Goal: Contribute content: Contribute content

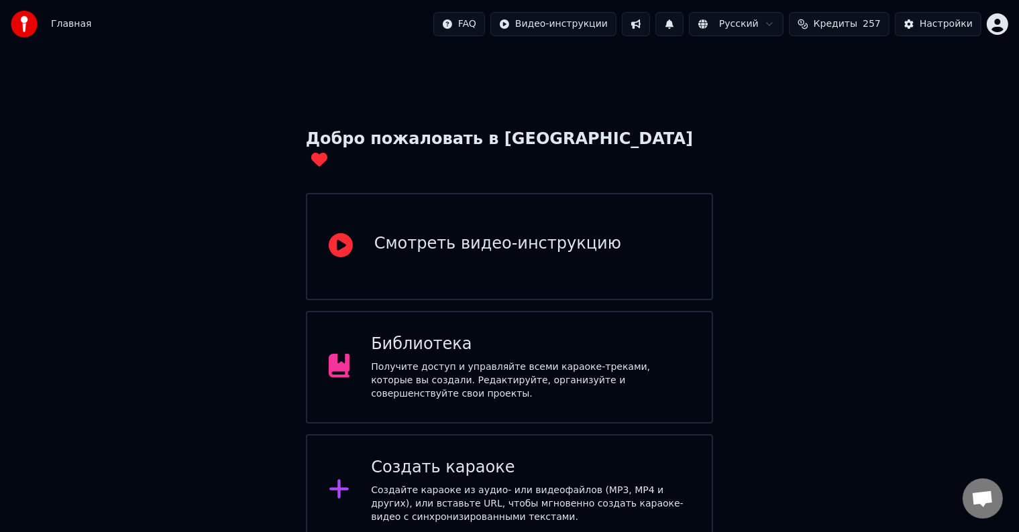
click at [850, 28] on span "Кредиты" at bounding box center [835, 23] width 44 height 13
click at [457, 365] on div "Получите доступ и управляйте всеми караоке-треками, которые вы создали. Редакти…" at bounding box center [530, 381] width 319 height 40
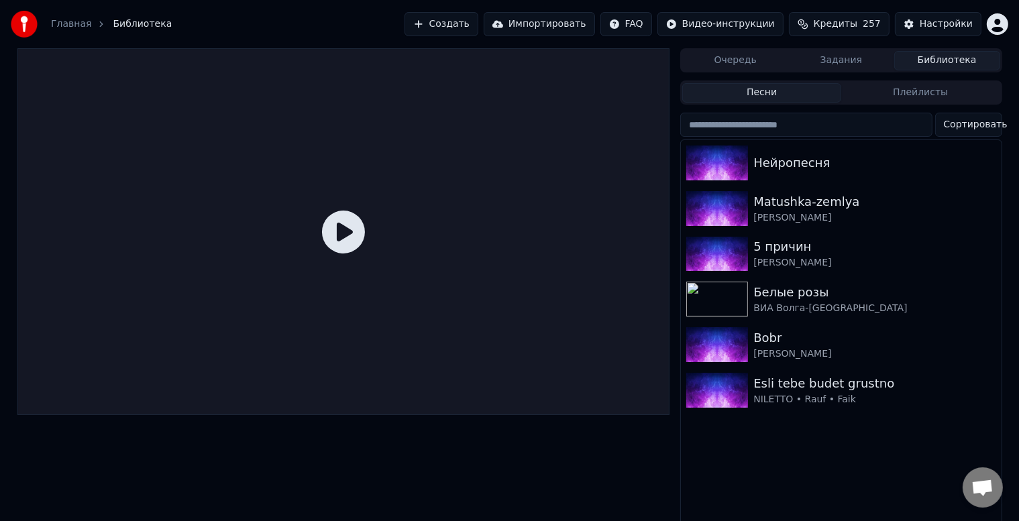
click at [464, 21] on button "Создать" at bounding box center [441, 24] width 74 height 24
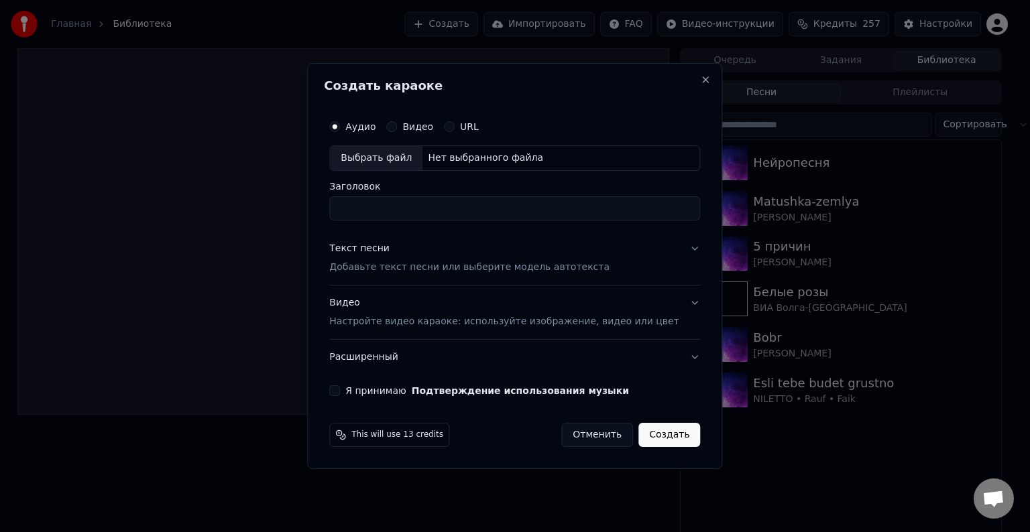
click at [446, 209] on input "Заголовок" at bounding box center [514, 208] width 371 height 24
click at [401, 158] on div "Выбрать файл" at bounding box center [376, 158] width 93 height 24
type input "**********"
click at [437, 257] on div "Текст песни Добавьте текст песни или выберите модель автотекста" at bounding box center [469, 258] width 280 height 32
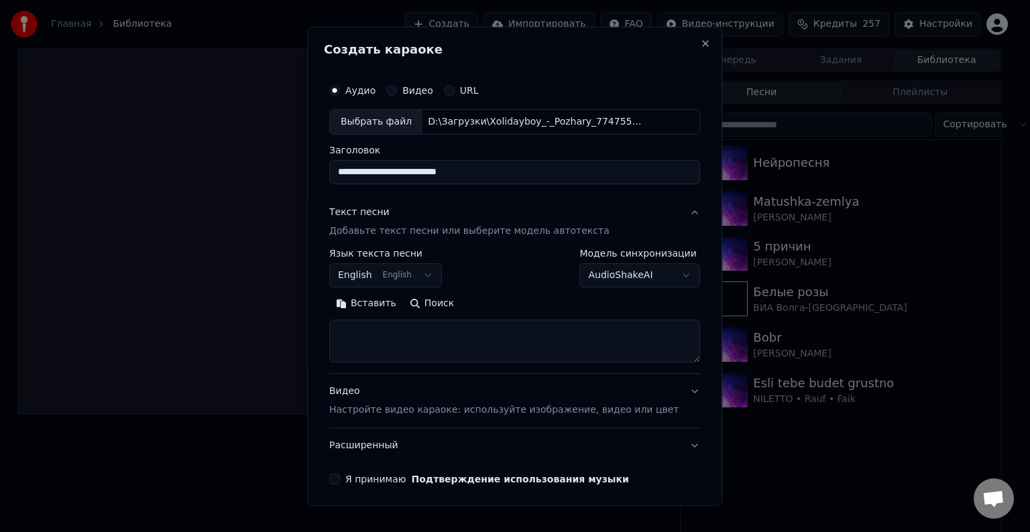
click at [374, 274] on button "English English" at bounding box center [385, 276] width 113 height 24
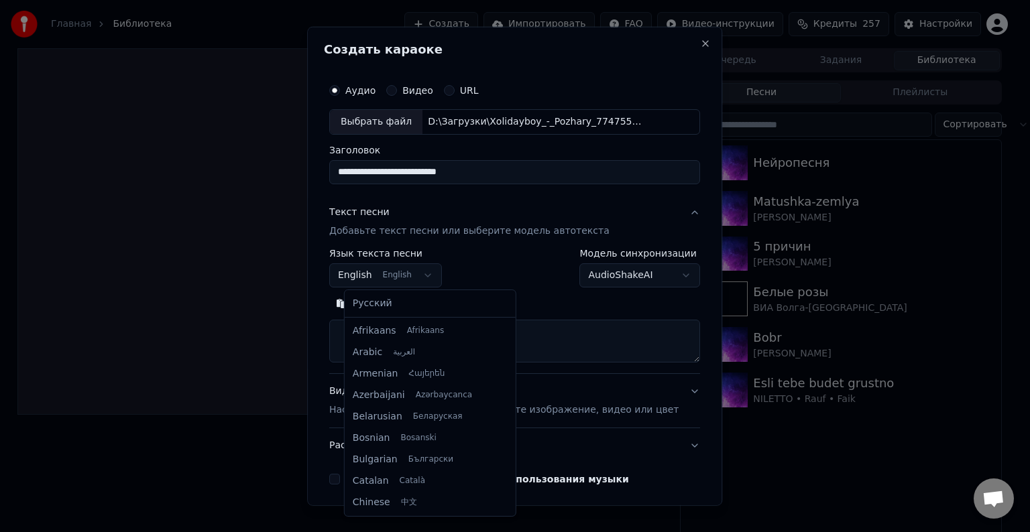
scroll to position [107, 0]
select select "**"
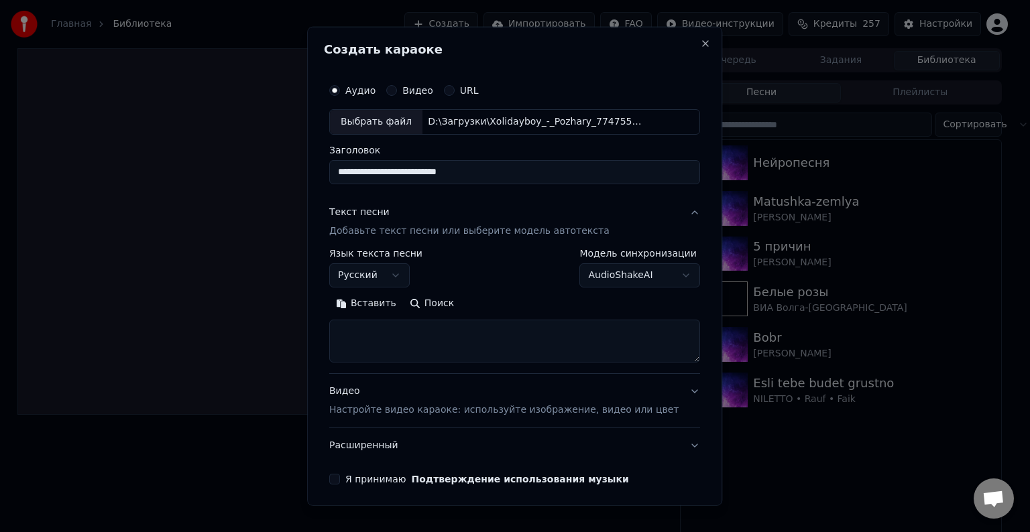
click at [392, 339] on textarea at bounding box center [514, 341] width 371 height 43
paste textarea "**********"
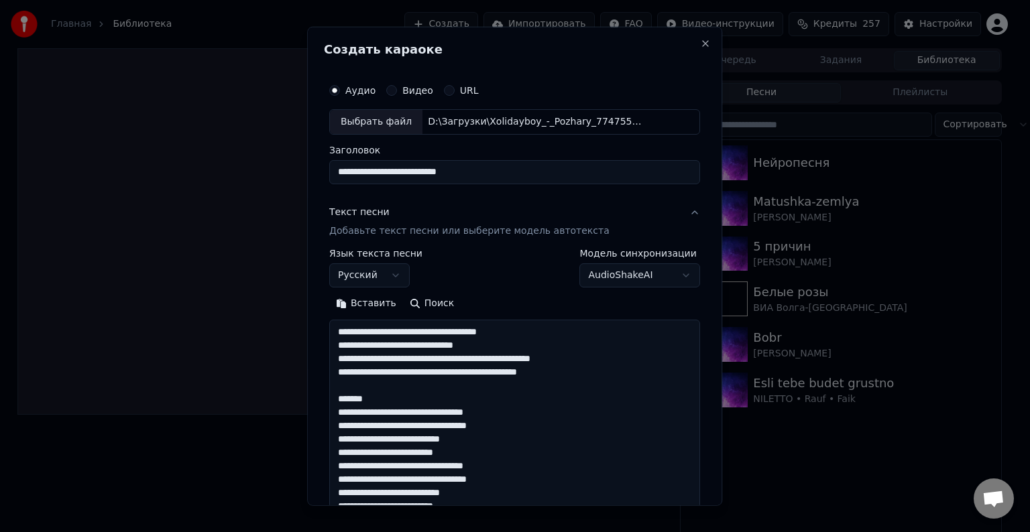
scroll to position [553, 0]
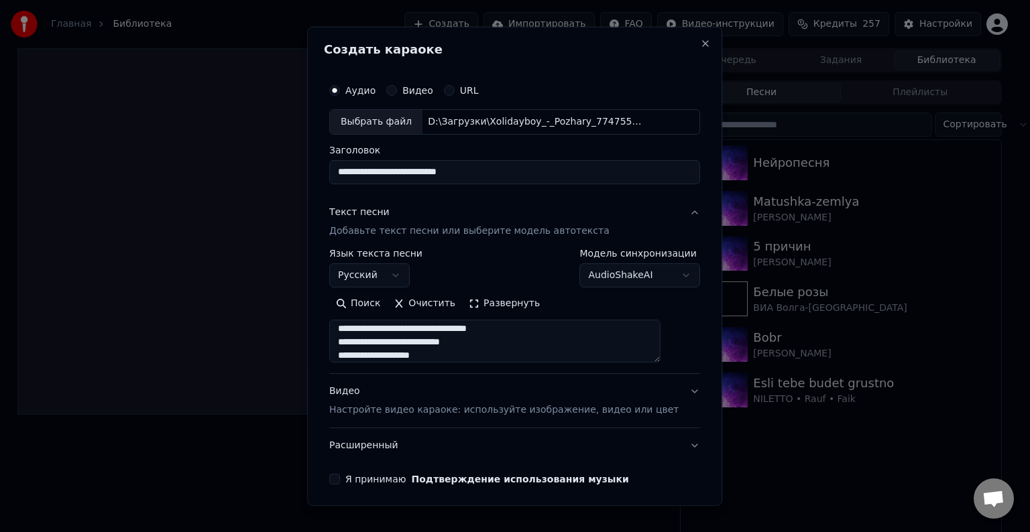
click at [506, 343] on textarea at bounding box center [494, 341] width 331 height 43
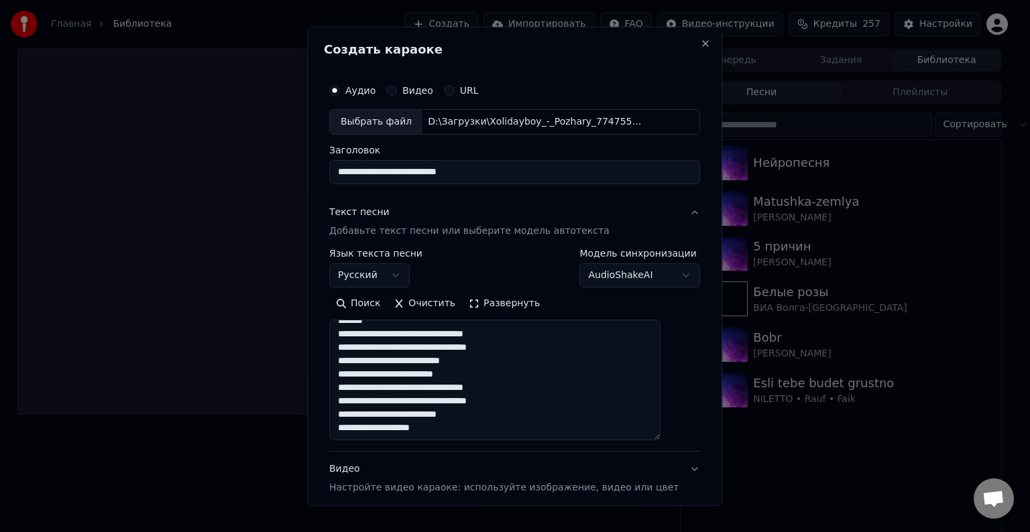
scroll to position [480, 0]
drag, startPoint x: 671, startPoint y: 357, endPoint x: 679, endPoint y: 433, distance: 75.5
click at [683, 435] on div "**********" at bounding box center [514, 266] width 415 height 479
click at [543, 404] on textarea at bounding box center [494, 380] width 331 height 121
click at [533, 386] on textarea at bounding box center [494, 380] width 331 height 121
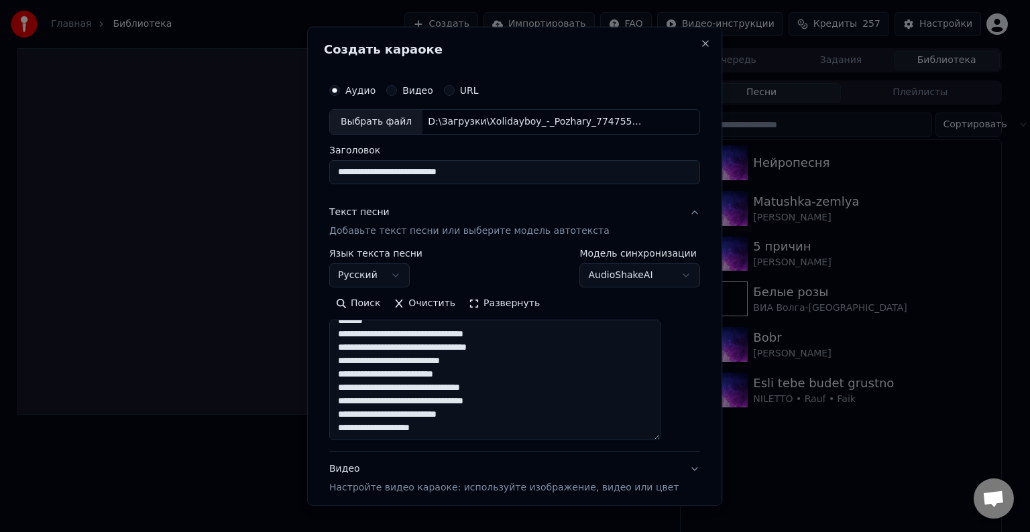
click at [488, 370] on textarea at bounding box center [494, 380] width 331 height 121
click at [499, 363] on textarea at bounding box center [494, 380] width 331 height 121
click at [536, 349] on textarea at bounding box center [494, 380] width 331 height 121
click at [540, 337] on textarea at bounding box center [494, 380] width 331 height 121
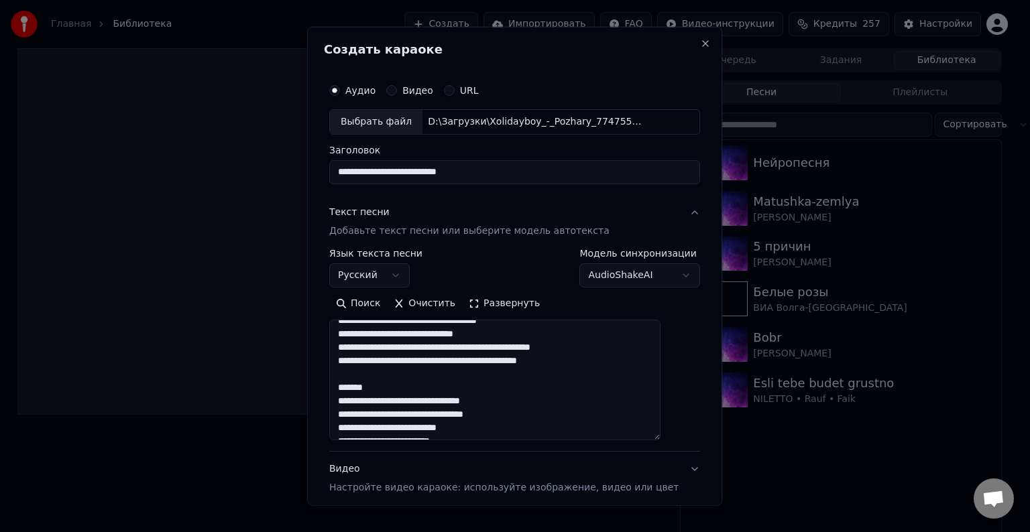
drag, startPoint x: 429, startPoint y: 386, endPoint x: 351, endPoint y: 382, distance: 77.9
click at [351, 382] on textarea at bounding box center [494, 380] width 331 height 121
click at [623, 362] on textarea at bounding box center [494, 380] width 331 height 121
click at [628, 349] on textarea at bounding box center [494, 380] width 331 height 121
click at [550, 338] on textarea at bounding box center [494, 380] width 331 height 121
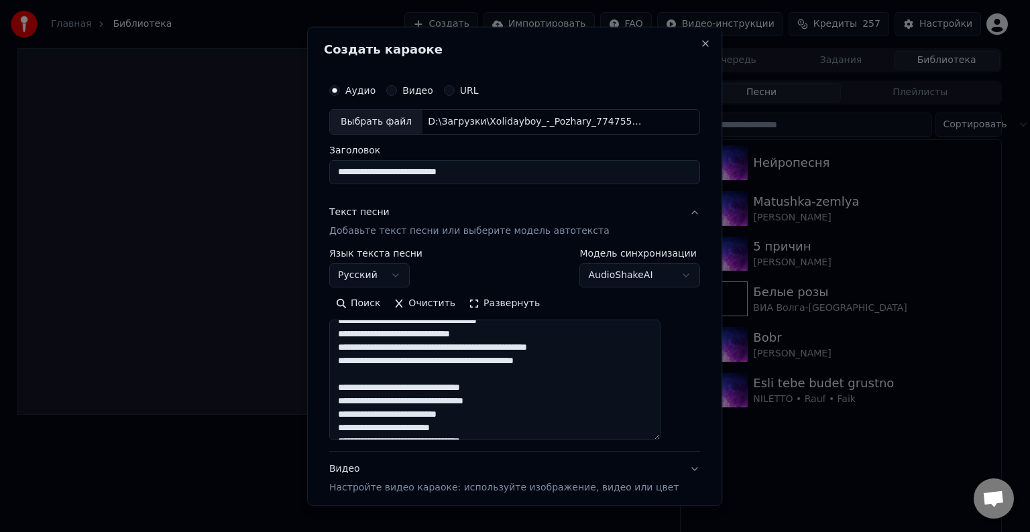
click at [563, 327] on textarea at bounding box center [494, 380] width 331 height 121
click at [563, 321] on textarea at bounding box center [494, 380] width 331 height 121
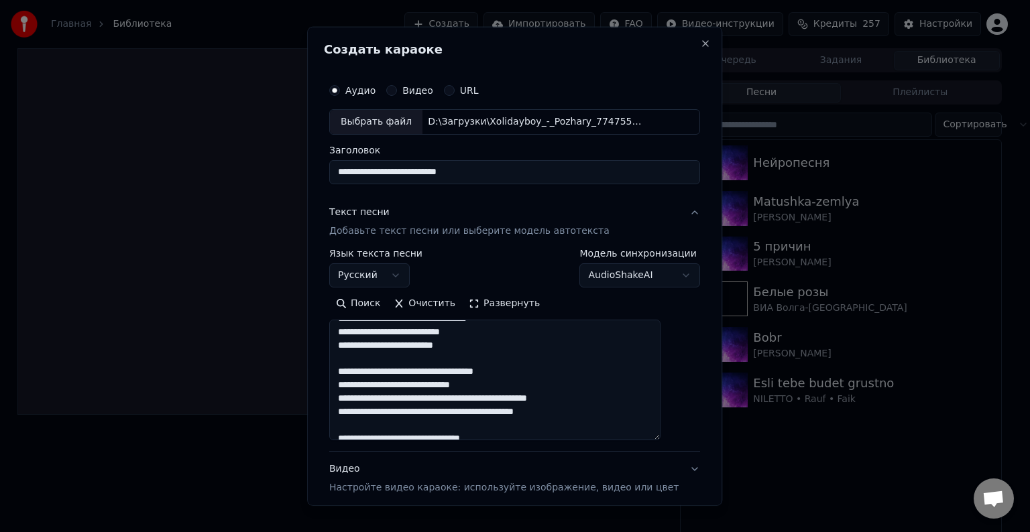
scroll to position [340, 0]
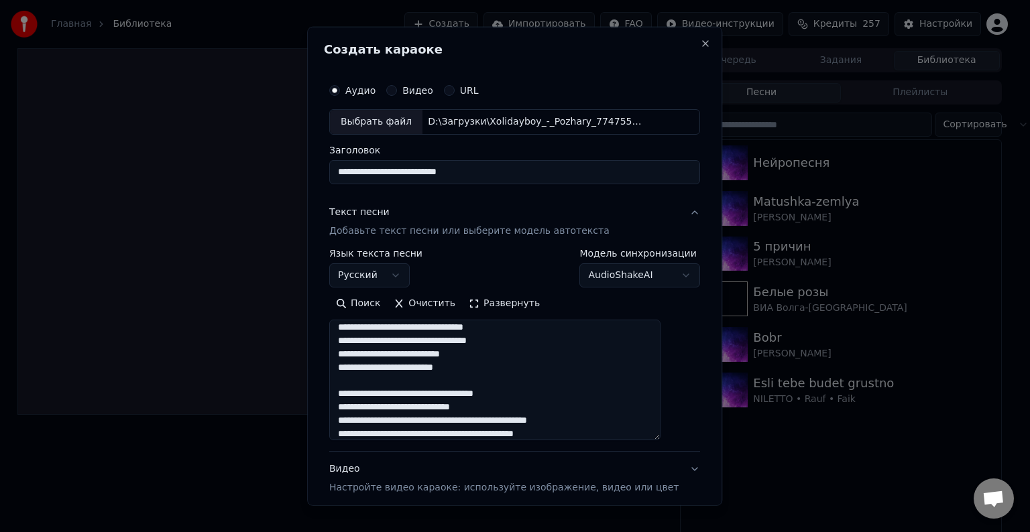
click at [541, 369] on textarea at bounding box center [494, 380] width 331 height 121
click at [539, 357] on textarea at bounding box center [494, 380] width 331 height 121
click at [547, 341] on textarea at bounding box center [494, 380] width 331 height 121
click at [547, 327] on textarea at bounding box center [494, 380] width 331 height 121
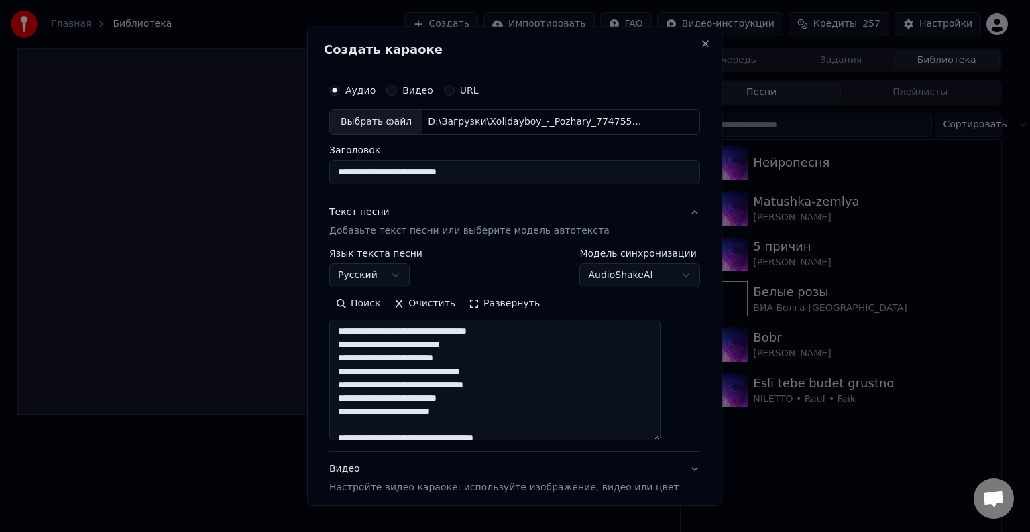
scroll to position [273, 0]
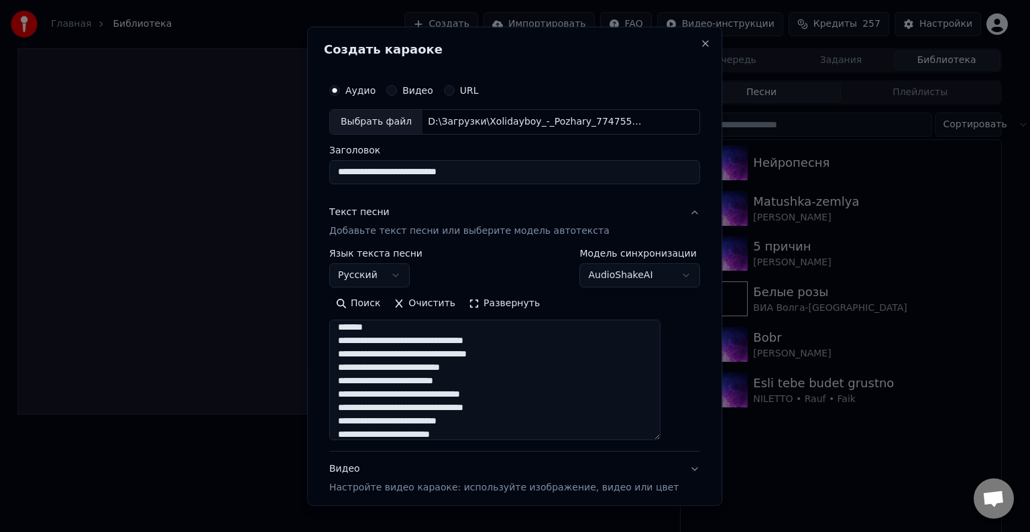
click at [531, 380] on textarea at bounding box center [494, 380] width 331 height 121
click at [534, 370] on textarea at bounding box center [494, 380] width 331 height 121
click at [540, 354] on textarea at bounding box center [494, 380] width 331 height 121
click at [544, 343] on textarea at bounding box center [494, 380] width 331 height 121
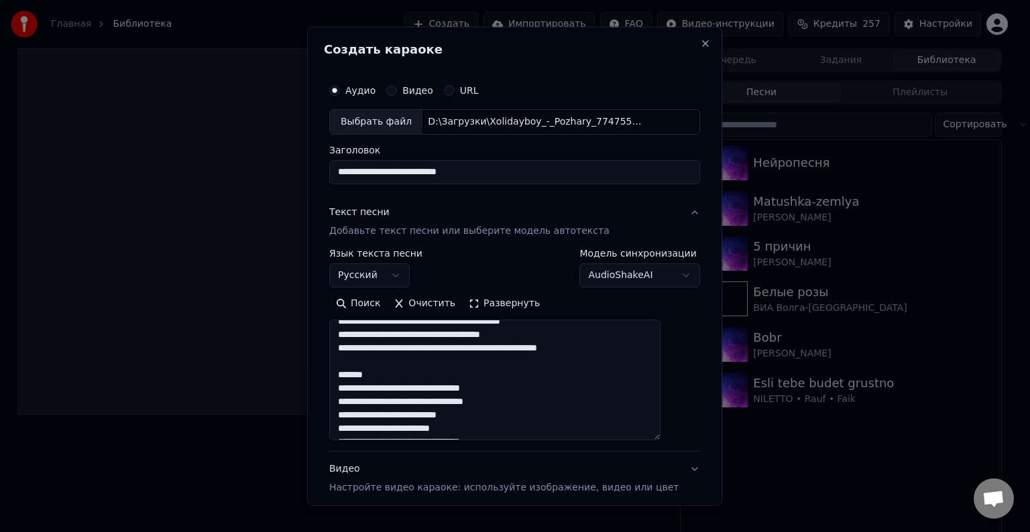
scroll to position [206, 0]
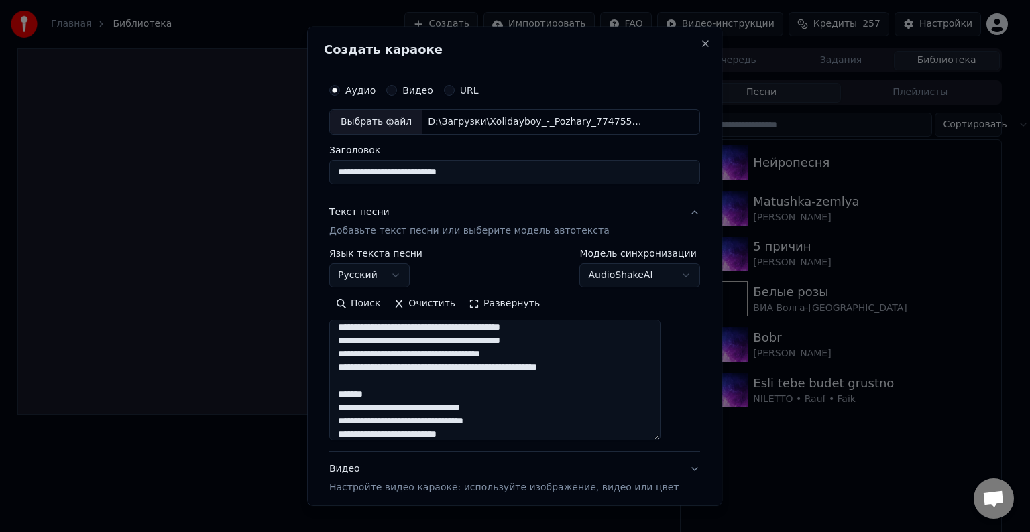
drag, startPoint x: 416, startPoint y: 396, endPoint x: 345, endPoint y: 389, distance: 72.1
click at [345, 389] on textarea at bounding box center [494, 380] width 331 height 121
click at [649, 371] on textarea at bounding box center [494, 380] width 331 height 121
click at [547, 355] on textarea at bounding box center [494, 380] width 331 height 121
click at [577, 341] on textarea at bounding box center [494, 380] width 331 height 121
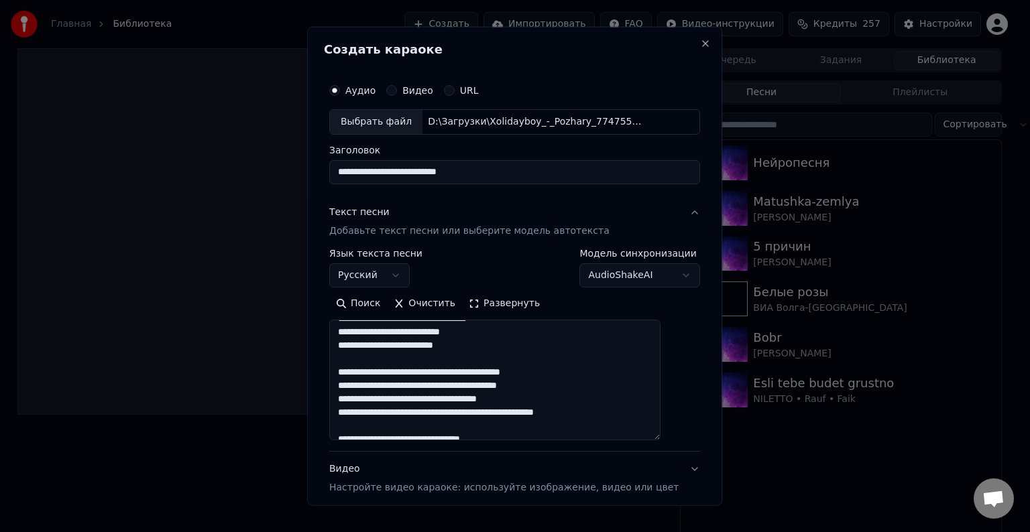
scroll to position [139, 0]
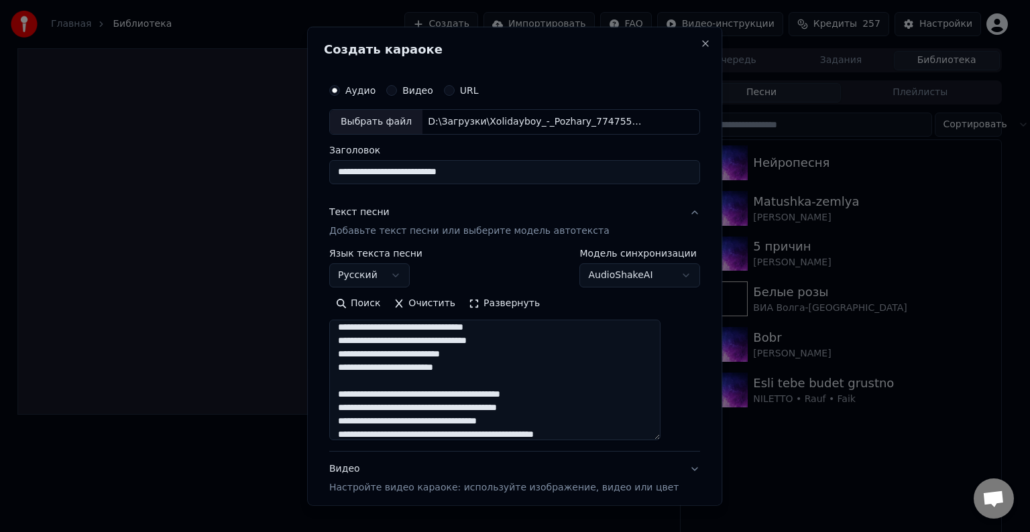
click at [502, 378] on textarea at bounding box center [494, 380] width 331 height 121
click at [507, 368] on textarea at bounding box center [494, 380] width 331 height 121
click at [512, 355] on textarea at bounding box center [494, 380] width 331 height 121
click at [538, 341] on textarea at bounding box center [494, 380] width 331 height 121
click at [538, 329] on textarea at bounding box center [494, 380] width 331 height 121
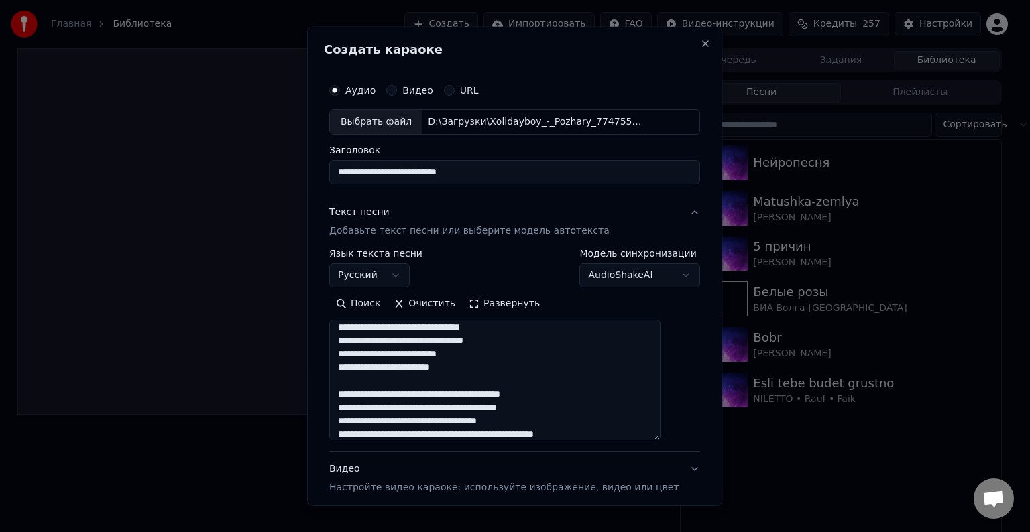
click at [575, 396] on textarea at bounding box center [494, 380] width 331 height 121
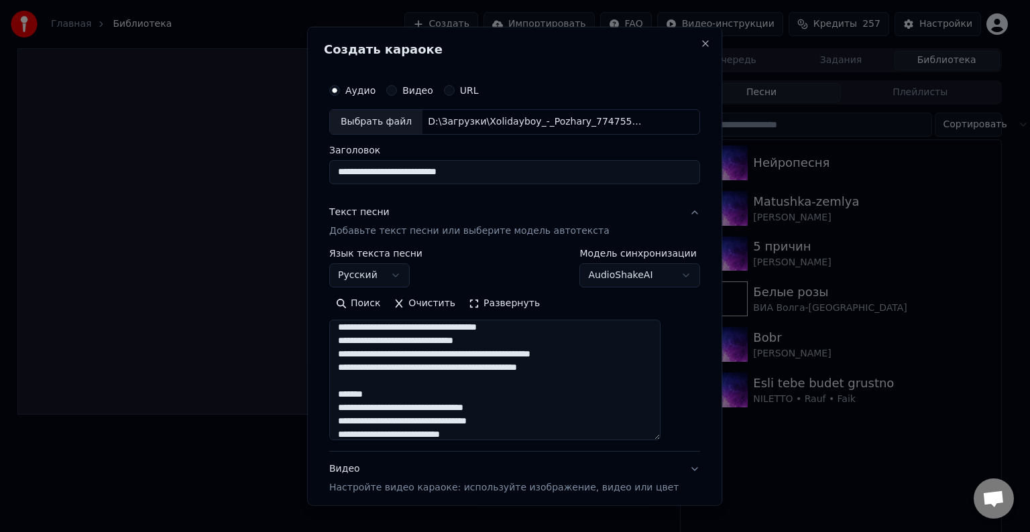
scroll to position [72, 0]
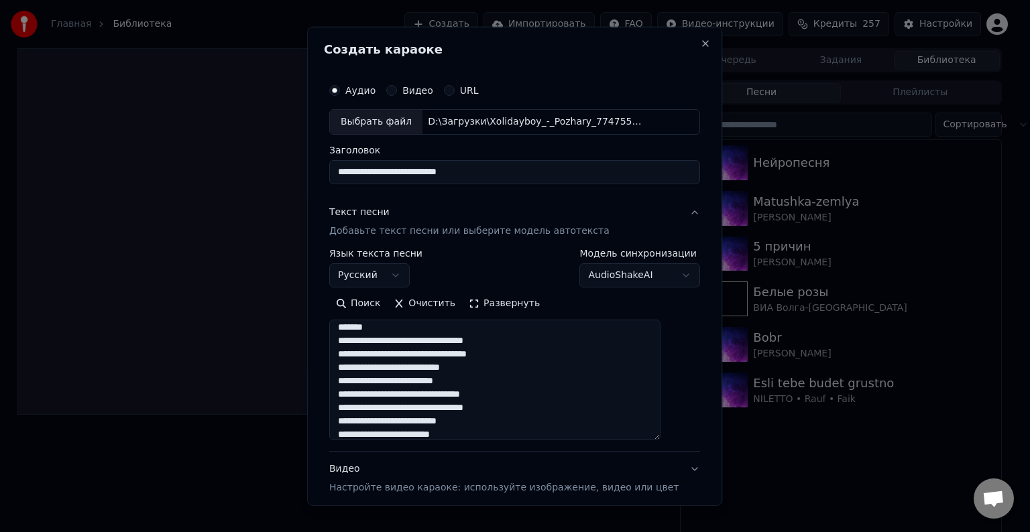
click at [500, 378] on textarea at bounding box center [494, 380] width 331 height 121
click at [510, 368] on textarea at bounding box center [494, 380] width 331 height 121
click at [536, 357] on textarea at bounding box center [494, 380] width 331 height 121
click at [540, 342] on textarea at bounding box center [494, 380] width 331 height 121
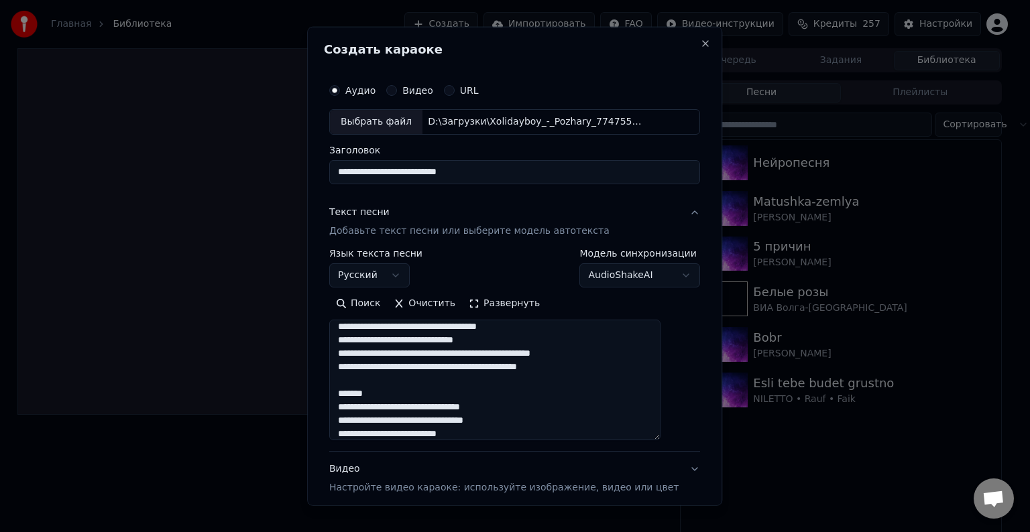
scroll to position [0, 0]
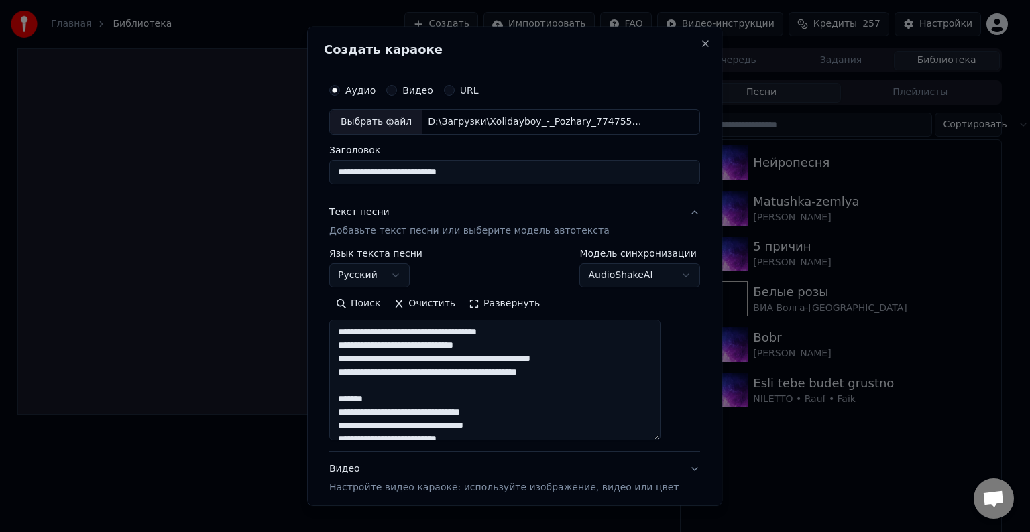
drag, startPoint x: 431, startPoint y: 330, endPoint x: 349, endPoint y: 395, distance: 104.5
click at [349, 395] on textarea at bounding box center [494, 380] width 331 height 121
click at [620, 373] on textarea at bounding box center [494, 380] width 331 height 121
click at [625, 359] on textarea at bounding box center [494, 380] width 331 height 121
click at [521, 346] on textarea at bounding box center [494, 380] width 331 height 121
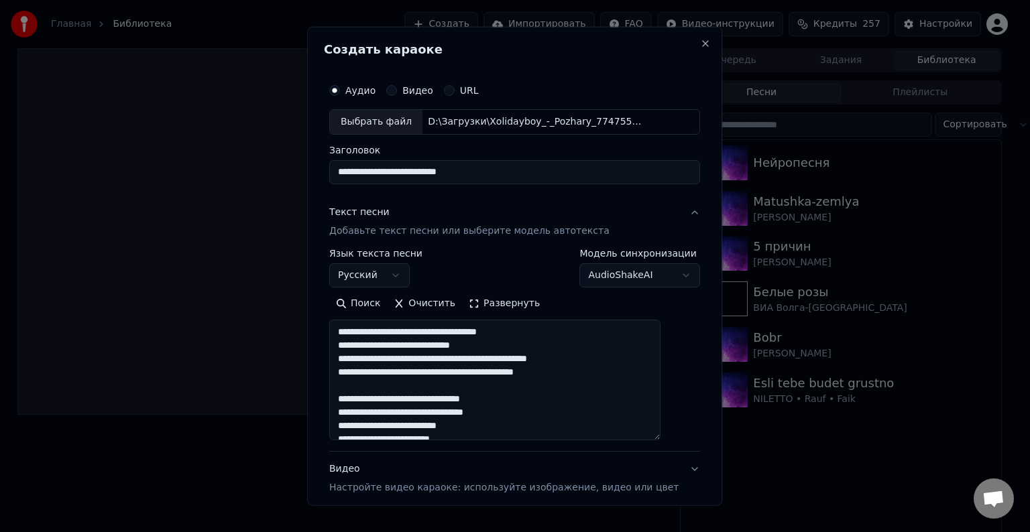
click at [566, 330] on textarea at bounding box center [494, 380] width 331 height 121
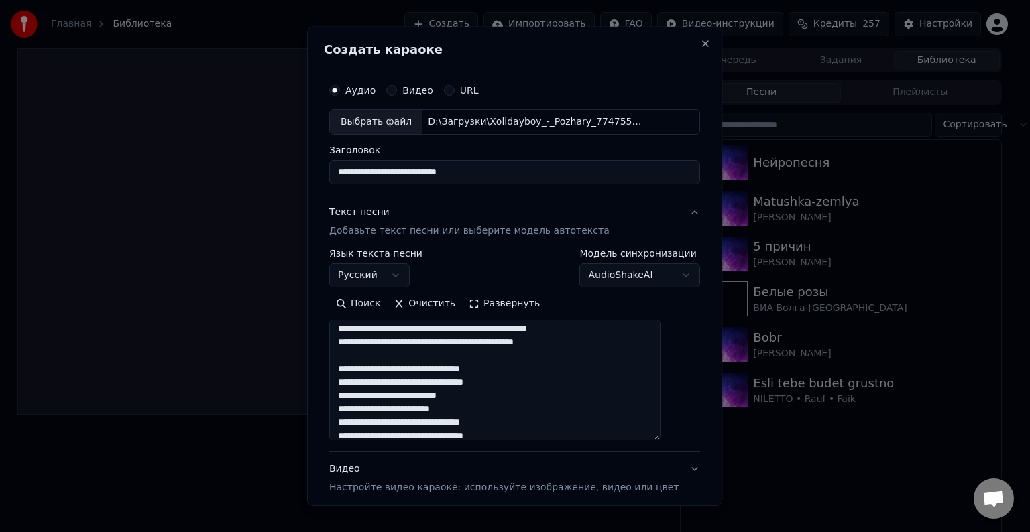
scroll to position [440, 0]
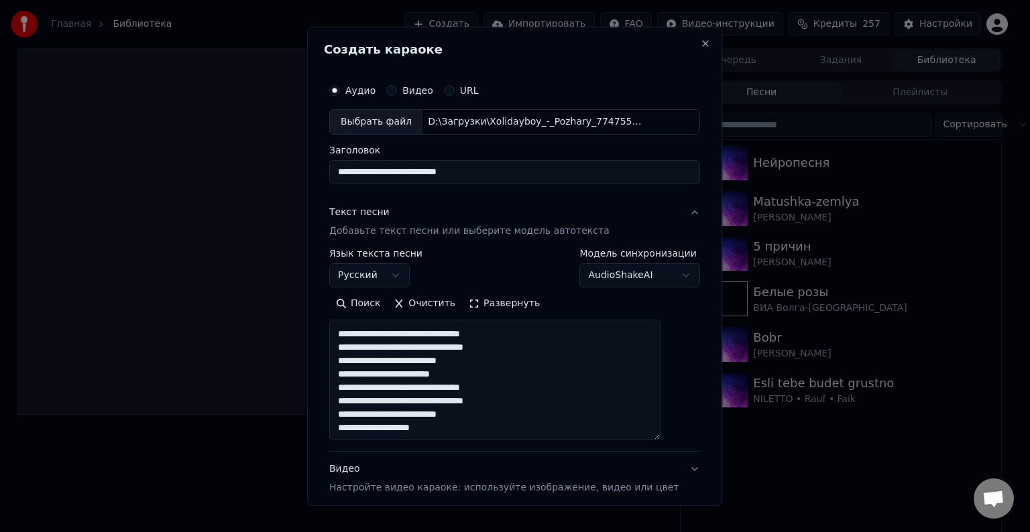
type textarea "**********"
drag, startPoint x: 524, startPoint y: 173, endPoint x: 443, endPoint y: 180, distance: 81.5
click at [443, 180] on input "**********" at bounding box center [514, 172] width 371 height 24
click at [402, 175] on input "**********" at bounding box center [514, 172] width 371 height 24
click at [404, 174] on input "**********" at bounding box center [514, 172] width 371 height 24
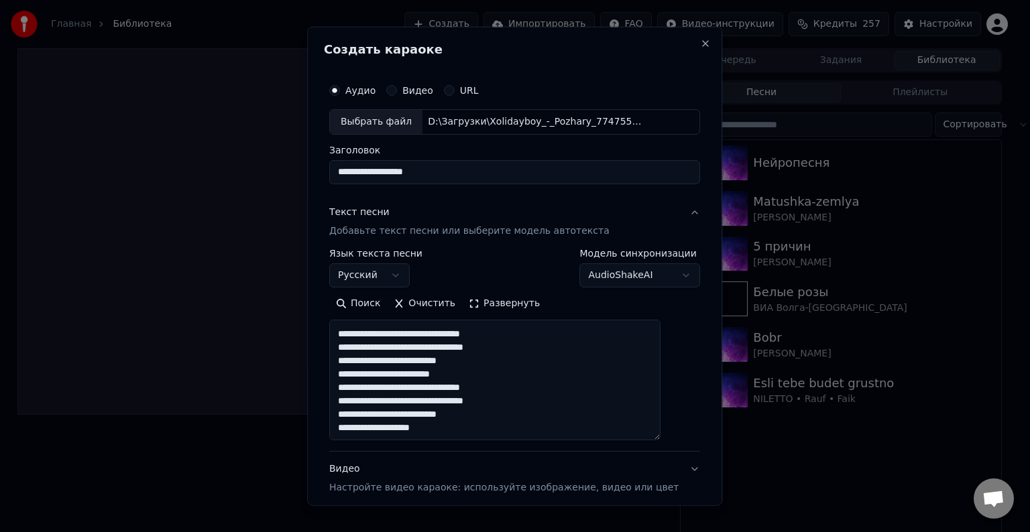
click at [399, 176] on input "**********" at bounding box center [514, 172] width 371 height 24
type input "**********"
click at [654, 276] on body "**********" at bounding box center [509, 266] width 1019 height 532
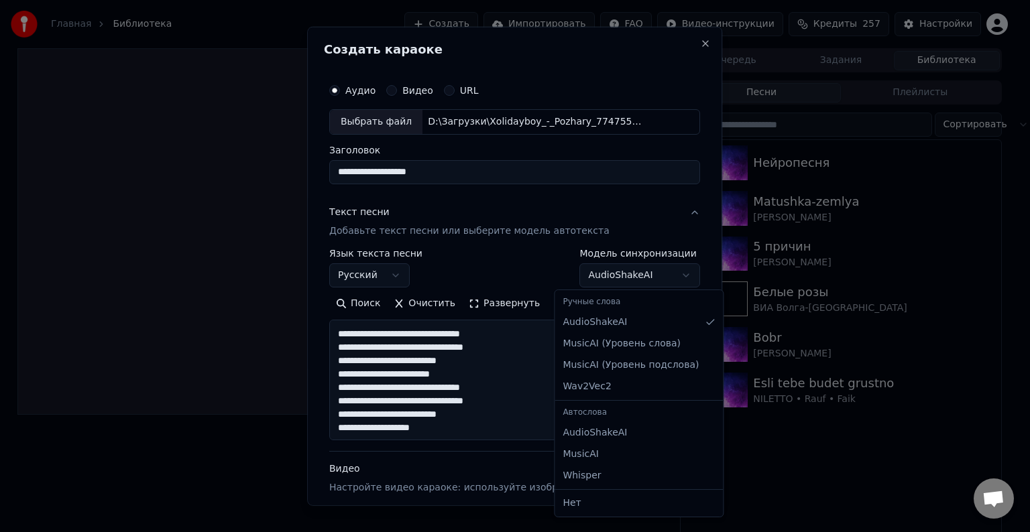
click at [648, 279] on body "**********" at bounding box center [509, 266] width 1019 height 532
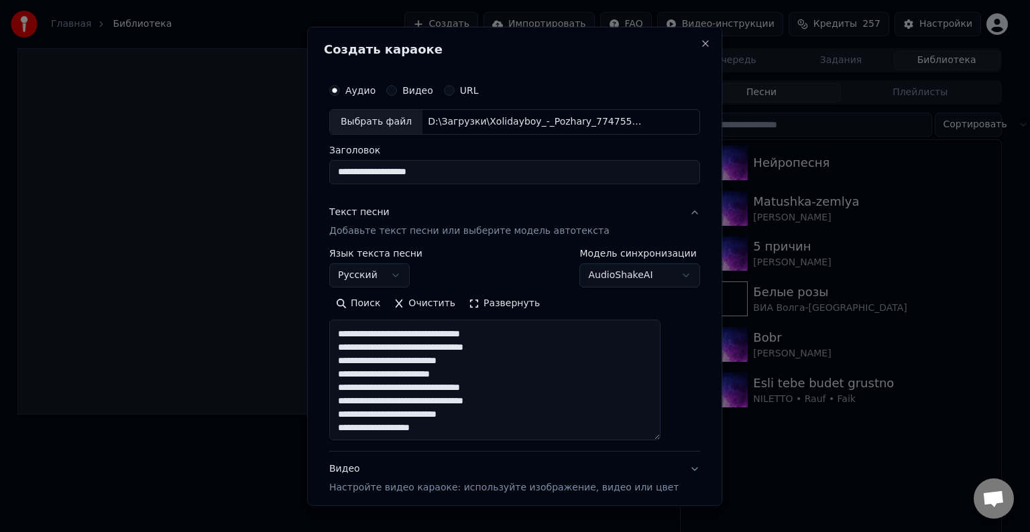
click at [660, 467] on button "Видео Настройте видео караоке: используйте изображение, видео или цвет" at bounding box center [514, 479] width 371 height 54
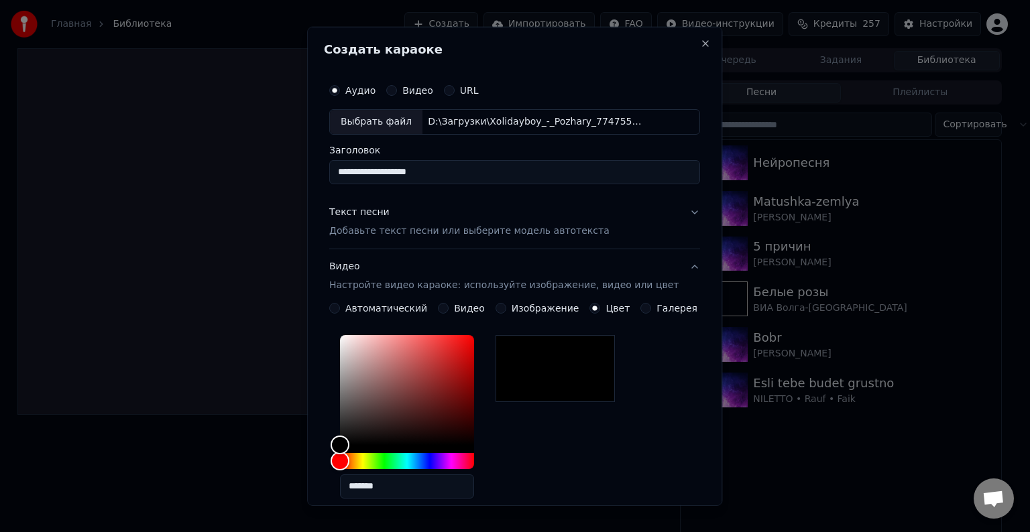
click at [679, 264] on button "Видео Настройте видео караоке: используйте изображение, видео или цвет" at bounding box center [514, 276] width 371 height 54
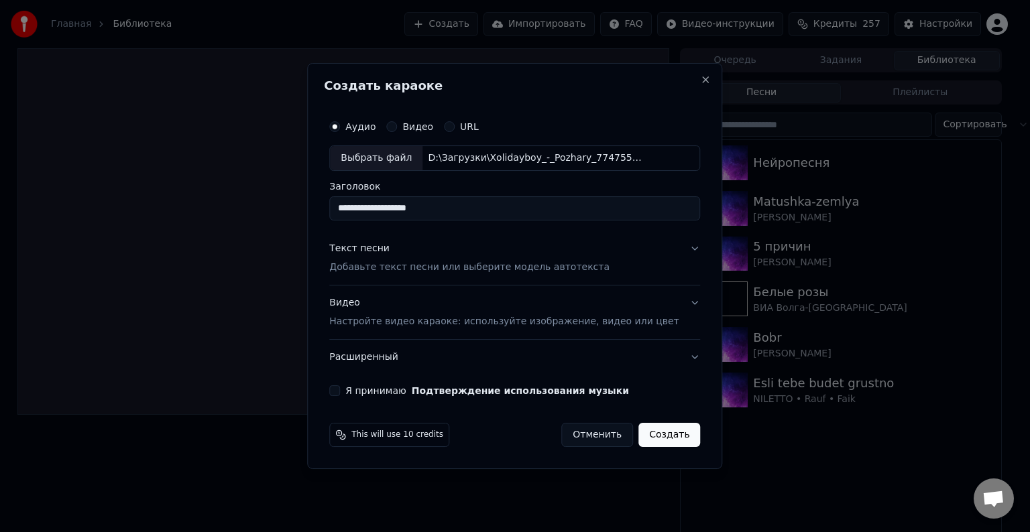
click at [340, 392] on button "Я принимаю Подтверждение использования музыки" at bounding box center [334, 391] width 11 height 11
click at [671, 357] on button "Расширенный" at bounding box center [514, 357] width 371 height 35
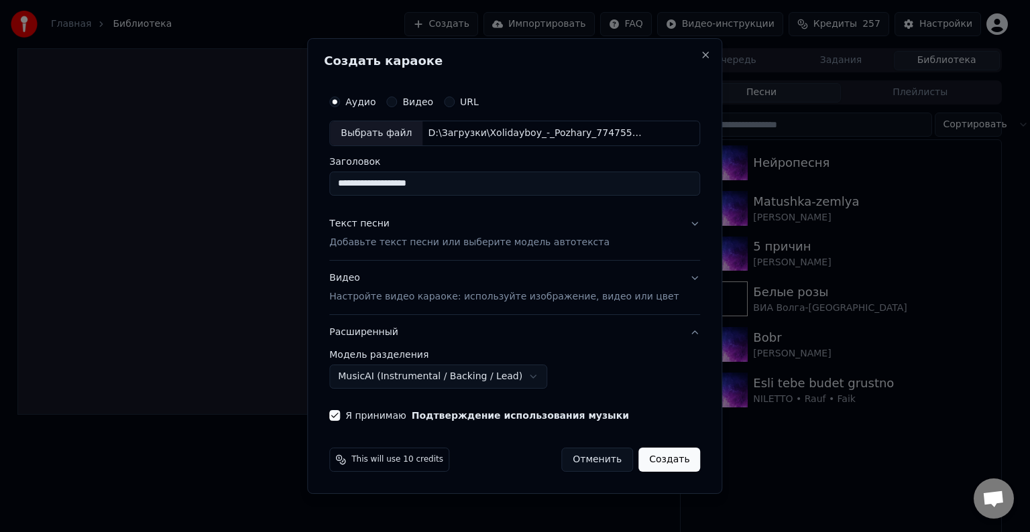
click at [526, 374] on body "**********" at bounding box center [509, 266] width 1019 height 532
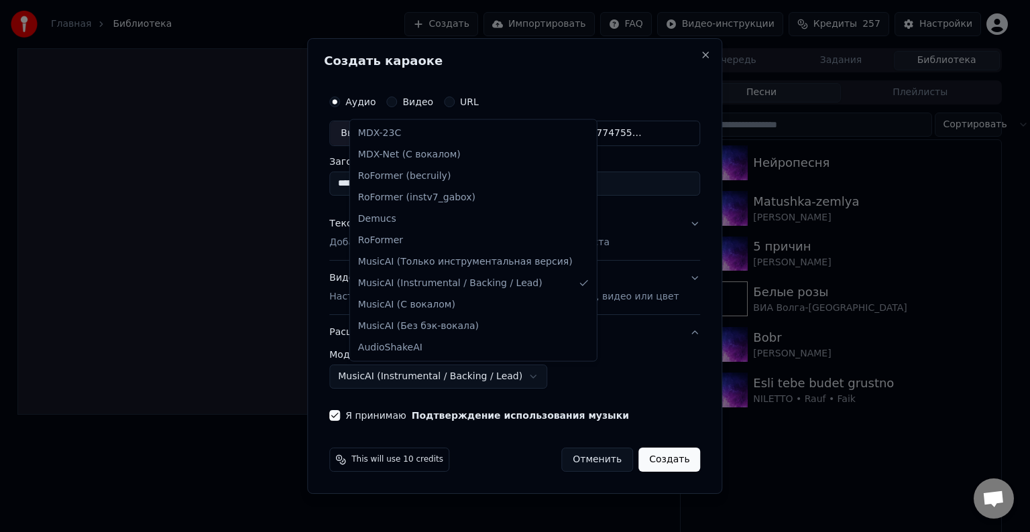
click at [670, 401] on body "**********" at bounding box center [509, 266] width 1019 height 532
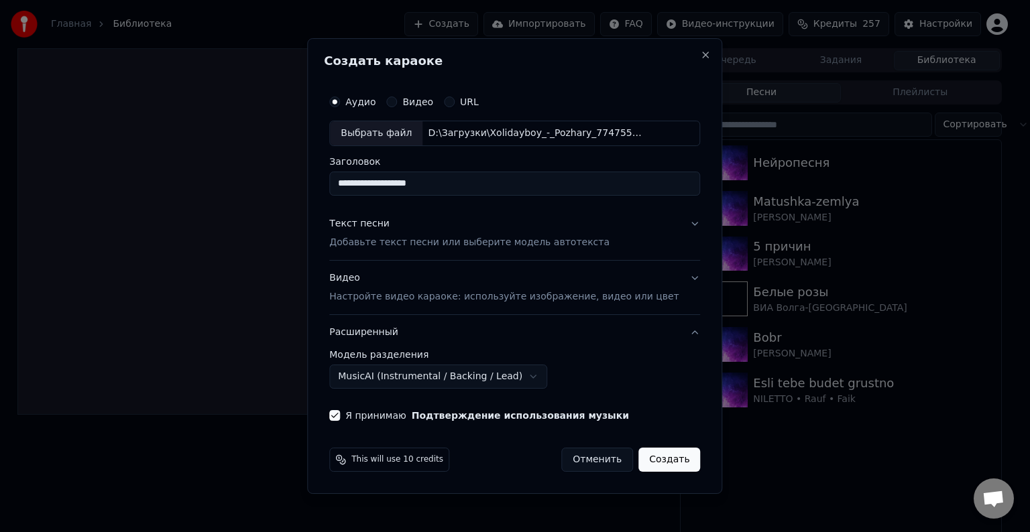
click at [661, 463] on button "Создать" at bounding box center [669, 460] width 62 height 24
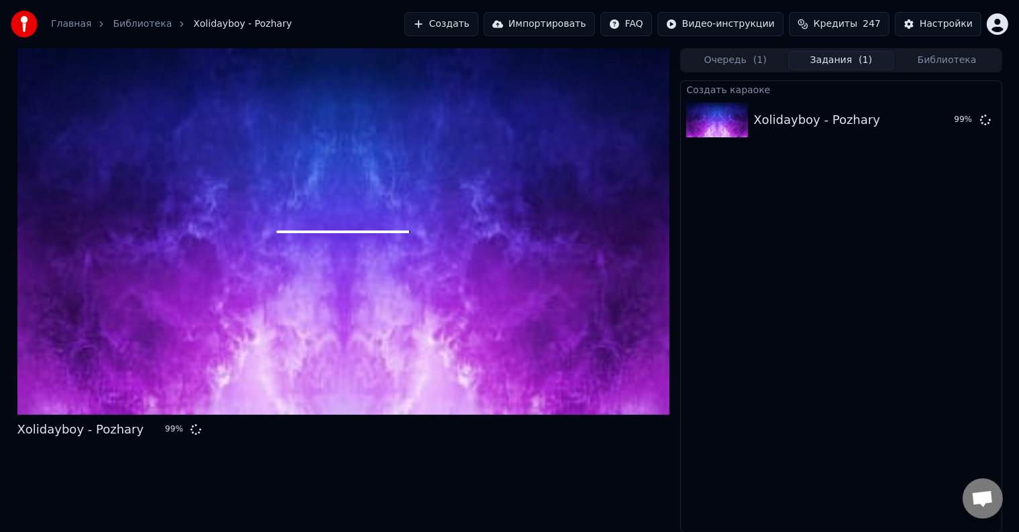
scroll to position [0, 0]
click at [131, 32] on div "Главная Библиотека Xolidayboy - Pozhary" at bounding box center [151, 24] width 281 height 27
click at [131, 27] on link "Библиотека" at bounding box center [142, 23] width 59 height 13
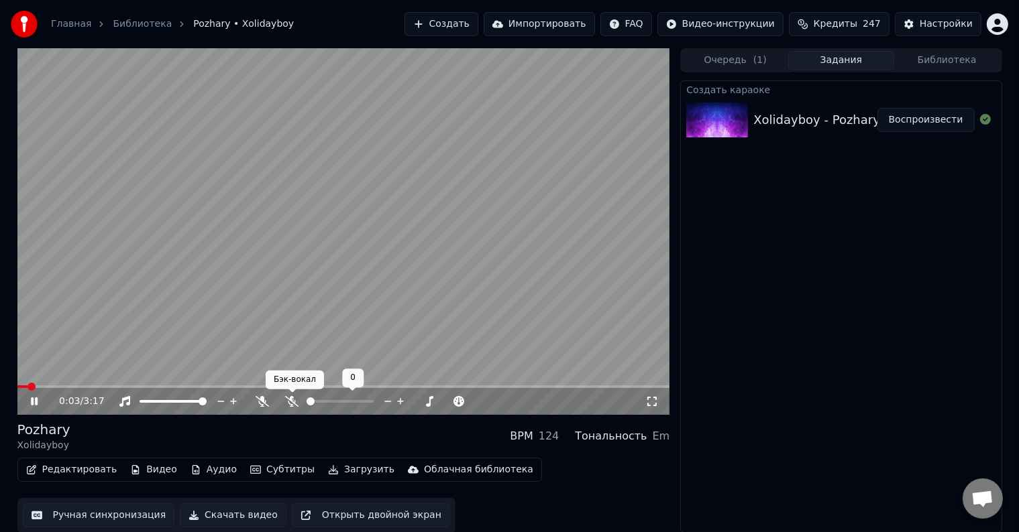
click at [287, 402] on icon at bounding box center [291, 401] width 13 height 11
click at [259, 400] on icon at bounding box center [261, 401] width 13 height 11
click at [139, 385] on span at bounding box center [143, 387] width 8 height 8
click at [131, 384] on video at bounding box center [343, 231] width 652 height 367
click at [129, 386] on span at bounding box center [79, 387] width 125 height 3
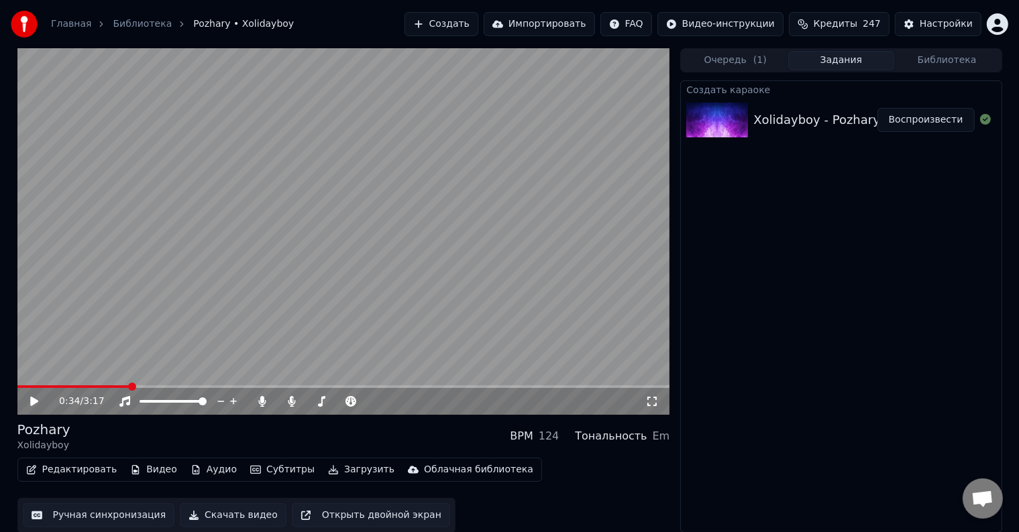
click at [30, 400] on icon at bounding box center [44, 401] width 32 height 11
click at [126, 387] on span at bounding box center [71, 387] width 109 height 3
click at [125, 387] on span at bounding box center [71, 387] width 109 height 3
click at [123, 388] on span at bounding box center [69, 387] width 105 height 3
click at [133, 388] on div "0:51 / 3:17" at bounding box center [343, 401] width 652 height 27
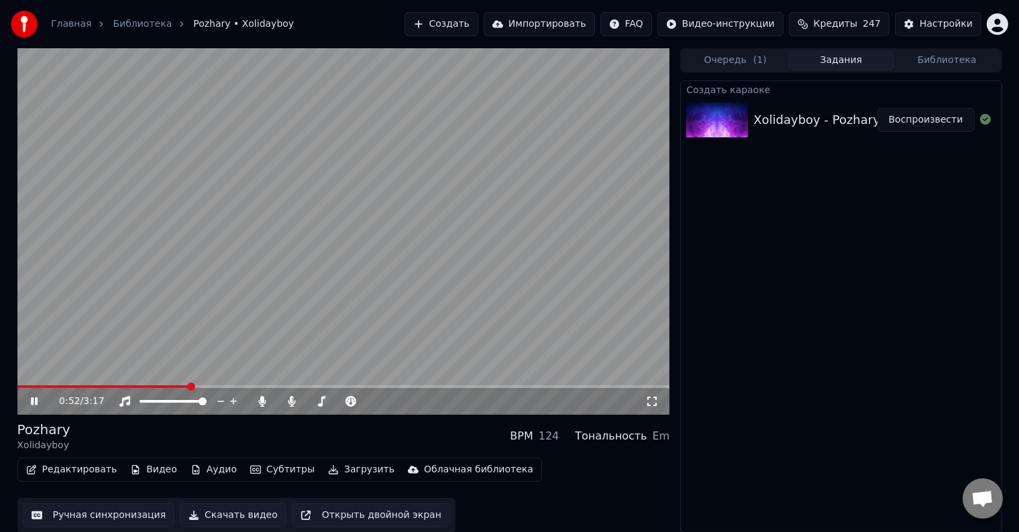
click at [129, 386] on span at bounding box center [103, 387] width 172 height 3
click at [119, 389] on div "0:35 / 3:17" at bounding box center [343, 401] width 652 height 27
click at [121, 381] on video at bounding box center [343, 231] width 652 height 367
click at [113, 384] on video at bounding box center [343, 231] width 652 height 367
click at [113, 387] on span at bounding box center [76, 387] width 119 height 3
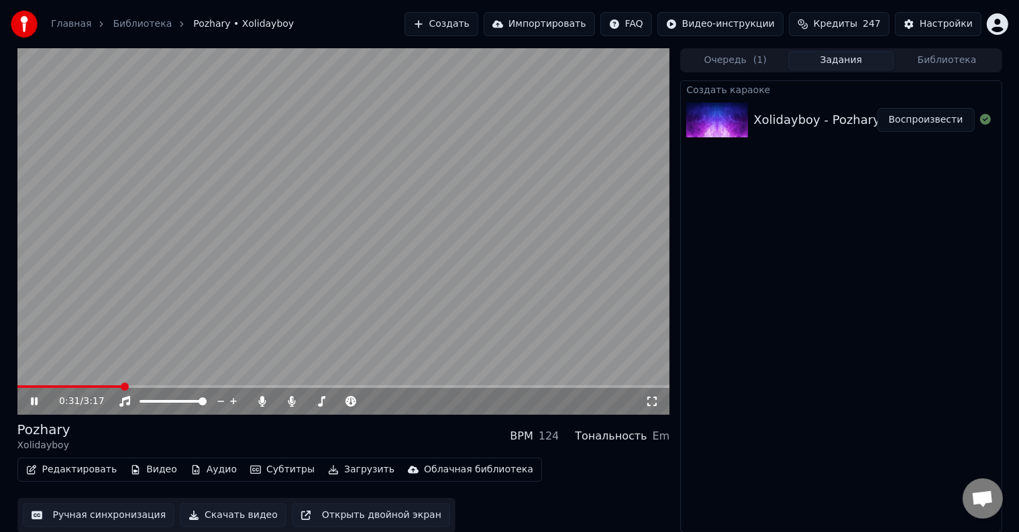
click at [652, 400] on icon at bounding box center [651, 401] width 13 height 11
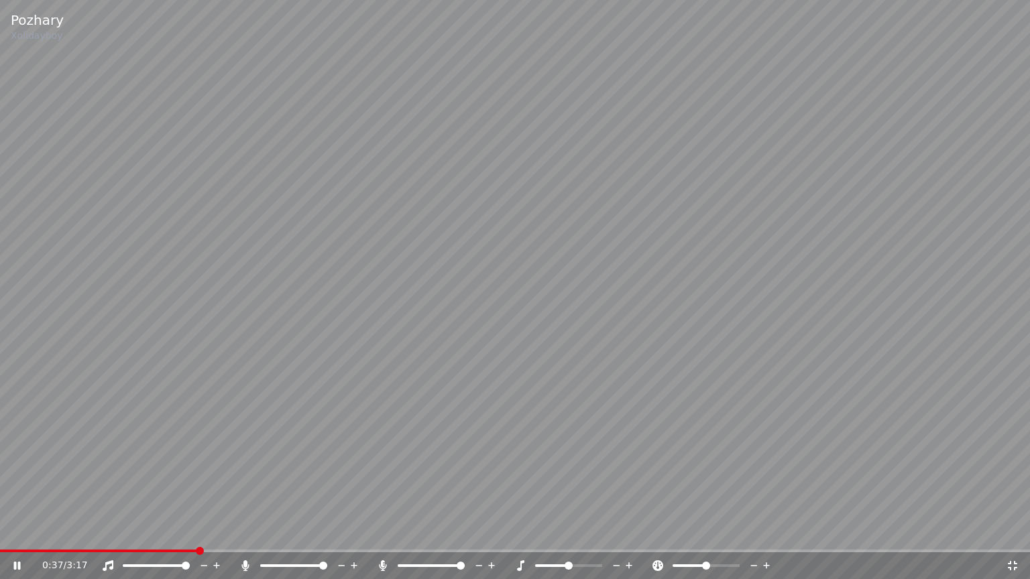
click at [172, 532] on span at bounding box center [99, 551] width 198 height 3
click at [145, 532] on span at bounding box center [88, 551] width 176 height 3
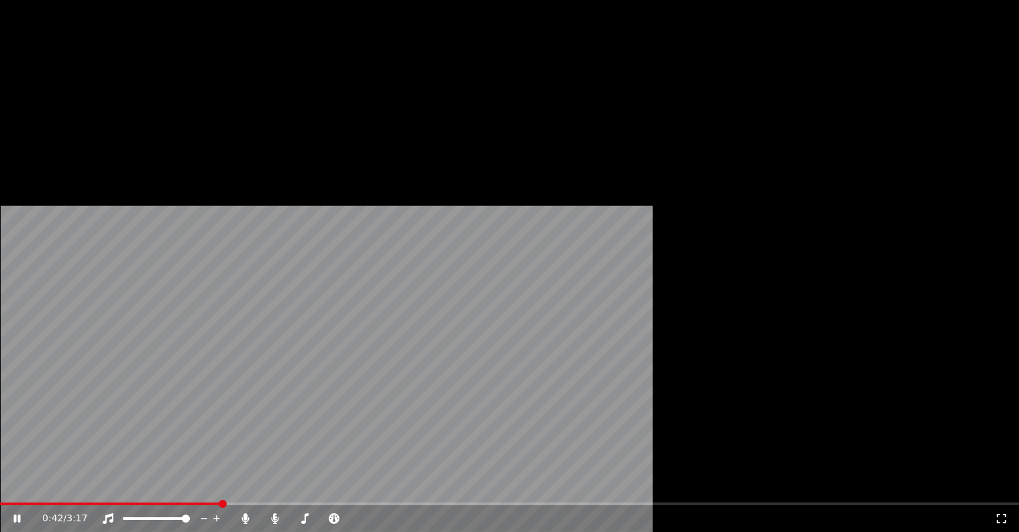
scroll to position [1, 0]
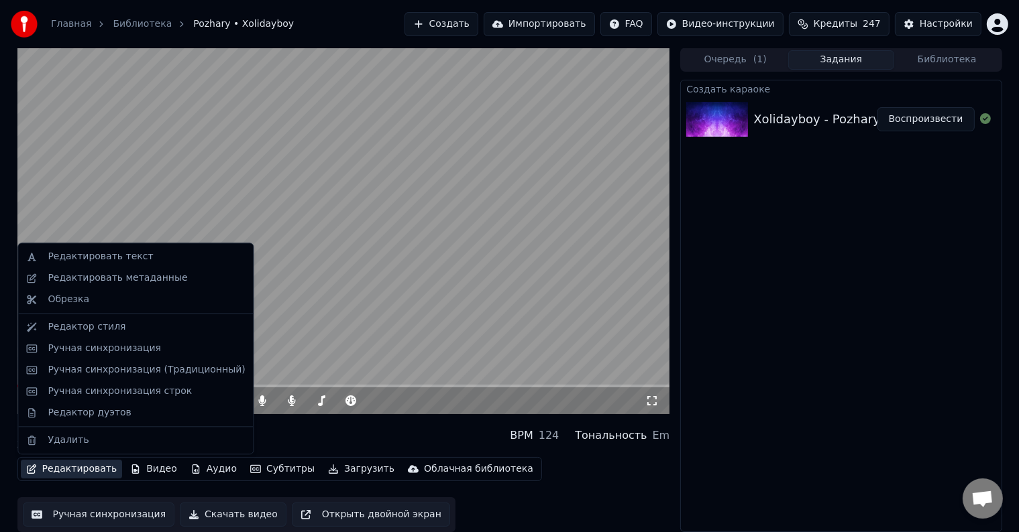
click at [89, 472] on button "Редактировать" at bounding box center [72, 469] width 102 height 19
click at [95, 352] on div "Ручная синхронизация" at bounding box center [104, 348] width 113 height 13
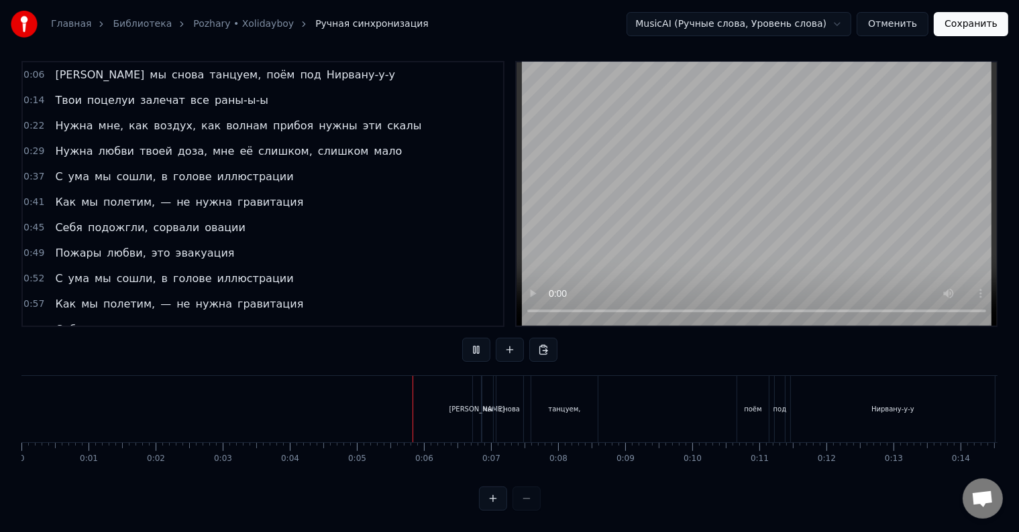
scroll to position [20, 0]
click at [602, 401] on div "А мы снова танцуем, поём под Нирвану-у-у" at bounding box center [735, 409] width 526 height 66
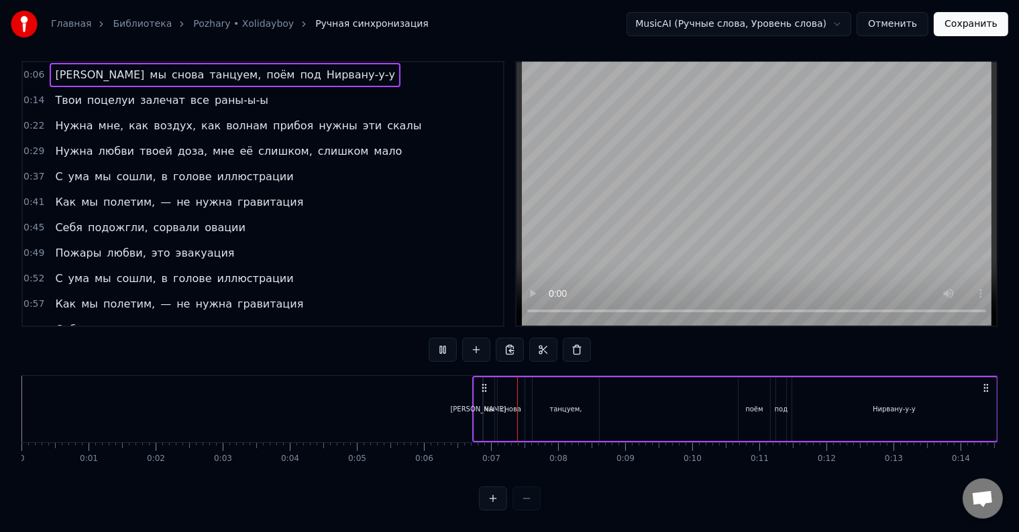
click at [604, 402] on div "А мы снова танцуем, поём под Нирвану-у-у" at bounding box center [735, 409] width 526 height 66
click at [604, 402] on div at bounding box center [604, 409] width 1 height 66
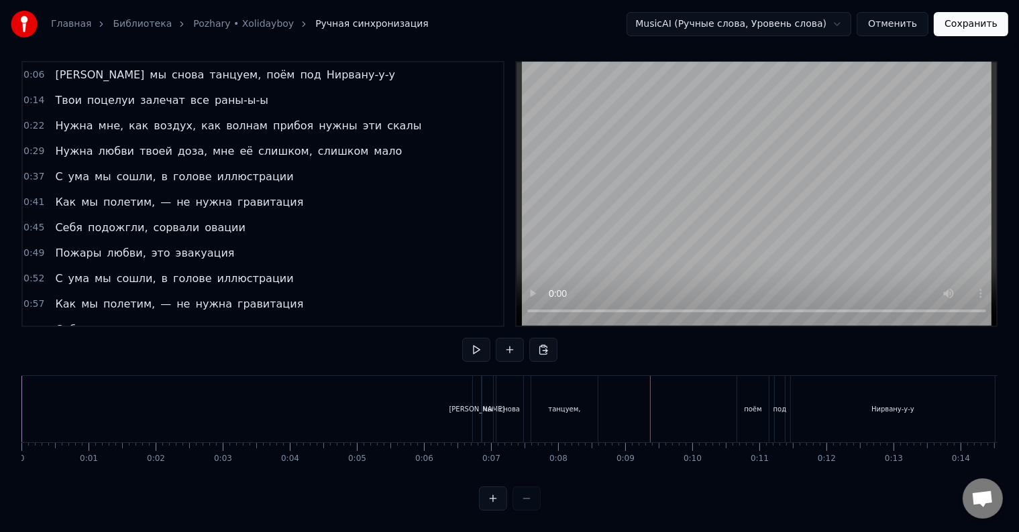
click at [596, 408] on div "танцуем," at bounding box center [564, 409] width 66 height 66
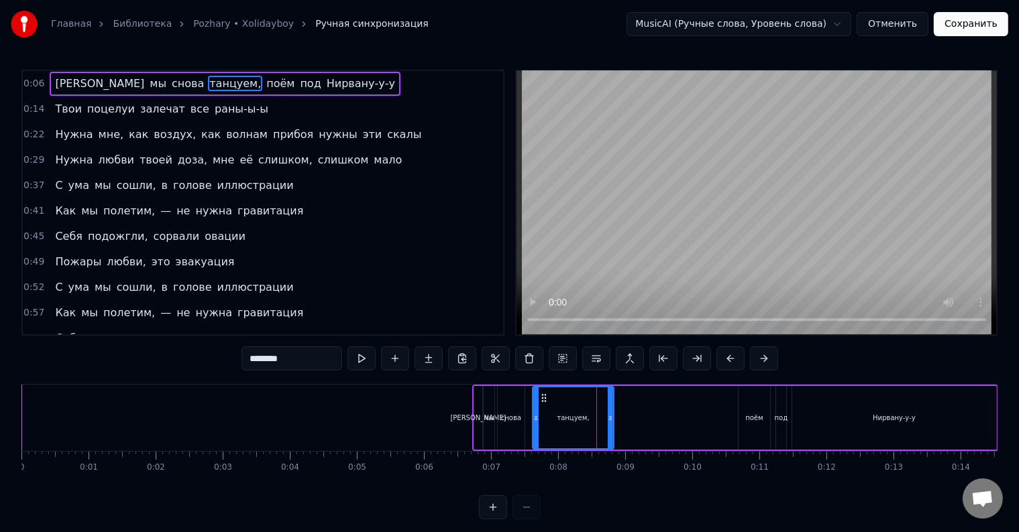
drag, startPoint x: 597, startPoint y: 416, endPoint x: 612, endPoint y: 416, distance: 14.8
click at [612, 416] on icon at bounding box center [610, 418] width 5 height 11
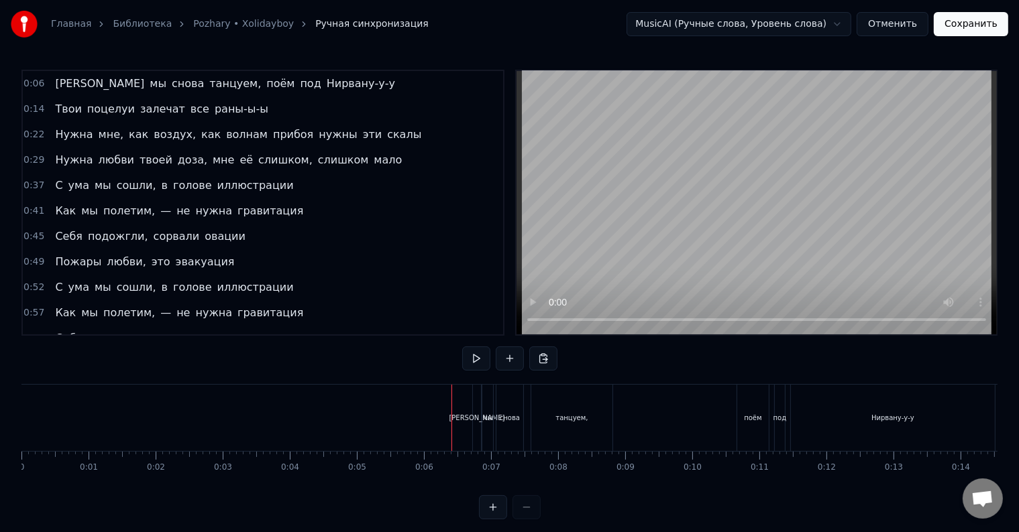
scroll to position [20, 0]
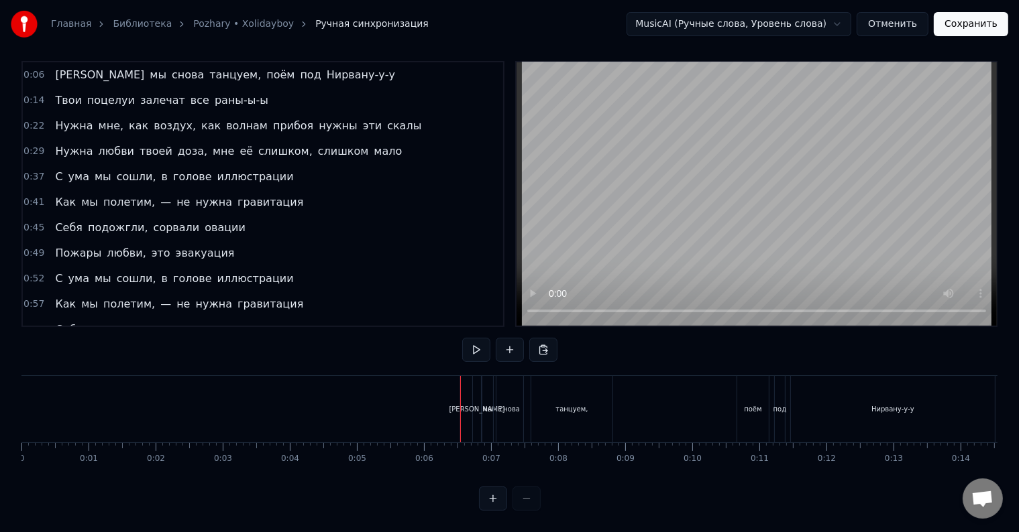
click at [460, 412] on div at bounding box center [460, 409] width 1 height 66
click at [477, 404] on div "[PERSON_NAME]" at bounding box center [477, 409] width 56 height 10
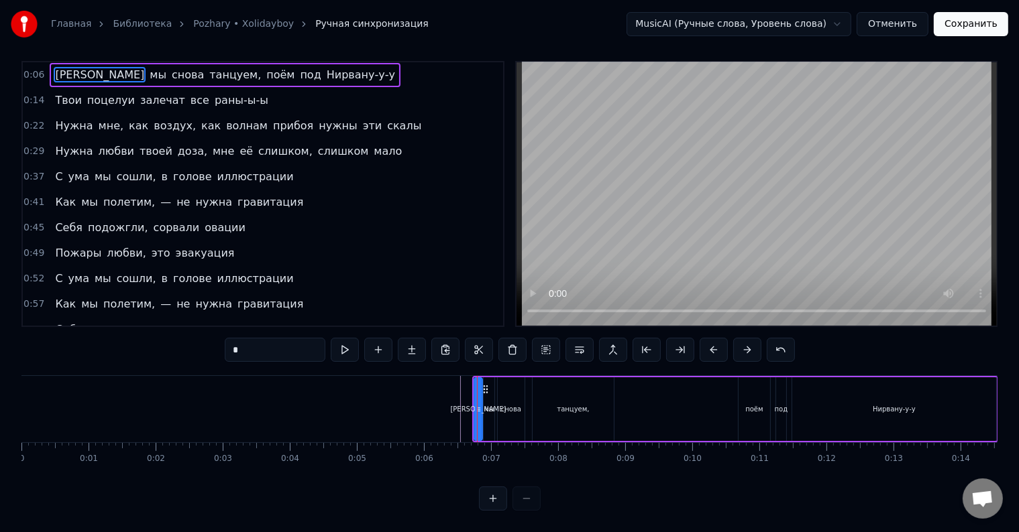
scroll to position [0, 0]
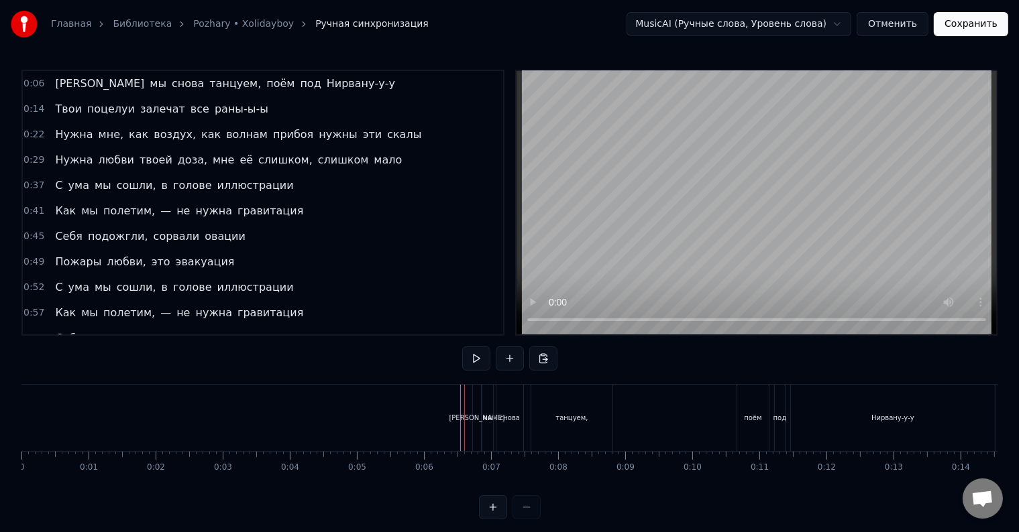
click at [477, 413] on div "[PERSON_NAME]" at bounding box center [477, 418] width 56 height 10
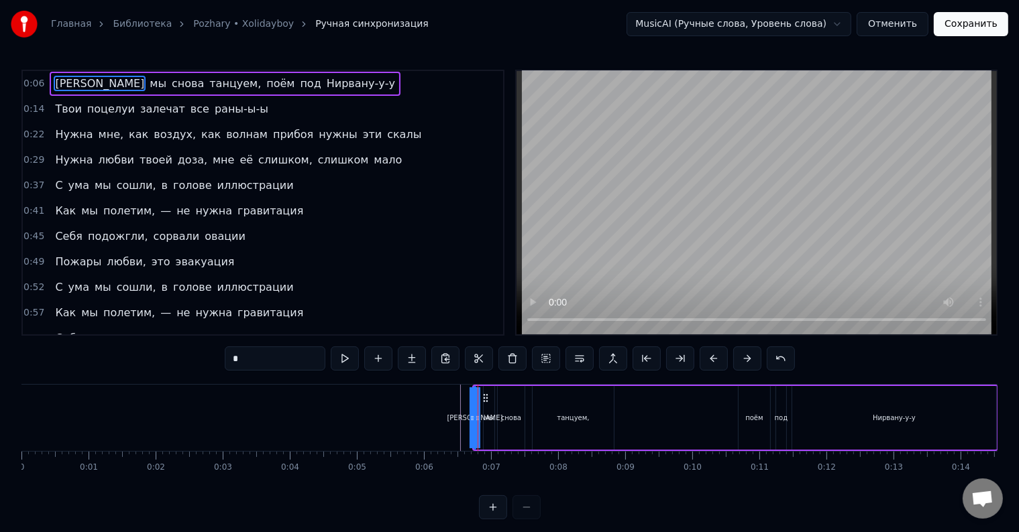
drag, startPoint x: 478, startPoint y: 418, endPoint x: 459, endPoint y: 418, distance: 19.4
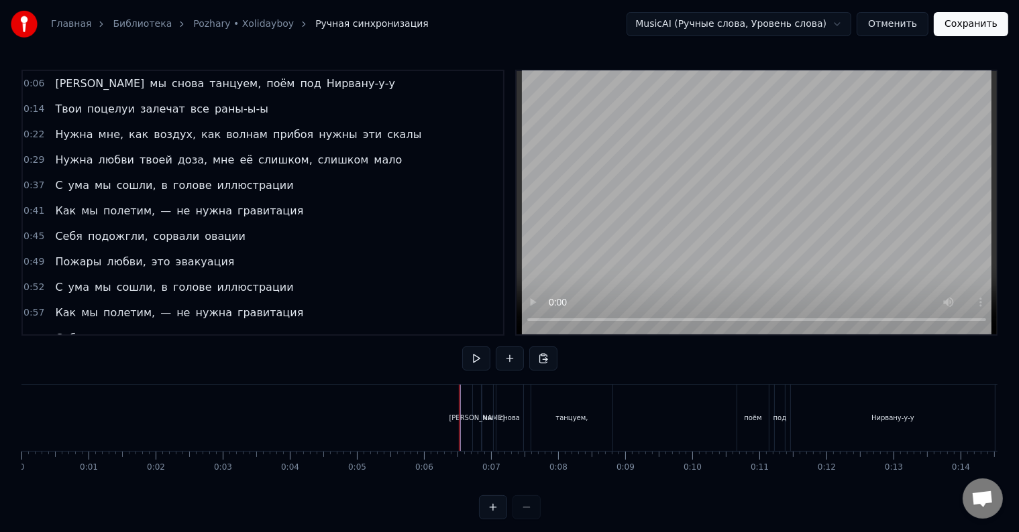
click at [477, 419] on div "[PERSON_NAME]" at bounding box center [477, 418] width 56 height 10
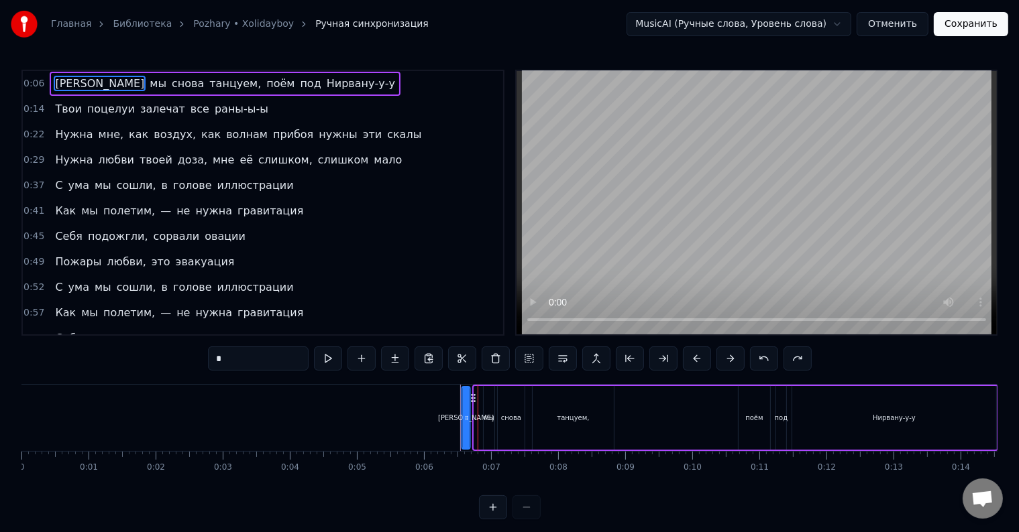
drag, startPoint x: 484, startPoint y: 398, endPoint x: 472, endPoint y: 400, distance: 12.2
click at [472, 400] on icon at bounding box center [473, 398] width 11 height 11
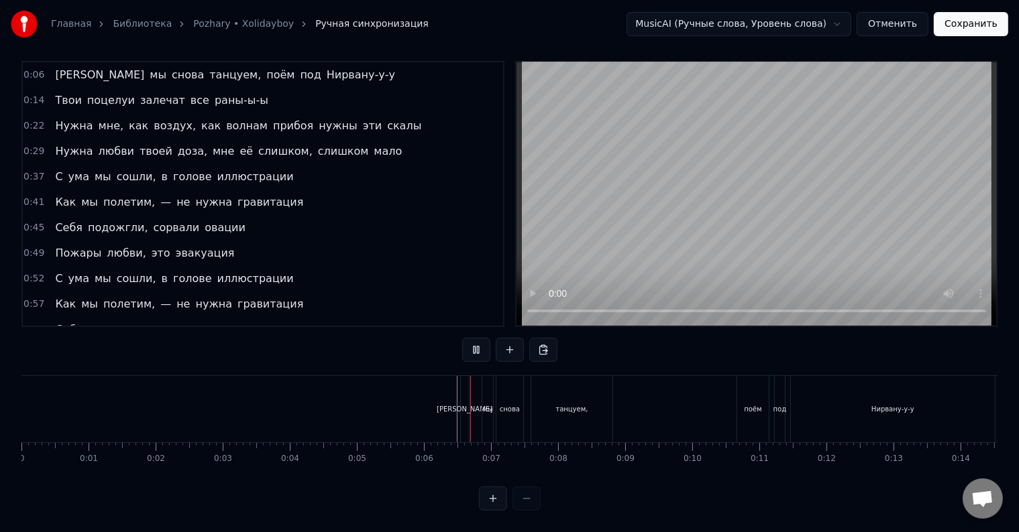
scroll to position [20, 0]
click at [473, 387] on div "А мы снова танцуем, поём под Нирвану-у-у" at bounding box center [729, 409] width 538 height 66
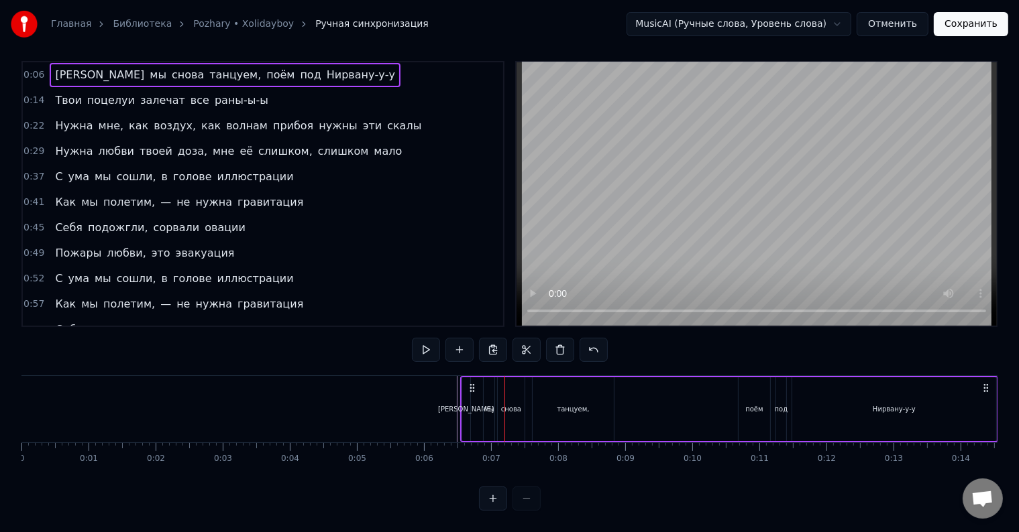
click at [472, 388] on div "А мы снова танцуем, поём под Нирвану-у-у" at bounding box center [729, 409] width 538 height 66
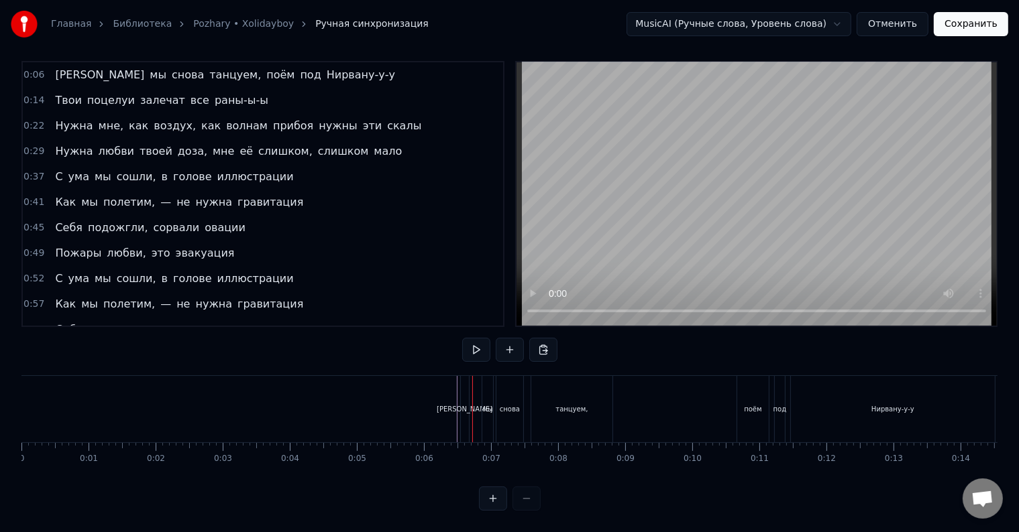
click at [472, 388] on div at bounding box center [472, 409] width 1 height 66
click at [472, 388] on div "А мы снова танцуем, поём под Нирвану-у-у" at bounding box center [729, 409] width 538 height 66
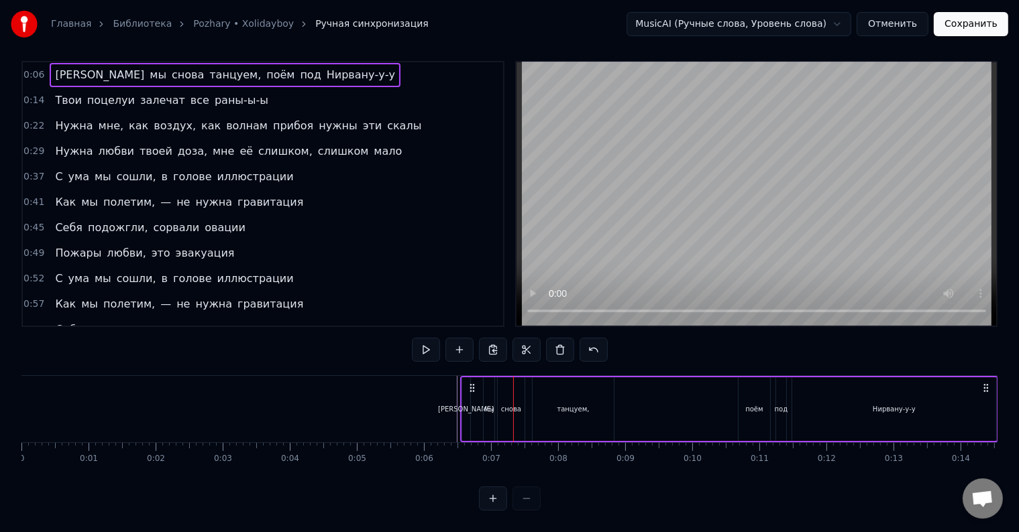
click at [465, 404] on div "[PERSON_NAME]" at bounding box center [466, 409] width 56 height 10
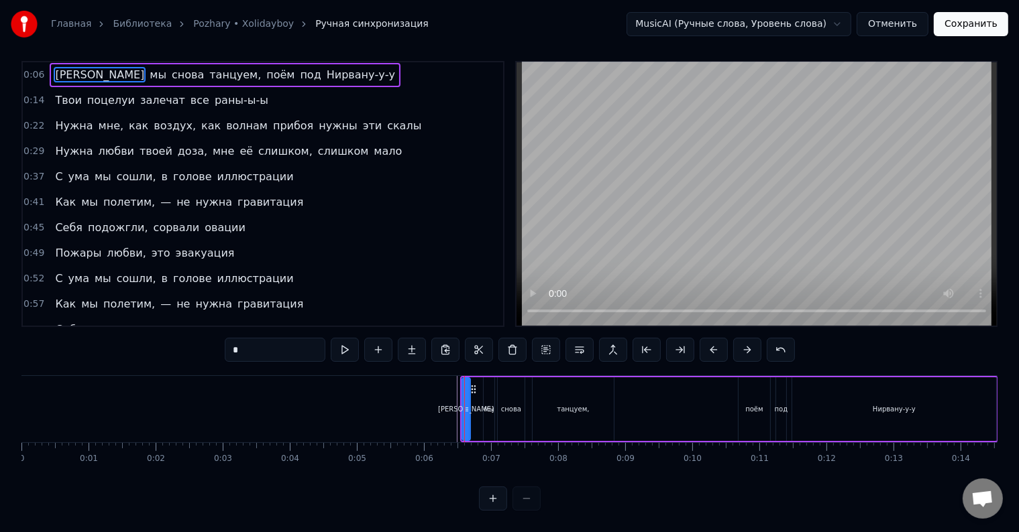
scroll to position [0, 0]
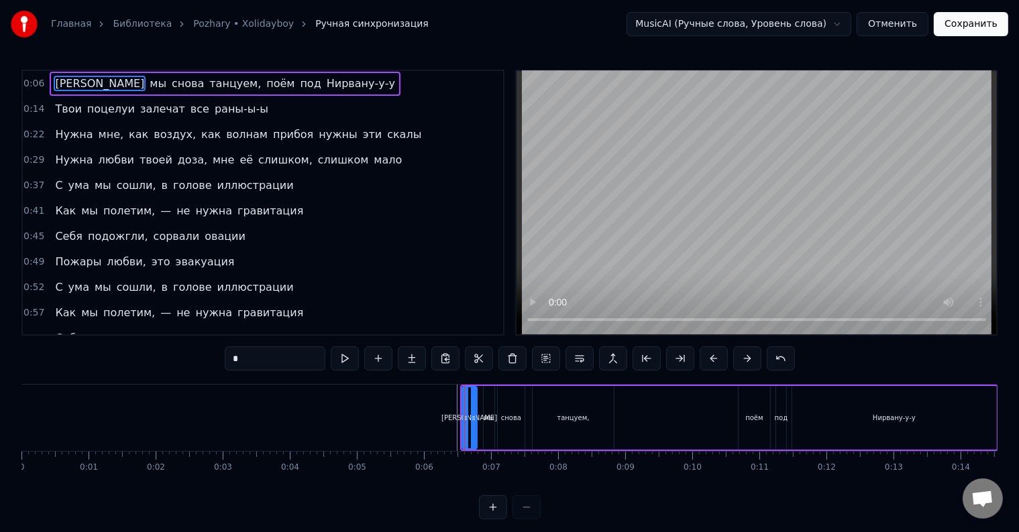
click at [477, 414] on div "[PERSON_NAME]" at bounding box center [469, 418] width 16 height 64
click at [480, 419] on div "А мы снова танцуем, поём под Нирвану-у-у" at bounding box center [729, 418] width 538 height 66
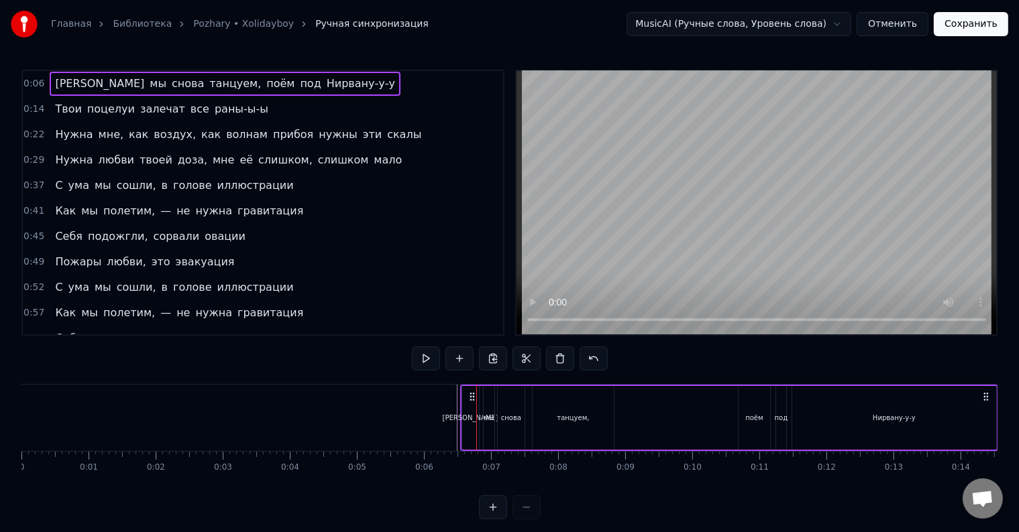
click at [480, 419] on div "А мы снова танцуем, поём под Нирвану-у-у" at bounding box center [729, 418] width 538 height 66
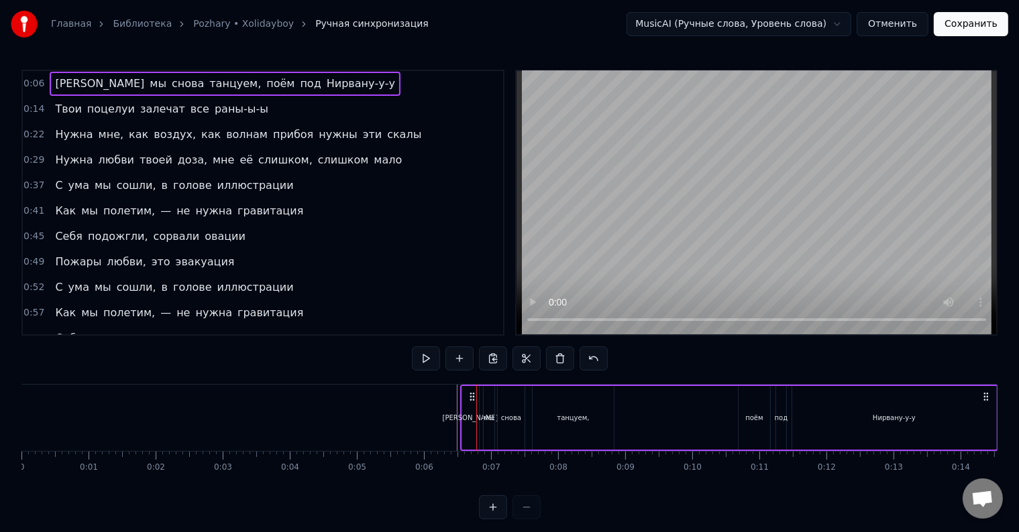
click at [480, 419] on div "А мы снова танцуем, поём под Нирвану-у-у" at bounding box center [729, 418] width 538 height 66
click at [481, 419] on div "А мы снова танцуем, поём под Нирвану-у-у" at bounding box center [729, 418] width 538 height 66
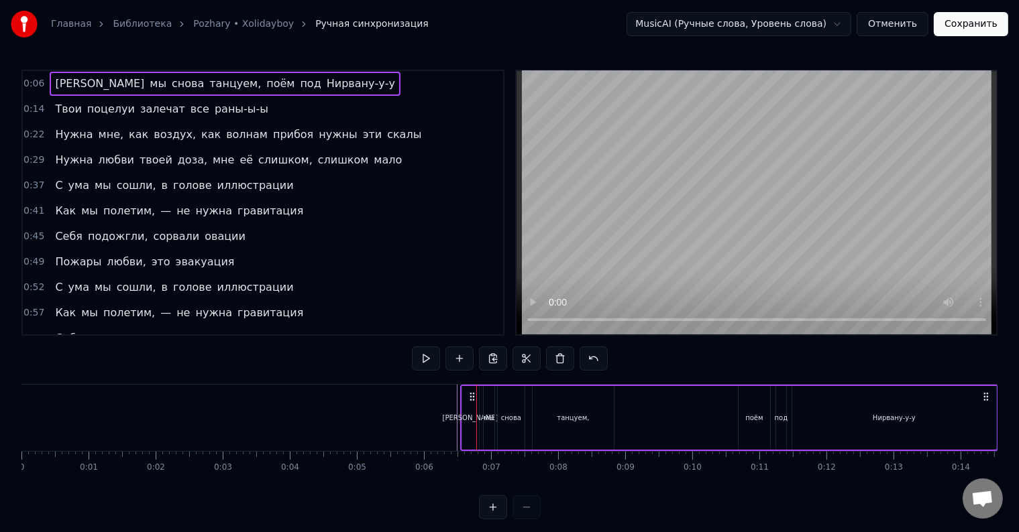
click at [481, 419] on div "А мы снова танцуем, поём под Нирвану-у-у" at bounding box center [729, 418] width 538 height 66
click at [472, 420] on div "[PERSON_NAME]" at bounding box center [470, 418] width 17 height 64
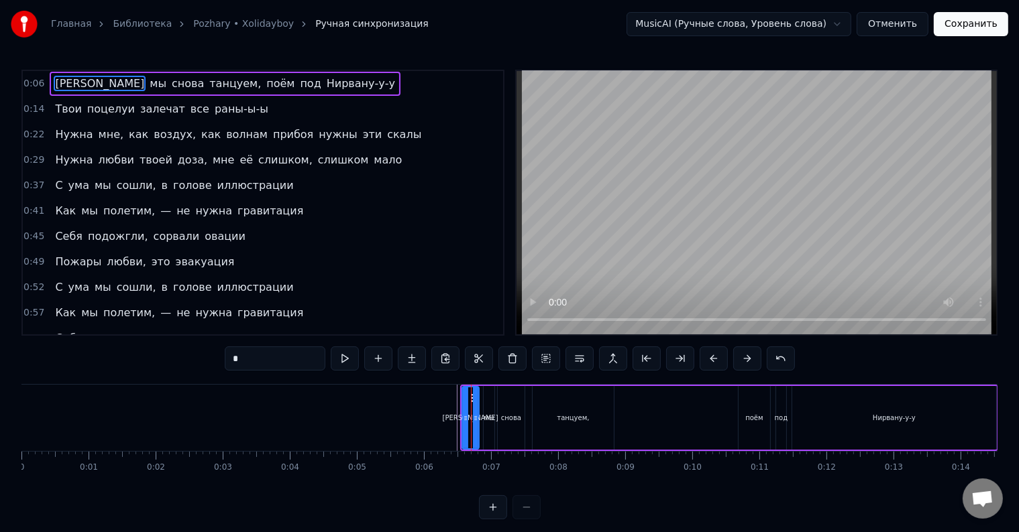
click at [473, 420] on icon at bounding box center [475, 418] width 5 height 11
click at [480, 414] on div "А мы снова танцуем, поём под Нирвану-у-у" at bounding box center [729, 418] width 538 height 66
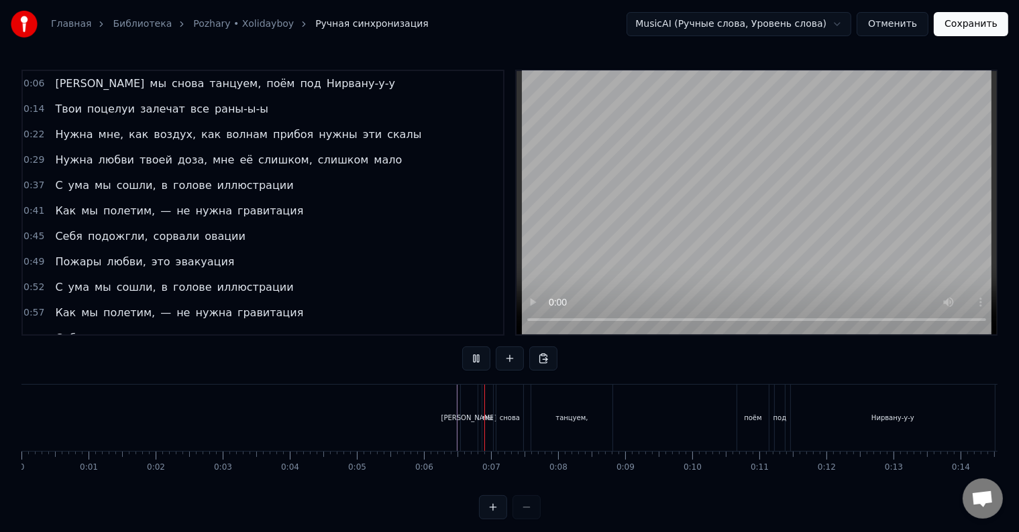
scroll to position [20, 0]
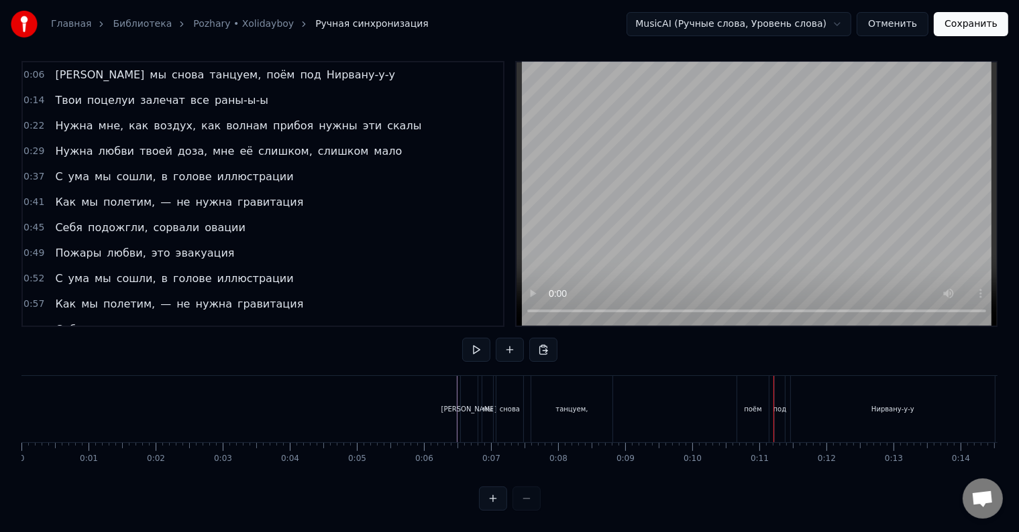
click at [740, 413] on div "поём" at bounding box center [753, 409] width 32 height 66
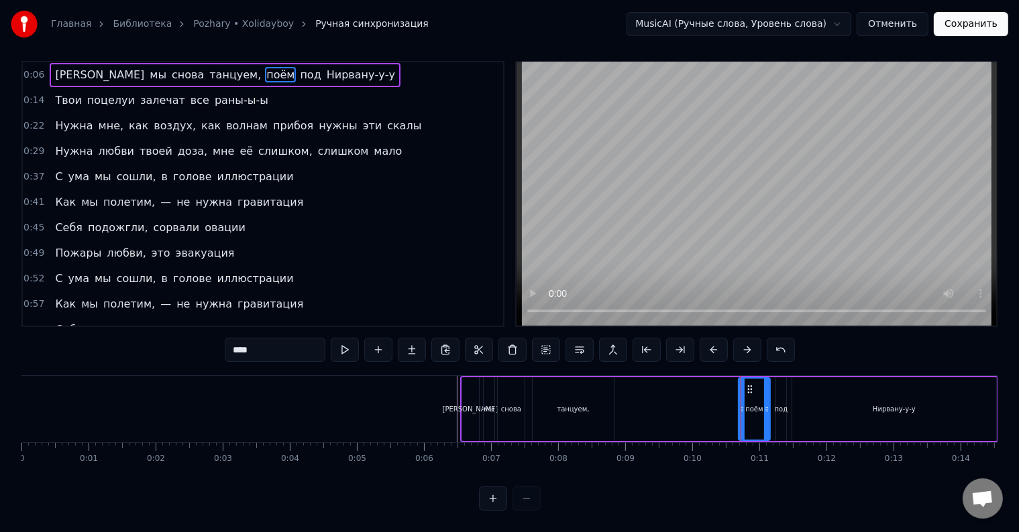
scroll to position [0, 0]
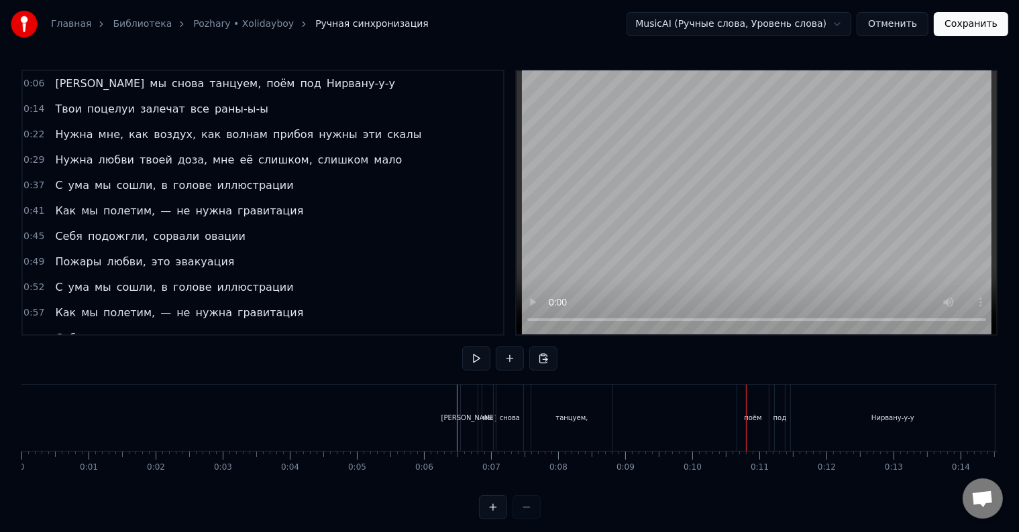
click at [742, 420] on div "поём" at bounding box center [753, 418] width 32 height 66
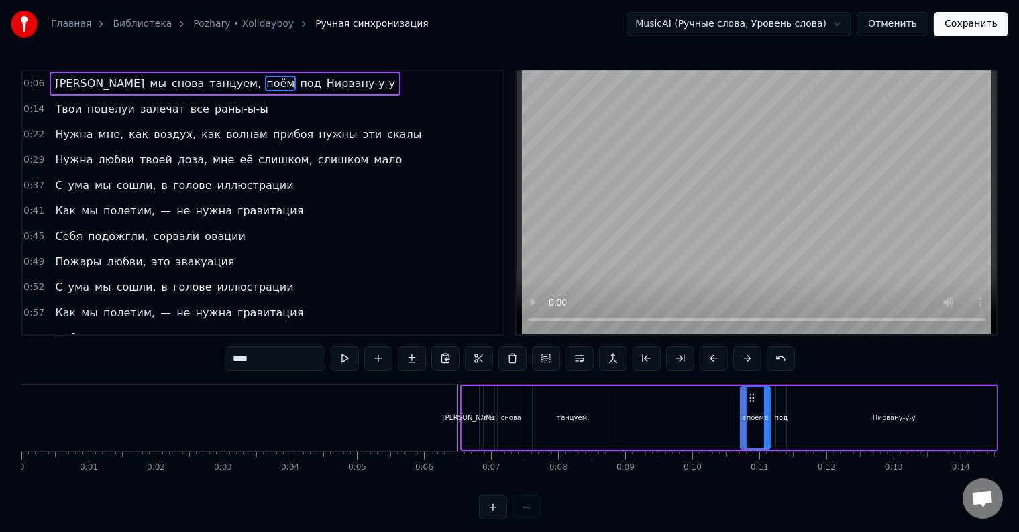
click at [741, 424] on div at bounding box center [743, 418] width 5 height 61
click at [732, 428] on div "А мы снова танцуем, поём под Нирвану-у-у" at bounding box center [729, 418] width 538 height 66
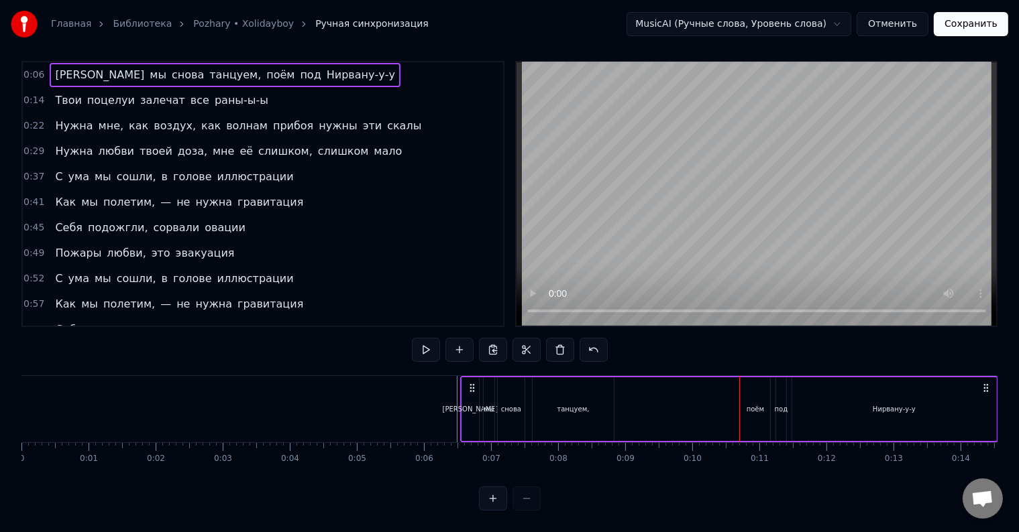
scroll to position [20, 0]
click at [722, 416] on div "А мы снова танцуем, поём под Нирвану-у-у" at bounding box center [729, 409] width 538 height 66
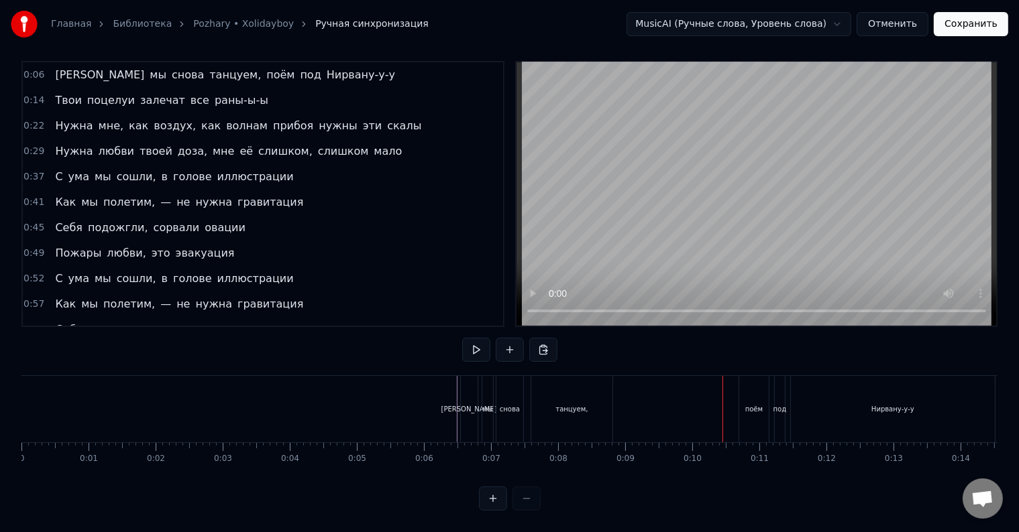
click at [722, 416] on div at bounding box center [722, 409] width 1 height 66
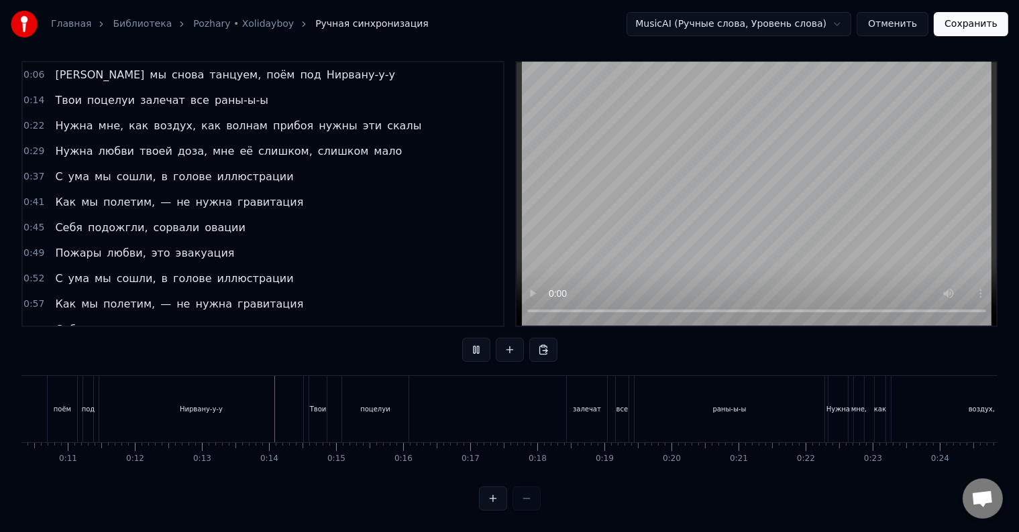
scroll to position [0, 843]
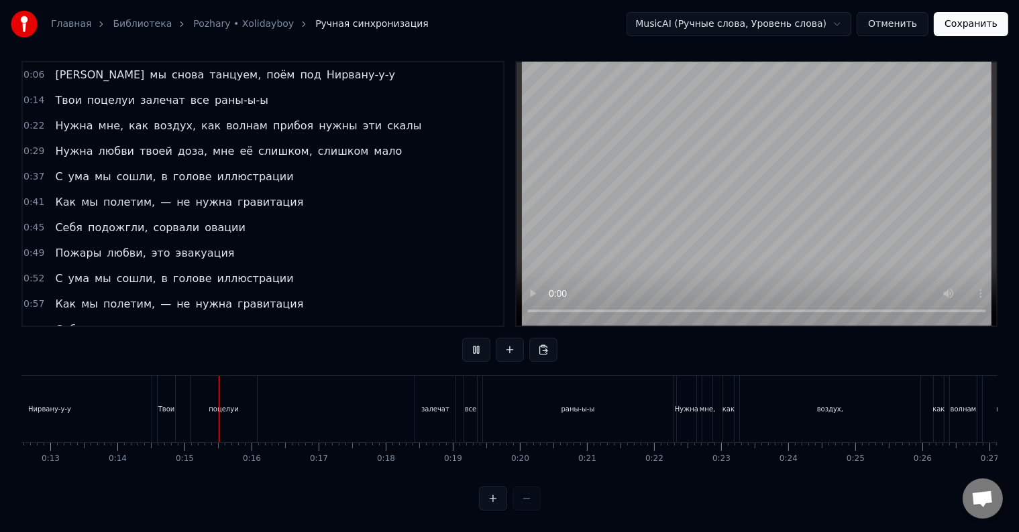
click at [97, 405] on div "Нирвану-у-у" at bounding box center [50, 409] width 204 height 66
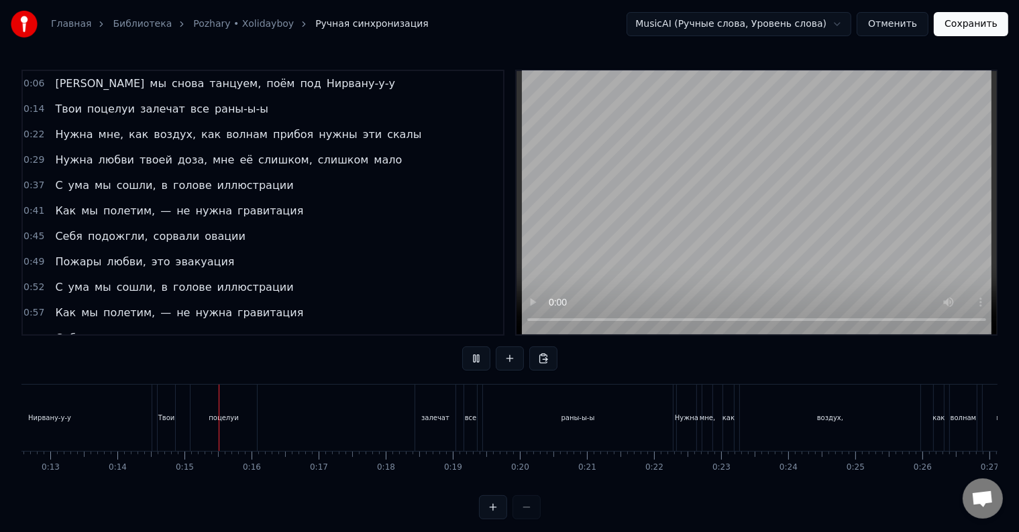
click at [219, 405] on div at bounding box center [219, 418] width 1 height 66
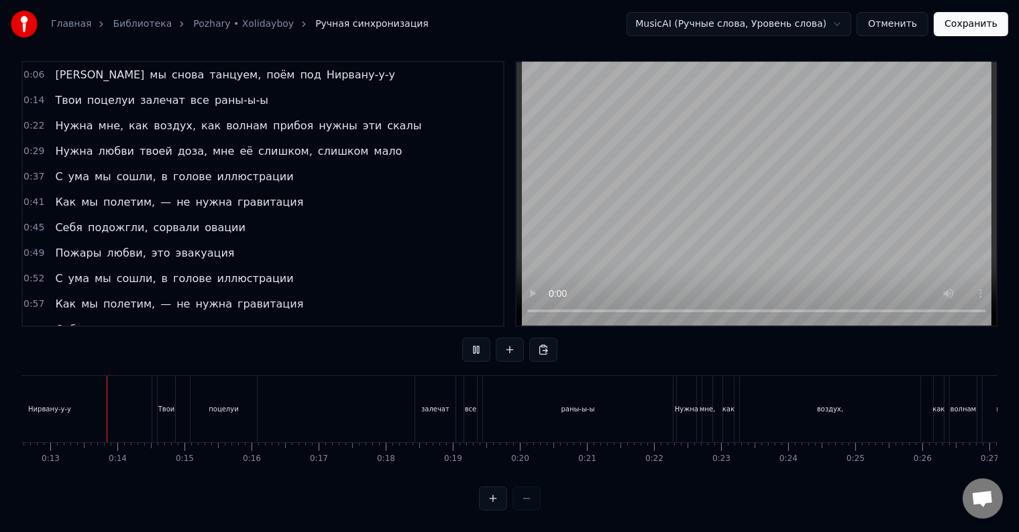
scroll to position [20, 0]
click at [139, 397] on div "Нирвану-у-у" at bounding box center [50, 409] width 204 height 66
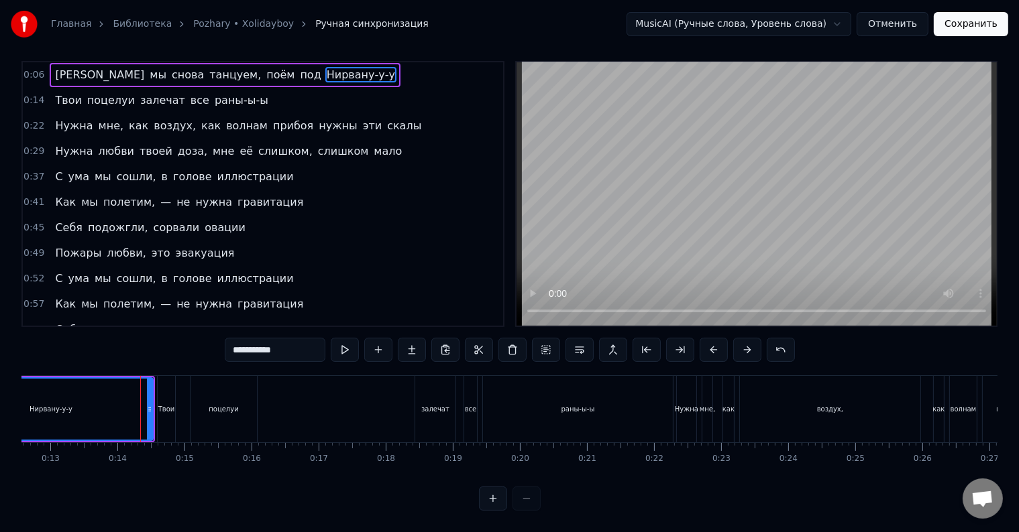
scroll to position [0, 0]
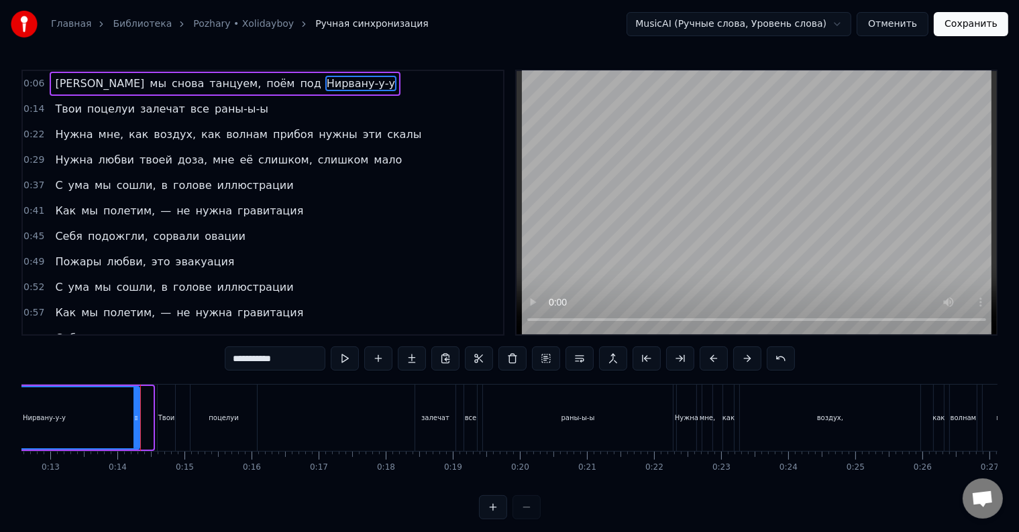
drag, startPoint x: 150, startPoint y: 414, endPoint x: 137, endPoint y: 414, distance: 13.4
click at [137, 414] on icon at bounding box center [135, 418] width 5 height 11
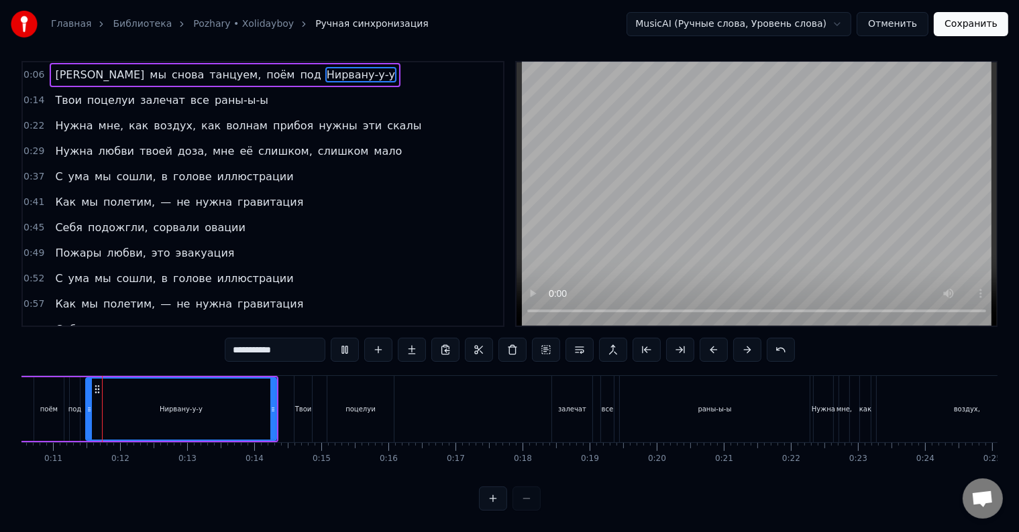
scroll to position [0, 701]
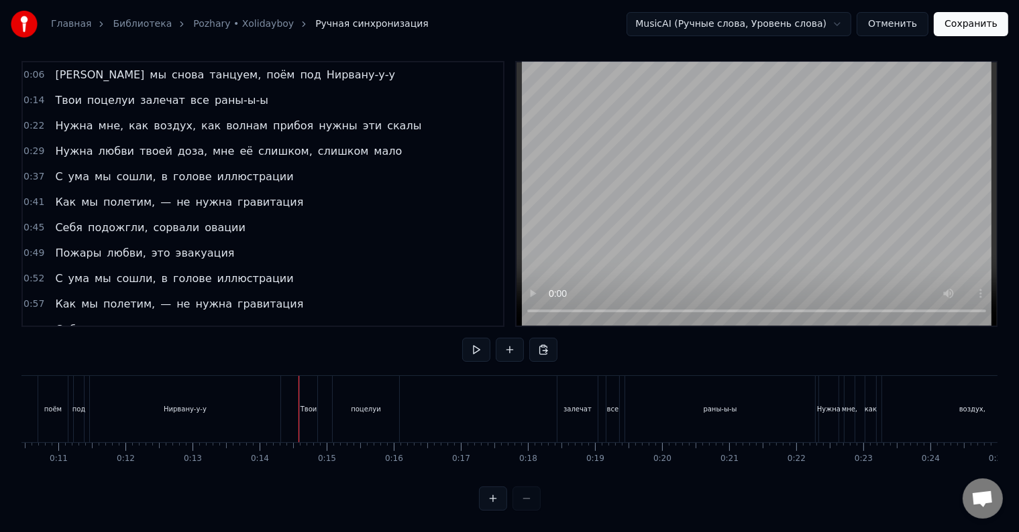
click at [294, 395] on div at bounding box center [294, 409] width 1 height 66
click at [322, 398] on div "Твои поцелуи залечат все раны-ы-ы" at bounding box center [558, 409] width 519 height 66
click at [313, 404] on div "Твои" at bounding box center [308, 409] width 17 height 10
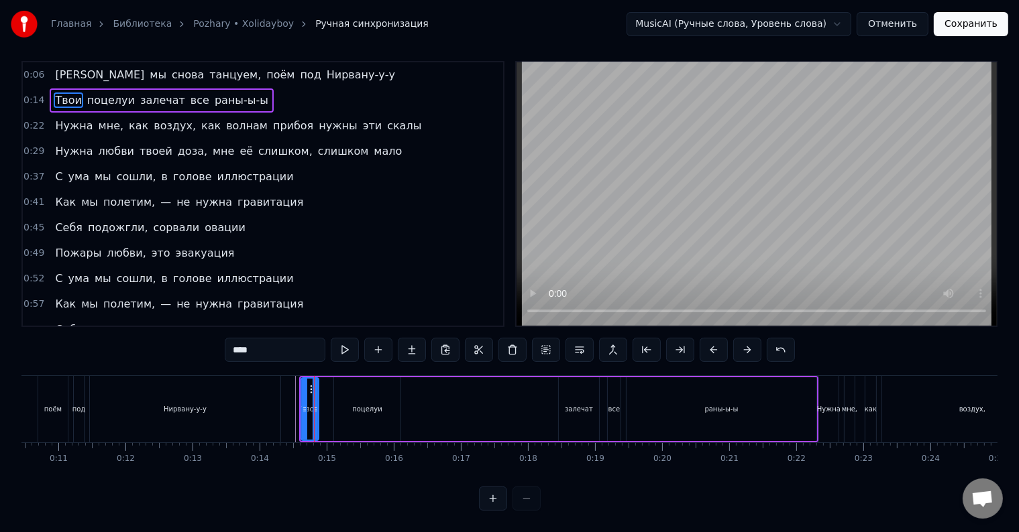
scroll to position [0, 0]
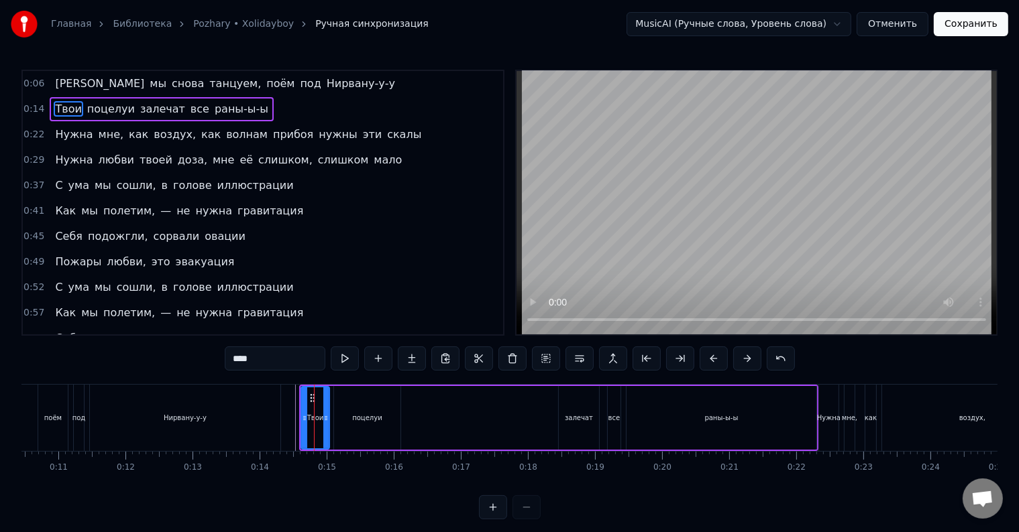
drag, startPoint x: 315, startPoint y: 412, endPoint x: 325, endPoint y: 421, distance: 13.8
click at [325, 421] on icon at bounding box center [325, 418] width 5 height 11
click at [335, 420] on div "поцелуи" at bounding box center [367, 418] width 66 height 64
type input "*******"
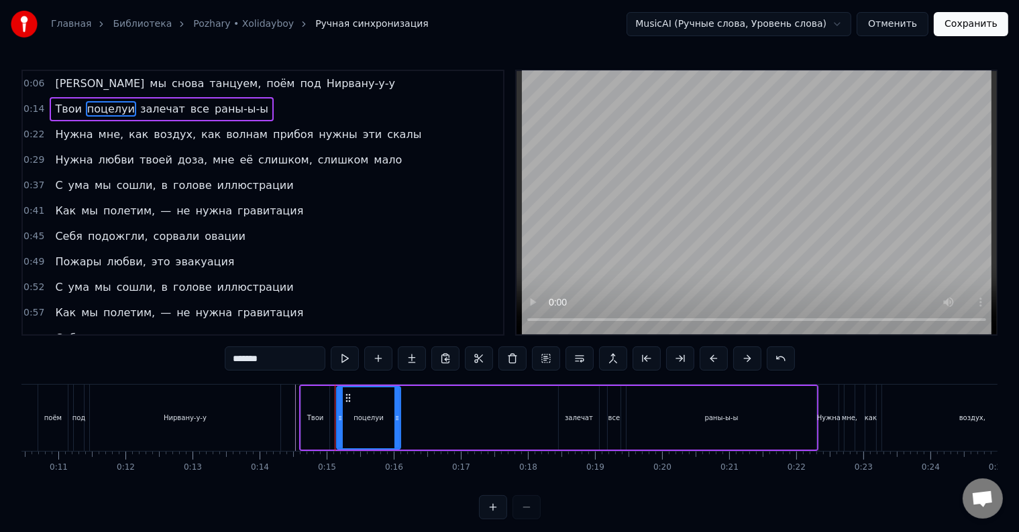
click at [338, 426] on div at bounding box center [339, 418] width 5 height 61
drag, startPoint x: 394, startPoint y: 420, endPoint x: 432, endPoint y: 421, distance: 37.6
click at [432, 421] on icon at bounding box center [434, 418] width 5 height 11
click at [431, 410] on div at bounding box center [431, 418] width 1 height 66
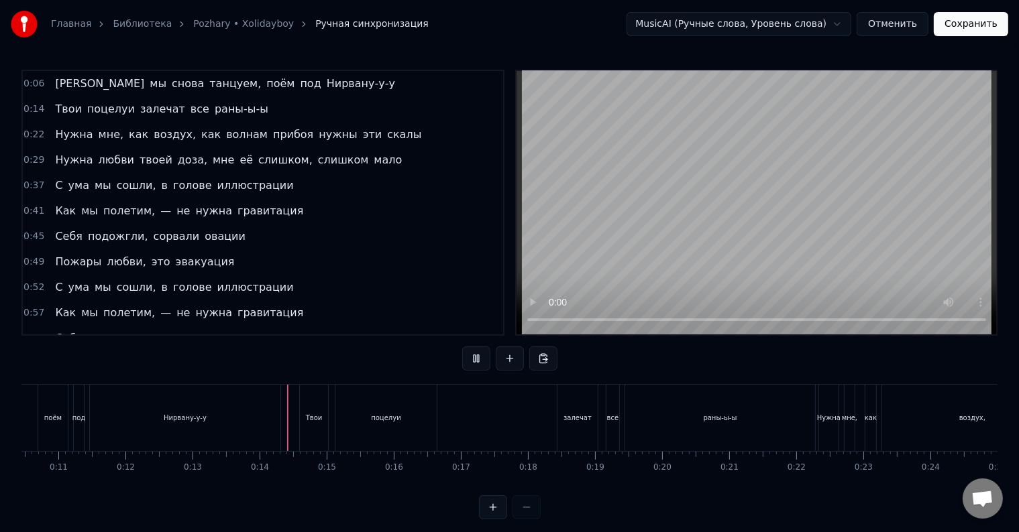
scroll to position [20, 0]
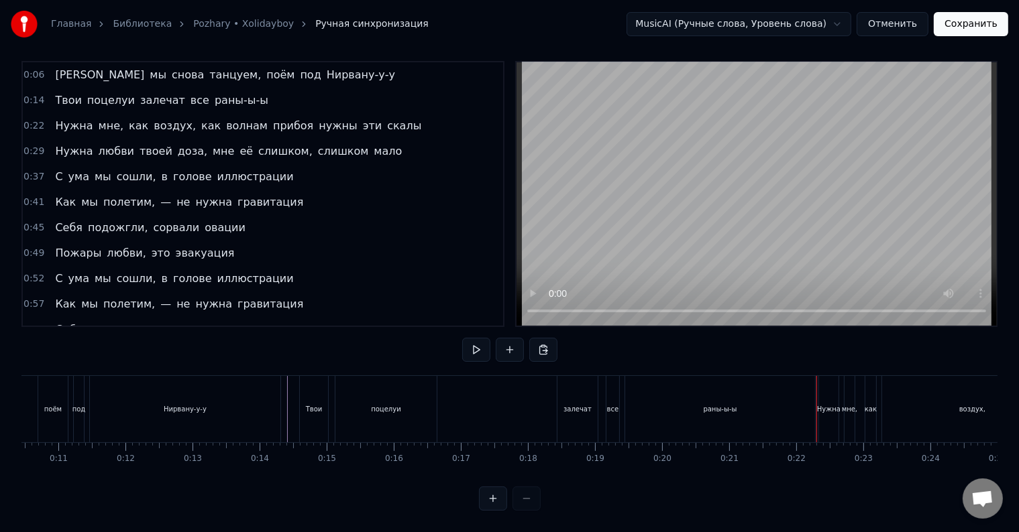
click at [799, 400] on div "раны-ы-ы" at bounding box center [720, 409] width 190 height 66
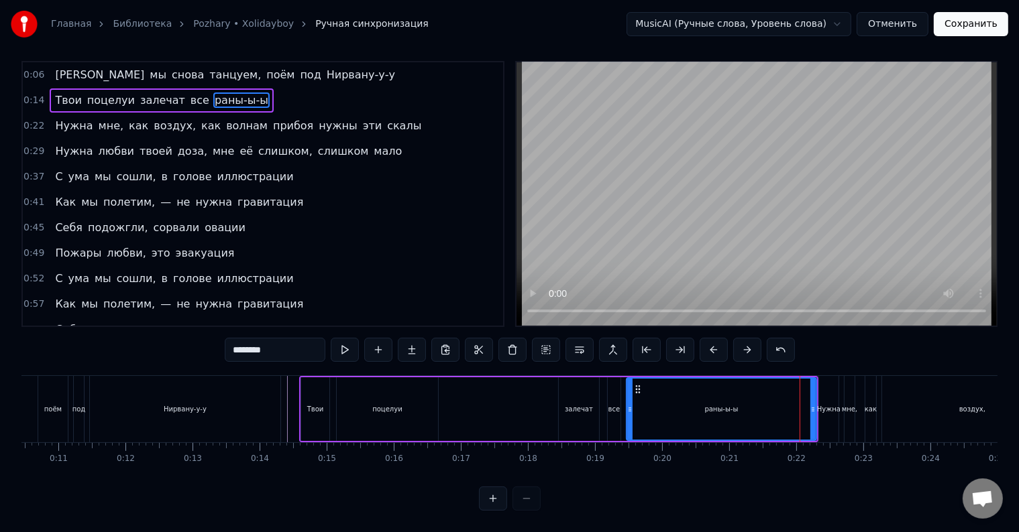
scroll to position [0, 0]
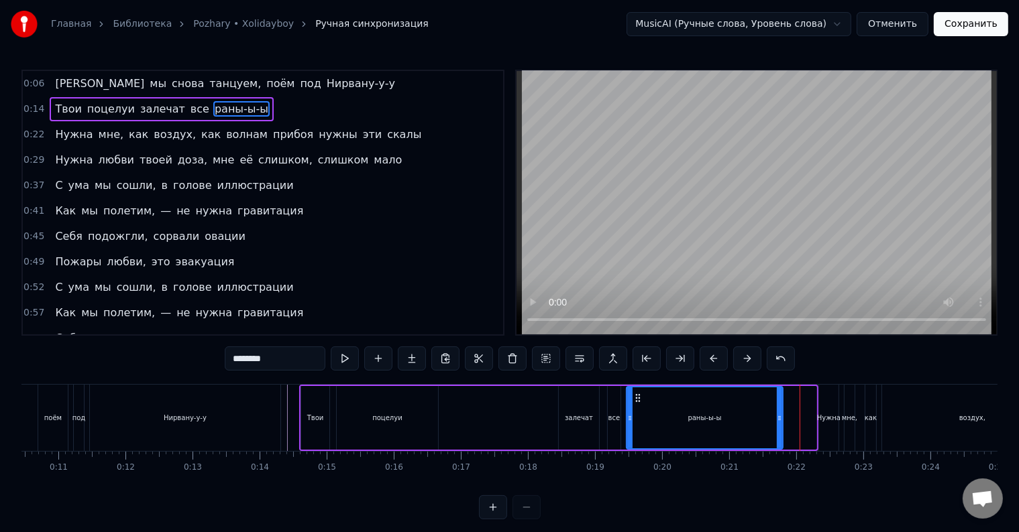
drag, startPoint x: 812, startPoint y: 420, endPoint x: 778, endPoint y: 426, distance: 34.7
click at [778, 426] on div at bounding box center [779, 418] width 5 height 61
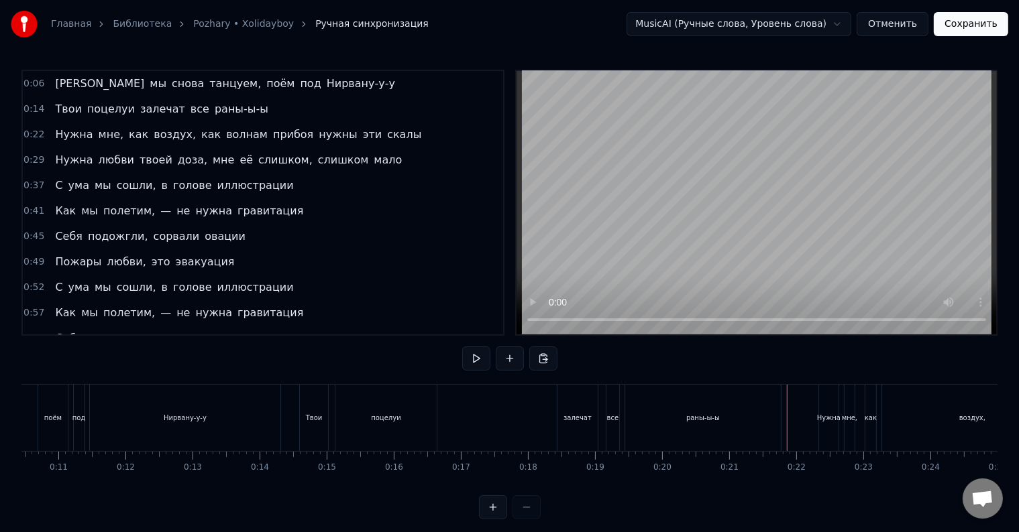
click at [787, 423] on div at bounding box center [787, 418] width 1 height 66
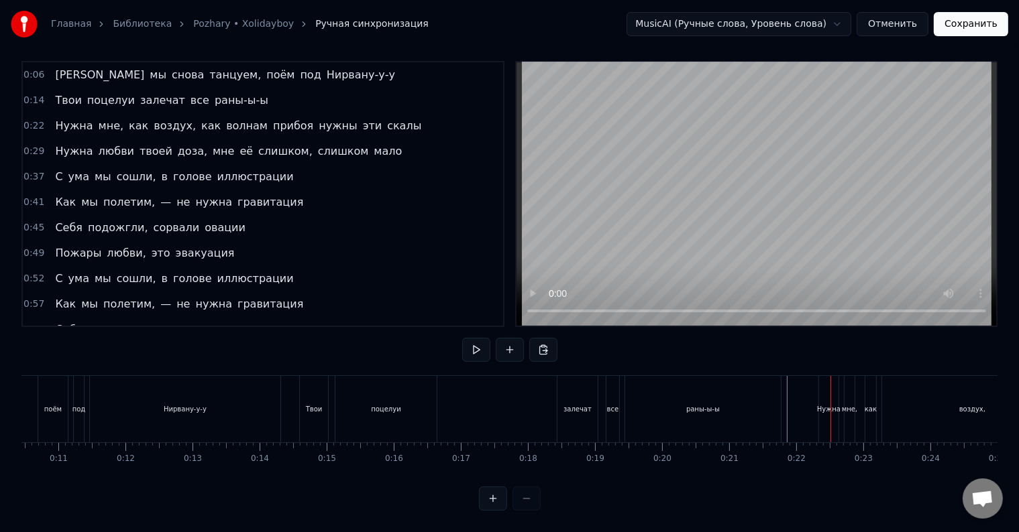
click at [770, 417] on div "раны-ы-ы" at bounding box center [703, 409] width 156 height 66
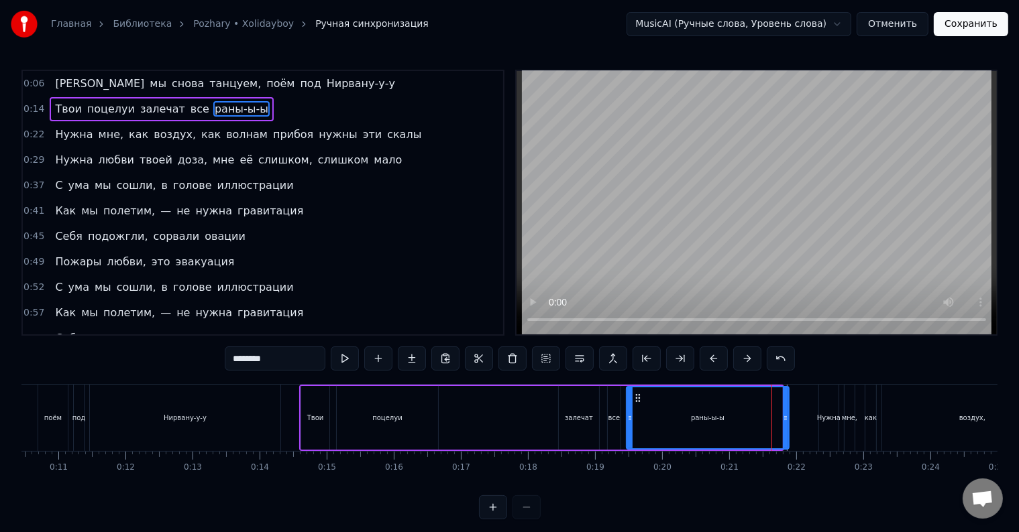
drag, startPoint x: 779, startPoint y: 420, endPoint x: 754, endPoint y: 428, distance: 26.9
click at [785, 421] on icon at bounding box center [785, 418] width 5 height 11
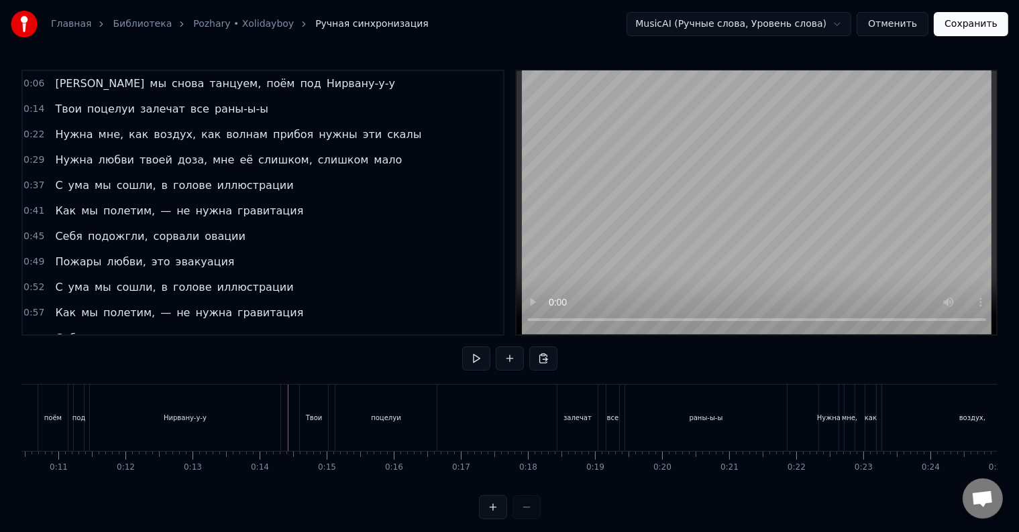
click at [288, 418] on div at bounding box center [288, 418] width 1 height 66
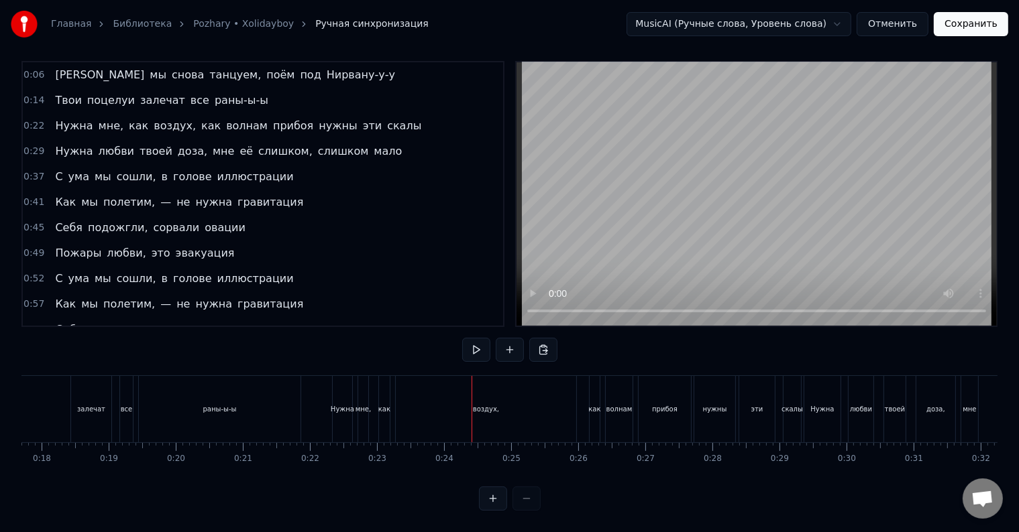
scroll to position [0, 1157]
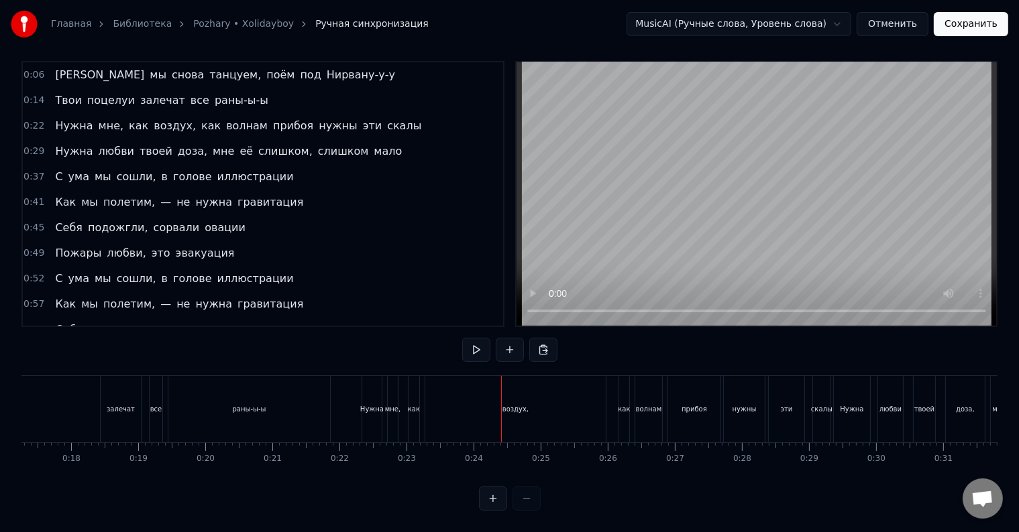
click at [365, 404] on div "Нужна" at bounding box center [371, 409] width 23 height 10
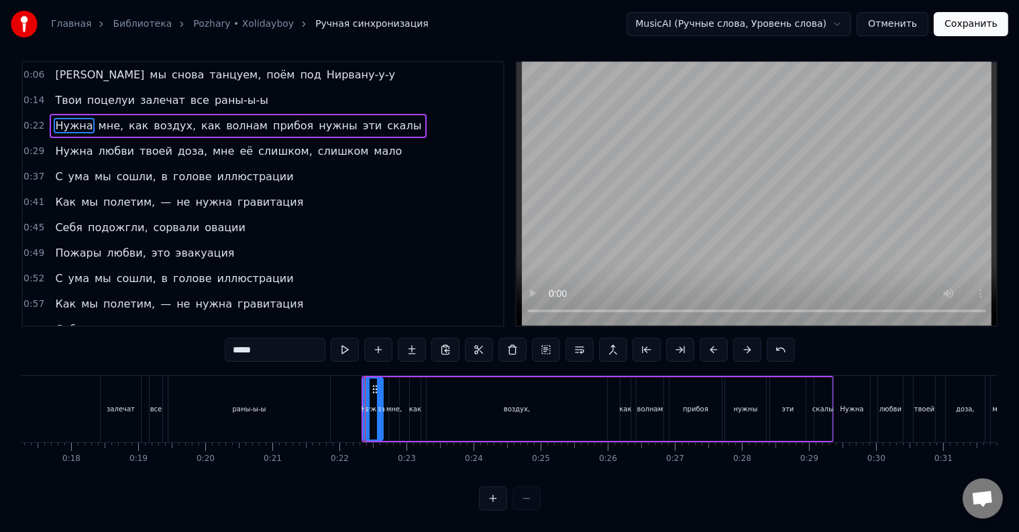
scroll to position [0, 0]
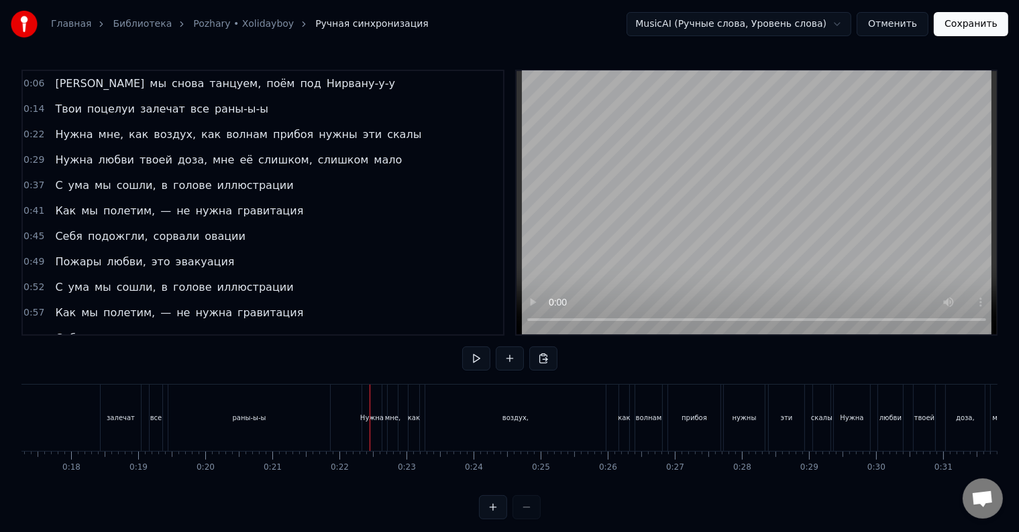
click at [365, 420] on div "Нужна" at bounding box center [371, 418] width 23 height 10
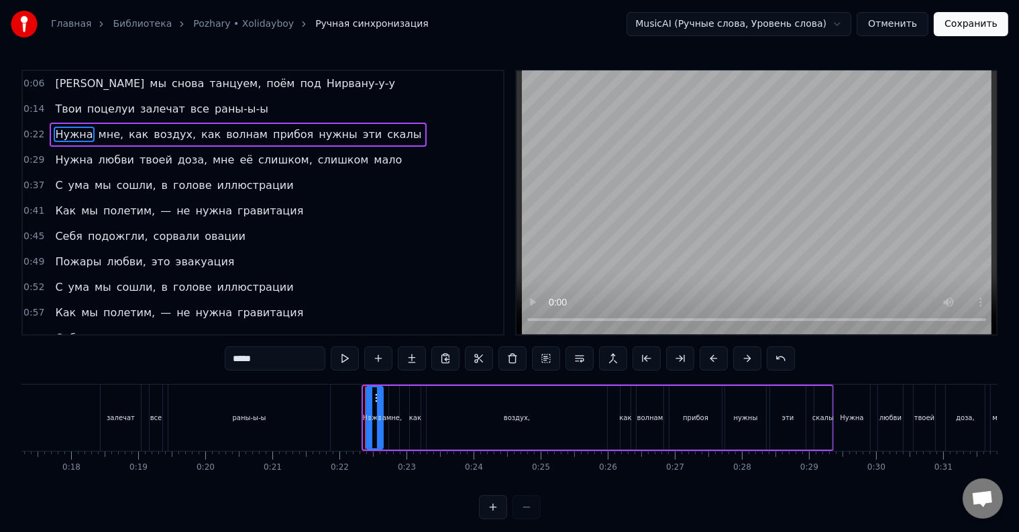
click at [367, 421] on icon at bounding box center [369, 418] width 5 height 11
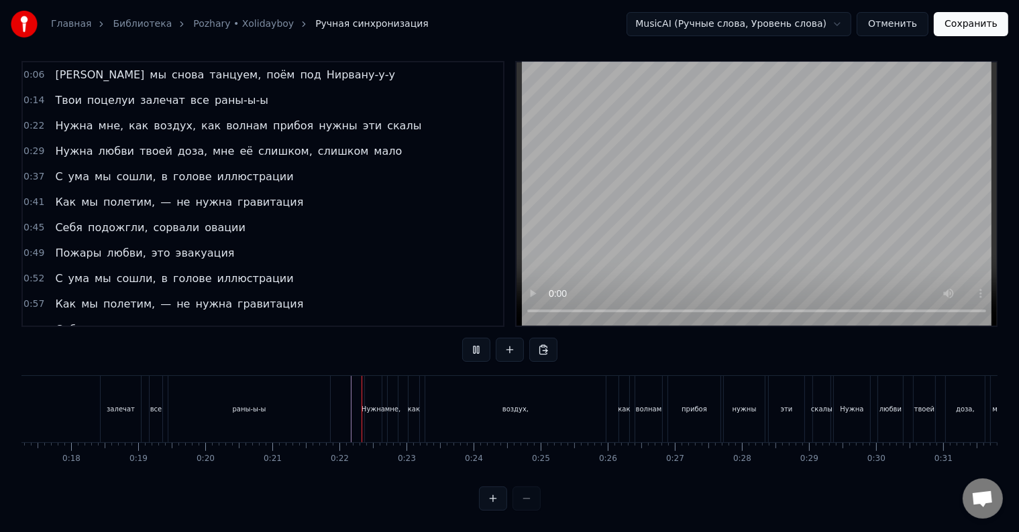
scroll to position [20, 0]
click at [593, 404] on div "воздух," at bounding box center [515, 409] width 180 height 66
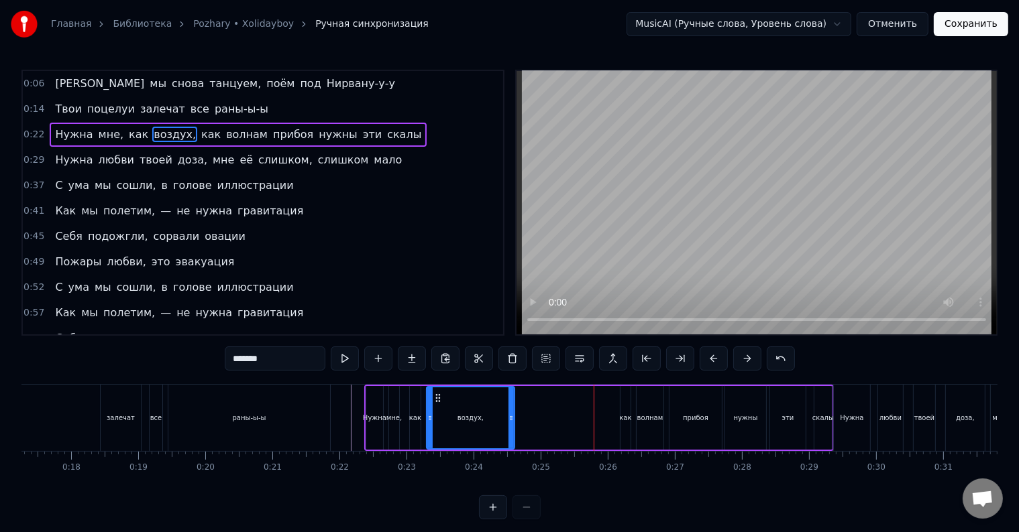
drag, startPoint x: 602, startPoint y: 424, endPoint x: 510, endPoint y: 432, distance: 92.9
click at [510, 432] on div at bounding box center [510, 418] width 5 height 61
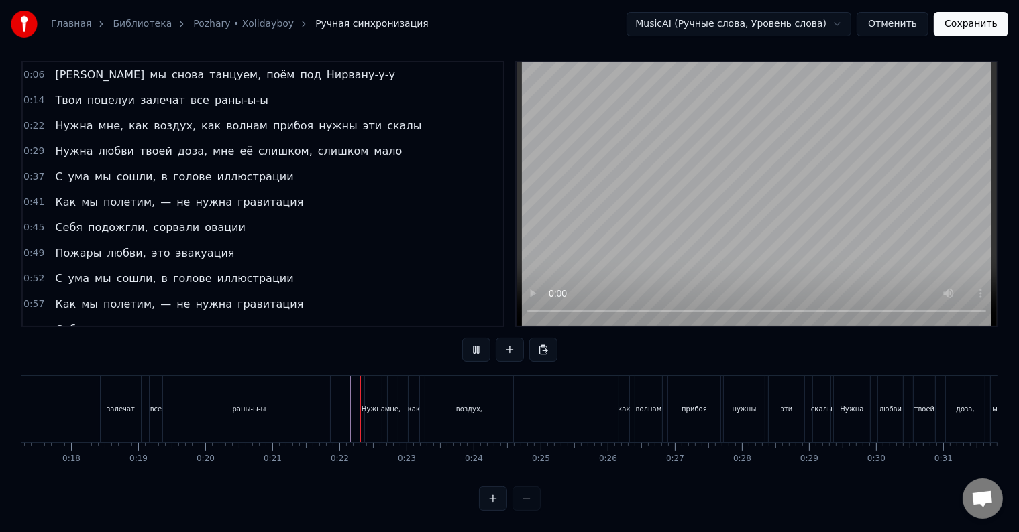
scroll to position [20, 0]
click at [625, 404] on div "как" at bounding box center [624, 409] width 12 height 10
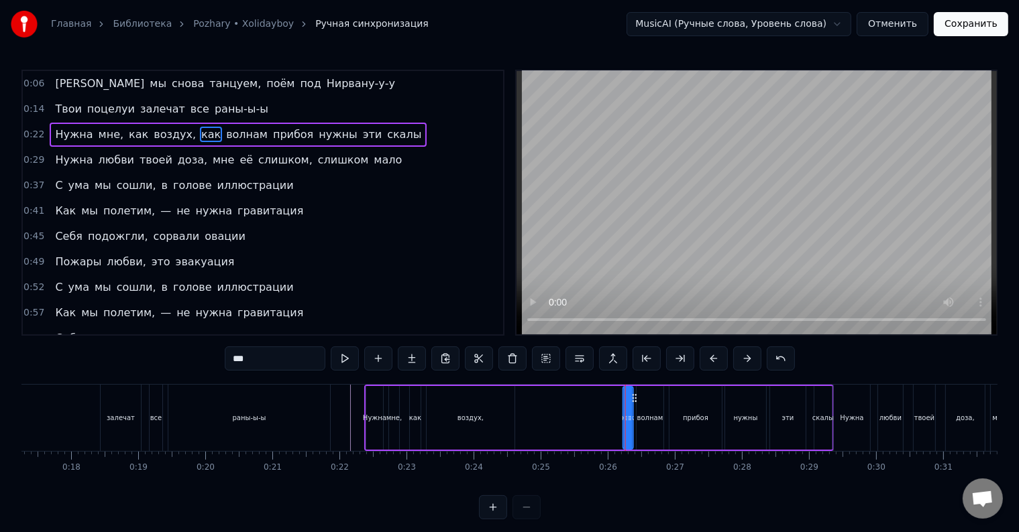
click at [634, 398] on icon at bounding box center [634, 398] width 11 height 11
click at [573, 416] on div "Нужна мне, как воздух, как волнам прибоя нужны эти скалы" at bounding box center [598, 418] width 469 height 66
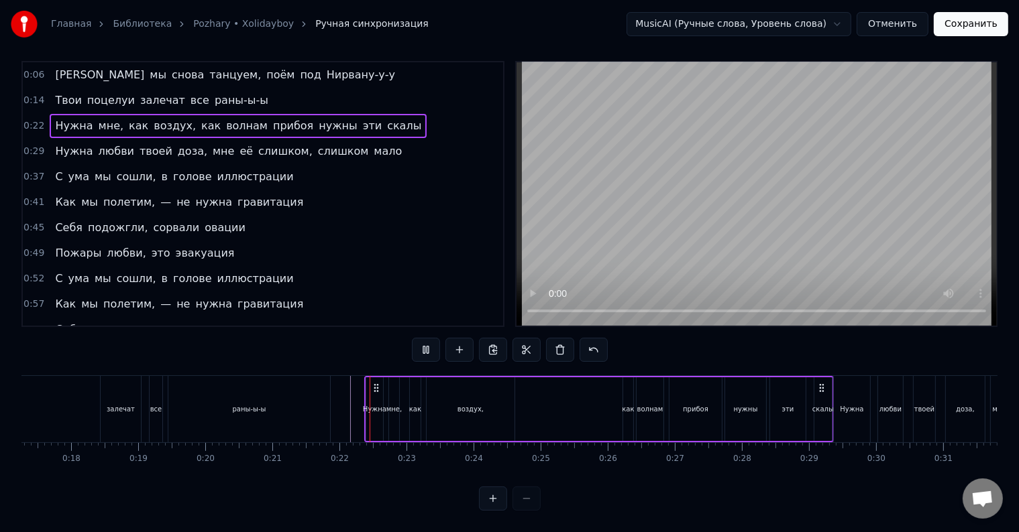
scroll to position [20, 0]
click at [837, 402] on div "Нужна" at bounding box center [852, 409] width 36 height 66
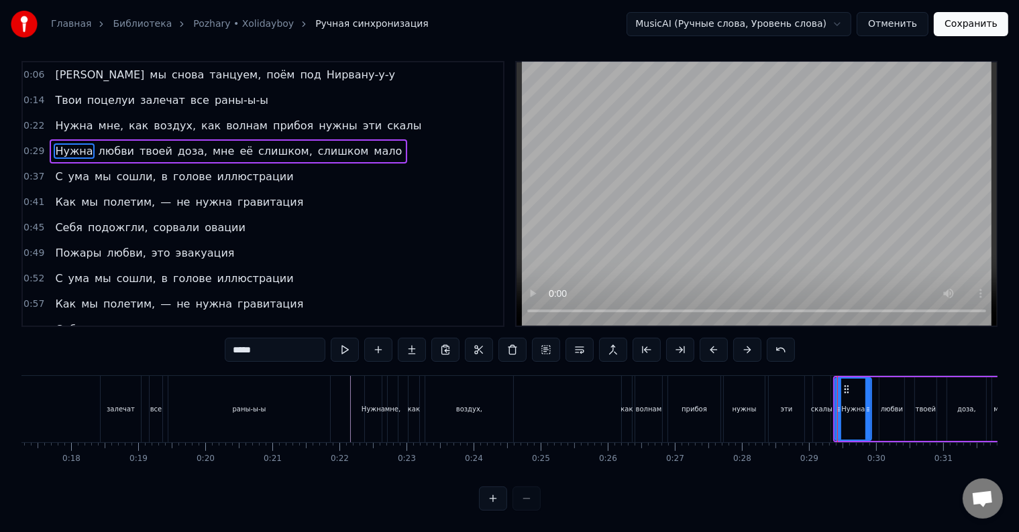
scroll to position [0, 0]
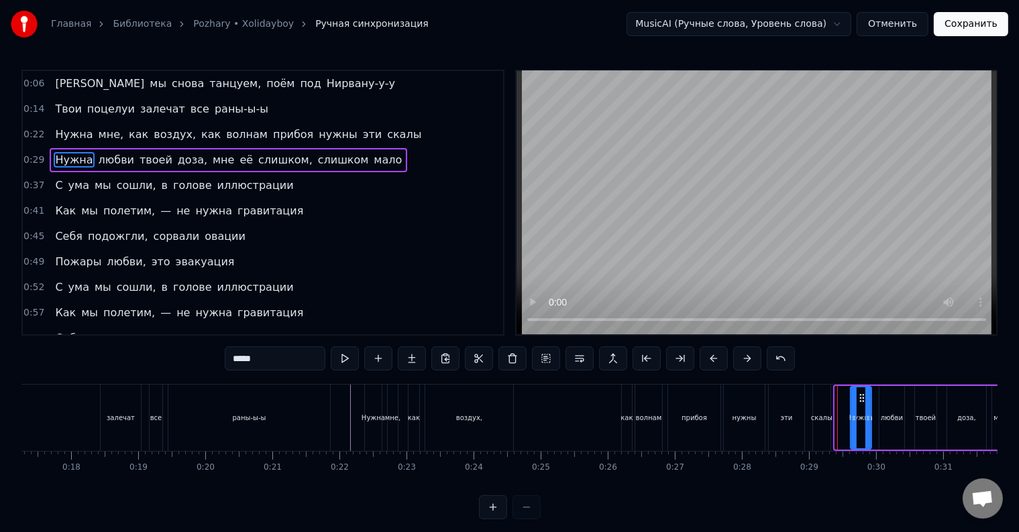
drag, startPoint x: 838, startPoint y: 416, endPoint x: 853, endPoint y: 424, distance: 17.1
click at [853, 424] on div at bounding box center [853, 418] width 5 height 61
click at [822, 422] on div "скалы" at bounding box center [821, 418] width 21 height 10
type input "*****"
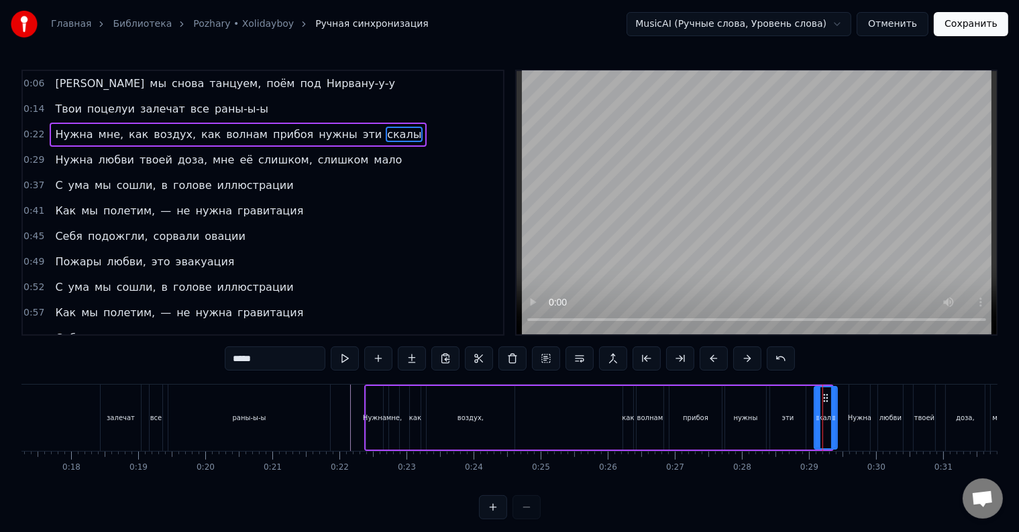
click at [834, 424] on div at bounding box center [833, 418] width 5 height 61
click at [838, 426] on div "Нужна мне, как воздух, как волнам прибоя нужны эти скалы" at bounding box center [601, 418] width 475 height 66
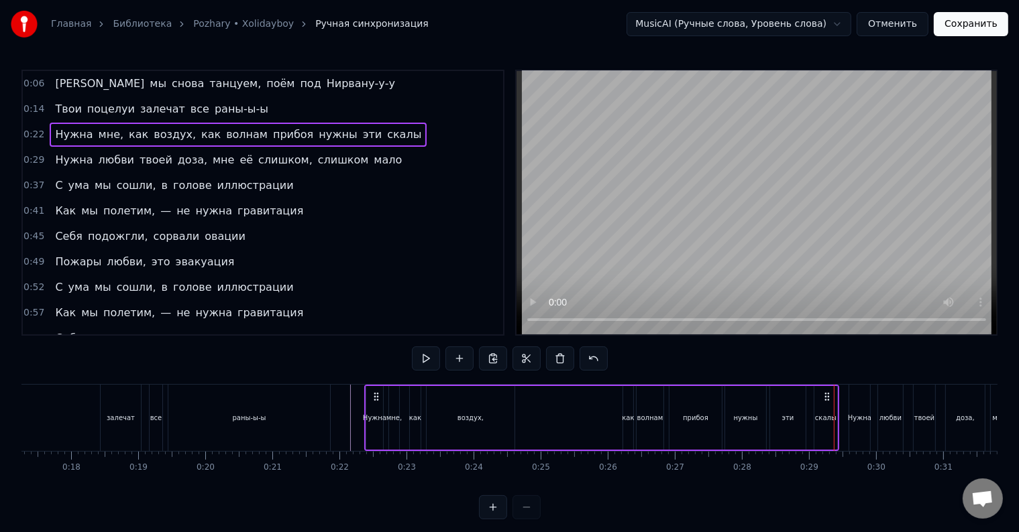
click at [838, 426] on div "Нужна мне, как воздух, как волнам прибоя нужны эти скалы" at bounding box center [601, 418] width 475 height 66
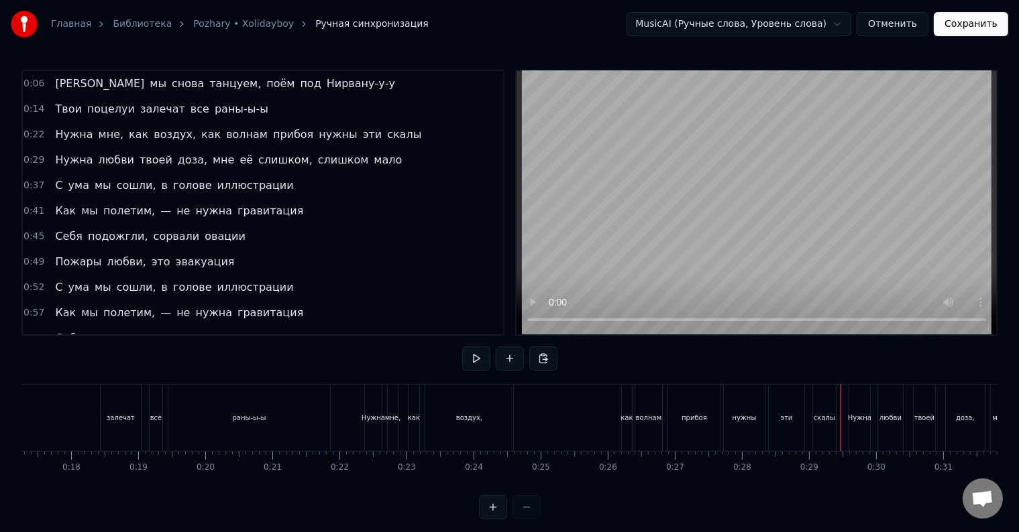
click at [840, 426] on div at bounding box center [840, 418] width 1 height 66
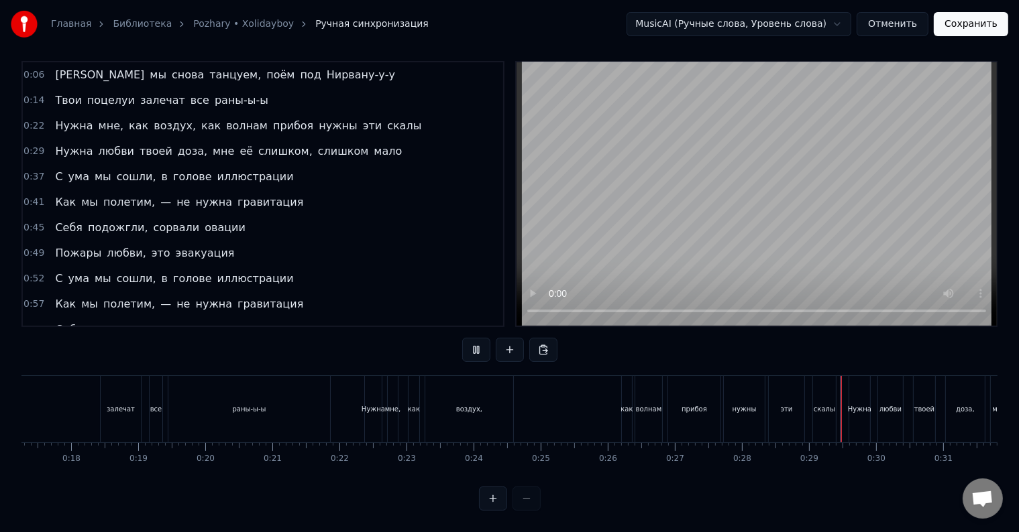
scroll to position [20, 0]
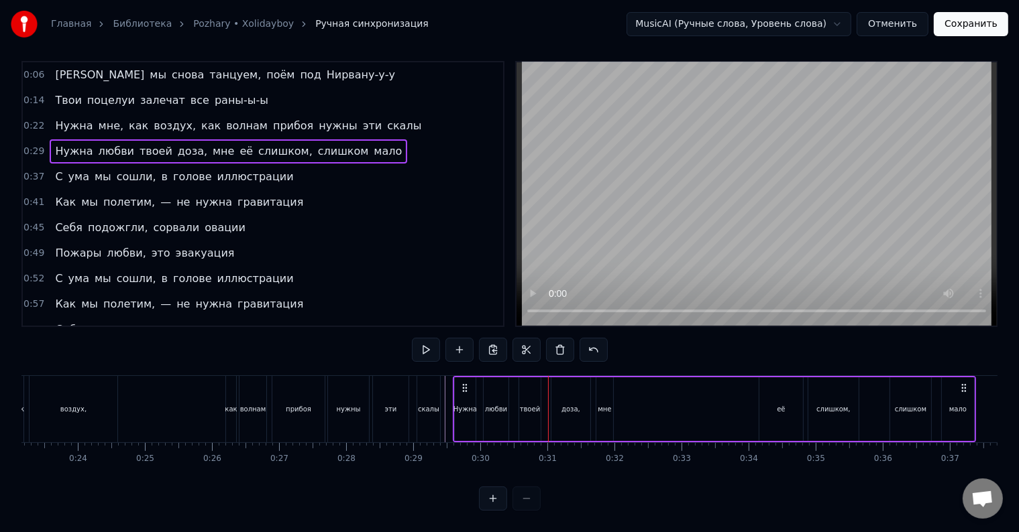
scroll to position [0, 1545]
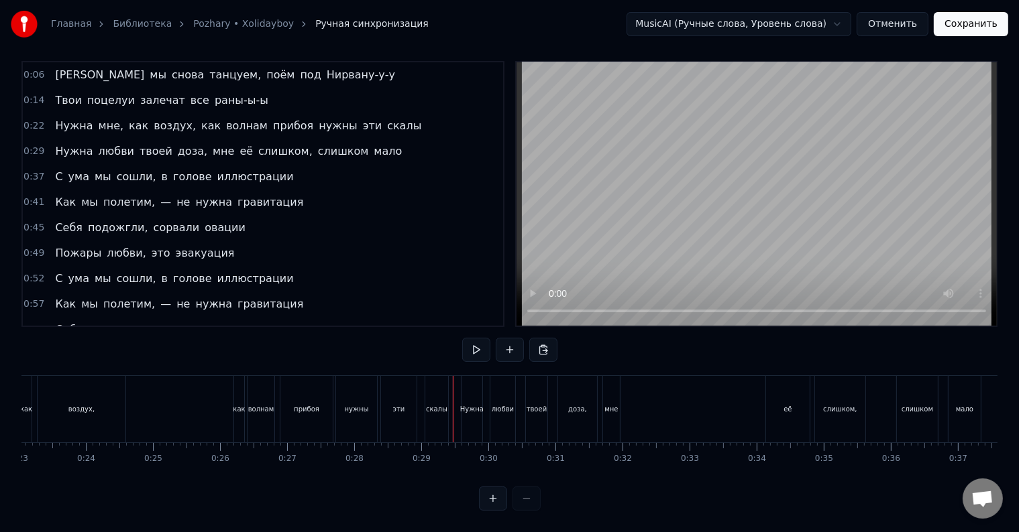
click at [453, 398] on div at bounding box center [453, 409] width 1 height 66
click at [459, 403] on div at bounding box center [459, 409] width 1 height 66
click at [440, 405] on div "скалы" at bounding box center [436, 409] width 23 height 66
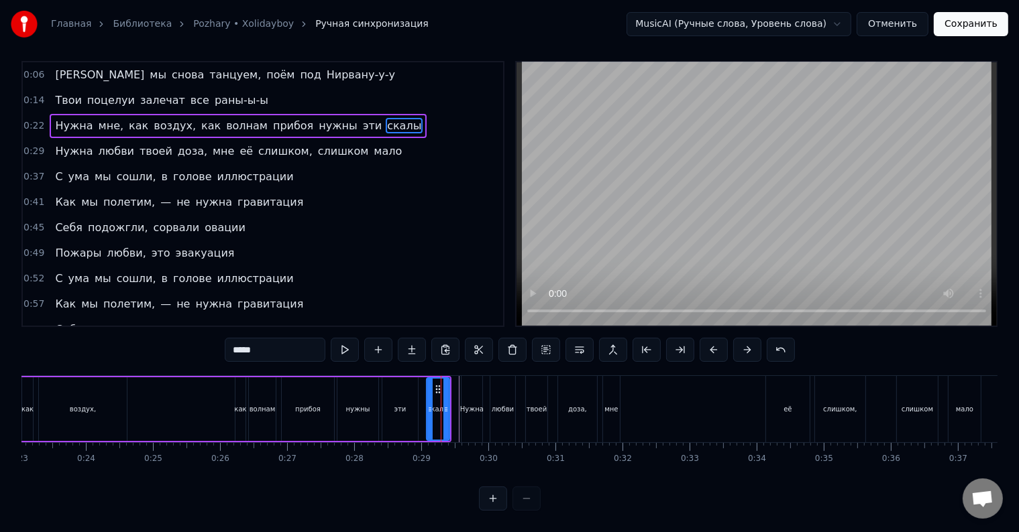
scroll to position [0, 0]
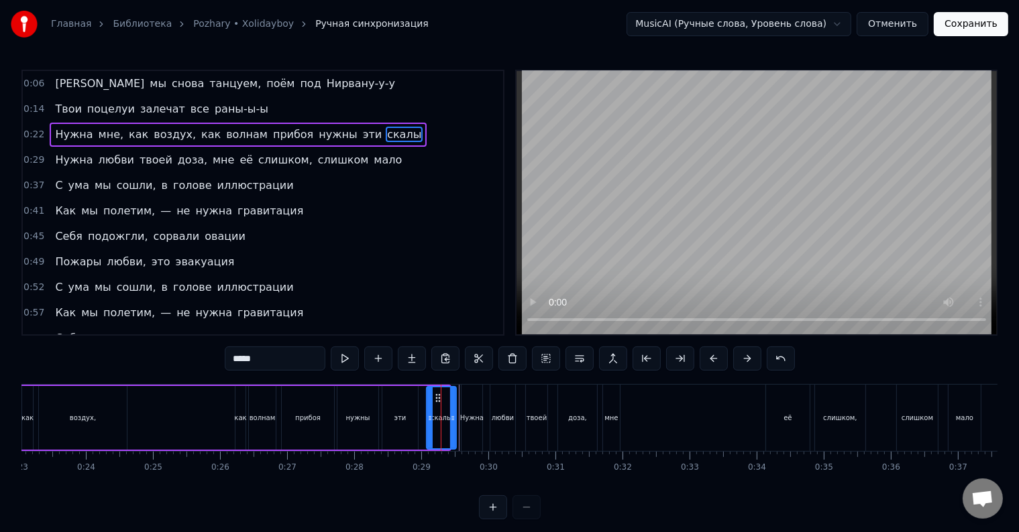
drag, startPoint x: 445, startPoint y: 416, endPoint x: 452, endPoint y: 420, distance: 7.8
click at [452, 420] on icon at bounding box center [452, 418] width 5 height 11
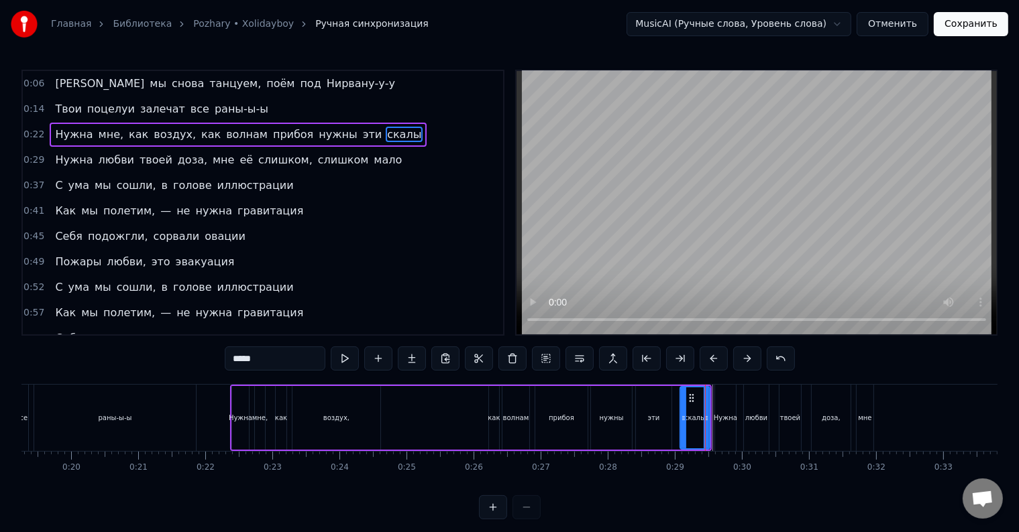
scroll to position [0, 1277]
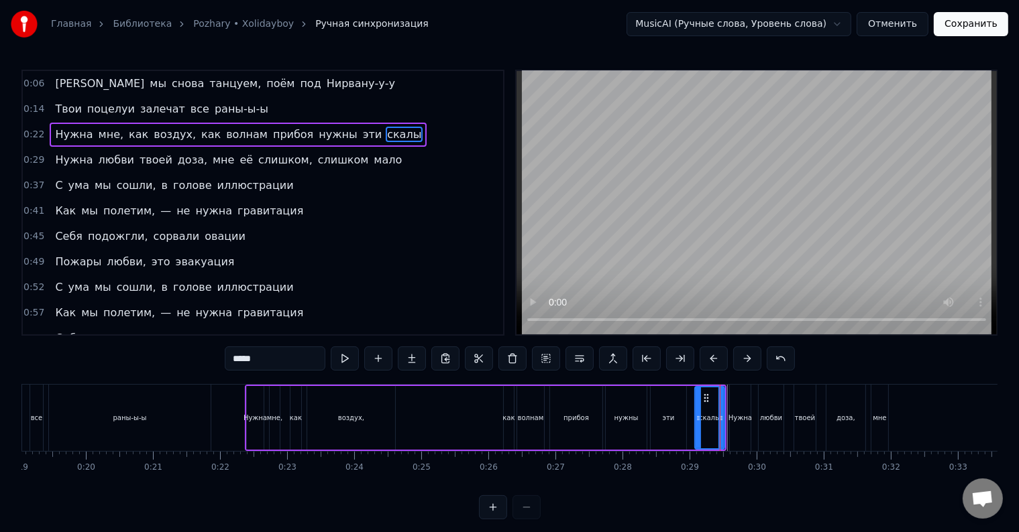
click at [205, 427] on div "раны-ы-ы" at bounding box center [130, 418] width 162 height 66
type input "********"
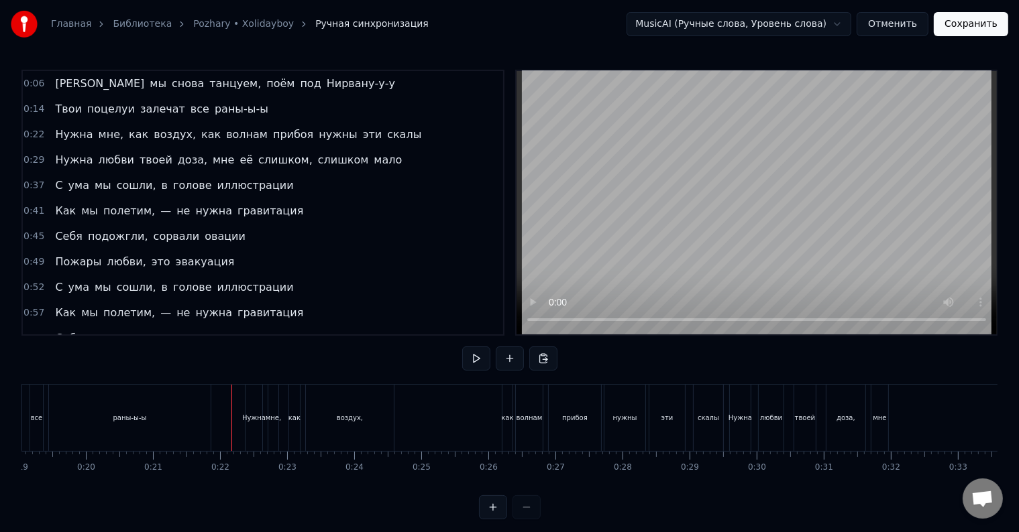
click at [231, 420] on div at bounding box center [231, 418] width 1 height 66
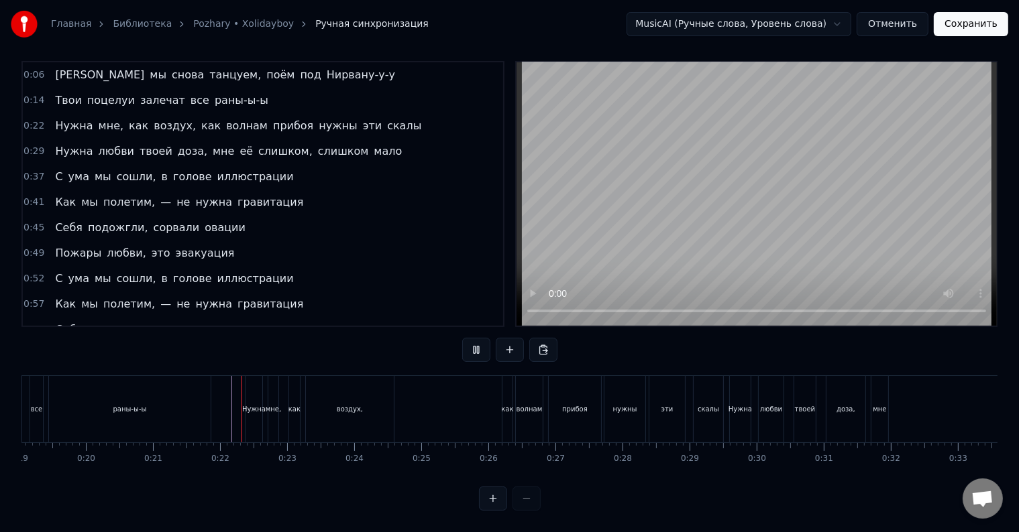
scroll to position [20, 0]
click at [872, 403] on div "мне" at bounding box center [879, 409] width 17 height 66
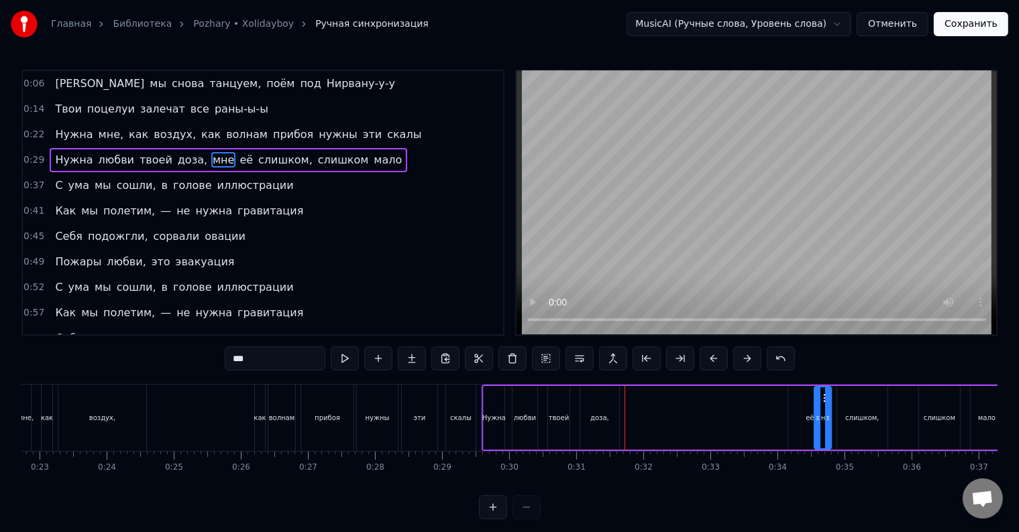
scroll to position [0, 1536]
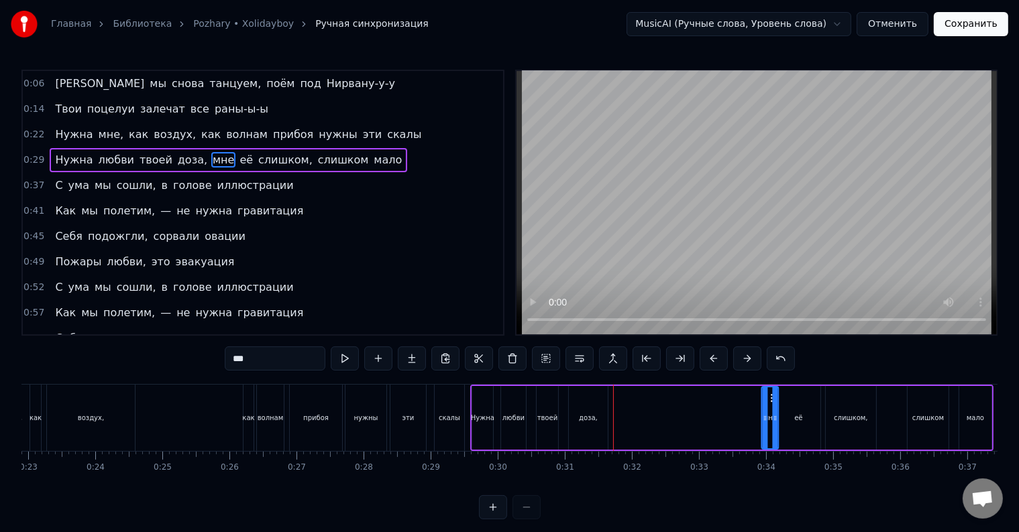
drag, startPoint x: 880, startPoint y: 396, endPoint x: 768, endPoint y: 403, distance: 112.2
click at [768, 403] on div "мне" at bounding box center [769, 418] width 15 height 61
click at [589, 422] on div "доза," at bounding box center [588, 418] width 19 height 10
type input "*****"
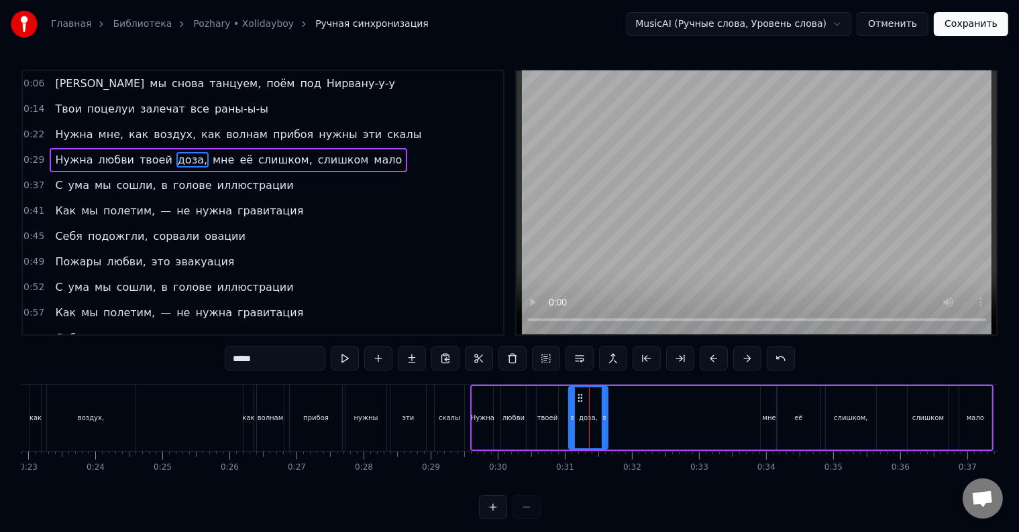
click at [621, 413] on div "Нужна любви твоей доза, мне её слишком, слишком мало" at bounding box center [731, 418] width 523 height 66
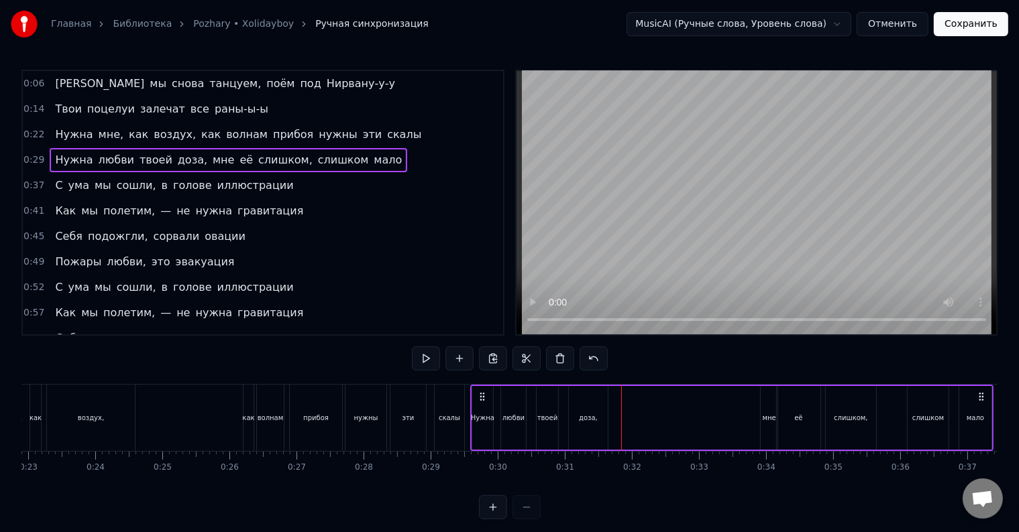
click at [614, 413] on div "Нужна любви твоей доза, мне её слишком, слишком мало" at bounding box center [731, 418] width 523 height 66
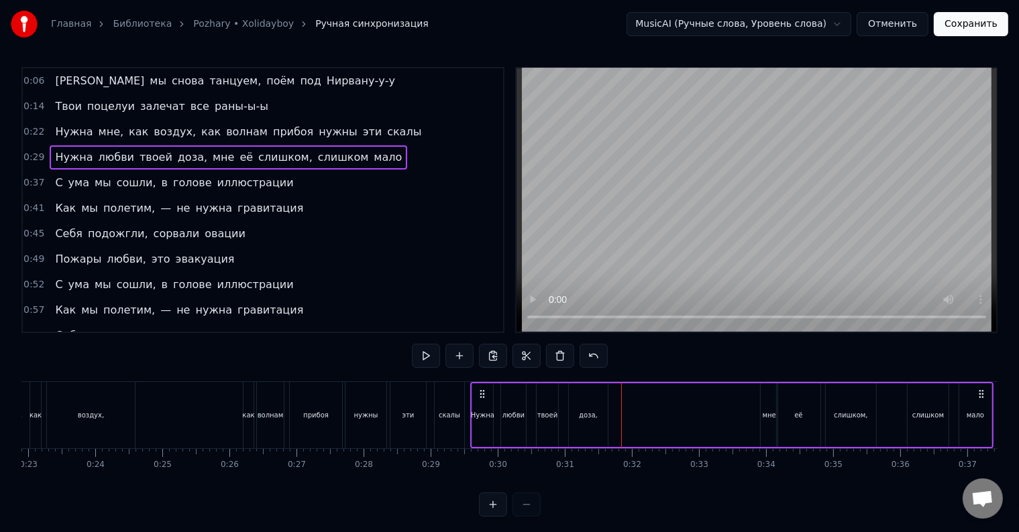
scroll to position [20, 0]
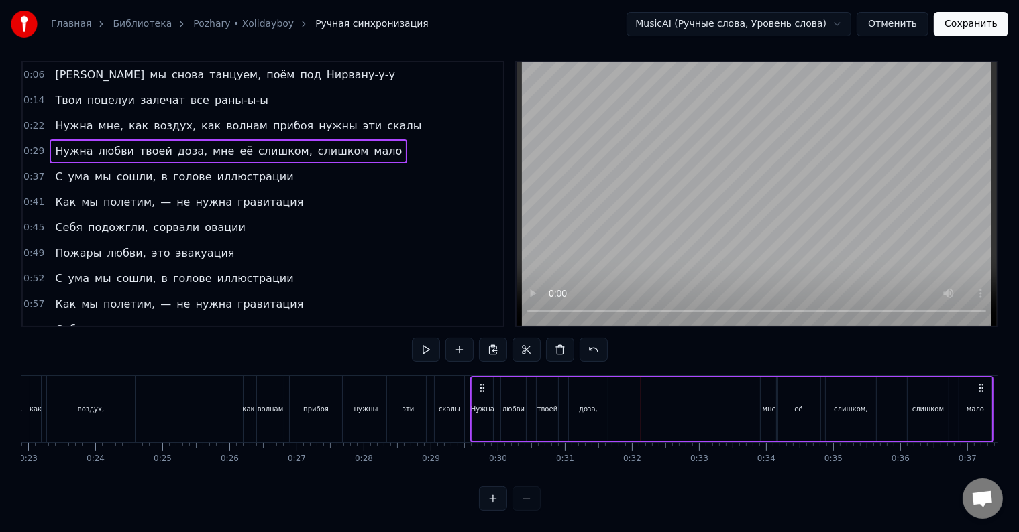
click at [595, 403] on div "доза," at bounding box center [588, 410] width 39 height 64
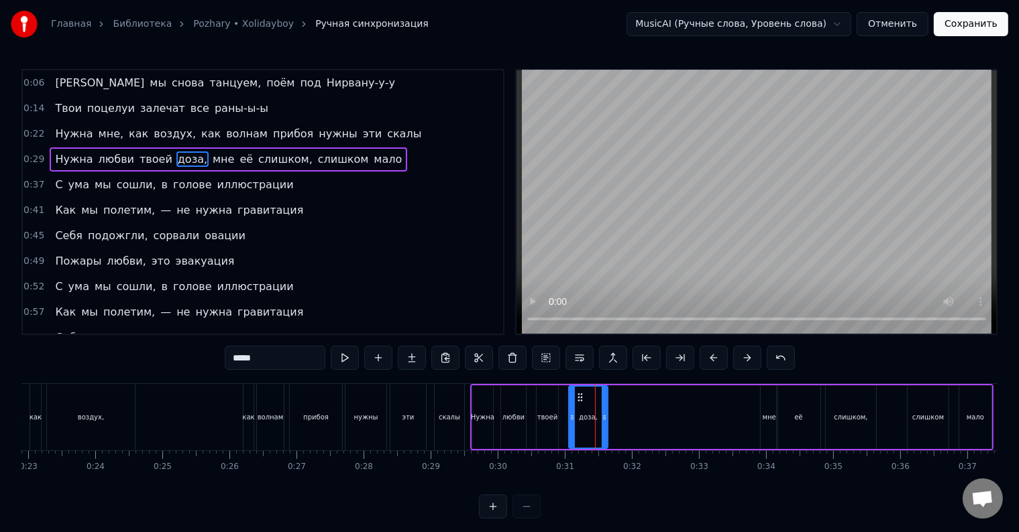
scroll to position [0, 0]
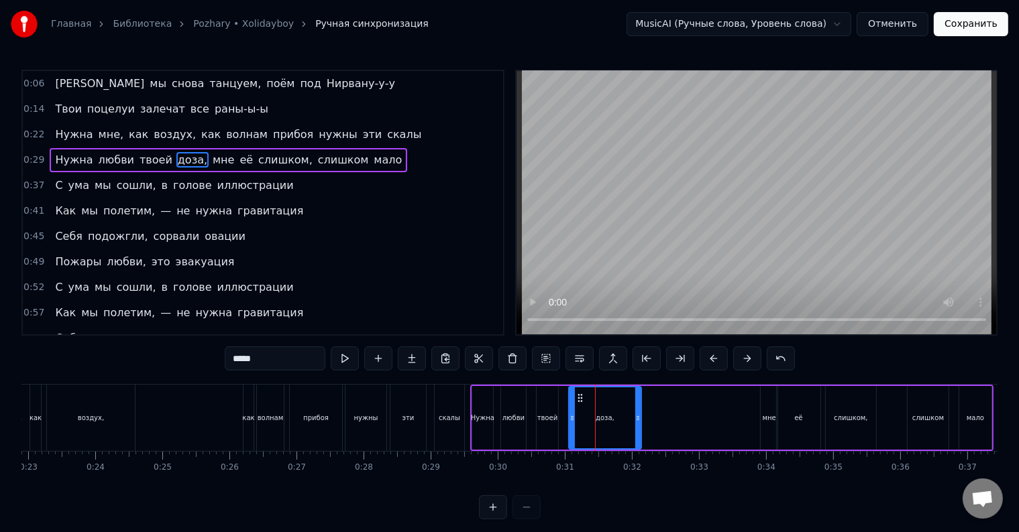
drag, startPoint x: 605, startPoint y: 415, endPoint x: 638, endPoint y: 419, distance: 33.8
click at [638, 419] on icon at bounding box center [637, 418] width 5 height 11
click at [464, 415] on div "Нужна мне, как воздух, как волнам прибоя нужны эти скалы" at bounding box center [226, 418] width 481 height 66
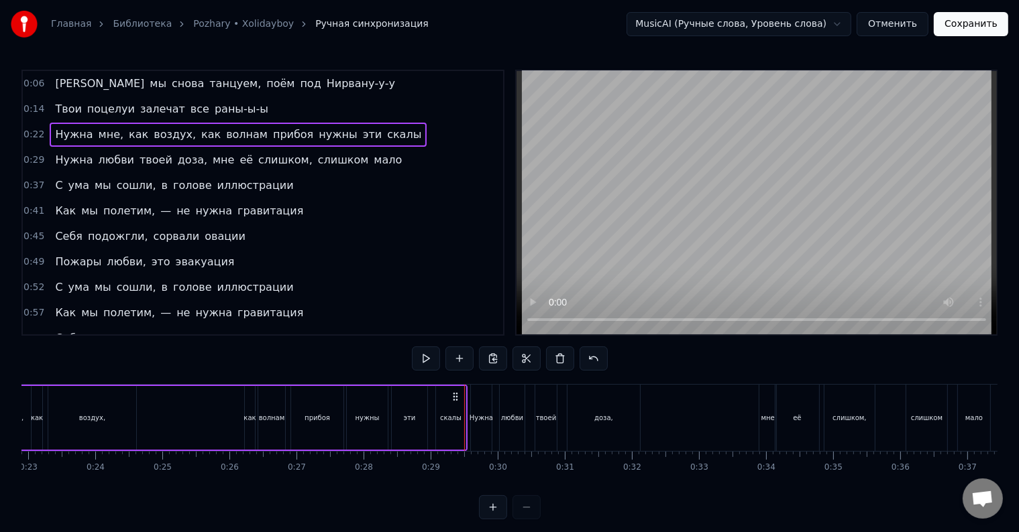
click at [464, 415] on div at bounding box center [464, 418] width 1 height 66
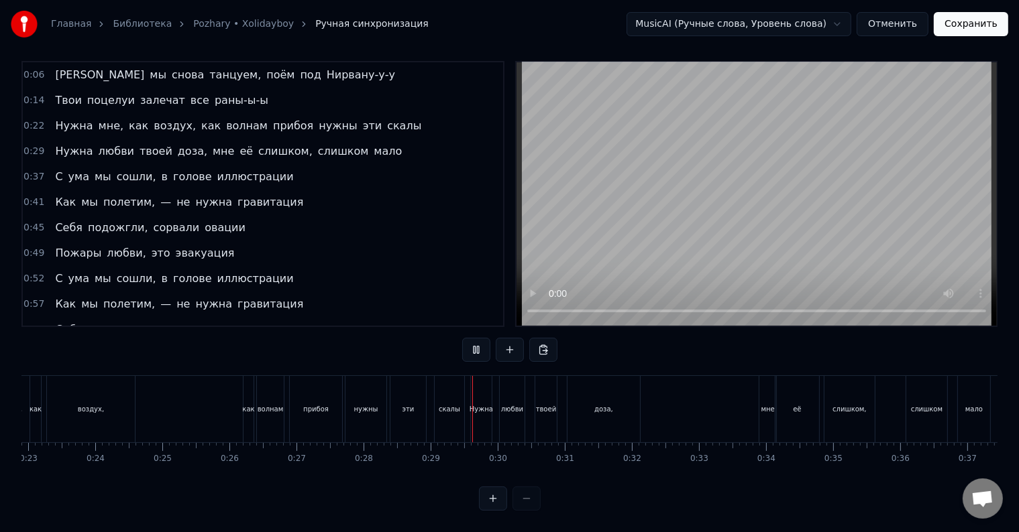
scroll to position [20, 0]
click at [467, 406] on div at bounding box center [467, 409] width 1 height 66
click at [783, 400] on div "её" at bounding box center [797, 409] width 44 height 66
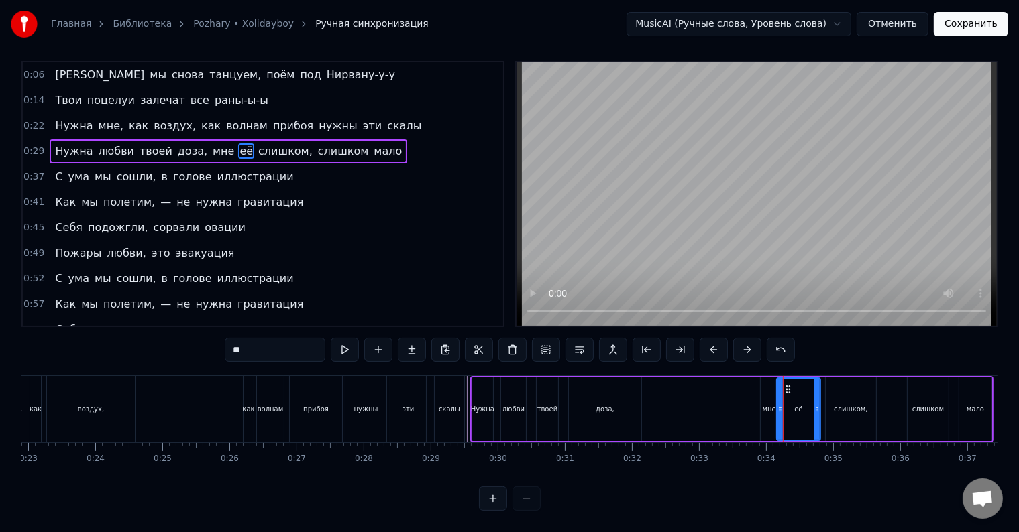
scroll to position [0, 0]
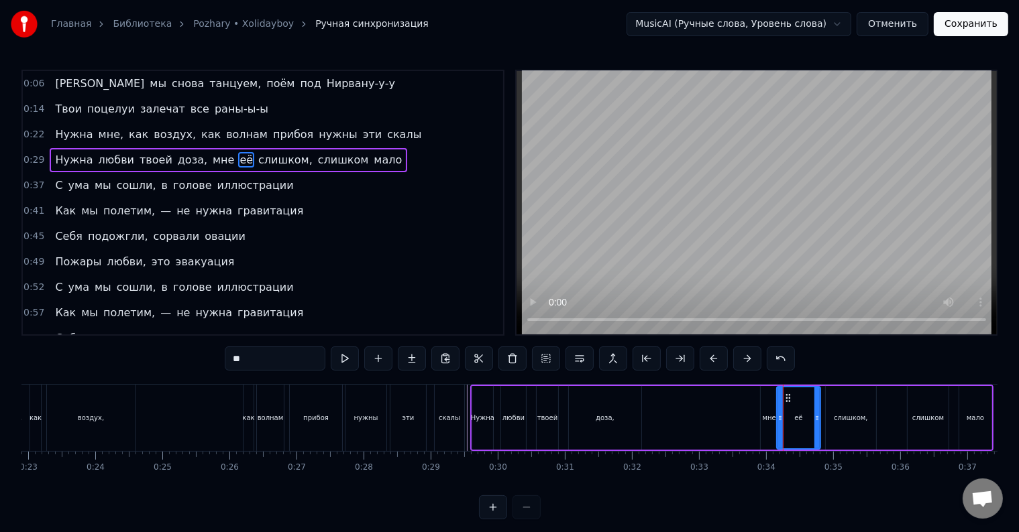
click at [786, 416] on div "её" at bounding box center [798, 418] width 42 height 61
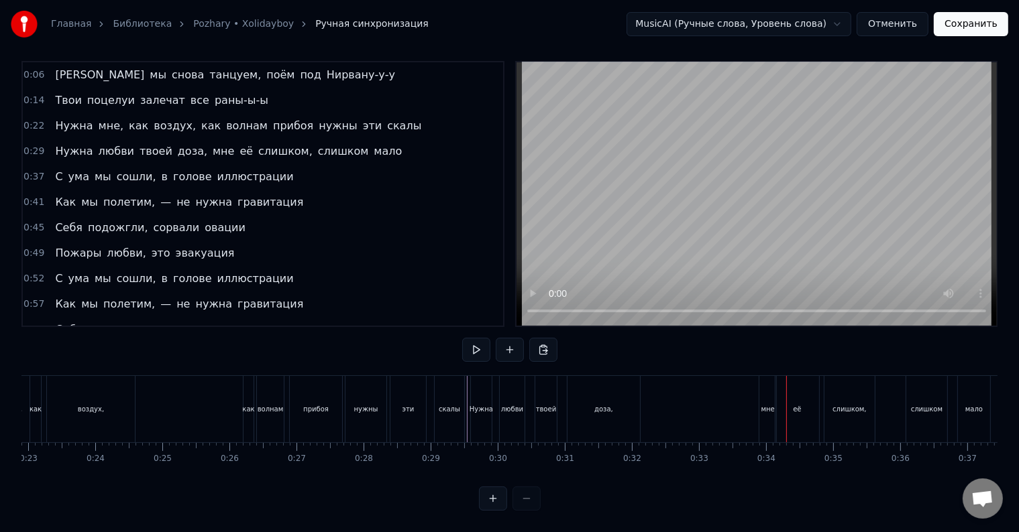
click at [786, 408] on div at bounding box center [786, 409] width 1 height 66
click at [765, 406] on div "мне" at bounding box center [767, 409] width 17 height 66
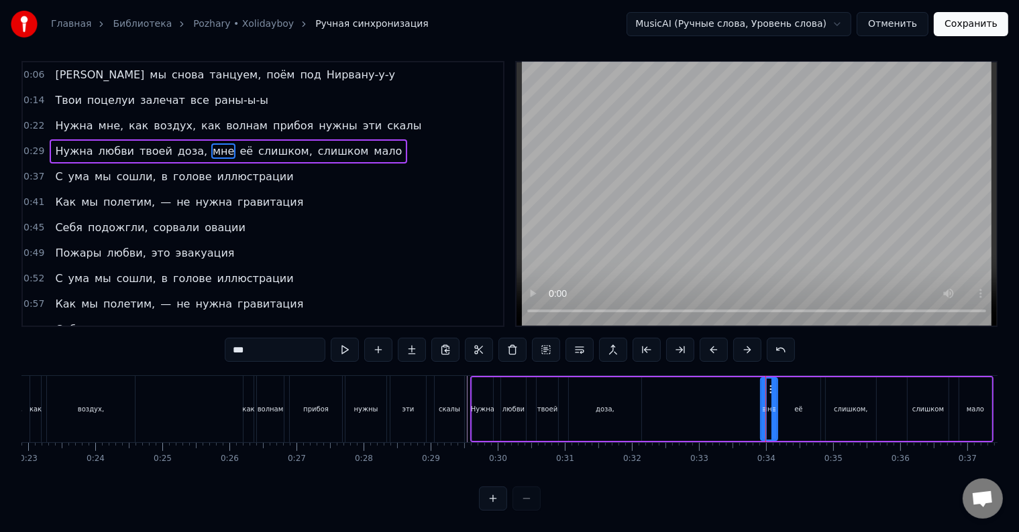
scroll to position [0, 0]
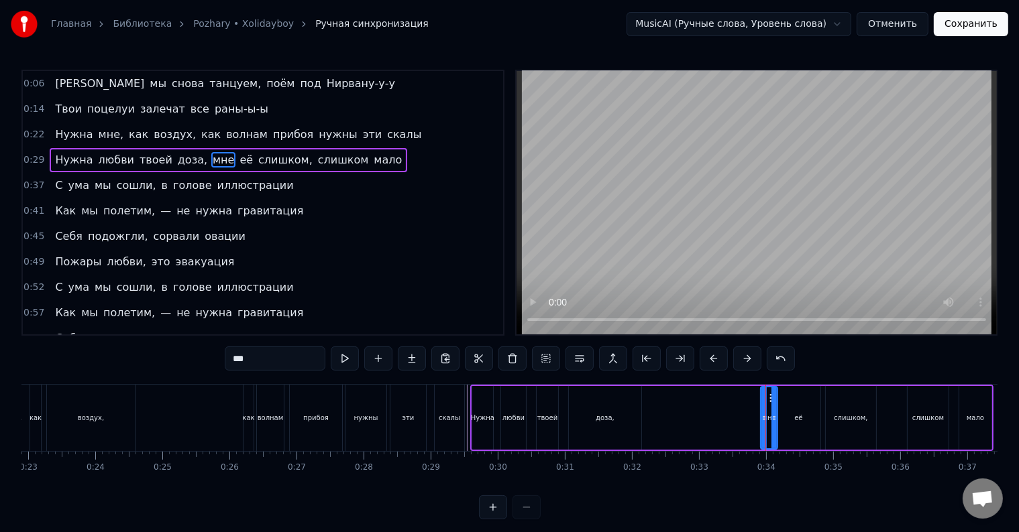
click at [750, 414] on div "Нужна любви твоей доза, мне её слишком, слишком мало" at bounding box center [731, 418] width 523 height 66
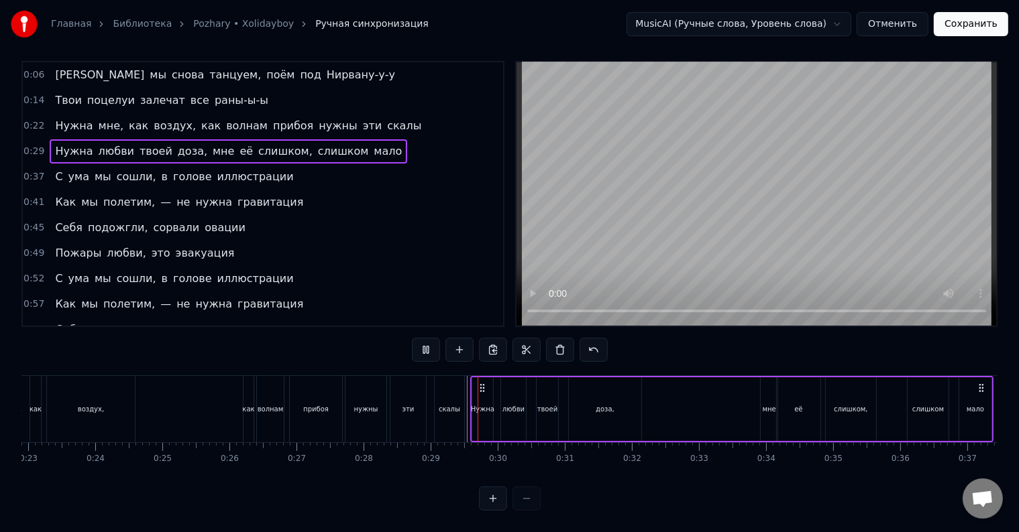
scroll to position [20, 0]
click at [804, 400] on div "её" at bounding box center [799, 410] width 44 height 64
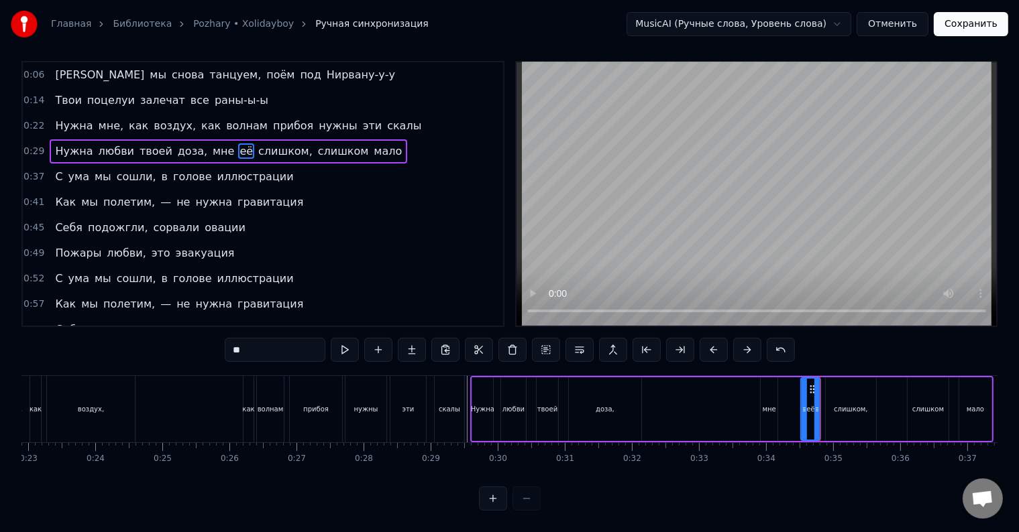
drag, startPoint x: 779, startPoint y: 406, endPoint x: 805, endPoint y: 410, distance: 26.6
click at [804, 410] on div at bounding box center [803, 409] width 5 height 61
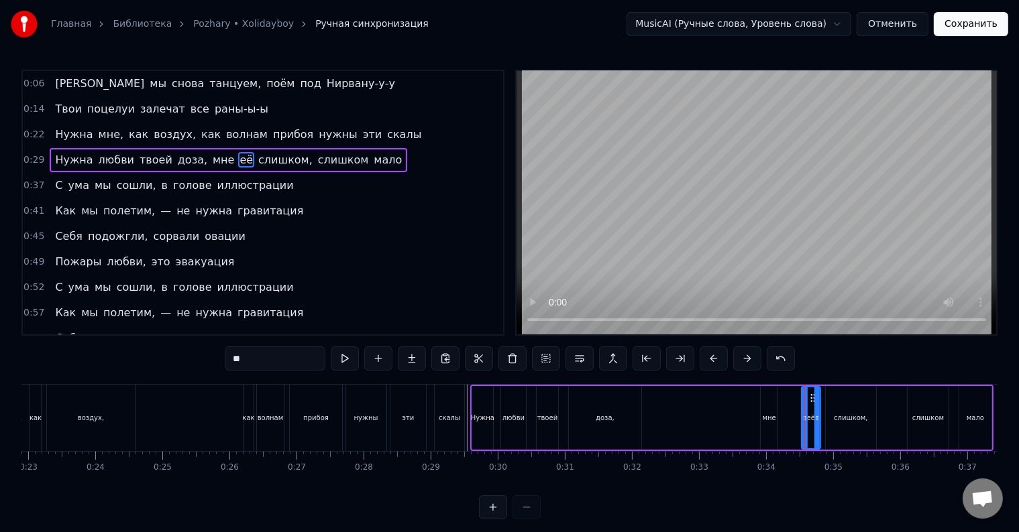
click at [768, 413] on div "мне" at bounding box center [768, 418] width 13 height 10
type input "***"
drag, startPoint x: 768, startPoint y: 397, endPoint x: 787, endPoint y: 400, distance: 18.3
click at [787, 400] on icon at bounding box center [790, 398] width 11 height 11
click at [756, 412] on div "Нужна любви твоей доза, мне её слишком, слишком мало" at bounding box center [731, 418] width 523 height 66
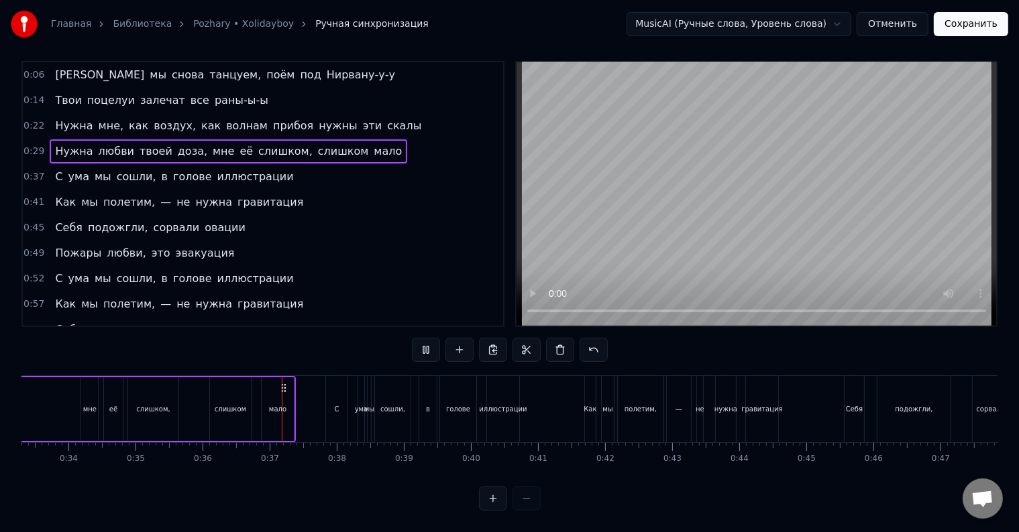
scroll to position [0, 2394]
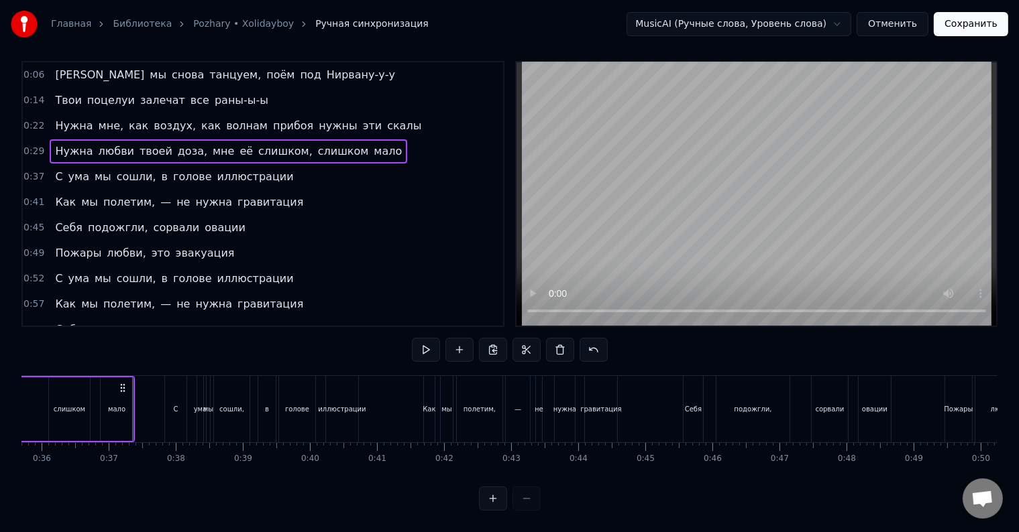
click at [130, 400] on div "мало" at bounding box center [117, 410] width 32 height 64
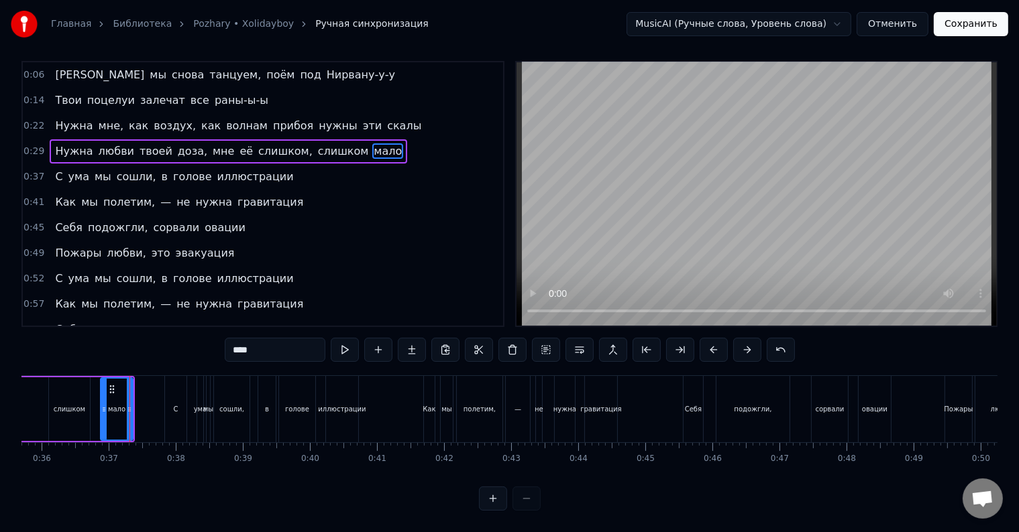
scroll to position [0, 0]
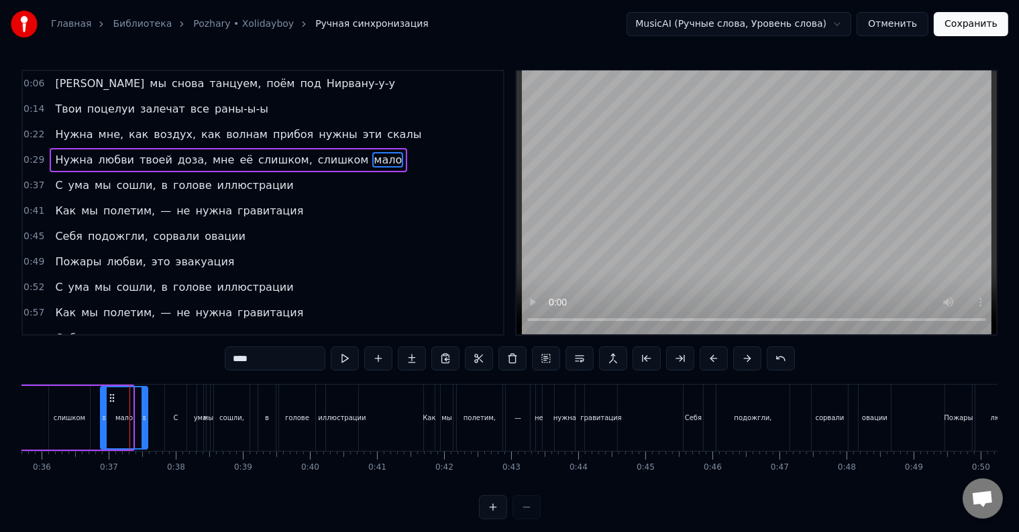
drag, startPoint x: 130, startPoint y: 416, endPoint x: 145, endPoint y: 420, distance: 15.3
click at [145, 420] on icon at bounding box center [143, 418] width 5 height 11
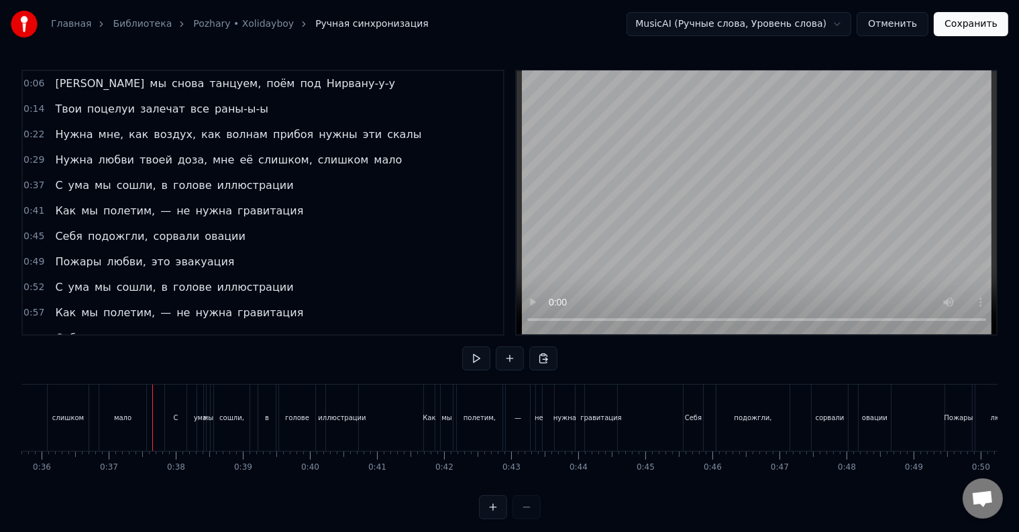
click at [152, 416] on div at bounding box center [152, 418] width 1 height 66
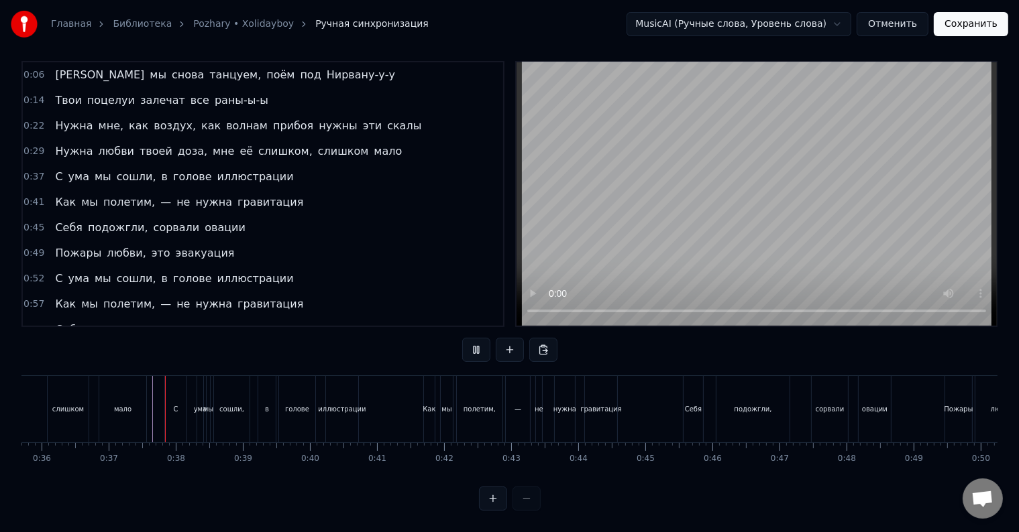
scroll to position [20, 0]
click at [164, 405] on div "С" at bounding box center [175, 409] width 23 height 66
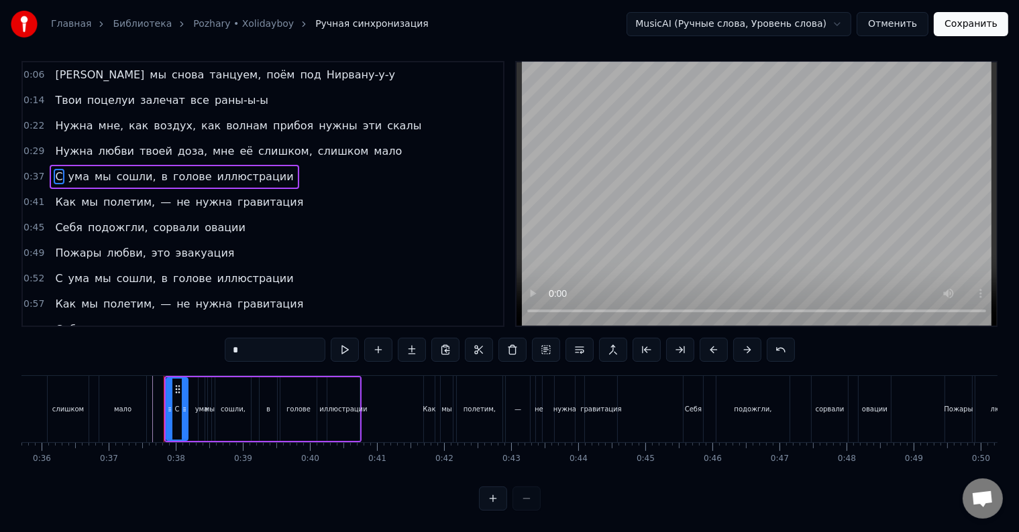
scroll to position [0, 0]
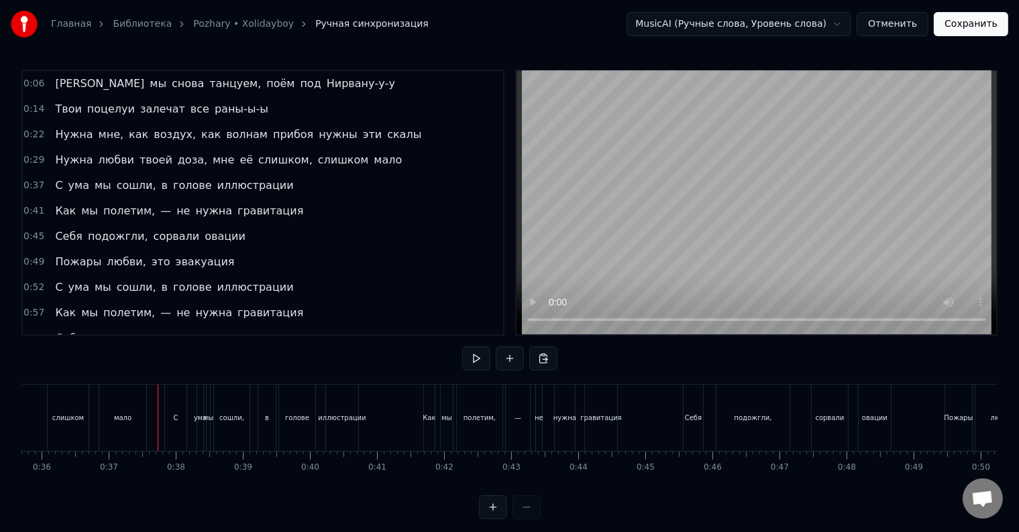
click at [158, 418] on div at bounding box center [158, 418] width 1 height 66
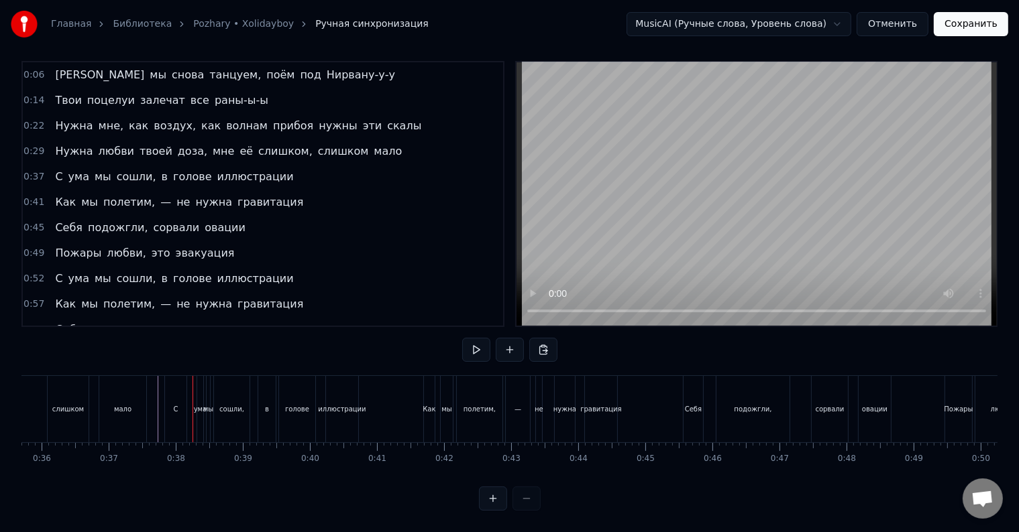
click at [174, 403] on div "С" at bounding box center [175, 409] width 21 height 66
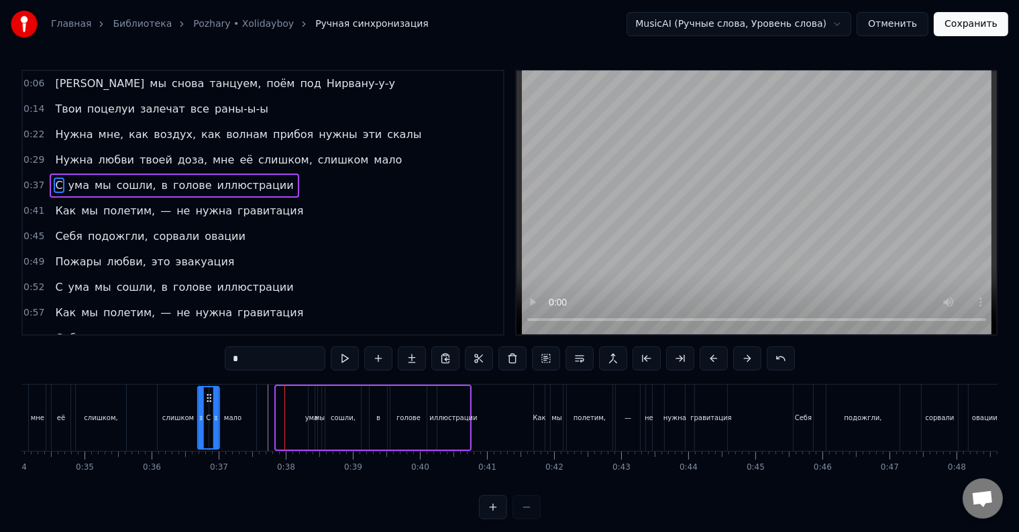
scroll to position [0, 2283]
drag, startPoint x: 177, startPoint y: 400, endPoint x: 282, endPoint y: 411, distance: 105.9
click at [282, 411] on div "С" at bounding box center [282, 418] width 20 height 61
click at [303, 417] on div "С ума мы сошли, в голове иллюстрации" at bounding box center [371, 418] width 204 height 66
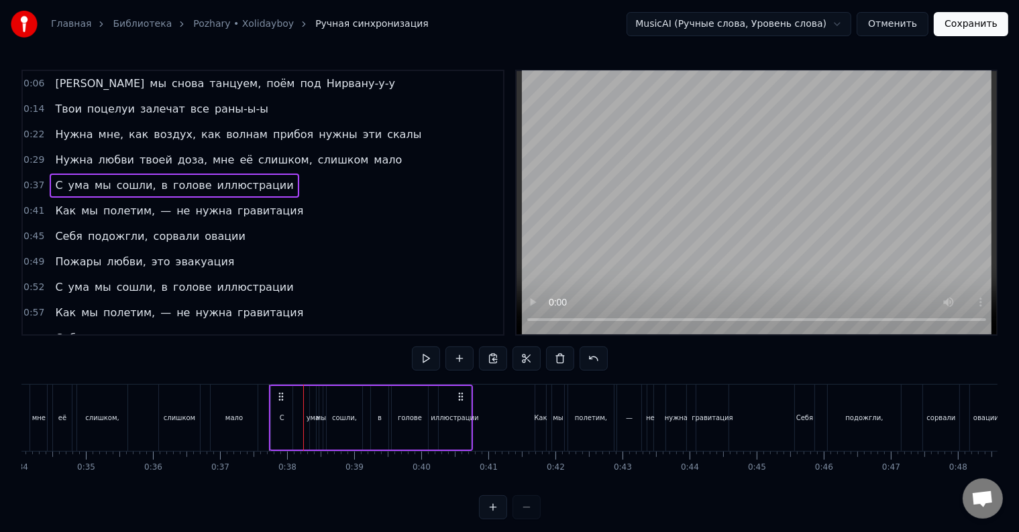
click at [297, 419] on div "С ума мы сошли, в голове иллюстрации" at bounding box center [371, 418] width 204 height 66
click at [297, 420] on div "С ума мы сошли, в голове иллюстрации" at bounding box center [371, 418] width 204 height 66
click at [298, 420] on div "С ума мы сошли, в голове иллюстрации" at bounding box center [371, 418] width 204 height 66
click at [296, 418] on div "С ума мы сошли, в голове иллюстрации" at bounding box center [371, 418] width 204 height 66
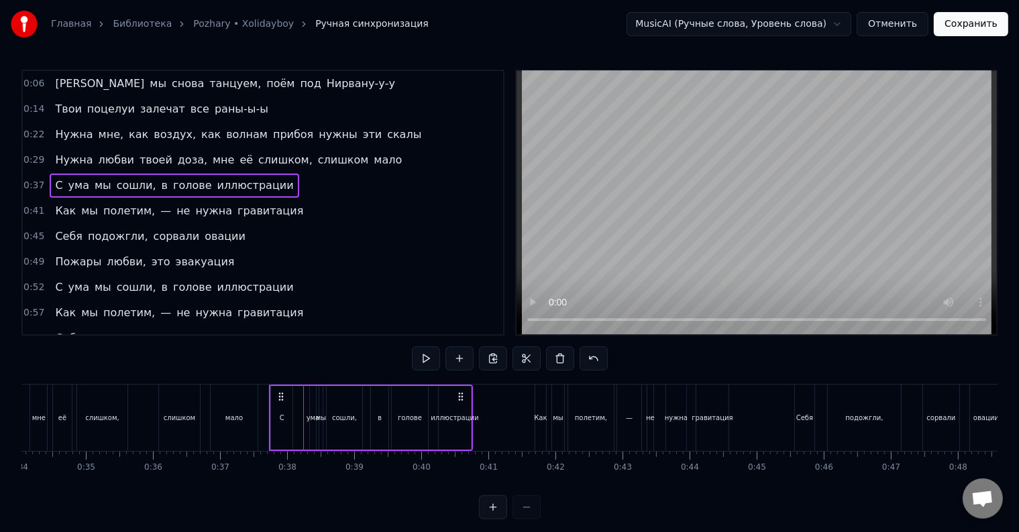
click at [303, 418] on div at bounding box center [303, 418] width 1 height 66
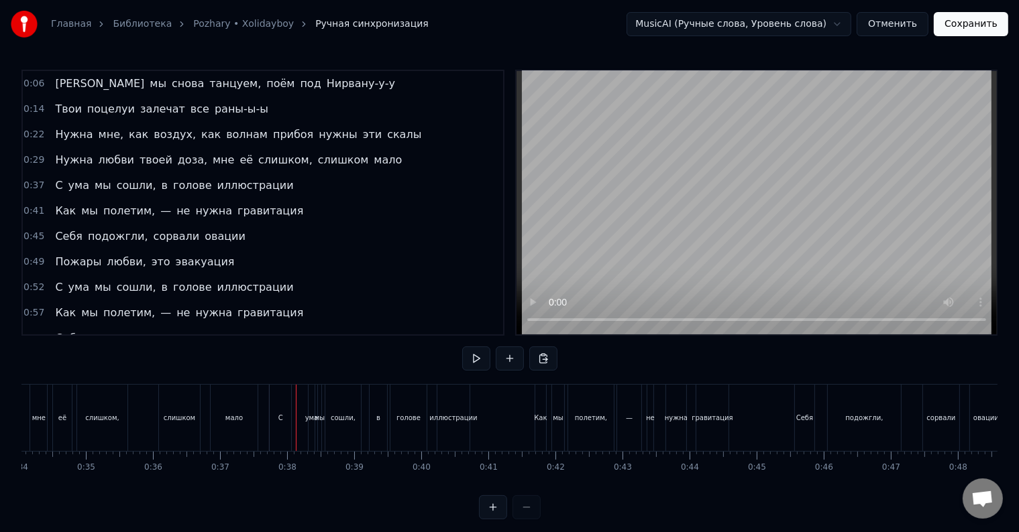
click at [296, 418] on div at bounding box center [296, 418] width 1 height 66
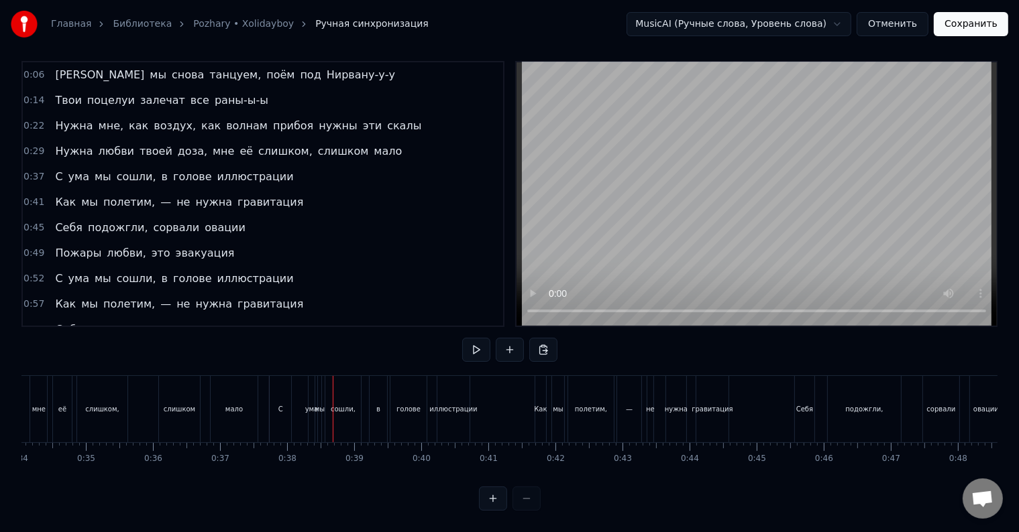
click at [311, 404] on div "ума" at bounding box center [311, 409] width 13 height 10
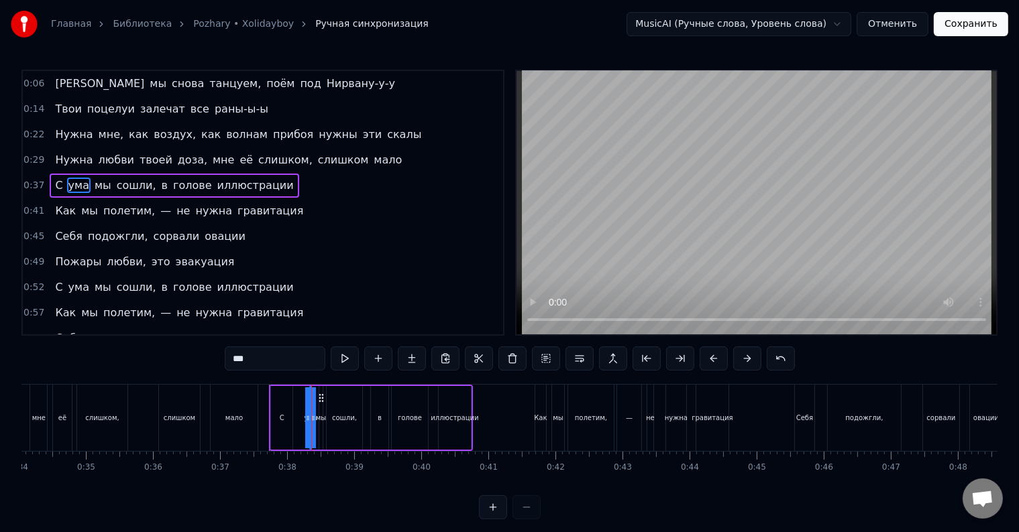
drag, startPoint x: 310, startPoint y: 416, endPoint x: 297, endPoint y: 416, distance: 13.4
click at [297, 416] on div "С ума мы сошли, в голове иллюстрации" at bounding box center [371, 418] width 204 height 66
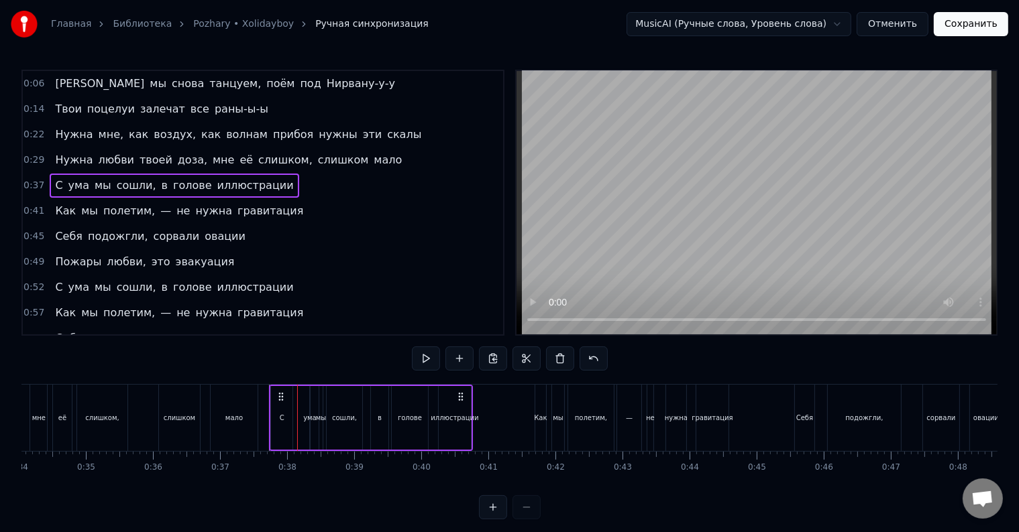
click at [308, 418] on div "ума" at bounding box center [309, 418] width 13 height 10
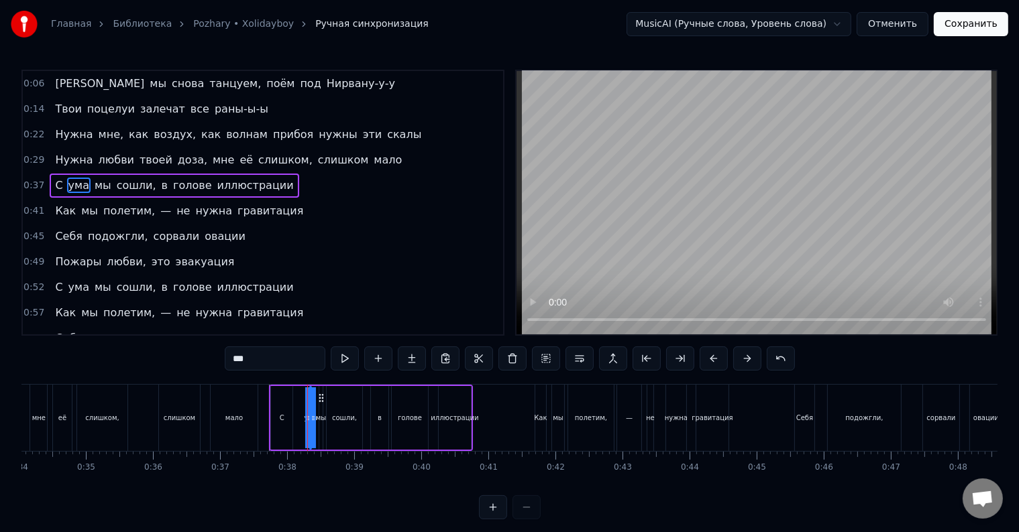
click at [319, 422] on div "С ума мы сошли, в голове иллюстрации" at bounding box center [371, 418] width 204 height 66
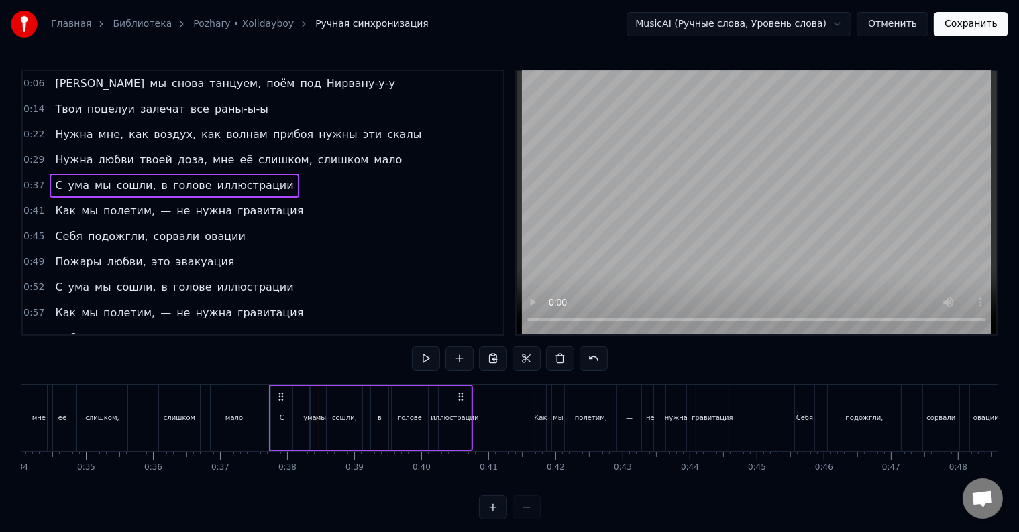
click at [309, 424] on div "ума" at bounding box center [309, 418] width 1 height 64
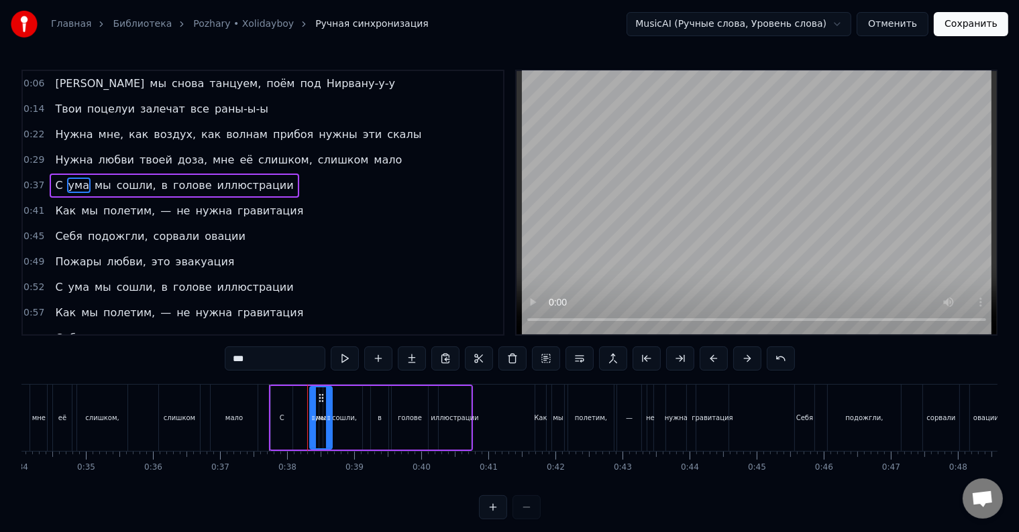
drag, startPoint x: 306, startPoint y: 422, endPoint x: 326, endPoint y: 418, distance: 20.5
click at [329, 424] on div at bounding box center [328, 418] width 5 height 61
drag, startPoint x: 319, startPoint y: 397, endPoint x: 304, endPoint y: 402, distance: 16.1
click at [304, 402] on icon at bounding box center [305, 398] width 11 height 11
click at [308, 421] on icon at bounding box center [309, 418] width 5 height 11
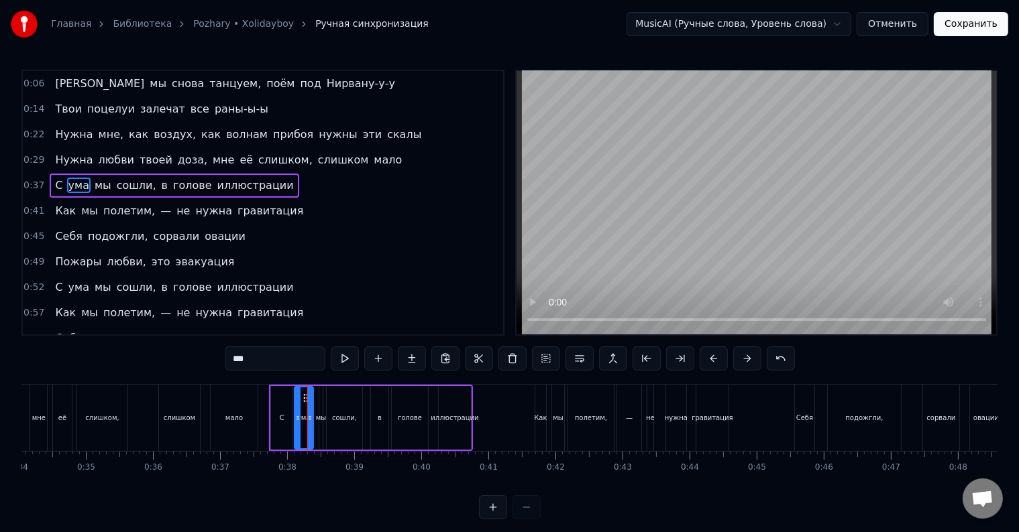
click at [319, 420] on div "мы" at bounding box center [321, 418] width 10 height 10
type input "**"
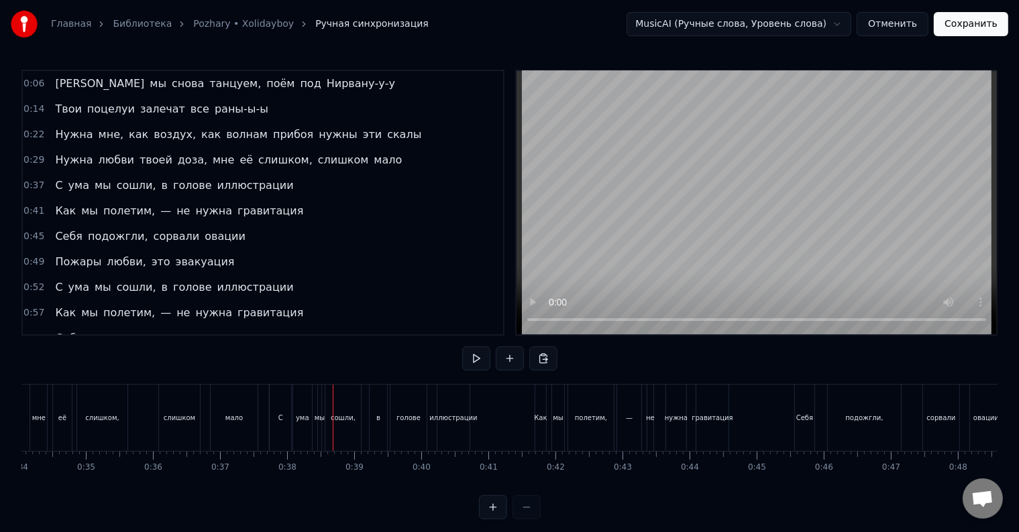
click at [321, 416] on div "мы" at bounding box center [320, 418] width 10 height 10
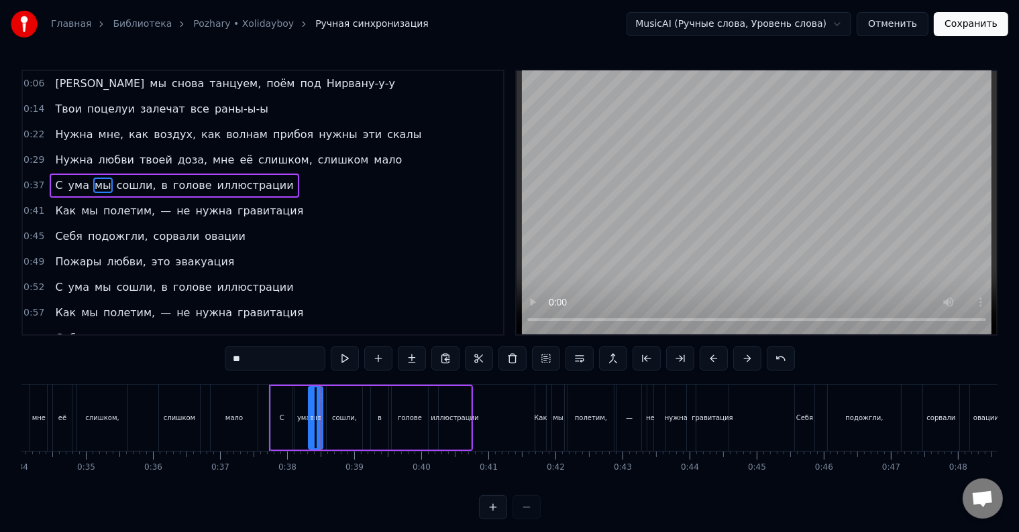
drag, startPoint x: 322, startPoint y: 416, endPoint x: 311, endPoint y: 419, distance: 11.1
click at [311, 419] on icon at bounding box center [311, 418] width 5 height 11
click at [315, 400] on icon at bounding box center [320, 398] width 11 height 11
drag, startPoint x: 333, startPoint y: 410, endPoint x: 325, endPoint y: 412, distance: 8.3
click at [332, 410] on div "сошли," at bounding box center [345, 418] width 36 height 64
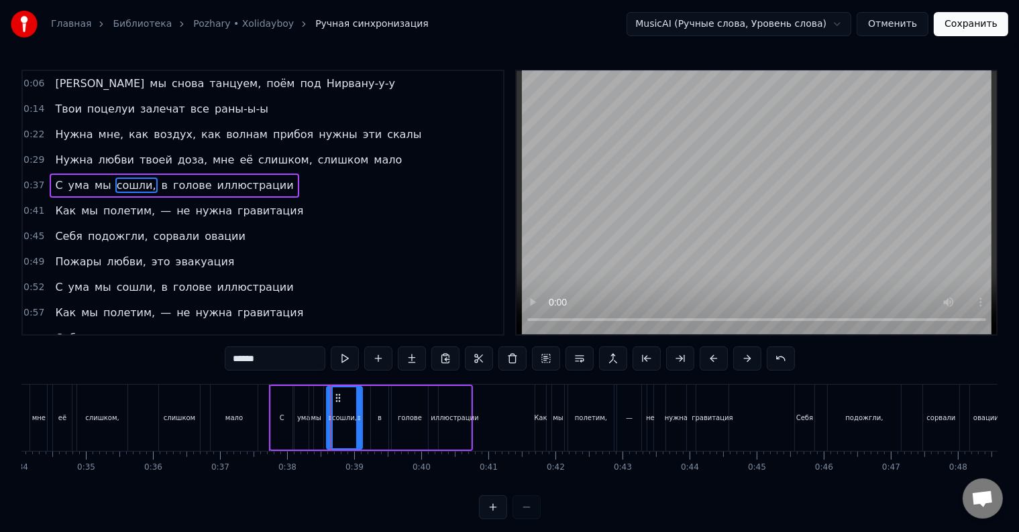
click at [319, 410] on div "мы" at bounding box center [316, 418] width 14 height 64
type input "**"
drag, startPoint x: 315, startPoint y: 396, endPoint x: 321, endPoint y: 407, distance: 12.3
click at [321, 407] on div "мы" at bounding box center [322, 418] width 13 height 61
click at [322, 413] on div at bounding box center [321, 418] width 5 height 61
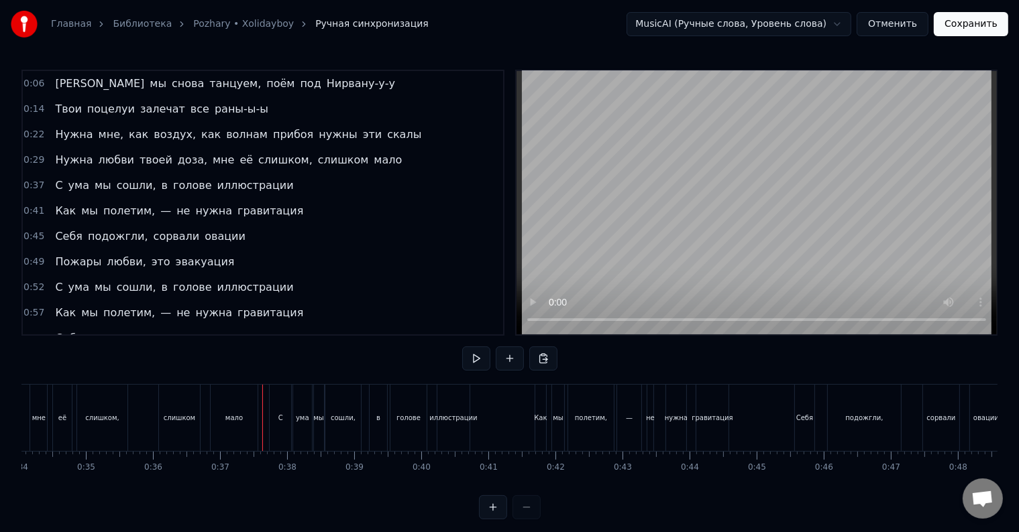
click at [262, 409] on div at bounding box center [262, 418] width 1 height 66
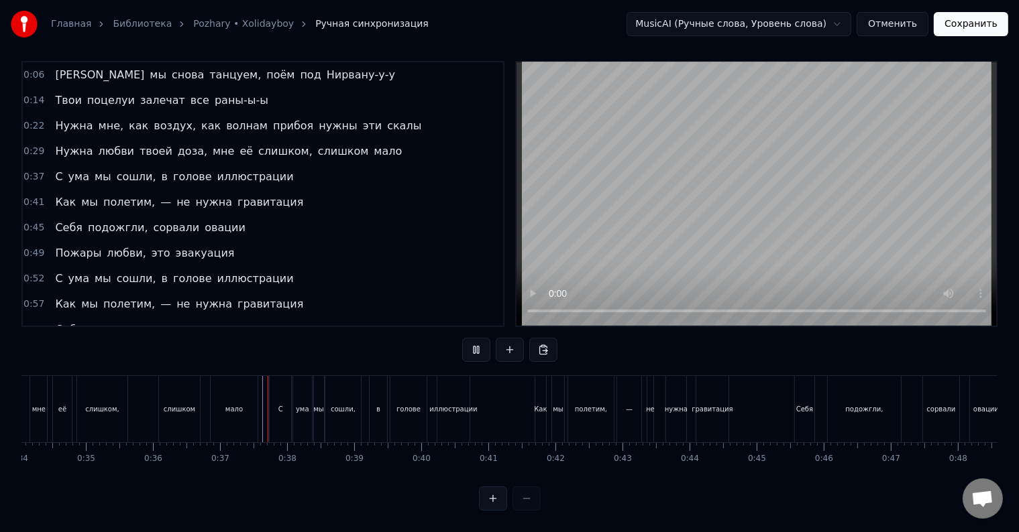
scroll to position [20, 0]
click at [367, 411] on div "С ума мы сошли, в голове иллюстрации" at bounding box center [371, 409] width 204 height 66
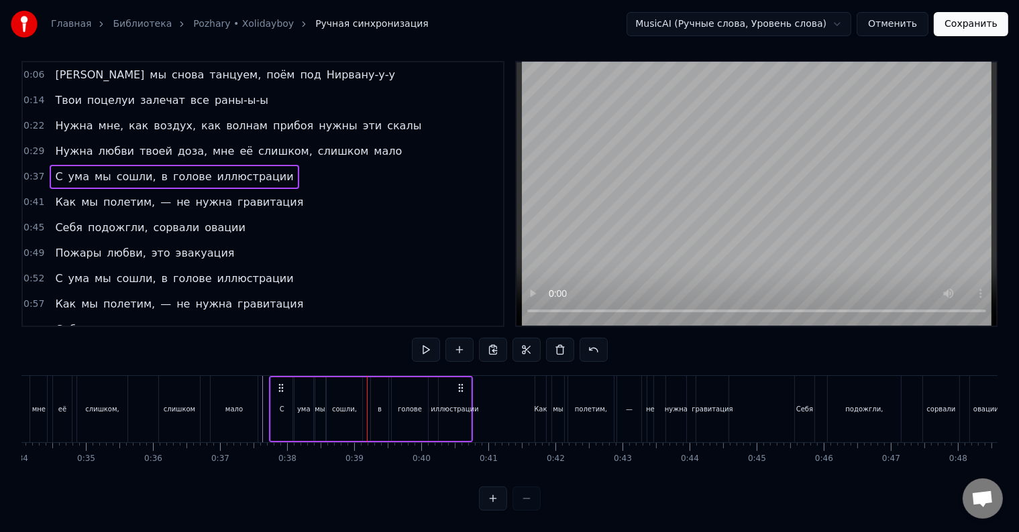
click at [367, 411] on div at bounding box center [367, 409] width 1 height 66
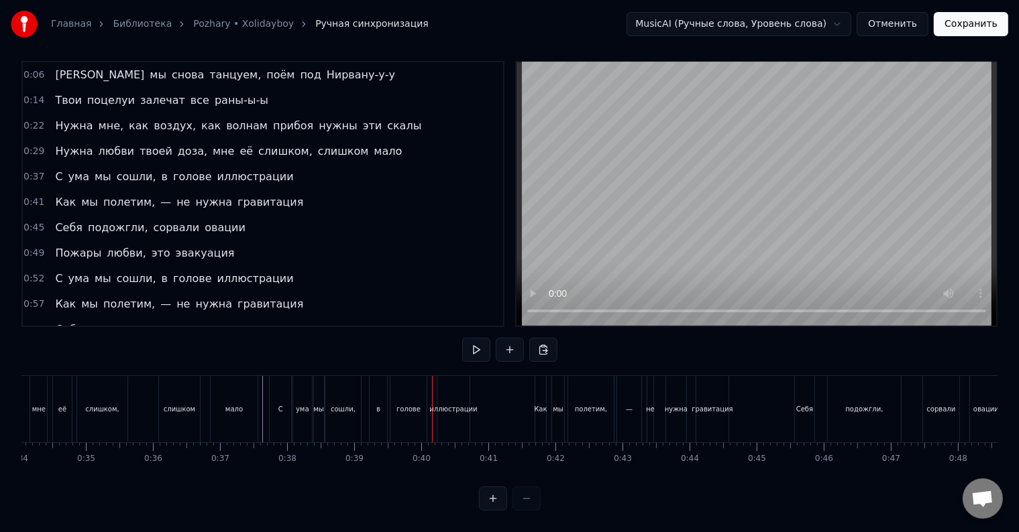
click at [367, 411] on div "С ума мы сошли, в голове иллюстрации" at bounding box center [371, 409] width 204 height 66
click at [432, 411] on div at bounding box center [432, 409] width 1 height 66
click at [392, 404] on div "голове" at bounding box center [408, 409] width 36 height 66
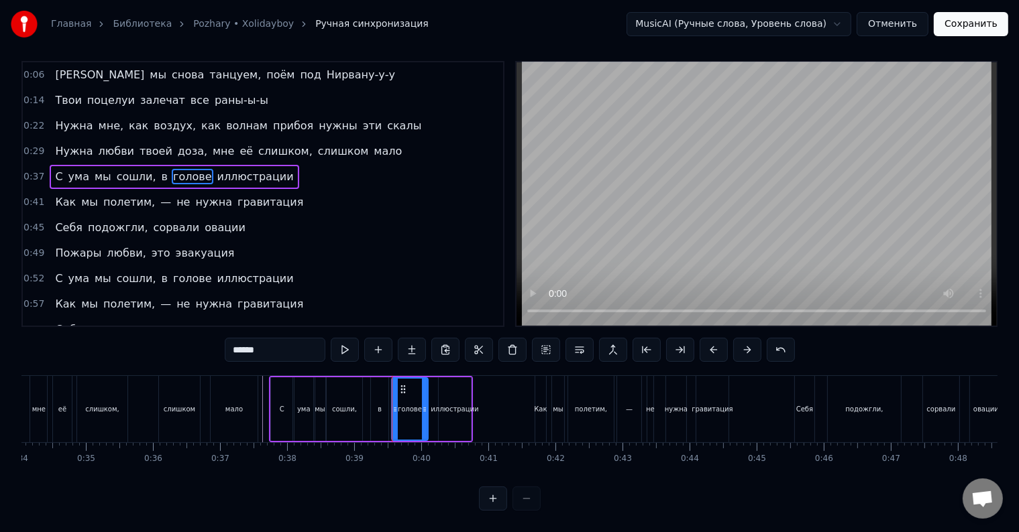
scroll to position [0, 0]
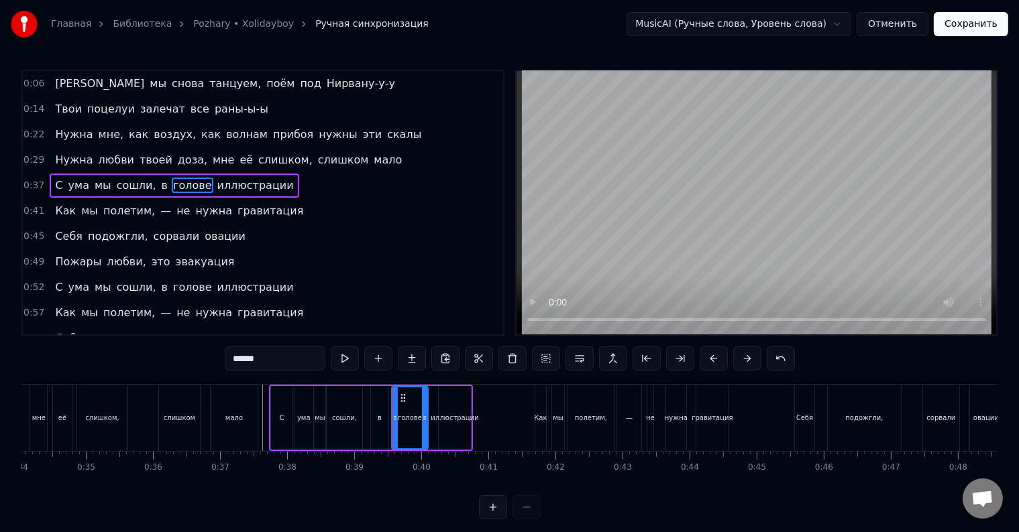
click at [381, 420] on div "в" at bounding box center [380, 418] width 4 height 10
click at [381, 421] on div "в" at bounding box center [380, 418] width 4 height 10
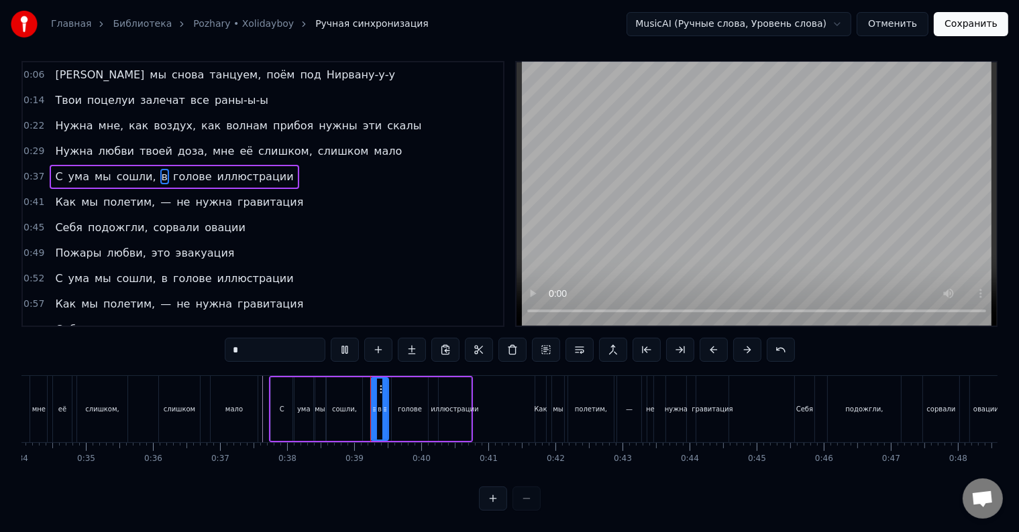
scroll to position [20, 0]
click at [347, 410] on div "сошли," at bounding box center [345, 410] width 36 height 64
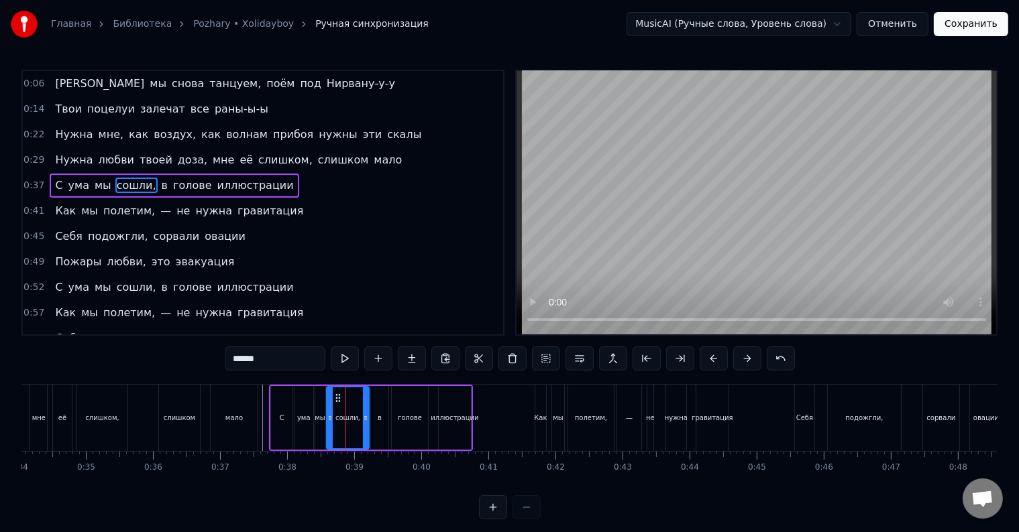
drag, startPoint x: 360, startPoint y: 416, endPoint x: 365, endPoint y: 425, distance: 10.8
click at [365, 425] on div at bounding box center [365, 418] width 5 height 61
click at [378, 420] on div "в" at bounding box center [380, 418] width 4 height 10
click at [378, 420] on icon at bounding box center [379, 418] width 5 height 11
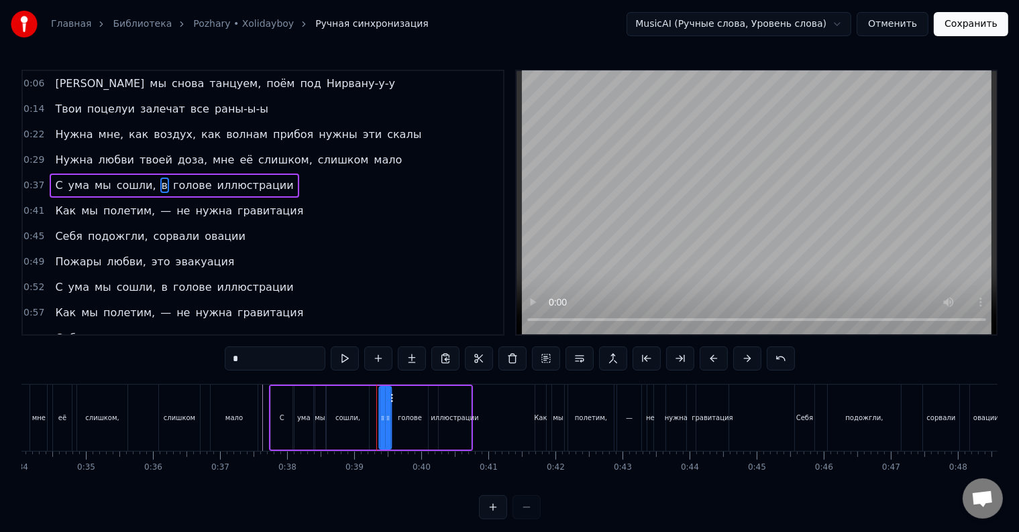
click at [392, 402] on icon at bounding box center [391, 398] width 11 height 11
click at [349, 418] on div "сошли," at bounding box center [347, 418] width 25 height 10
type input "******"
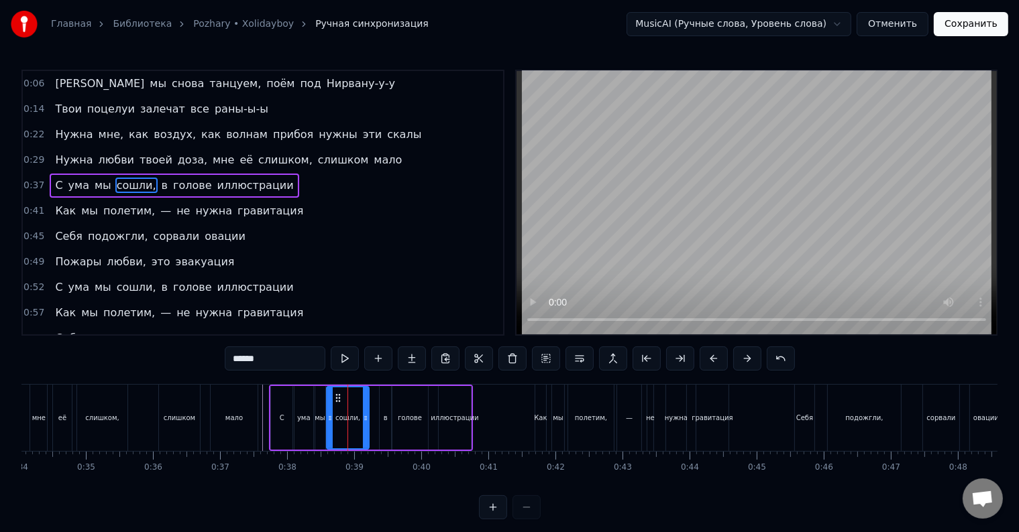
click at [368, 416] on div "сошли," at bounding box center [348, 418] width 44 height 64
click at [369, 416] on div "С ума мы сошли, в голове иллюстрации" at bounding box center [371, 418] width 204 height 66
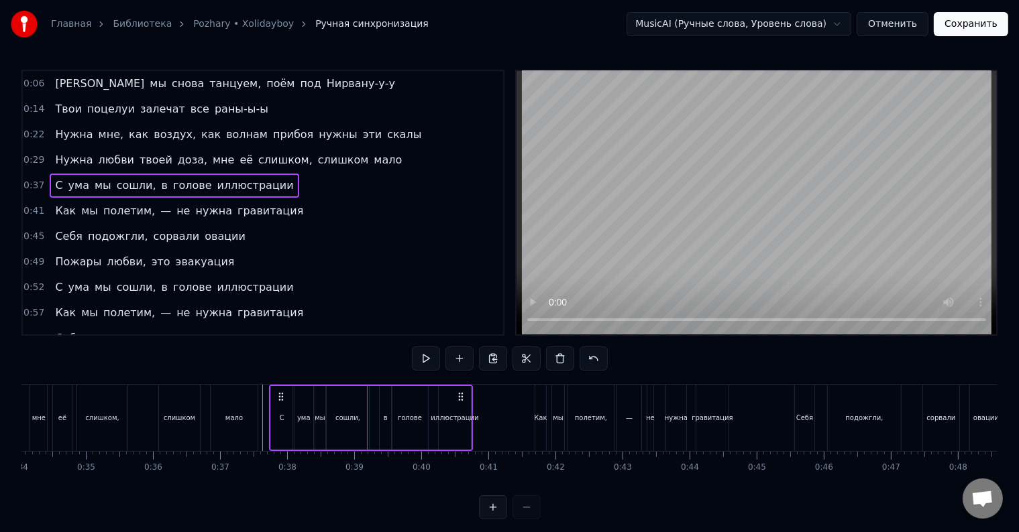
click at [369, 416] on div "С ума мы сошли, в голове иллюстрации" at bounding box center [371, 418] width 204 height 66
click at [372, 416] on div "С ума мы сошли, в голове иллюстрации" at bounding box center [371, 418] width 204 height 66
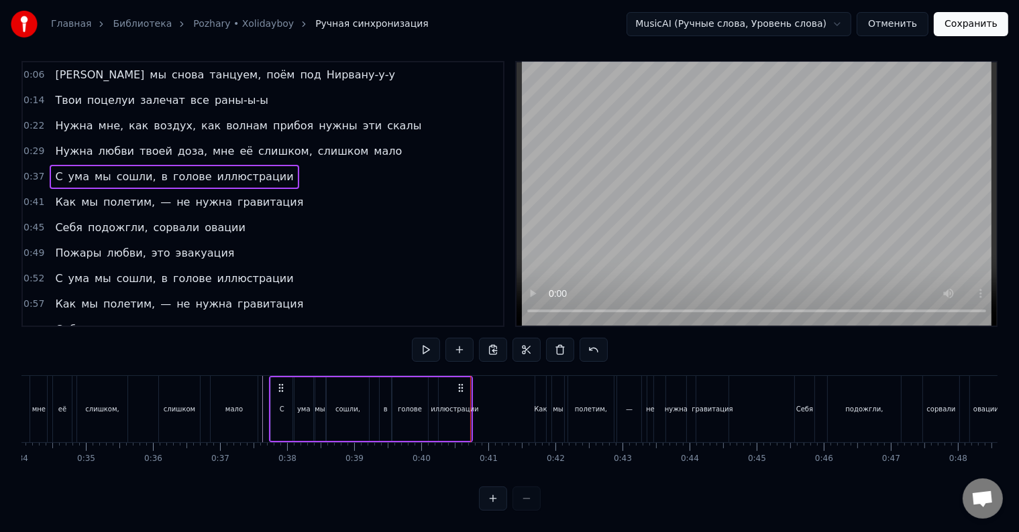
click at [388, 398] on div "в" at bounding box center [386, 410] width 12 height 64
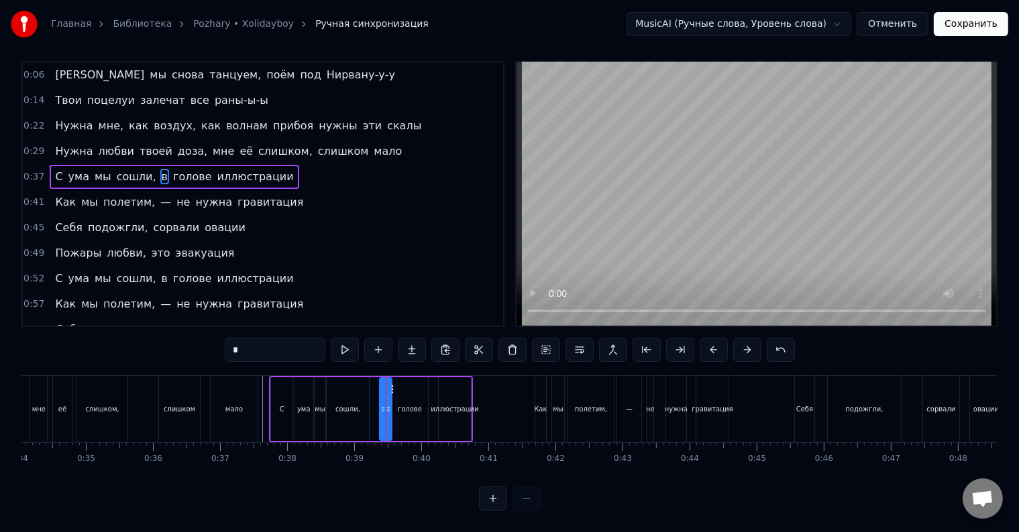
scroll to position [0, 0]
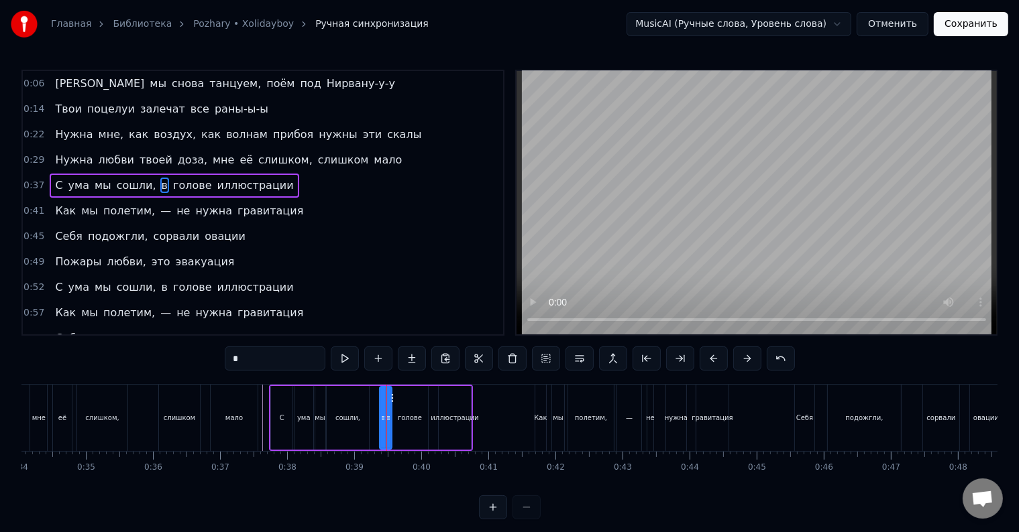
click at [373, 406] on div "С ума мы сошли, в голове иллюстрации" at bounding box center [371, 418] width 204 height 66
click at [386, 406] on div at bounding box center [386, 418] width 1 height 66
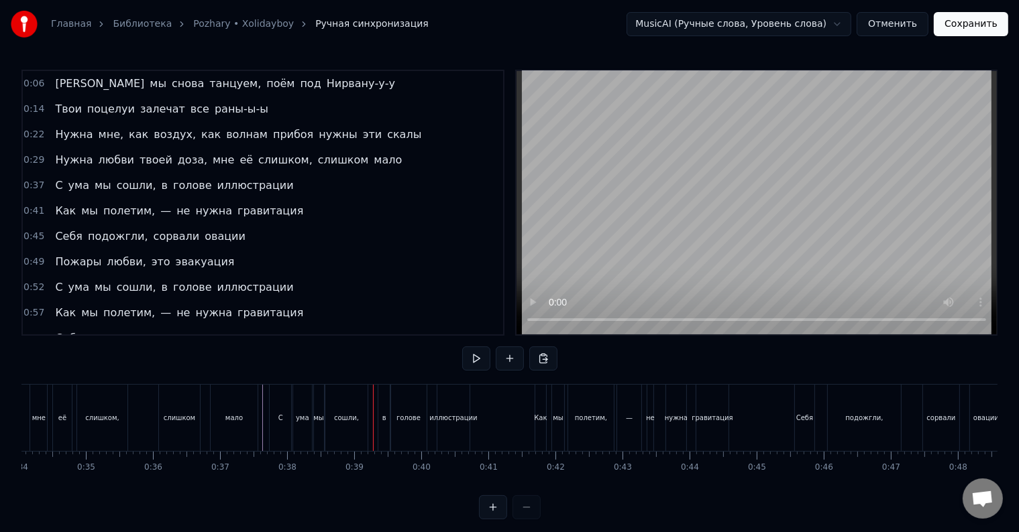
click at [373, 406] on div at bounding box center [373, 418] width 1 height 66
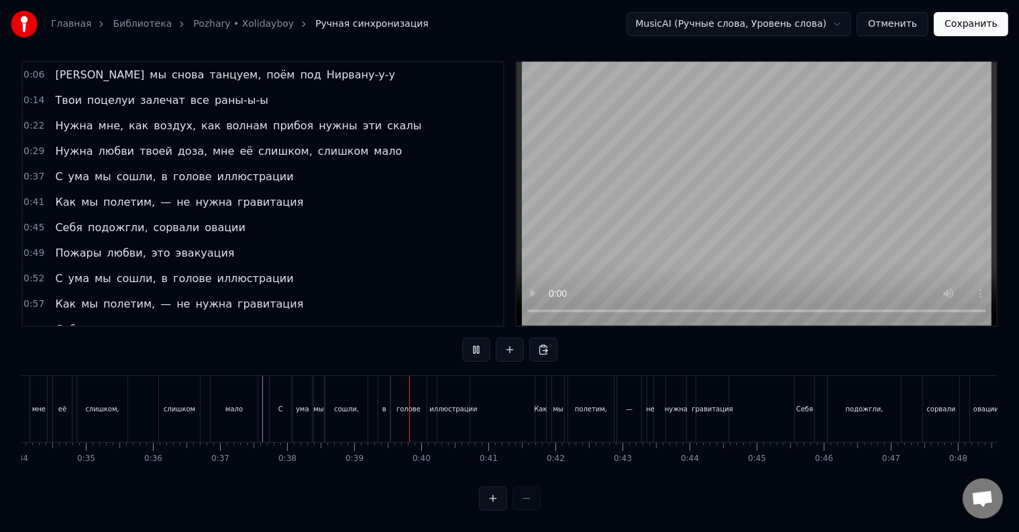
click at [373, 406] on div "С ума мы сошли, в голове иллюстрации" at bounding box center [371, 409] width 204 height 66
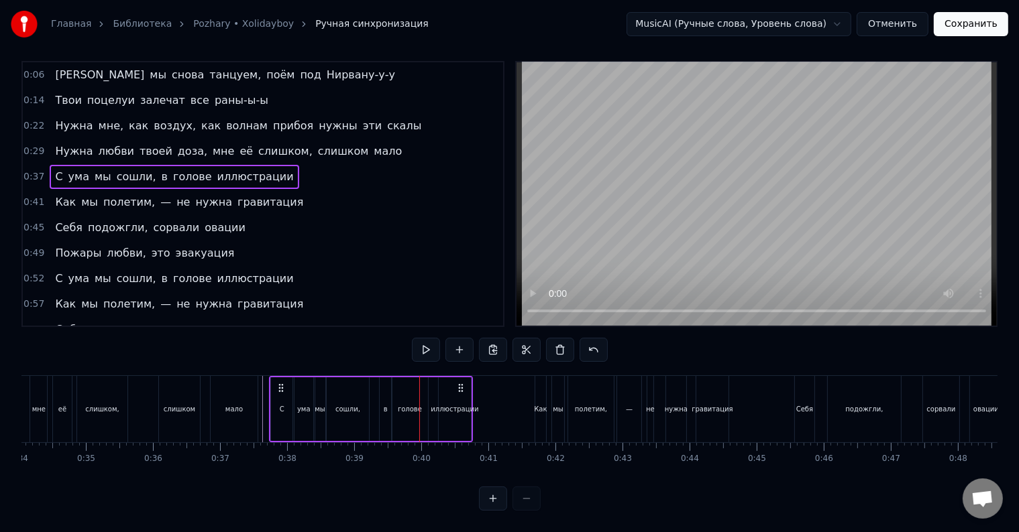
click at [373, 406] on div "С ума мы сошли, в голове иллюстрации" at bounding box center [371, 409] width 204 height 66
click at [384, 390] on div "в" at bounding box center [386, 410] width 12 height 64
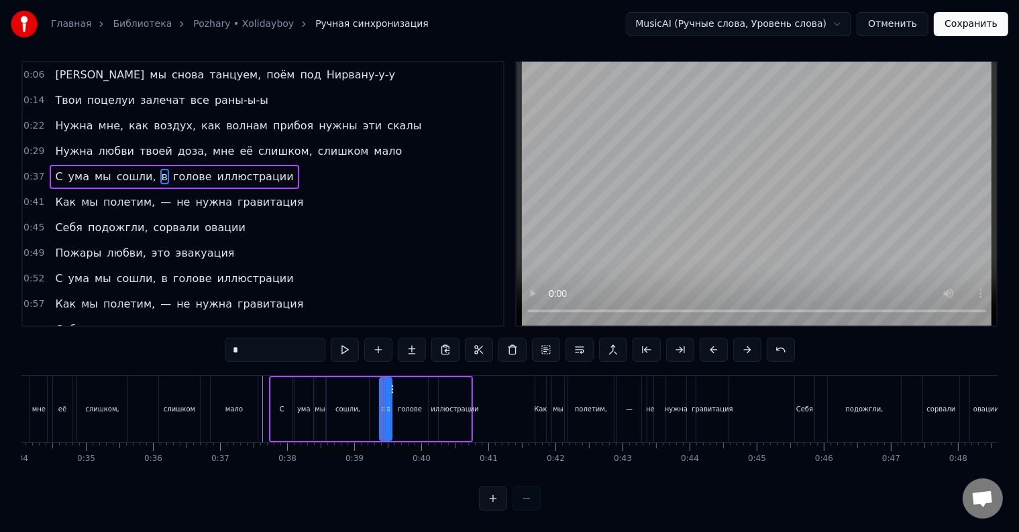
scroll to position [0, 0]
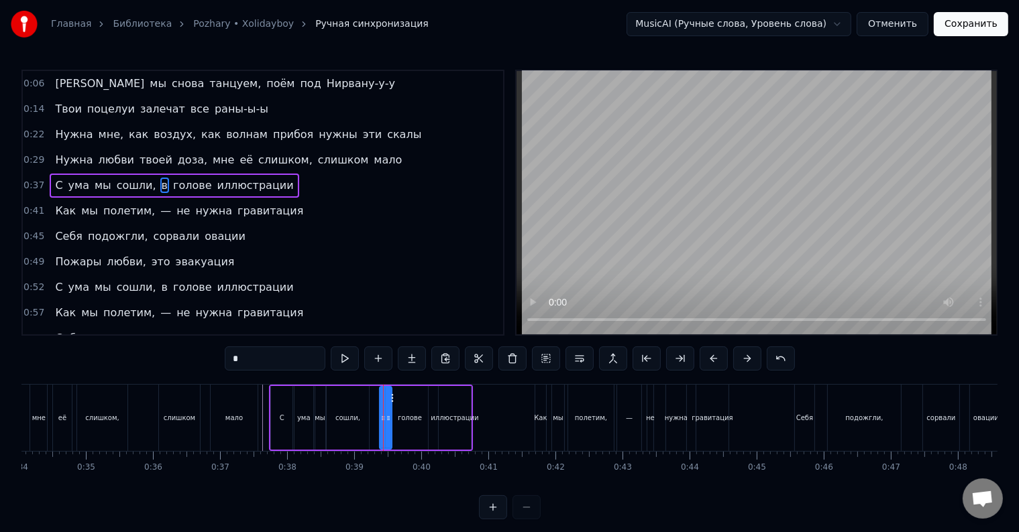
click at [384, 390] on div at bounding box center [382, 418] width 5 height 61
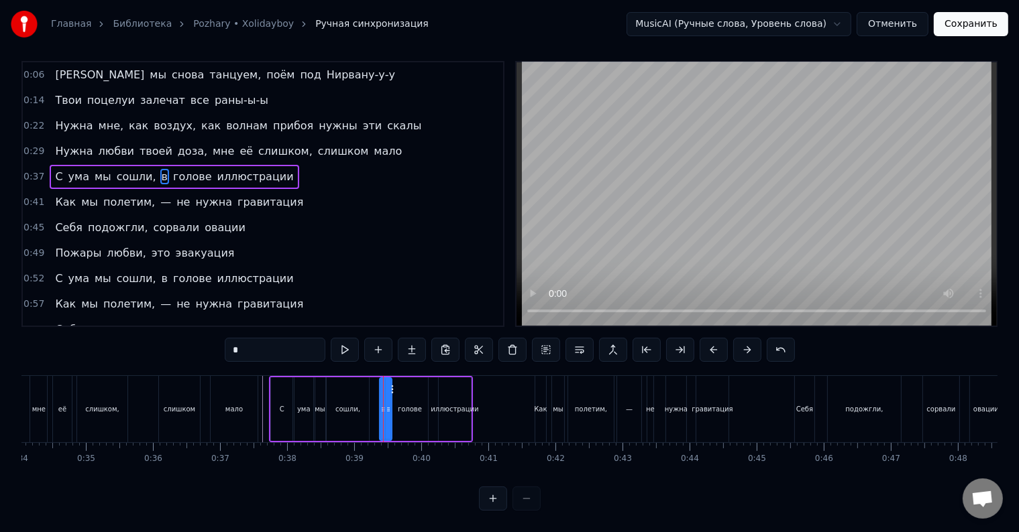
scroll to position [20, 0]
click at [387, 397] on div "в" at bounding box center [387, 409] width 7 height 61
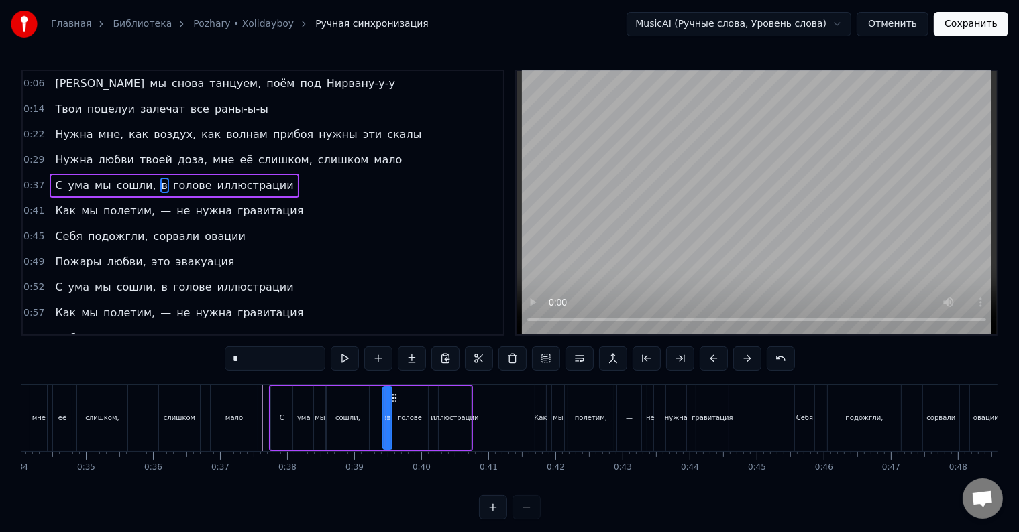
click at [358, 402] on div "сошли," at bounding box center [348, 418] width 42 height 64
type input "******"
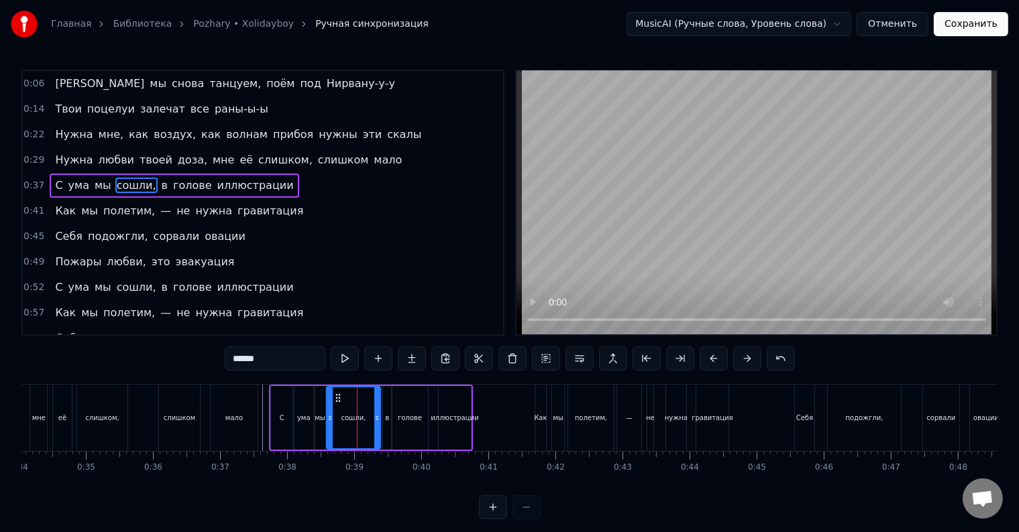
drag, startPoint x: 367, startPoint y: 415, endPoint x: 378, endPoint y: 422, distance: 13.2
click at [378, 422] on icon at bounding box center [376, 418] width 5 height 11
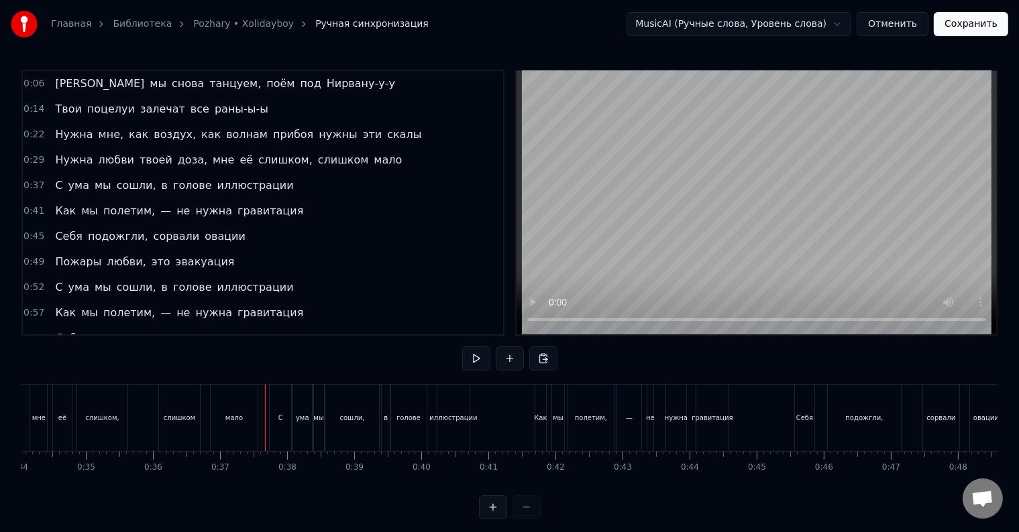
click at [265, 424] on div at bounding box center [265, 418] width 1 height 66
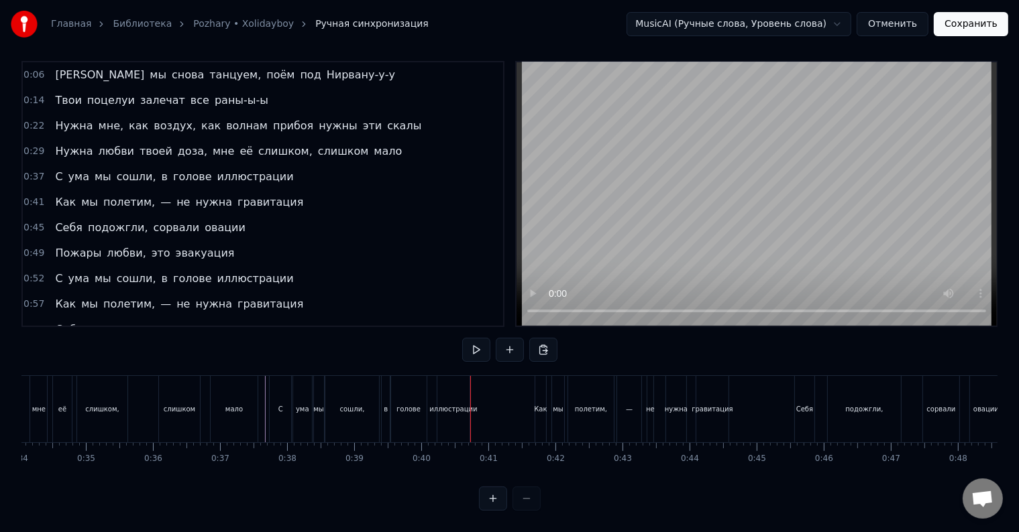
click at [440, 410] on div "иллюстрации" at bounding box center [453, 409] width 32 height 66
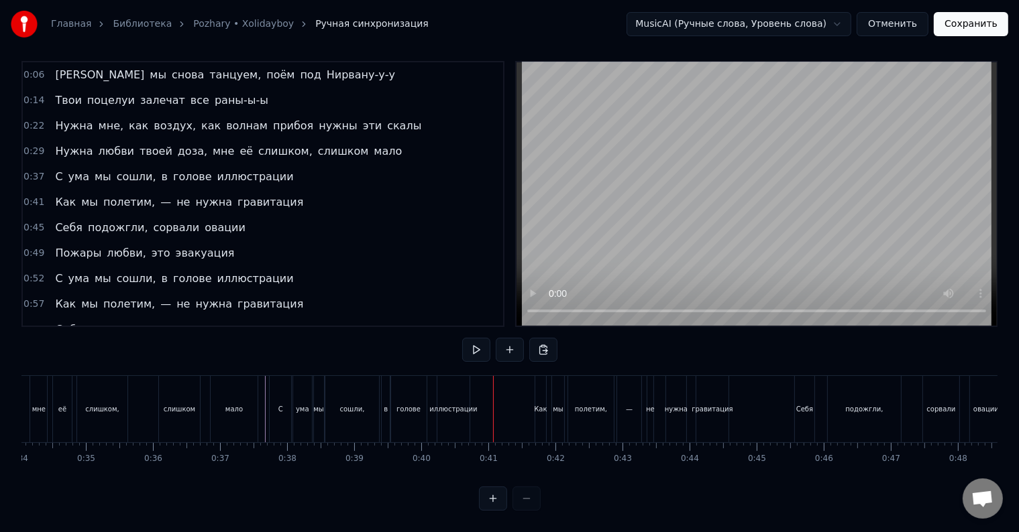
click at [456, 404] on div "иллюстрации" at bounding box center [453, 409] width 32 height 66
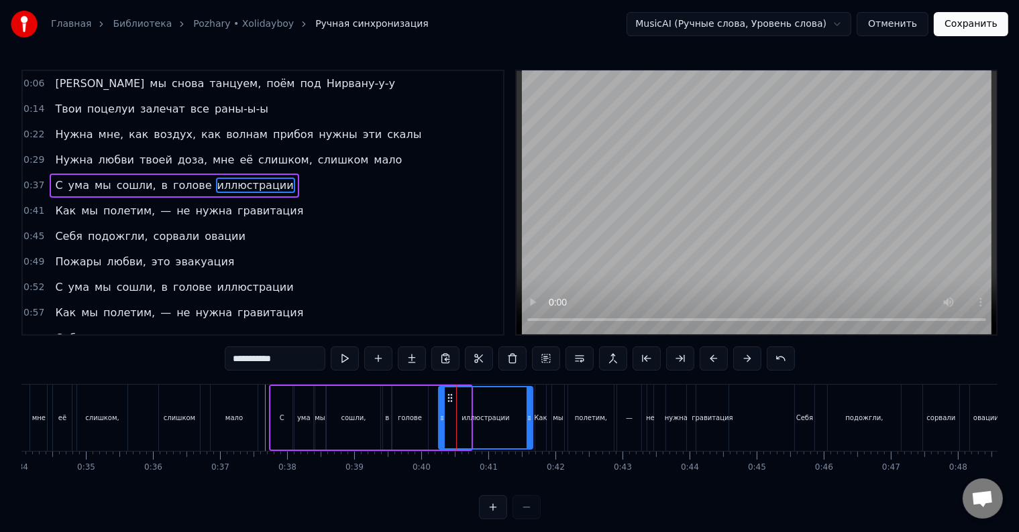
drag, startPoint x: 467, startPoint y: 409, endPoint x: 528, endPoint y: 412, distance: 61.8
click at [528, 412] on div at bounding box center [528, 418] width 5 height 61
click at [527, 412] on div at bounding box center [527, 418] width 1 height 66
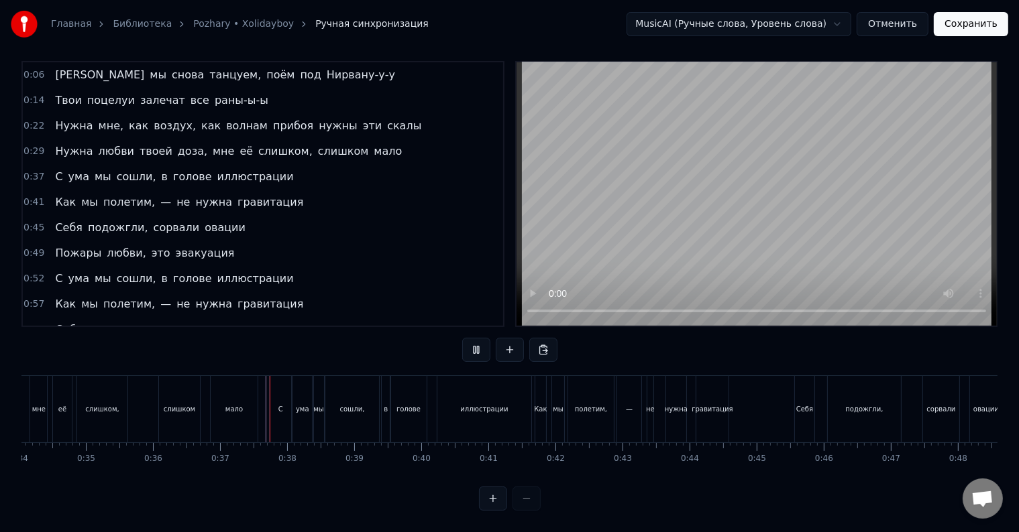
scroll to position [20, 0]
click at [534, 407] on div "Как" at bounding box center [540, 409] width 12 height 66
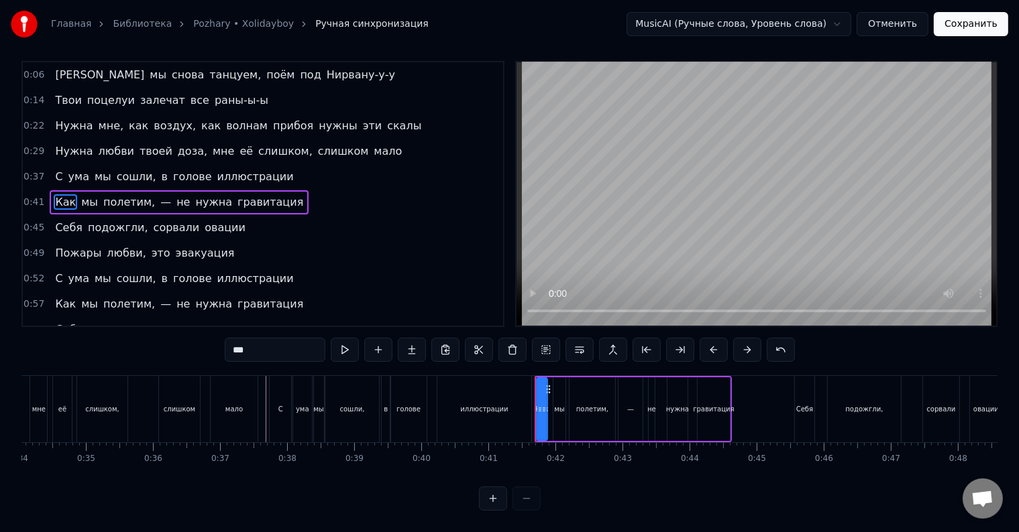
scroll to position [0, 0]
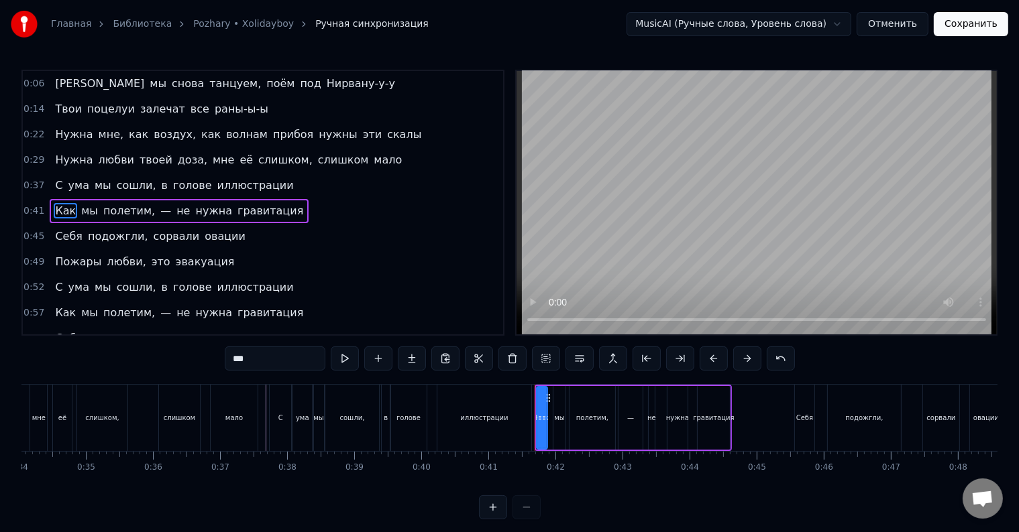
click at [534, 407] on div at bounding box center [534, 418] width 1 height 66
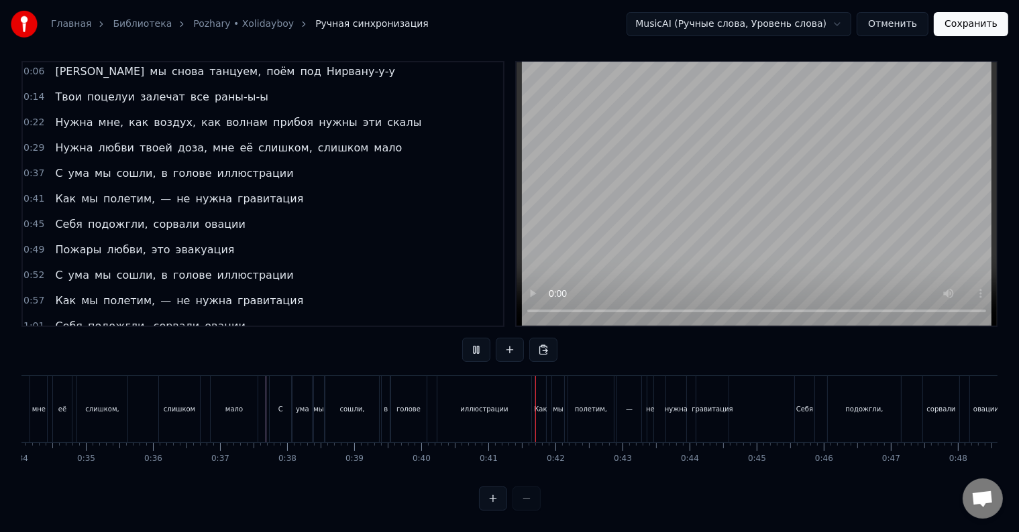
scroll to position [20, 0]
click at [717, 411] on div "гравитация" at bounding box center [712, 409] width 32 height 66
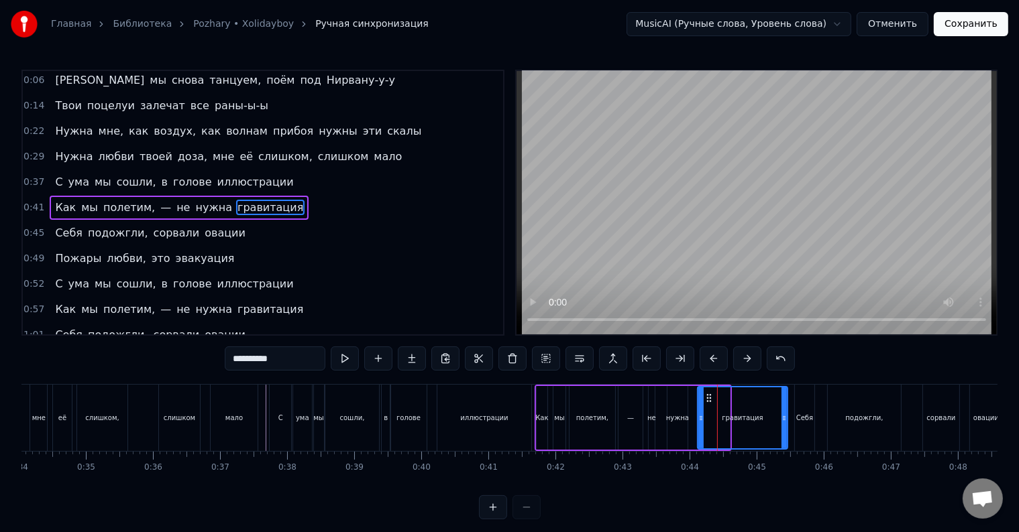
drag, startPoint x: 727, startPoint y: 420, endPoint x: 785, endPoint y: 421, distance: 57.7
click at [785, 421] on icon at bounding box center [783, 418] width 5 height 11
click at [787, 421] on div "гравитация" at bounding box center [742, 418] width 91 height 64
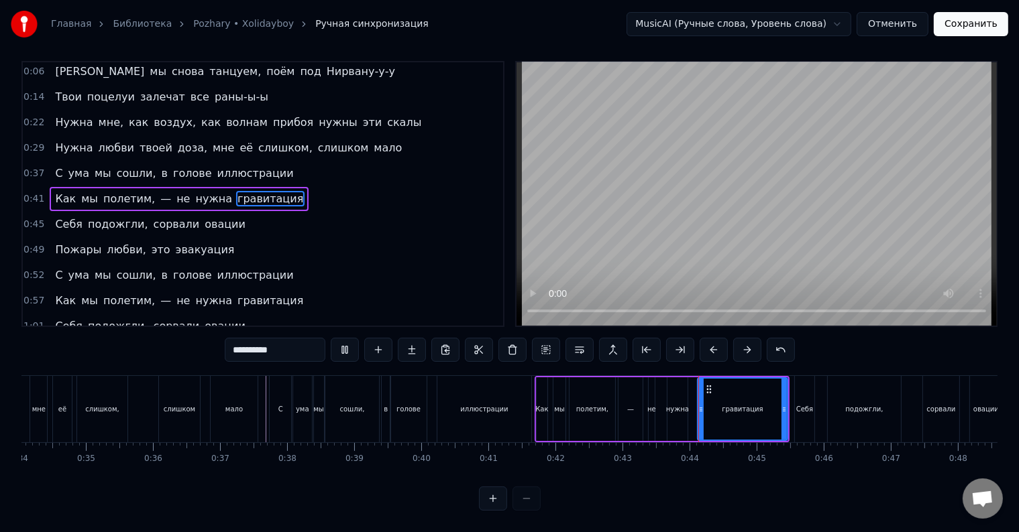
scroll to position [20, 0]
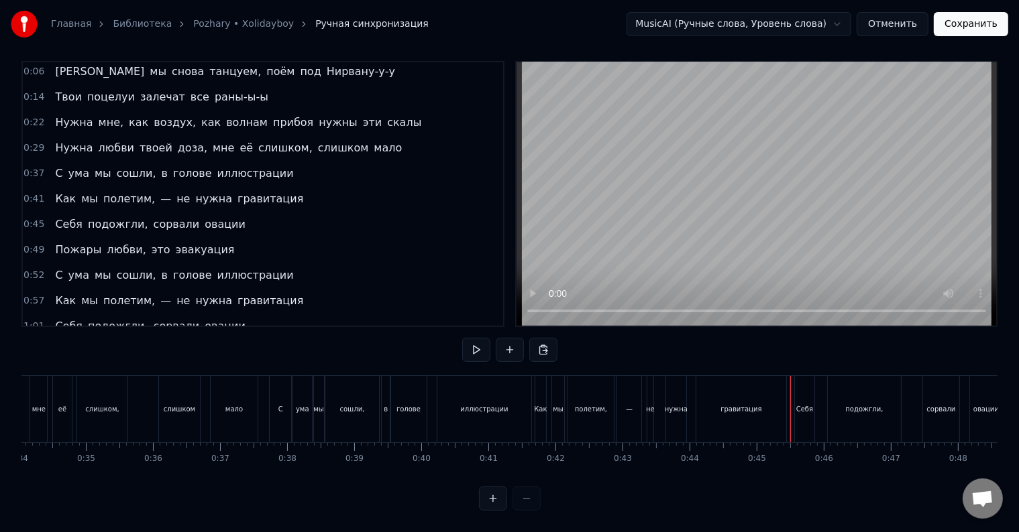
click at [790, 414] on div at bounding box center [790, 409] width 1 height 66
click at [797, 406] on div "Себя" at bounding box center [804, 409] width 19 height 66
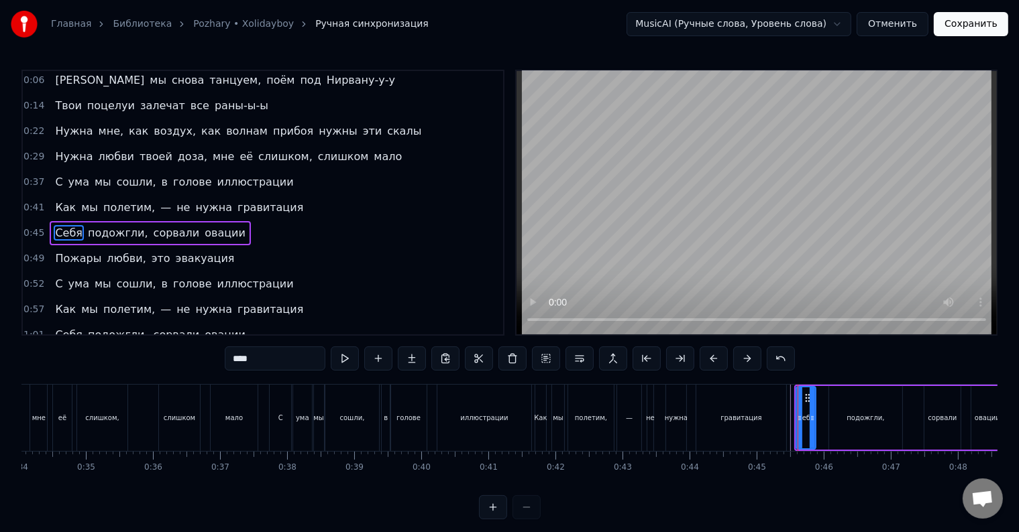
click at [797, 406] on div at bounding box center [797, 418] width 1 height 66
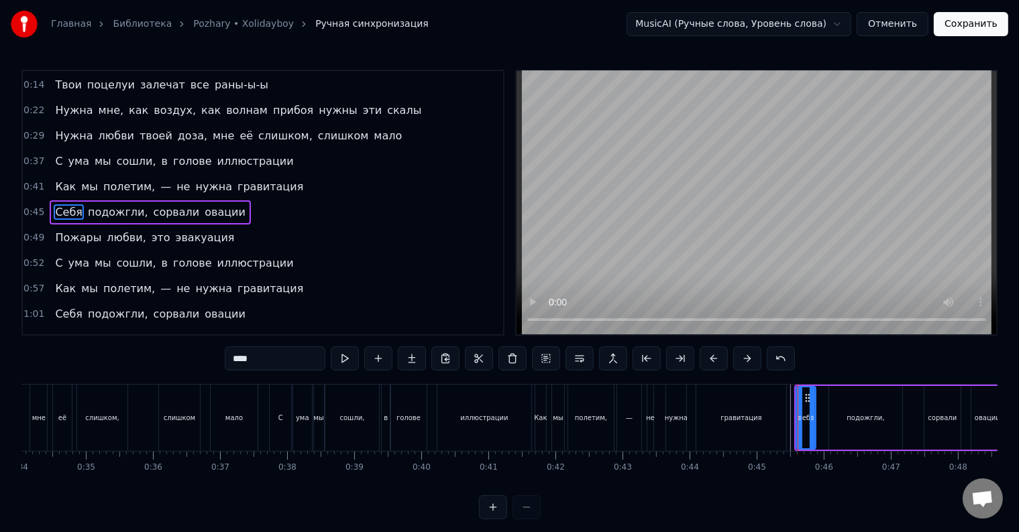
scroll to position [28, 0]
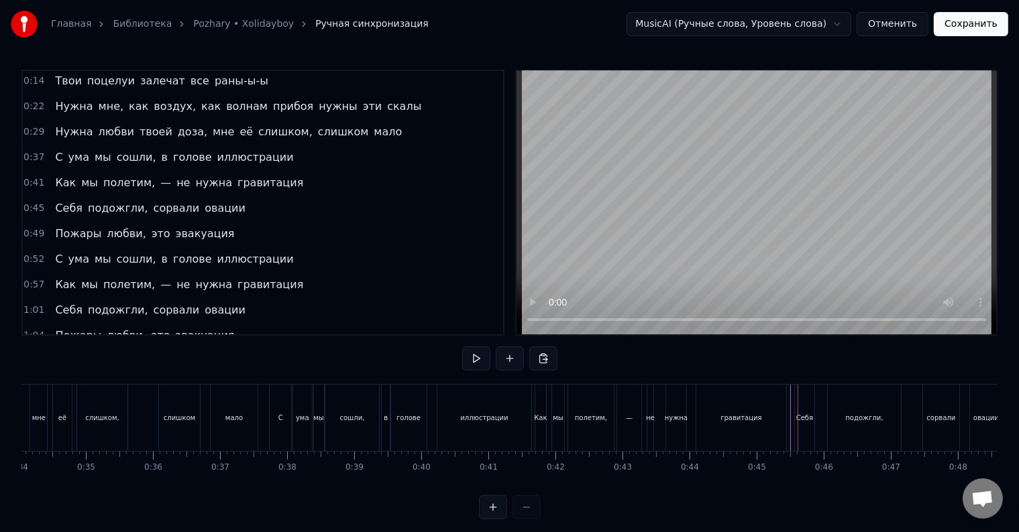
click at [797, 414] on div "Себя" at bounding box center [804, 418] width 17 height 10
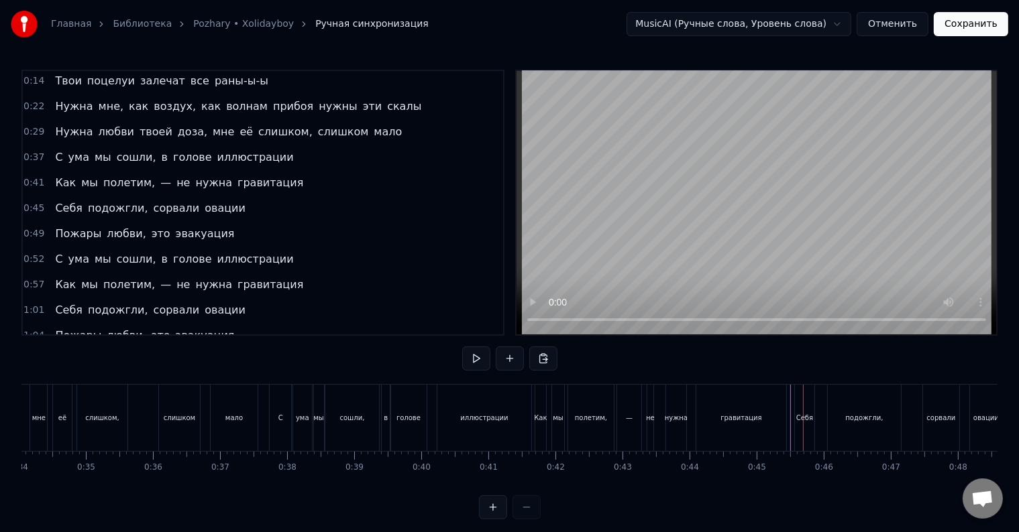
click at [797, 418] on div "Себя" at bounding box center [804, 418] width 17 height 10
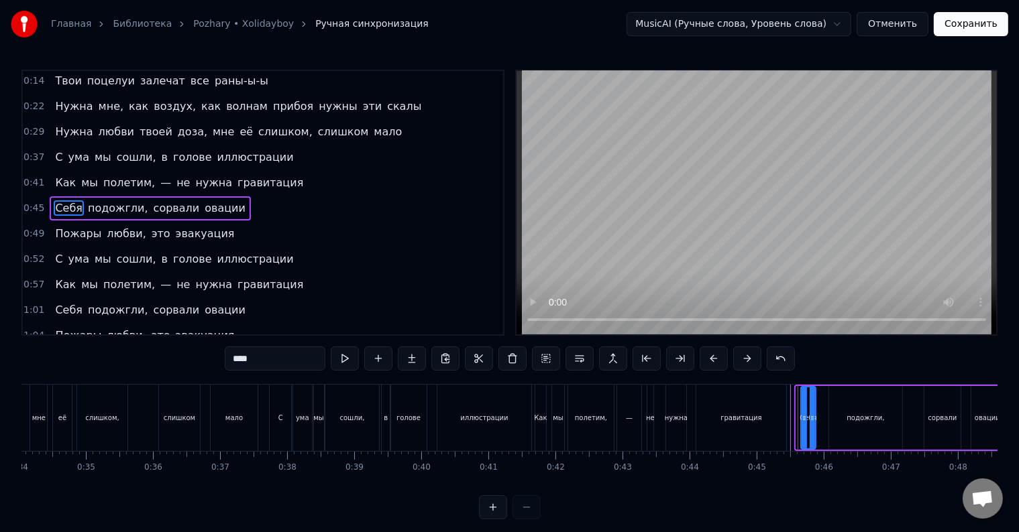
click at [805, 420] on circle at bounding box center [805, 420] width 1 height 1
click at [781, 423] on div "гравитация" at bounding box center [741, 418] width 90 height 66
type input "**********"
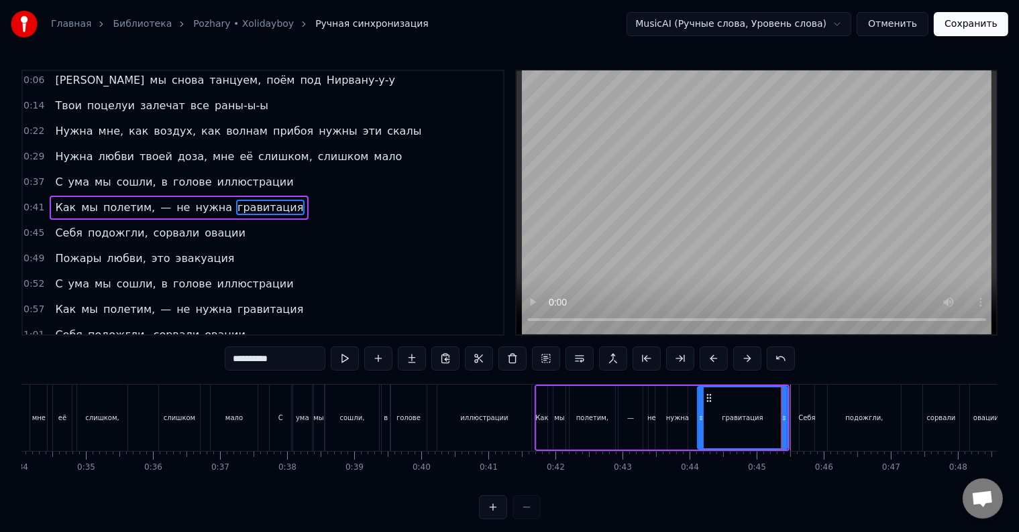
click at [788, 422] on div "Как мы полетим, — не нужна гравитация" at bounding box center [661, 418] width 255 height 66
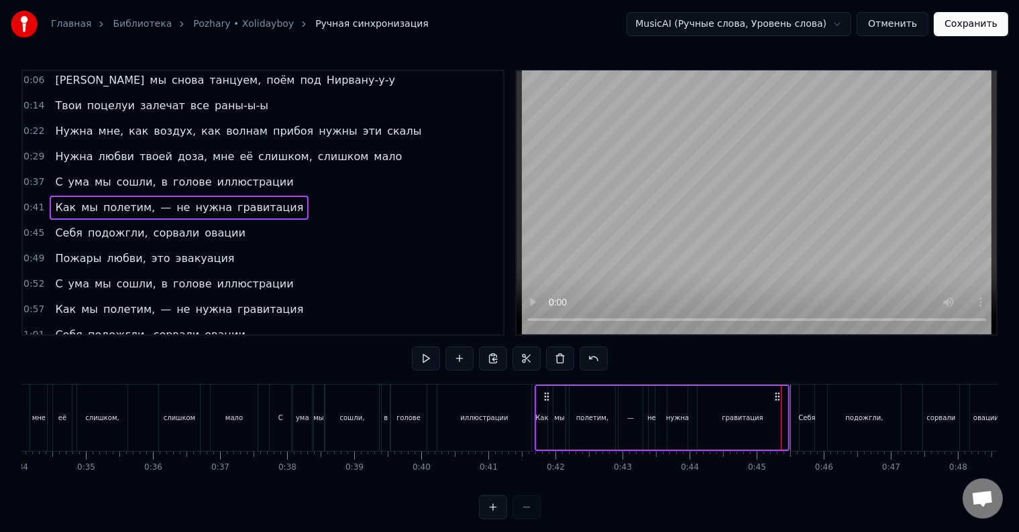
click at [777, 424] on div "гравитация" at bounding box center [742, 418] width 90 height 64
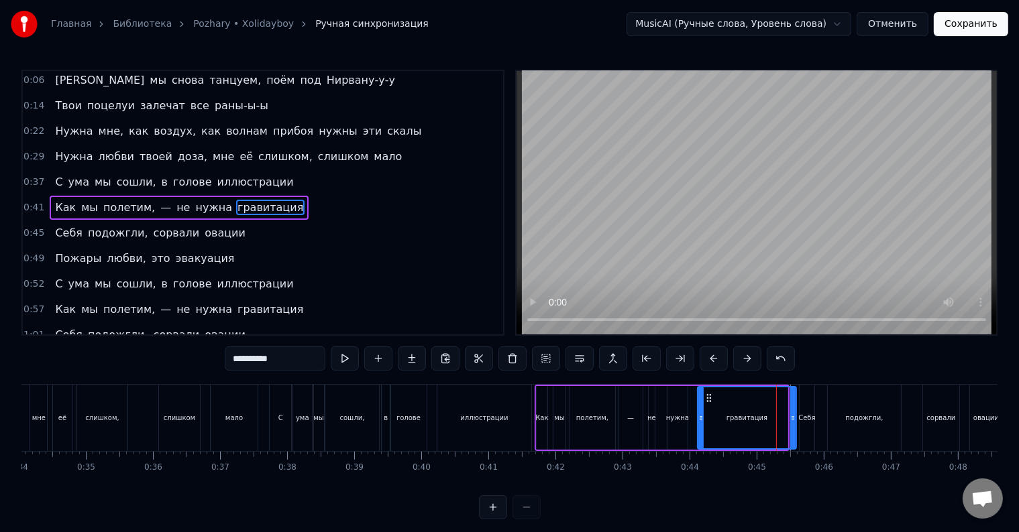
drag, startPoint x: 785, startPoint y: 423, endPoint x: 794, endPoint y: 422, distance: 9.4
click at [794, 422] on div at bounding box center [792, 418] width 5 height 61
click at [534, 418] on div "С ума мы сошли, в голове иллюстрации" at bounding box center [402, 418] width 266 height 66
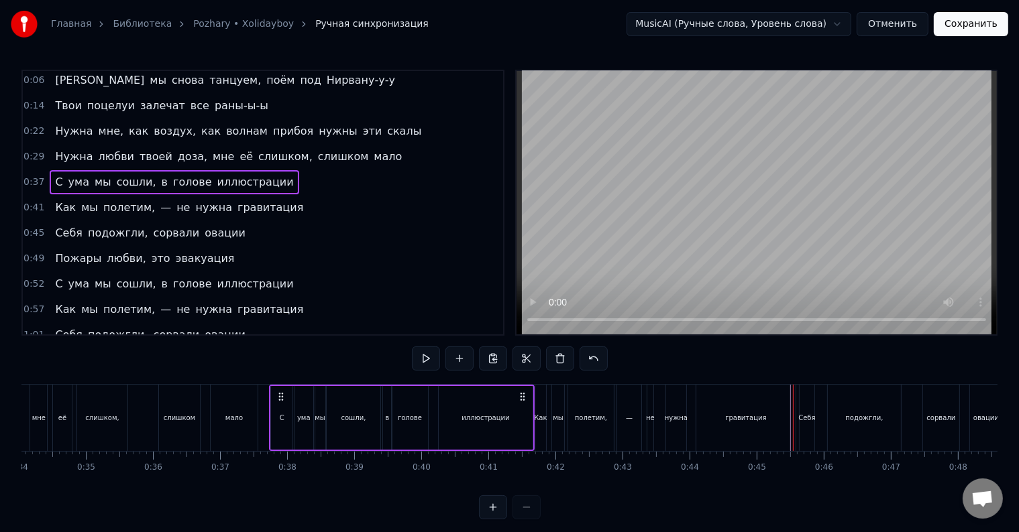
click at [534, 418] on div "С ума мы сошли, в голове иллюстрации" at bounding box center [402, 418] width 266 height 66
drag, startPoint x: 521, startPoint y: 420, endPoint x: 507, endPoint y: 420, distance: 14.1
click at [514, 420] on div "иллюстрации" at bounding box center [486, 418] width 94 height 64
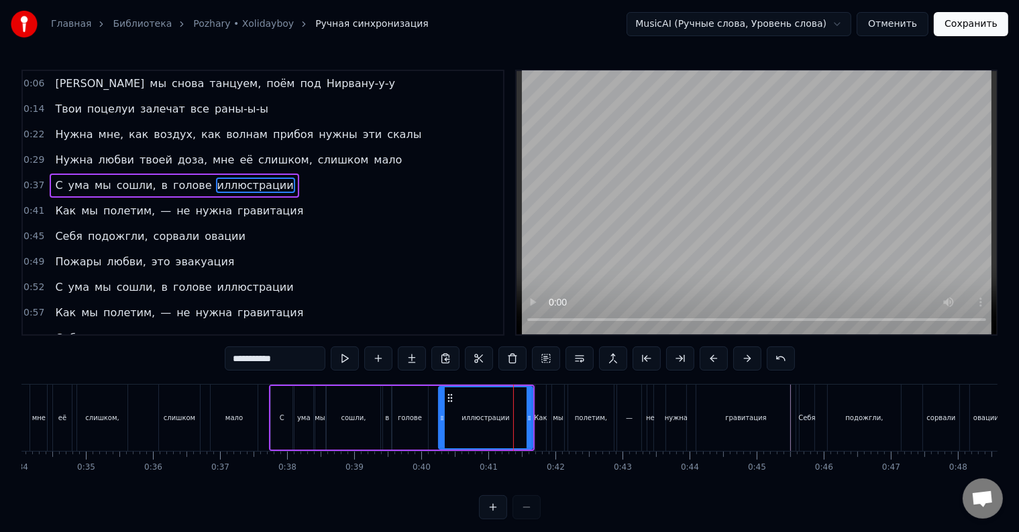
click at [433, 416] on div "С ума мы сошли, в голове иллюстрации" at bounding box center [402, 418] width 266 height 66
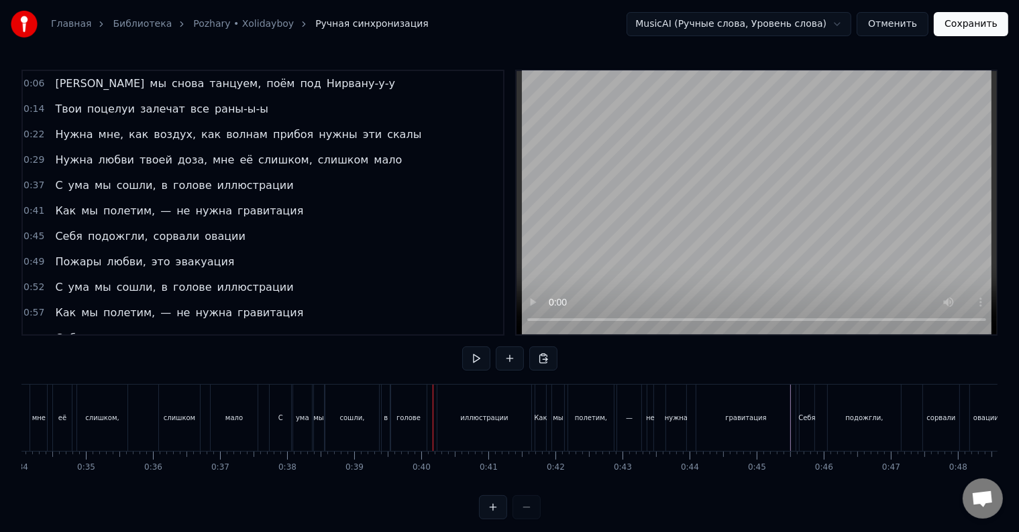
click at [433, 416] on div at bounding box center [433, 418] width 1 height 66
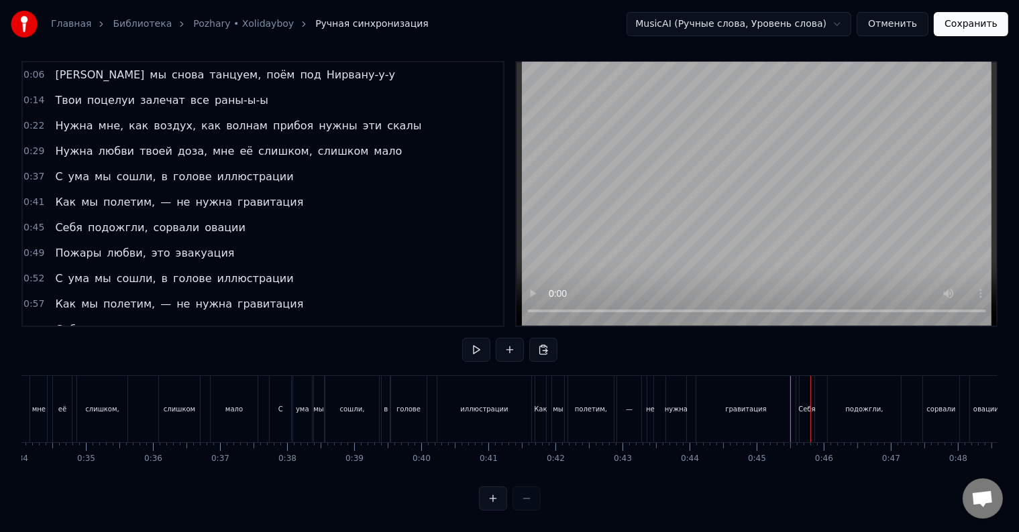
click at [656, 403] on div "Как мы полетим, — не нужна гравитация" at bounding box center [666, 409] width 264 height 66
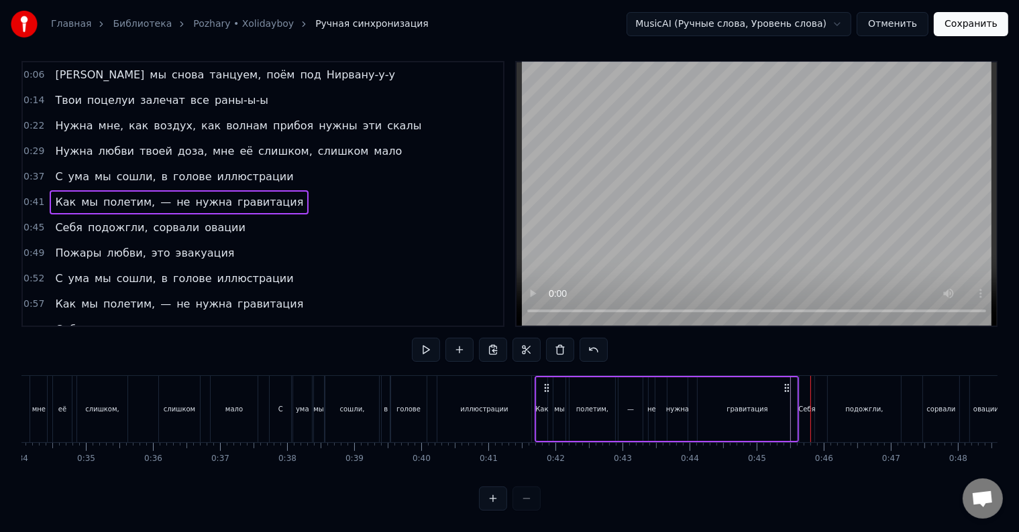
click at [656, 403] on div "Как мы полетим, — не нужна гравитация" at bounding box center [666, 409] width 264 height 66
click at [660, 404] on div "Как мы полетим, — не нужна гравитация" at bounding box center [666, 409] width 264 height 66
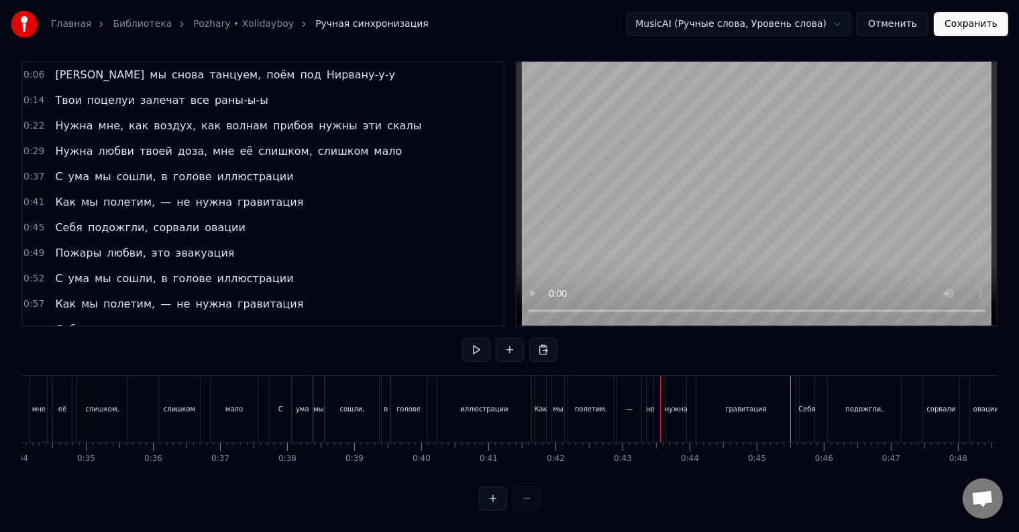
click at [660, 404] on div at bounding box center [660, 409] width 1 height 66
click at [660, 404] on div "Как мы полетим, — не нужна гравитация" at bounding box center [666, 409] width 264 height 66
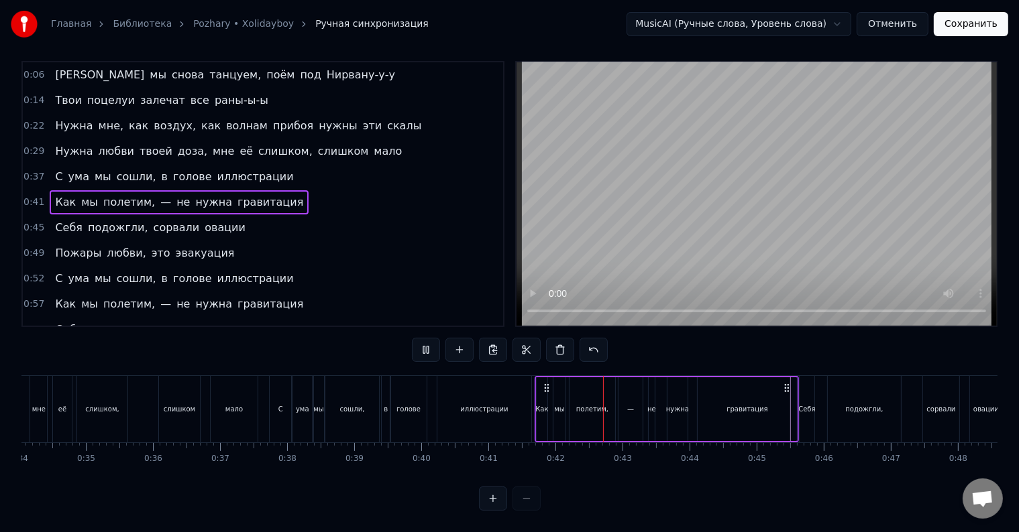
click at [660, 404] on div "Как мы полетим, — не нужна гравитация" at bounding box center [666, 409] width 264 height 66
click at [611, 404] on div at bounding box center [610, 409] width 1 height 66
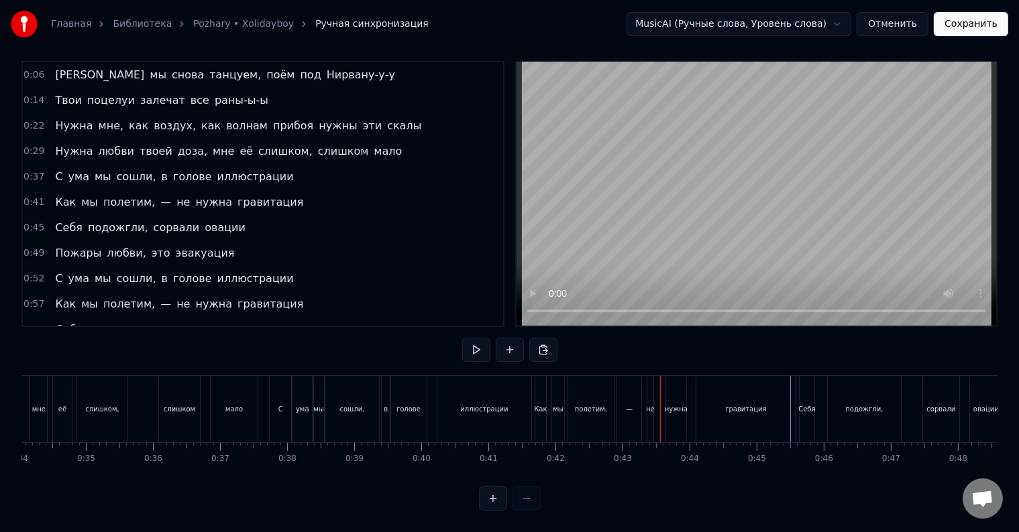
click at [660, 404] on div at bounding box center [660, 409] width 1 height 66
click at [660, 404] on div "Как мы полетим, — не нужна гравитация" at bounding box center [666, 409] width 264 height 66
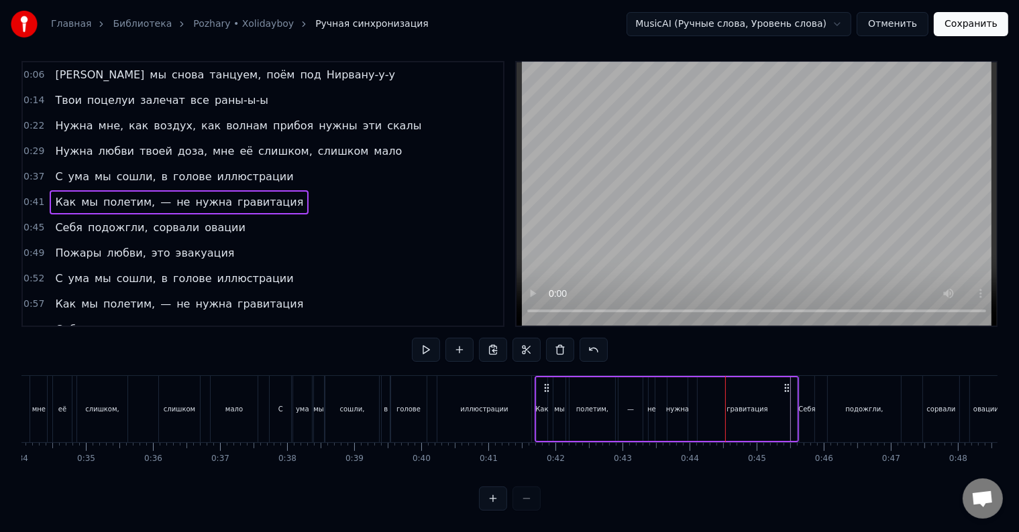
click at [660, 404] on div "Как мы полетим, — не нужна гравитация" at bounding box center [666, 409] width 264 height 66
click at [693, 404] on div "Как мы полетим, — не нужна гравитация" at bounding box center [666, 409] width 264 height 66
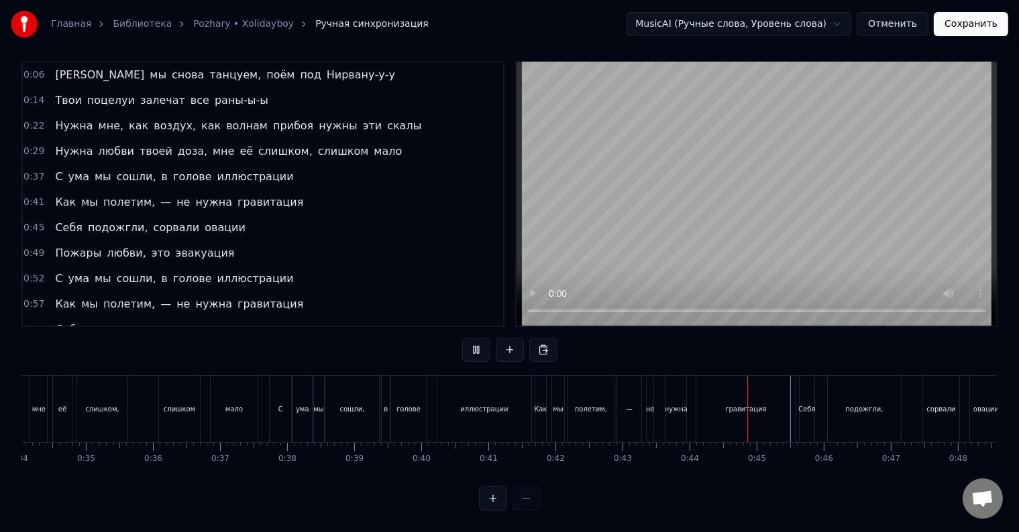
click at [679, 405] on div "нужна" at bounding box center [676, 409] width 20 height 66
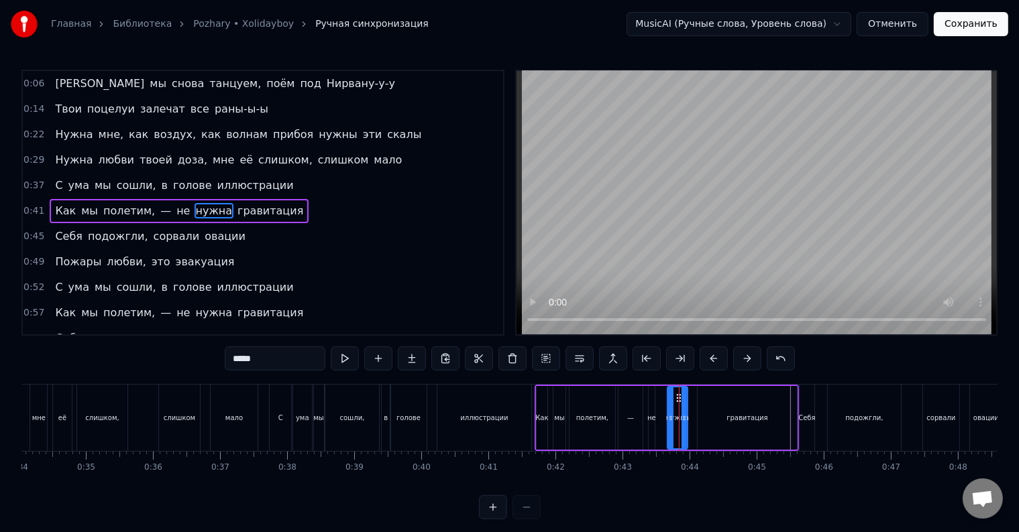
scroll to position [3, 0]
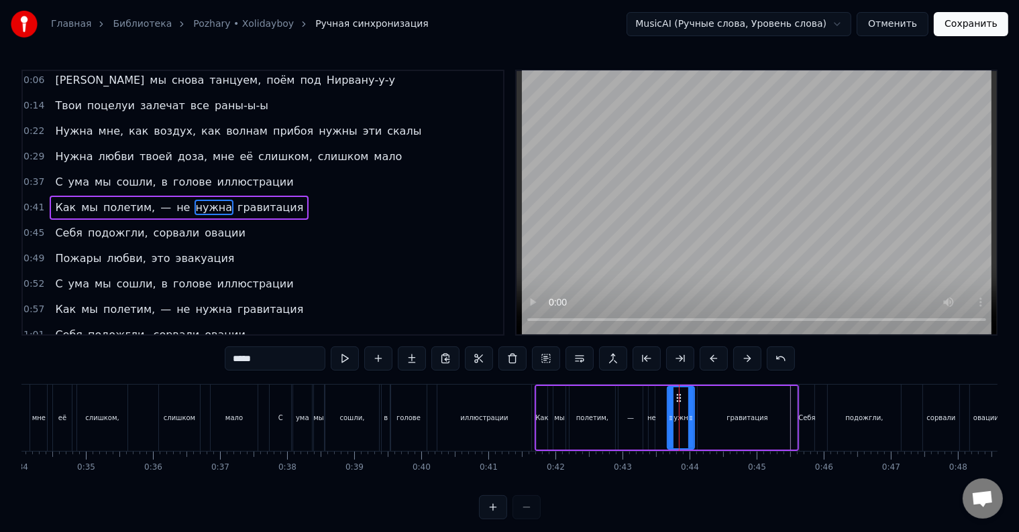
drag, startPoint x: 683, startPoint y: 412, endPoint x: 690, endPoint y: 414, distance: 6.8
click at [690, 414] on icon at bounding box center [690, 418] width 5 height 11
click at [431, 414] on div "С ума мы сошли, в голове иллюстрации" at bounding box center [402, 418] width 266 height 66
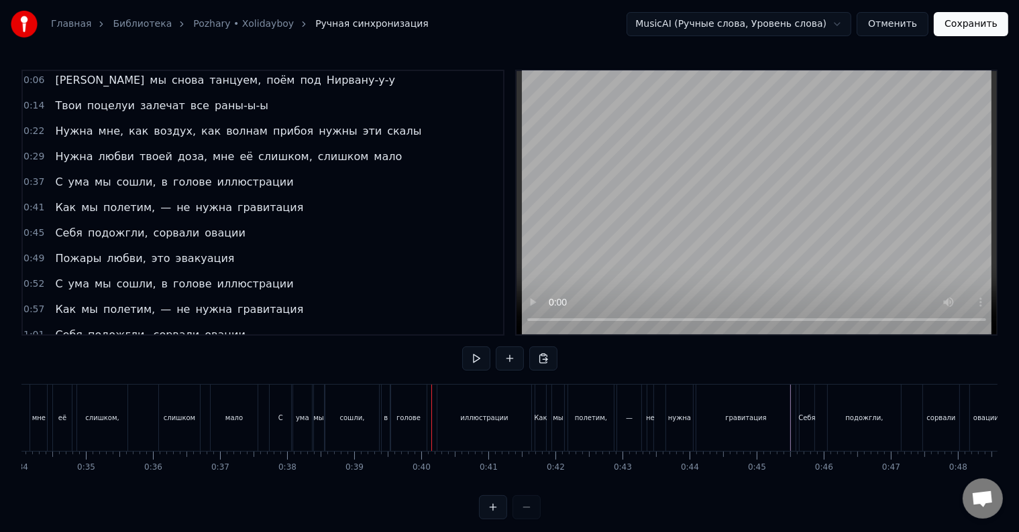
click at [431, 414] on div at bounding box center [431, 418] width 1 height 66
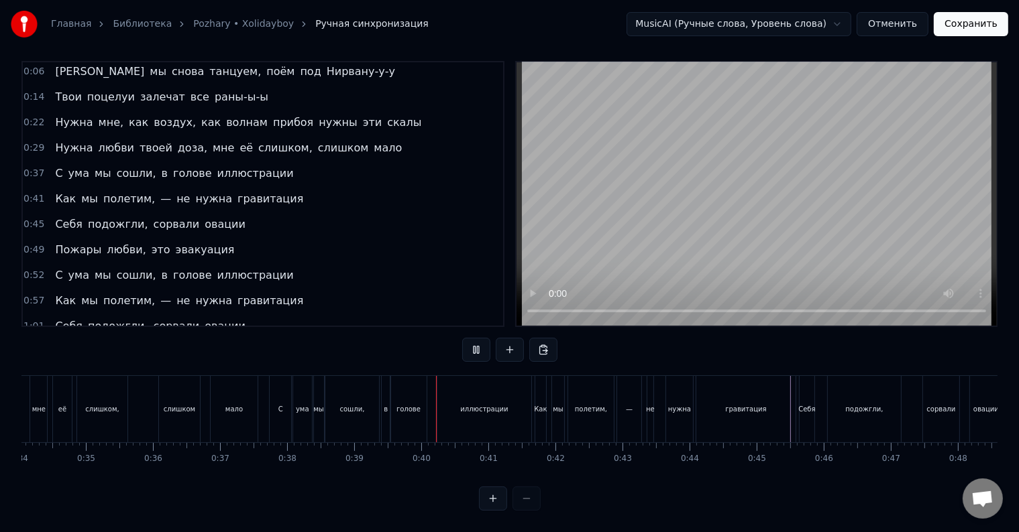
scroll to position [20, 0]
click at [795, 400] on div "гравитация" at bounding box center [745, 409] width 101 height 66
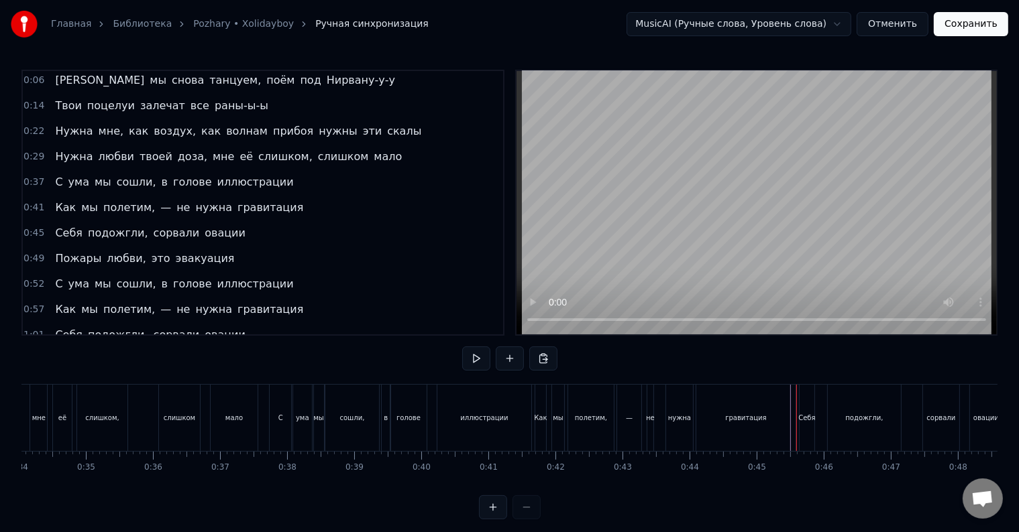
click at [796, 400] on div at bounding box center [796, 418] width 1 height 66
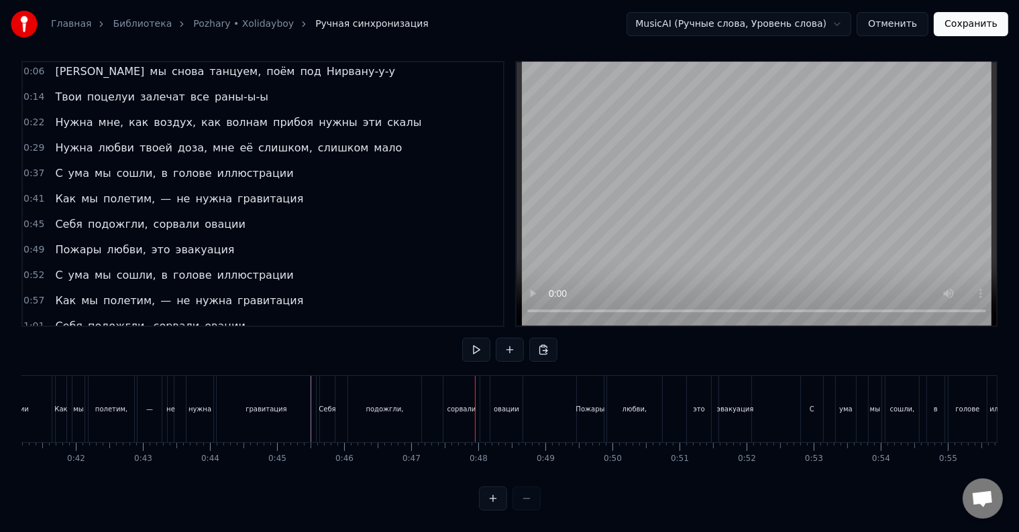
scroll to position [0, 2733]
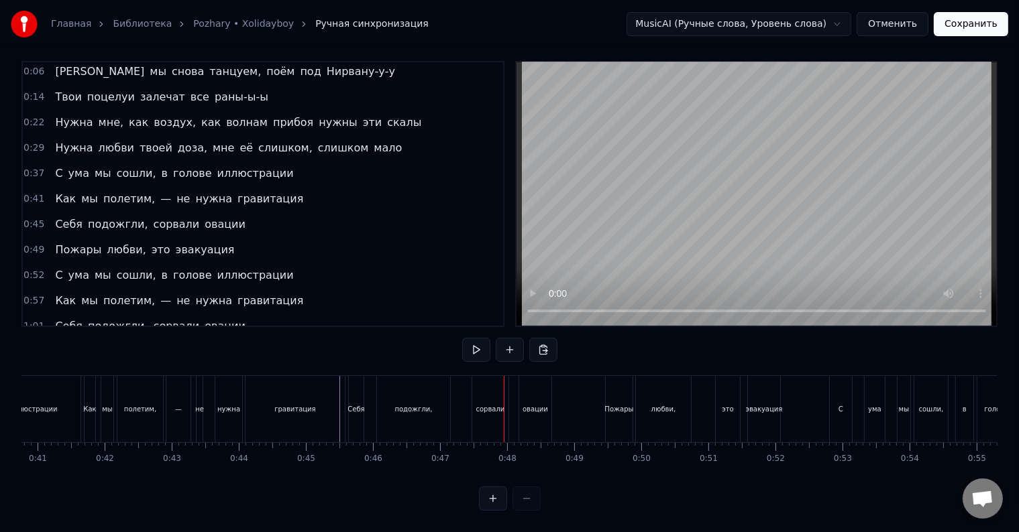
click at [315, 406] on div "гравитация" at bounding box center [294, 409] width 99 height 66
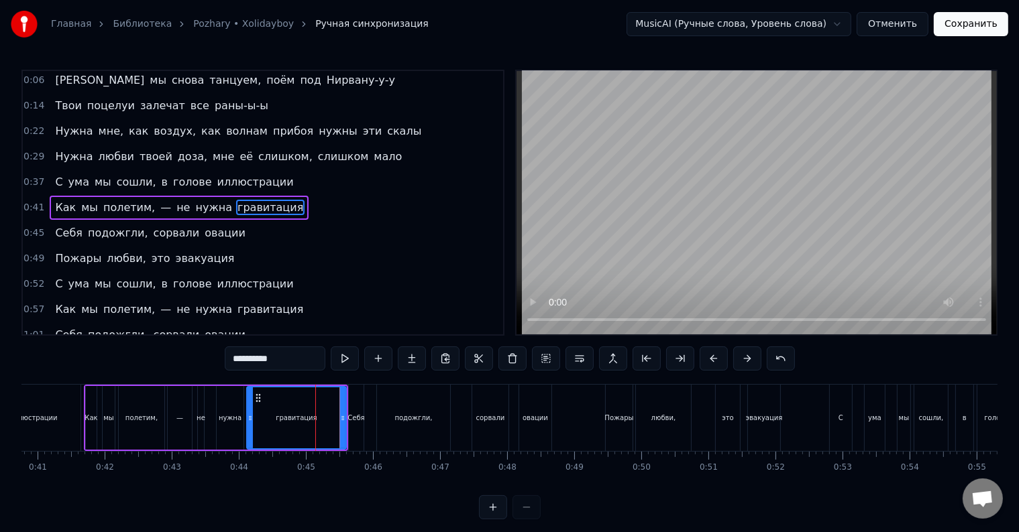
click at [421, 416] on div "подожгли," at bounding box center [413, 418] width 38 height 10
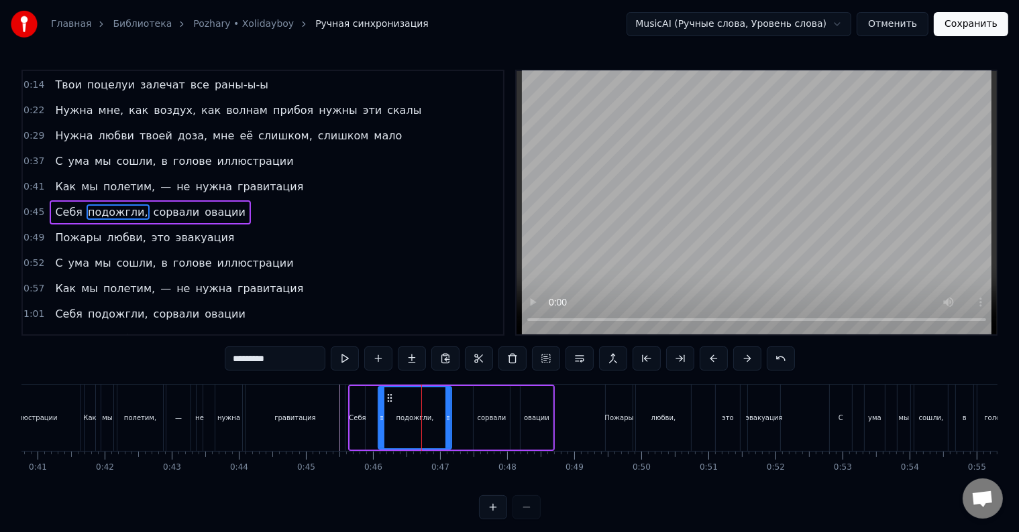
scroll to position [28, 0]
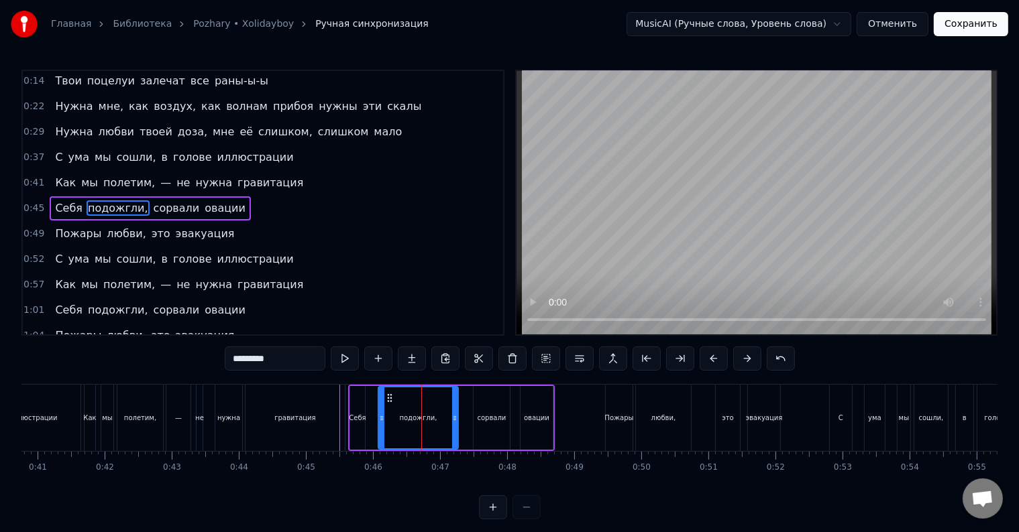
drag, startPoint x: 448, startPoint y: 418, endPoint x: 455, endPoint y: 422, distance: 7.8
click at [455, 422] on icon at bounding box center [454, 418] width 5 height 11
click at [345, 418] on div "гравитация" at bounding box center [295, 418] width 101 height 66
type input "**********"
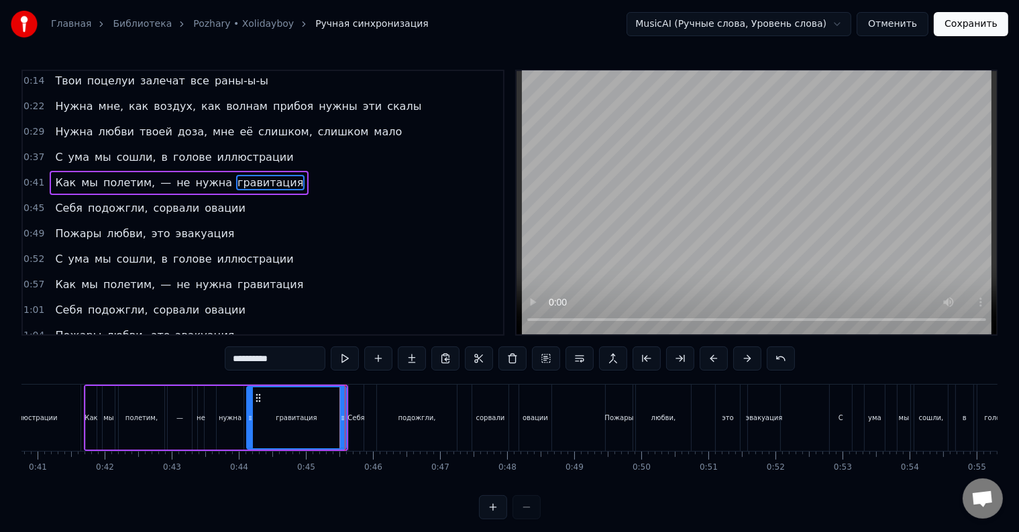
scroll to position [3, 0]
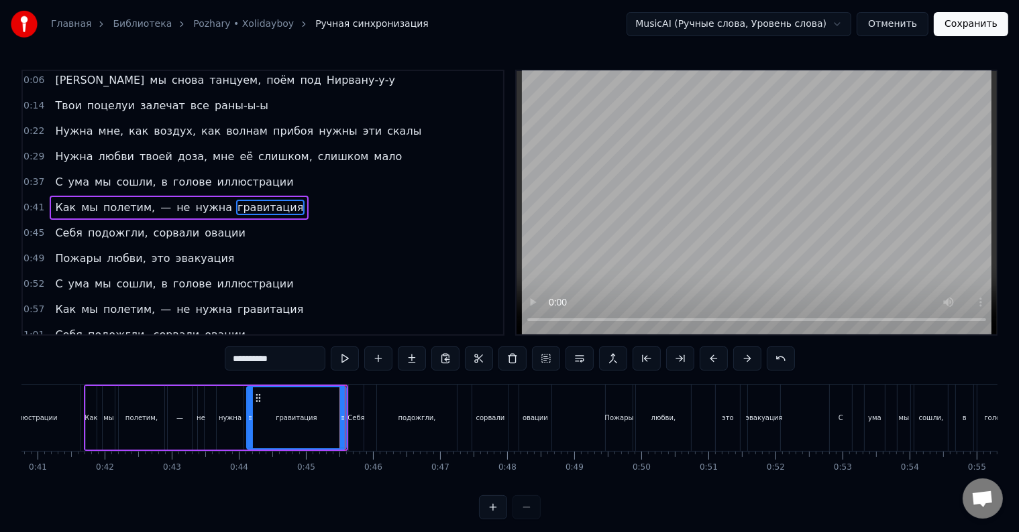
click at [347, 418] on div "Как мы полетим, — не нужна гравитация" at bounding box center [216, 418] width 264 height 66
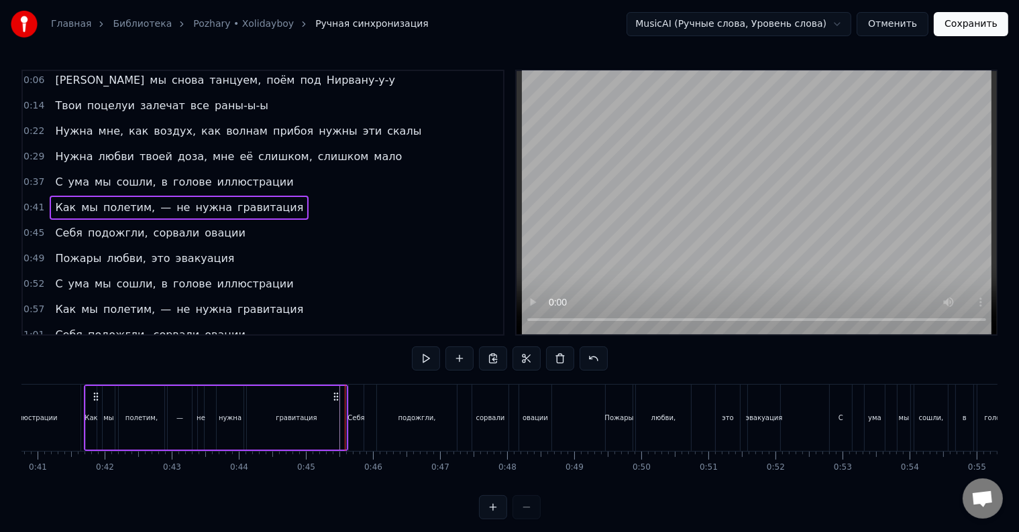
click at [347, 418] on div "Как мы полетим, — не нужна гравитация" at bounding box center [216, 418] width 264 height 66
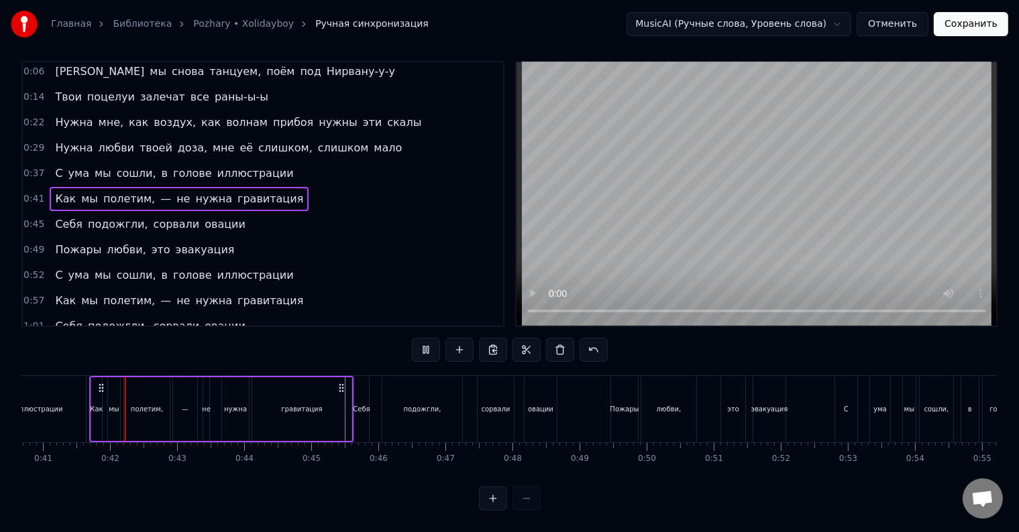
click at [346, 408] on div "гравитация" at bounding box center [301, 410] width 99 height 64
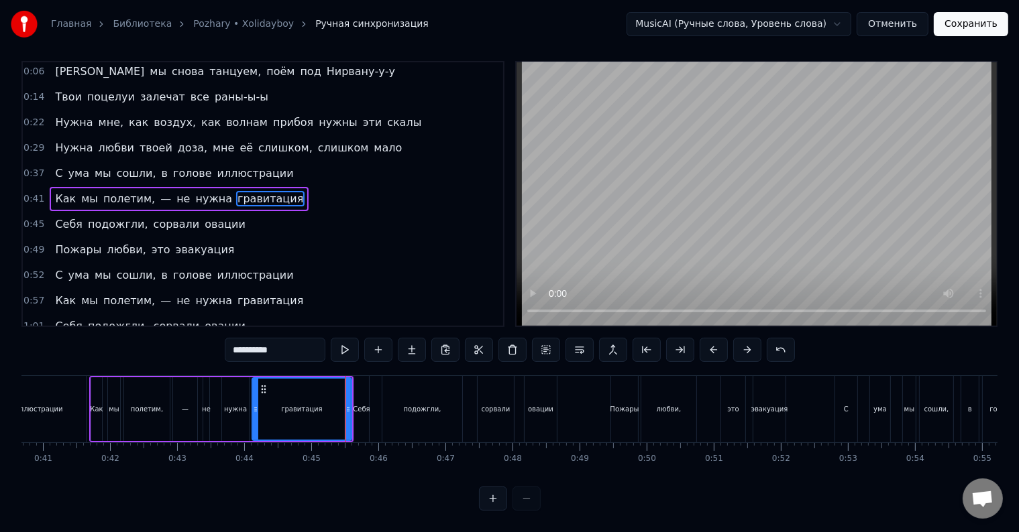
scroll to position [0, 0]
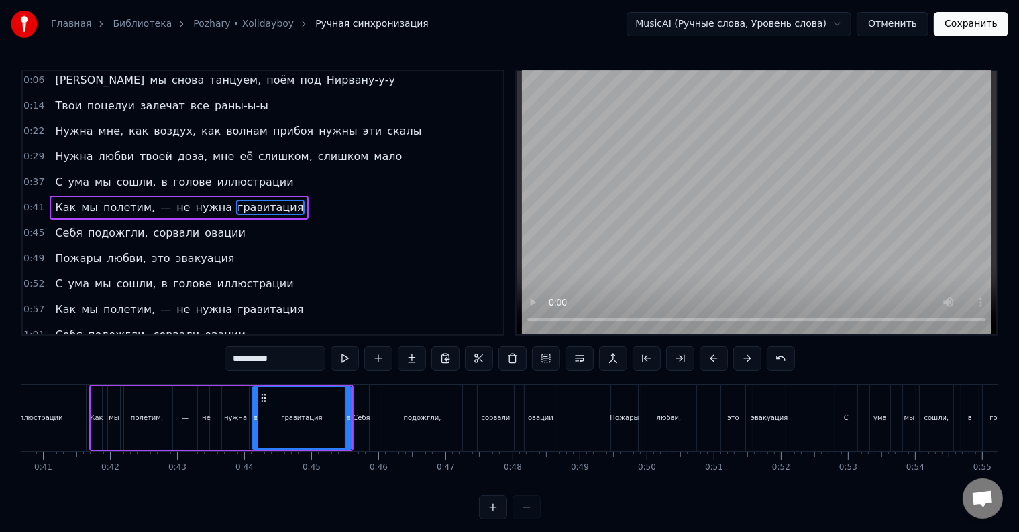
click at [346, 408] on div at bounding box center [347, 418] width 5 height 61
click at [334, 410] on div "гравитация" at bounding box center [302, 418] width 98 height 61
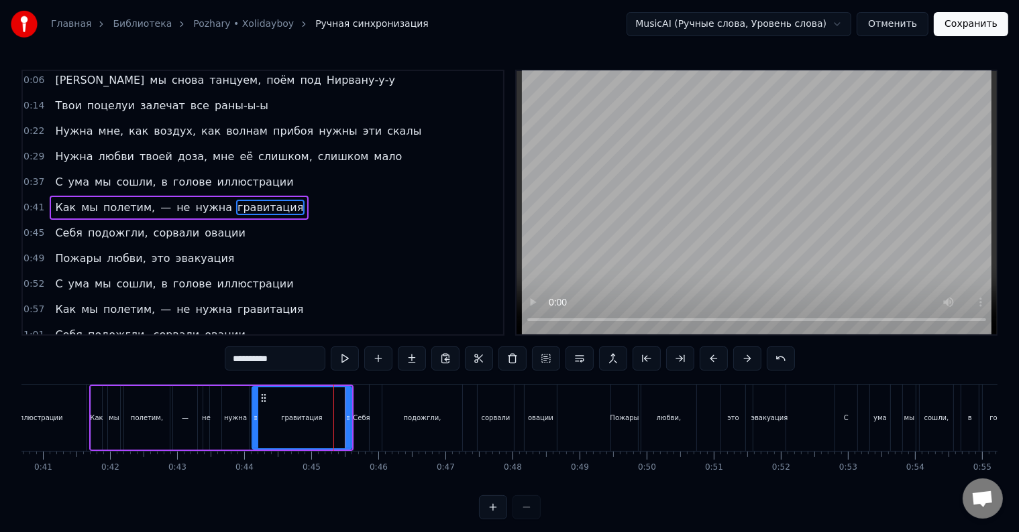
click at [334, 410] on div "гравитация" at bounding box center [302, 418] width 98 height 61
click at [333, 412] on div "гравитация" at bounding box center [302, 418] width 98 height 61
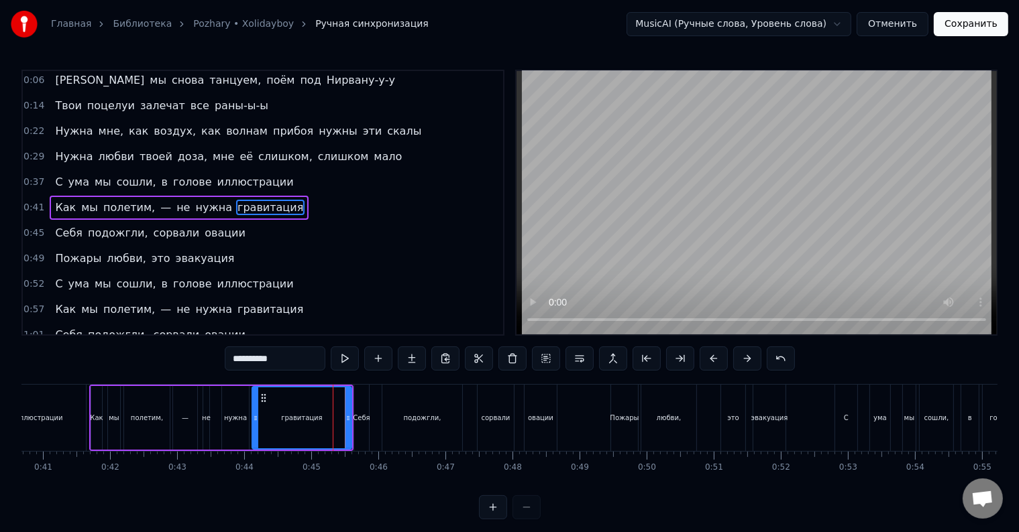
click at [361, 410] on div "Себя" at bounding box center [361, 418] width 15 height 66
type input "****"
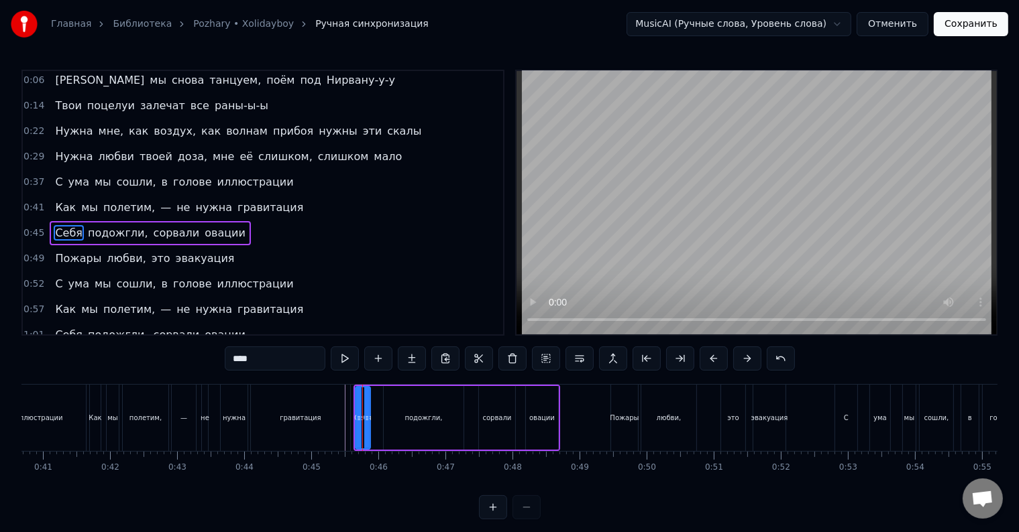
scroll to position [28, 0]
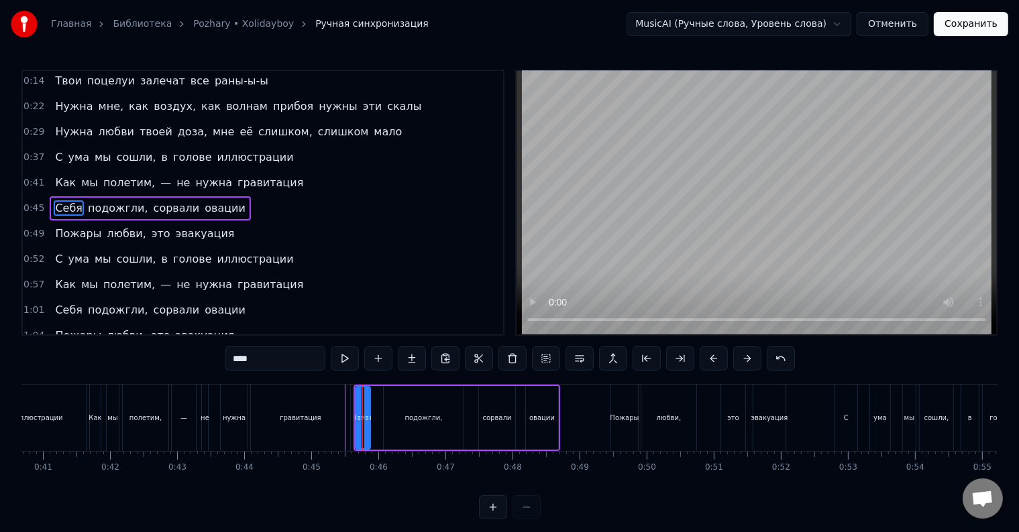
click at [362, 410] on div at bounding box center [362, 418] width 1 height 66
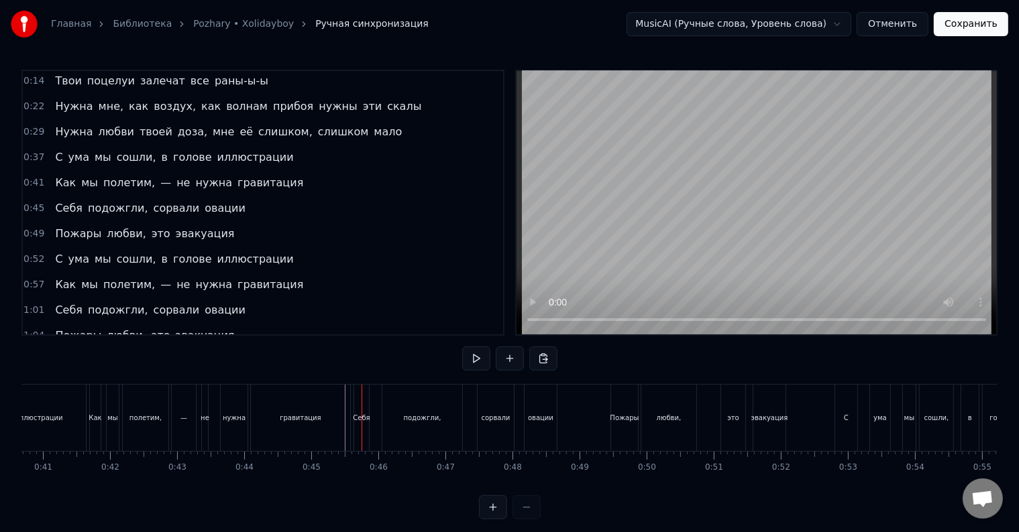
click at [361, 410] on div at bounding box center [361, 418] width 1 height 66
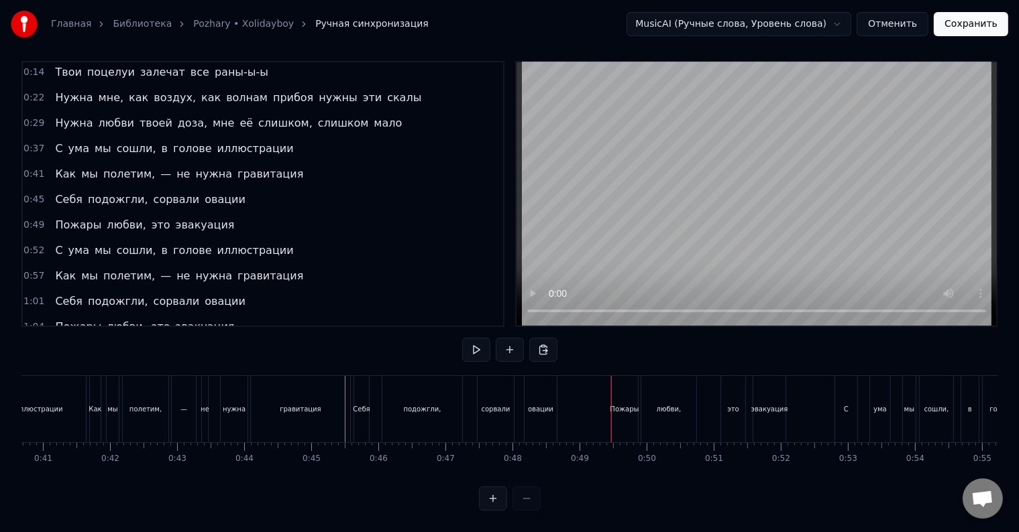
click at [543, 404] on div "овации" at bounding box center [540, 409] width 25 height 10
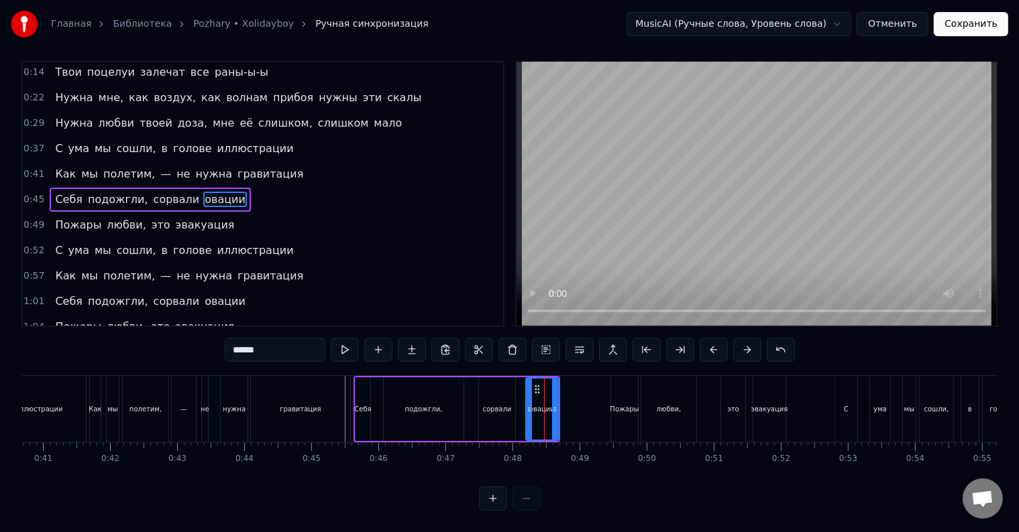
scroll to position [0, 0]
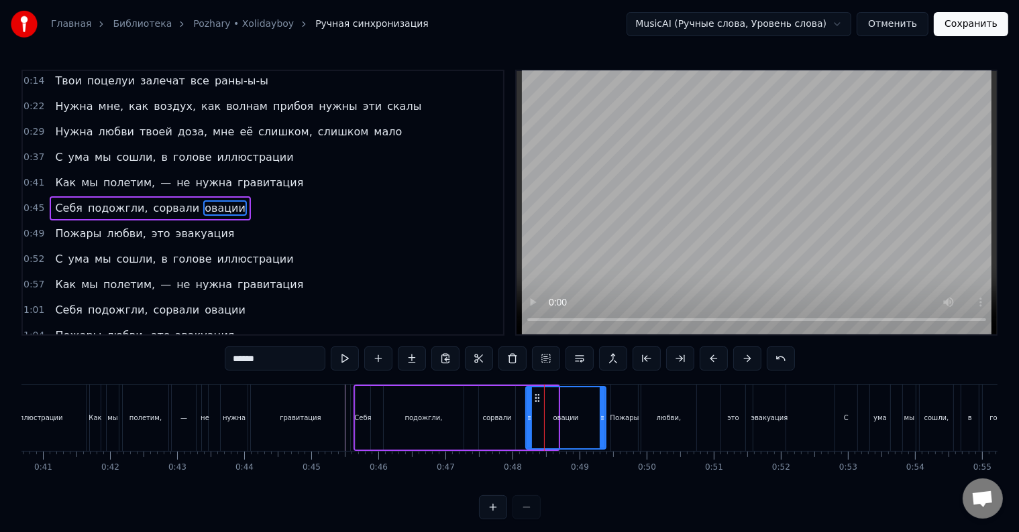
drag, startPoint x: 553, startPoint y: 413, endPoint x: 600, endPoint y: 412, distance: 47.6
click at [600, 413] on icon at bounding box center [601, 418] width 5 height 11
click at [471, 422] on div "Себя подожгли, сорвали овации" at bounding box center [480, 418] width 254 height 66
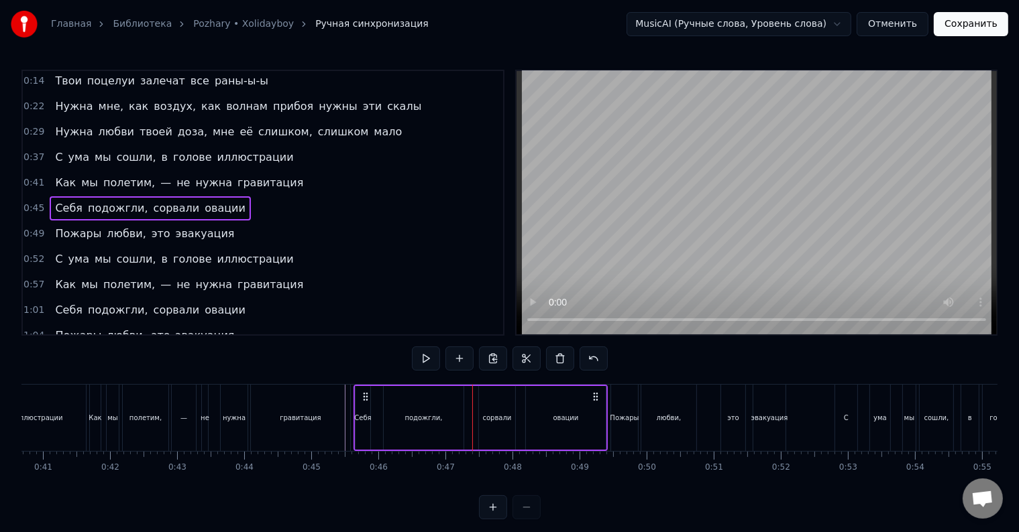
click at [472, 422] on div at bounding box center [472, 418] width 1 height 66
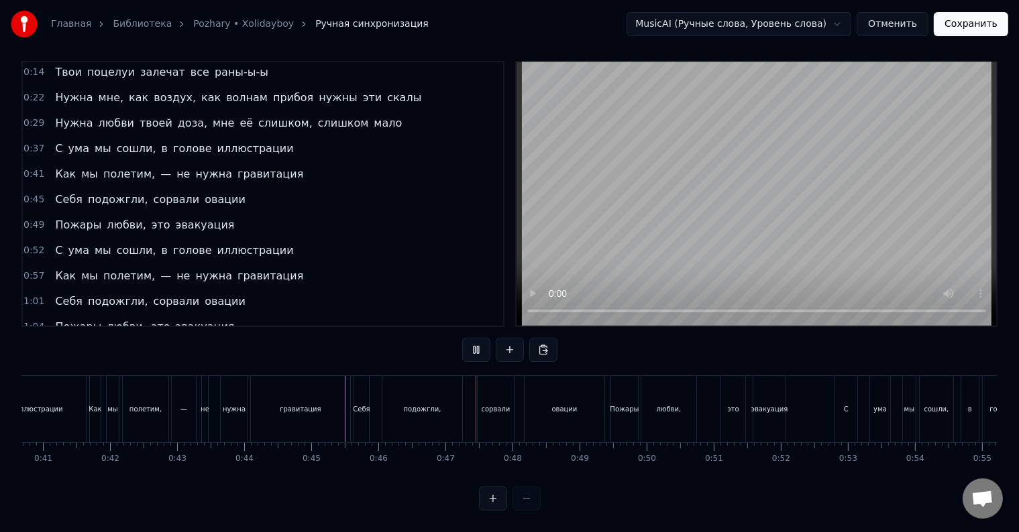
scroll to position [20, 0]
click at [524, 400] on div "овации" at bounding box center [564, 409] width 81 height 66
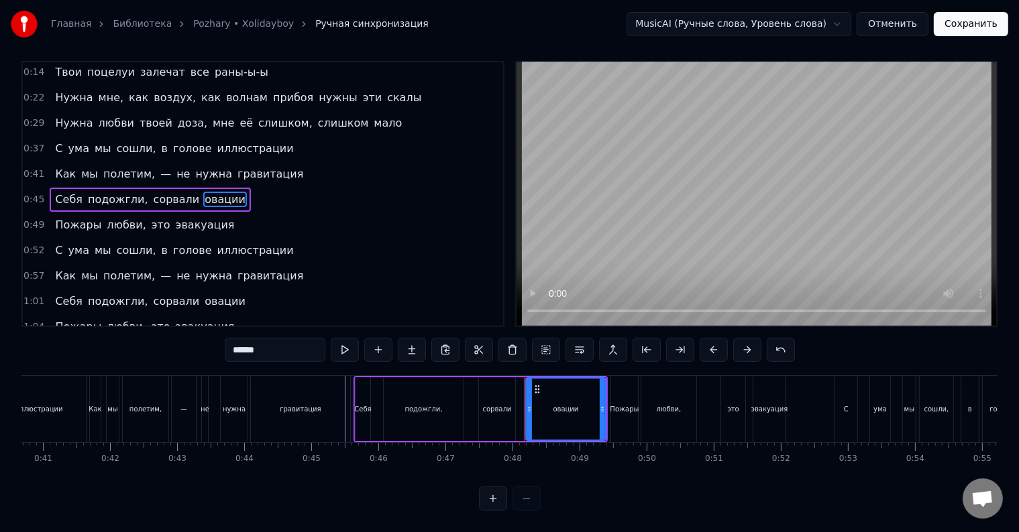
scroll to position [0, 0]
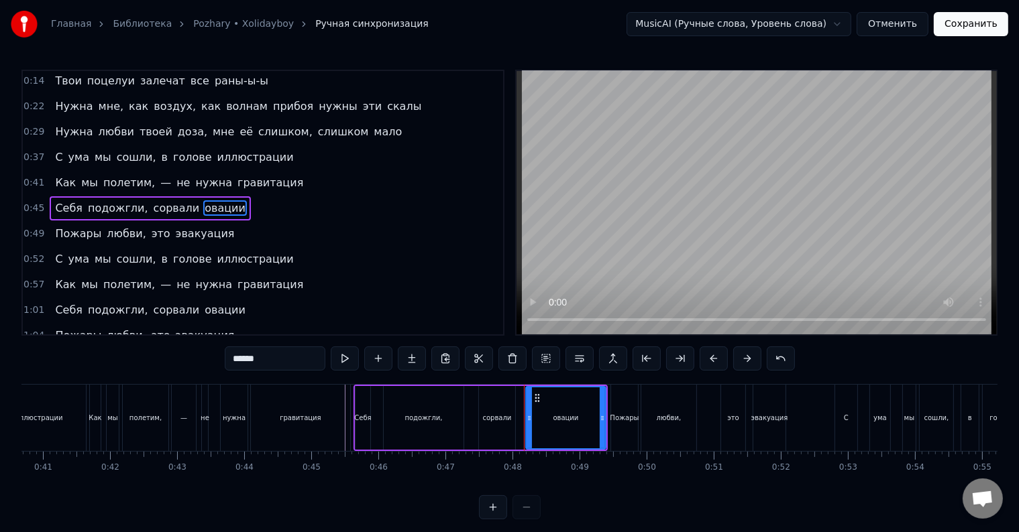
click at [520, 411] on div "Себя подожгли, сорвали овации" at bounding box center [480, 418] width 254 height 66
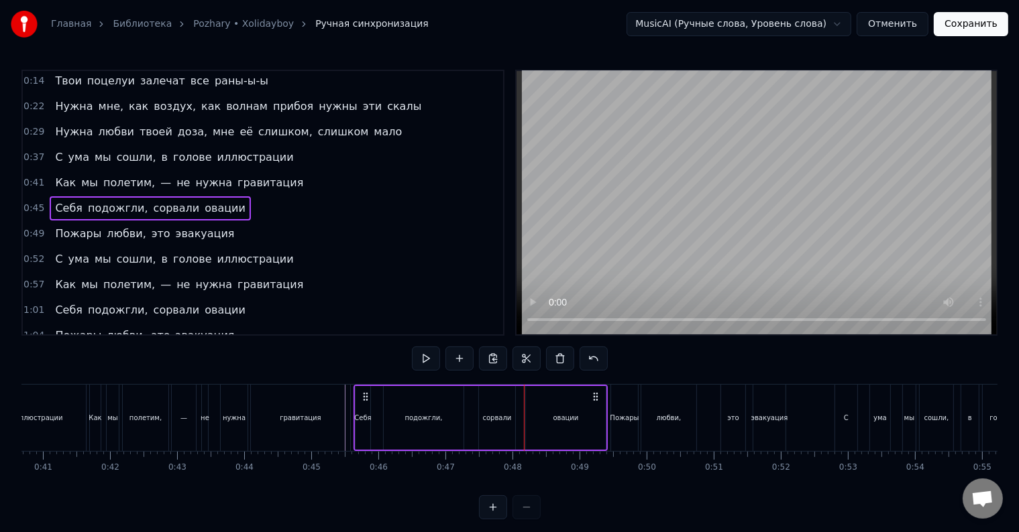
click at [520, 411] on div "Себя подожгли, сорвали овации" at bounding box center [480, 418] width 254 height 66
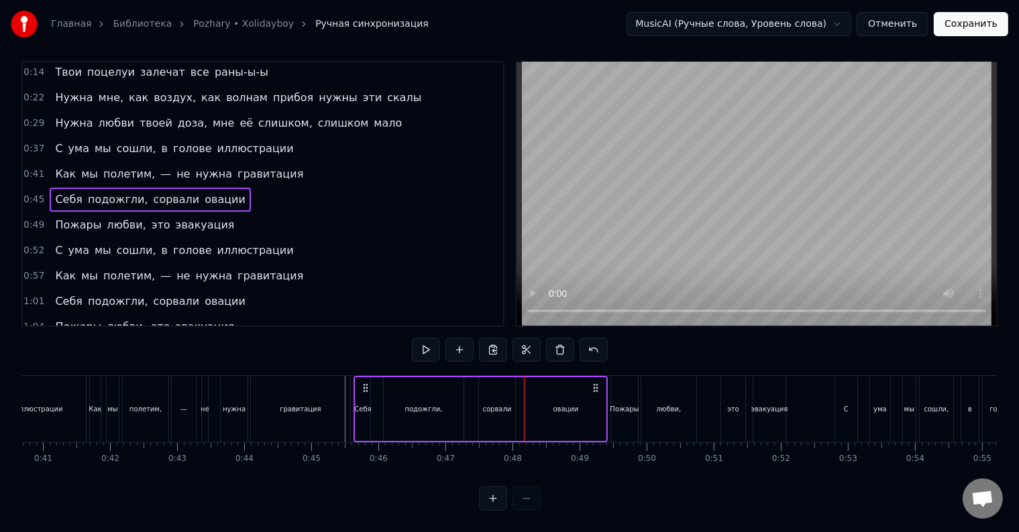
scroll to position [20, 0]
click at [520, 411] on div "Себя подожгли, сорвали овации" at bounding box center [480, 409] width 254 height 66
click at [520, 411] on div at bounding box center [520, 409] width 1 height 66
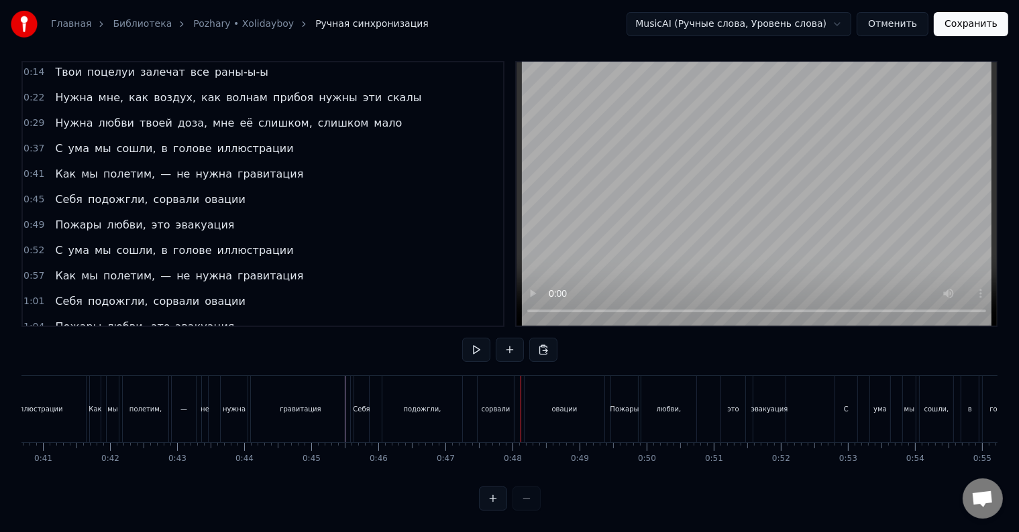
click at [520, 411] on div at bounding box center [520, 409] width 1 height 66
click at [520, 411] on div "Себя подожгли, сорвали овации" at bounding box center [480, 409] width 254 height 66
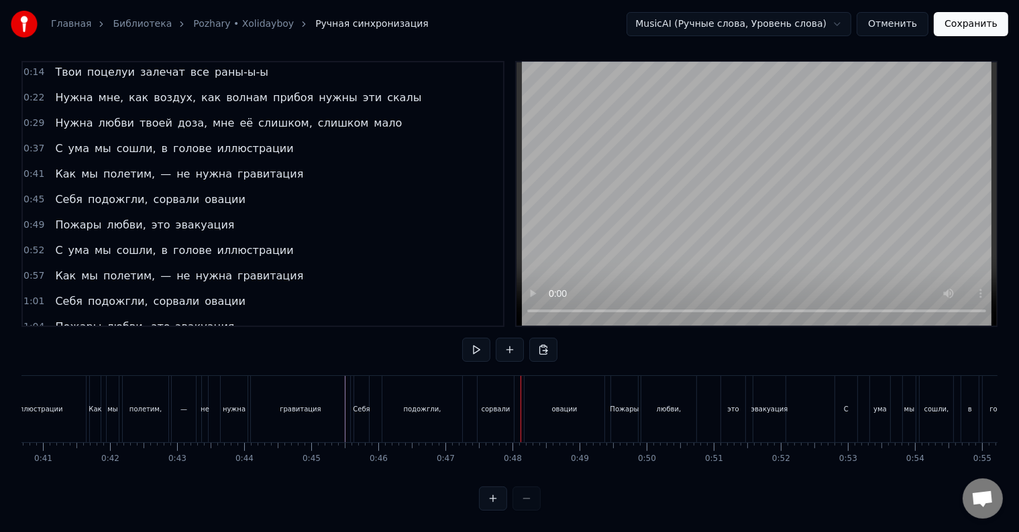
click at [520, 411] on div at bounding box center [520, 409] width 1 height 66
click at [547, 408] on div "овации" at bounding box center [564, 409] width 80 height 66
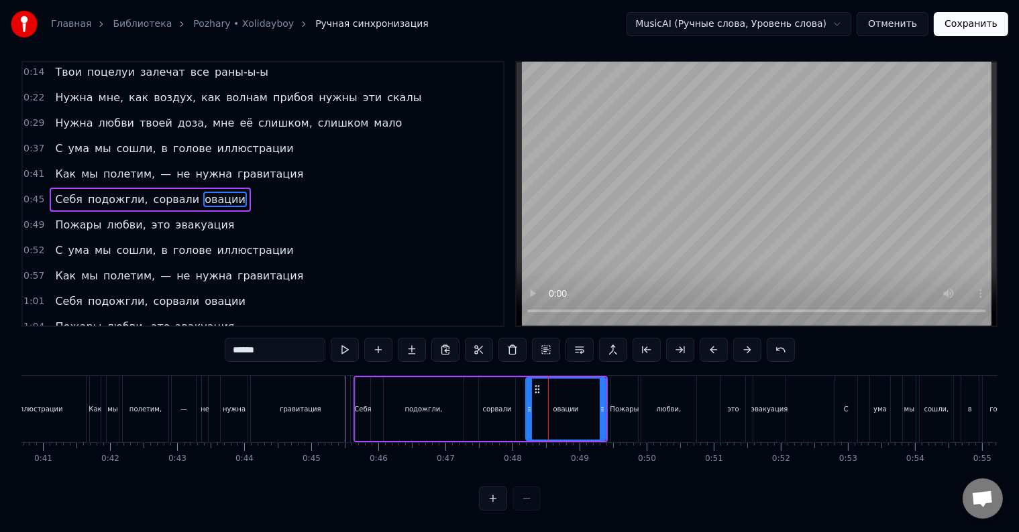
scroll to position [0, 0]
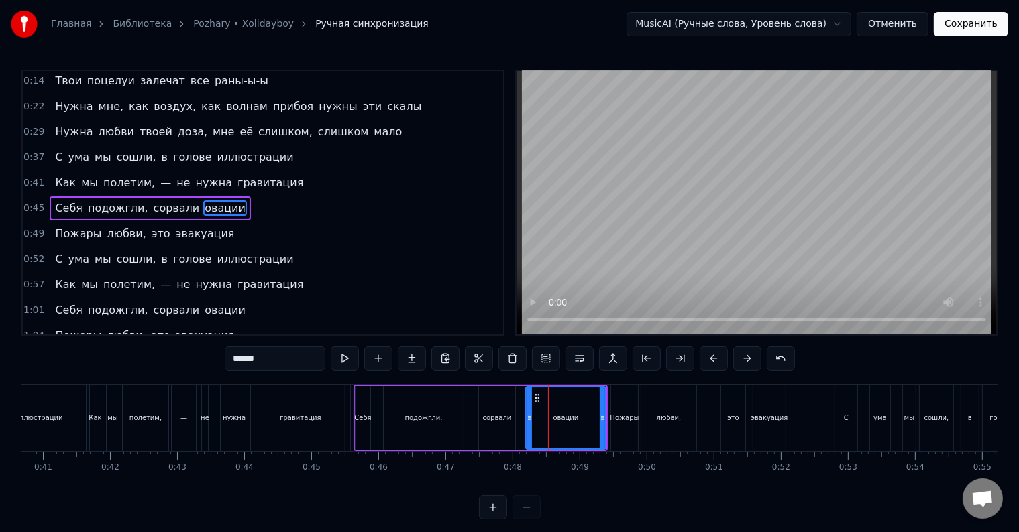
click at [548, 408] on div at bounding box center [548, 418] width 1 height 66
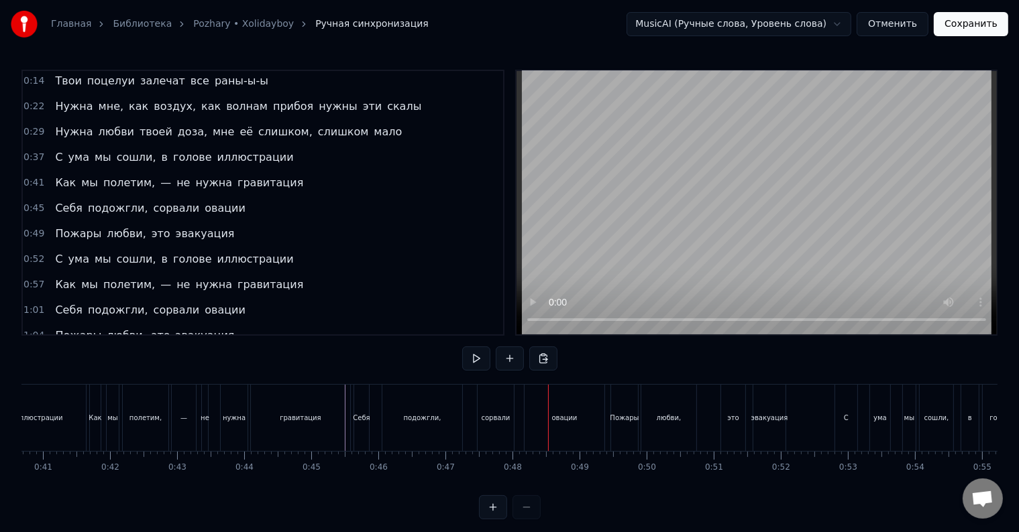
click at [548, 408] on div at bounding box center [548, 418] width 1 height 66
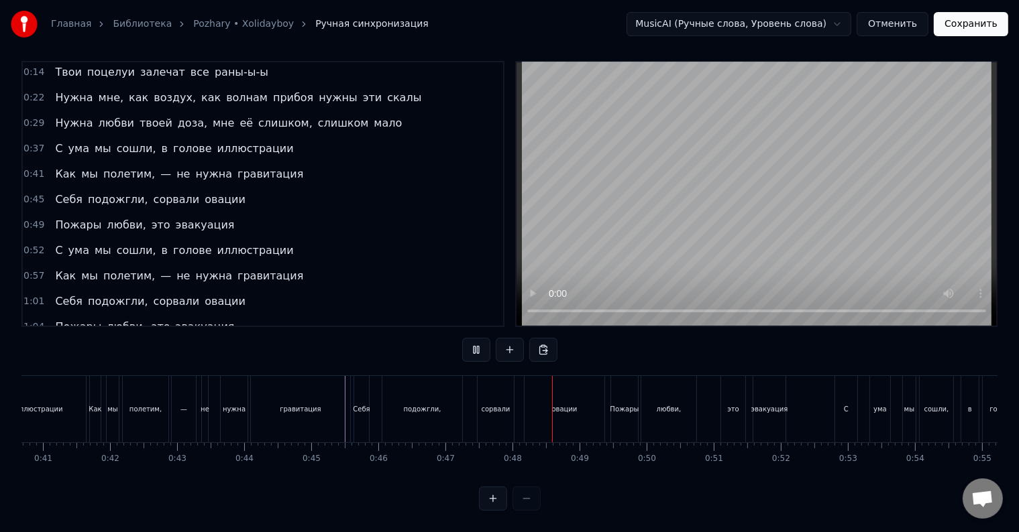
scroll to position [20, 0]
click at [526, 408] on div "овации" at bounding box center [564, 409] width 80 height 66
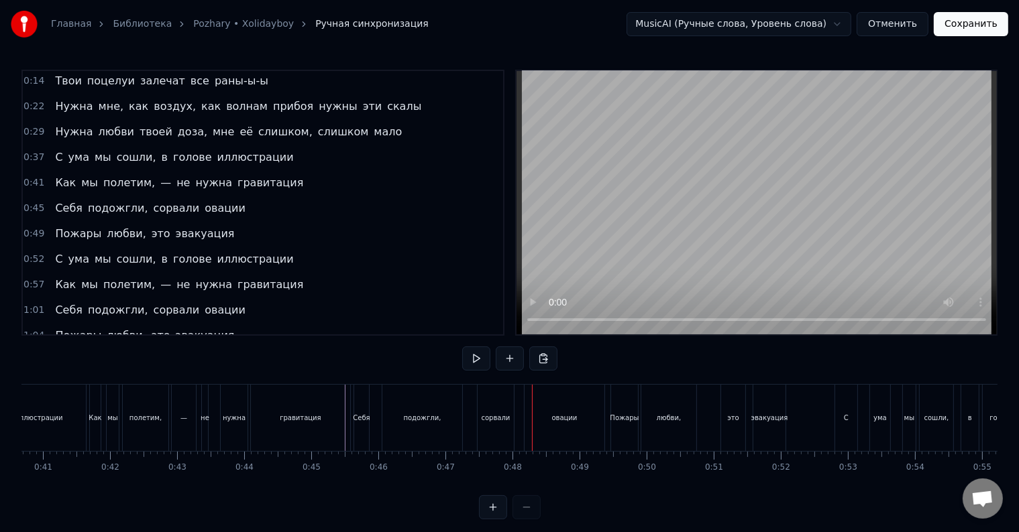
click at [529, 417] on div "овации" at bounding box center [564, 418] width 80 height 66
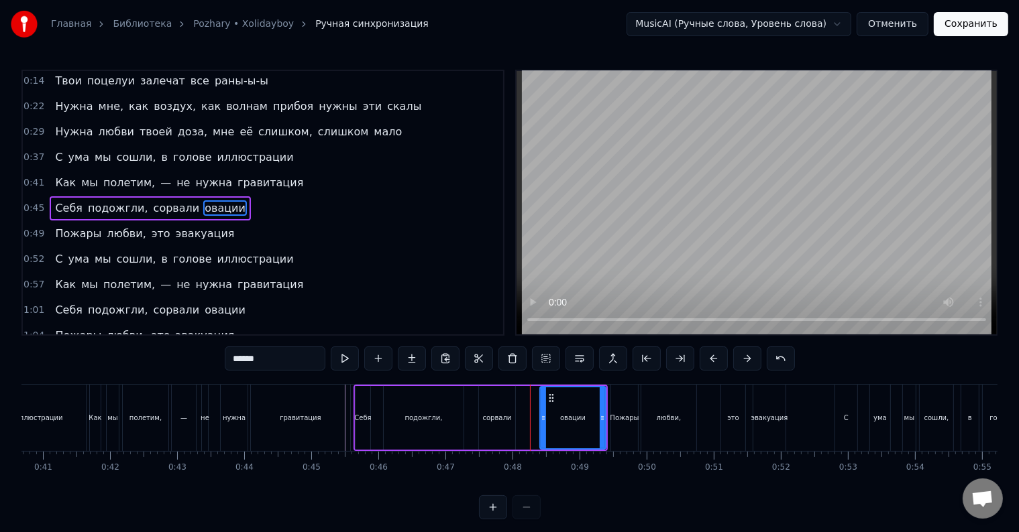
drag, startPoint x: 528, startPoint y: 418, endPoint x: 542, endPoint y: 421, distance: 14.3
click at [542, 421] on icon at bounding box center [542, 418] width 5 height 11
click at [499, 430] on div "сорвали" at bounding box center [497, 418] width 36 height 64
type input "*******"
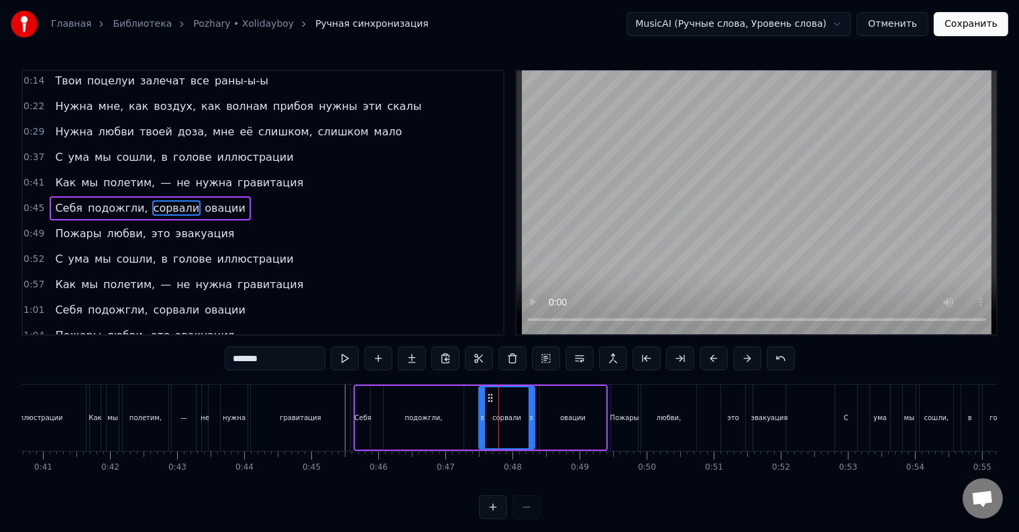
drag, startPoint x: 512, startPoint y: 422, endPoint x: 531, endPoint y: 422, distance: 19.4
click at [531, 422] on icon at bounding box center [530, 418] width 5 height 11
click at [470, 424] on div "Себя подожгли, сорвали овации" at bounding box center [480, 418] width 254 height 66
click at [530, 424] on div at bounding box center [530, 418] width 1 height 66
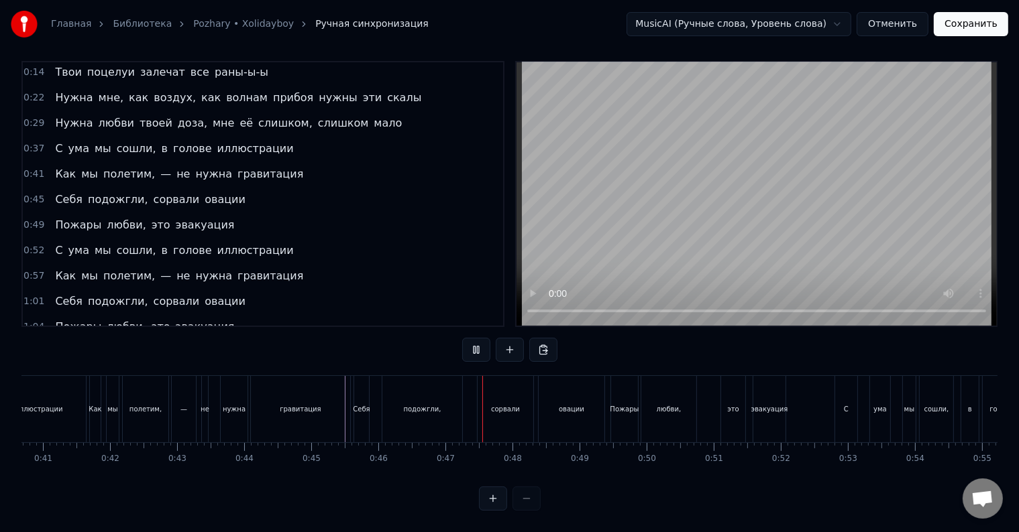
scroll to position [20, 0]
click at [353, 405] on div "Себя" at bounding box center [361, 409] width 16 height 66
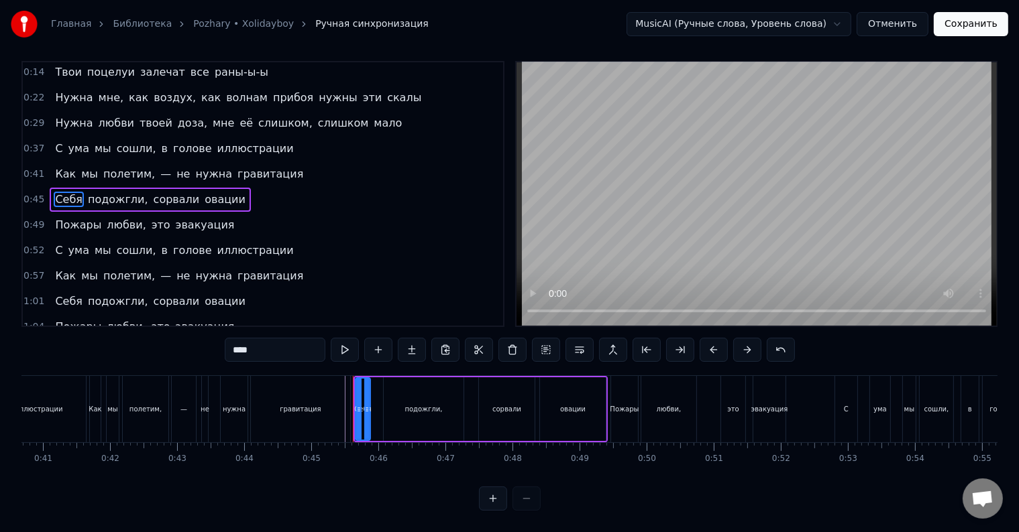
scroll to position [0, 0]
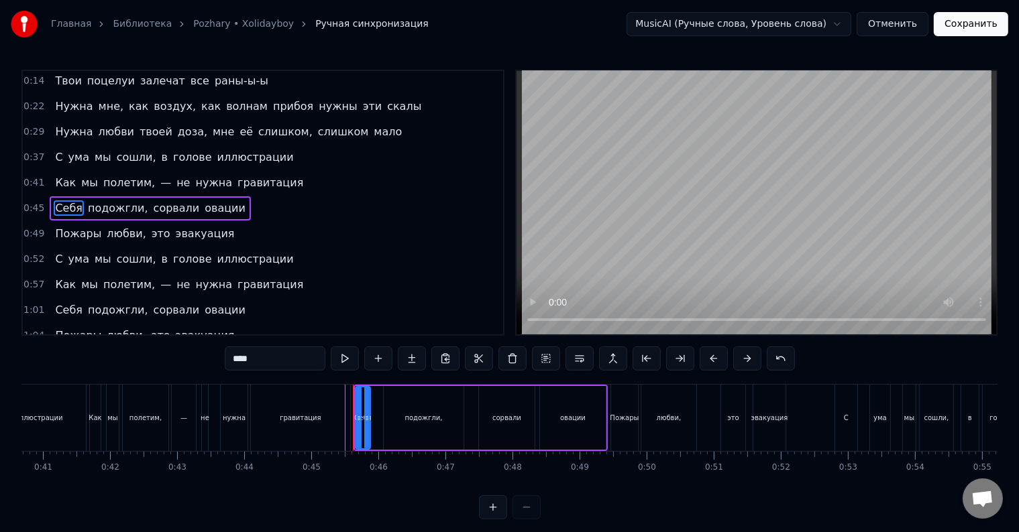
click at [353, 405] on div at bounding box center [353, 418] width 1 height 66
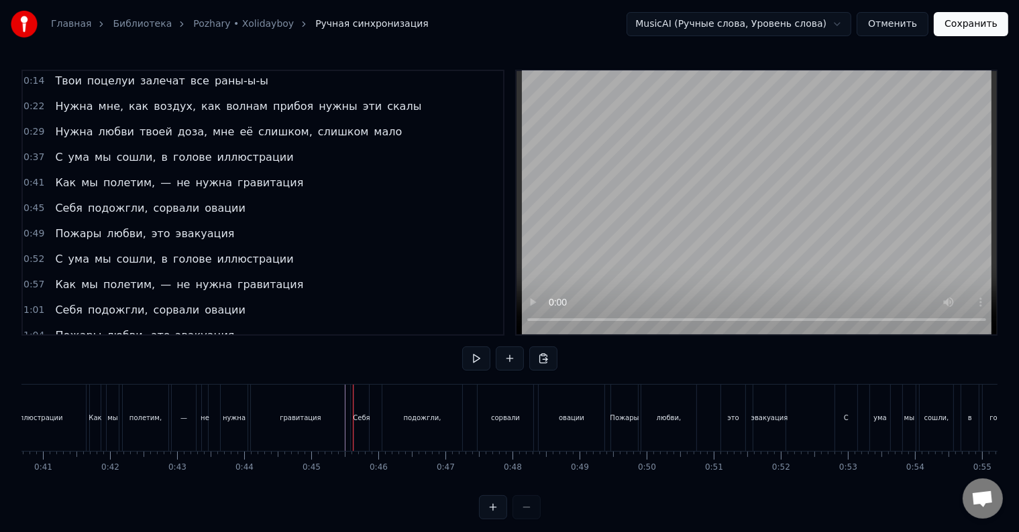
click at [353, 405] on div at bounding box center [353, 418] width 1 height 66
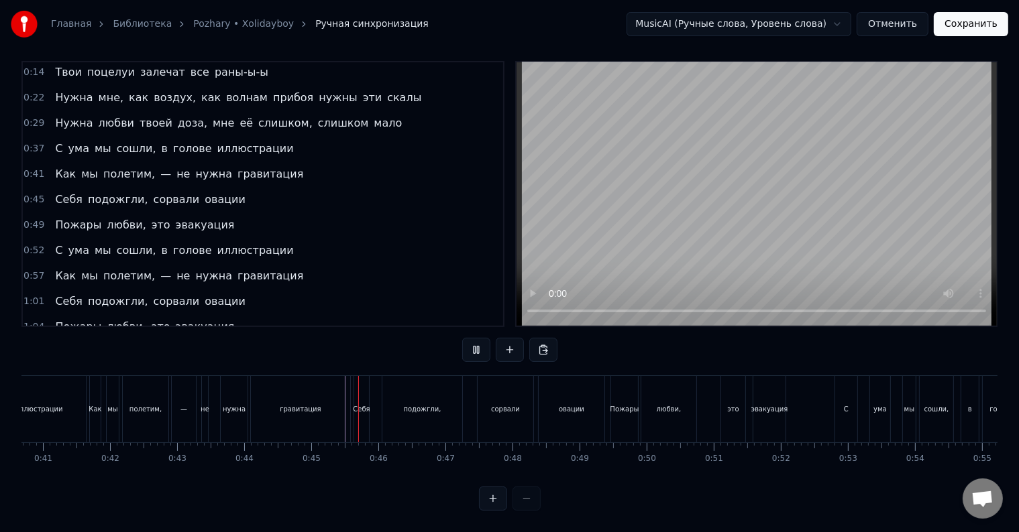
scroll to position [20, 0]
click at [617, 402] on div "Пожары" at bounding box center [624, 409] width 27 height 66
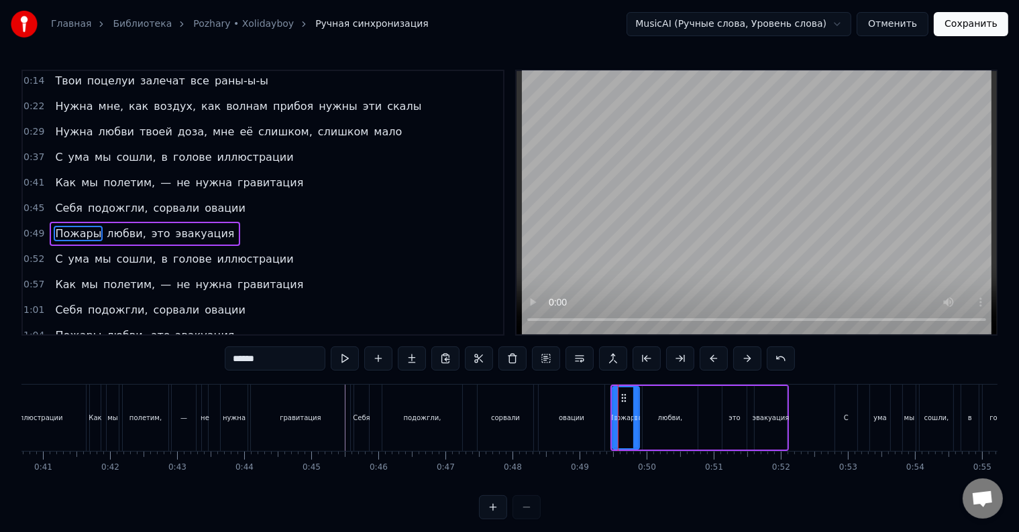
scroll to position [53, 0]
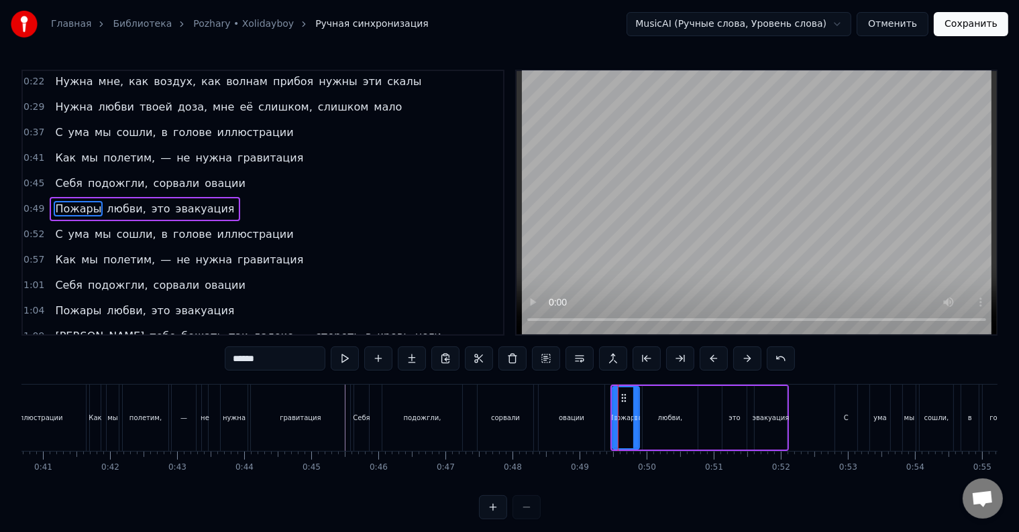
click at [606, 410] on div "Себя подожгли, сорвали овации" at bounding box center [480, 418] width 254 height 66
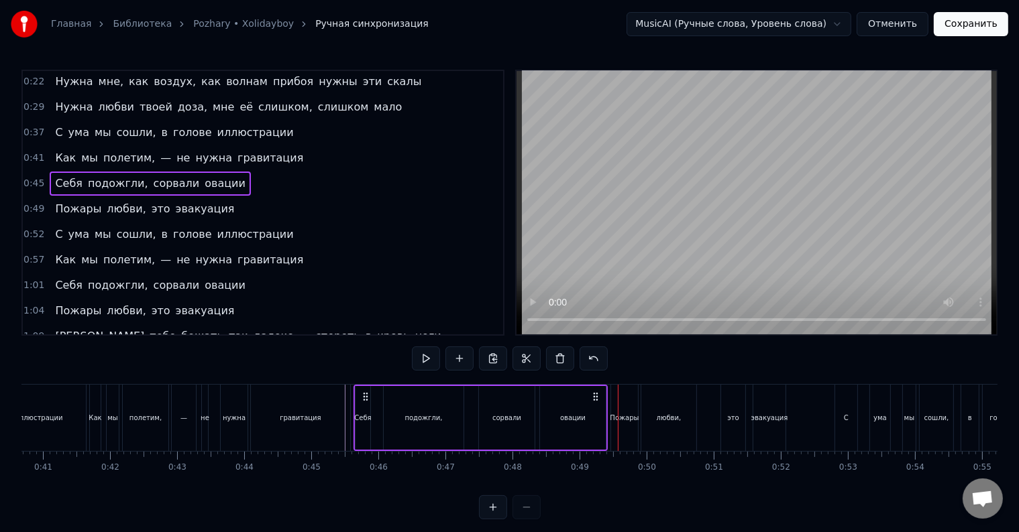
click at [618, 410] on div at bounding box center [618, 418] width 1 height 66
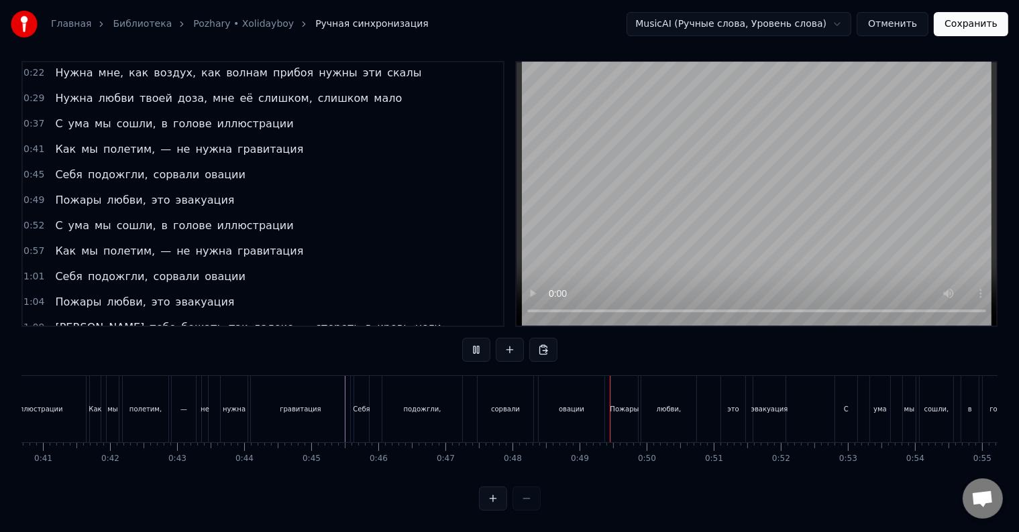
scroll to position [20, 0]
click at [660, 404] on div "любви," at bounding box center [668, 409] width 25 height 10
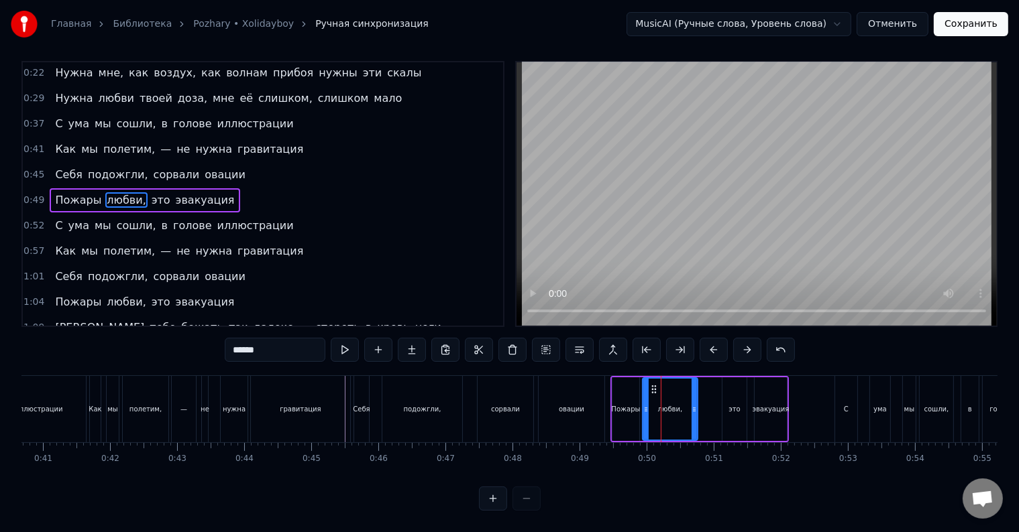
scroll to position [0, 0]
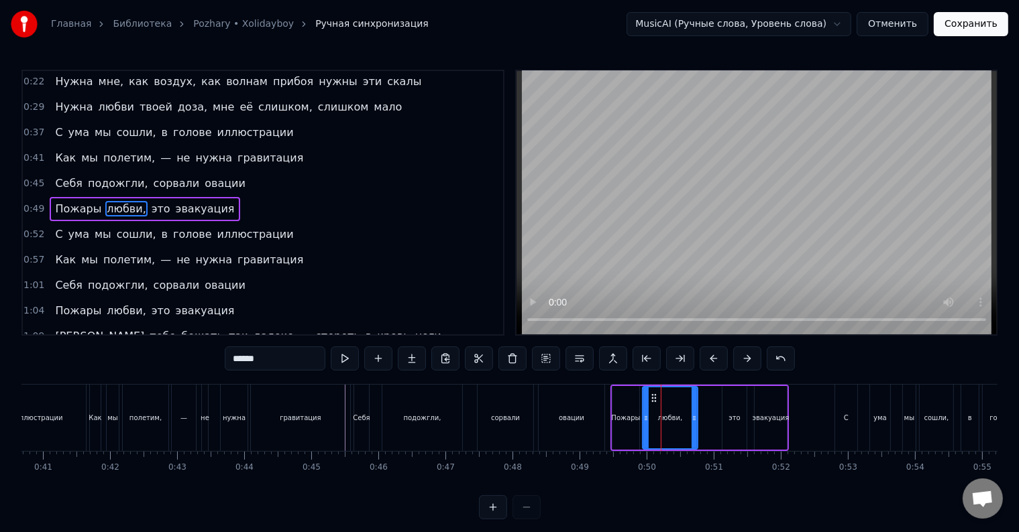
click at [661, 405] on div at bounding box center [661, 418] width 1 height 66
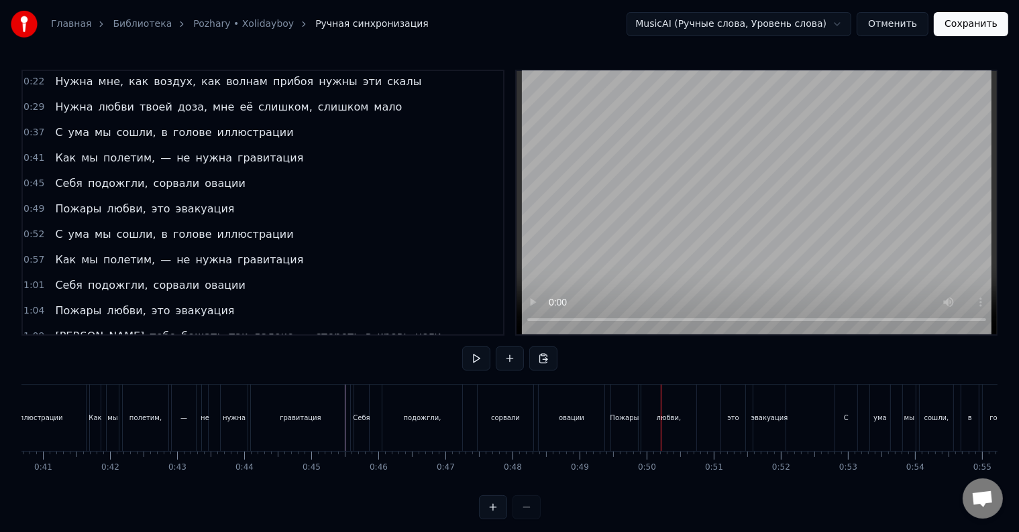
click at [661, 405] on div at bounding box center [661, 418] width 1 height 66
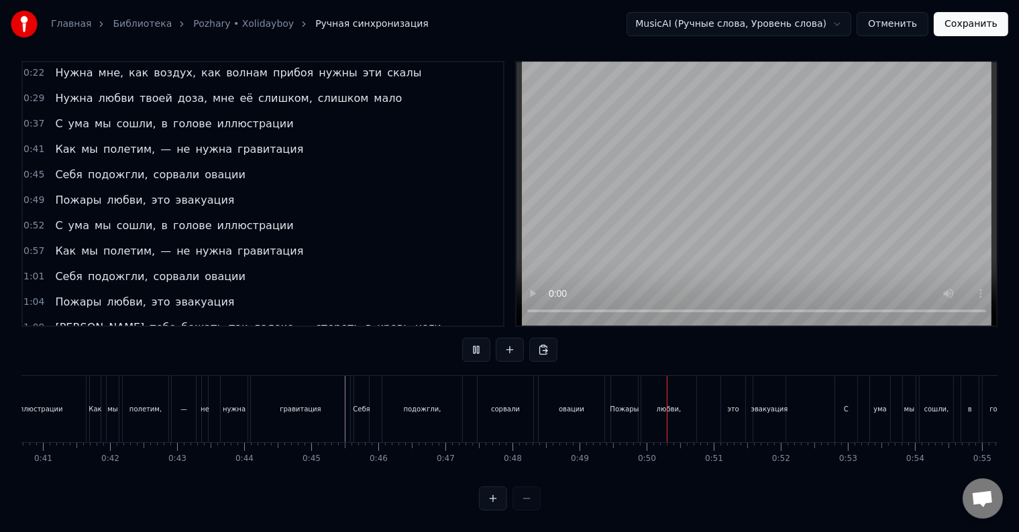
scroll to position [20, 0]
click at [650, 402] on div "любви," at bounding box center [668, 409] width 55 height 66
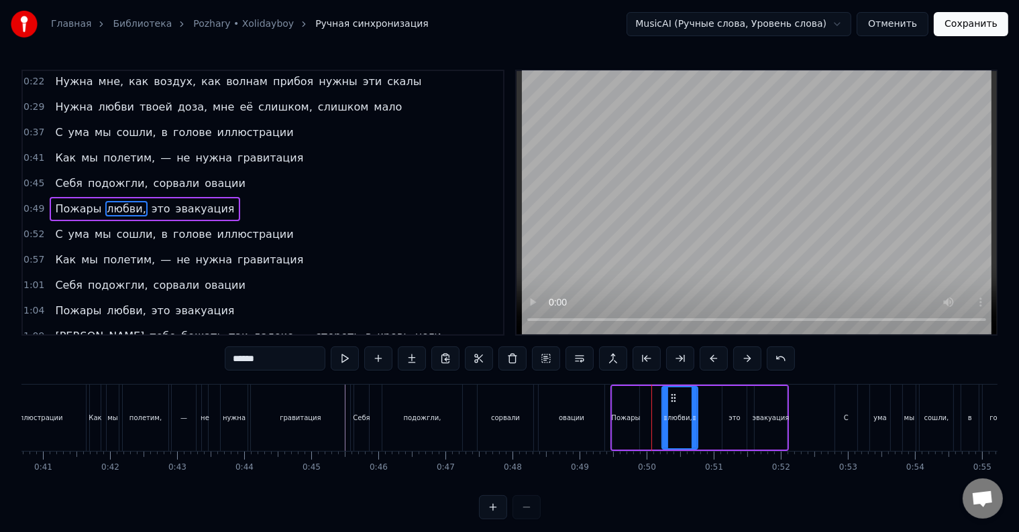
drag, startPoint x: 643, startPoint y: 417, endPoint x: 663, endPoint y: 421, distance: 19.9
click at [663, 421] on icon at bounding box center [665, 418] width 5 height 11
click at [629, 424] on div "Пожары" at bounding box center [625, 418] width 27 height 64
type input "******"
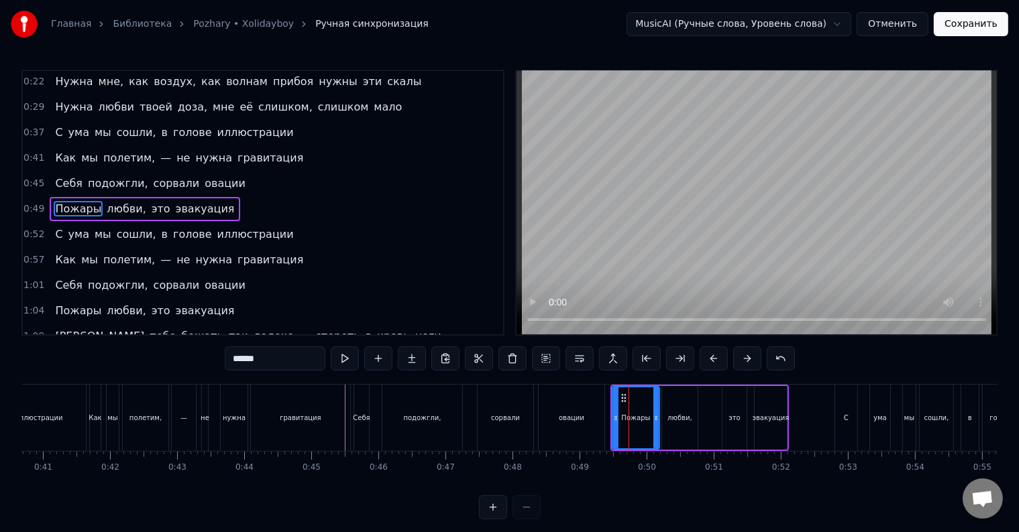
drag, startPoint x: 637, startPoint y: 422, endPoint x: 657, endPoint y: 422, distance: 20.1
click at [657, 422] on icon at bounding box center [655, 418] width 5 height 11
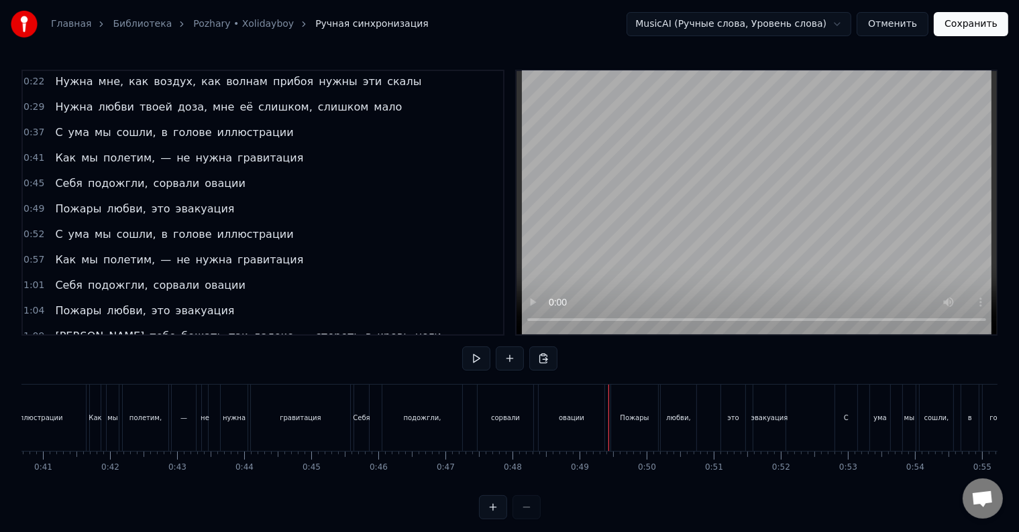
click at [608, 424] on div at bounding box center [608, 418] width 1 height 66
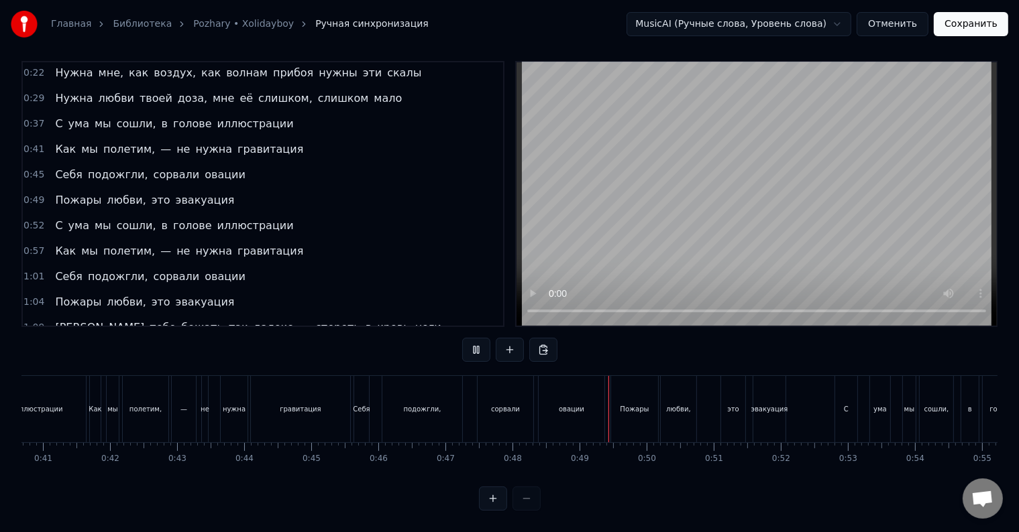
scroll to position [20, 0]
click at [764, 404] on div "эвакуация" at bounding box center [769, 409] width 37 height 10
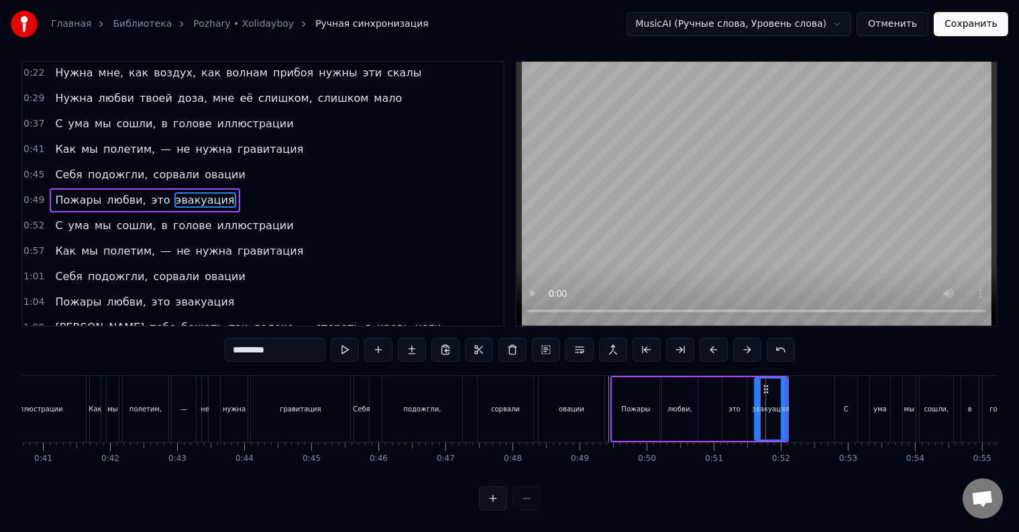
scroll to position [0, 0]
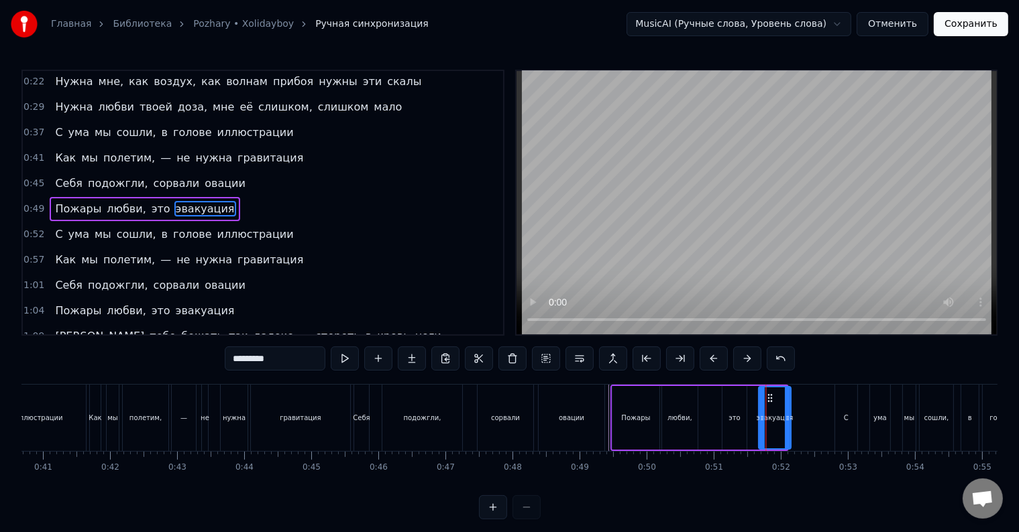
click at [767, 401] on icon at bounding box center [769, 398] width 11 height 11
drag, startPoint x: 786, startPoint y: 418, endPoint x: 825, endPoint y: 421, distance: 39.7
click at [825, 421] on icon at bounding box center [826, 418] width 5 height 11
click at [739, 421] on div "это" at bounding box center [734, 418] width 24 height 64
type input "***"
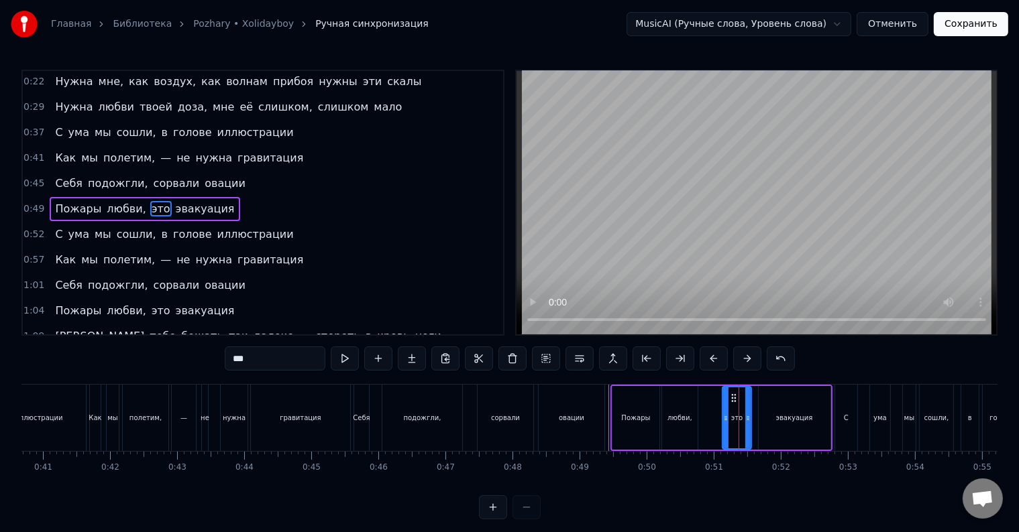
click at [746, 420] on icon at bounding box center [747, 418] width 5 height 11
click at [714, 418] on div "Пожары любви, это эвакуация" at bounding box center [721, 418] width 222 height 66
click at [746, 418] on div at bounding box center [746, 418] width 1 height 66
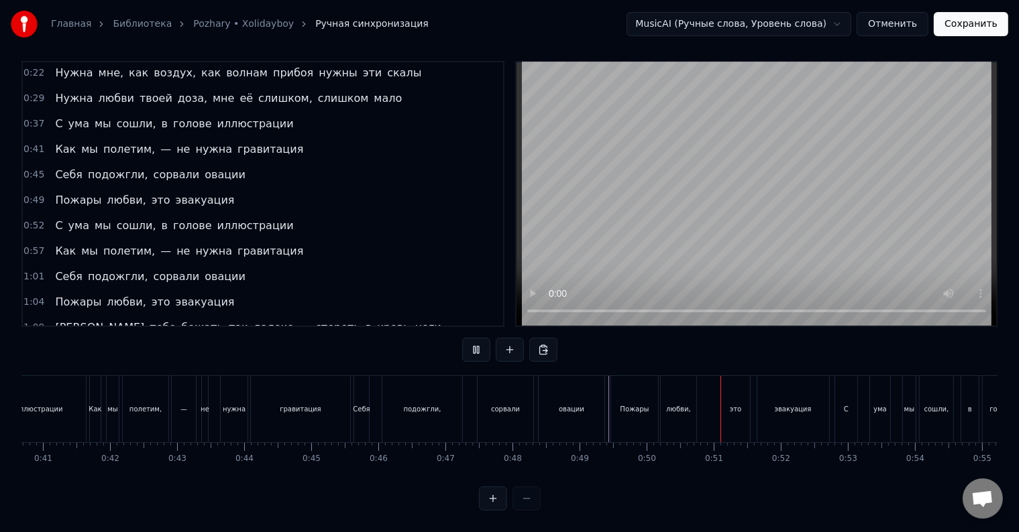
scroll to position [20, 0]
click at [679, 407] on div "любви," at bounding box center [679, 409] width 36 height 66
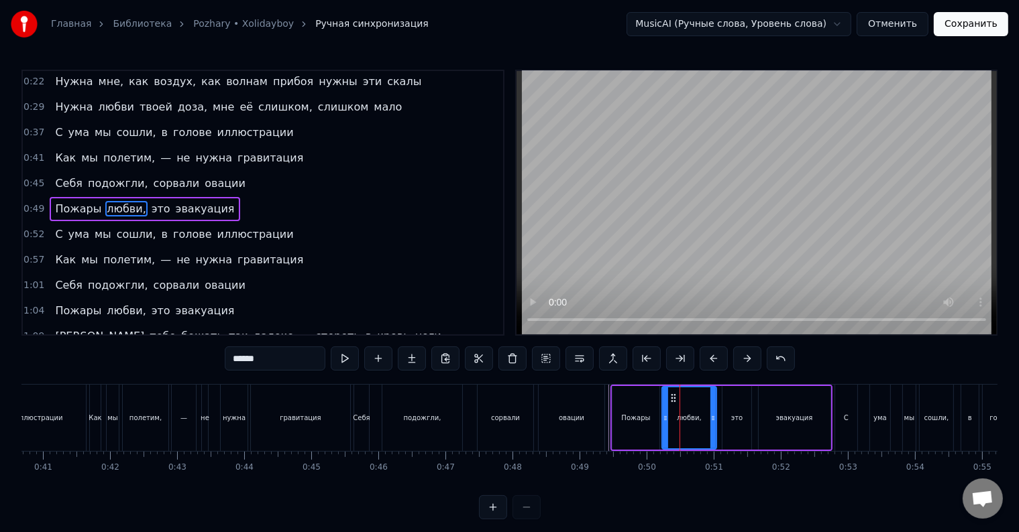
drag, startPoint x: 695, startPoint y: 416, endPoint x: 712, endPoint y: 418, distance: 17.6
click at [712, 418] on icon at bounding box center [712, 418] width 5 height 11
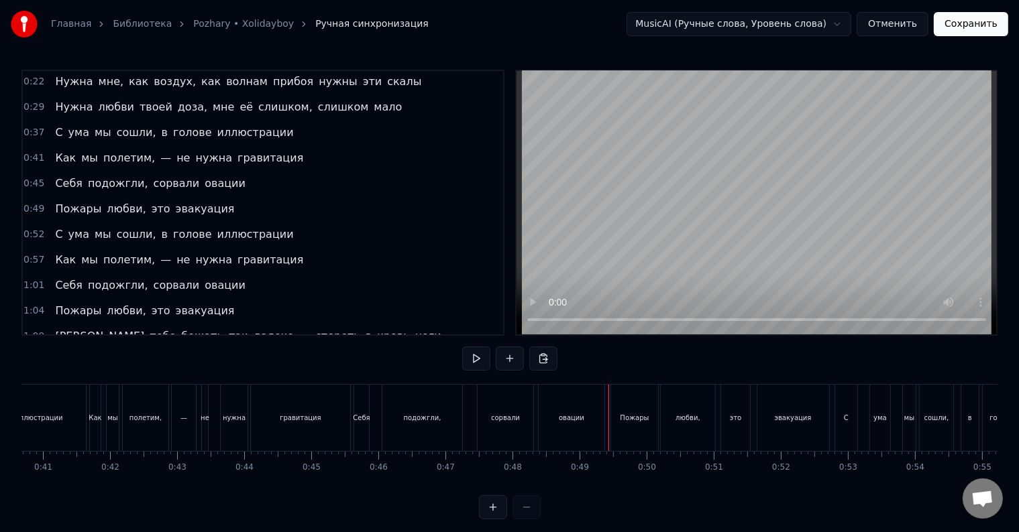
click at [608, 412] on div at bounding box center [608, 418] width 1 height 66
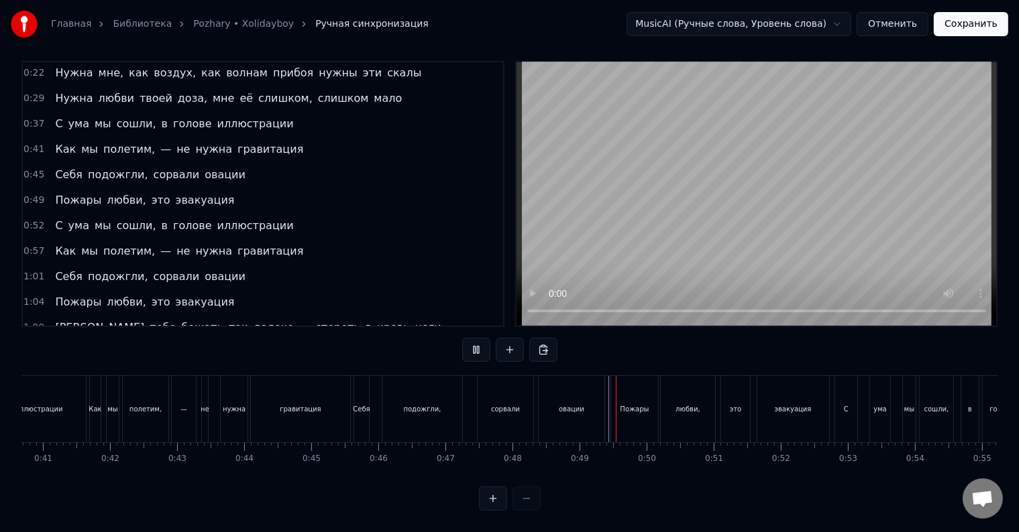
scroll to position [20, 0]
click at [834, 408] on div at bounding box center [834, 409] width 1 height 66
click at [844, 402] on div "С" at bounding box center [846, 409] width 22 height 66
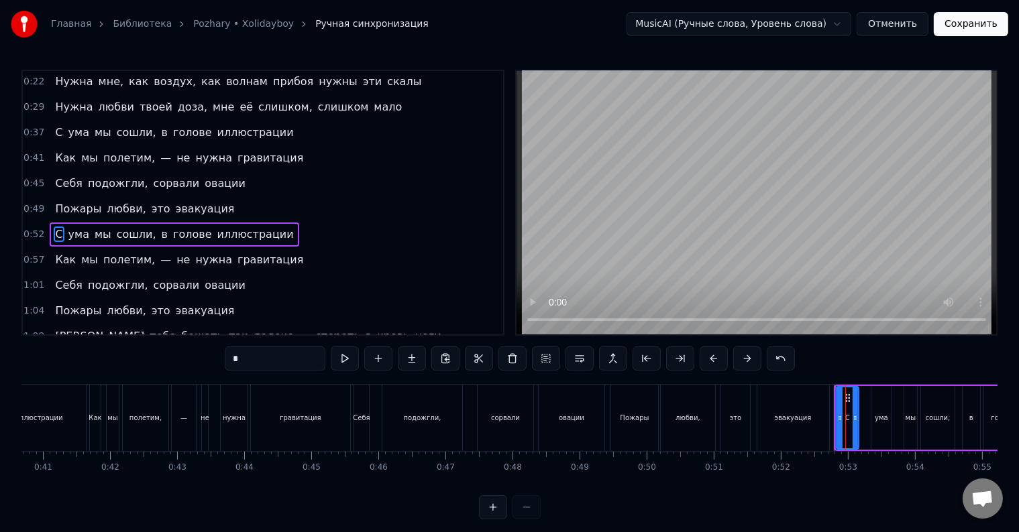
scroll to position [78, 0]
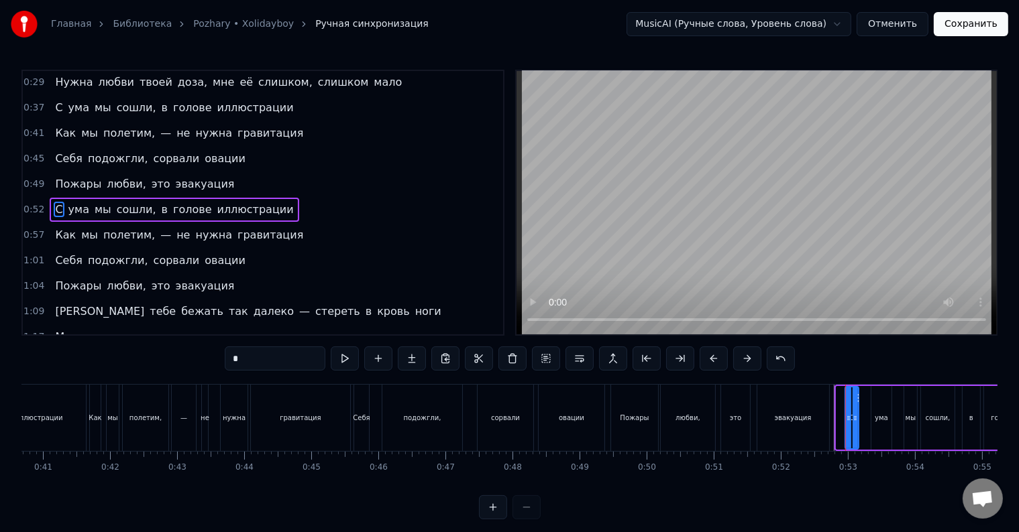
drag, startPoint x: 837, startPoint y: 415, endPoint x: 846, endPoint y: 418, distance: 9.1
click at [846, 418] on icon at bounding box center [848, 418] width 5 height 11
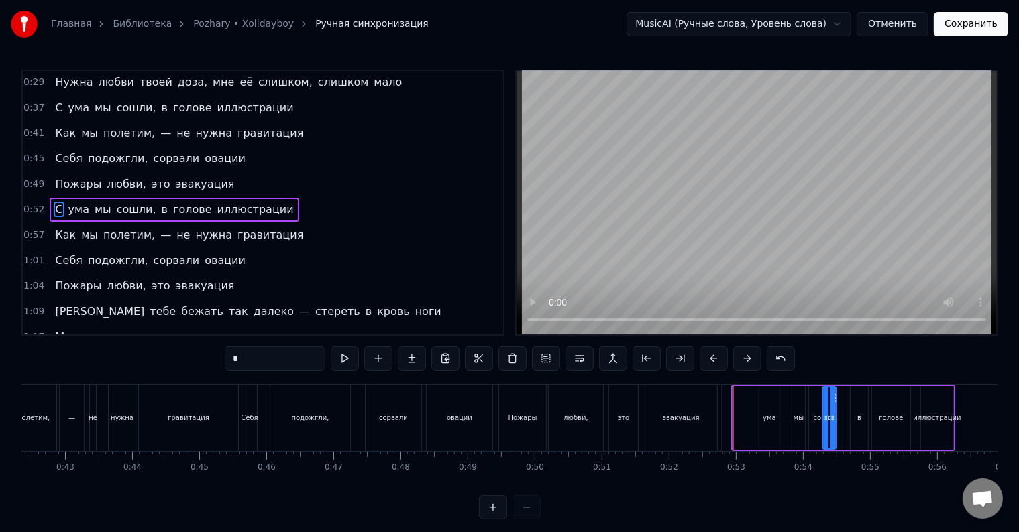
scroll to position [0, 2845]
drag, startPoint x: 857, startPoint y: 398, endPoint x: 735, endPoint y: 409, distance: 122.5
click at [735, 409] on div "С" at bounding box center [729, 418] width 15 height 64
click at [697, 425] on div "эвакуация" at bounding box center [676, 418] width 72 height 66
type input "*********"
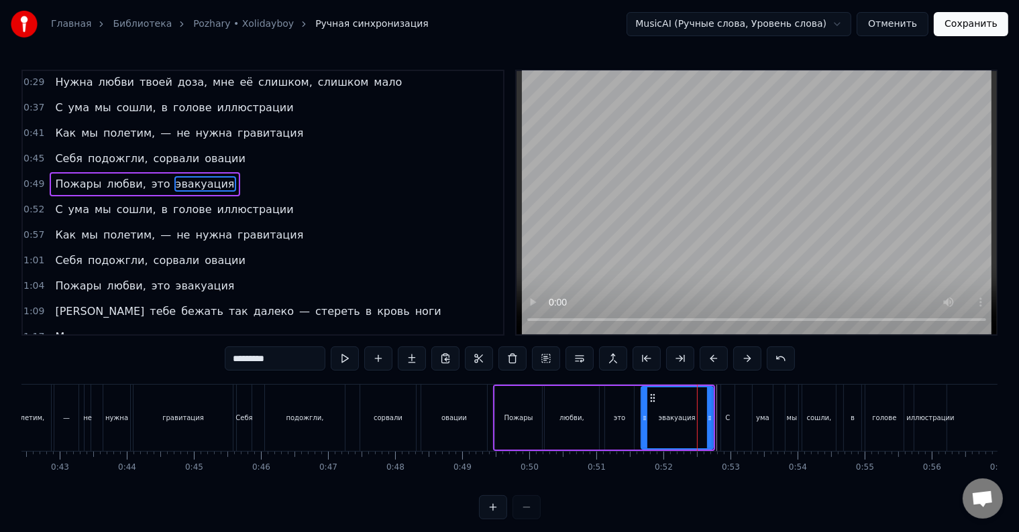
scroll to position [53, 0]
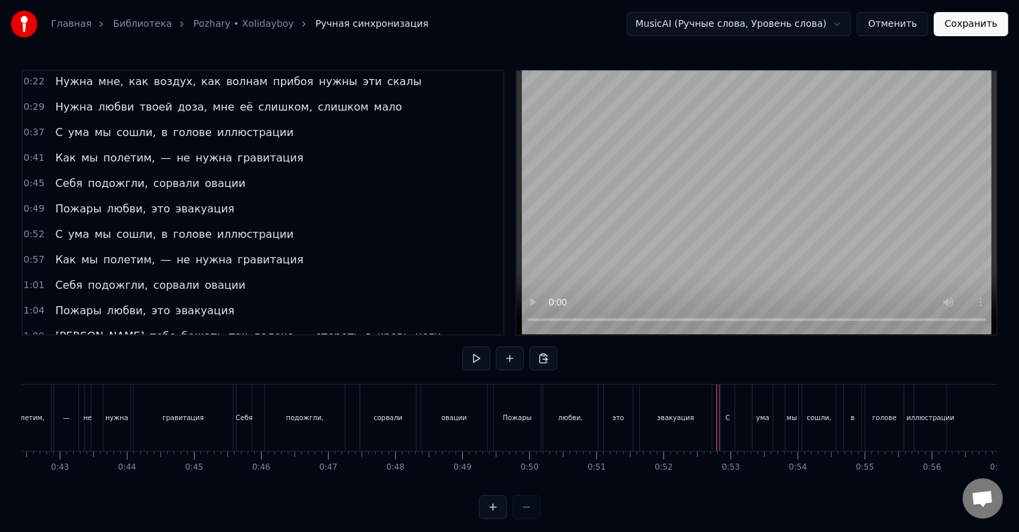
click at [693, 424] on div "эвакуация" at bounding box center [676, 418] width 72 height 66
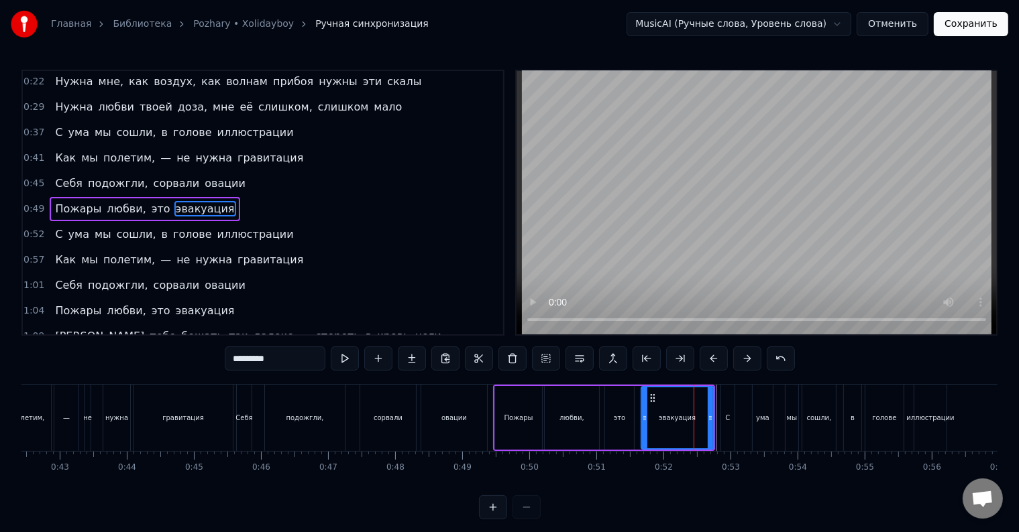
click at [711, 421] on icon at bounding box center [709, 418] width 5 height 11
click at [724, 420] on div "С" at bounding box center [727, 418] width 13 height 66
type input "*"
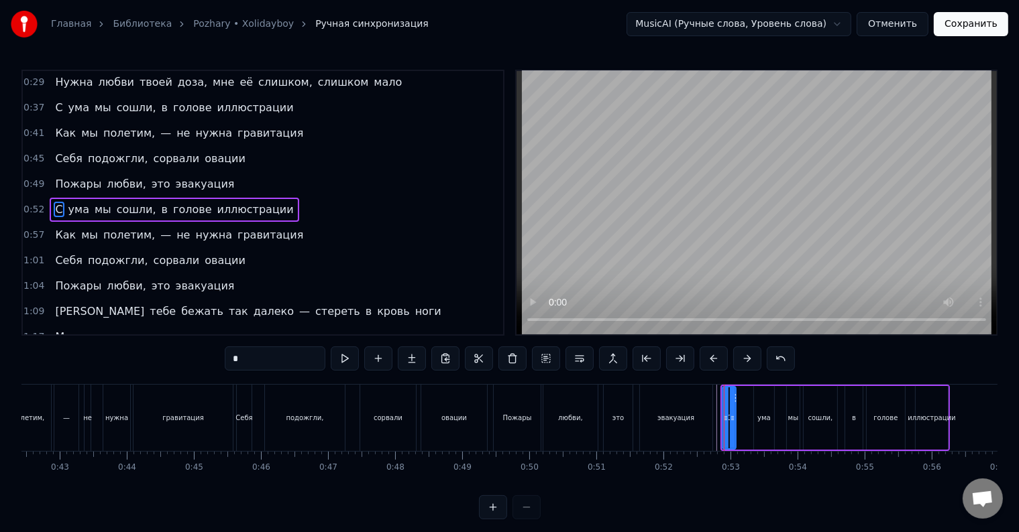
click at [724, 424] on div at bounding box center [724, 418] width 1 height 66
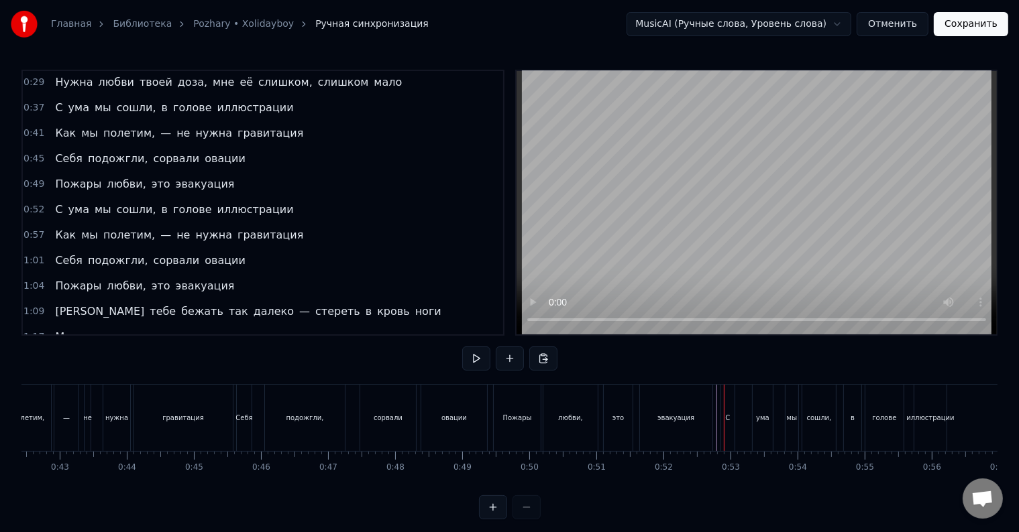
click at [724, 424] on div at bounding box center [724, 418] width 1 height 66
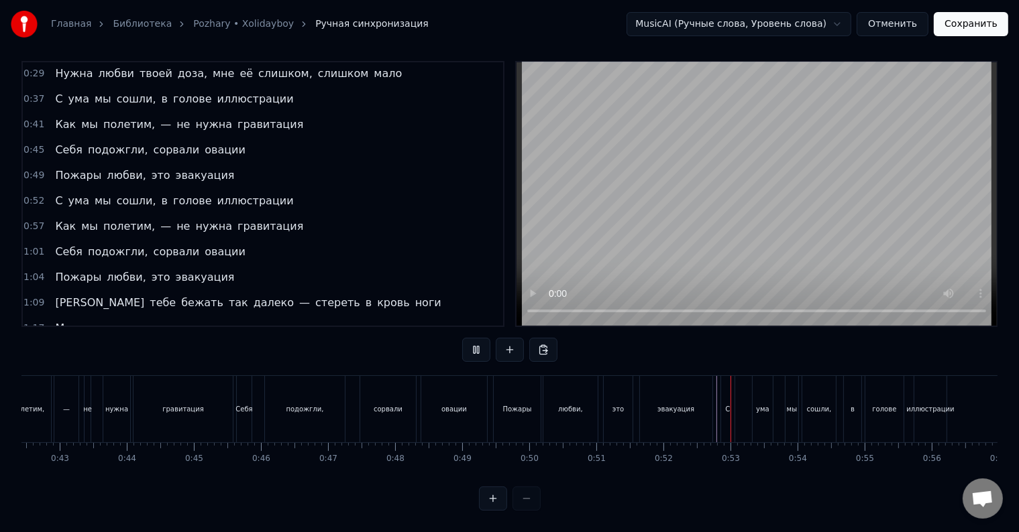
scroll to position [20, 0]
click at [725, 416] on div "С" at bounding box center [727, 409] width 13 height 66
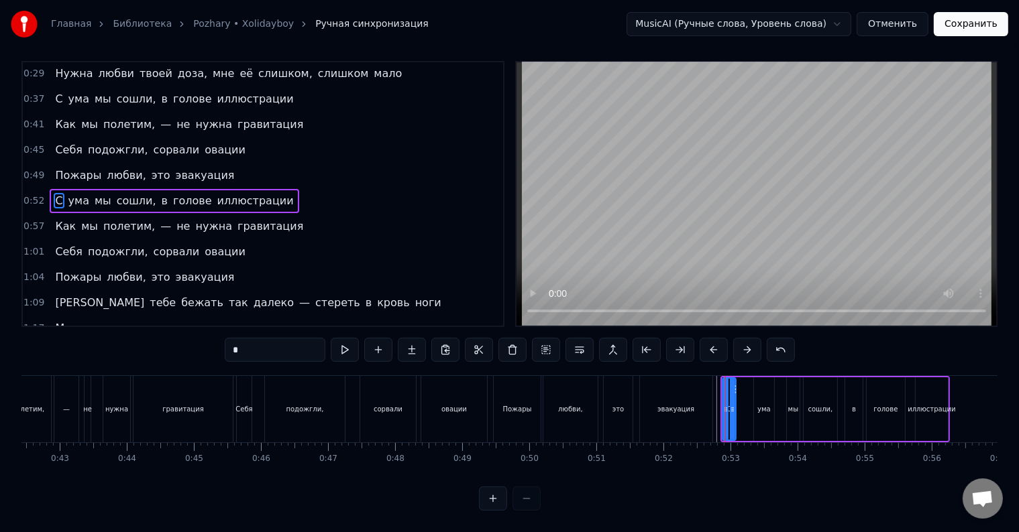
scroll to position [0, 0]
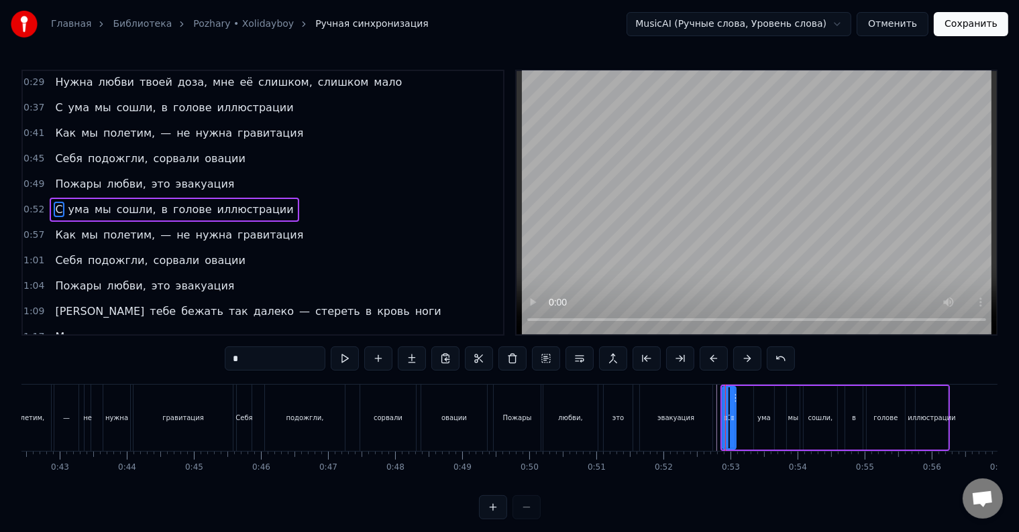
click at [725, 416] on div at bounding box center [725, 418] width 1 height 66
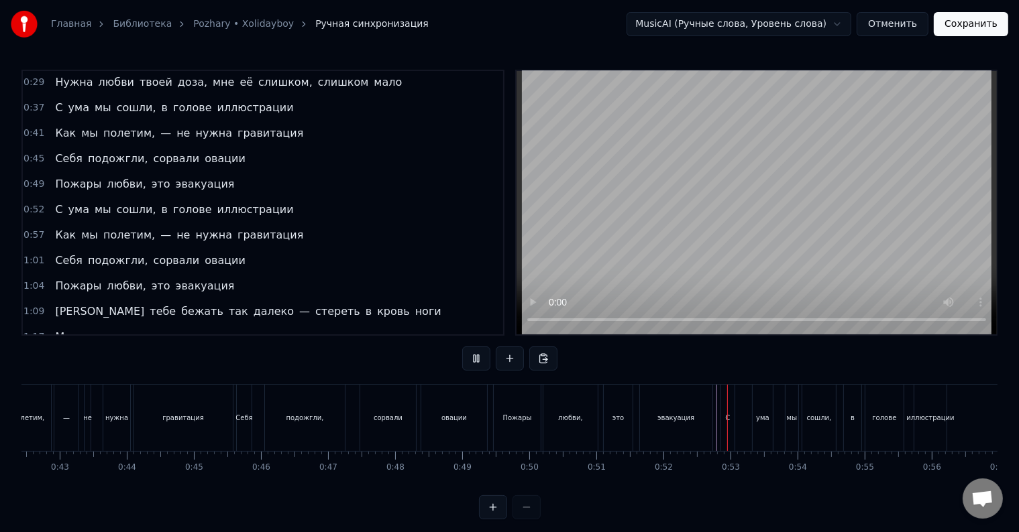
scroll to position [20, 0]
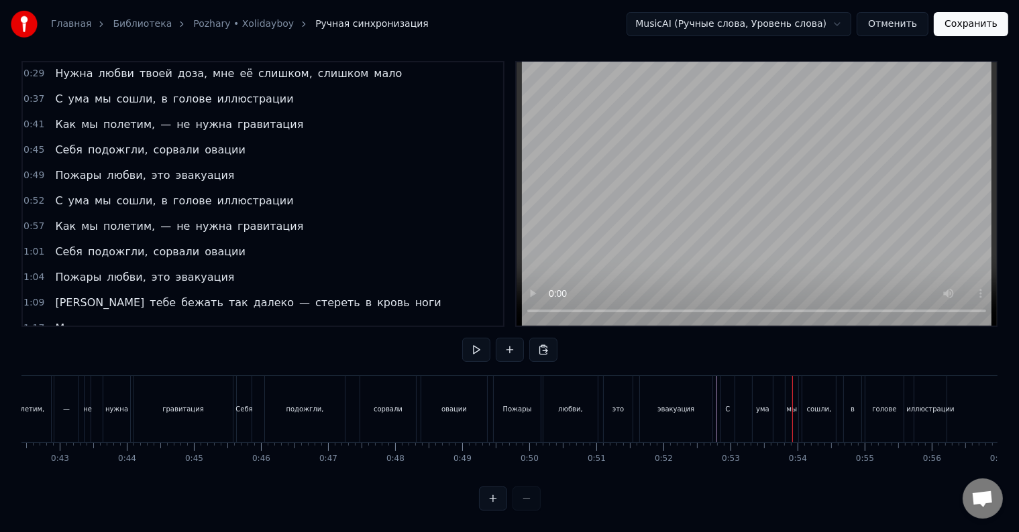
click at [740, 407] on div "С ума мы сошли, в голове иллюстрации" at bounding box center [834, 409] width 229 height 66
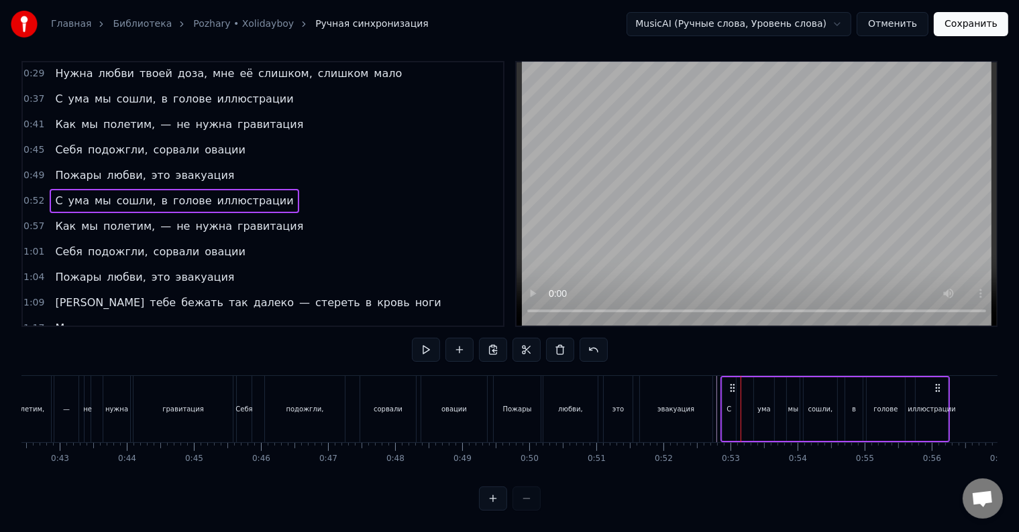
click at [732, 410] on div "С" at bounding box center [728, 410] width 13 height 64
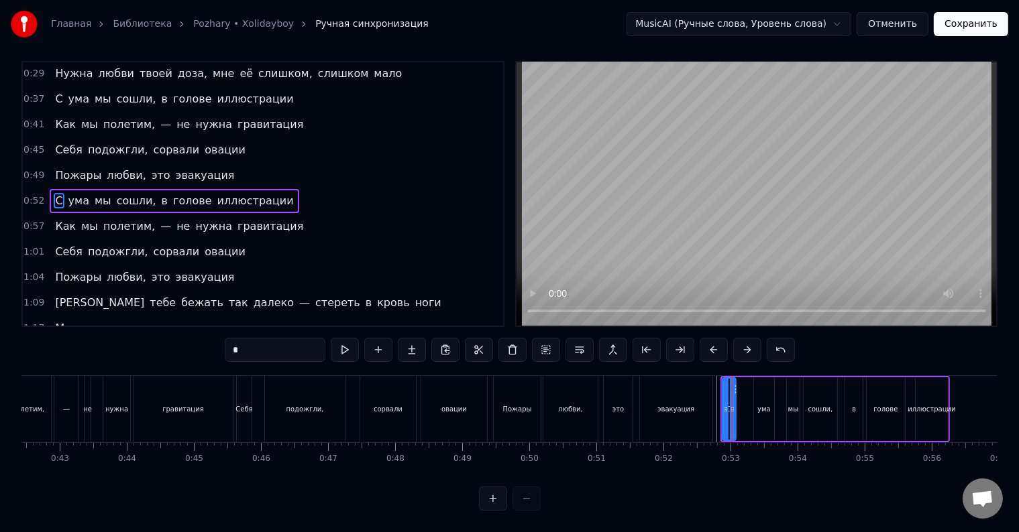
scroll to position [0, 0]
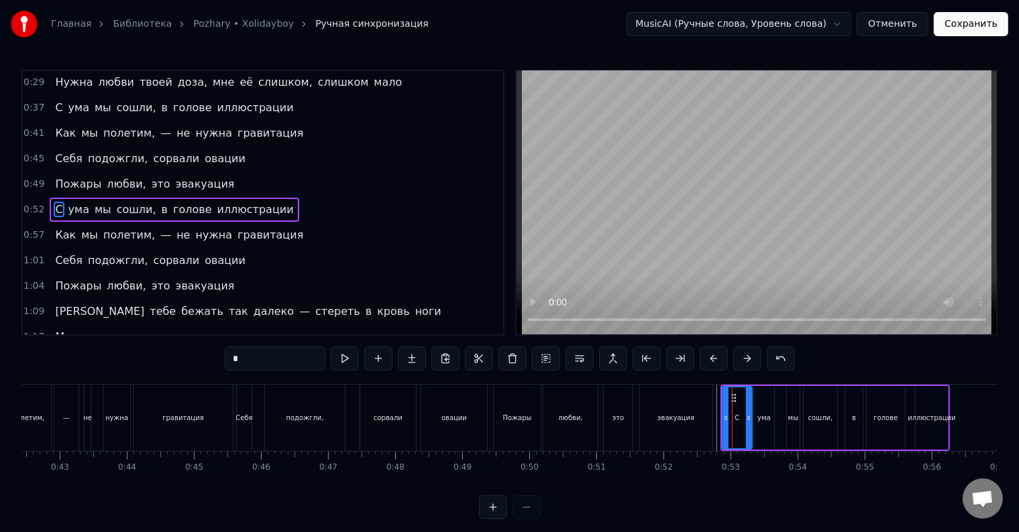
drag, startPoint x: 734, startPoint y: 397, endPoint x: 750, endPoint y: 404, distance: 17.7
click at [750, 404] on div at bounding box center [748, 418] width 5 height 61
drag, startPoint x: 724, startPoint y: 420, endPoint x: 739, endPoint y: 422, distance: 14.9
click at [739, 422] on icon at bounding box center [740, 418] width 5 height 11
click at [738, 422] on div at bounding box center [738, 418] width 1 height 66
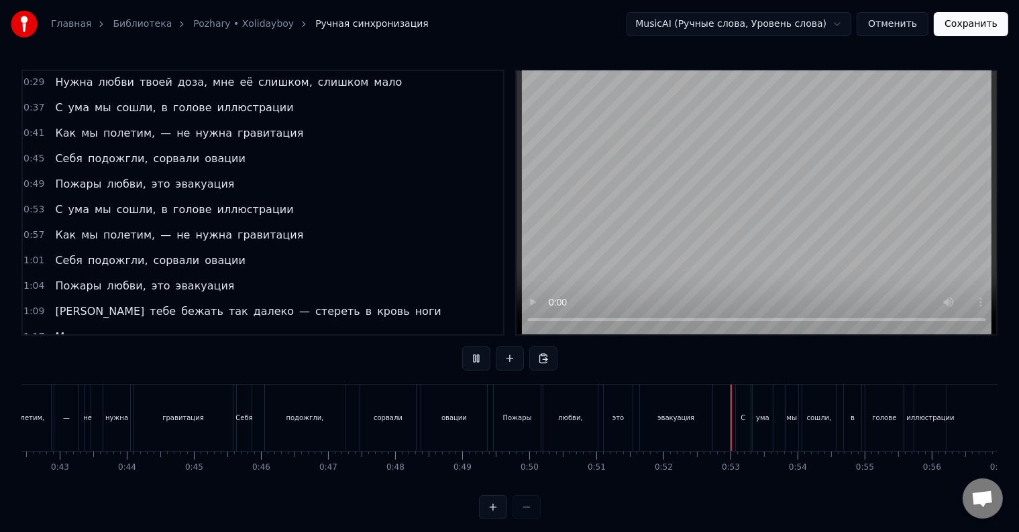
scroll to position [20, 0]
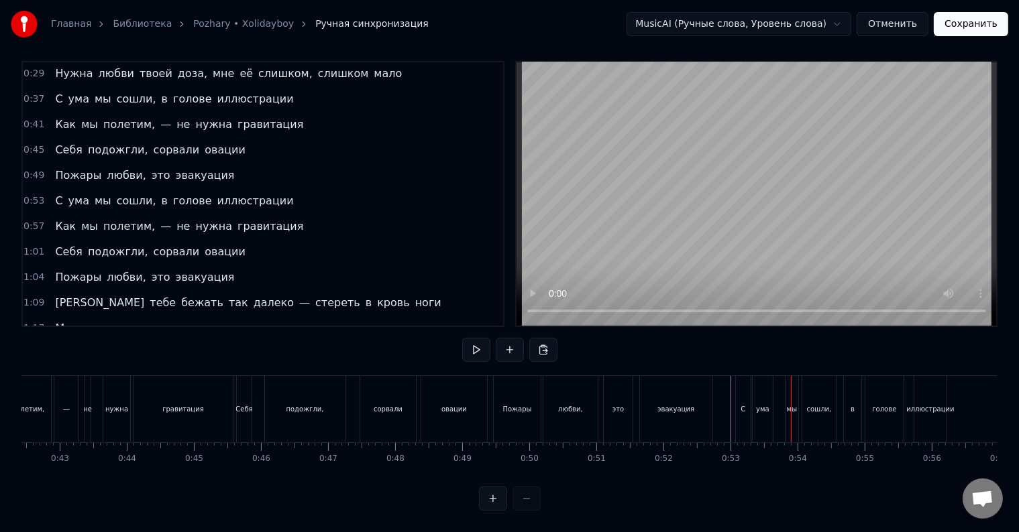
click at [738, 398] on div "С" at bounding box center [743, 409] width 15 height 66
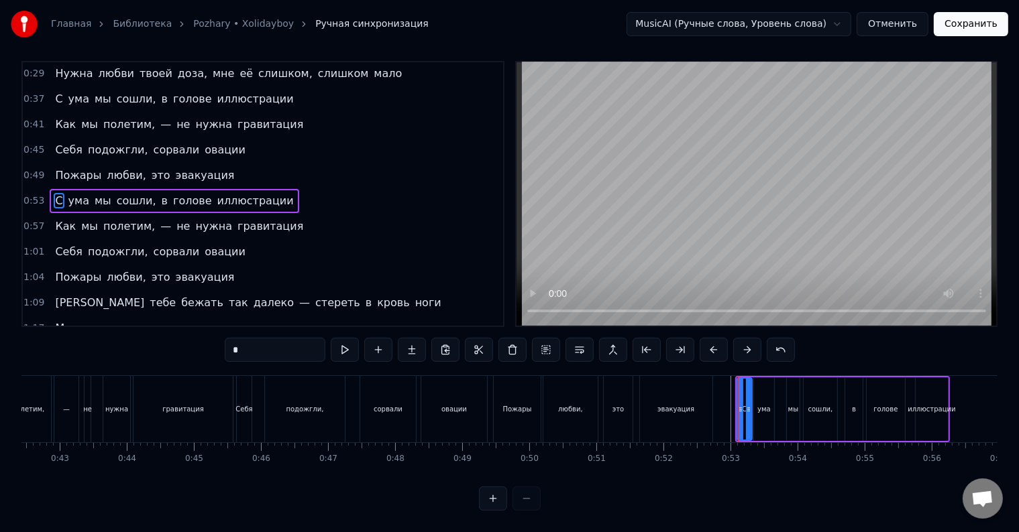
scroll to position [0, 0]
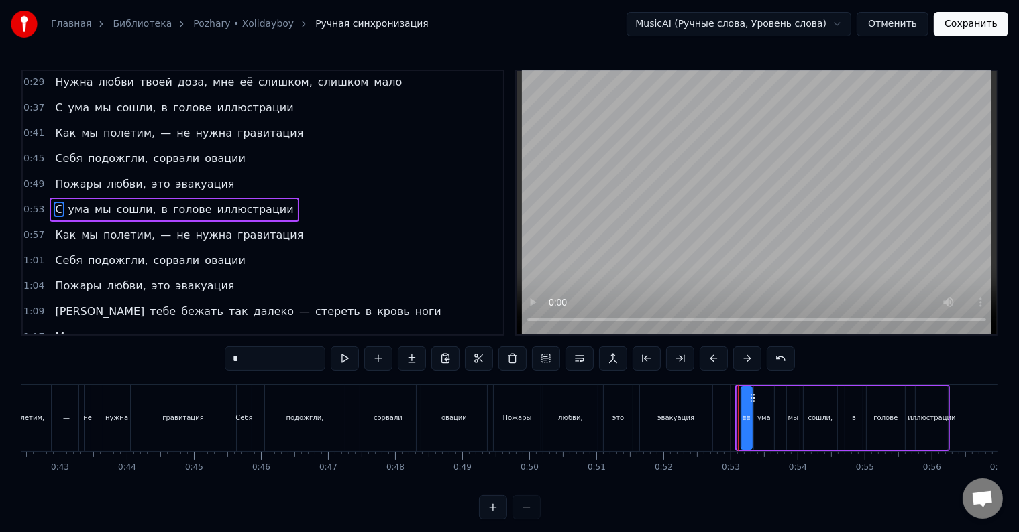
click at [743, 407] on div at bounding box center [744, 418] width 5 height 61
click at [739, 416] on div "С ума мы сошли, в голове иллюстрации" at bounding box center [844, 418] width 211 height 66
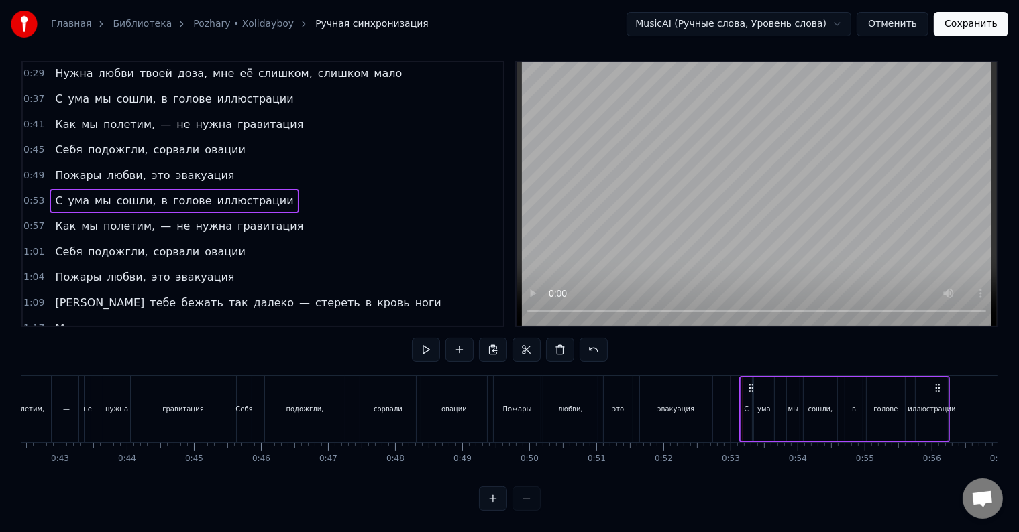
scroll to position [20, 0]
click at [756, 401] on div "ума" at bounding box center [764, 410] width 20 height 64
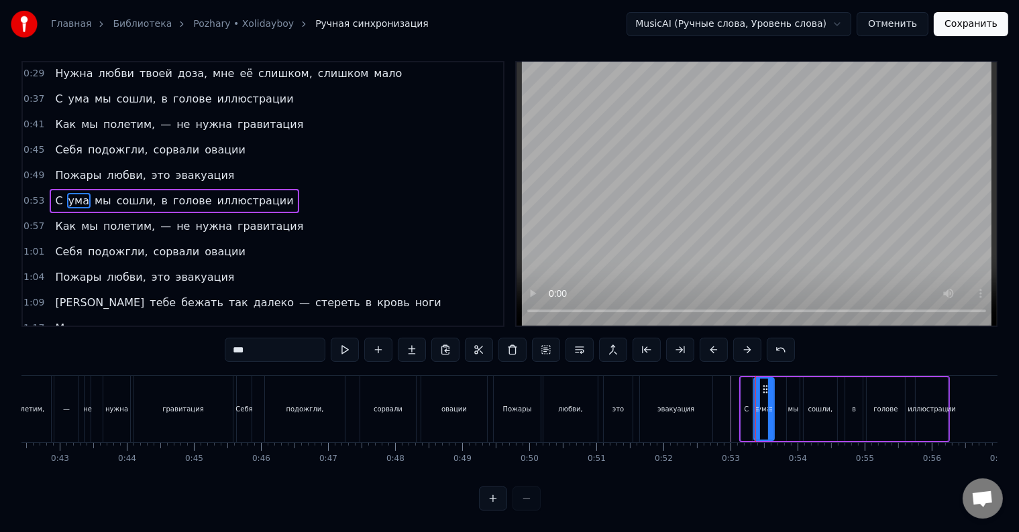
scroll to position [0, 0]
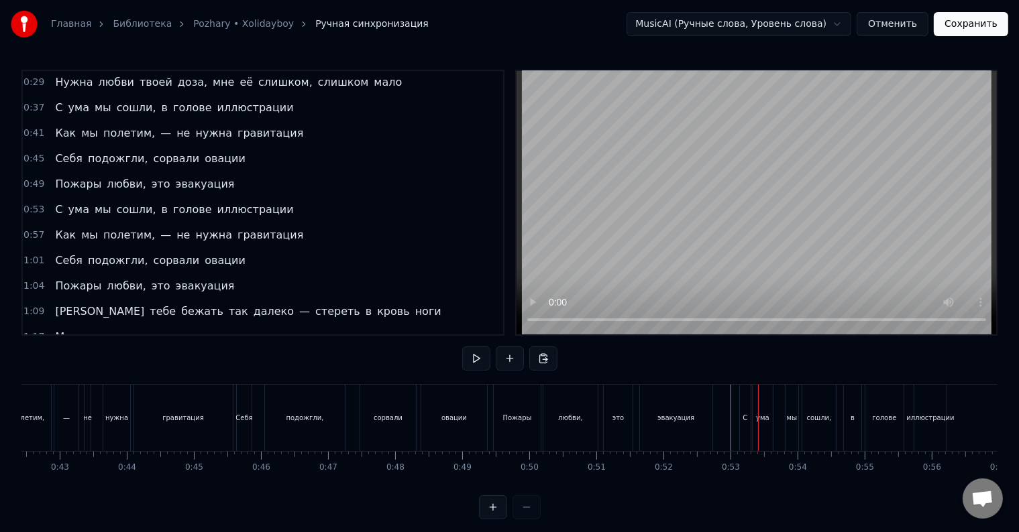
click at [756, 416] on div "ума" at bounding box center [762, 418] width 20 height 66
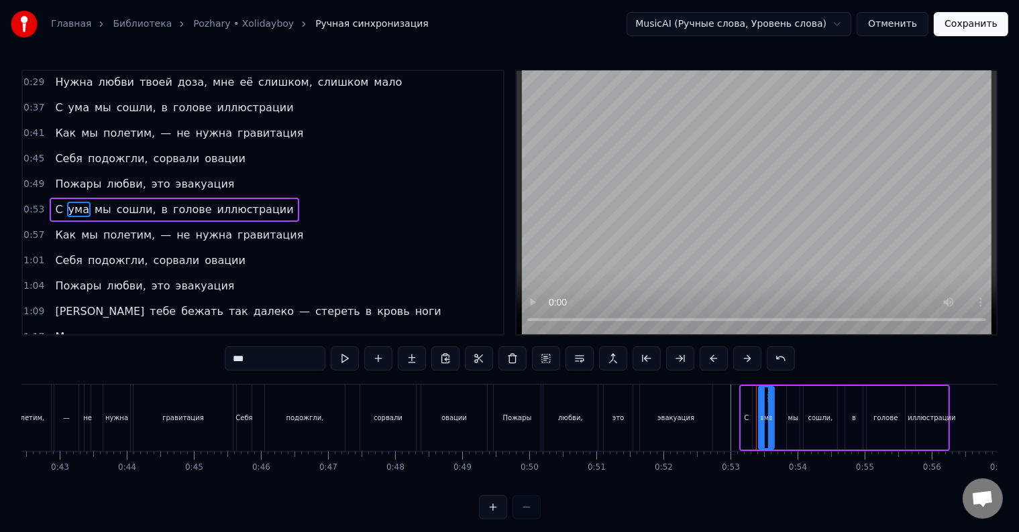
click at [761, 418] on icon at bounding box center [761, 418] width 5 height 11
click at [746, 421] on div "С" at bounding box center [746, 418] width 5 height 10
type input "*"
click at [756, 401] on icon at bounding box center [756, 398] width 11 height 11
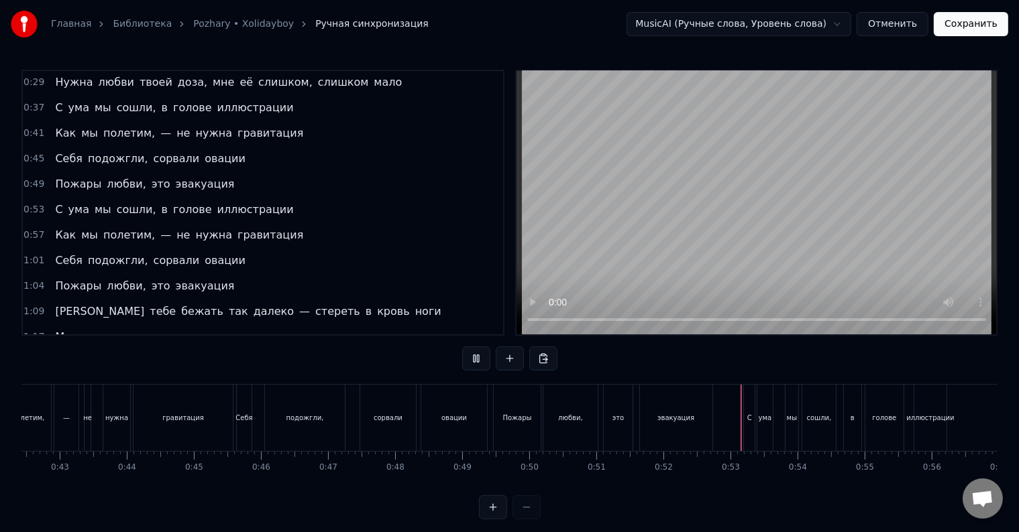
scroll to position [20, 0]
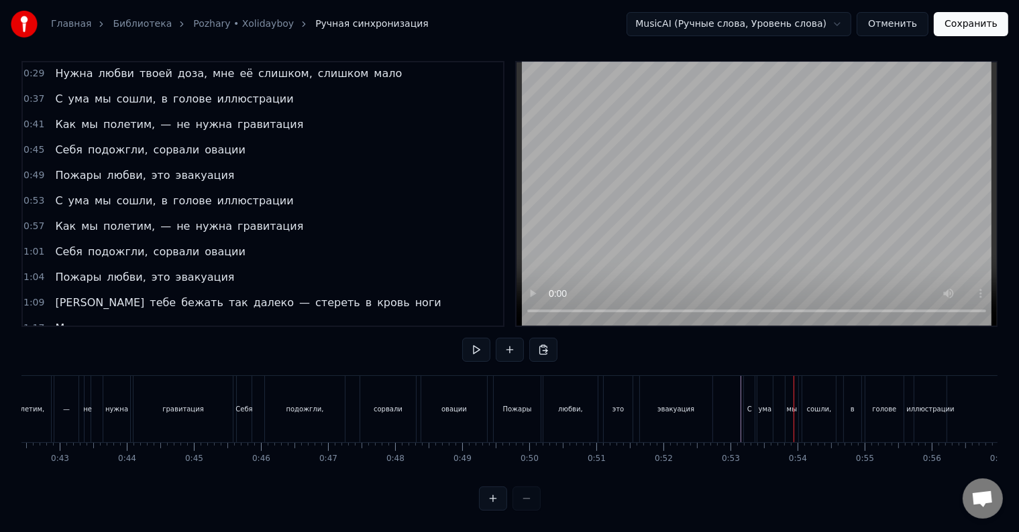
click at [705, 406] on div "эвакуация" at bounding box center [676, 409] width 72 height 66
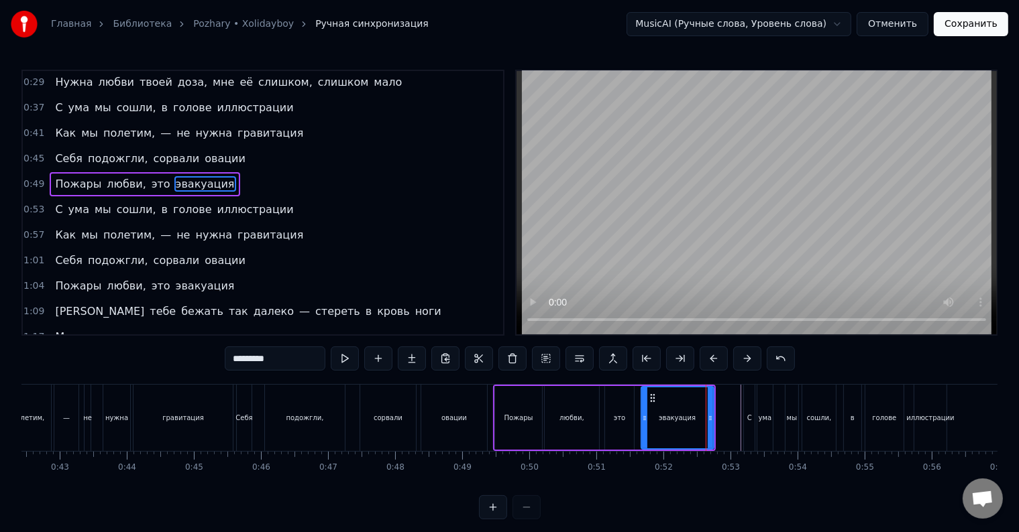
scroll to position [53, 0]
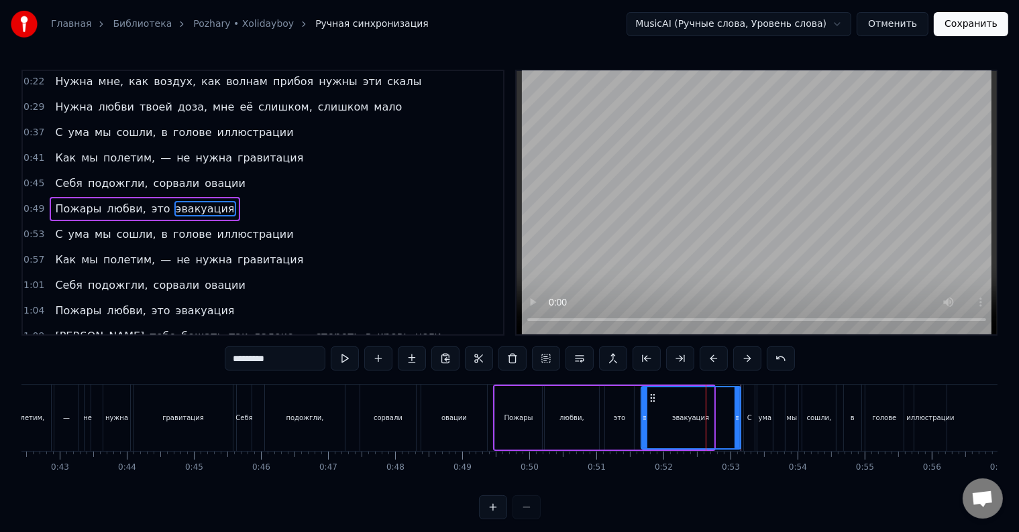
drag, startPoint x: 710, startPoint y: 416, endPoint x: 737, endPoint y: 416, distance: 26.8
click at [737, 416] on icon at bounding box center [736, 418] width 5 height 11
click at [490, 419] on div "Себя подожгли, сорвали овации" at bounding box center [363, 418] width 254 height 66
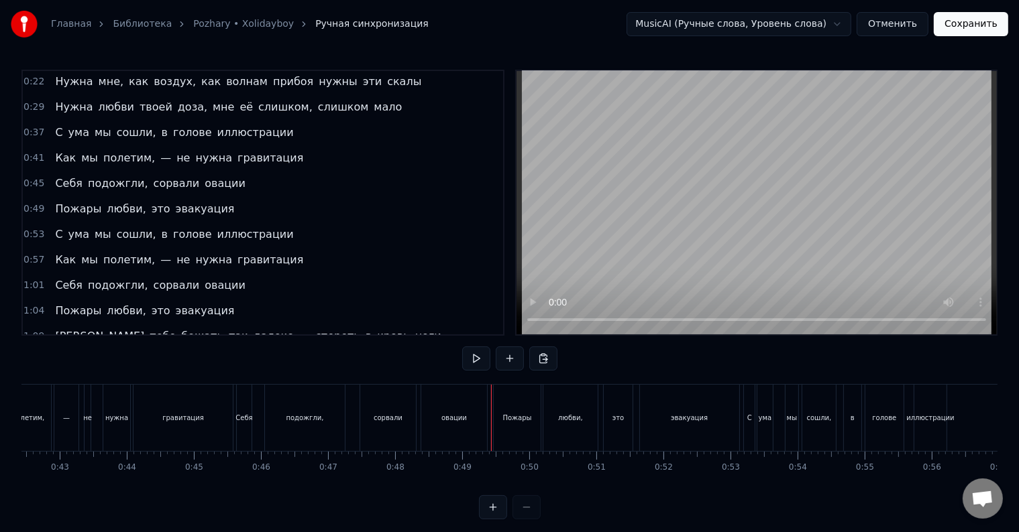
click at [491, 419] on div at bounding box center [491, 418] width 1 height 66
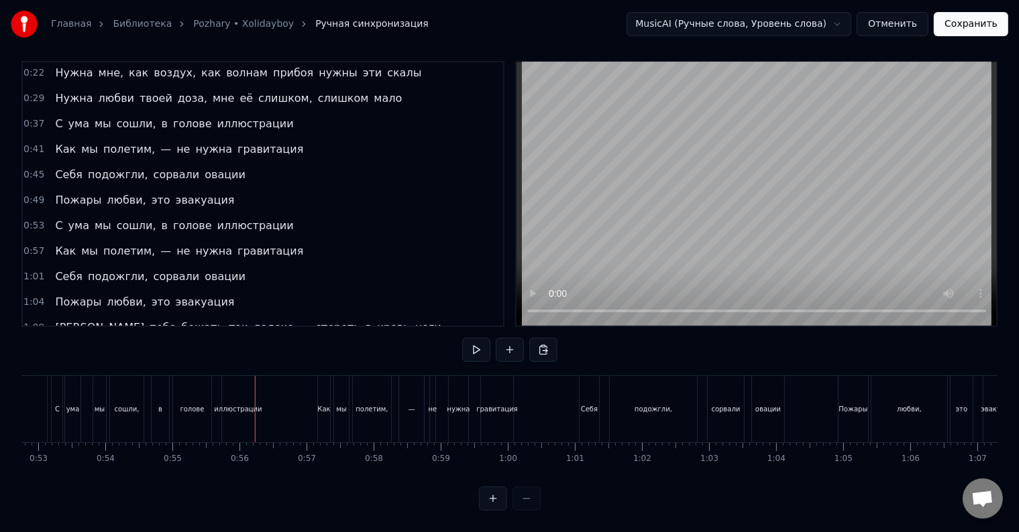
scroll to position [0, 3689]
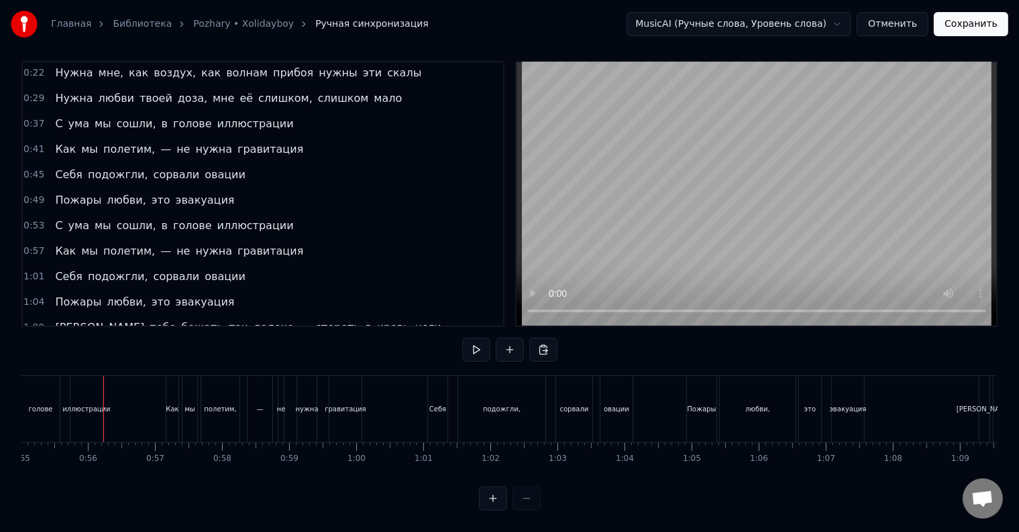
click at [87, 404] on div "иллюстрации" at bounding box center [86, 409] width 48 height 10
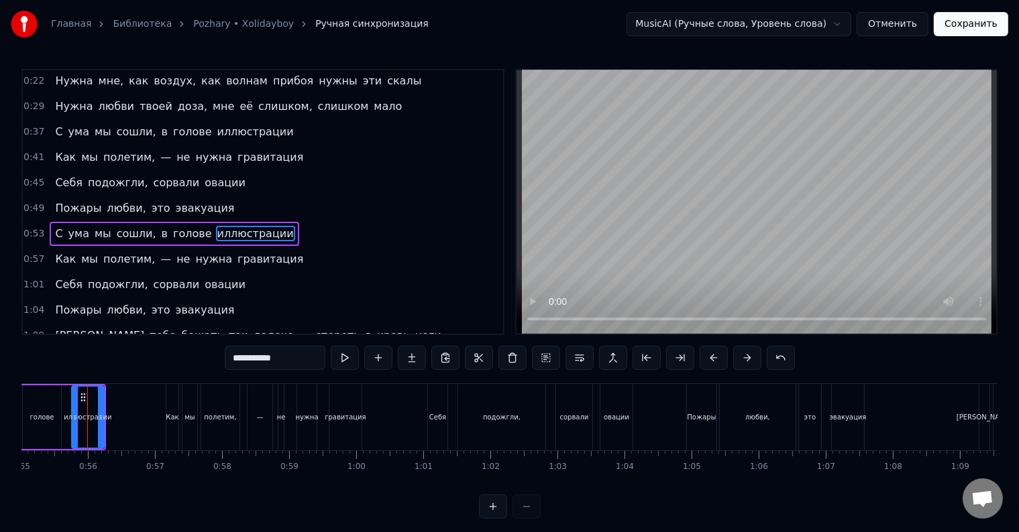
scroll to position [0, 3687]
drag, startPoint x: 104, startPoint y: 416, endPoint x: 164, endPoint y: 419, distance: 59.8
click at [164, 419] on icon at bounding box center [162, 417] width 5 height 11
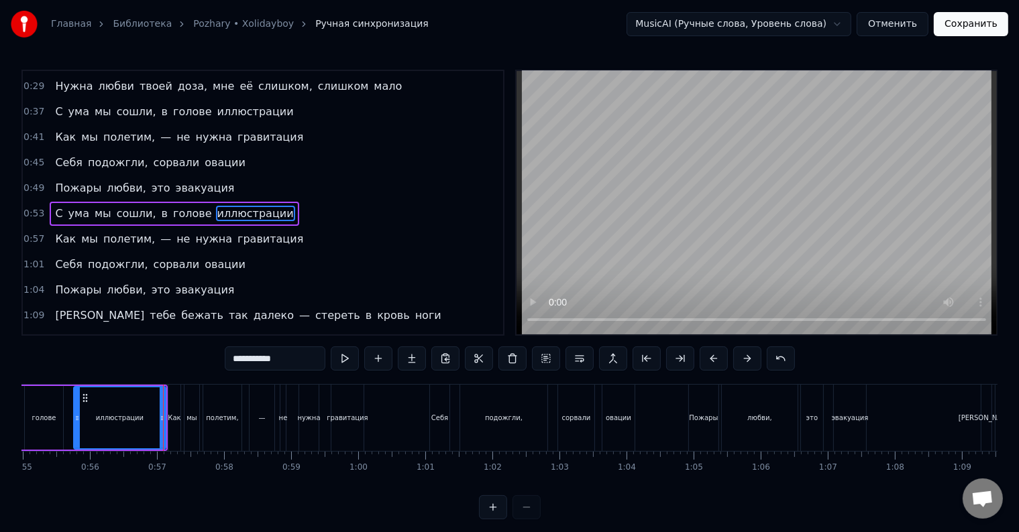
scroll to position [78, 0]
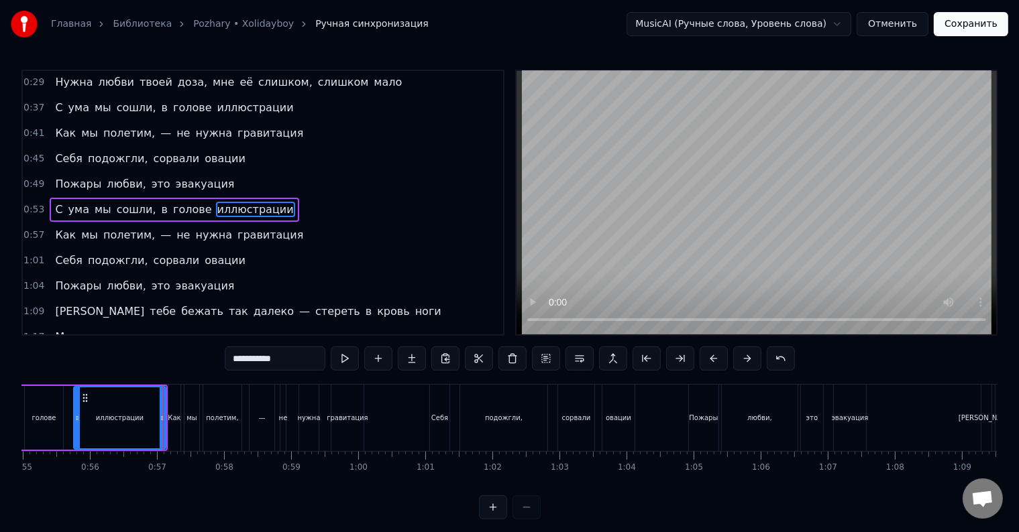
click at [68, 418] on div "С ума мы сошли, в голове иллюстрации" at bounding box center [34, 418] width 266 height 66
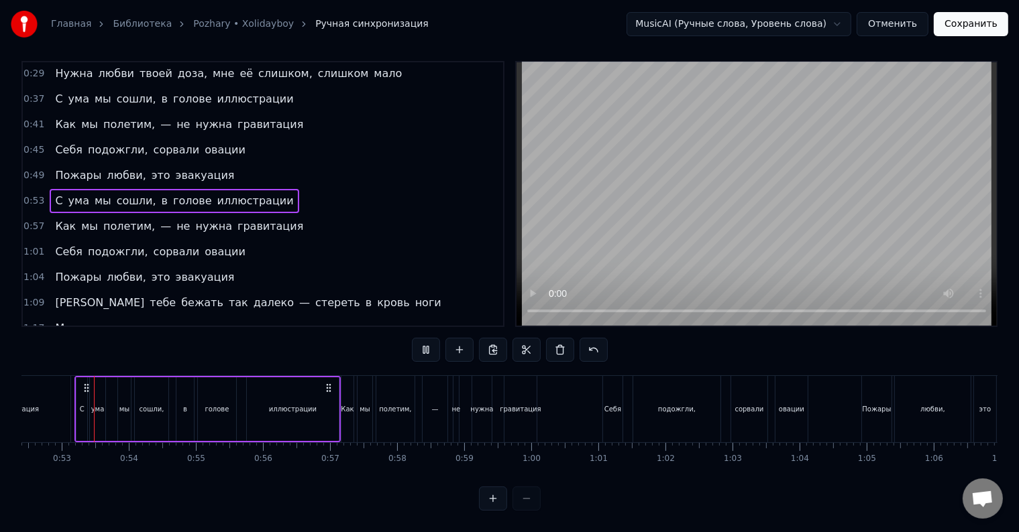
scroll to position [0, 3512]
click at [325, 406] on div "иллюстрации" at bounding box center [294, 410] width 92 height 64
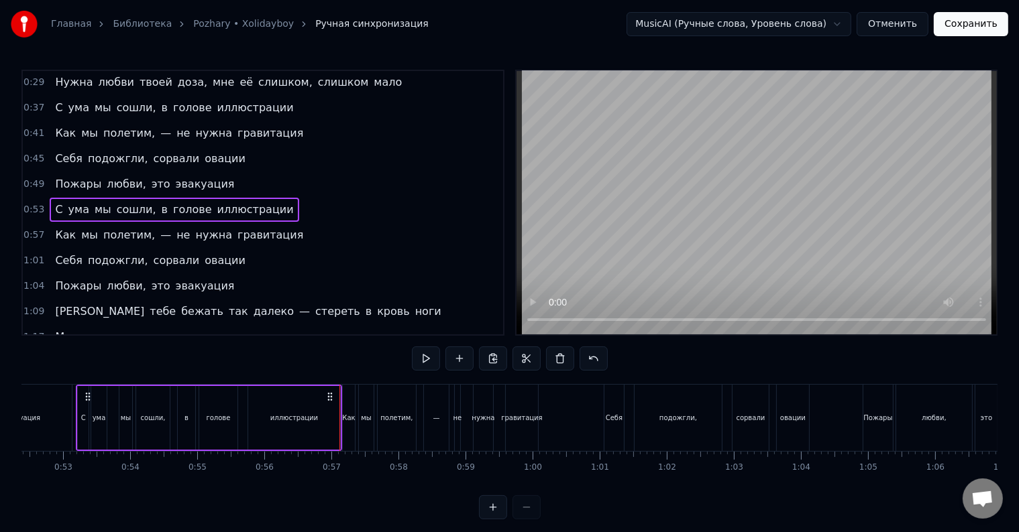
click at [318, 413] on div "иллюстрации" at bounding box center [294, 418] width 48 height 10
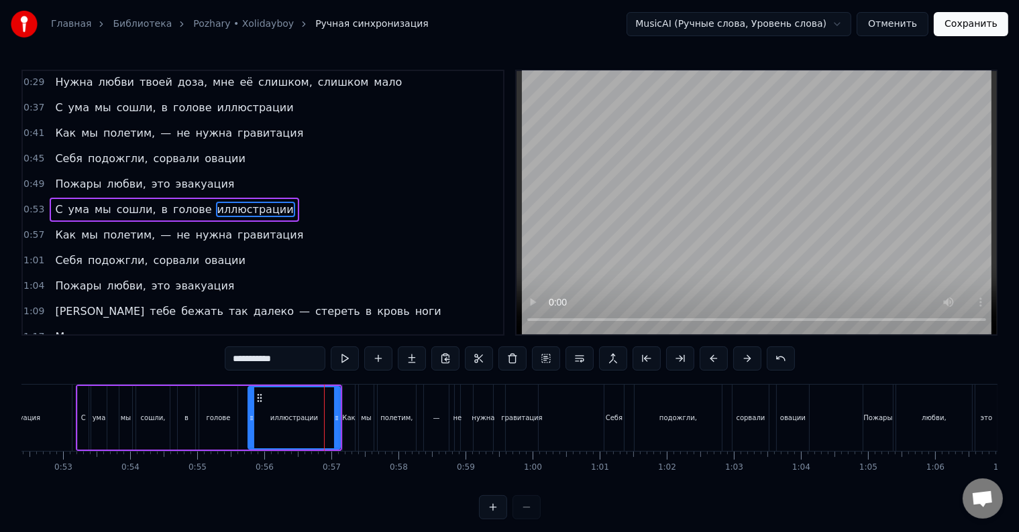
click at [325, 406] on div "иллюстрации" at bounding box center [294, 418] width 91 height 61
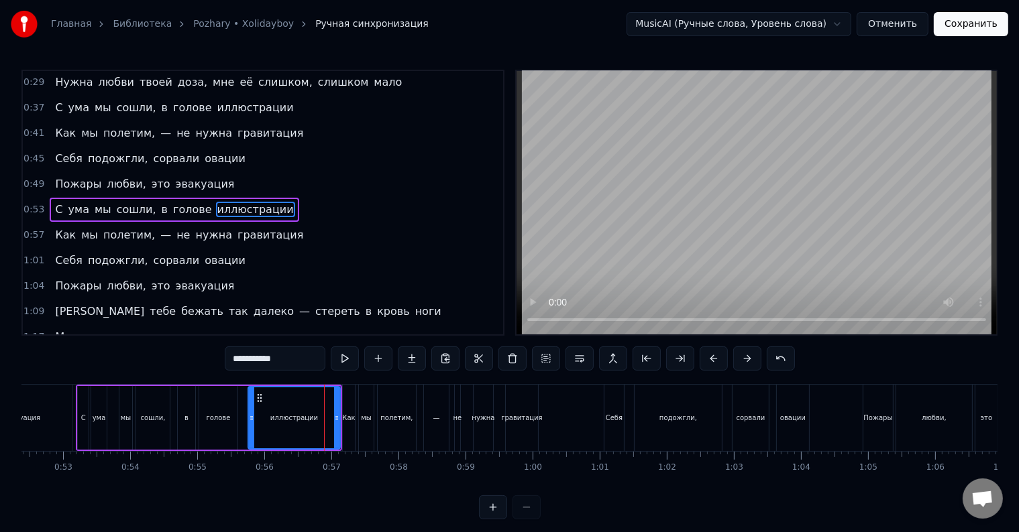
click at [325, 406] on div "иллюстрации" at bounding box center [294, 418] width 91 height 61
click at [325, 407] on div "иллюстрации" at bounding box center [294, 418] width 91 height 61
click at [239, 420] on div "С ума мы сошли, в голове иллюстрации" at bounding box center [209, 418] width 266 height 66
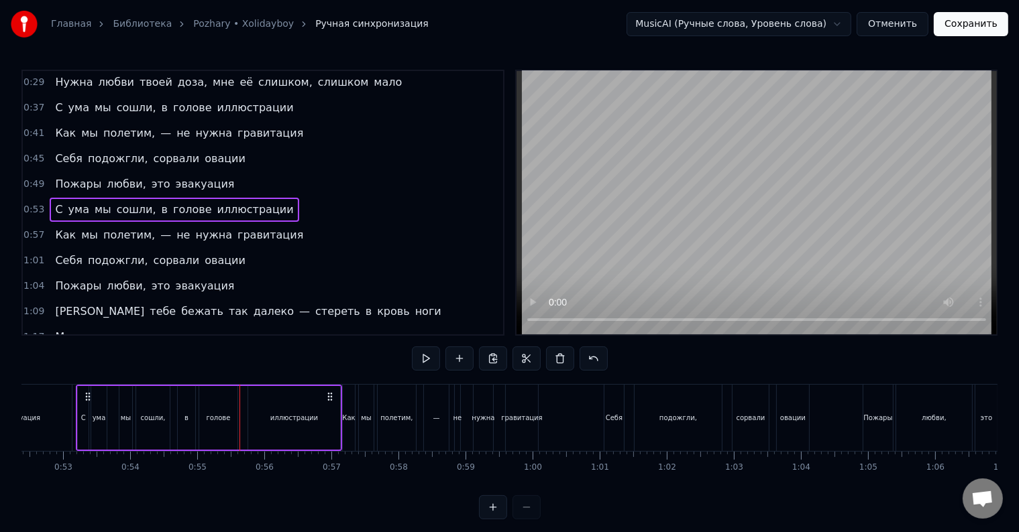
click at [239, 421] on div "С ума мы сошли, в голове иллюстрации" at bounding box center [209, 418] width 266 height 66
click at [243, 424] on div "С ума мы сошли, в голове иллюстрации" at bounding box center [209, 418] width 266 height 66
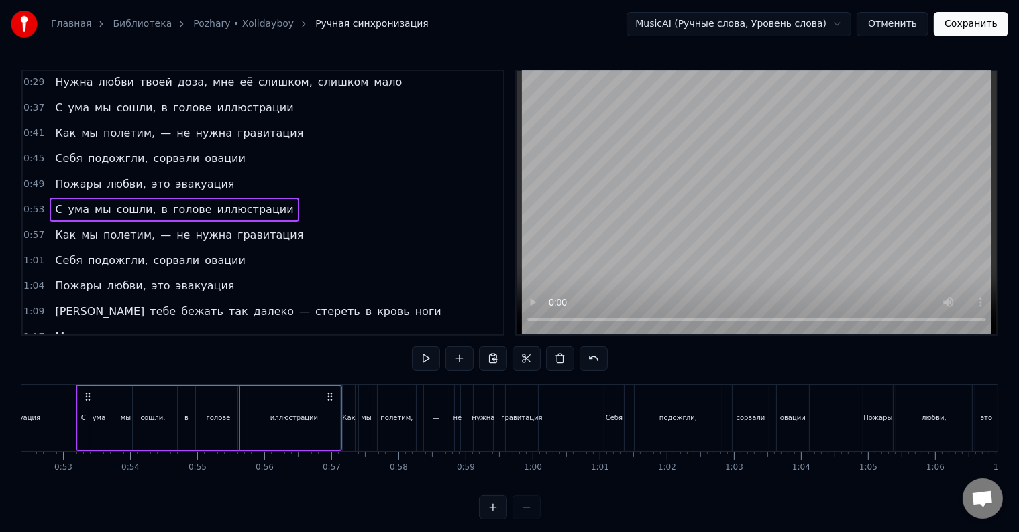
click at [243, 424] on div "С ума мы сошли, в голове иллюстрации" at bounding box center [209, 418] width 266 height 66
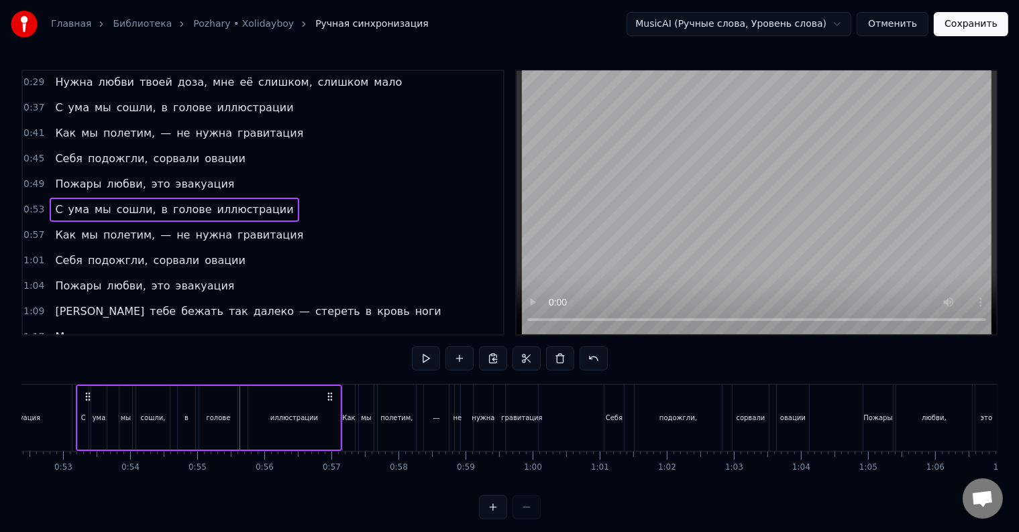
click at [243, 424] on div "С ума мы сошли, в голове иллюстрации" at bounding box center [209, 418] width 266 height 66
click at [332, 370] on div "0:06 А мы снова танцуем, поём под Нирвану-у-у 0:14 Твои поцелуи залечат все ран…" at bounding box center [509, 295] width 976 height 450
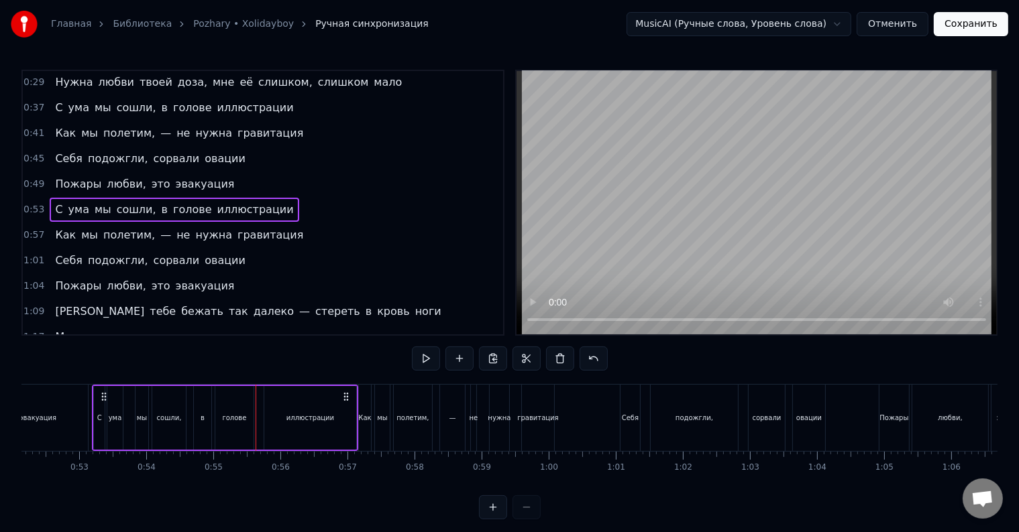
click at [72, 413] on div "эвакуация" at bounding box center [38, 418] width 99 height 66
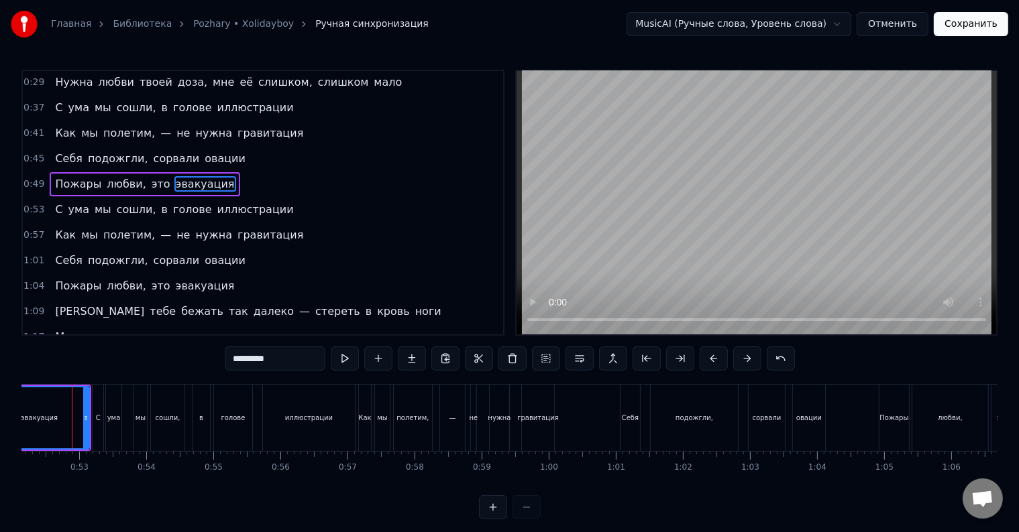
scroll to position [53, 0]
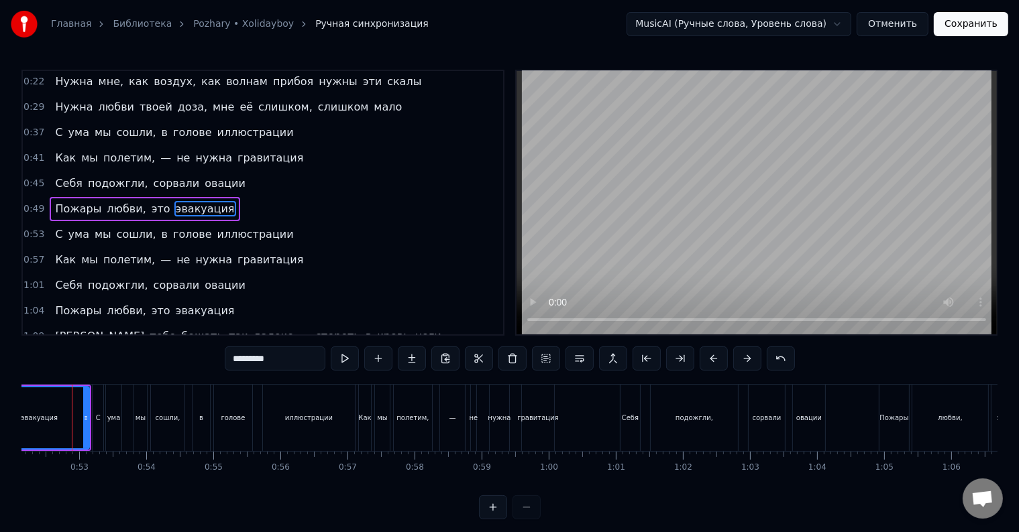
click at [72, 413] on div "эвакуация" at bounding box center [40, 418] width 98 height 61
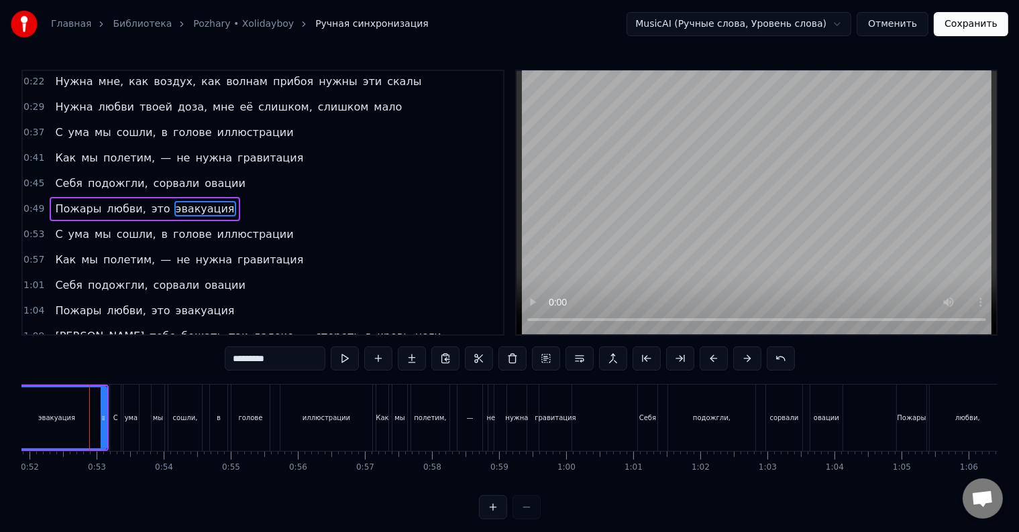
click at [72, 413] on div "эвакуация" at bounding box center [57, 418] width 98 height 61
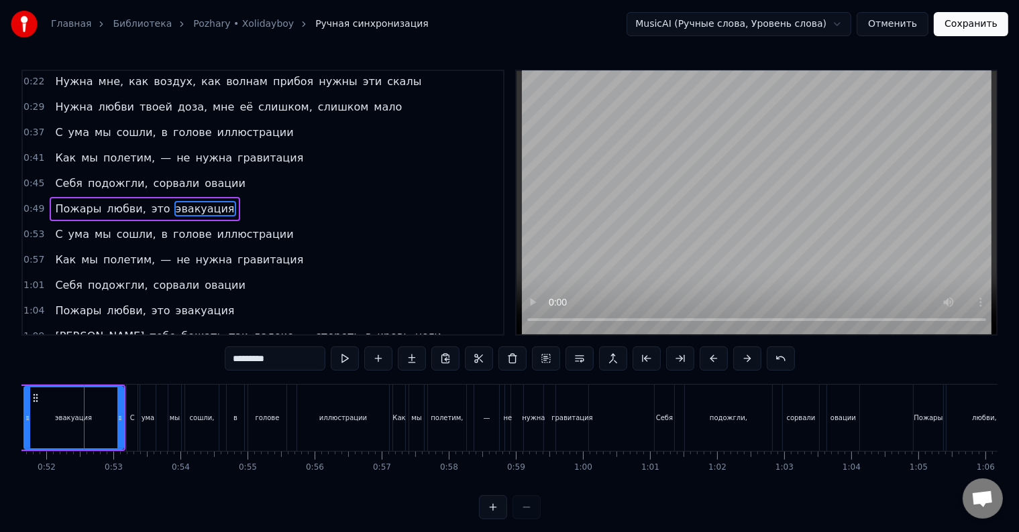
click at [73, 413] on div "эвакуация" at bounding box center [73, 418] width 37 height 10
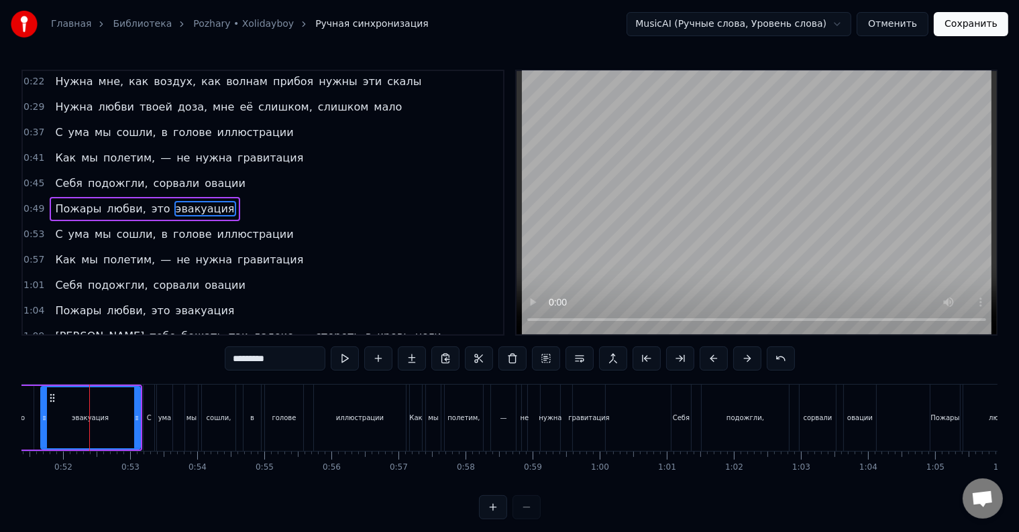
click at [176, 414] on div "С ума мы сошли, в голове иллюстрации" at bounding box center [276, 418] width 266 height 66
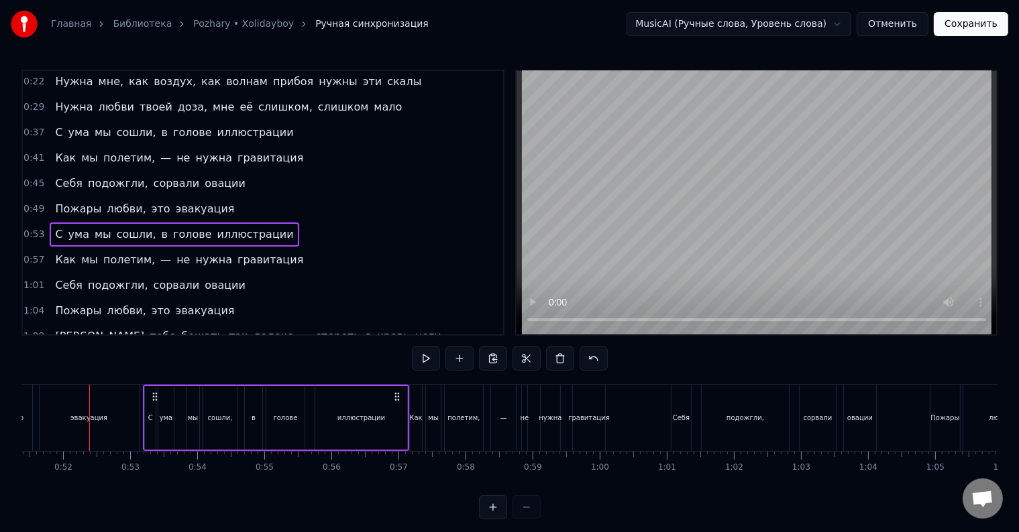
click at [176, 414] on div "С ума мы сошли, в голове иллюстрации" at bounding box center [276, 418] width 266 height 66
click at [176, 414] on div at bounding box center [176, 418] width 1 height 66
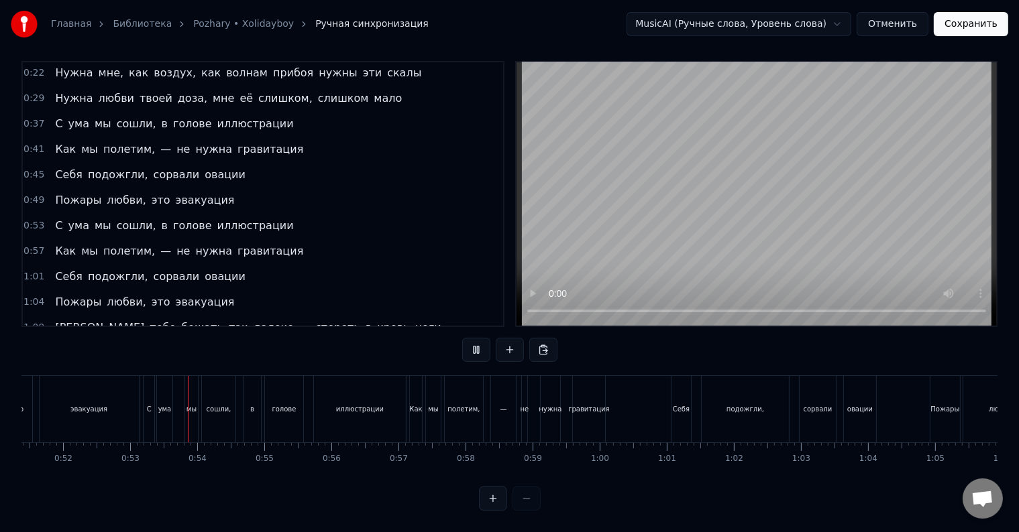
scroll to position [20, 0]
click at [419, 412] on div "Как" at bounding box center [416, 409] width 12 height 66
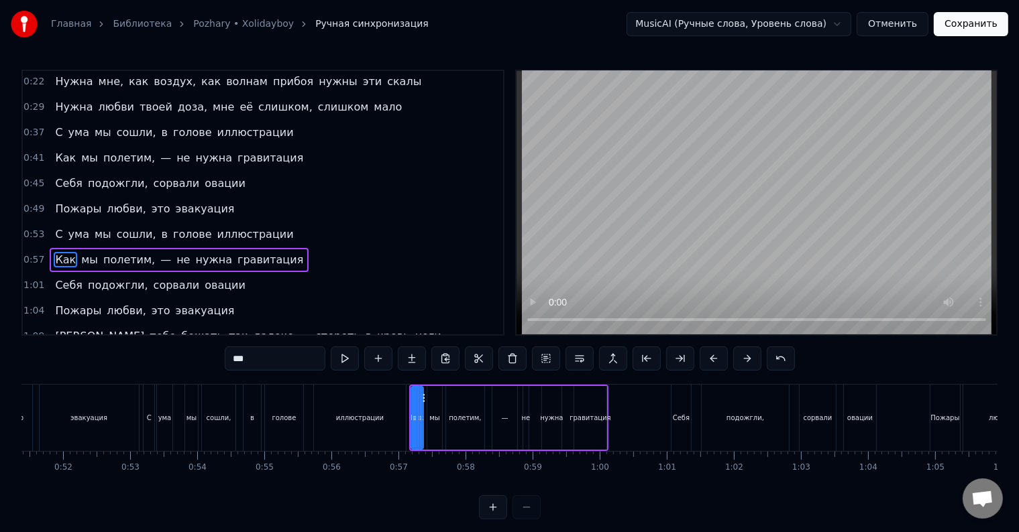
scroll to position [102, 0]
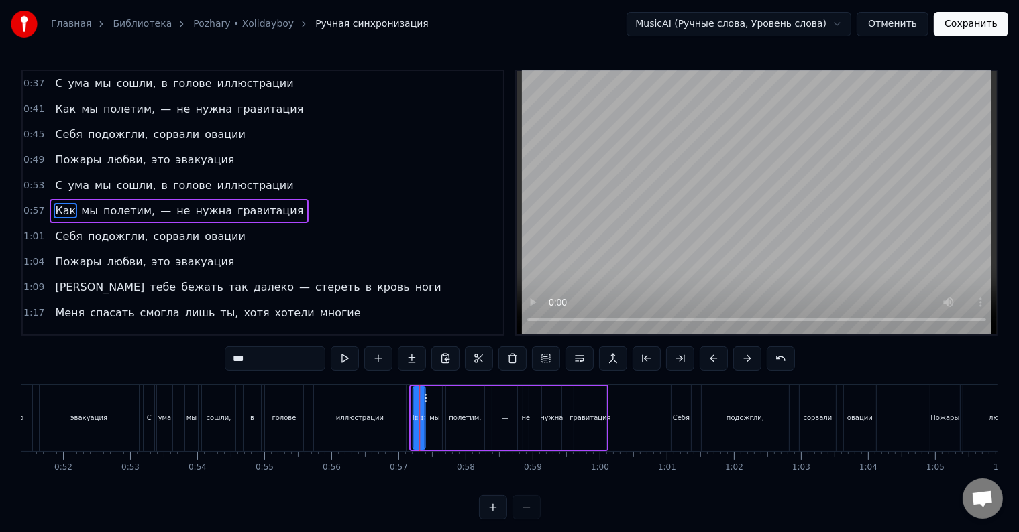
click at [425, 398] on circle at bounding box center [425, 398] width 1 height 1
click at [433, 410] on div "мы" at bounding box center [434, 418] width 15 height 64
click at [435, 397] on icon at bounding box center [440, 398] width 11 height 11
click at [453, 402] on div "полетим," at bounding box center [465, 418] width 38 height 64
type input "********"
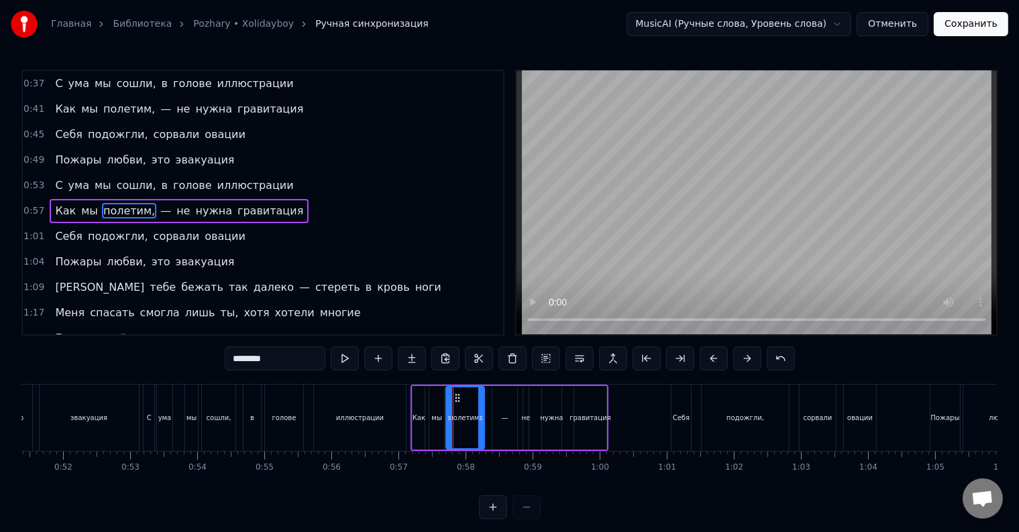
click at [408, 400] on div "С ума мы сошли, в голове иллюстрации" at bounding box center [276, 418] width 266 height 66
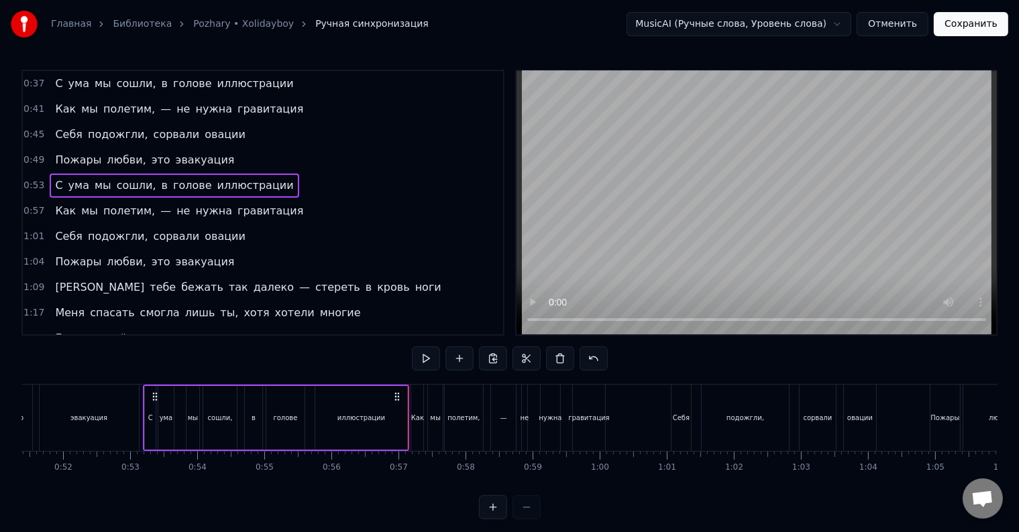
click at [408, 400] on div at bounding box center [408, 418] width 1 height 66
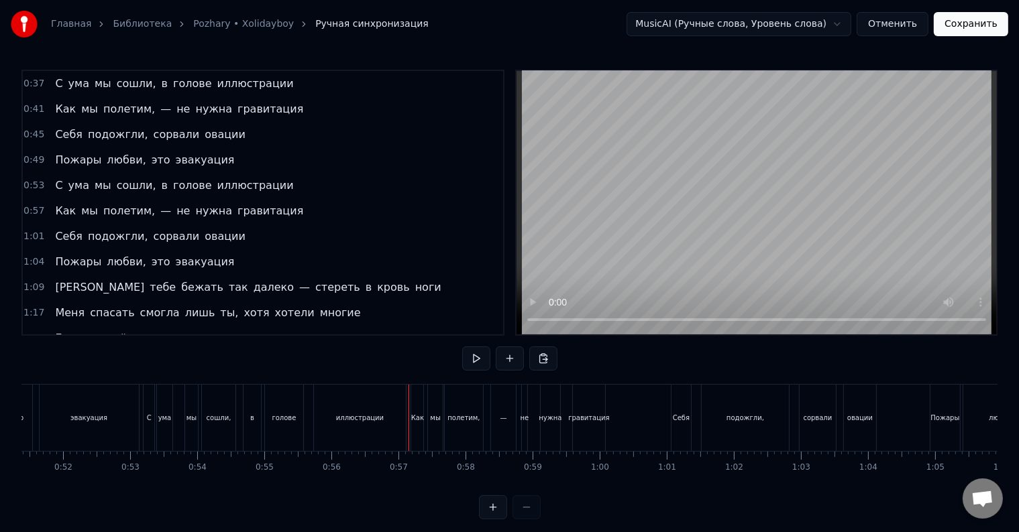
click at [408, 400] on div at bounding box center [408, 418] width 1 height 66
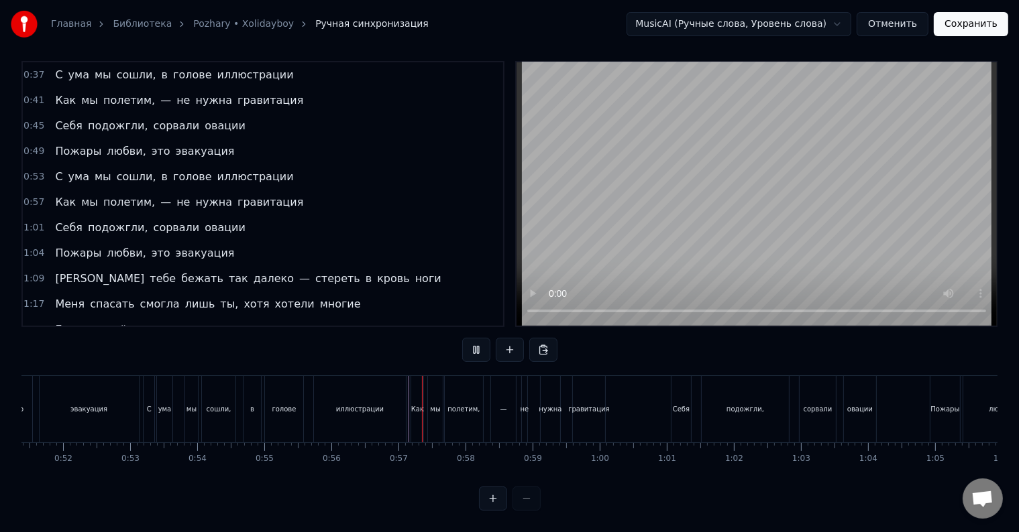
scroll to position [20, 0]
click at [587, 409] on div "гравитация" at bounding box center [589, 409] width 32 height 66
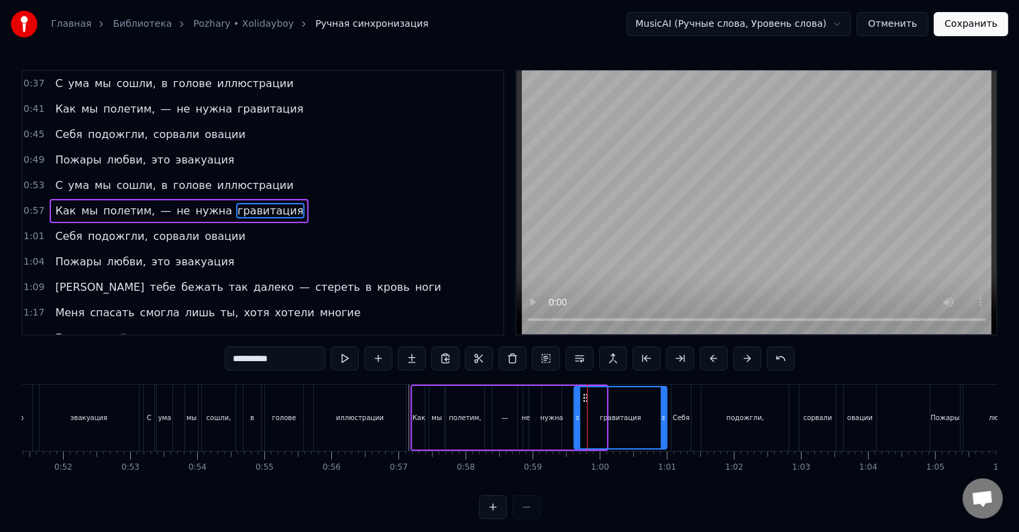
drag, startPoint x: 601, startPoint y: 416, endPoint x: 661, endPoint y: 417, distance: 60.4
click at [661, 417] on icon at bounding box center [663, 418] width 5 height 11
click at [673, 424] on div "Себя" at bounding box center [680, 418] width 19 height 66
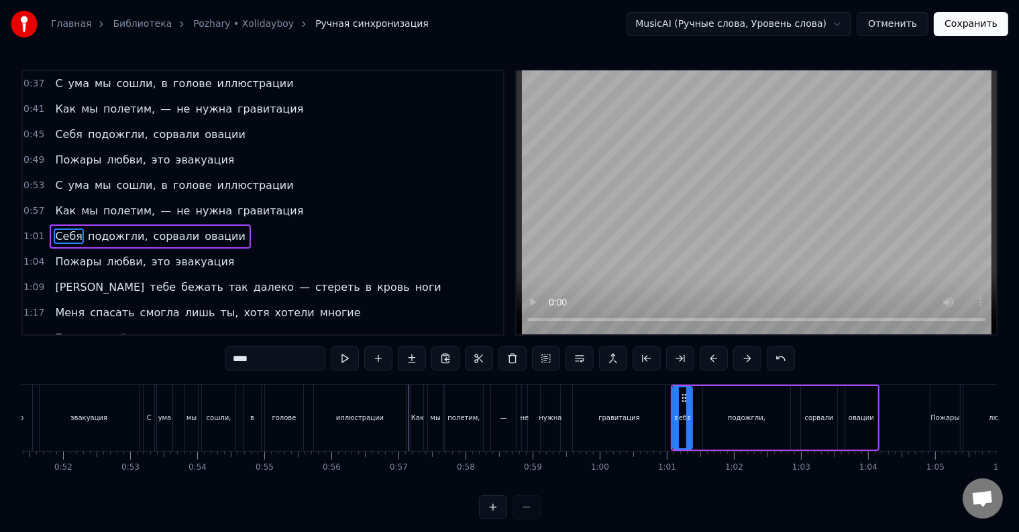
scroll to position [127, 0]
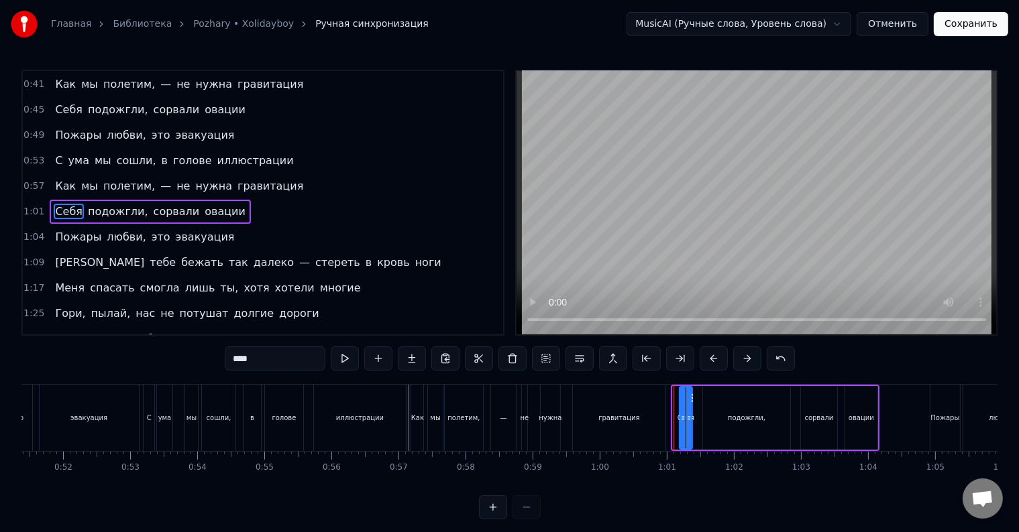
drag, startPoint x: 675, startPoint y: 423, endPoint x: 681, endPoint y: 425, distance: 7.0
click at [681, 425] on div at bounding box center [682, 418] width 5 height 61
click at [658, 427] on div "гравитация" at bounding box center [619, 418] width 93 height 66
type input "**********"
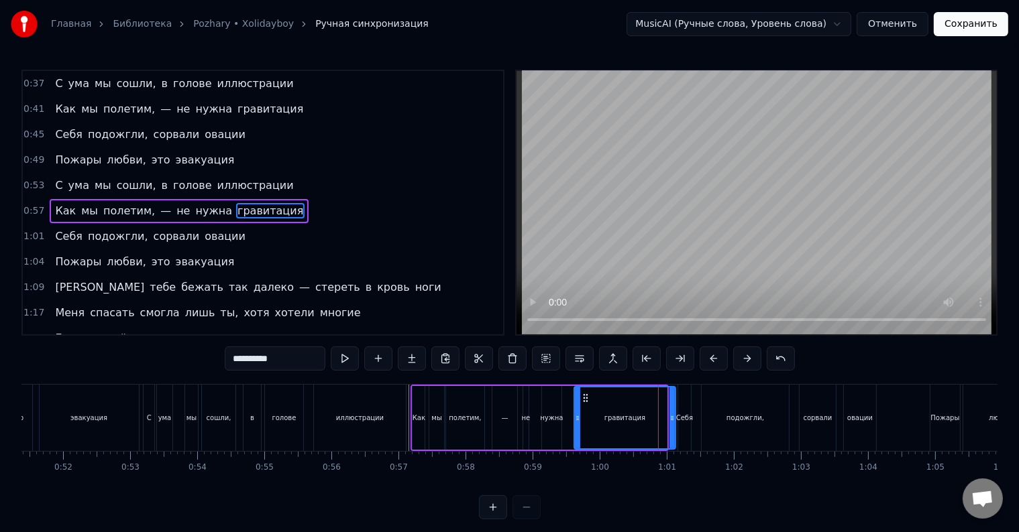
drag, startPoint x: 663, startPoint y: 425, endPoint x: 672, endPoint y: 426, distance: 8.8
click at [672, 426] on div at bounding box center [671, 418] width 5 height 61
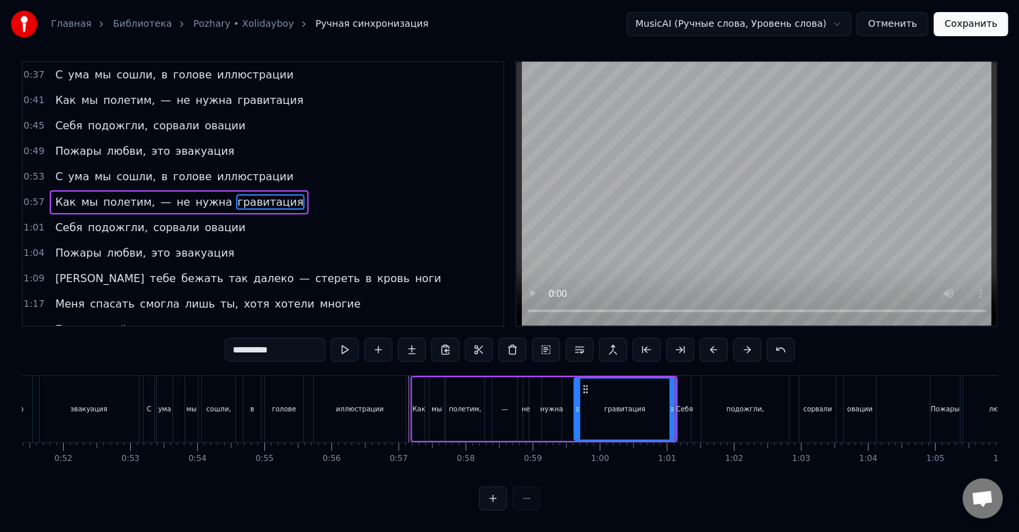
click at [638, 407] on div "гравитация" at bounding box center [625, 409] width 100 height 61
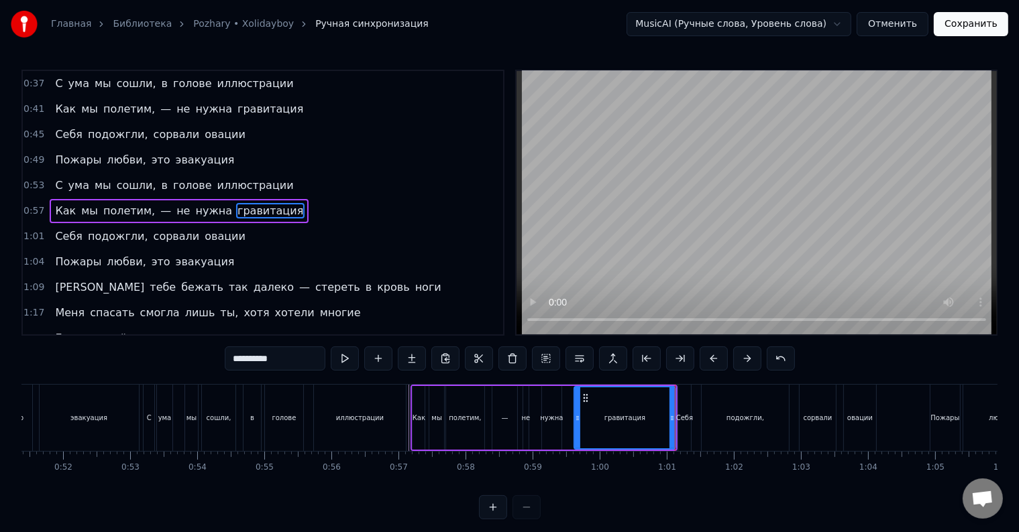
click at [638, 407] on div "гравитация" at bounding box center [625, 418] width 100 height 61
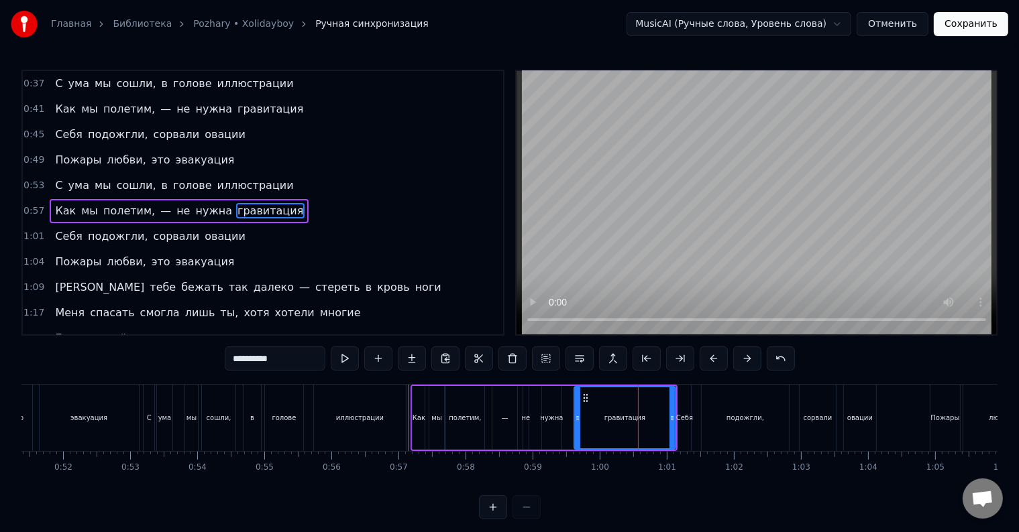
click at [564, 418] on div "Как мы полетим, — не нужна гравитация" at bounding box center [543, 418] width 267 height 66
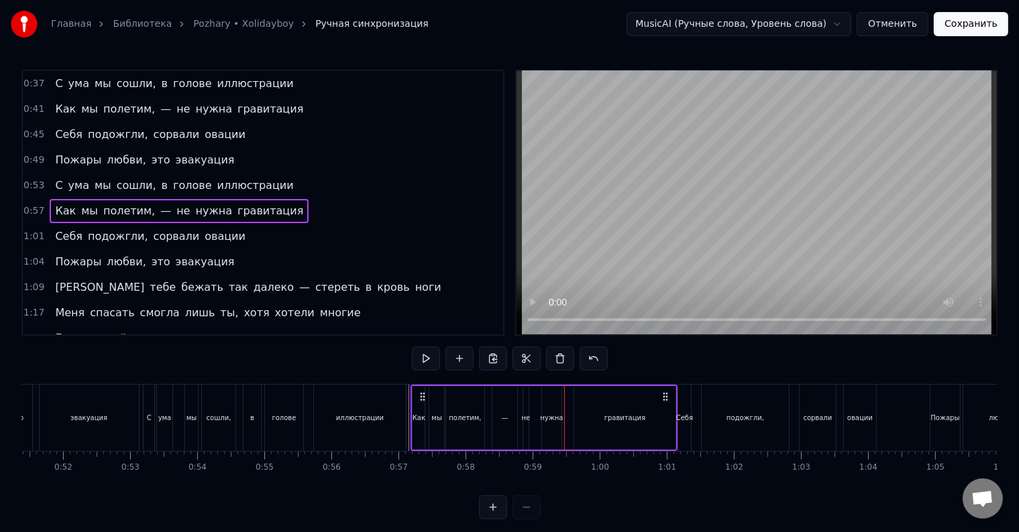
click at [564, 418] on div at bounding box center [564, 418] width 1 height 66
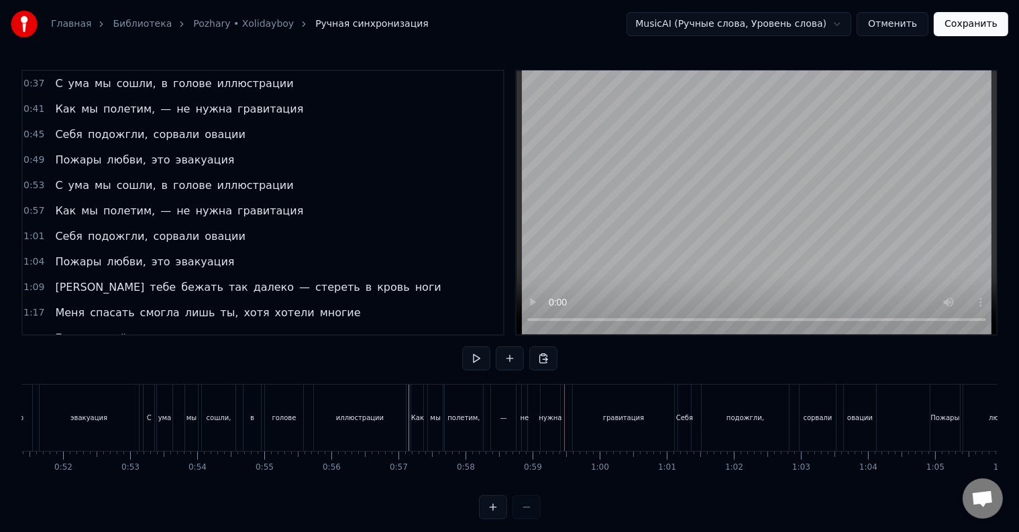
click at [564, 418] on div at bounding box center [564, 418] width 1 height 66
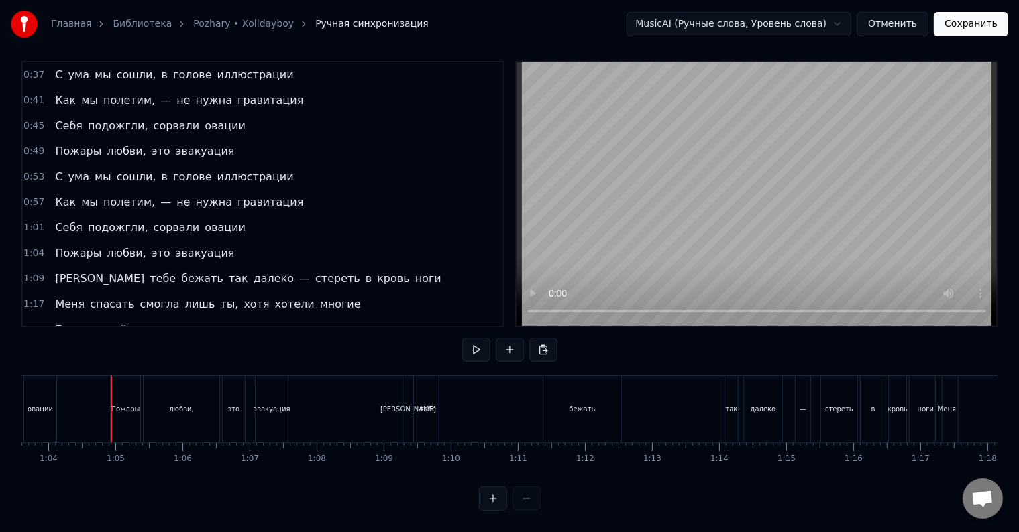
scroll to position [0, 4287]
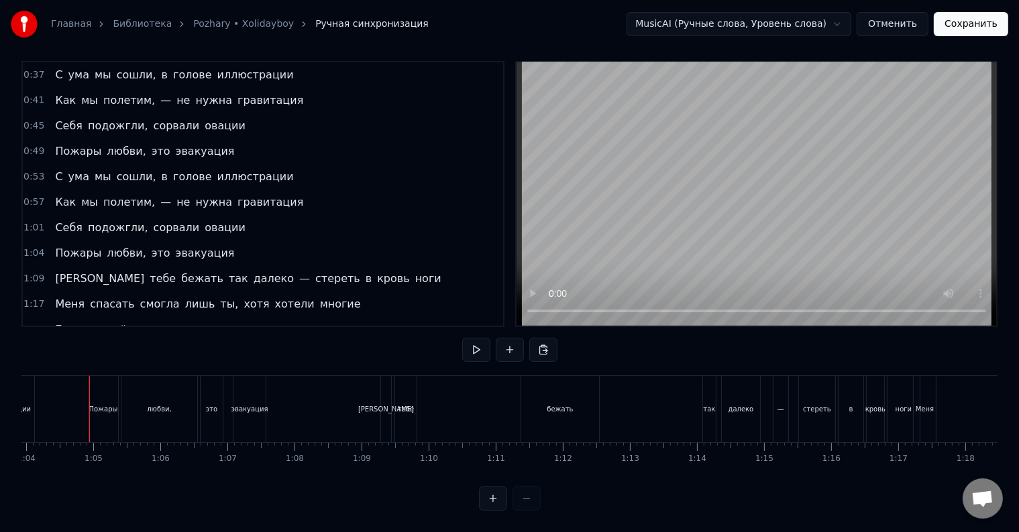
click at [25, 408] on div "овации" at bounding box center [18, 409] width 32 height 66
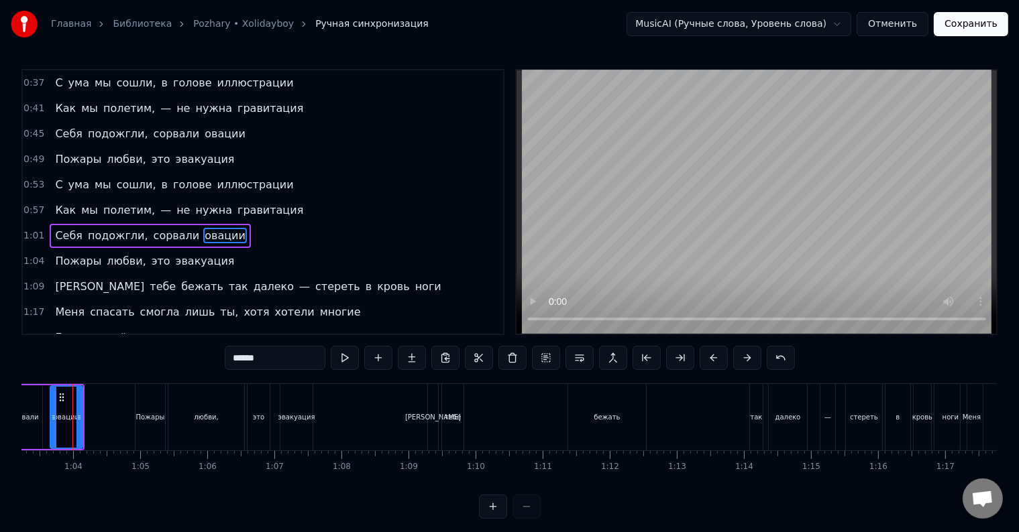
scroll to position [0, 4223]
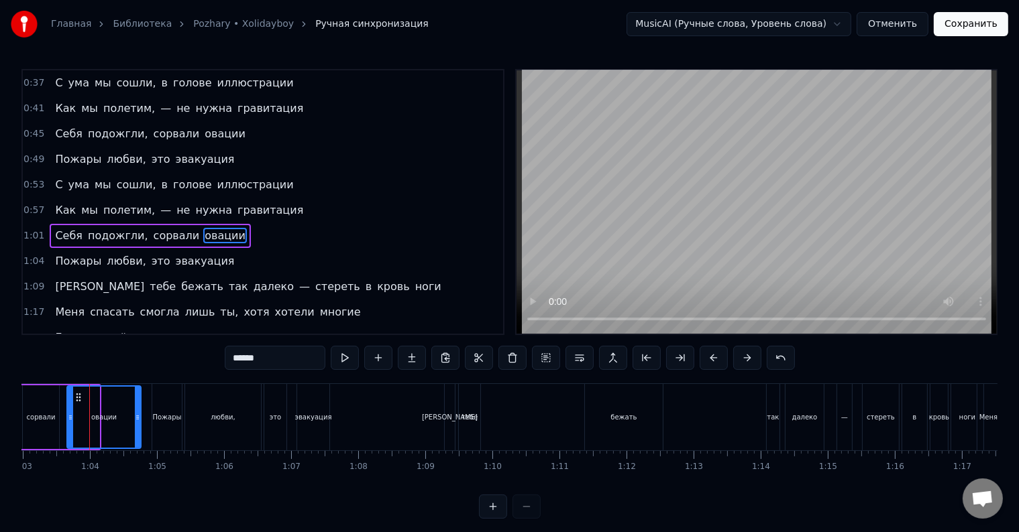
drag, startPoint x: 97, startPoint y: 416, endPoint x: 138, endPoint y: 418, distance: 41.7
click at [138, 418] on icon at bounding box center [137, 417] width 5 height 11
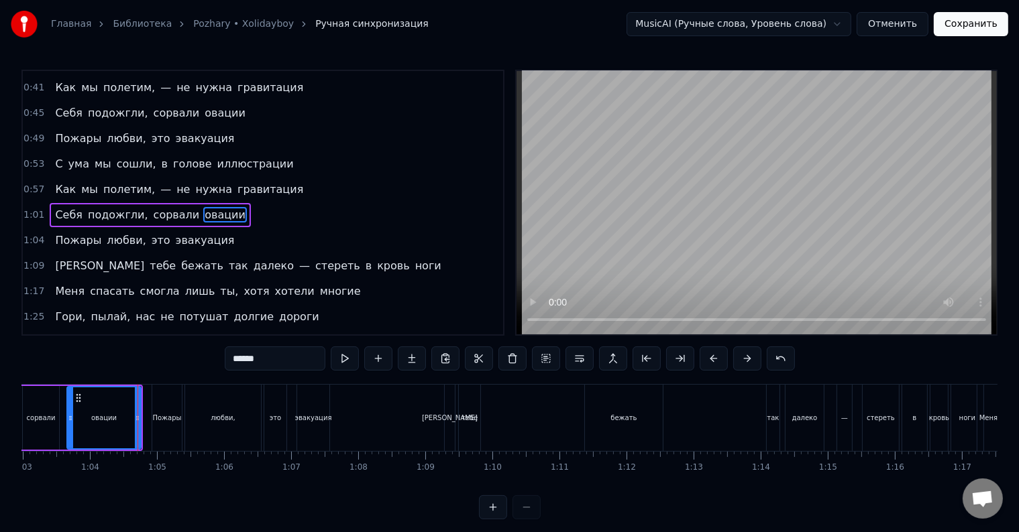
scroll to position [127, 0]
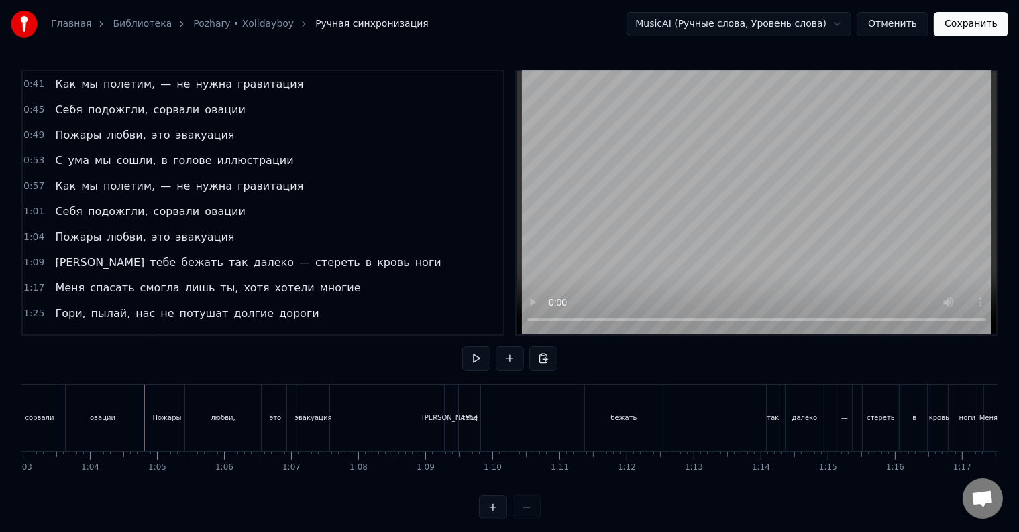
click at [144, 422] on div at bounding box center [144, 418] width 1 height 66
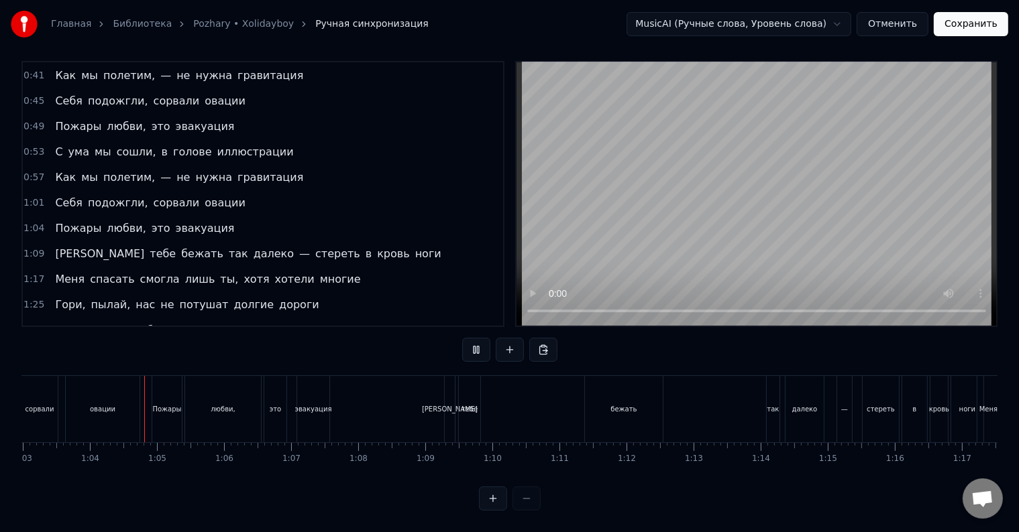
scroll to position [20, 0]
click at [146, 406] on div at bounding box center [146, 409] width 1 height 66
click at [128, 408] on div "овации" at bounding box center [103, 409] width 74 height 66
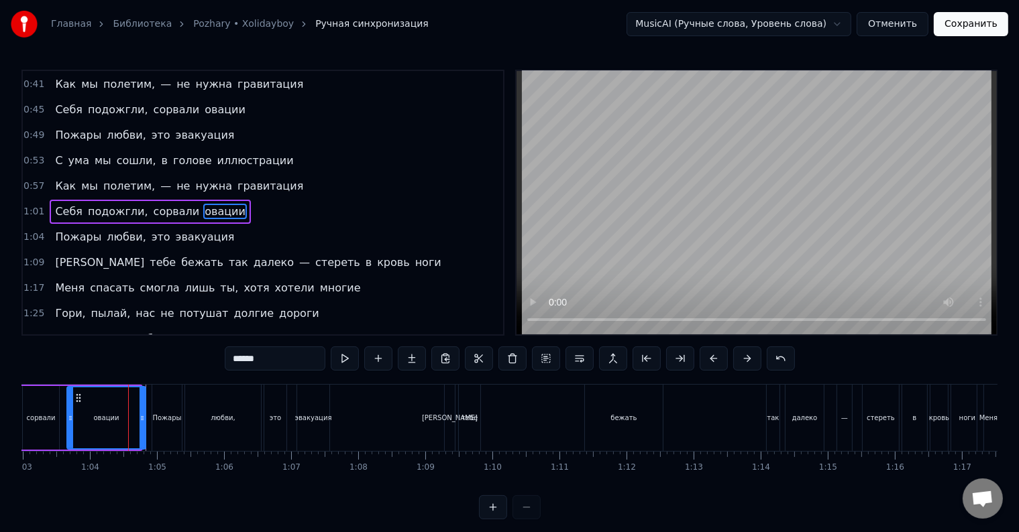
drag, startPoint x: 138, startPoint y: 416, endPoint x: 143, endPoint y: 422, distance: 8.2
click at [143, 422] on icon at bounding box center [141, 418] width 5 height 11
click at [66, 422] on div "овации" at bounding box center [106, 418] width 80 height 64
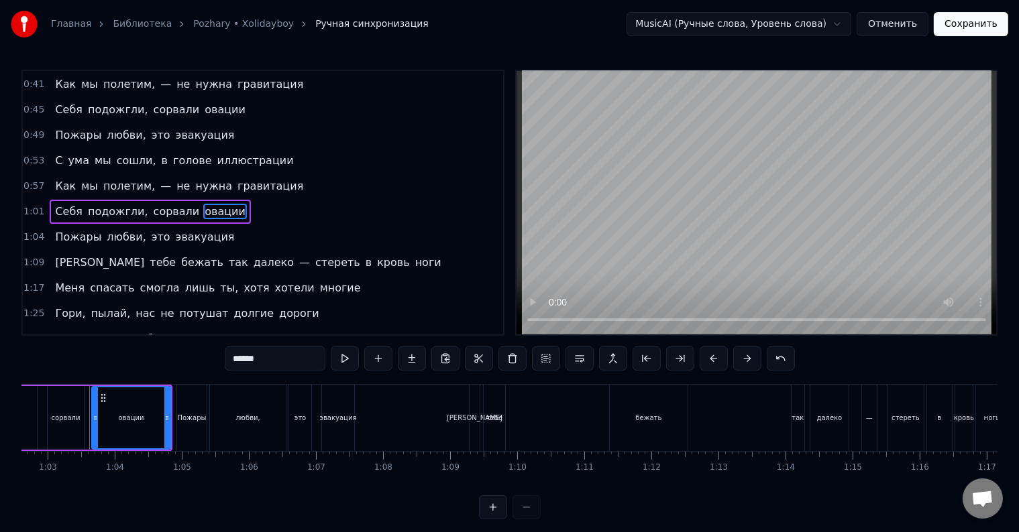
click at [64, 422] on div "сорвали" at bounding box center [66, 418] width 29 height 10
type input "*******"
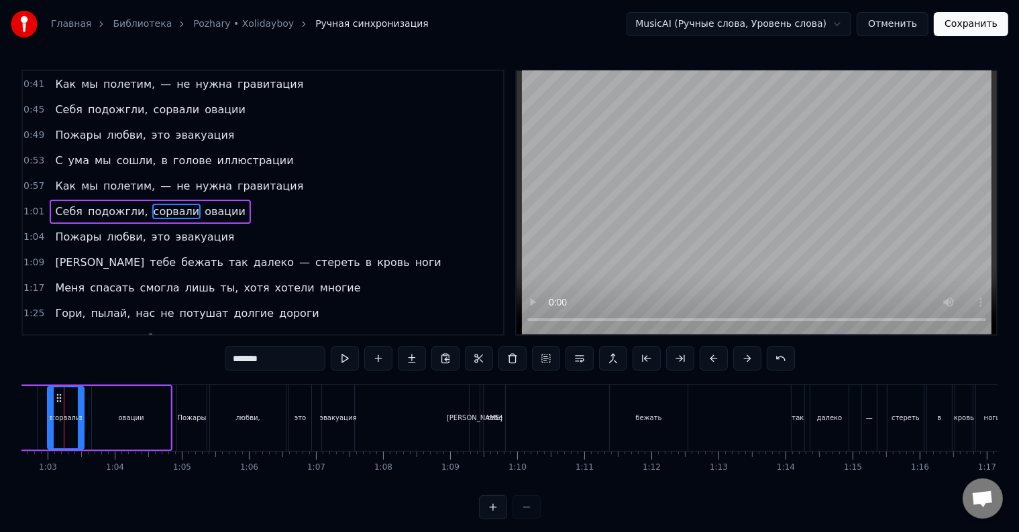
scroll to position [0, 4174]
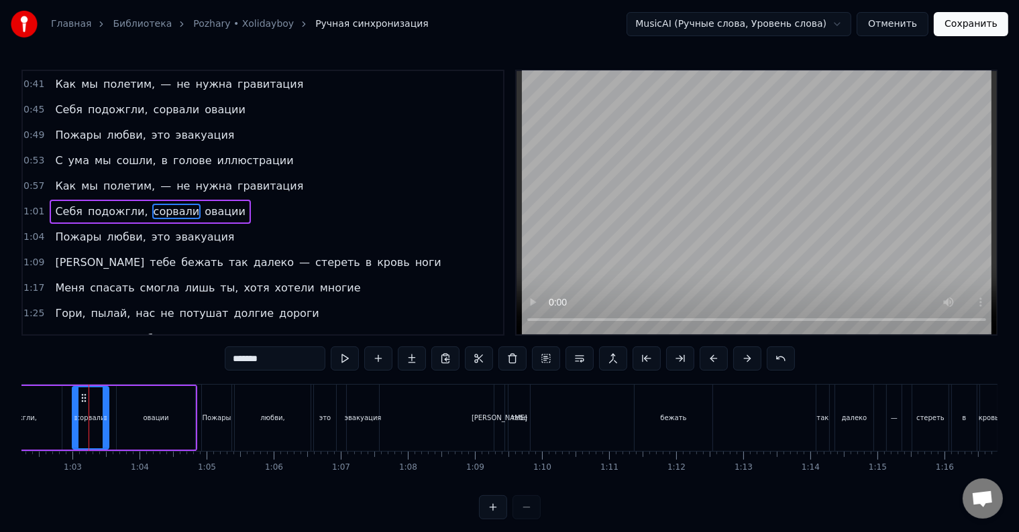
click at [66, 424] on div "Себя подожгли, сорвали овации" at bounding box center [73, 418] width 248 height 66
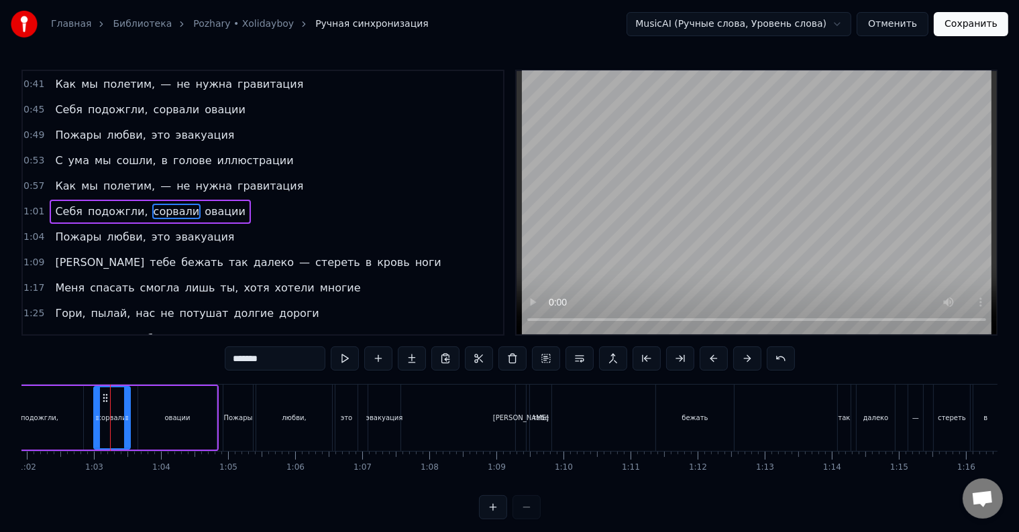
click at [66, 424] on div "подожгли," at bounding box center [39, 418] width 87 height 64
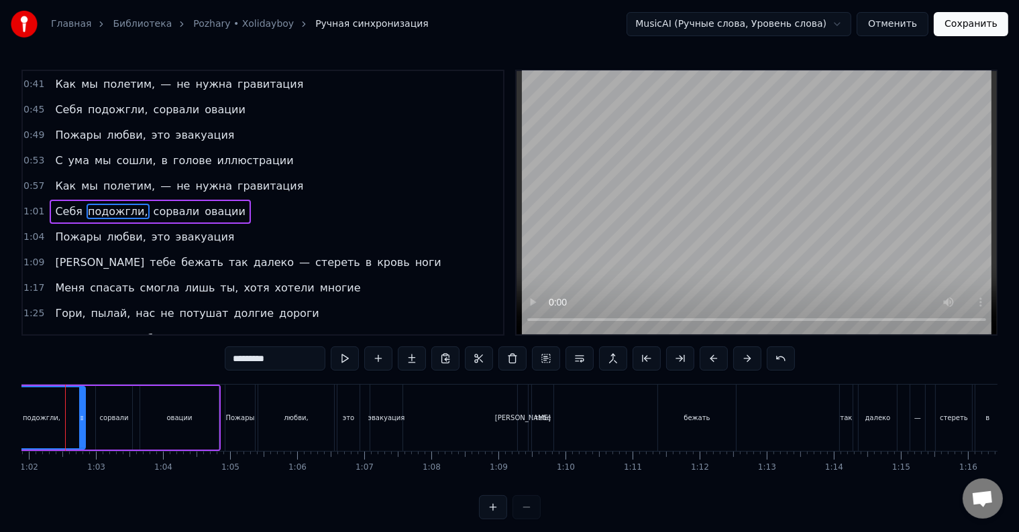
scroll to position [0, 4126]
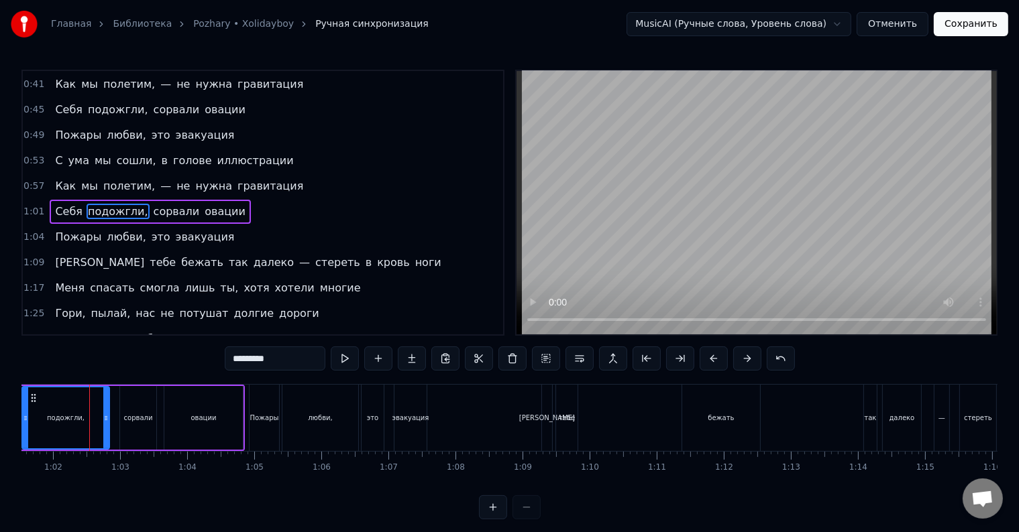
click at [127, 416] on div "сорвали" at bounding box center [138, 418] width 29 height 10
type input "*******"
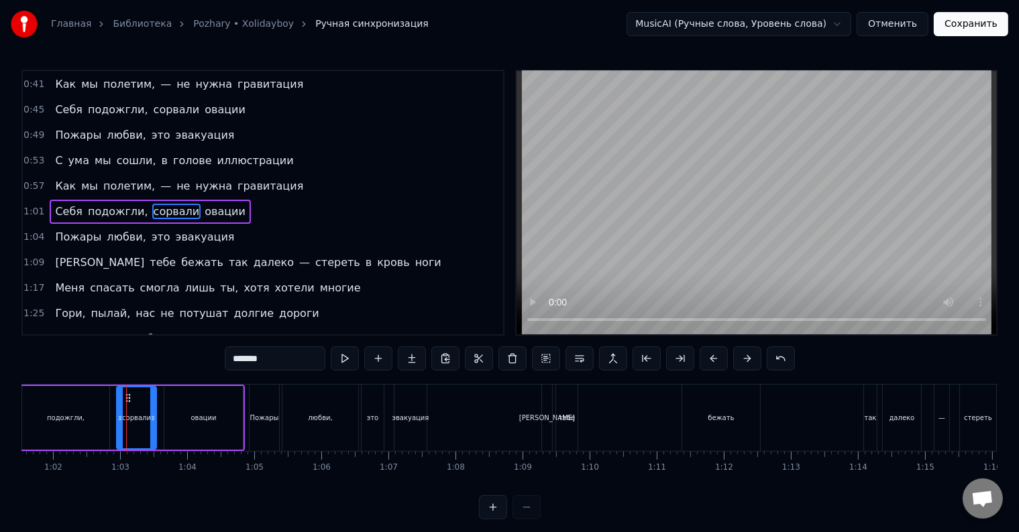
click at [119, 420] on icon at bounding box center [119, 418] width 5 height 11
click at [116, 421] on div "сорвали" at bounding box center [136, 418] width 41 height 64
click at [113, 422] on div "Себя подожгли, сорвали овации" at bounding box center [121, 418] width 248 height 66
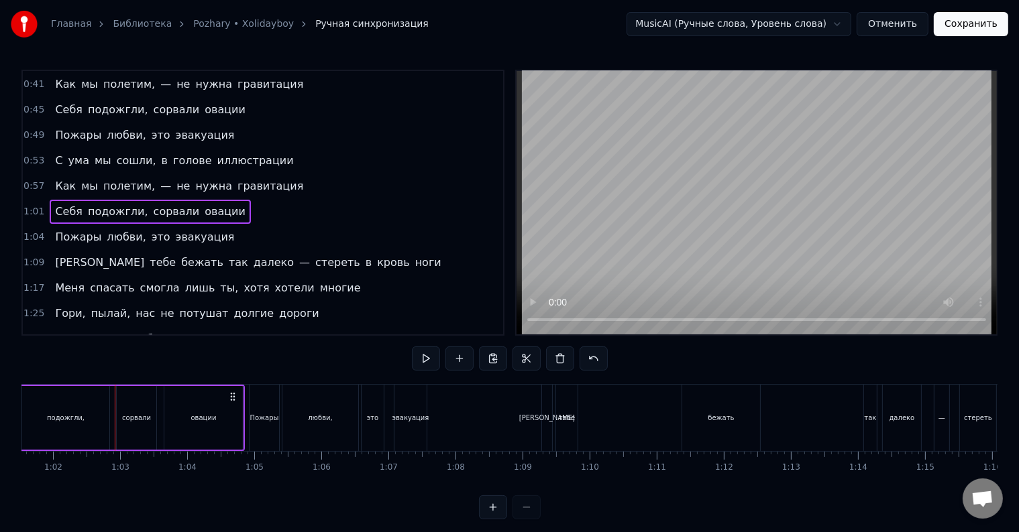
click at [113, 422] on div "Себя подожгли, сорвали овации" at bounding box center [121, 418] width 248 height 66
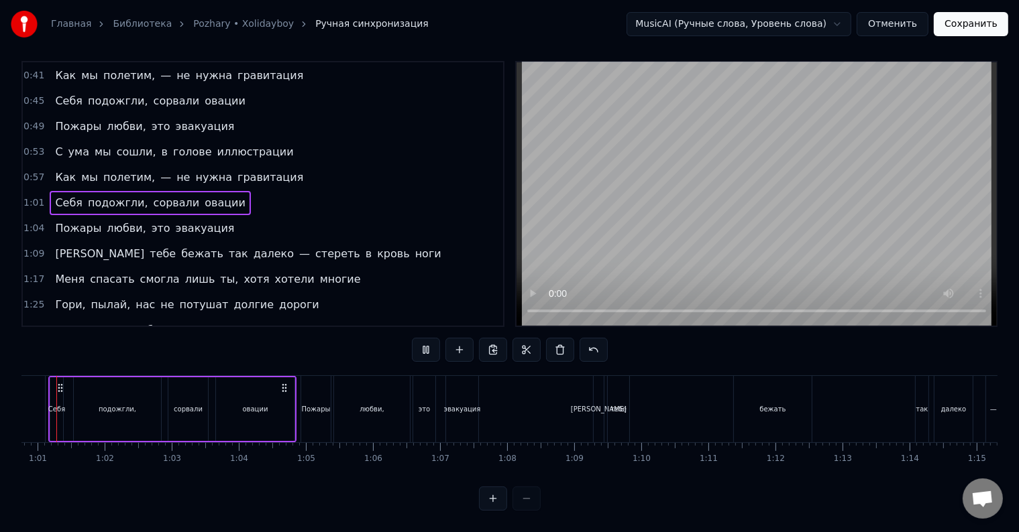
scroll to position [0, 4034]
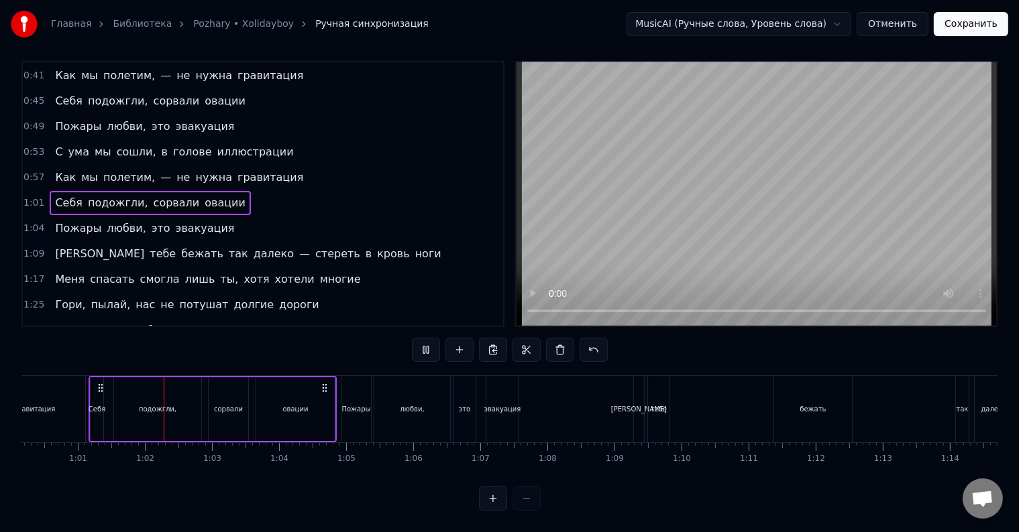
click at [80, 404] on div "гравитация" at bounding box center [34, 409] width 101 height 66
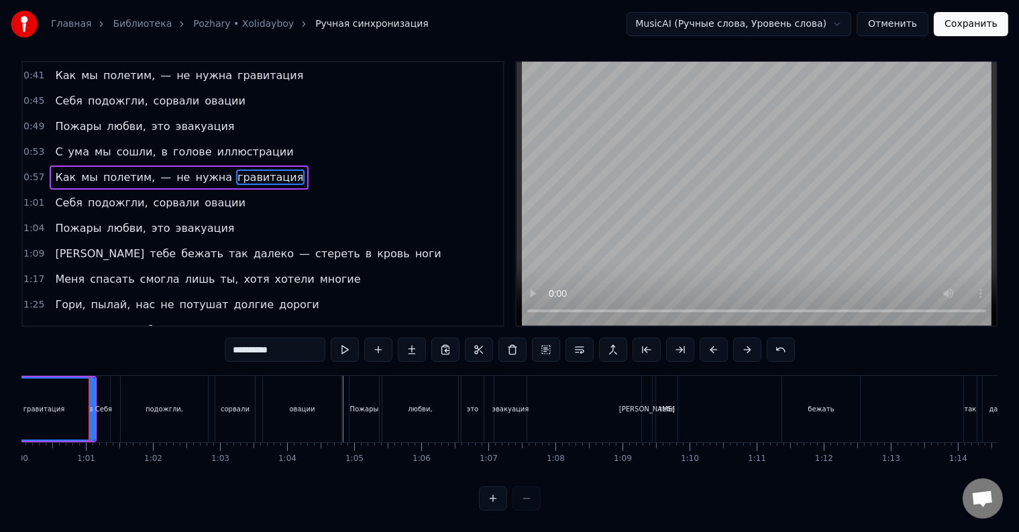
click at [258, 396] on div "Себя подожгли, сорвали овации" at bounding box center [221, 409] width 248 height 66
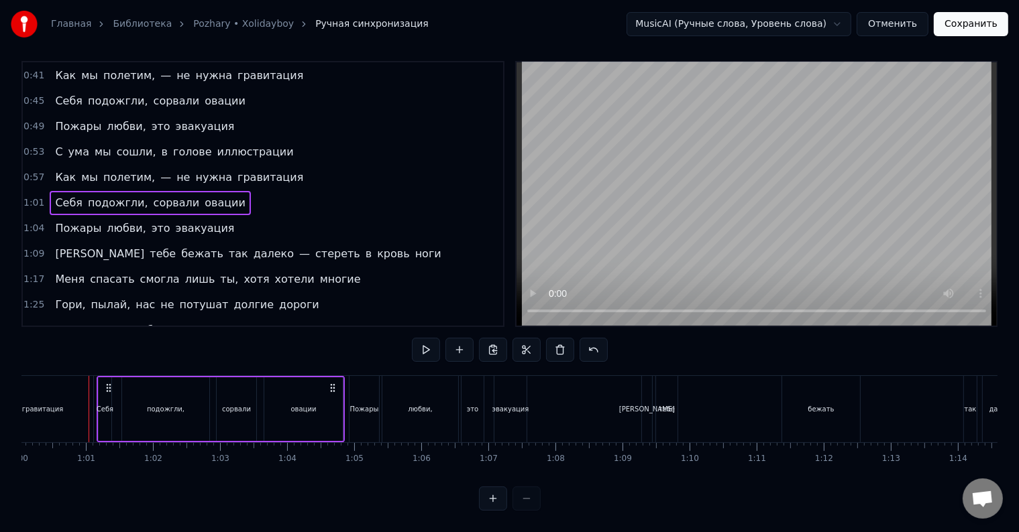
click at [89, 396] on div at bounding box center [89, 409] width 1 height 66
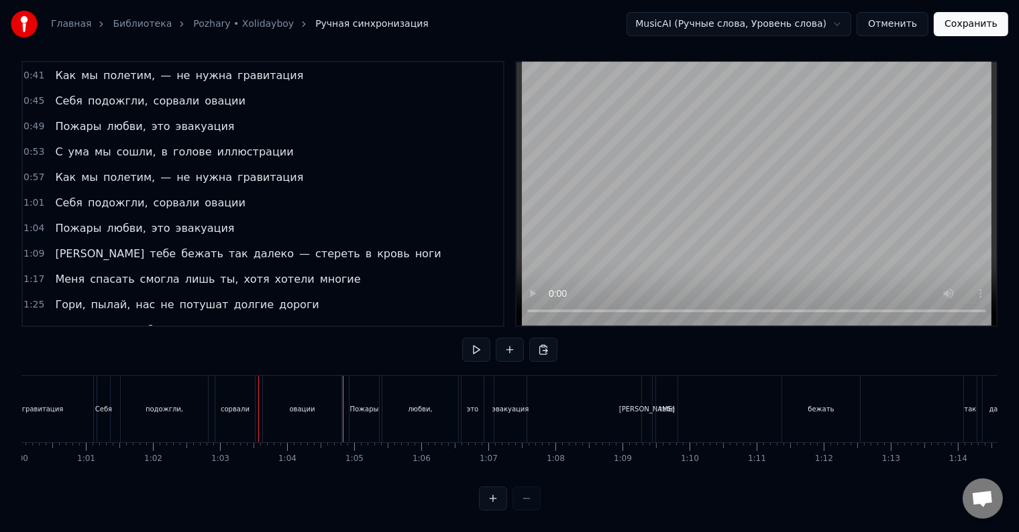
click at [258, 396] on div at bounding box center [258, 409] width 1 height 66
click at [258, 404] on div "Себя подожгли, сорвали овации" at bounding box center [221, 409] width 248 height 66
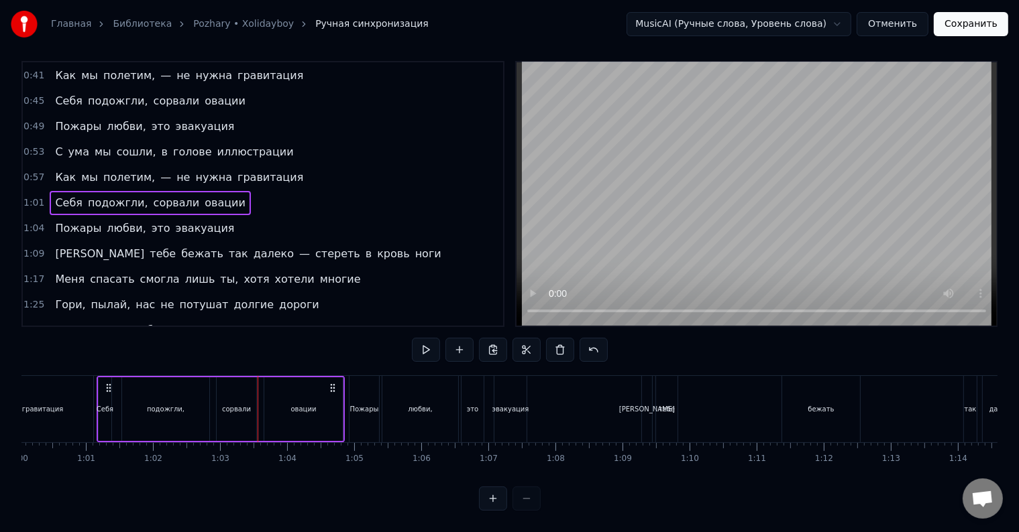
click at [258, 404] on div at bounding box center [258, 409] width 1 height 66
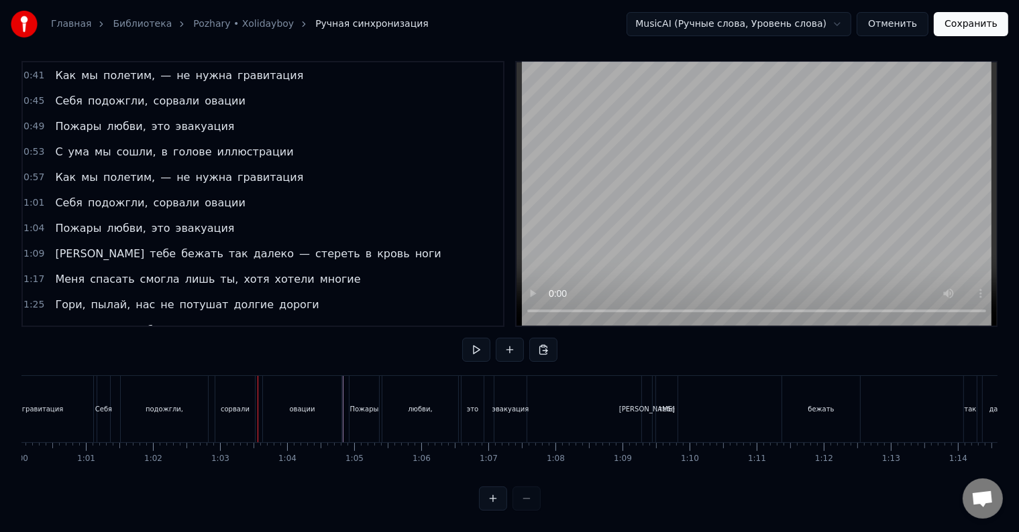
click at [258, 404] on div at bounding box center [258, 409] width 1 height 66
click at [507, 410] on div "эвакуация" at bounding box center [510, 409] width 32 height 66
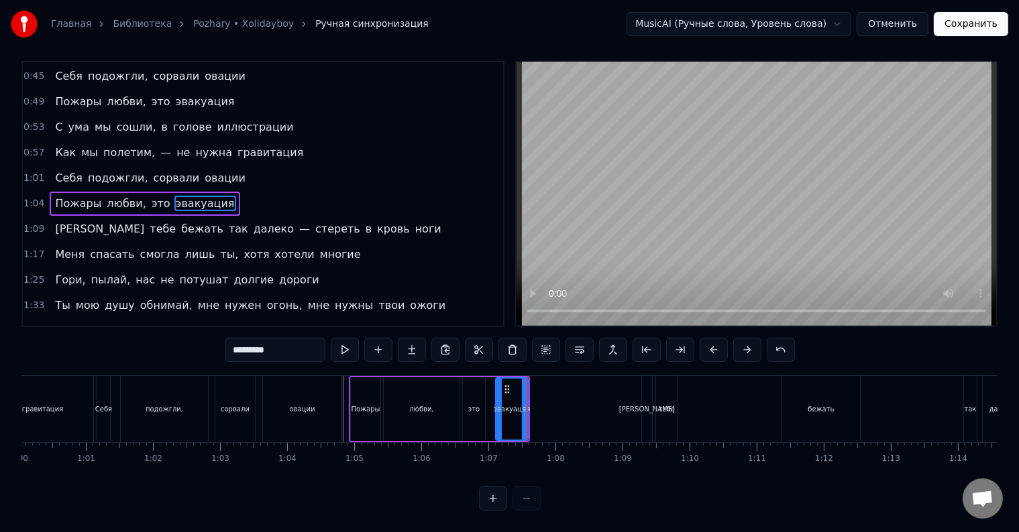
click at [512, 410] on div "эвакуация" at bounding box center [511, 409] width 31 height 61
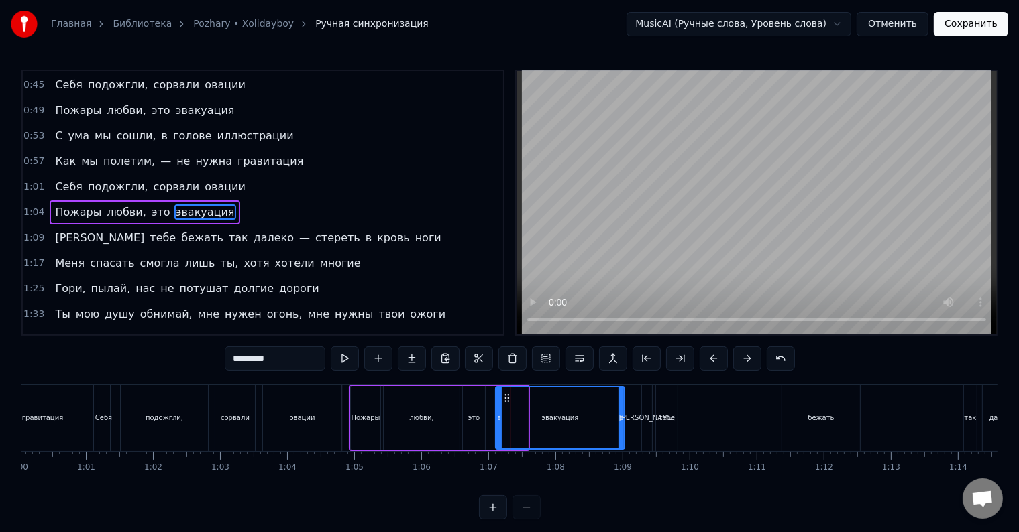
drag, startPoint x: 524, startPoint y: 416, endPoint x: 621, endPoint y: 420, distance: 96.6
click at [621, 420] on icon at bounding box center [620, 418] width 5 height 11
click at [343, 418] on div "Себя подожгли, сорвали овации" at bounding box center [221, 418] width 248 height 66
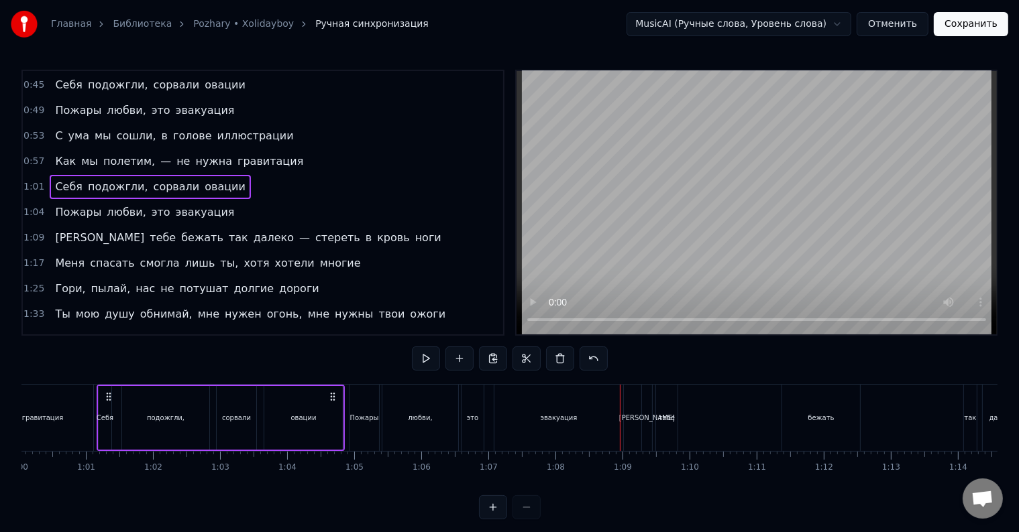
click at [620, 418] on div at bounding box center [620, 418] width 1 height 66
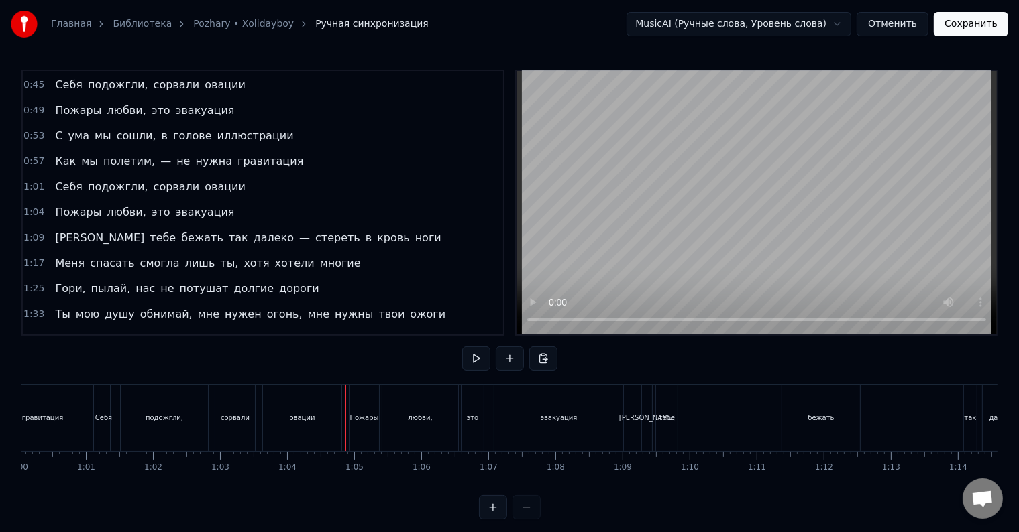
click at [345, 418] on div at bounding box center [345, 418] width 1 height 66
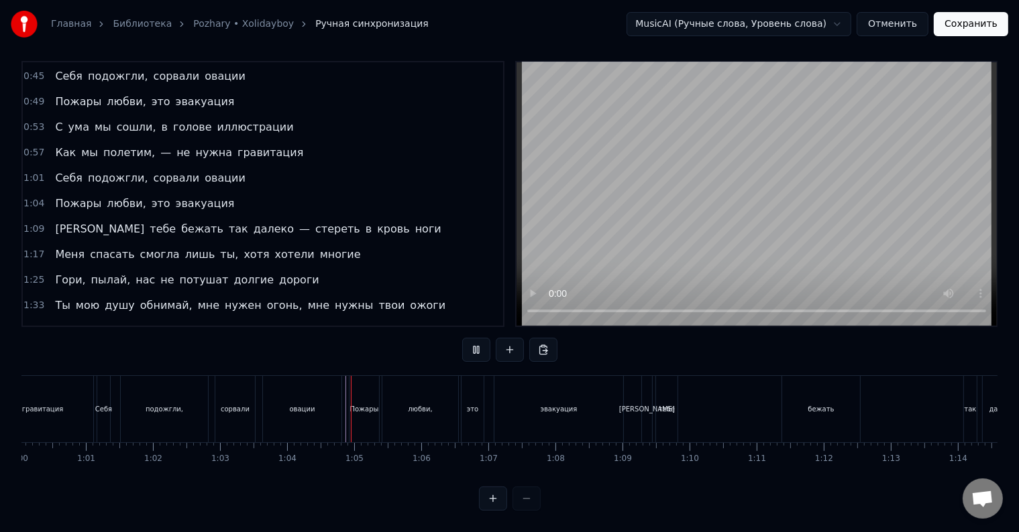
scroll to position [20, 0]
click at [668, 402] on div "тебе" at bounding box center [666, 409] width 21 height 66
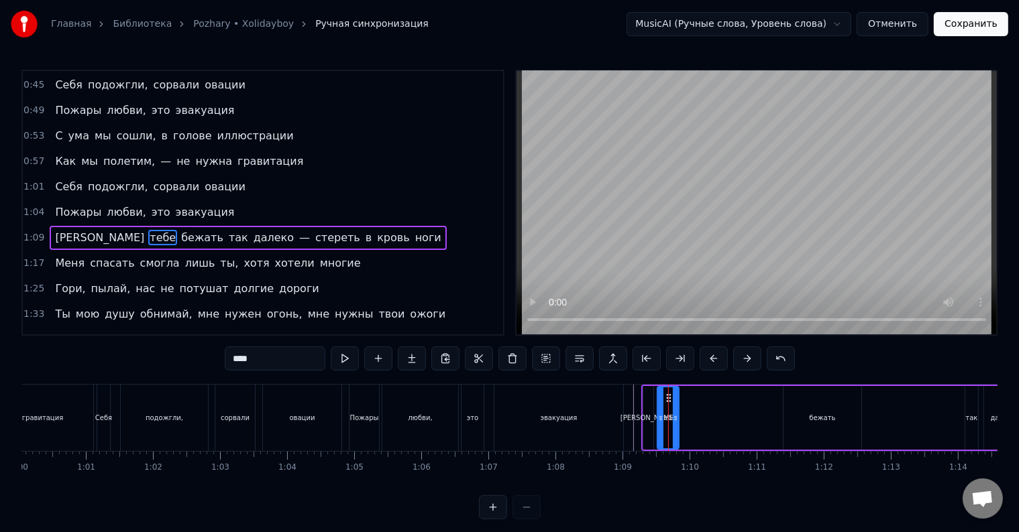
scroll to position [176, 0]
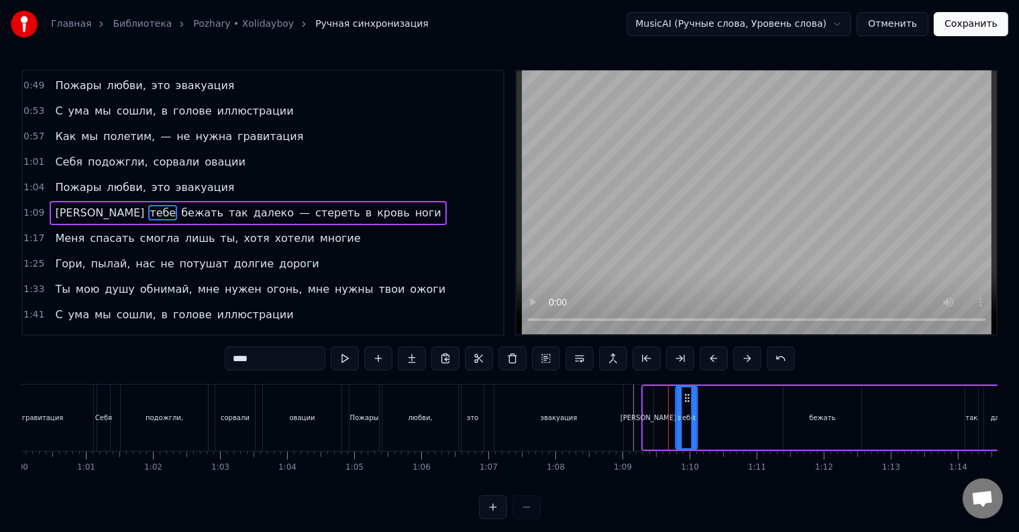
drag, startPoint x: 667, startPoint y: 397, endPoint x: 685, endPoint y: 400, distance: 18.4
click at [685, 400] on icon at bounding box center [686, 398] width 11 height 11
drag, startPoint x: 695, startPoint y: 416, endPoint x: 751, endPoint y: 417, distance: 56.3
click at [751, 417] on icon at bounding box center [749, 418] width 5 height 11
click at [648, 422] on div "[PERSON_NAME]" at bounding box center [648, 418] width 56 height 10
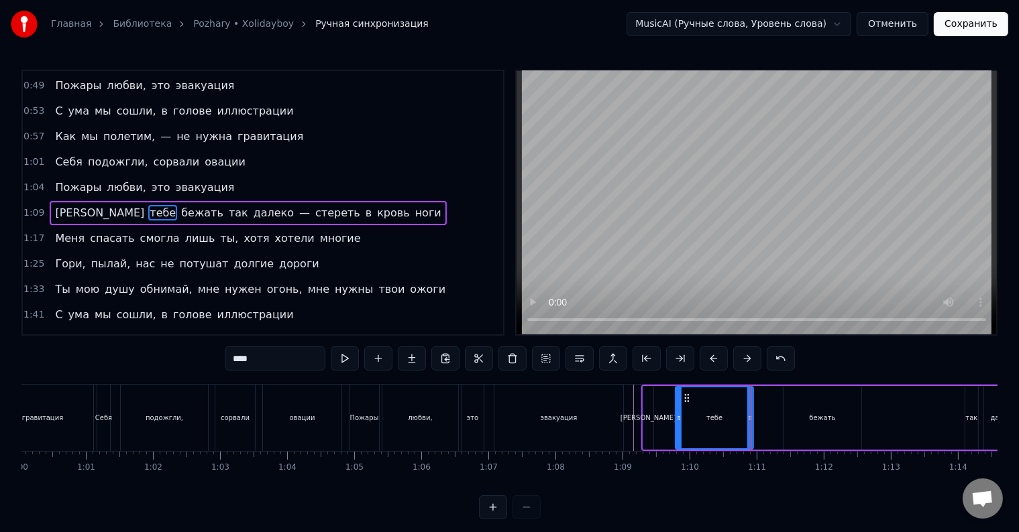
type input "*"
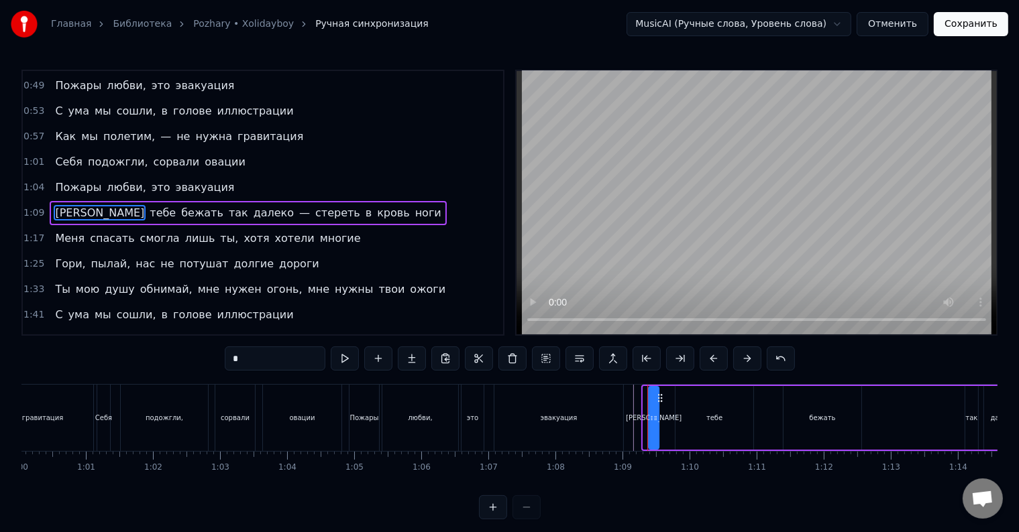
click at [659, 400] on icon at bounding box center [659, 398] width 11 height 11
drag, startPoint x: 654, startPoint y: 418, endPoint x: 664, endPoint y: 420, distance: 9.5
click at [664, 420] on icon at bounding box center [664, 418] width 5 height 11
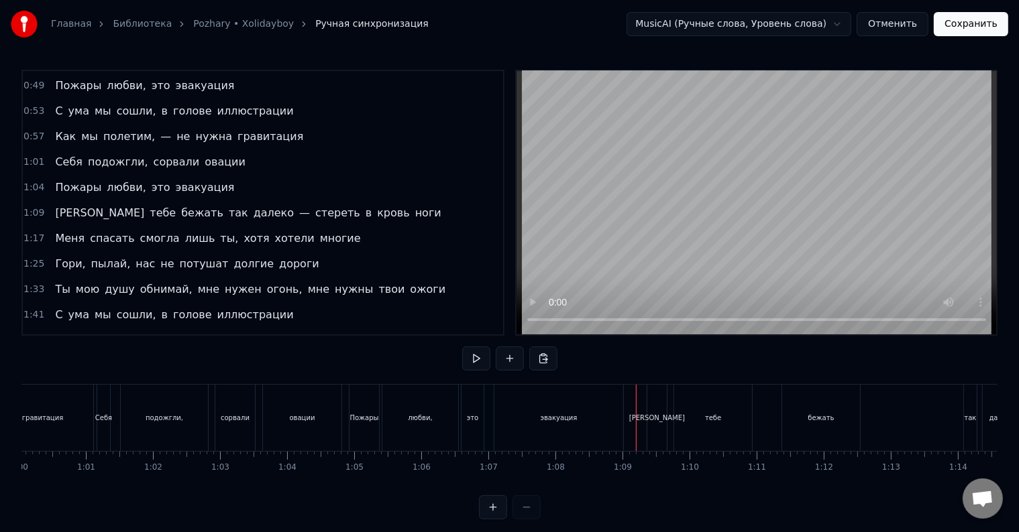
click at [636, 422] on div at bounding box center [636, 418] width 1 height 66
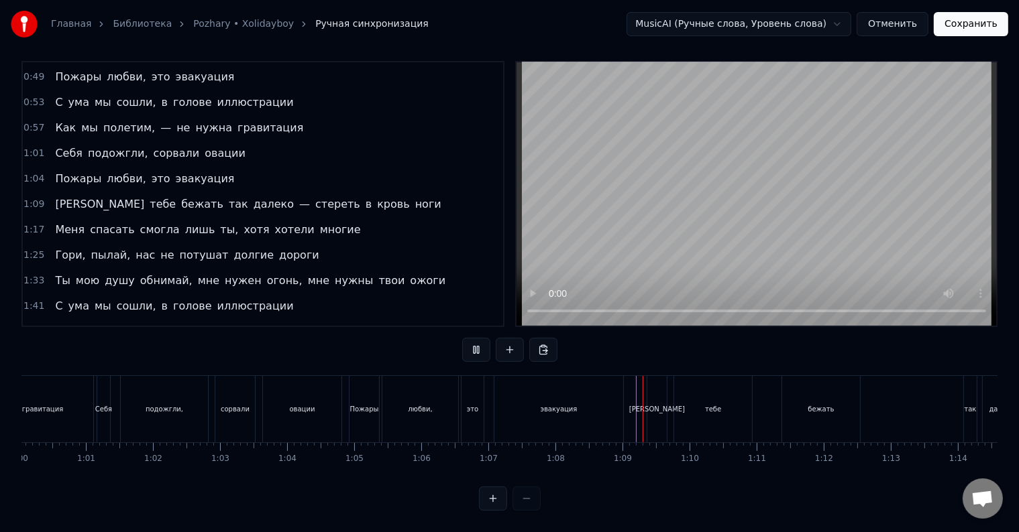
scroll to position [20, 0]
click at [791, 408] on div "бежать" at bounding box center [821, 409] width 78 height 66
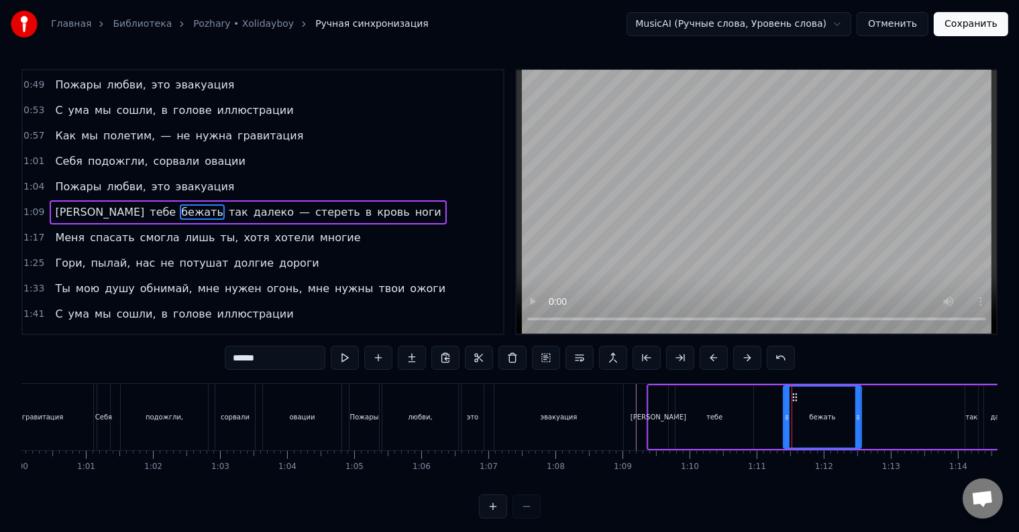
scroll to position [0, 0]
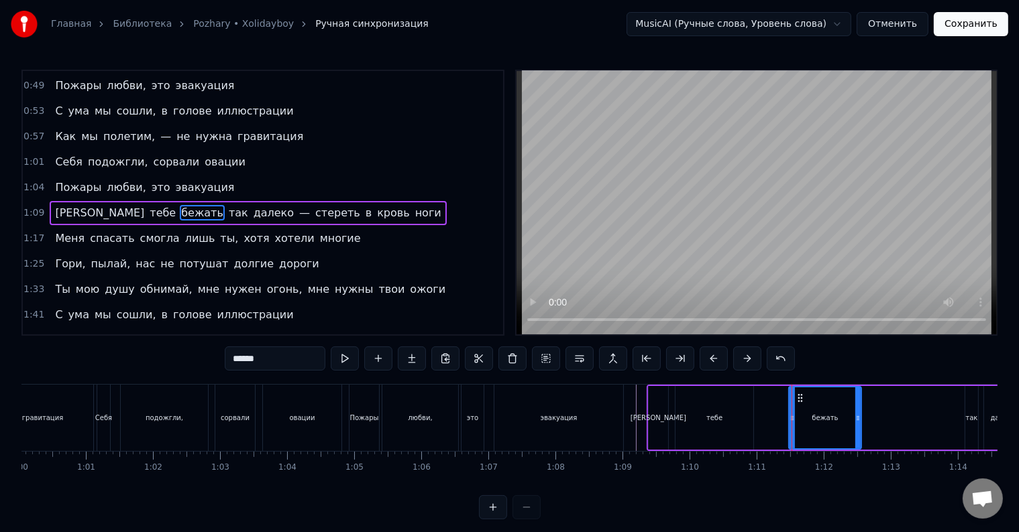
drag, startPoint x: 785, startPoint y: 418, endPoint x: 791, endPoint y: 425, distance: 8.6
click at [791, 425] on div at bounding box center [791, 418] width 5 height 61
click at [862, 424] on div at bounding box center [861, 418] width 5 height 61
click at [866, 424] on div "К тебе бежать так далеко — стереть в кровь ноги" at bounding box center [914, 418] width 537 height 66
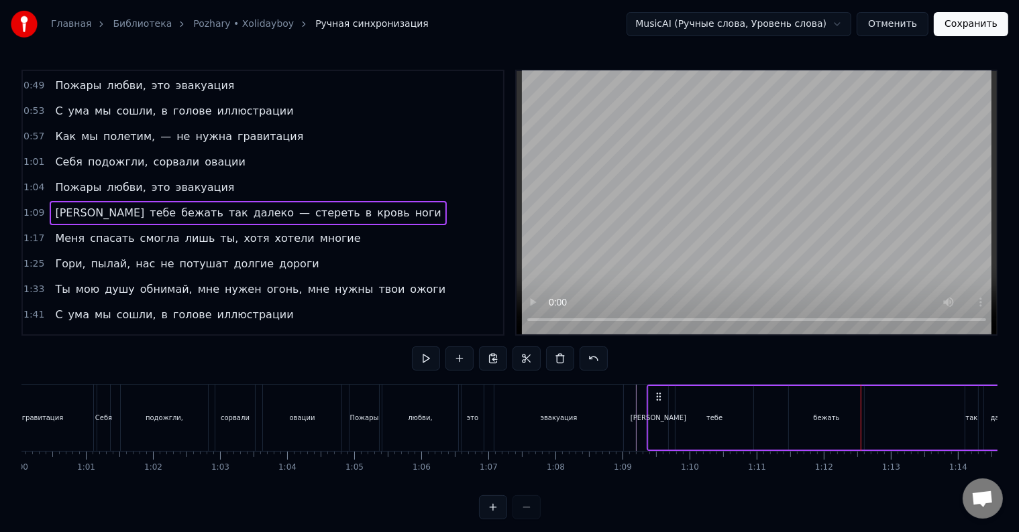
click at [866, 424] on div "К тебе бежать так далеко — стереть в кровь ноги" at bounding box center [914, 418] width 537 height 66
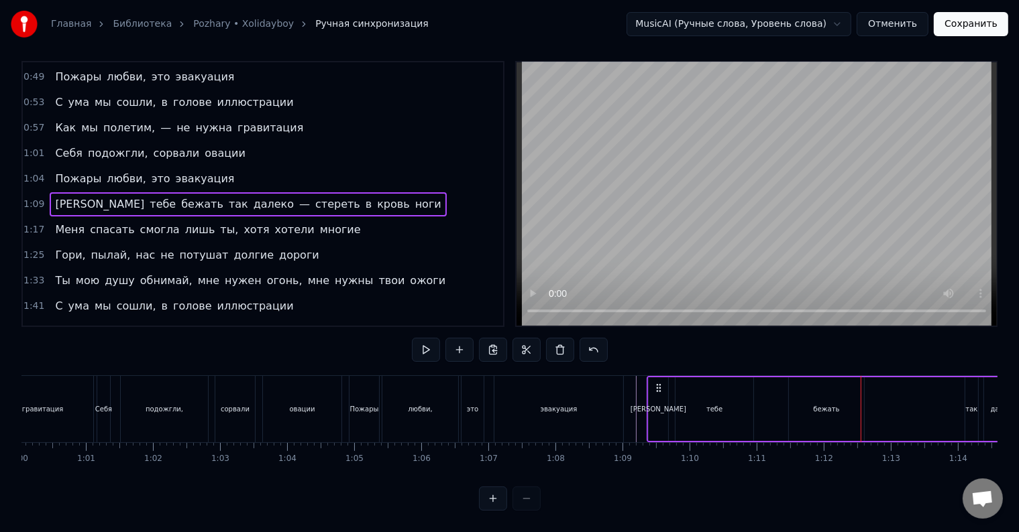
scroll to position [20, 0]
click at [865, 405] on div "К тебе бежать так далеко — стереть в кровь ноги" at bounding box center [914, 409] width 537 height 66
click at [866, 405] on div "К тебе бежать так далеко — стереть в кровь ноги" at bounding box center [914, 409] width 537 height 66
click at [919, 405] on div at bounding box center [919, 409] width 1 height 66
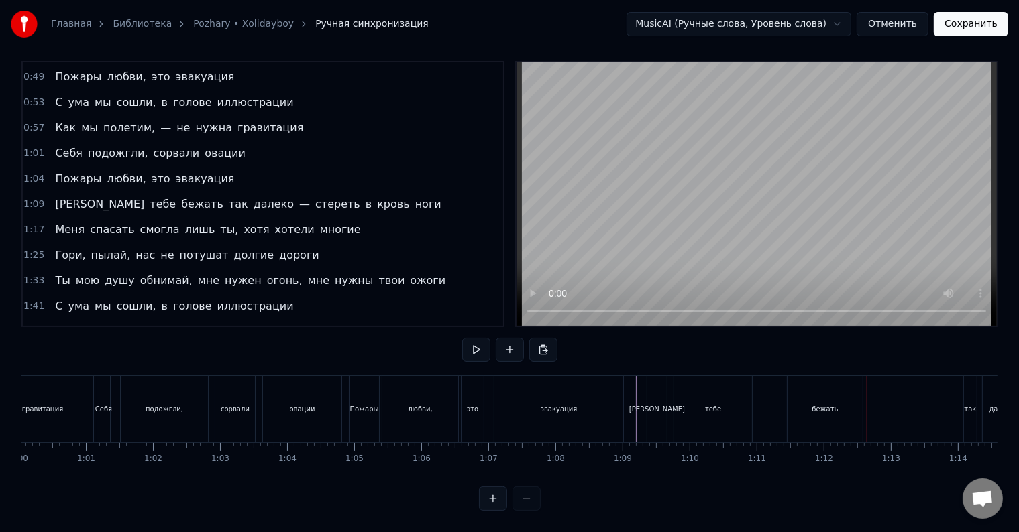
click at [866, 405] on div at bounding box center [866, 409] width 1 height 66
click at [856, 407] on div "бежать" at bounding box center [824, 409] width 75 height 66
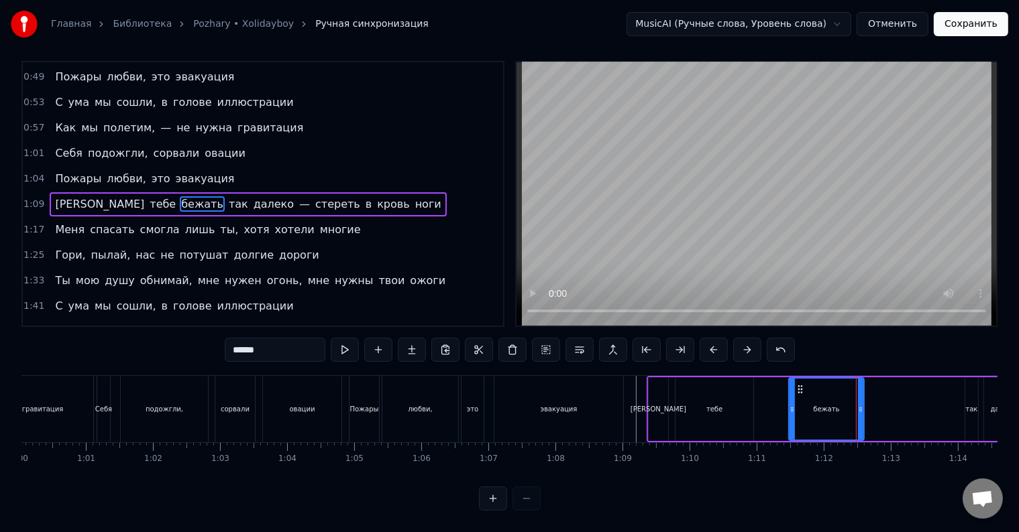
scroll to position [0, 0]
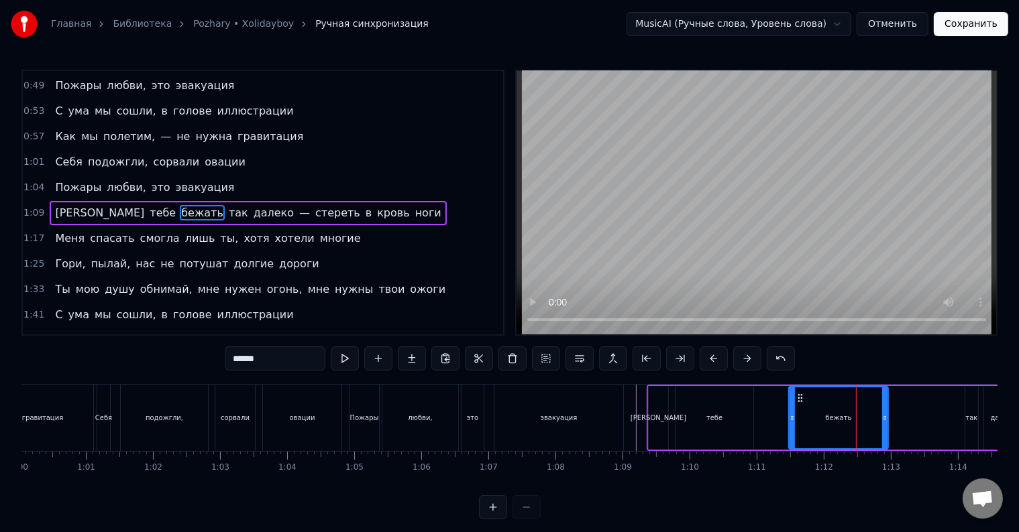
drag, startPoint x: 860, startPoint y: 412, endPoint x: 884, endPoint y: 416, distance: 24.4
click at [884, 416] on icon at bounding box center [884, 418] width 5 height 11
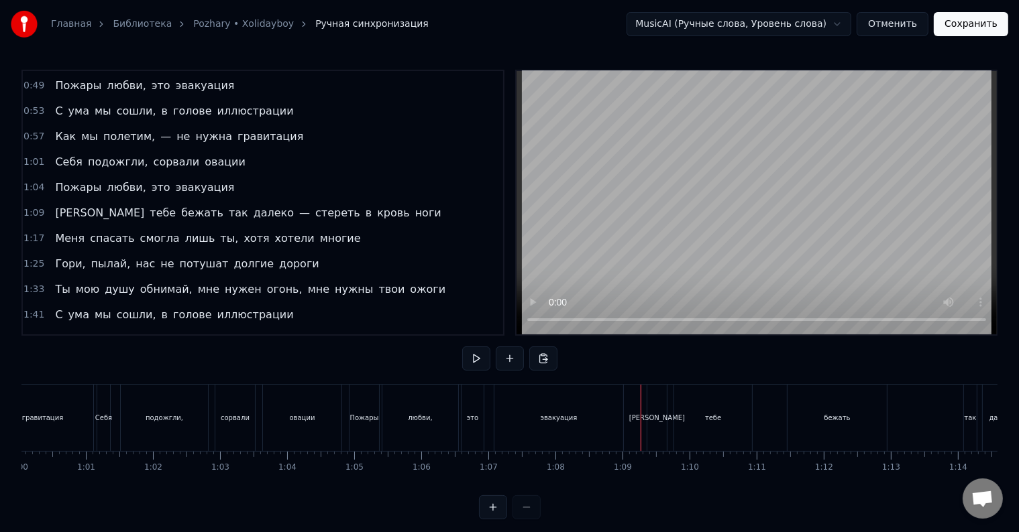
click at [640, 418] on div at bounding box center [640, 418] width 1 height 66
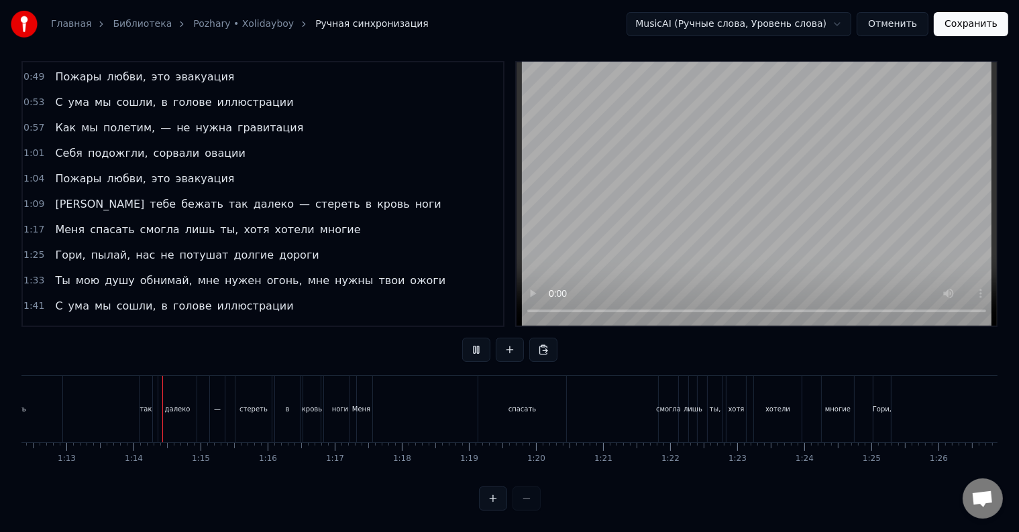
scroll to position [0, 4875]
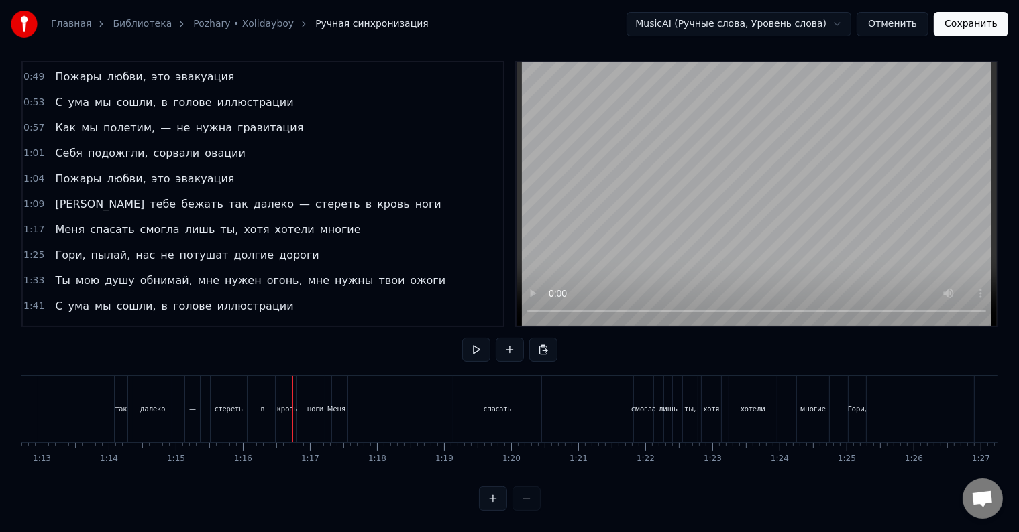
click at [196, 400] on div "—" at bounding box center [192, 409] width 15 height 66
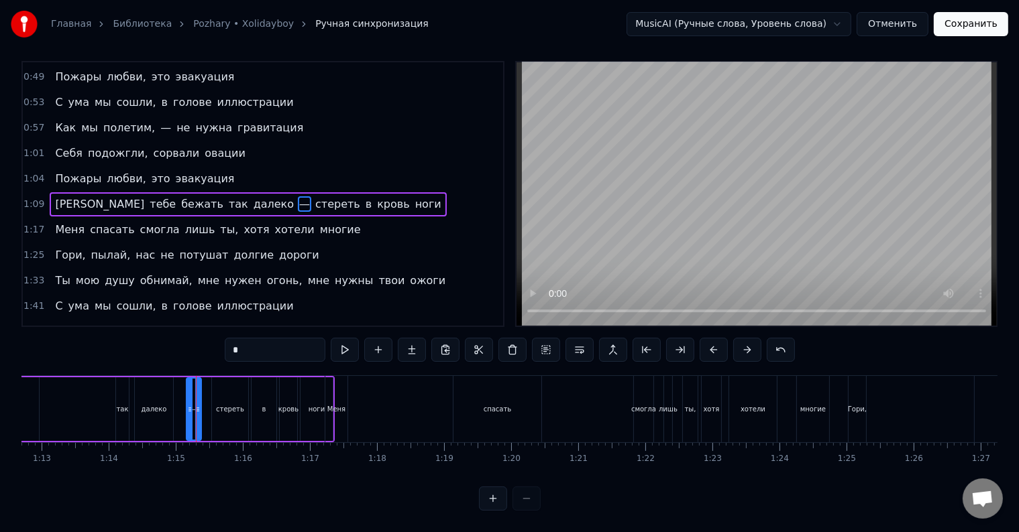
scroll to position [0, 0]
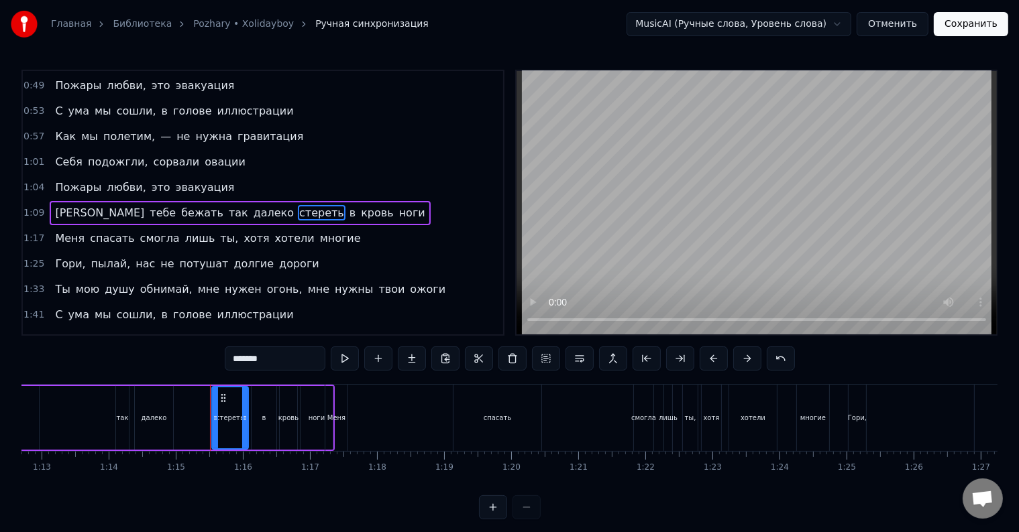
click at [158, 421] on div "далеко" at bounding box center [153, 418] width 25 height 10
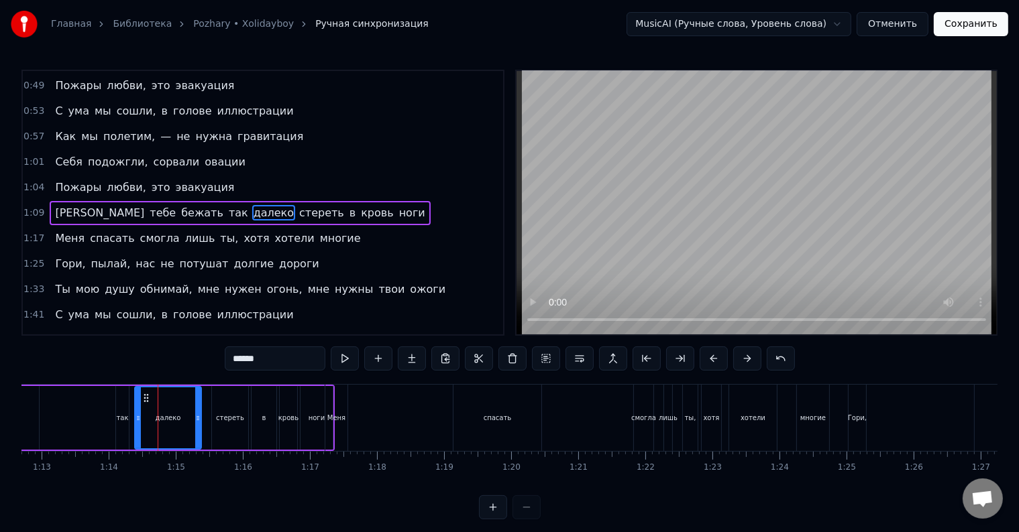
drag, startPoint x: 170, startPoint y: 423, endPoint x: 198, endPoint y: 423, distance: 27.5
click at [198, 423] on div at bounding box center [197, 418] width 5 height 61
click at [225, 419] on div "стереть" at bounding box center [230, 418] width 28 height 10
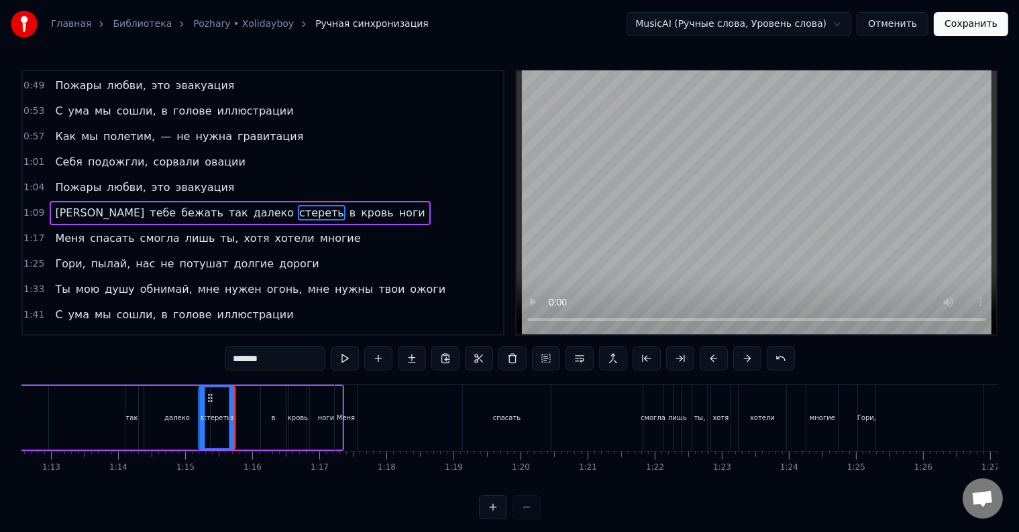
scroll to position [0, 4847]
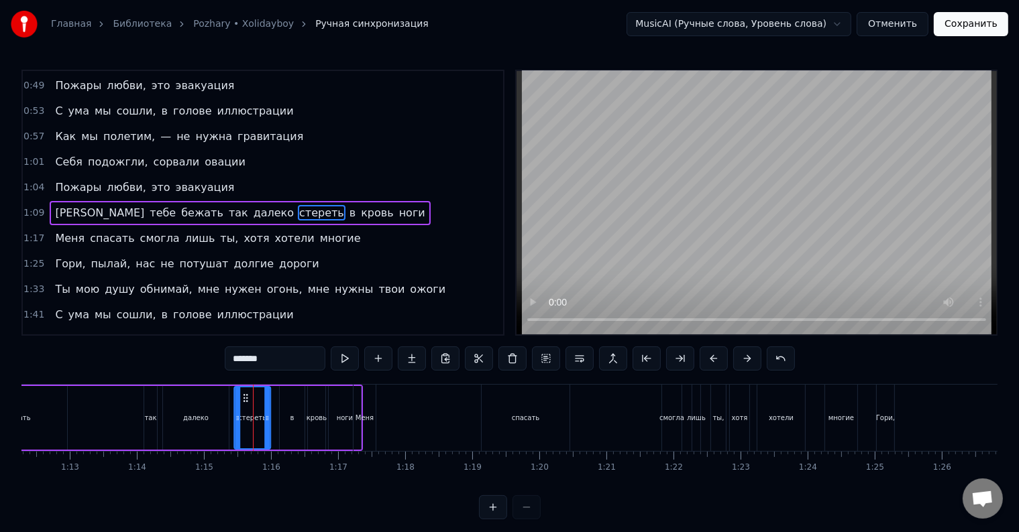
drag, startPoint x: 221, startPoint y: 398, endPoint x: 243, endPoint y: 405, distance: 23.1
click at [243, 405] on div "стереть" at bounding box center [252, 418] width 35 height 61
click at [288, 416] on div "в" at bounding box center [292, 418] width 25 height 64
type input "*"
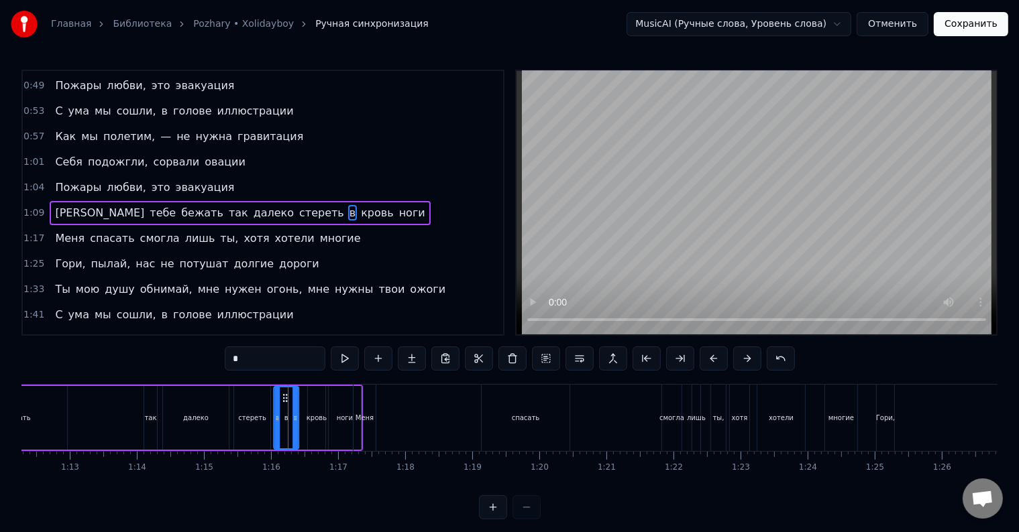
click at [284, 399] on icon at bounding box center [285, 398] width 11 height 11
click at [297, 416] on icon at bounding box center [296, 418] width 5 height 11
click at [137, 420] on div "К тебе бежать так далеко стереть в кровь ноги" at bounding box center [94, 418] width 537 height 66
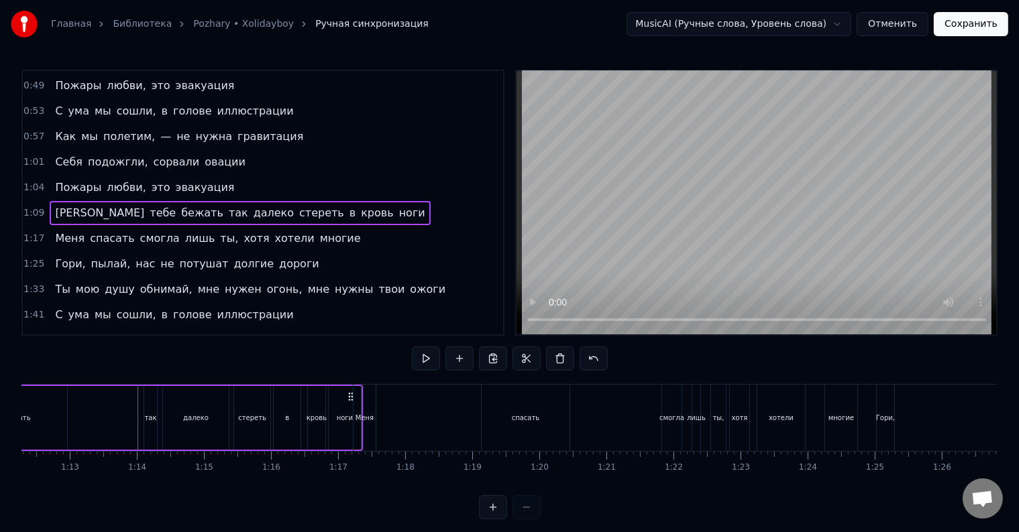
click at [137, 420] on div at bounding box center [137, 418] width 1 height 66
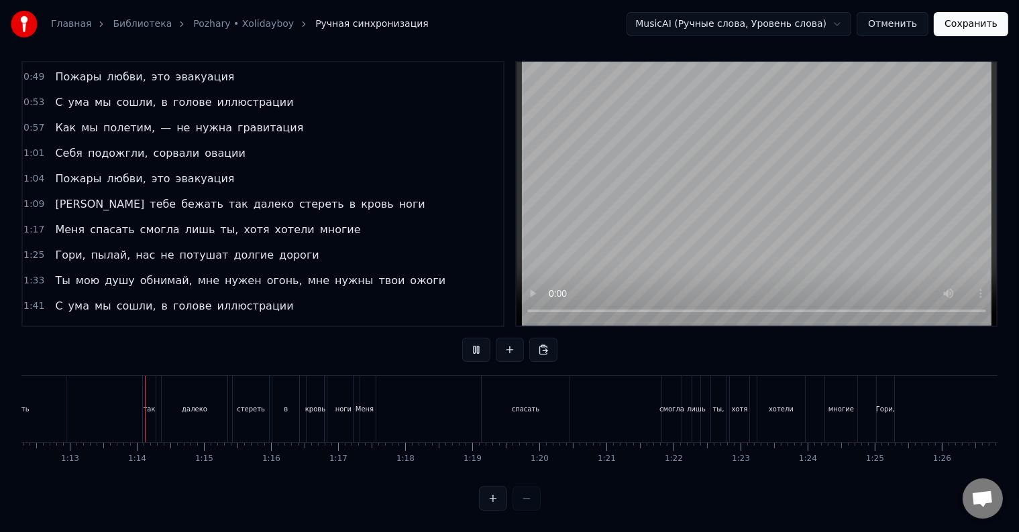
scroll to position [20, 0]
click at [350, 404] on div "ноги" at bounding box center [343, 409] width 32 height 66
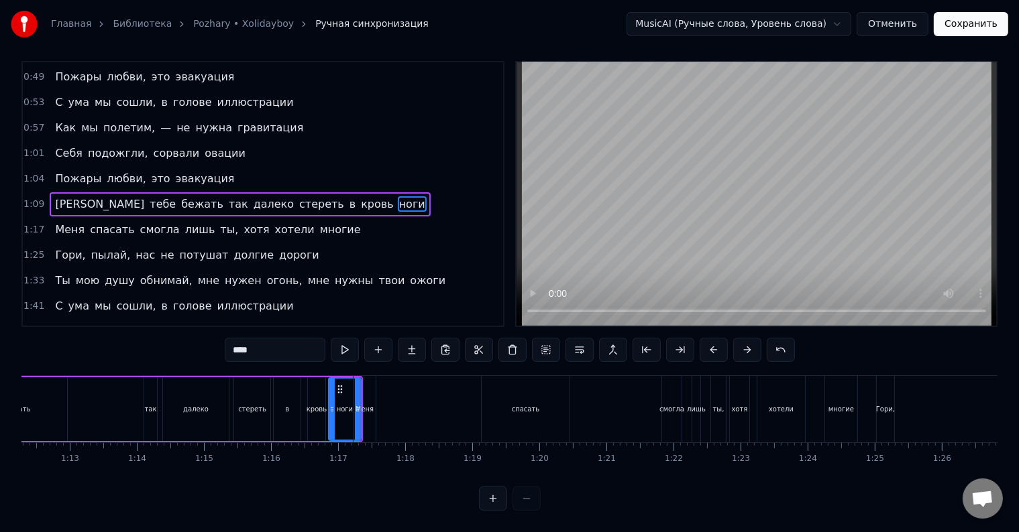
click at [353, 413] on div "Меня" at bounding box center [364, 409] width 23 height 66
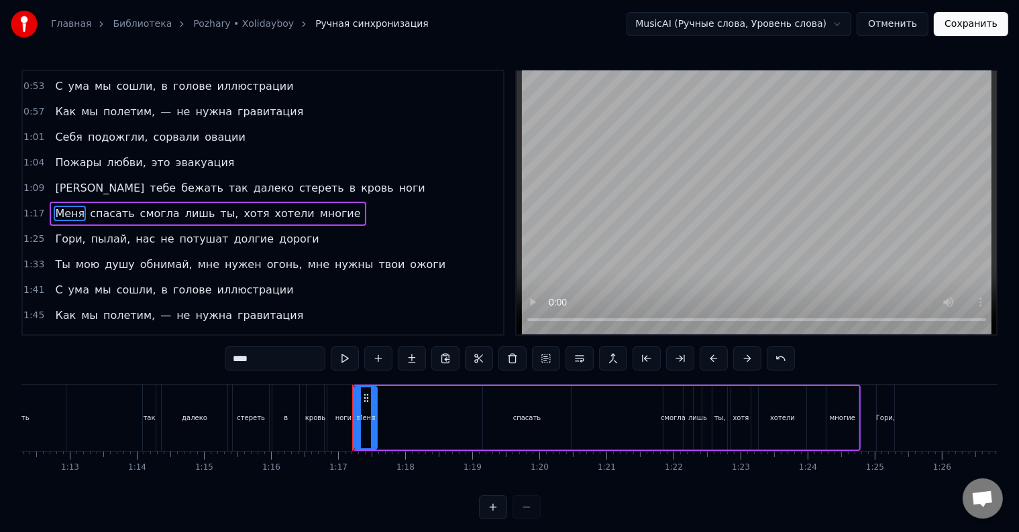
click at [341, 424] on div "ноги" at bounding box center [343, 418] width 32 height 66
type input "****"
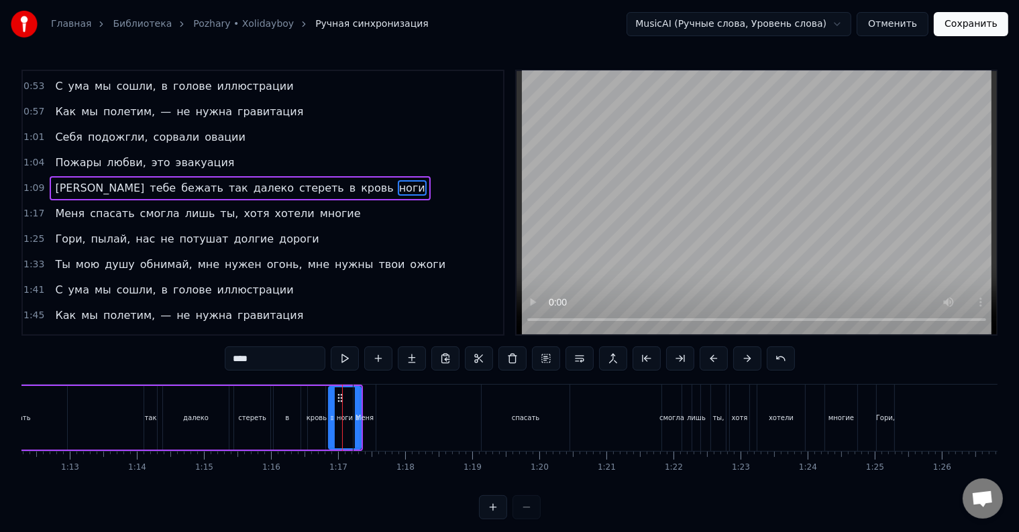
scroll to position [176, 0]
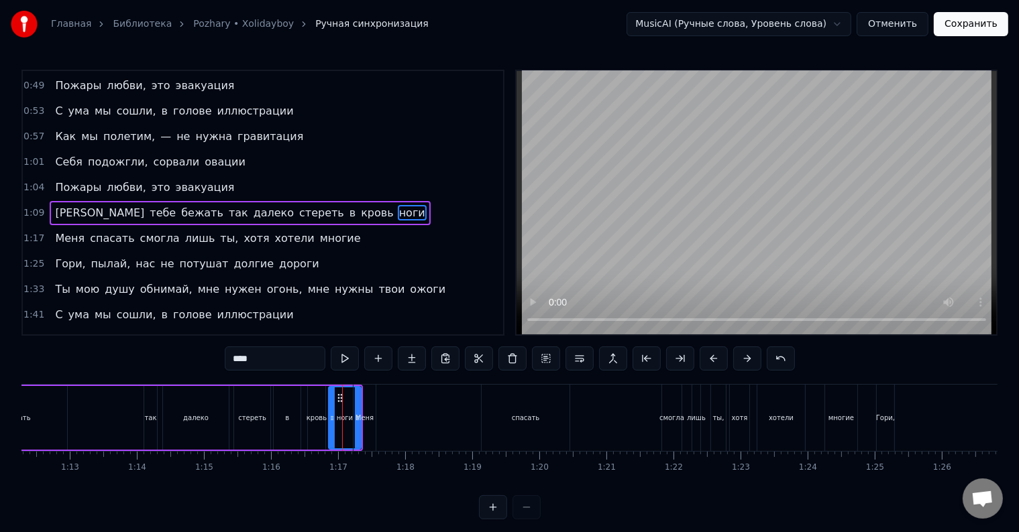
drag, startPoint x: 357, startPoint y: 413, endPoint x: 350, endPoint y: 415, distance: 7.0
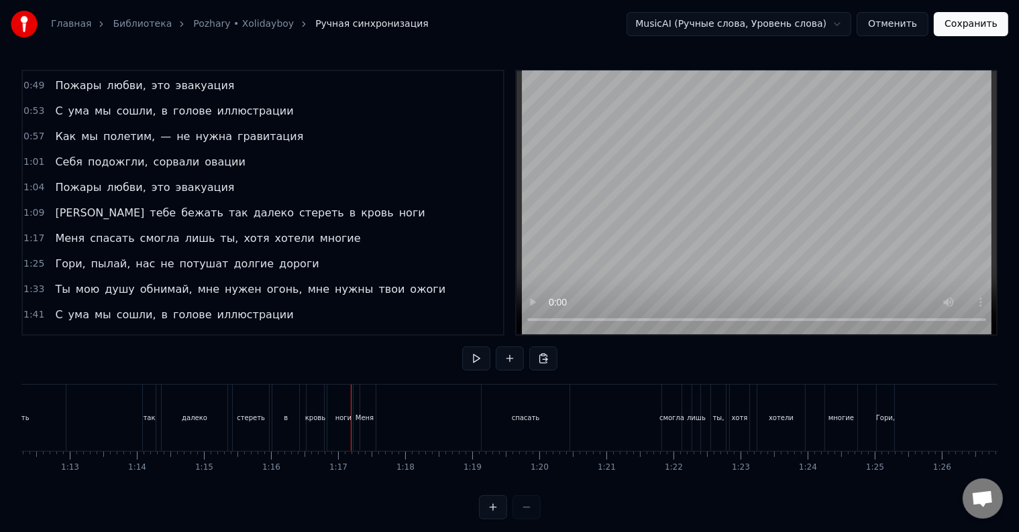
click at [341, 420] on div "ноги" at bounding box center [343, 418] width 16 height 10
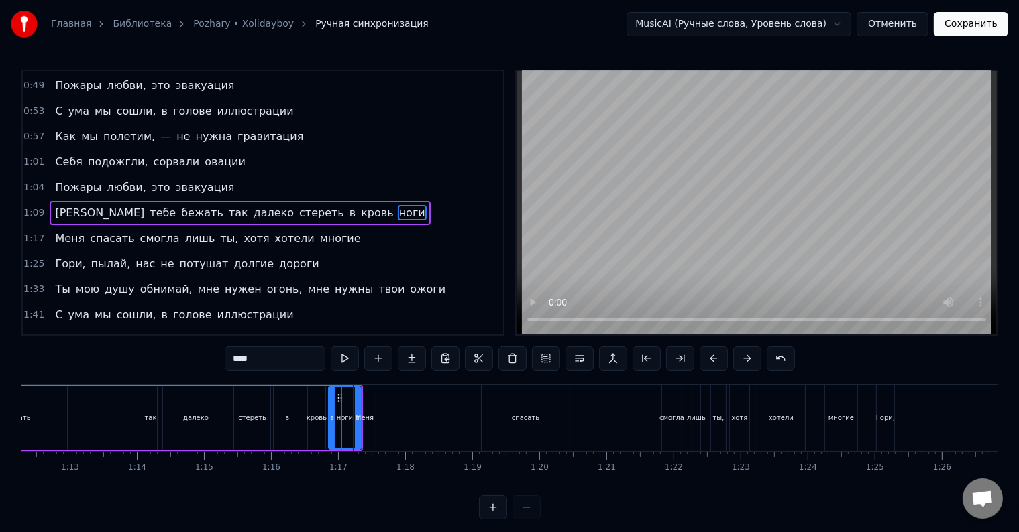
click at [367, 410] on div "Меня" at bounding box center [364, 418] width 22 height 66
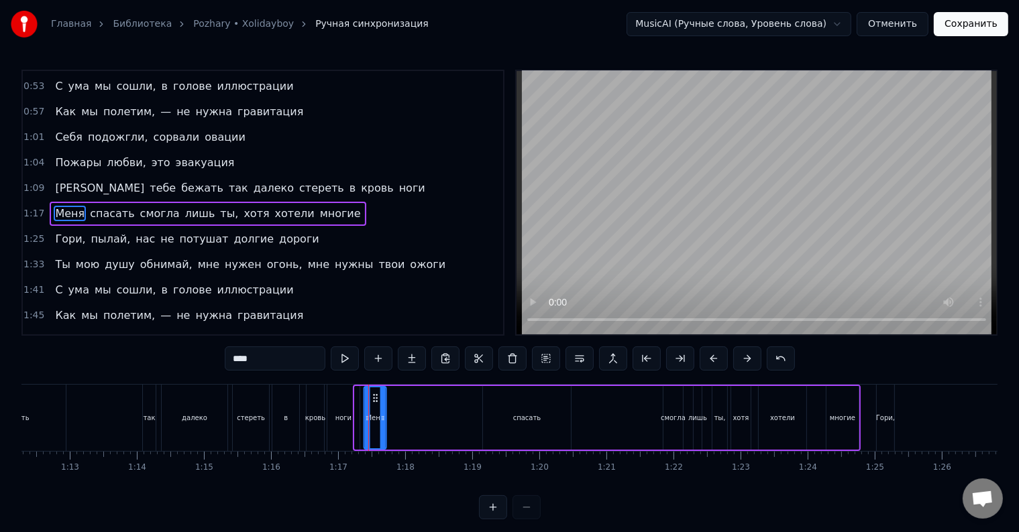
drag, startPoint x: 365, startPoint y: 399, endPoint x: 369, endPoint y: 405, distance: 7.6
click at [375, 400] on icon at bounding box center [375, 398] width 11 height 11
click at [341, 422] on div "ноги" at bounding box center [343, 418] width 16 height 10
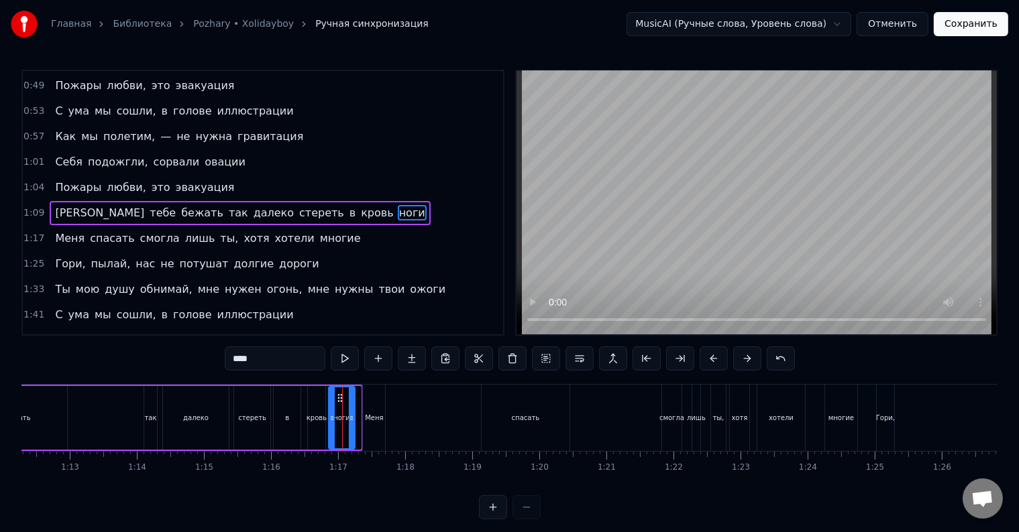
click at [352, 418] on icon at bounding box center [351, 418] width 5 height 11
click at [367, 413] on div "Меня" at bounding box center [374, 418] width 18 height 10
type input "****"
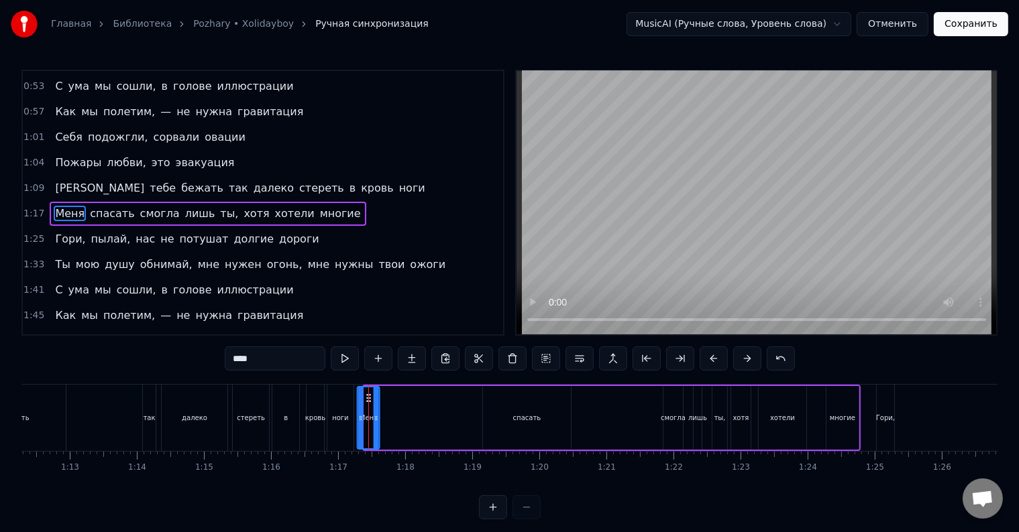
drag, startPoint x: 373, startPoint y: 398, endPoint x: 366, endPoint y: 399, distance: 6.8
click at [366, 399] on icon at bounding box center [368, 398] width 11 height 11
drag, startPoint x: 374, startPoint y: 418, endPoint x: 433, endPoint y: 419, distance: 58.3
click at [433, 419] on icon at bounding box center [434, 418] width 5 height 11
click at [467, 415] on div "Меня спасать смогла лишь ты, хотя хотели многие" at bounding box center [607, 418] width 505 height 66
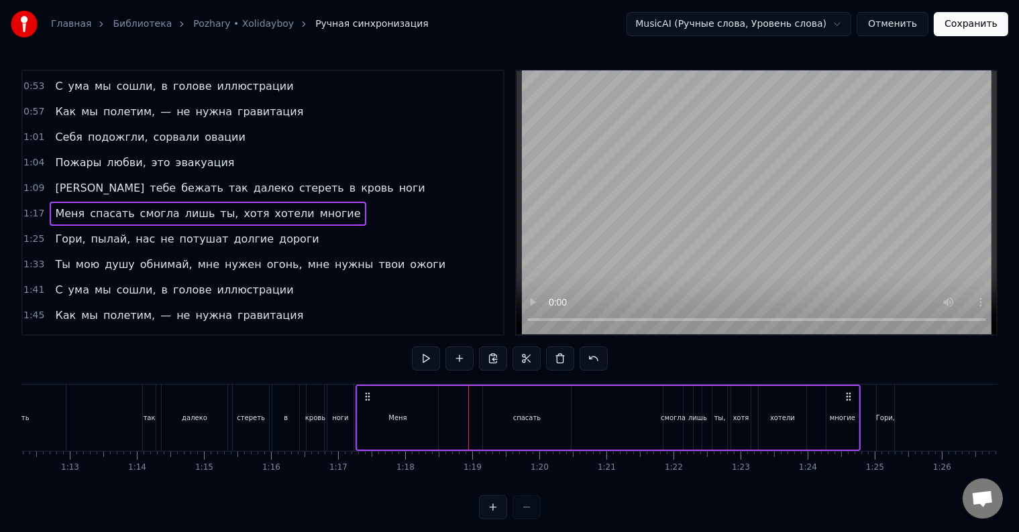
click at [496, 421] on div "спасать" at bounding box center [527, 418] width 88 height 64
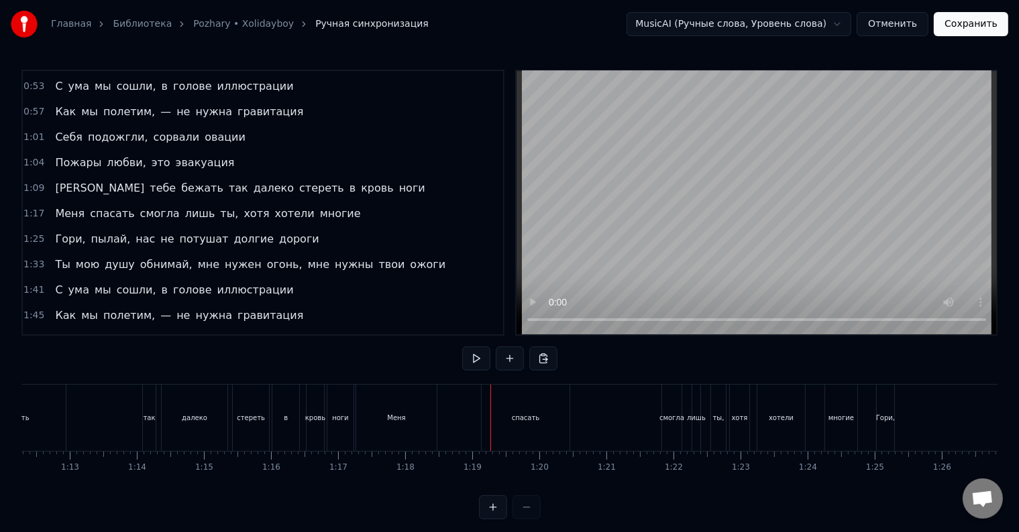
click at [491, 400] on div "спасать" at bounding box center [525, 418] width 88 height 66
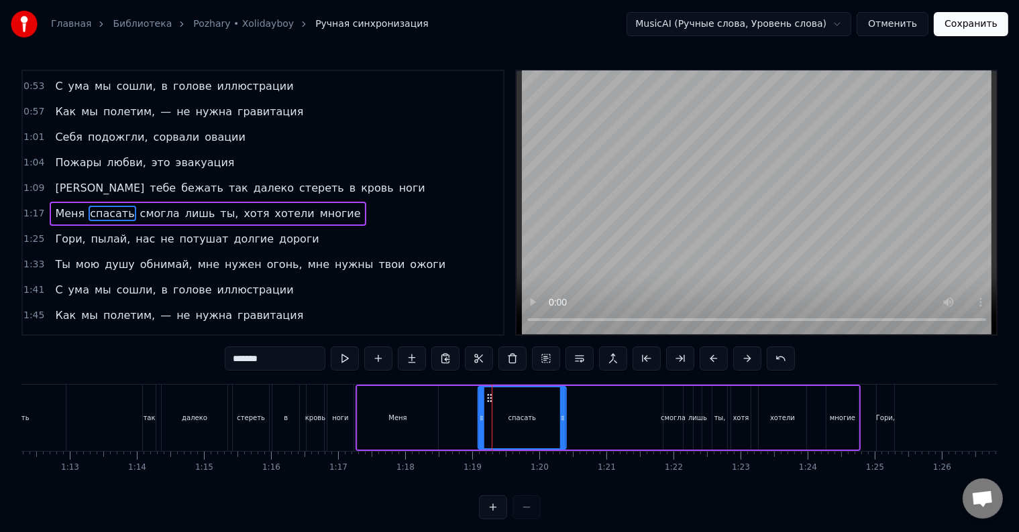
click at [488, 396] on icon at bounding box center [489, 398] width 11 height 11
drag, startPoint x: 561, startPoint y: 421, endPoint x: 583, endPoint y: 422, distance: 21.5
click at [583, 422] on icon at bounding box center [583, 418] width 5 height 11
click at [353, 413] on div "ноги" at bounding box center [340, 418] width 27 height 66
type input "****"
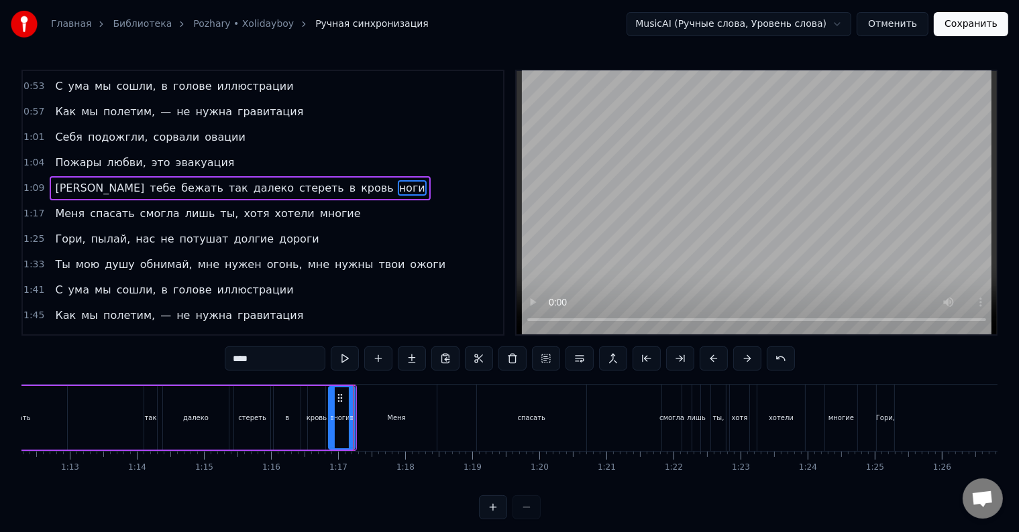
scroll to position [176, 0]
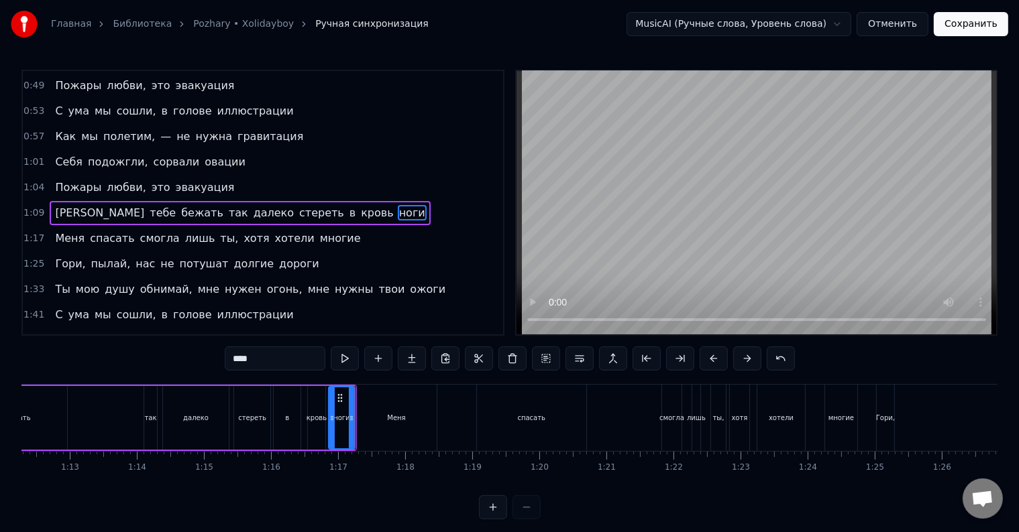
click at [353, 413] on div at bounding box center [353, 418] width 1 height 66
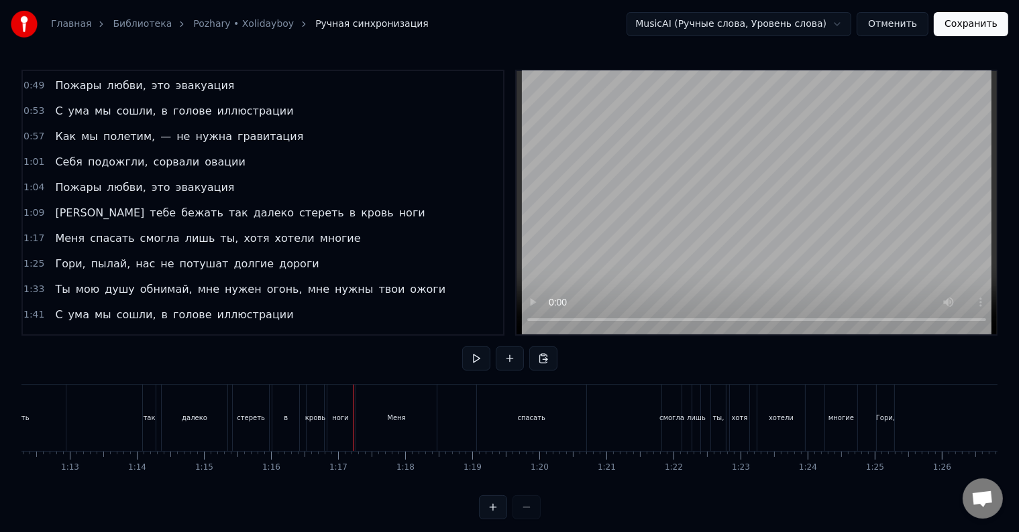
click at [353, 413] on div at bounding box center [353, 418] width 1 height 66
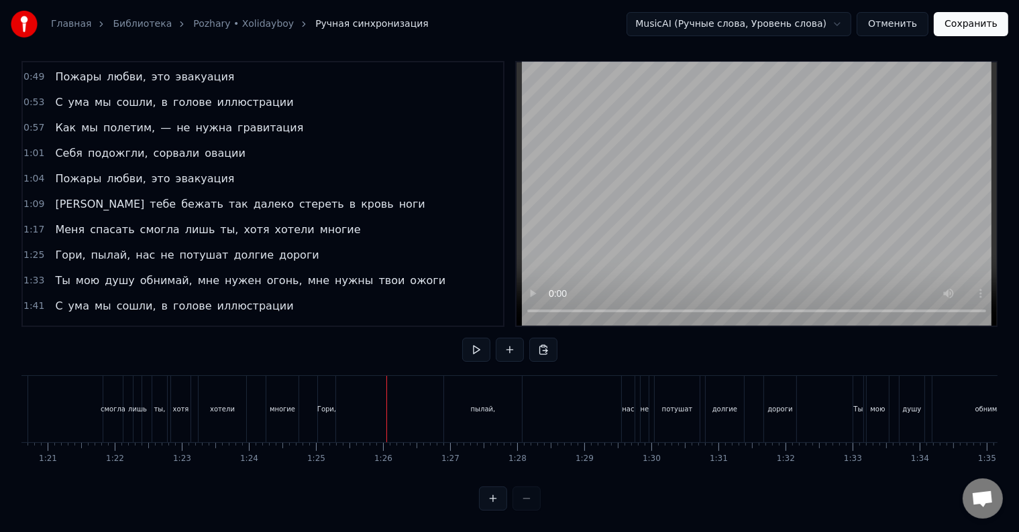
scroll to position [0, 5375]
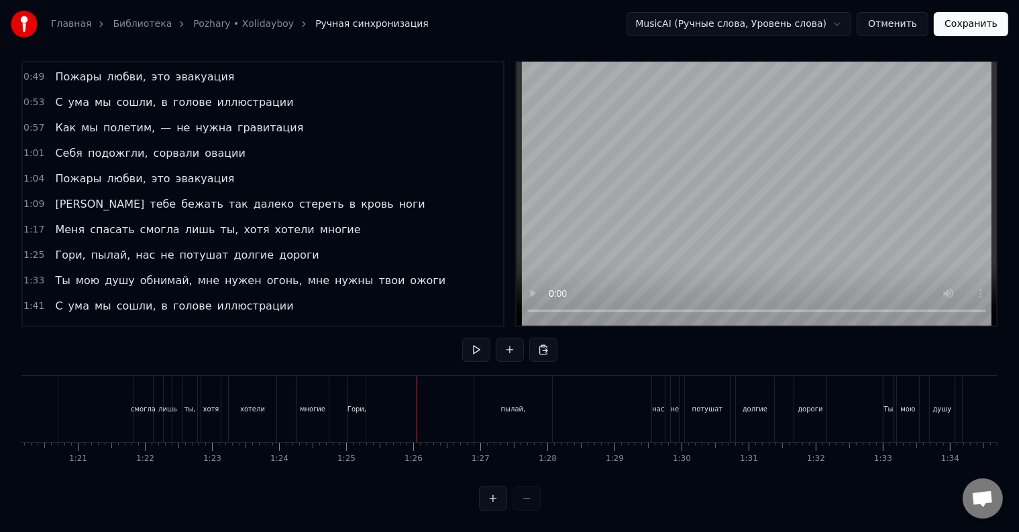
click at [288, 397] on div "Меня спасать смогла лишь ты, хотя хотели многие" at bounding box center [79, 409] width 505 height 66
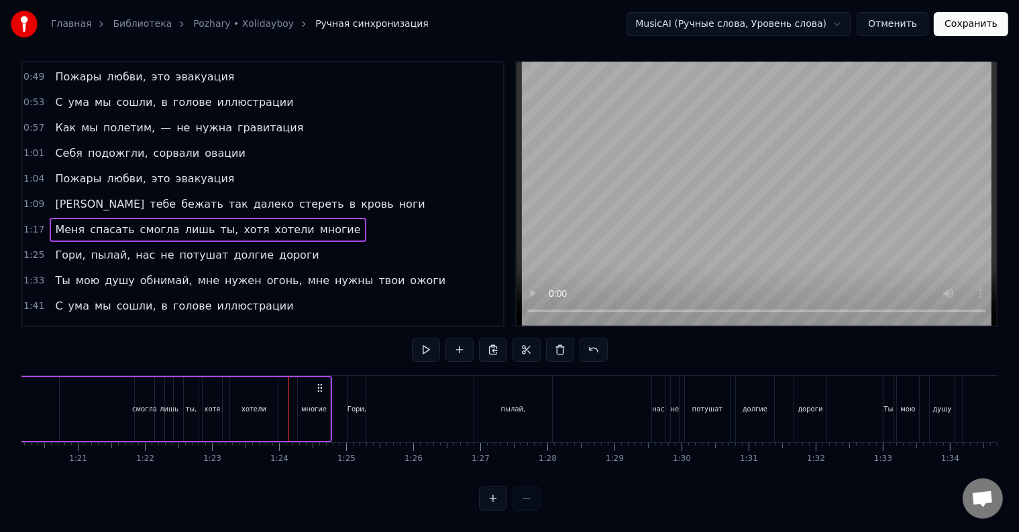
click at [288, 397] on div at bounding box center [288, 409] width 1 height 66
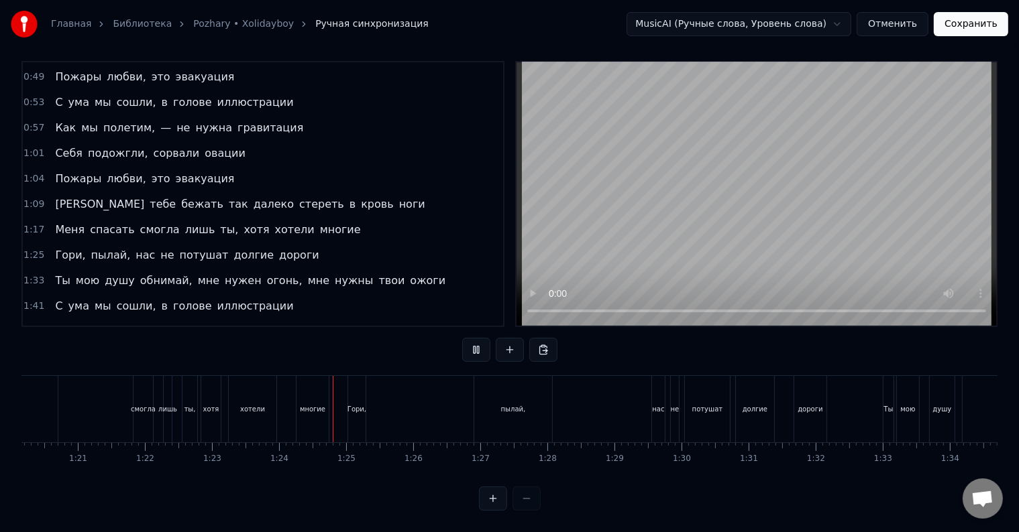
click at [288, 397] on div "Меня спасать смогла лишь ты, хотя хотели многие" at bounding box center [79, 409] width 505 height 66
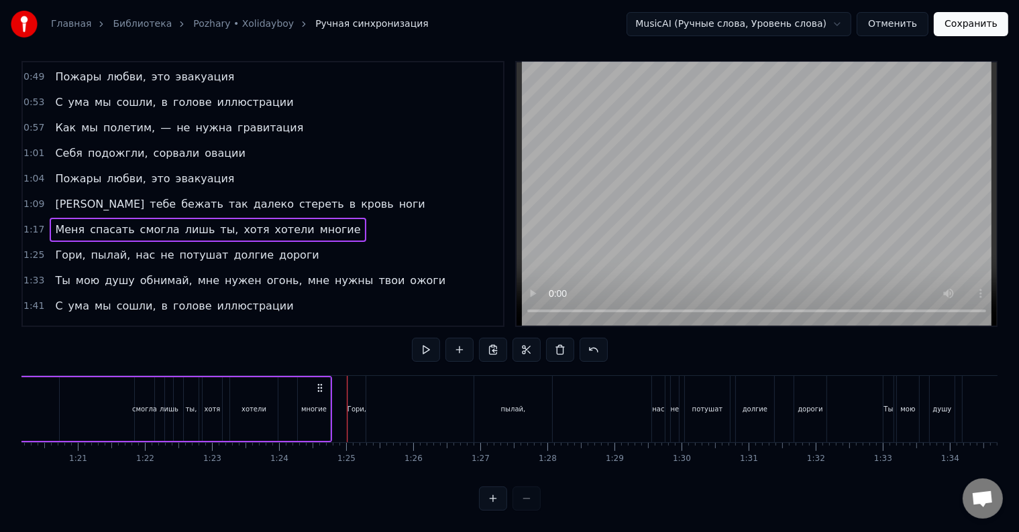
click at [288, 397] on div "Меня спасать смогла лишь ты, хотя хотели многие" at bounding box center [79, 409] width 505 height 66
click at [288, 397] on div at bounding box center [288, 409] width 1 height 66
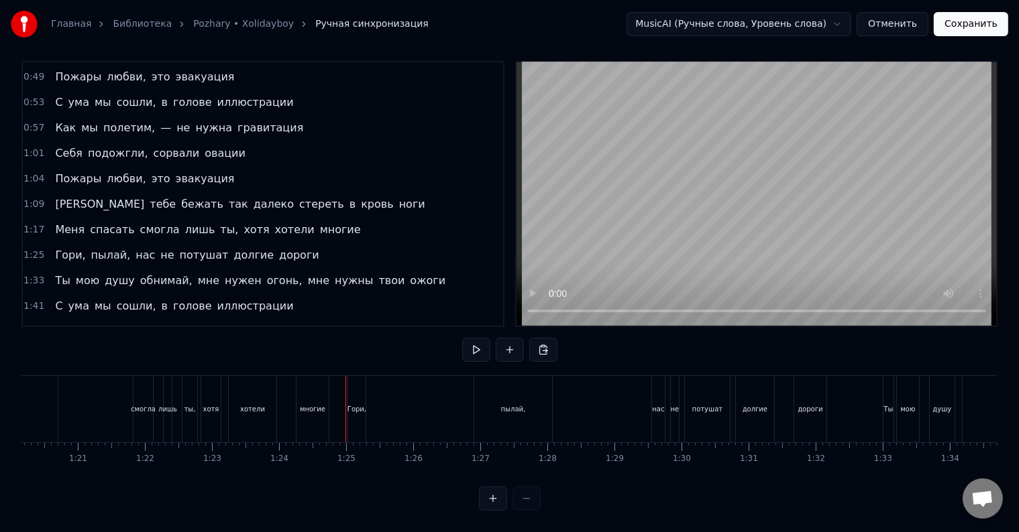
click at [247, 404] on div "хотели" at bounding box center [252, 409] width 25 height 10
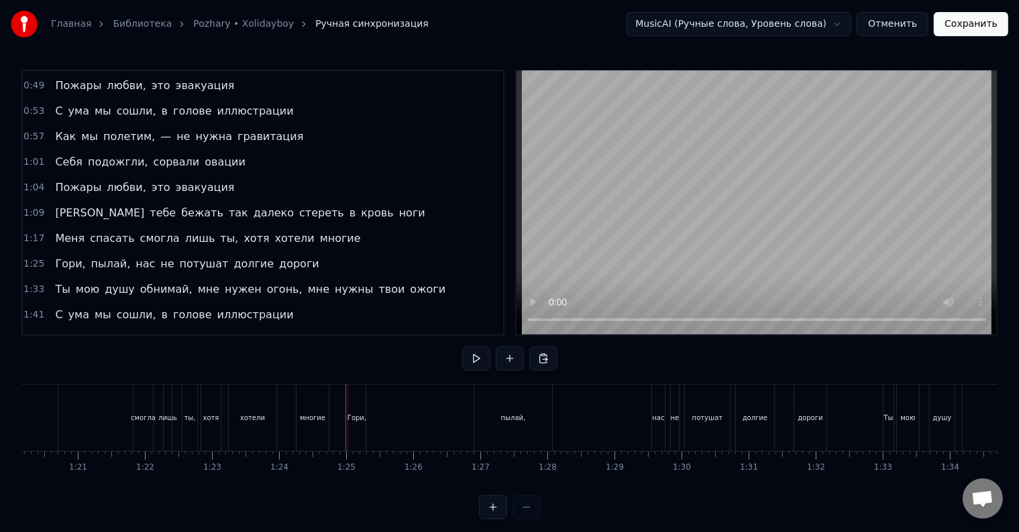
click at [345, 400] on div at bounding box center [345, 418] width 1 height 66
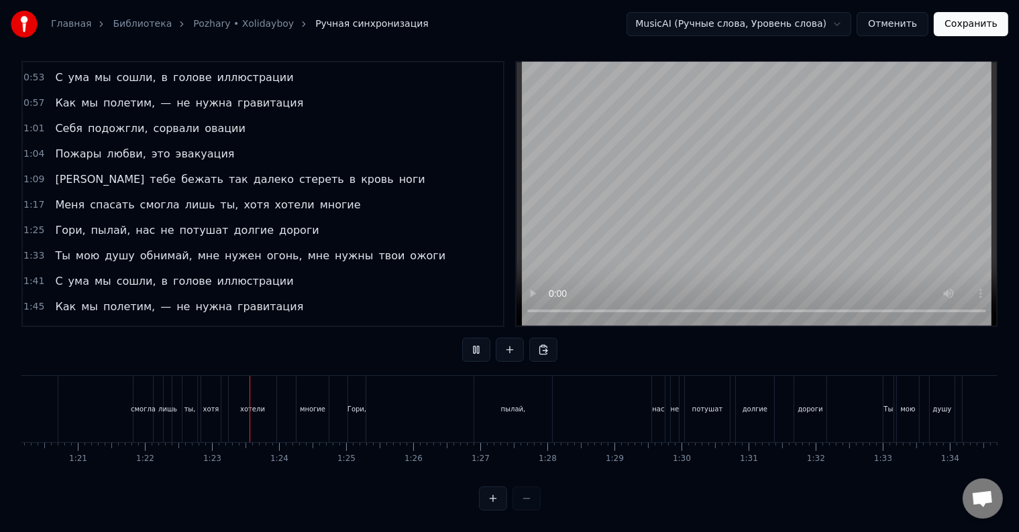
scroll to position [20, 0]
click at [284, 406] on div "Меня спасать смогла лишь ты, хотя хотели многие" at bounding box center [79, 409] width 505 height 66
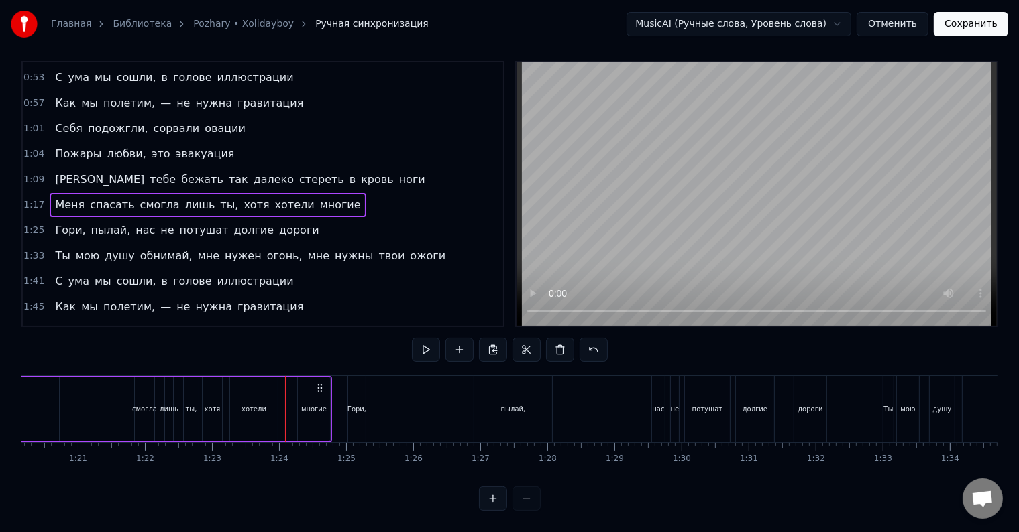
click at [308, 404] on div "многие" at bounding box center [313, 409] width 25 height 10
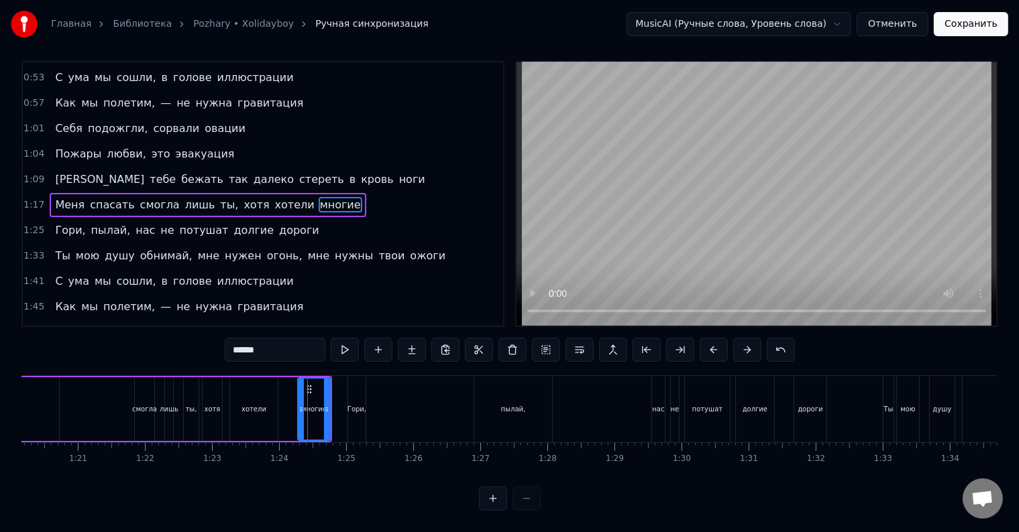
scroll to position [0, 0]
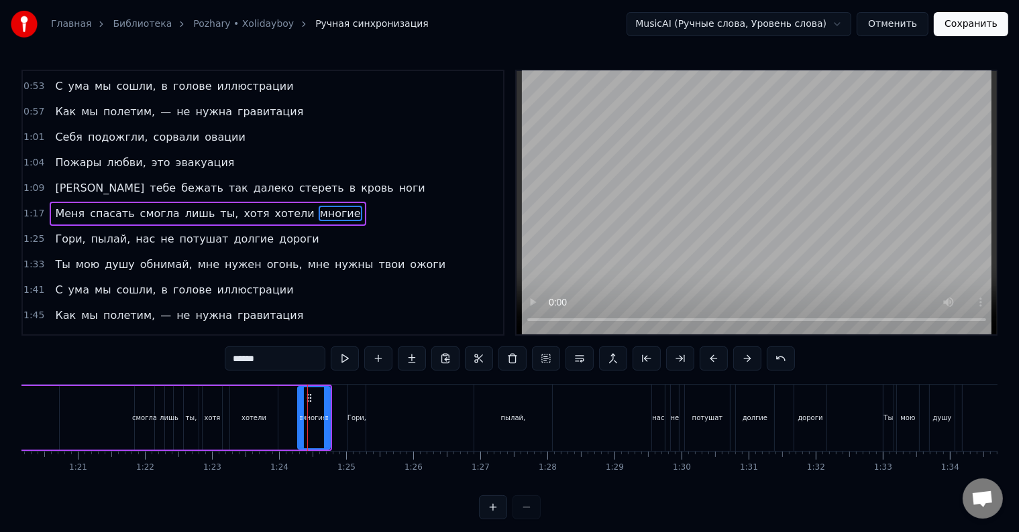
drag, startPoint x: 295, startPoint y: 412, endPoint x: 286, endPoint y: 412, distance: 8.7
click at [286, 412] on div "Меня спасать смогла лишь ты, хотя хотели многие" at bounding box center [79, 418] width 505 height 66
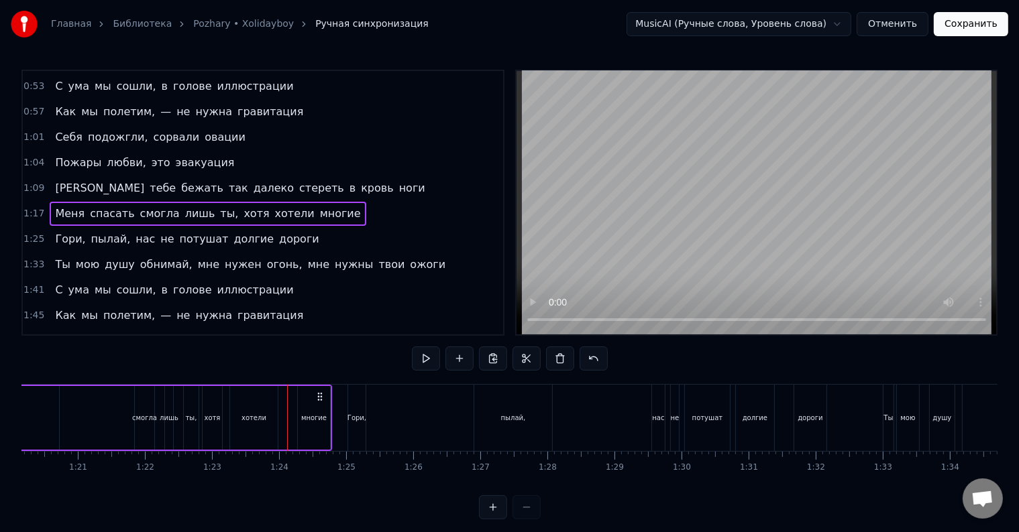
click at [290, 416] on div "Меня спасать смогла лишь ты, хотя хотели многие" at bounding box center [79, 418] width 505 height 66
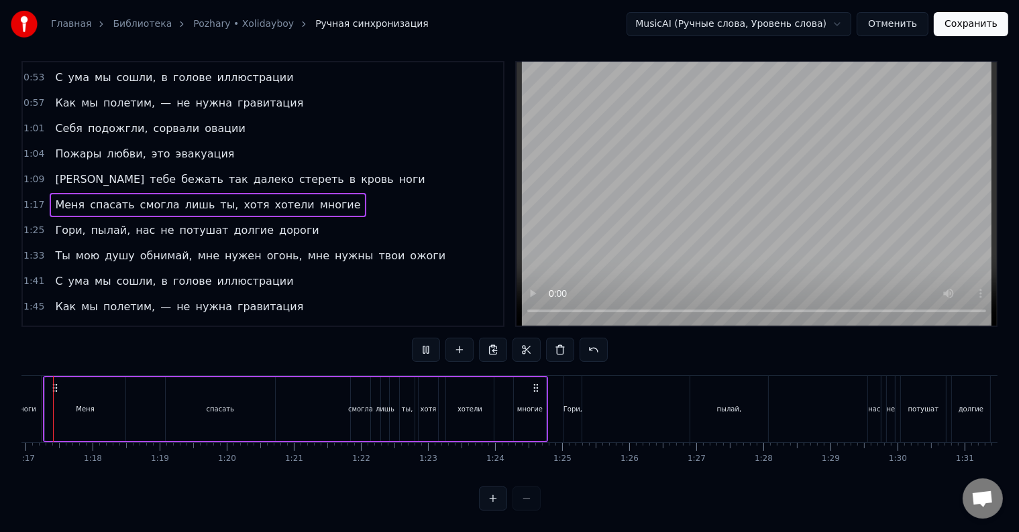
scroll to position [0, 5127]
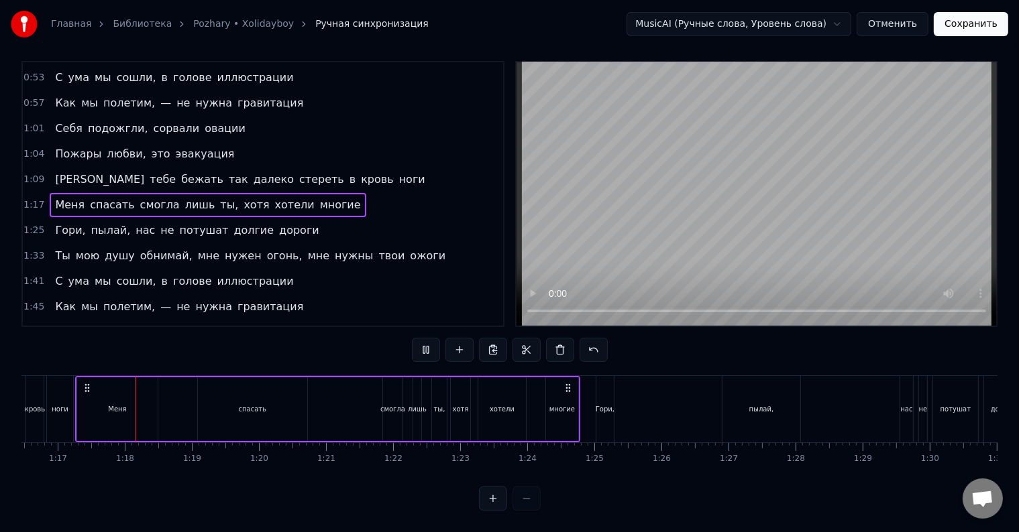
click at [535, 397] on div "Меня спасать смогла лишь ты, хотя хотели многие" at bounding box center [327, 409] width 505 height 66
click at [551, 404] on div "многие" at bounding box center [561, 409] width 25 height 10
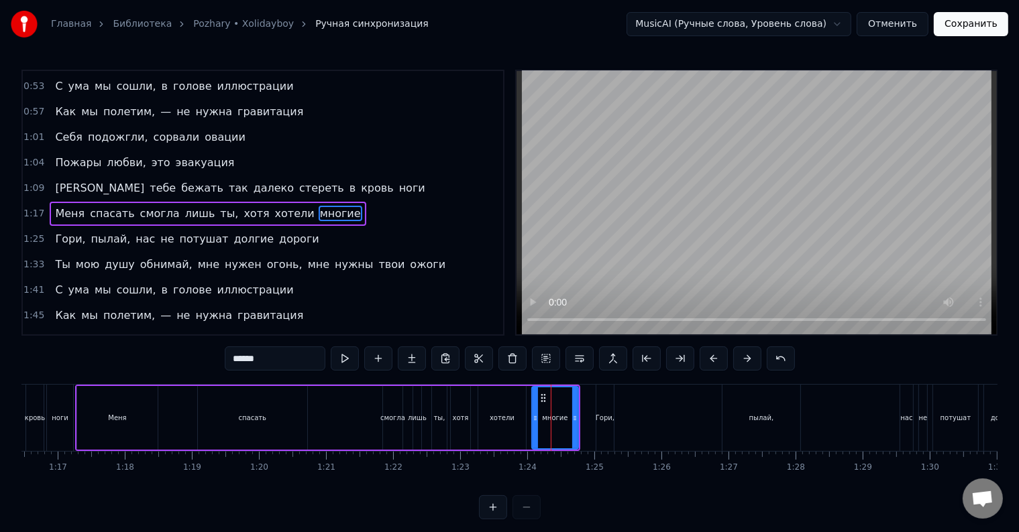
drag, startPoint x: 548, startPoint y: 408, endPoint x: 534, endPoint y: 410, distance: 14.2
click at [534, 410] on div at bounding box center [534, 418] width 5 height 61
click at [601, 422] on div "Гори," at bounding box center [604, 418] width 19 height 10
type input "*****"
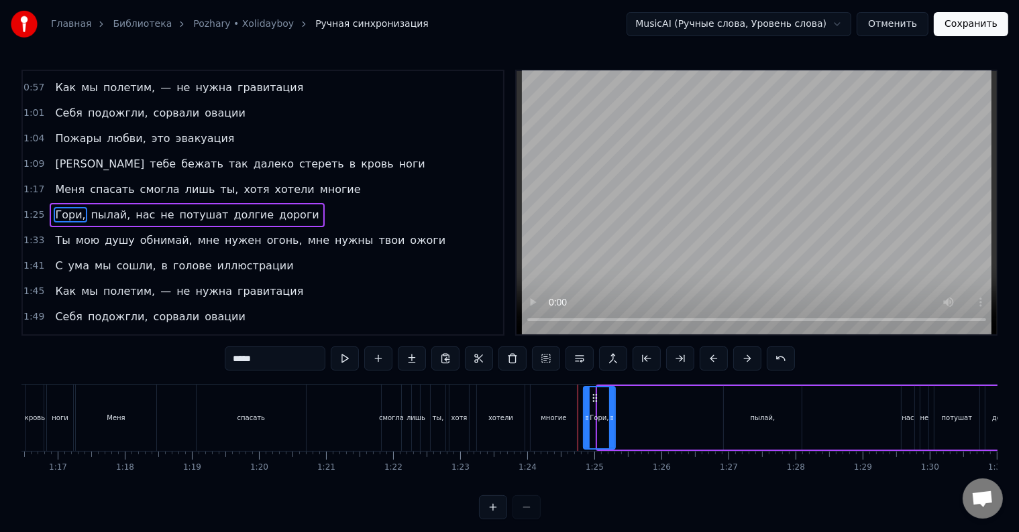
drag, startPoint x: 597, startPoint y: 419, endPoint x: 583, endPoint y: 422, distance: 14.3
click at [584, 422] on icon at bounding box center [586, 418] width 5 height 11
drag, startPoint x: 611, startPoint y: 424, endPoint x: 688, endPoint y: 424, distance: 77.1
click at [688, 424] on div at bounding box center [688, 418] width 5 height 61
click at [697, 424] on div "Гори, пылай, нас не потушат долгие дороги" at bounding box center [829, 418] width 496 height 66
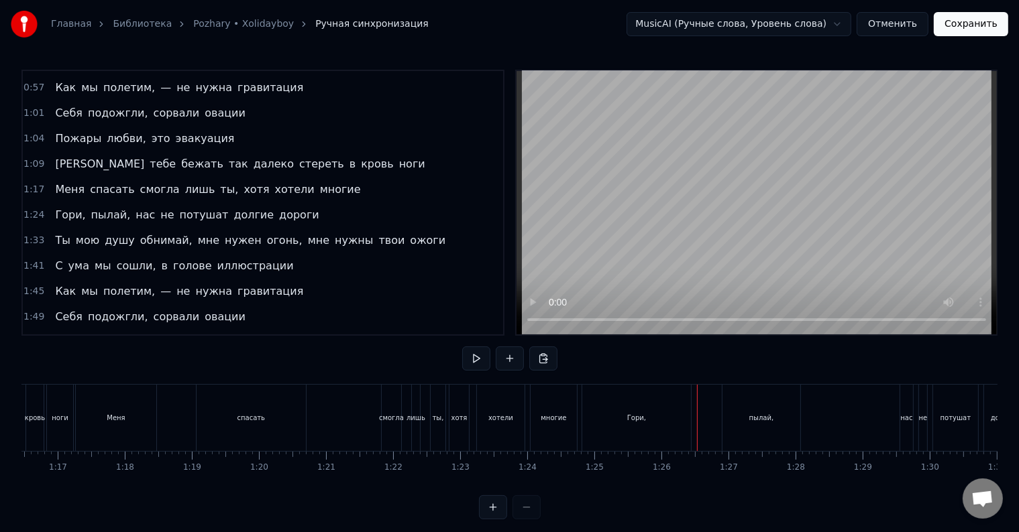
click at [697, 424] on div at bounding box center [697, 418] width 1 height 66
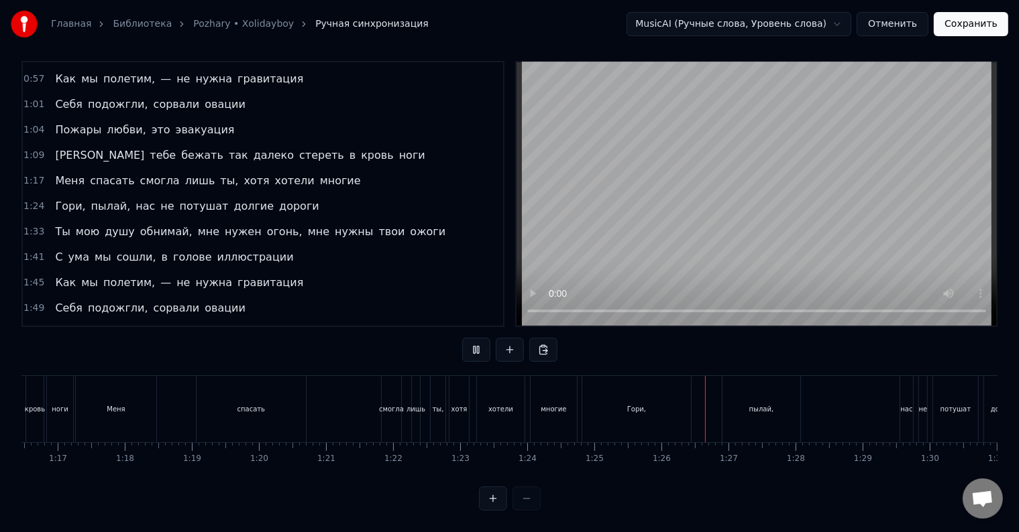
scroll to position [20, 0]
click at [735, 402] on div "пылай," at bounding box center [761, 409] width 78 height 66
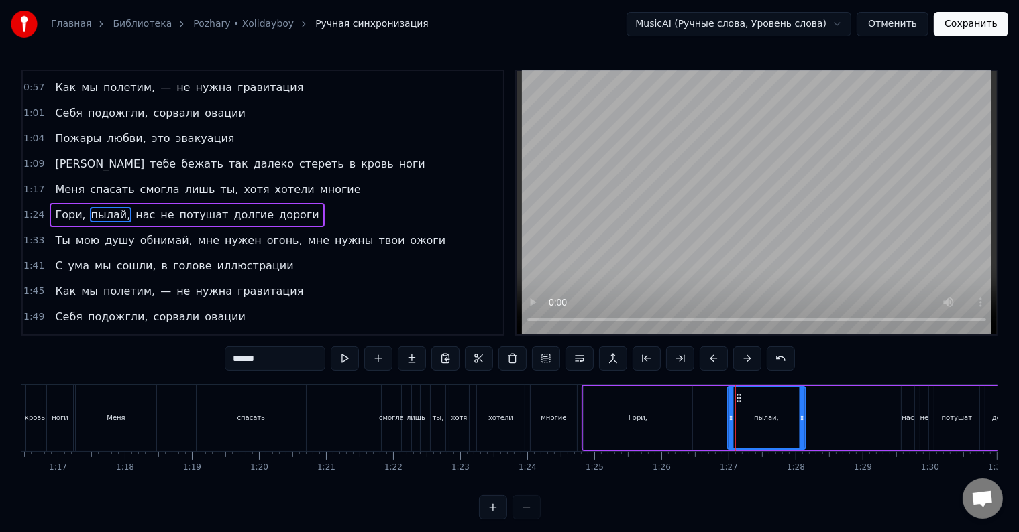
click at [738, 400] on icon at bounding box center [739, 398] width 11 height 11
drag, startPoint x: 803, startPoint y: 415, endPoint x: 826, endPoint y: 416, distance: 23.5
click at [826, 416] on icon at bounding box center [825, 418] width 5 height 11
click at [372, 428] on div "Меня спасать смогла лишь ты, хотя хотели многие" at bounding box center [327, 418] width 505 height 66
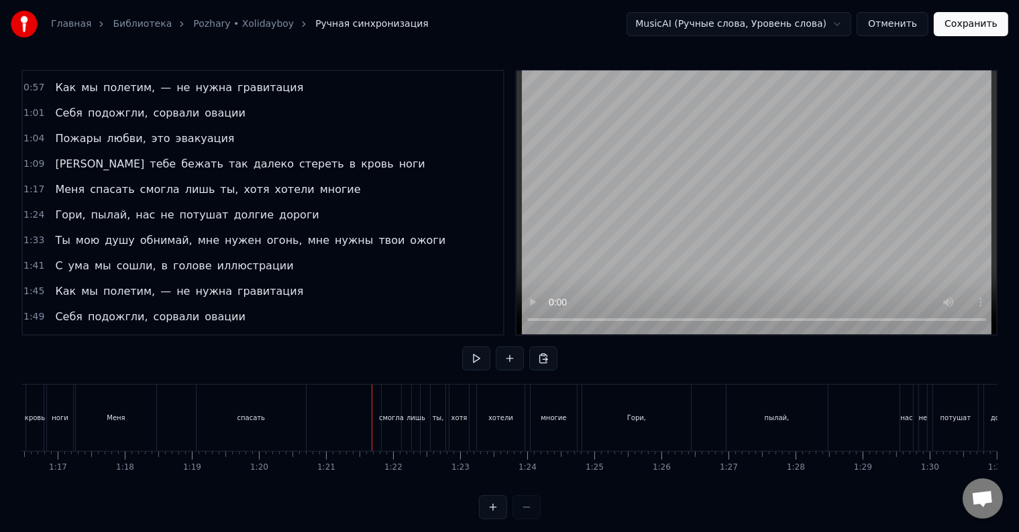
click at [372, 428] on div at bounding box center [372, 418] width 1 height 66
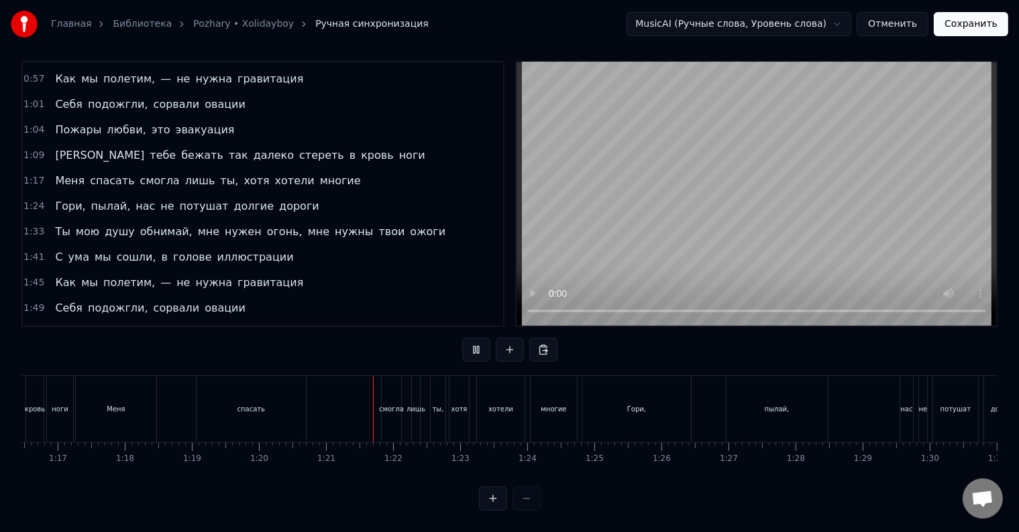
scroll to position [20, 0]
click at [544, 411] on div "многие" at bounding box center [553, 409] width 46 height 66
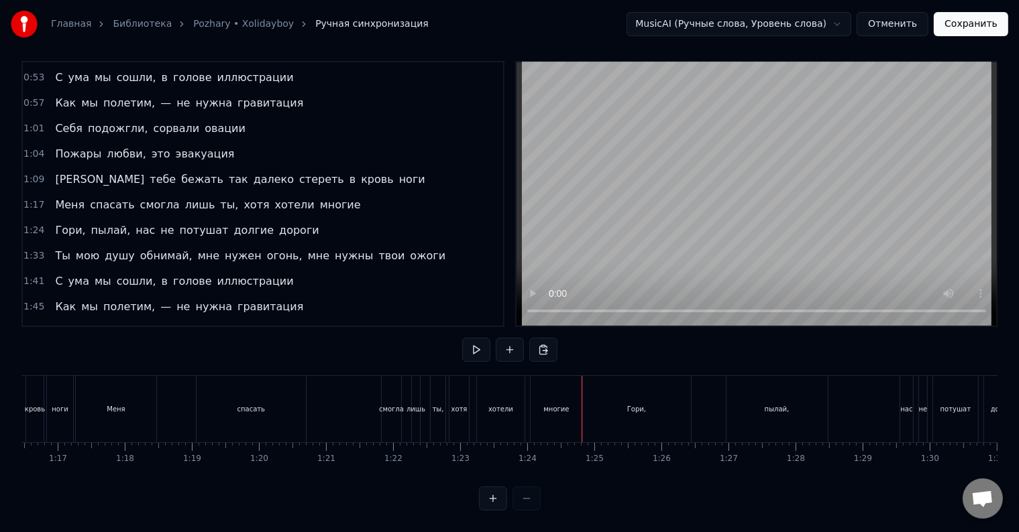
click at [600, 397] on div "Гори," at bounding box center [636, 409] width 109 height 66
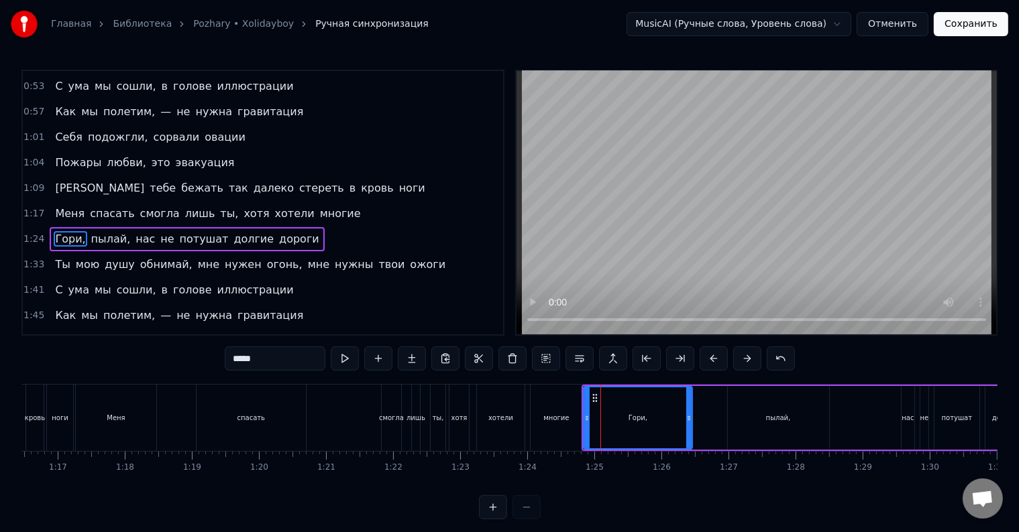
scroll to position [225, 0]
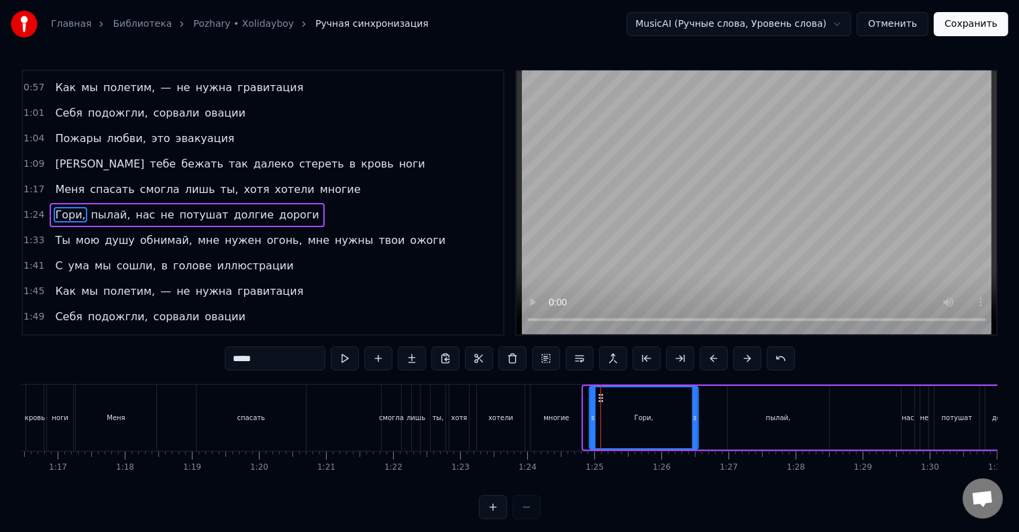
click at [597, 398] on icon at bounding box center [600, 398] width 11 height 11
click at [570, 424] on div "многие" at bounding box center [556, 418] width 52 height 66
type input "******"
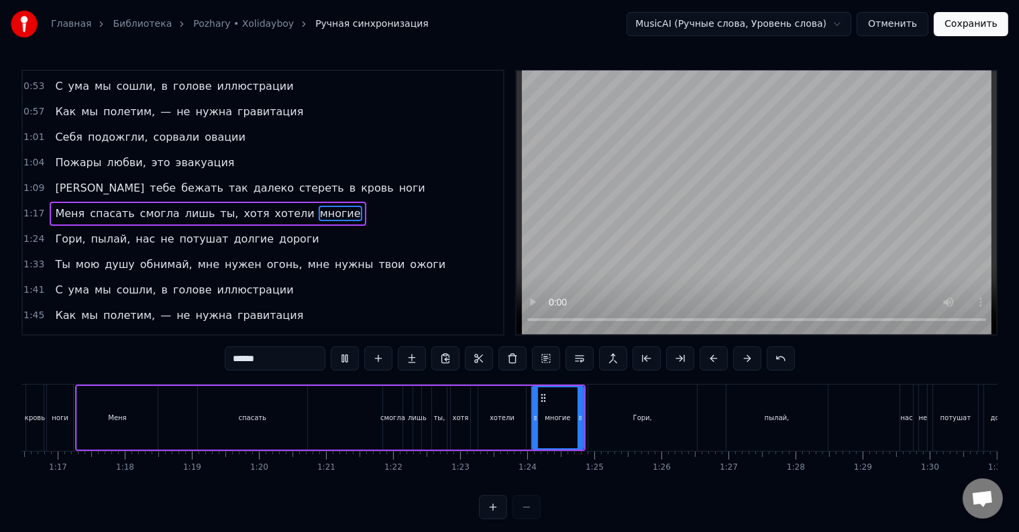
scroll to position [20, 0]
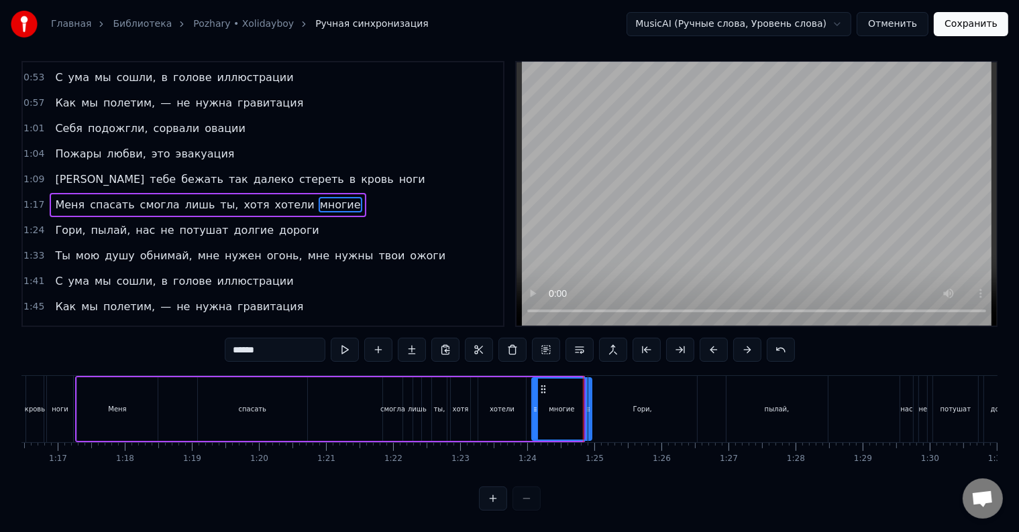
drag, startPoint x: 581, startPoint y: 413, endPoint x: 588, endPoint y: 415, distance: 7.6
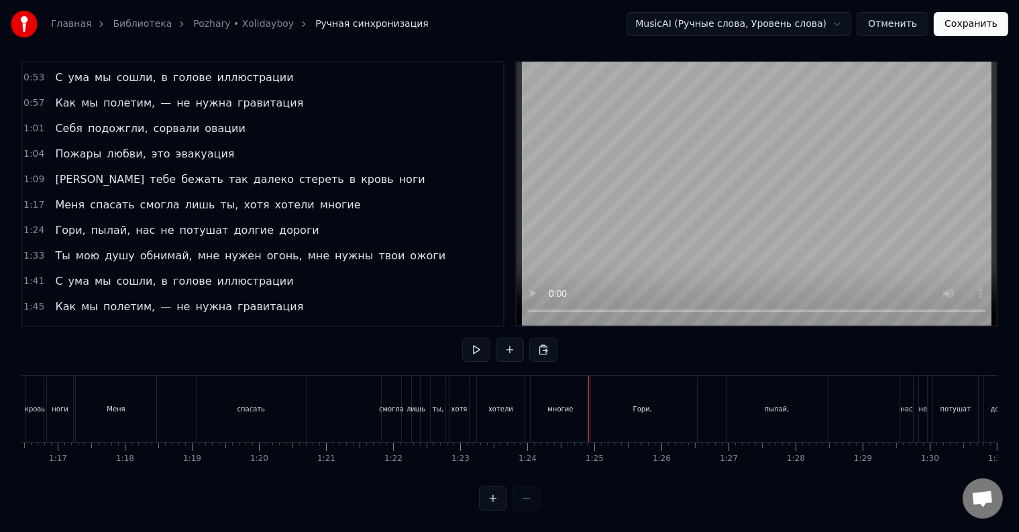
click at [551, 417] on div "многие" at bounding box center [560, 409] width 60 height 66
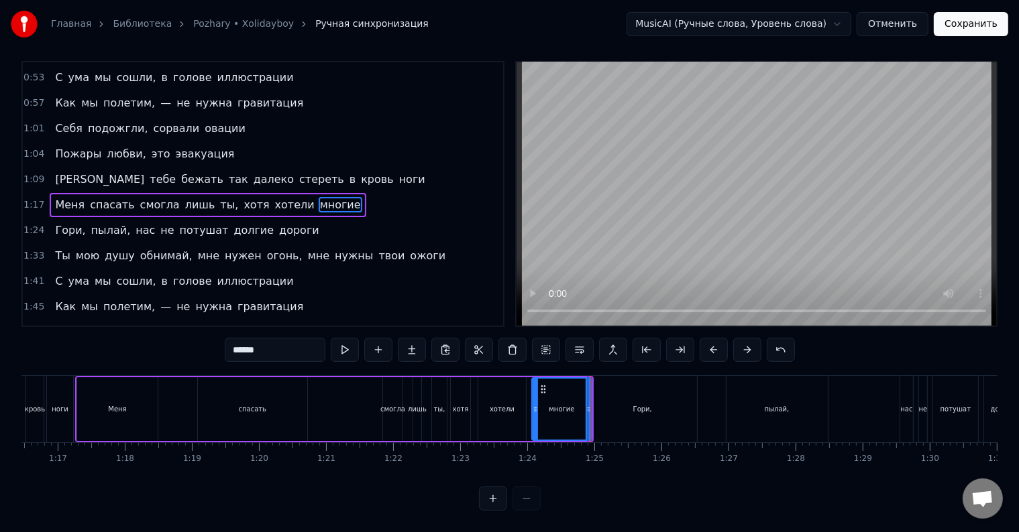
click at [592, 413] on div "Гори," at bounding box center [642, 409] width 109 height 66
type input "*****"
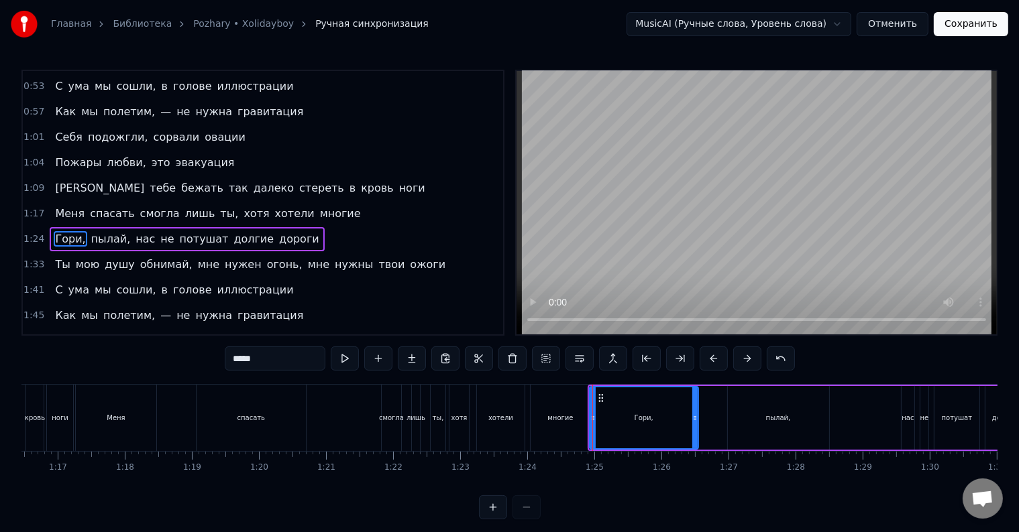
scroll to position [225, 0]
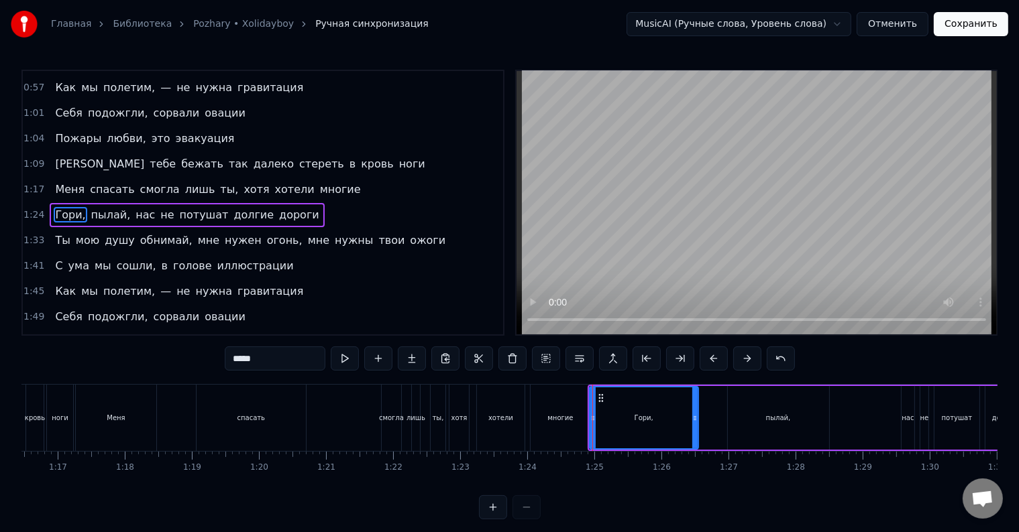
drag, startPoint x: 591, startPoint y: 416, endPoint x: 601, endPoint y: 416, distance: 9.4
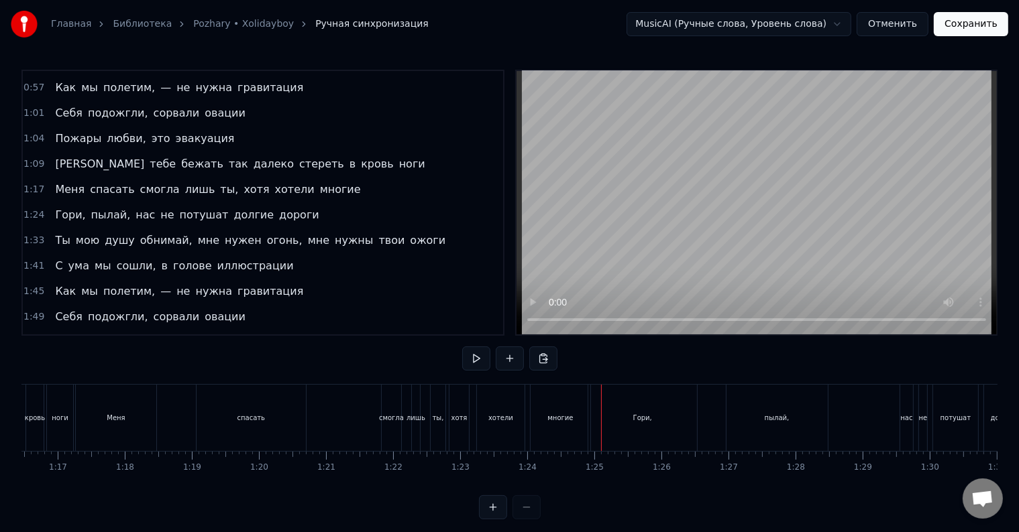
click at [597, 418] on div "Гори," at bounding box center [642, 418] width 109 height 66
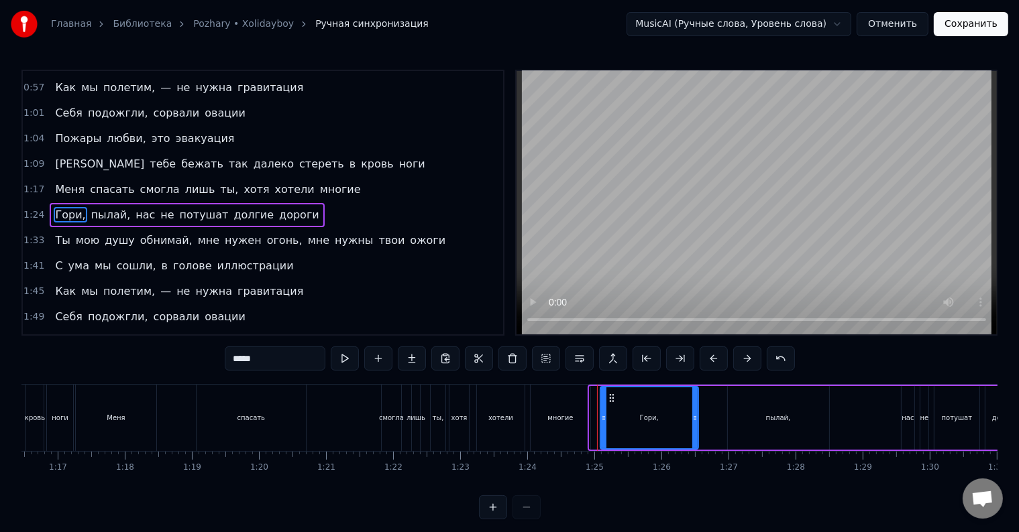
drag, startPoint x: 589, startPoint y: 421, endPoint x: 600, endPoint y: 421, distance: 10.7
click at [601, 421] on icon at bounding box center [603, 418] width 5 height 11
click at [573, 426] on div "многие" at bounding box center [560, 418] width 60 height 66
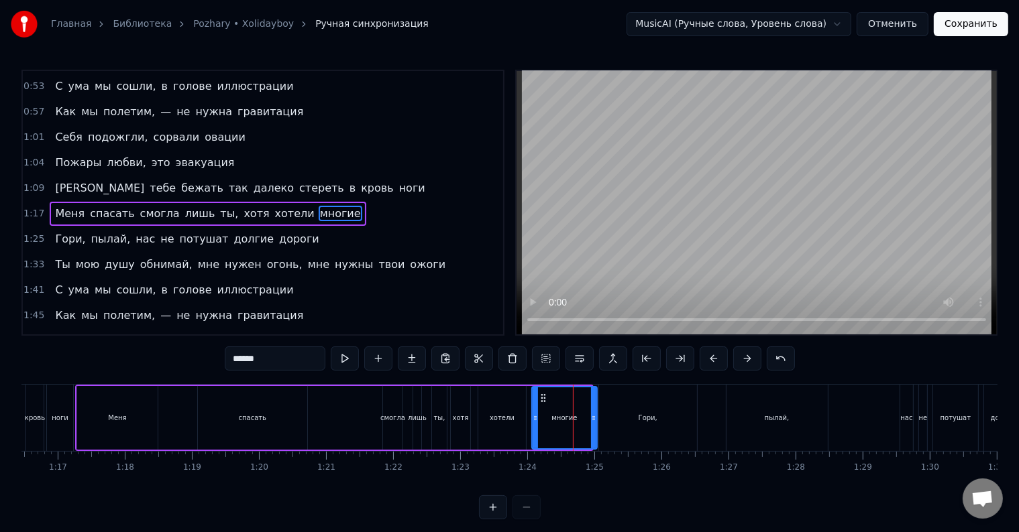
click at [593, 421] on icon at bounding box center [593, 418] width 5 height 11
click at [540, 426] on div "многие" at bounding box center [564, 418] width 64 height 61
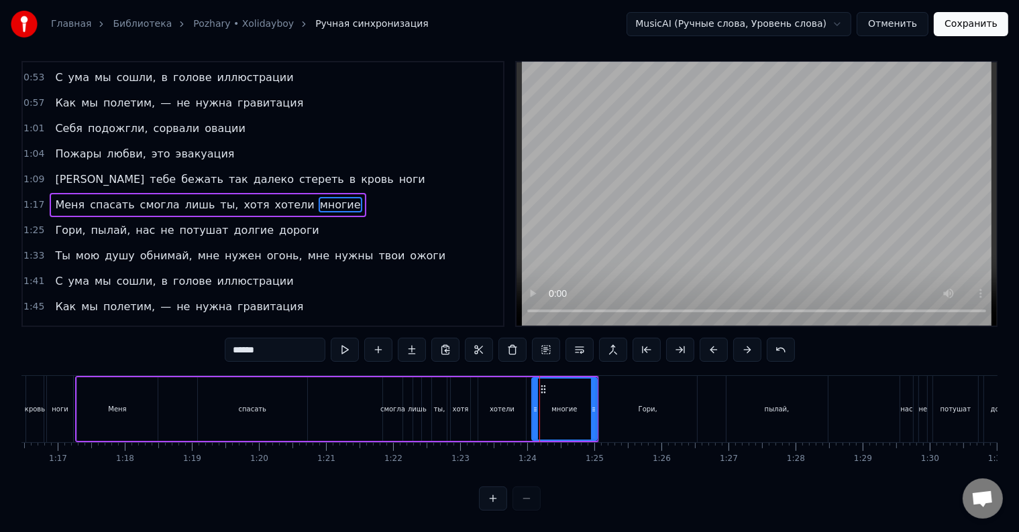
scroll to position [20, 0]
click at [588, 415] on div at bounding box center [588, 409] width 5 height 61
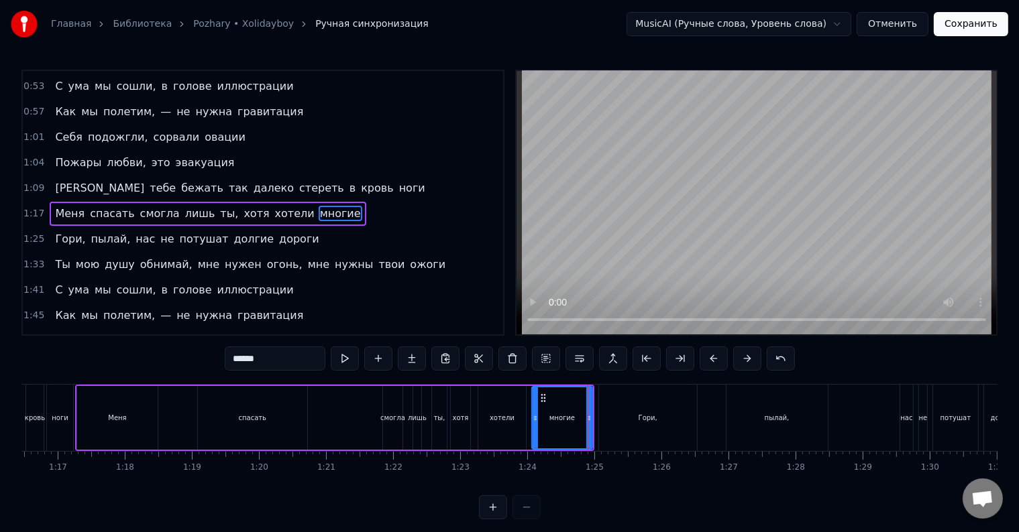
click at [602, 412] on div "Гори," at bounding box center [648, 418] width 98 height 66
type input "*****"
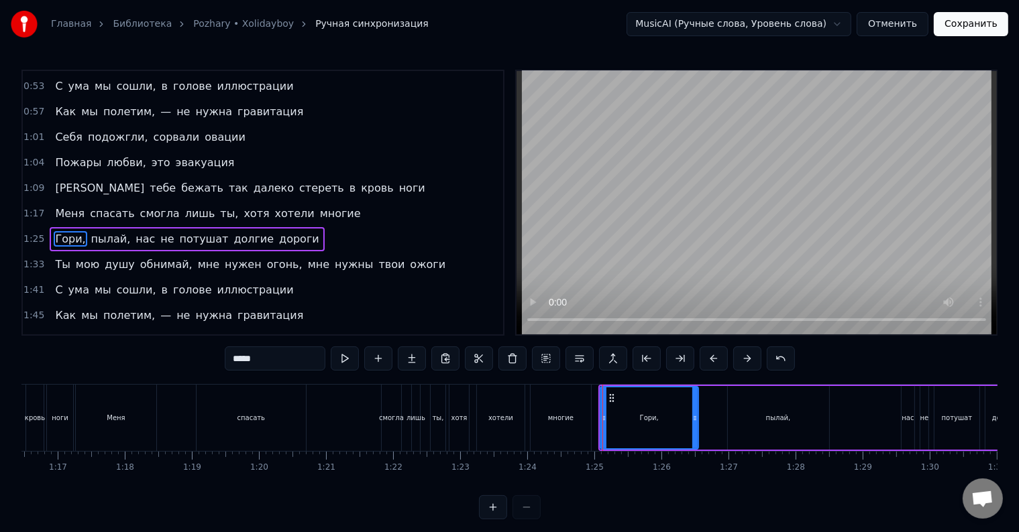
scroll to position [225, 0]
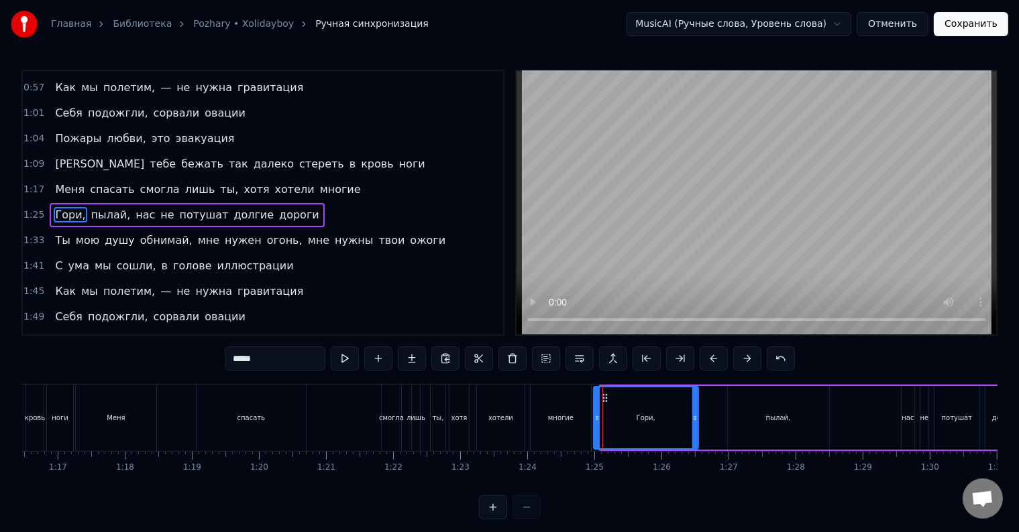
drag, startPoint x: 601, startPoint y: 418, endPoint x: 594, endPoint y: 419, distance: 6.7
click at [594, 419] on icon at bounding box center [596, 418] width 5 height 11
click at [361, 426] on div "Меня спасать смогла лишь ты, хотя хотели многие" at bounding box center [334, 418] width 519 height 66
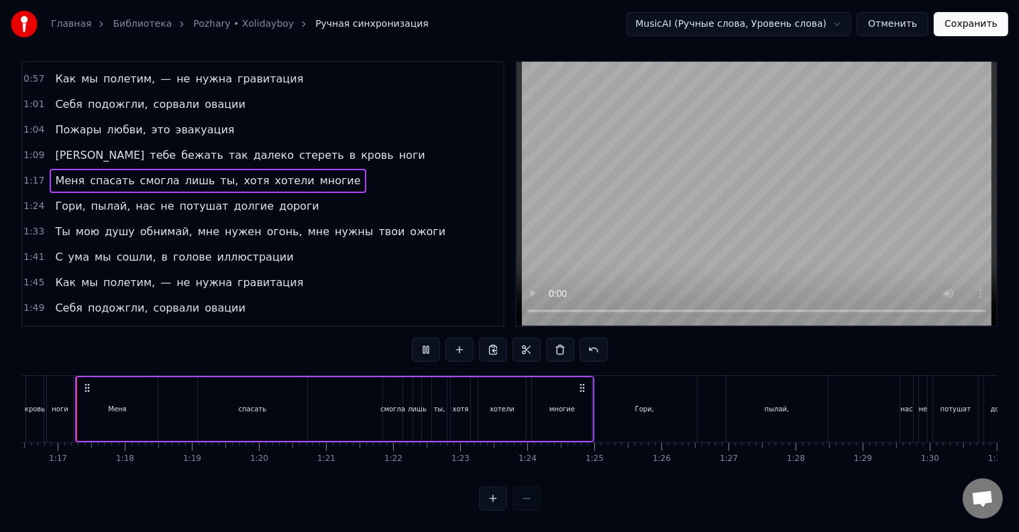
scroll to position [0, 5113]
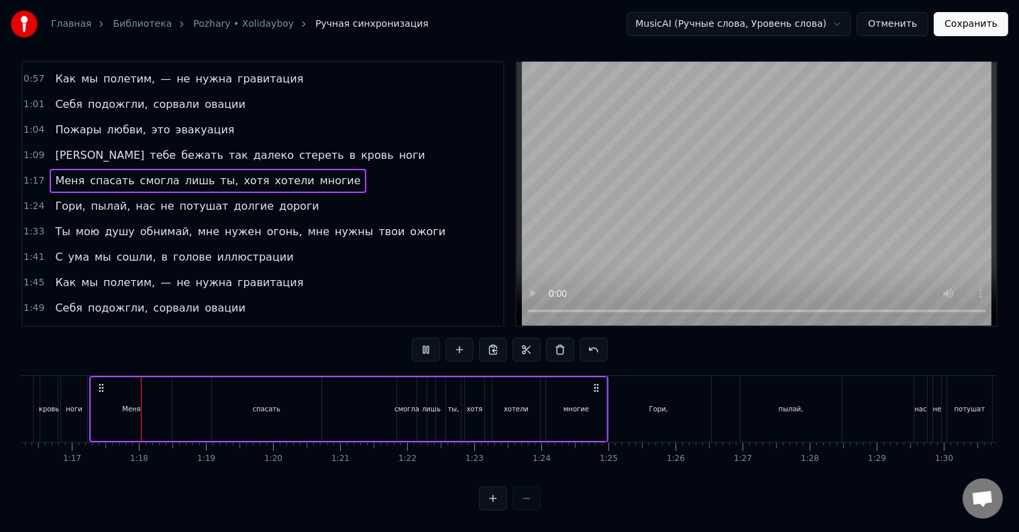
click at [362, 406] on div "Меня спасать смогла лишь ты, хотя хотели многие" at bounding box center [348, 409] width 519 height 66
click at [363, 406] on div at bounding box center [363, 409] width 1 height 66
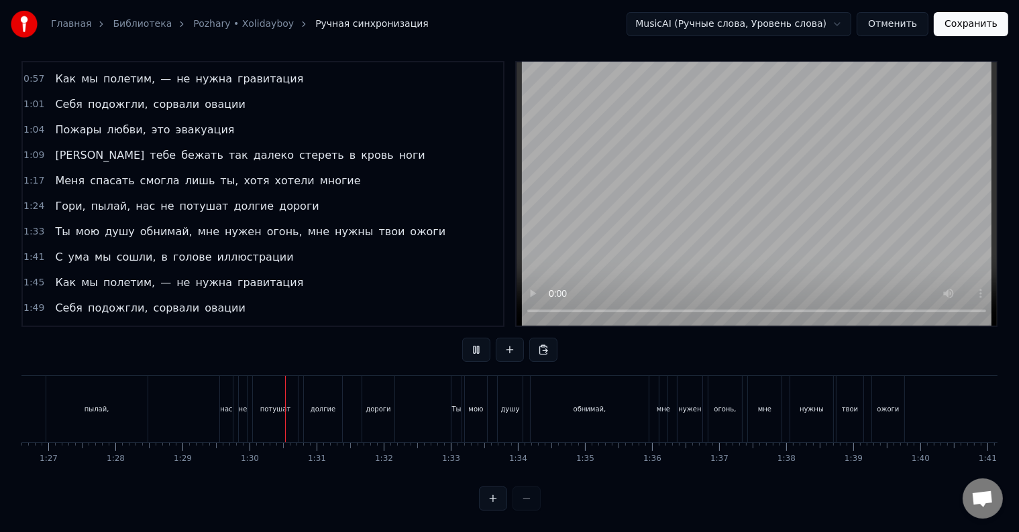
scroll to position [0, 5963]
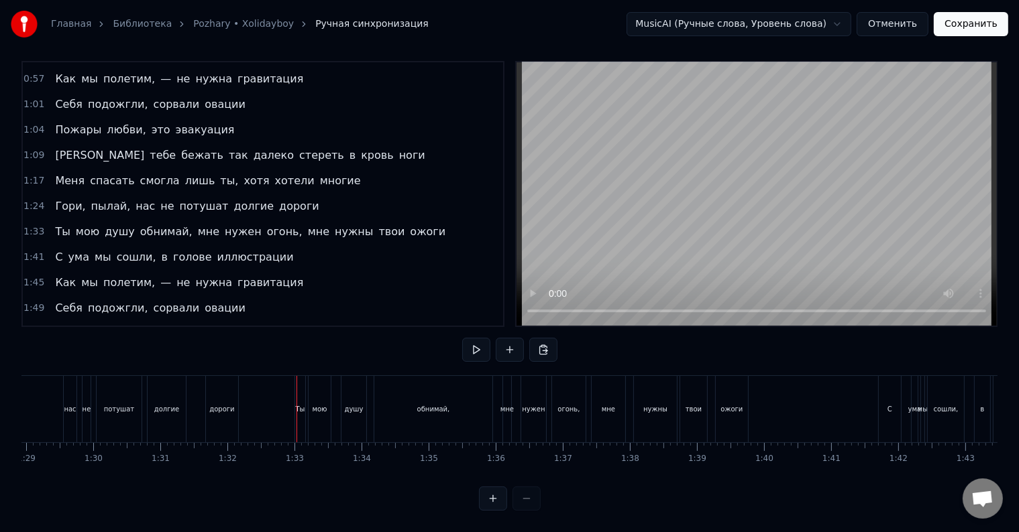
click at [224, 404] on div "дороги" at bounding box center [222, 409] width 32 height 66
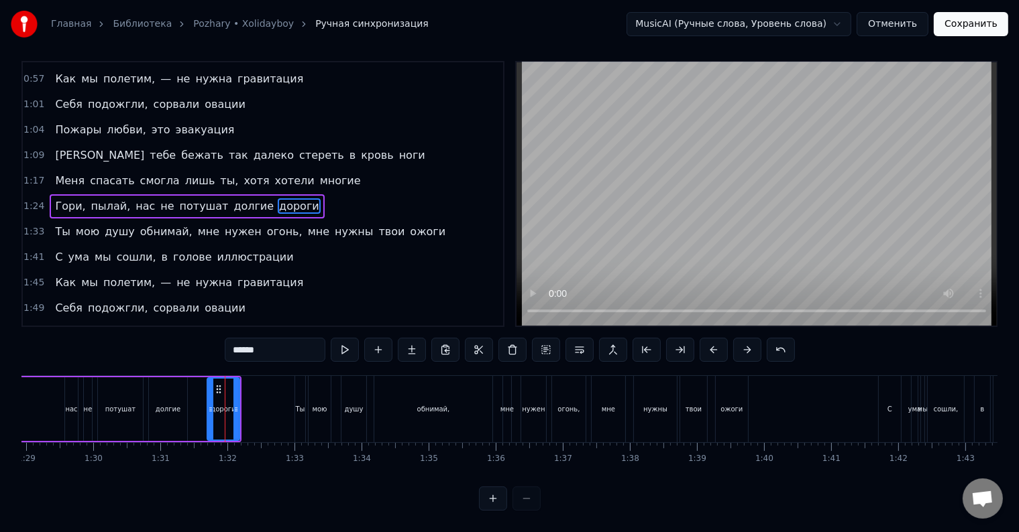
scroll to position [0, 0]
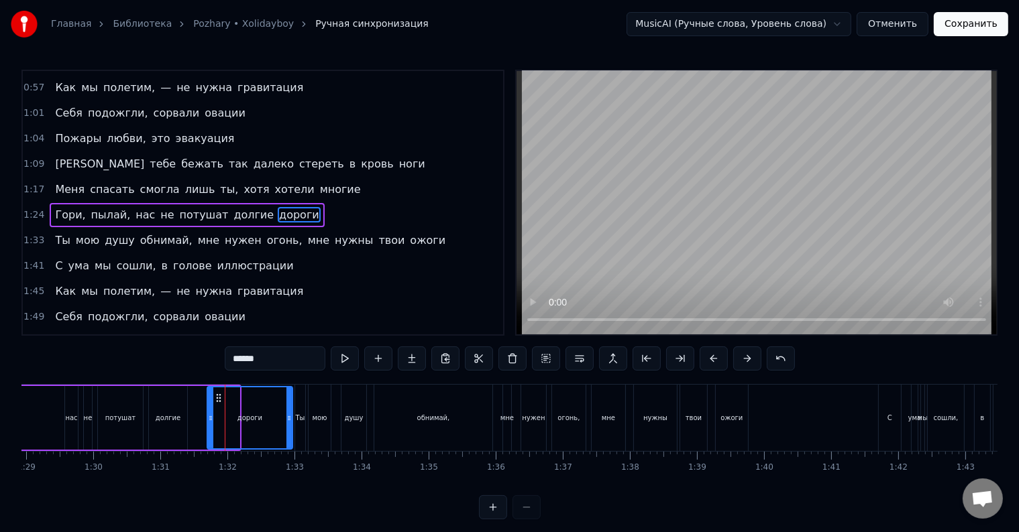
drag, startPoint x: 237, startPoint y: 420, endPoint x: 290, endPoint y: 419, distance: 53.0
click at [290, 419] on icon at bounding box center [288, 418] width 5 height 11
click at [193, 426] on div "Гори, пылай, нас не потушат долгие дороги" at bounding box center [24, 418] width 539 height 66
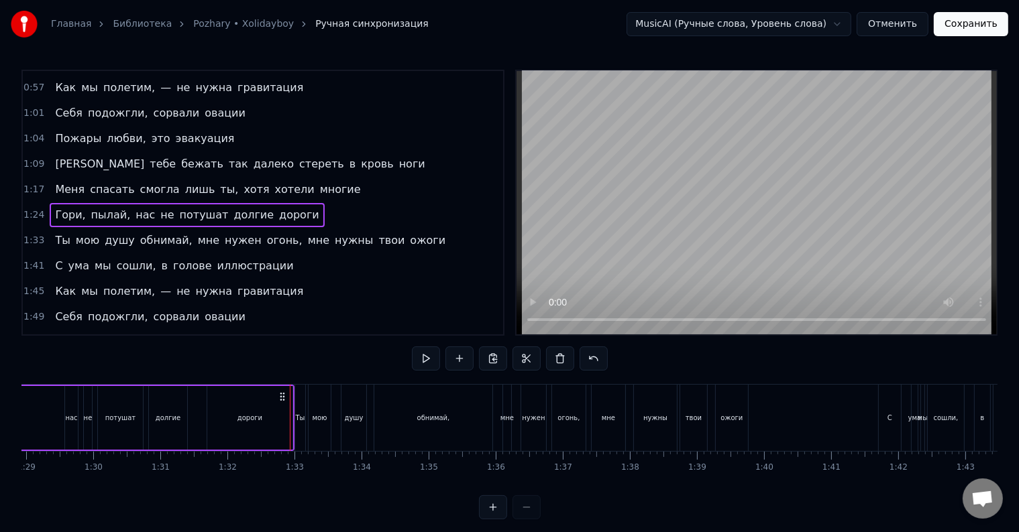
click at [193, 426] on div "Гори, пылай, нас не потушат долгие дороги" at bounding box center [24, 418] width 539 height 66
click at [194, 426] on div at bounding box center [194, 418] width 1 height 66
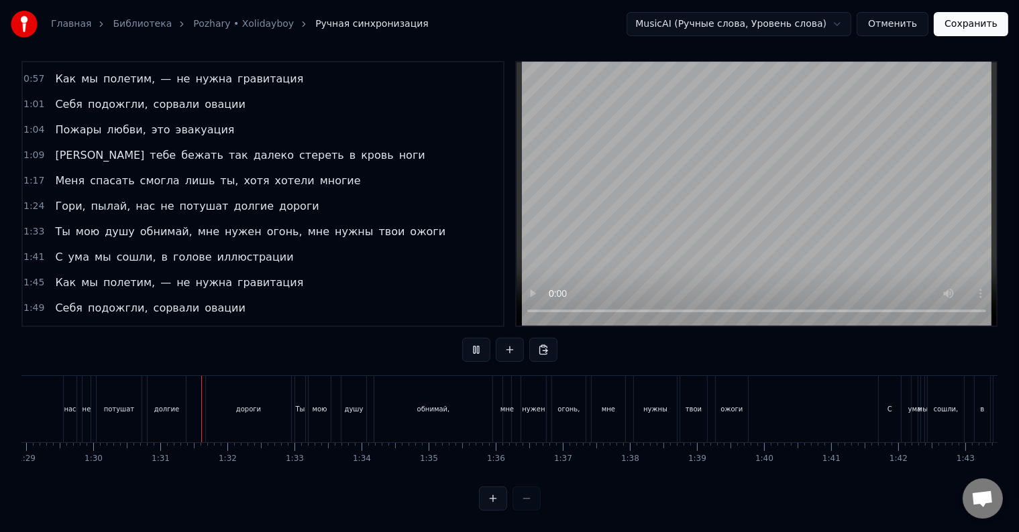
scroll to position [20, 0]
click at [494, 412] on div "Ты мою душу обнимай, мне нужен огонь, мне нужны твои ожоги" at bounding box center [522, 409] width 457 height 66
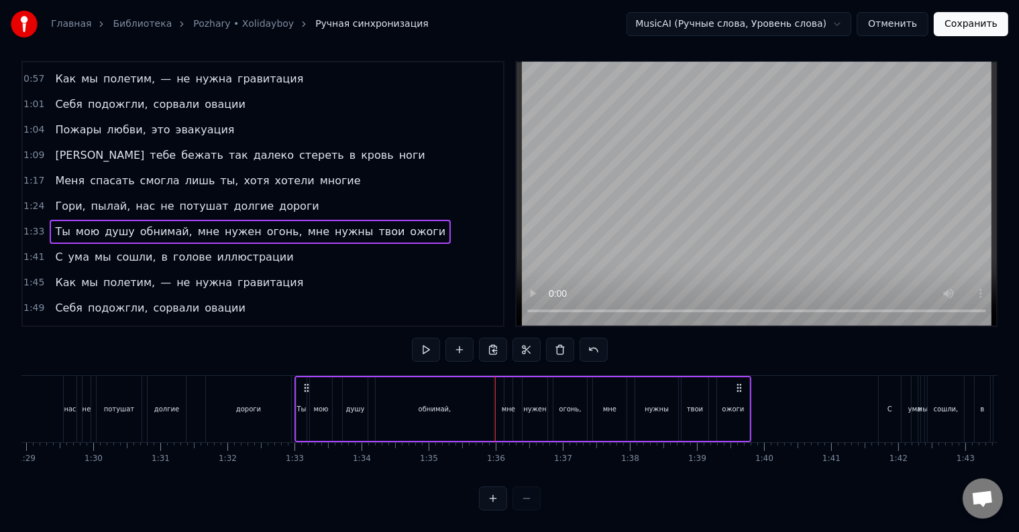
click at [495, 412] on div at bounding box center [495, 409] width 1 height 66
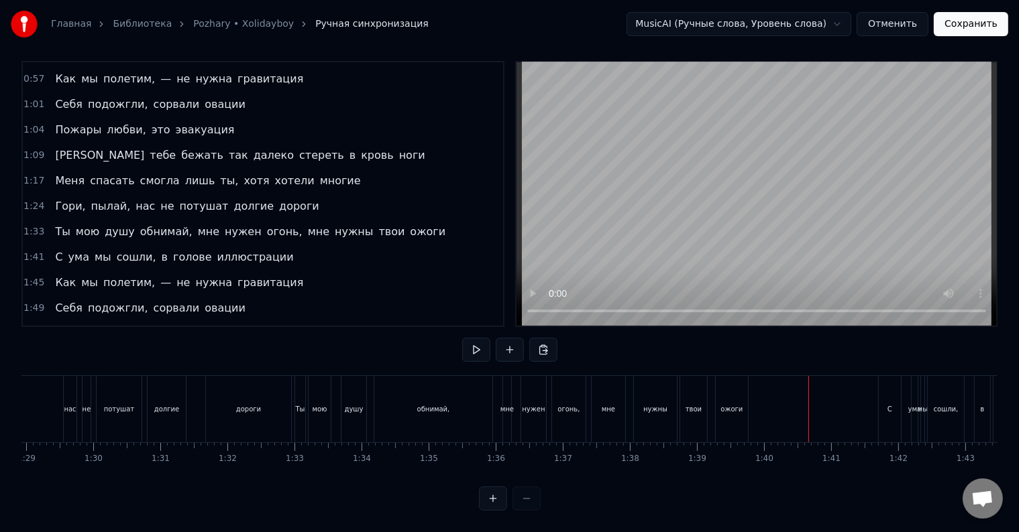
click at [724, 413] on div "ожоги" at bounding box center [732, 409] width 32 height 66
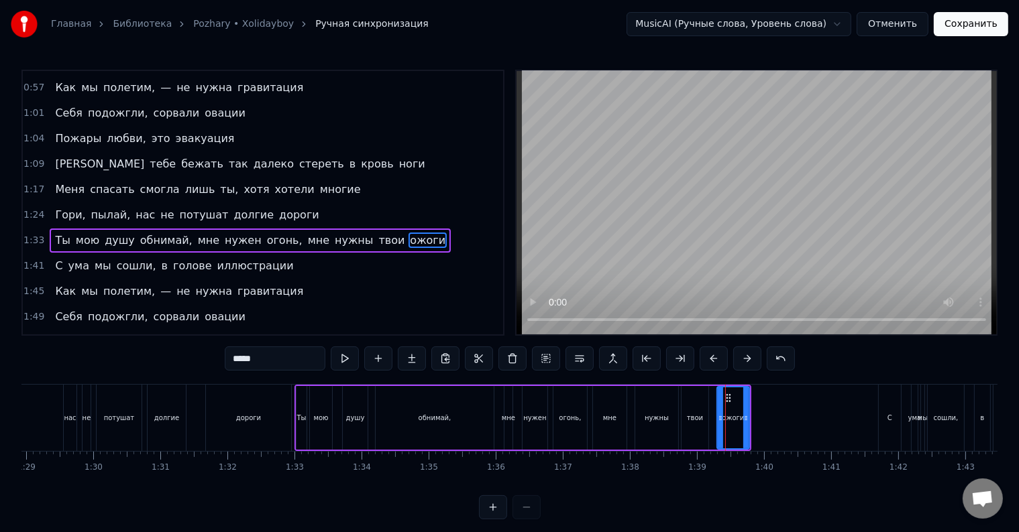
scroll to position [250, 0]
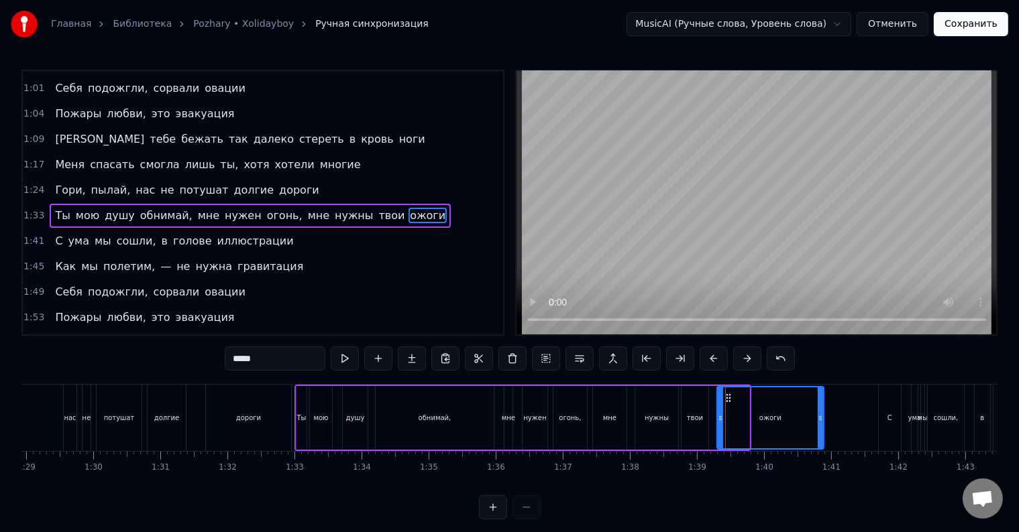
drag, startPoint x: 744, startPoint y: 413, endPoint x: 818, endPoint y: 418, distance: 74.6
click at [818, 418] on icon at bounding box center [819, 418] width 5 height 11
click at [885, 423] on div "С" at bounding box center [889, 418] width 22 height 66
type input "*"
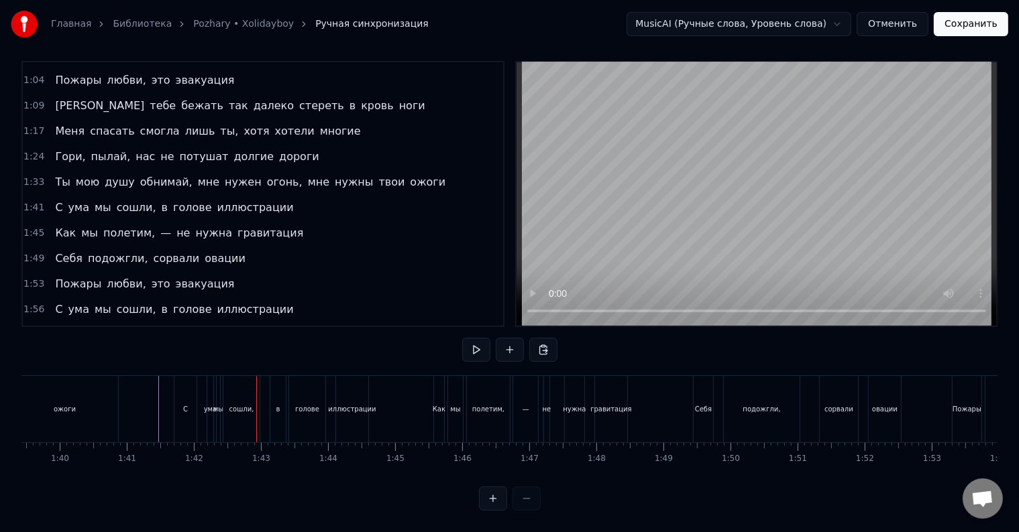
scroll to position [0, 6652]
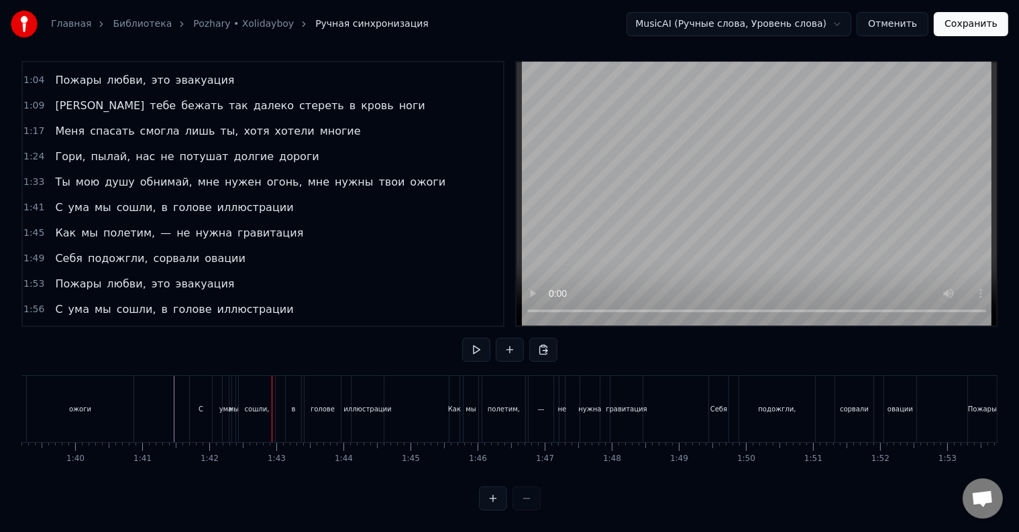
click at [195, 396] on div "С" at bounding box center [201, 409] width 22 height 66
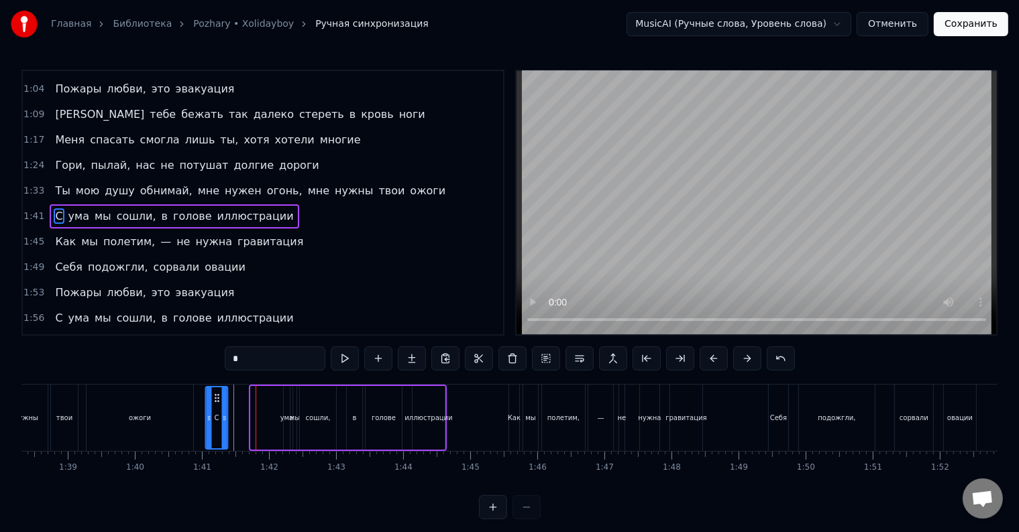
scroll to position [0, 6589]
drag, startPoint x: 200, startPoint y: 397, endPoint x: 260, endPoint y: 407, distance: 61.2
click at [260, 407] on div "С" at bounding box center [261, 418] width 21 height 61
click at [225, 416] on div at bounding box center [65, 418] width 13266 height 66
click at [259, 416] on div at bounding box center [259, 418] width 1 height 66
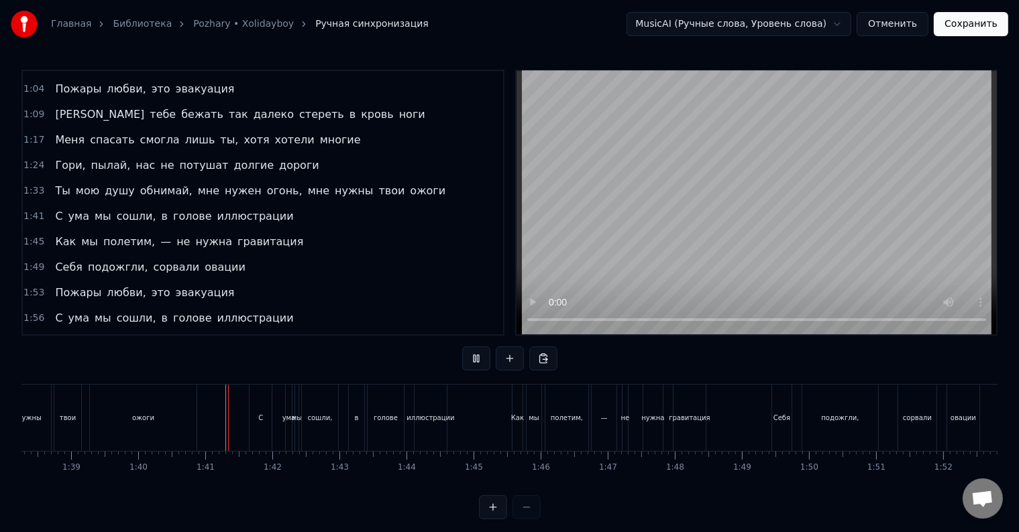
scroll to position [20, 0]
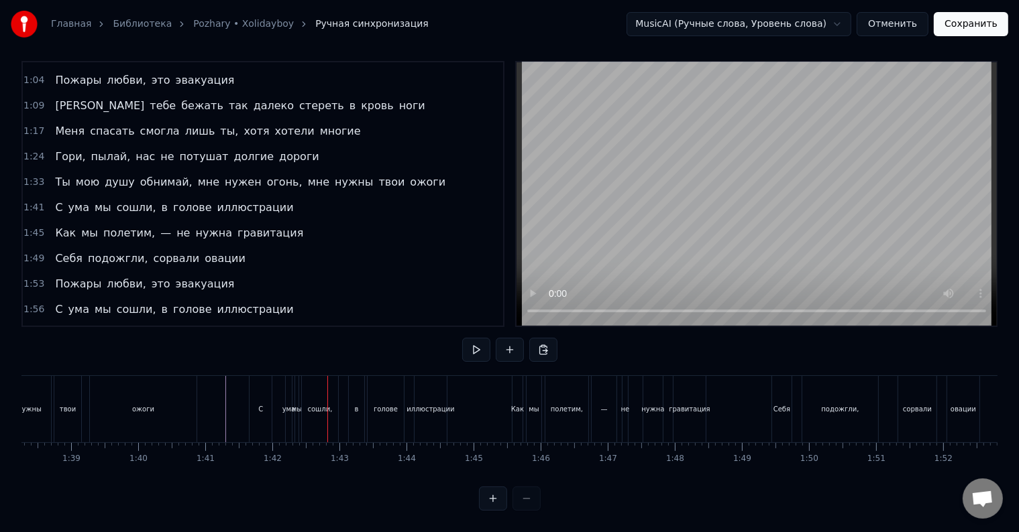
click at [258, 376] on div "С" at bounding box center [260, 409] width 22 height 66
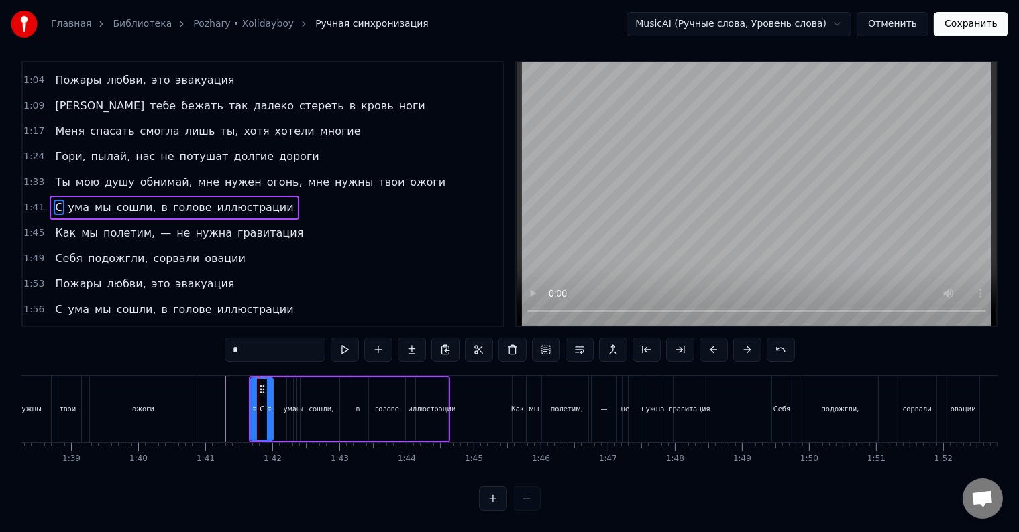
scroll to position [0, 0]
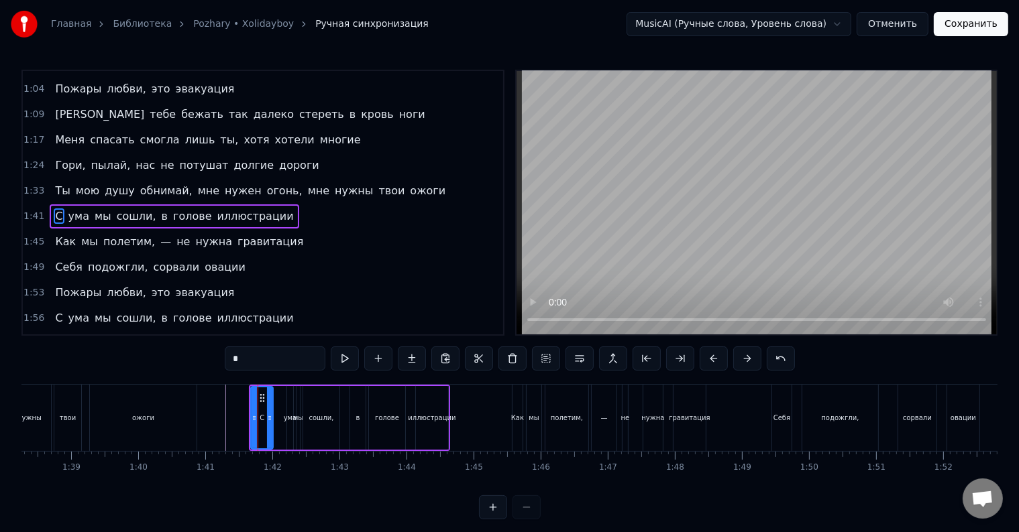
click at [258, 373] on div "0:06 А мы снова танцуем, поём под Нирвану-у-у 0:14 Твои поцелуи залечат все ран…" at bounding box center [509, 295] width 976 height 450
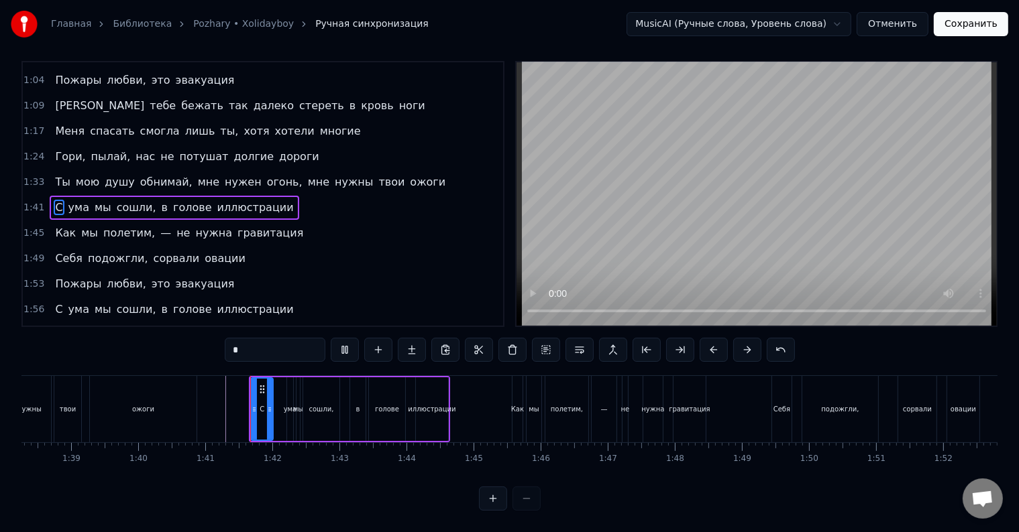
scroll to position [20, 0]
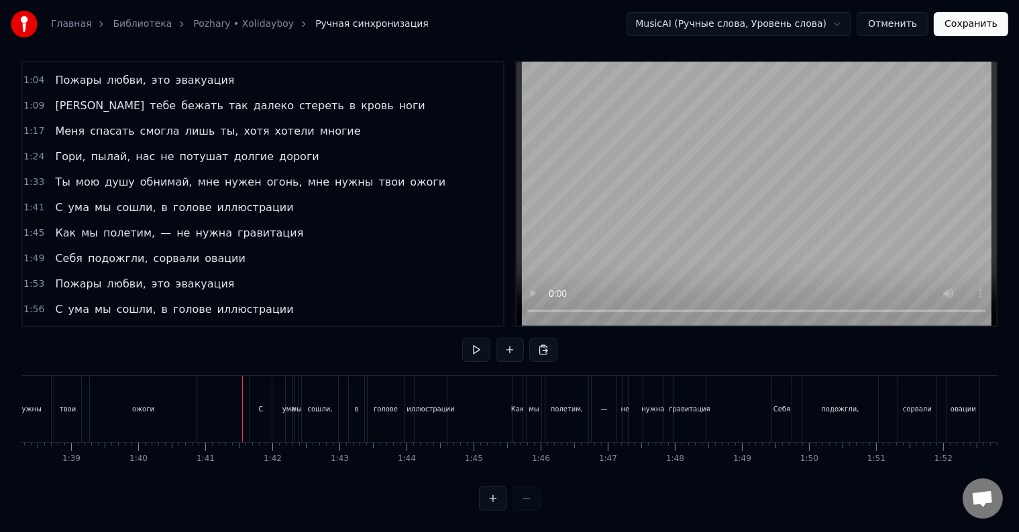
click at [266, 399] on div "С" at bounding box center [260, 409] width 22 height 66
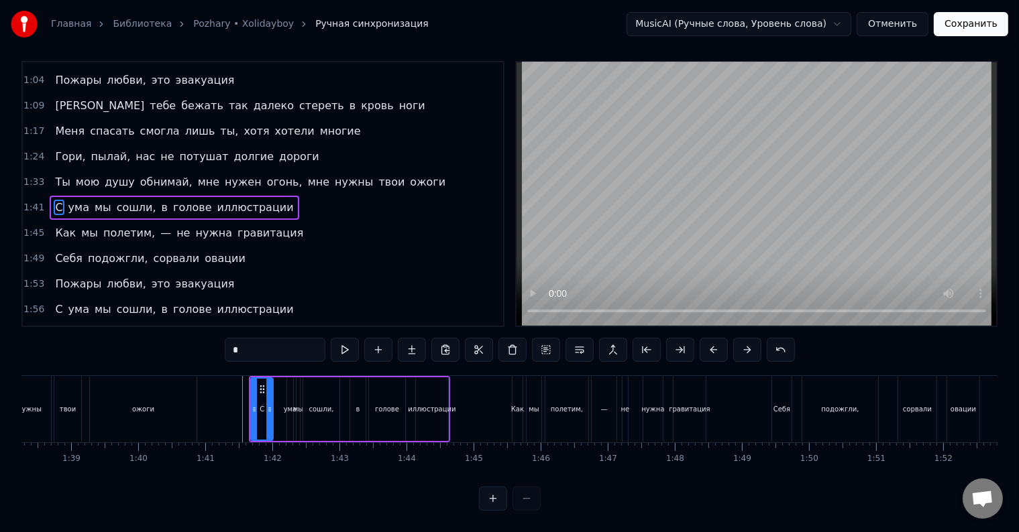
scroll to position [0, 0]
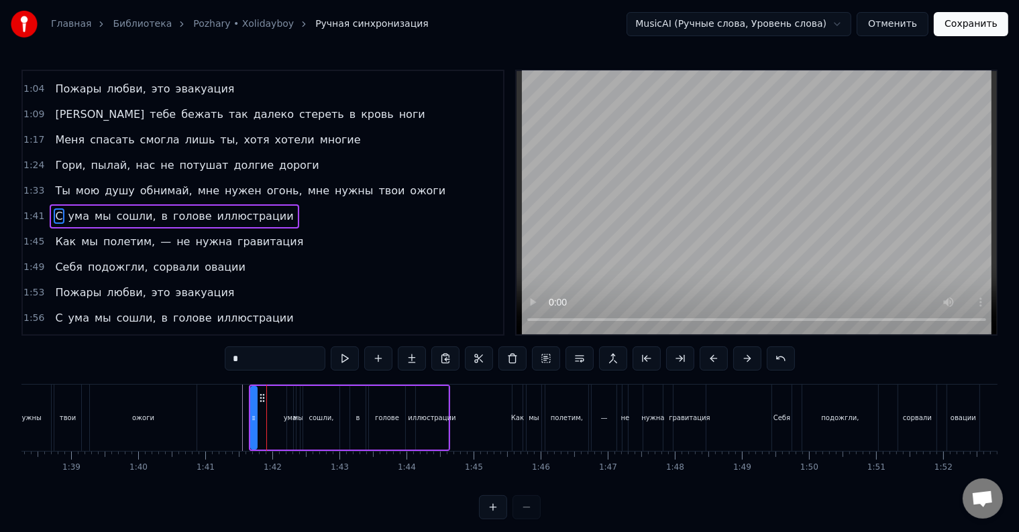
drag, startPoint x: 268, startPoint y: 399, endPoint x: 252, endPoint y: 402, distance: 16.4
click at [252, 402] on div at bounding box center [253, 418] width 5 height 61
click at [291, 412] on div "ума" at bounding box center [290, 418] width 6 height 64
drag, startPoint x: 296, startPoint y: 398, endPoint x: 268, endPoint y: 402, distance: 29.1
click at [268, 402] on icon at bounding box center [269, 398] width 11 height 11
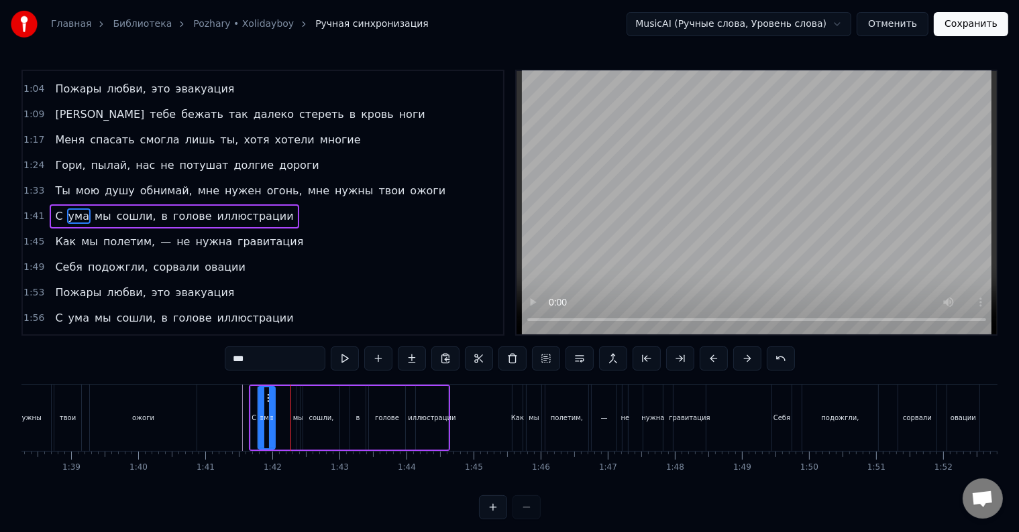
drag, startPoint x: 262, startPoint y: 418, endPoint x: 273, endPoint y: 418, distance: 10.7
click at [273, 418] on icon at bounding box center [271, 418] width 5 height 11
click at [296, 416] on div "мы" at bounding box center [298, 418] width 10 height 10
type input "**"
drag, startPoint x: 305, startPoint y: 398, endPoint x: 290, endPoint y: 402, distance: 16.1
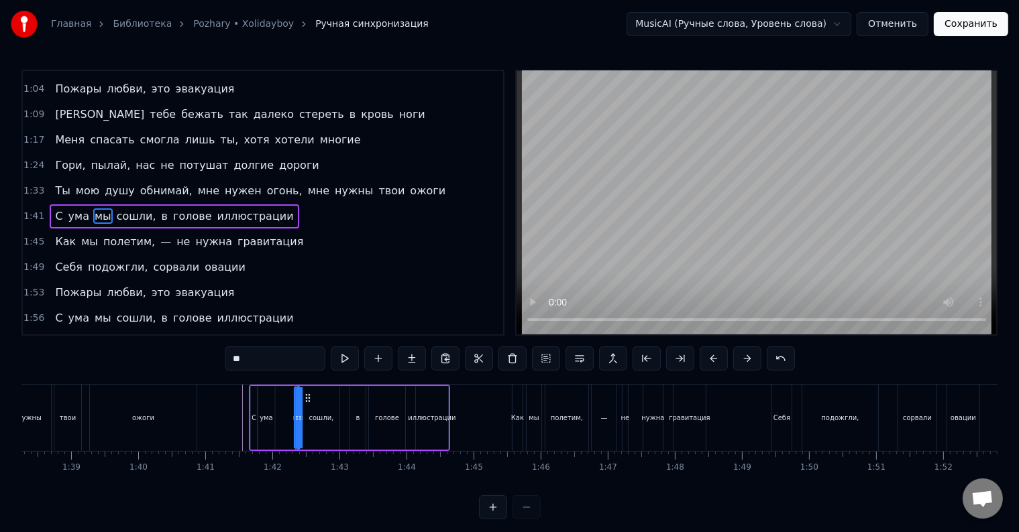
click at [290, 402] on div "С ума мы сошли, в голове иллюстрации" at bounding box center [349, 418] width 201 height 66
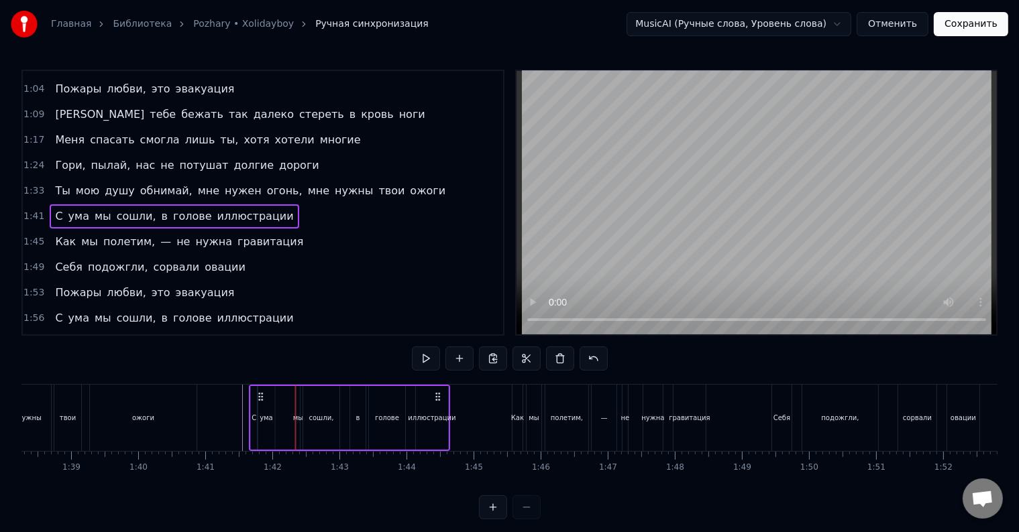
click at [297, 413] on div "мы" at bounding box center [298, 418] width 10 height 10
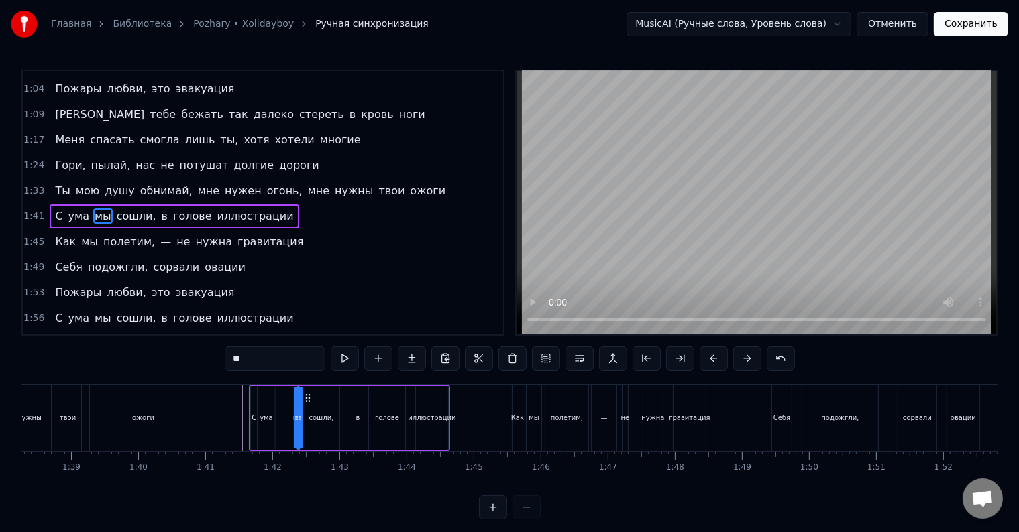
drag, startPoint x: 306, startPoint y: 398, endPoint x: 295, endPoint y: 401, distance: 11.2
click at [297, 401] on div "мы" at bounding box center [298, 418] width 2 height 61
drag, startPoint x: 306, startPoint y: 396, endPoint x: 296, endPoint y: 397, distance: 9.5
click at [297, 397] on div "мы" at bounding box center [298, 418] width 2 height 61
drag, startPoint x: 298, startPoint y: 398, endPoint x: 314, endPoint y: 401, distance: 16.4
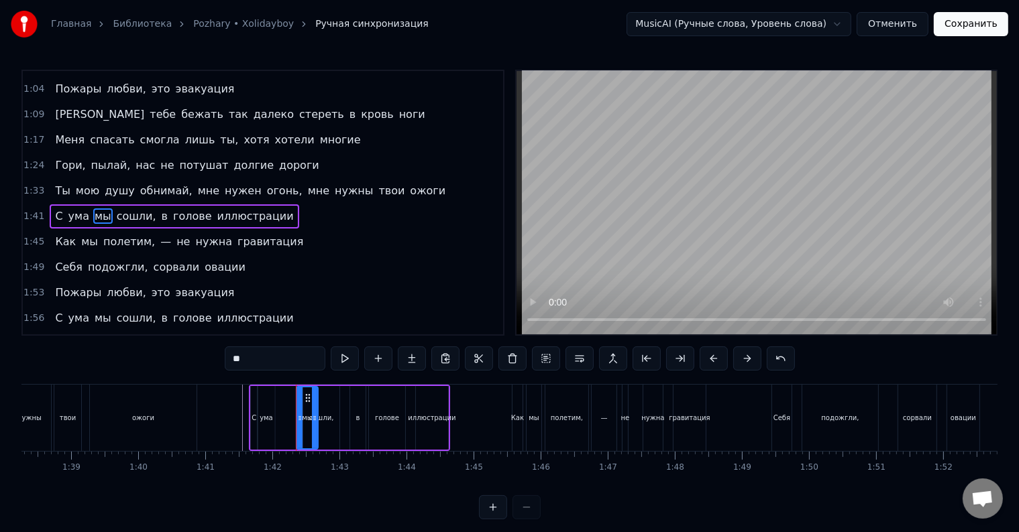
click at [314, 401] on div at bounding box center [314, 418] width 5 height 61
drag, startPoint x: 307, startPoint y: 396, endPoint x: 291, endPoint y: 400, distance: 16.4
click at [291, 400] on div "С ума мы сошли, в голове иллюстрации" at bounding box center [349, 418] width 201 height 66
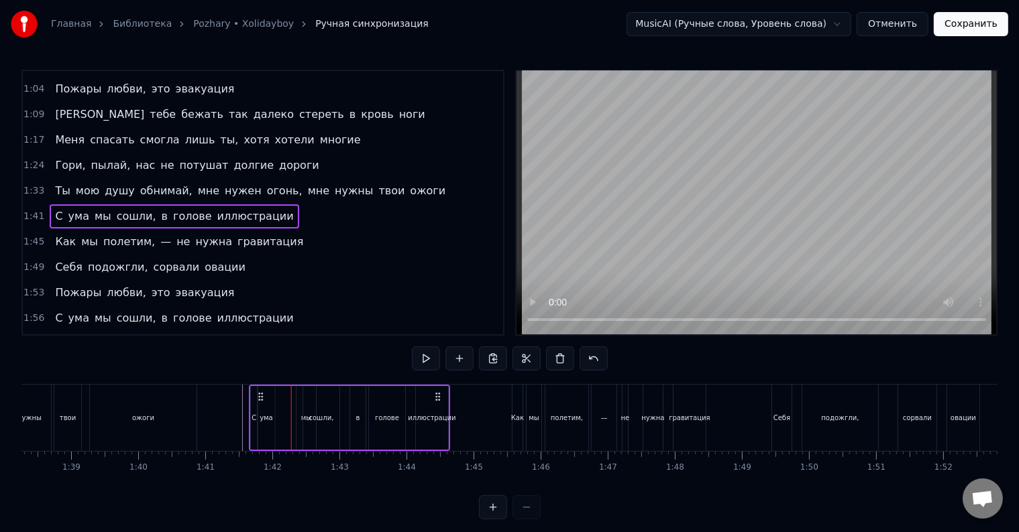
click at [300, 406] on div "мы" at bounding box center [305, 418] width 19 height 64
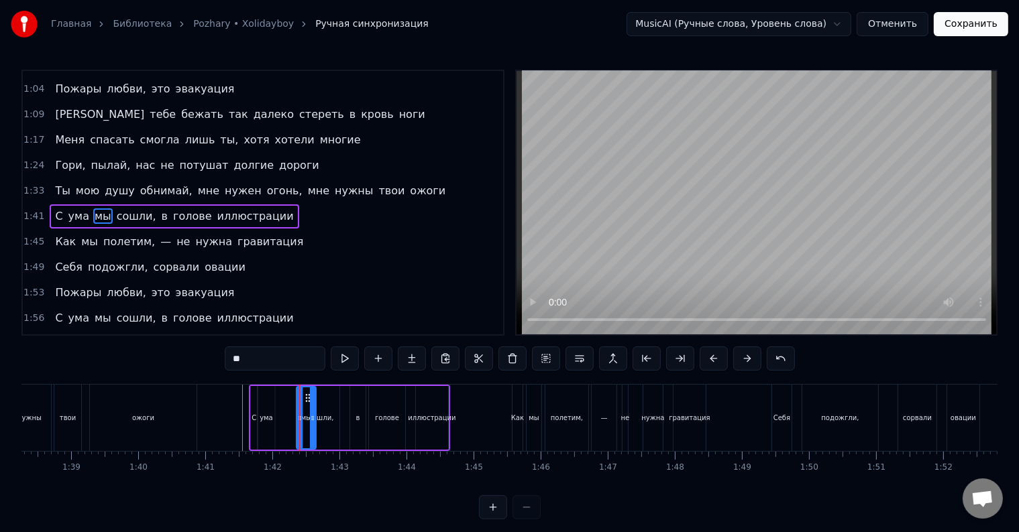
drag, startPoint x: 308, startPoint y: 394, endPoint x: 292, endPoint y: 398, distance: 15.9
click at [292, 398] on div "С ума мы сошли, в голове иллюстрации" at bounding box center [349, 418] width 201 height 66
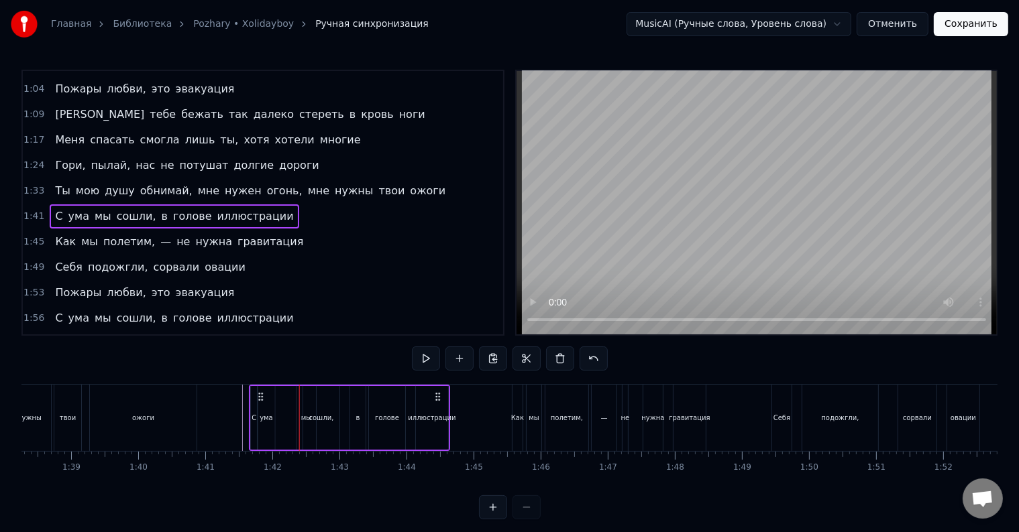
click at [308, 405] on div "сошли," at bounding box center [321, 418] width 36 height 64
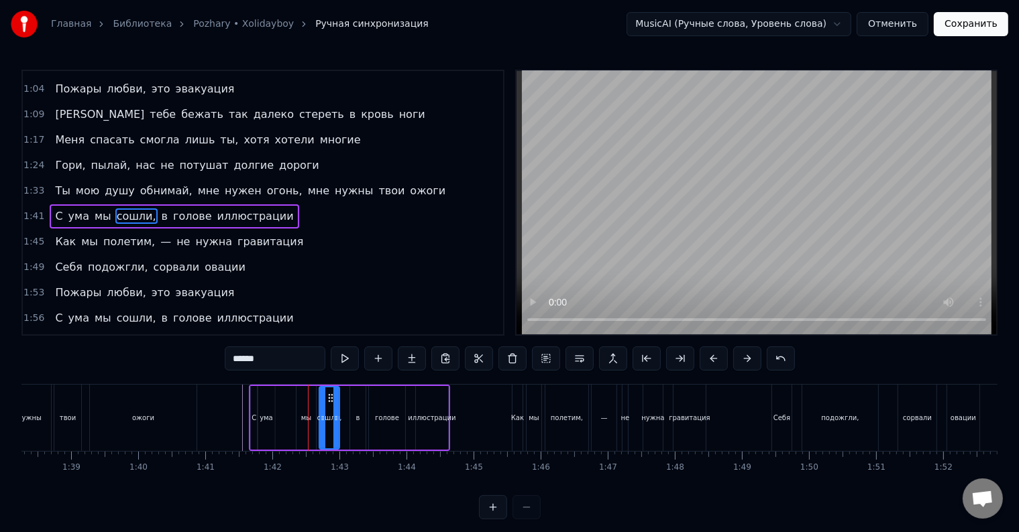
drag, startPoint x: 306, startPoint y: 413, endPoint x: 315, endPoint y: 412, distance: 8.7
click at [323, 413] on icon at bounding box center [322, 418] width 5 height 11
click at [307, 402] on div "мы" at bounding box center [305, 418] width 19 height 64
type input "**"
drag, startPoint x: 306, startPoint y: 397, endPoint x: 288, endPoint y: 402, distance: 18.7
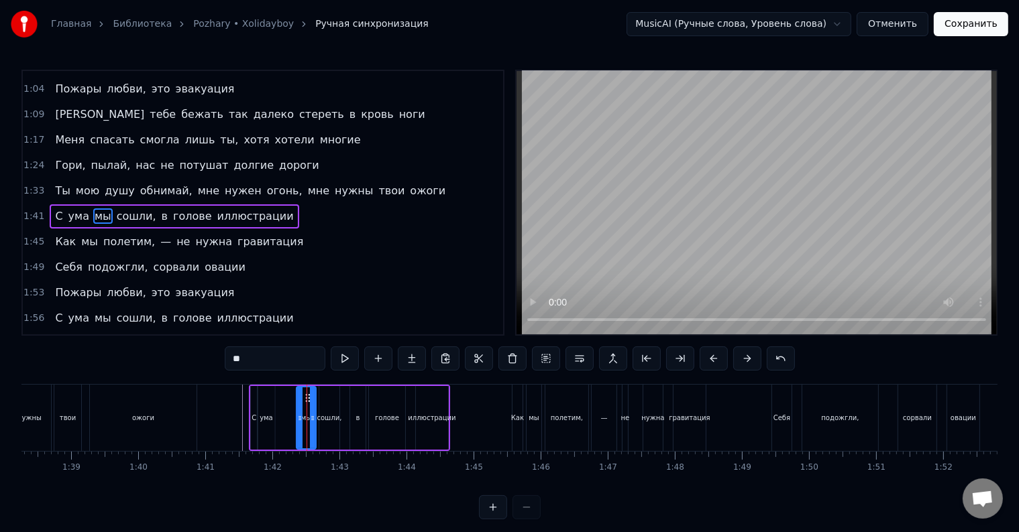
click at [288, 402] on div "С ума мы сошли, в голове иллюстрации" at bounding box center [349, 418] width 201 height 66
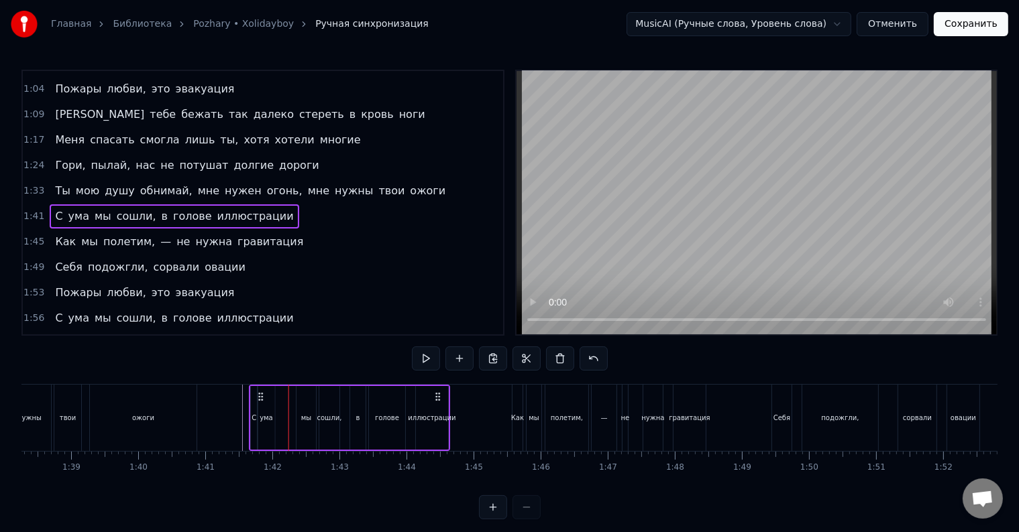
click at [300, 406] on div "мы" at bounding box center [305, 418] width 19 height 64
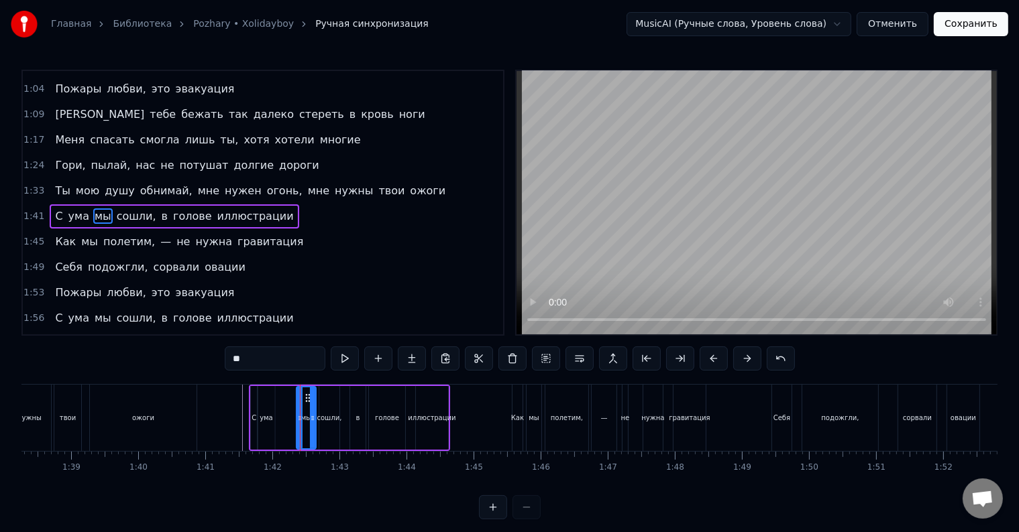
click at [291, 400] on div "С ума мы сошли, в голове иллюстрации" at bounding box center [349, 418] width 201 height 66
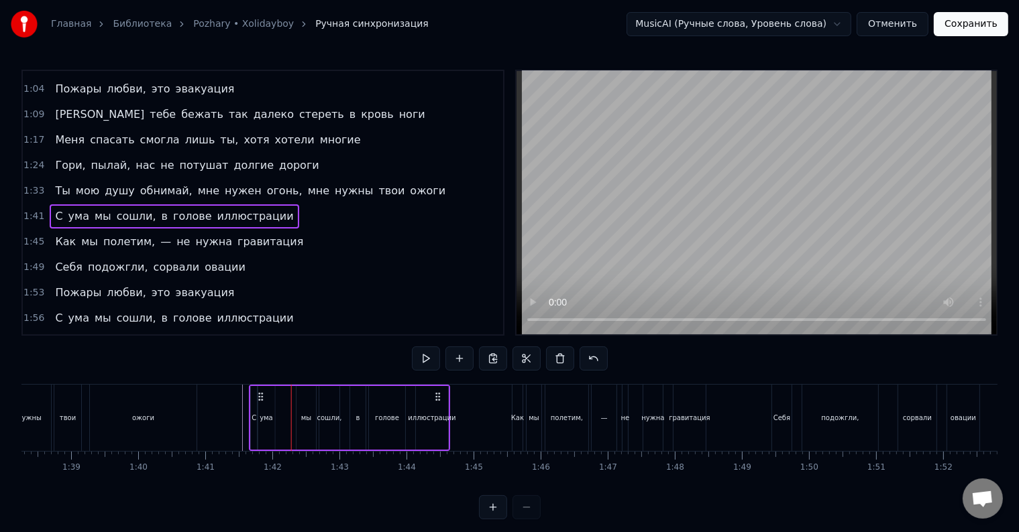
click at [305, 400] on div "мы" at bounding box center [305, 418] width 19 height 64
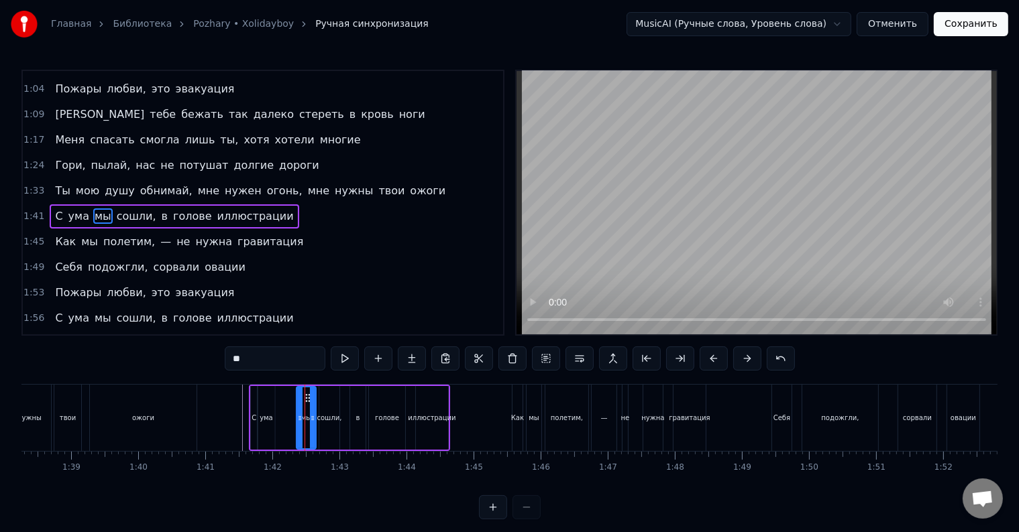
click at [312, 396] on div "мы" at bounding box center [306, 418] width 18 height 61
click at [325, 400] on div "сошли," at bounding box center [329, 418] width 20 height 64
click at [306, 406] on div "мы" at bounding box center [305, 418] width 19 height 64
type input "**"
drag, startPoint x: 297, startPoint y: 416, endPoint x: 278, endPoint y: 416, distance: 19.4
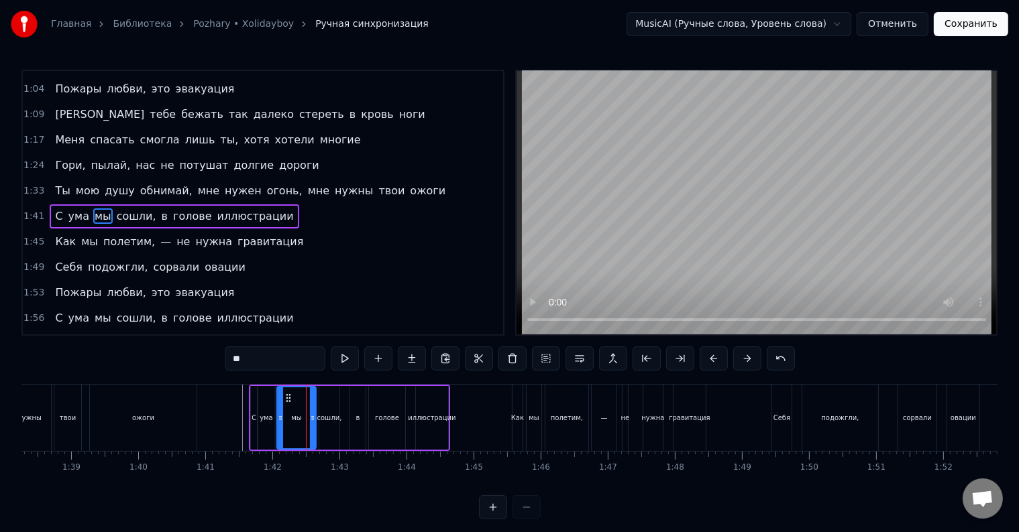
click at [278, 416] on icon at bounding box center [280, 418] width 5 height 11
drag, startPoint x: 311, startPoint y: 415, endPoint x: 287, endPoint y: 415, distance: 24.1
click at [286, 416] on icon at bounding box center [287, 418] width 5 height 11
click at [291, 418] on div "А мы снова танцуем, поём под Нирвану-у-у Твои поцелуи залечат все раны-ы-ы Нужн…" at bounding box center [65, 417] width 13266 height 67
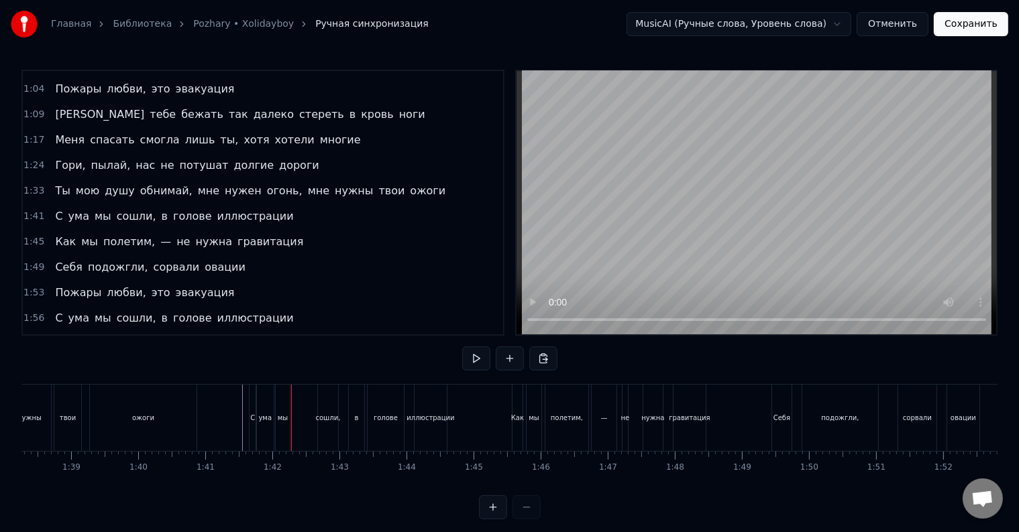
drag, startPoint x: 284, startPoint y: 418, endPoint x: 292, endPoint y: 417, distance: 7.4
click at [286, 418] on div "мы" at bounding box center [283, 418] width 10 height 10
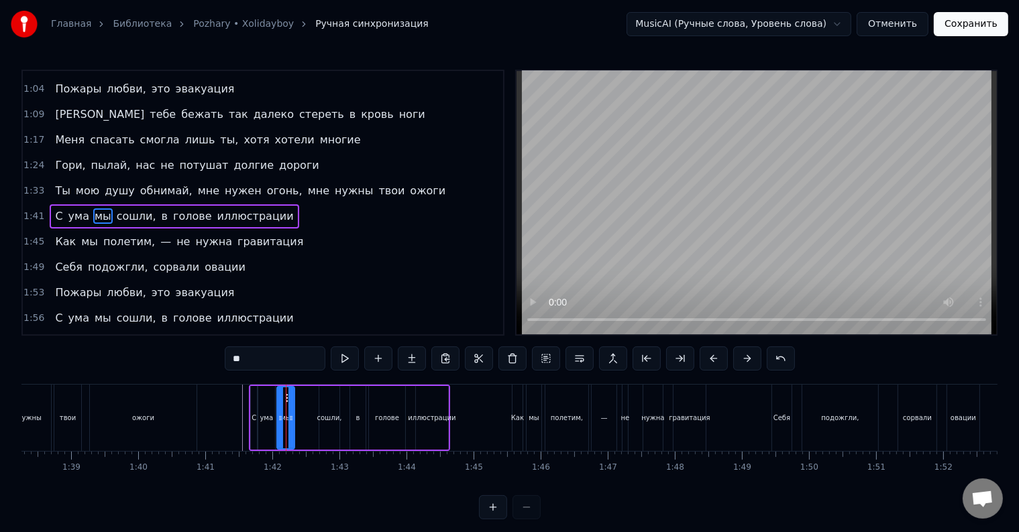
click at [291, 418] on icon at bounding box center [290, 418] width 5 height 11
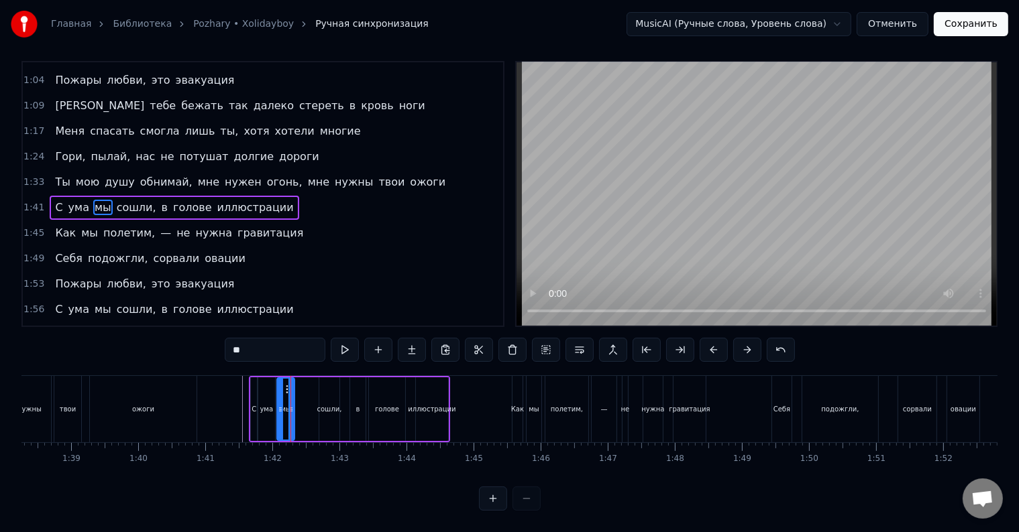
scroll to position [20, 0]
click at [282, 412] on div at bounding box center [282, 409] width 5 height 61
click at [285, 414] on div at bounding box center [284, 409] width 5 height 61
click at [286, 414] on div at bounding box center [284, 409] width 5 height 61
click at [290, 414] on div at bounding box center [292, 409] width 5 height 61
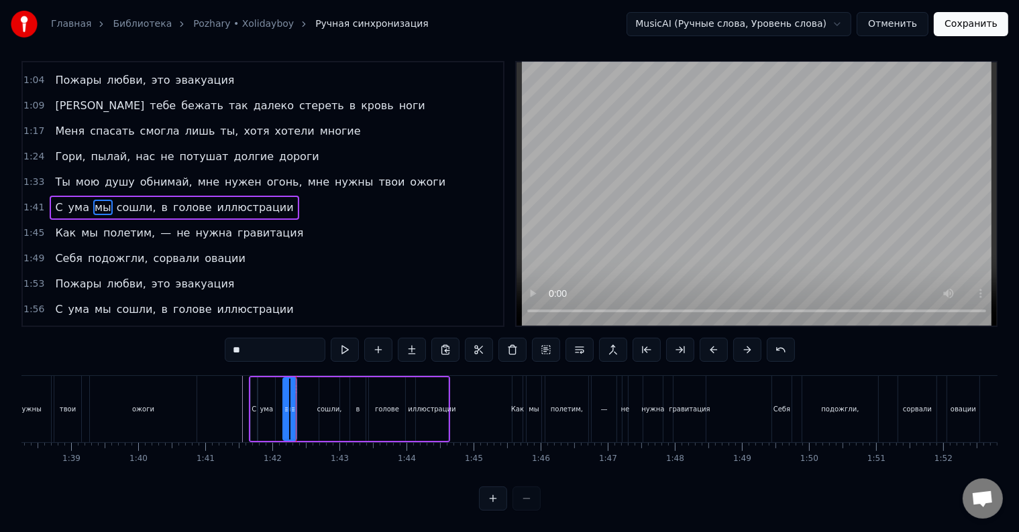
click at [285, 413] on div at bounding box center [286, 409] width 5 height 61
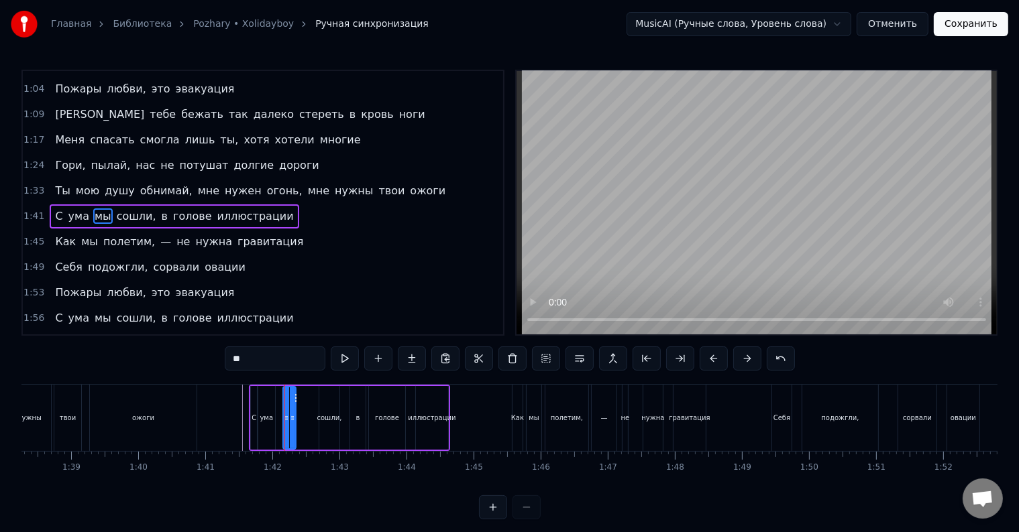
click at [291, 413] on icon at bounding box center [292, 418] width 5 height 11
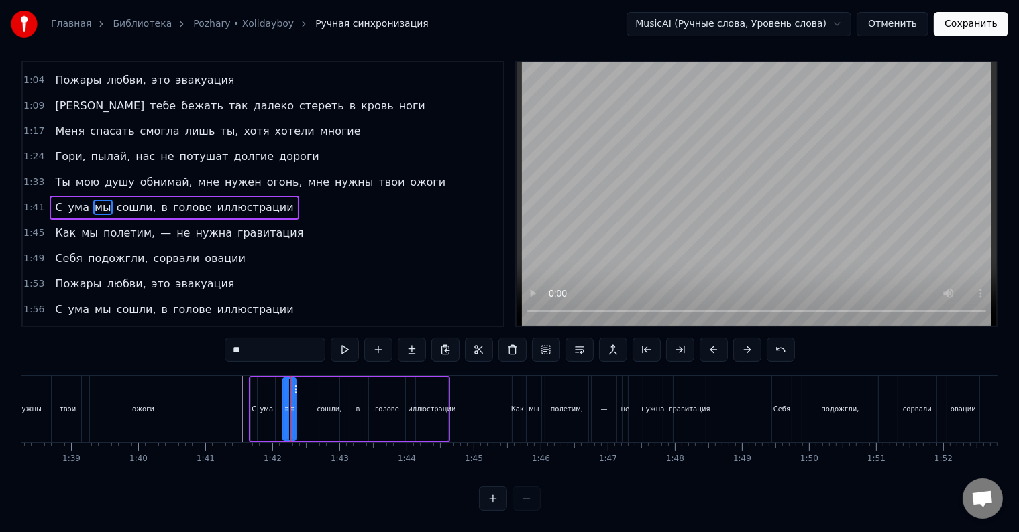
scroll to position [20, 0]
click at [271, 411] on div "ума" at bounding box center [266, 410] width 17 height 64
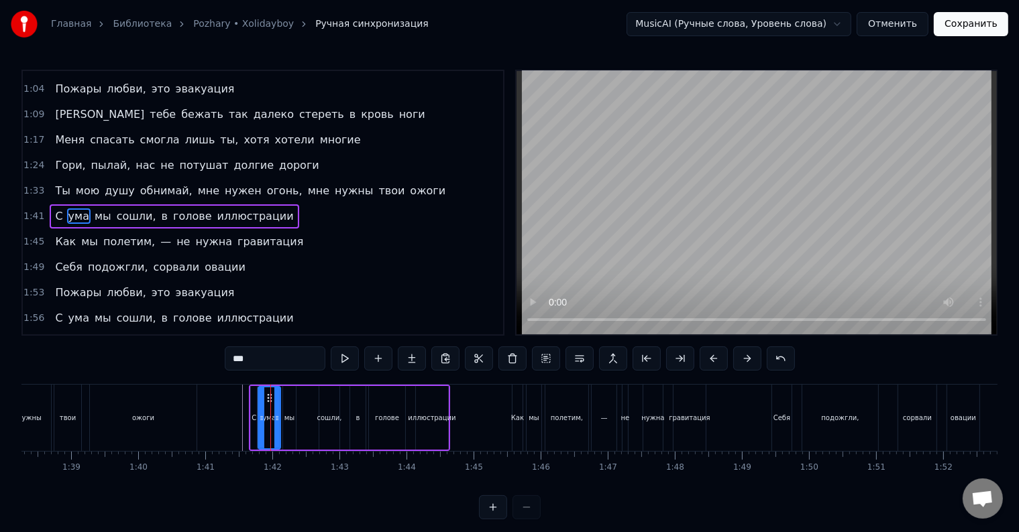
click at [278, 414] on icon at bounding box center [276, 418] width 5 height 11
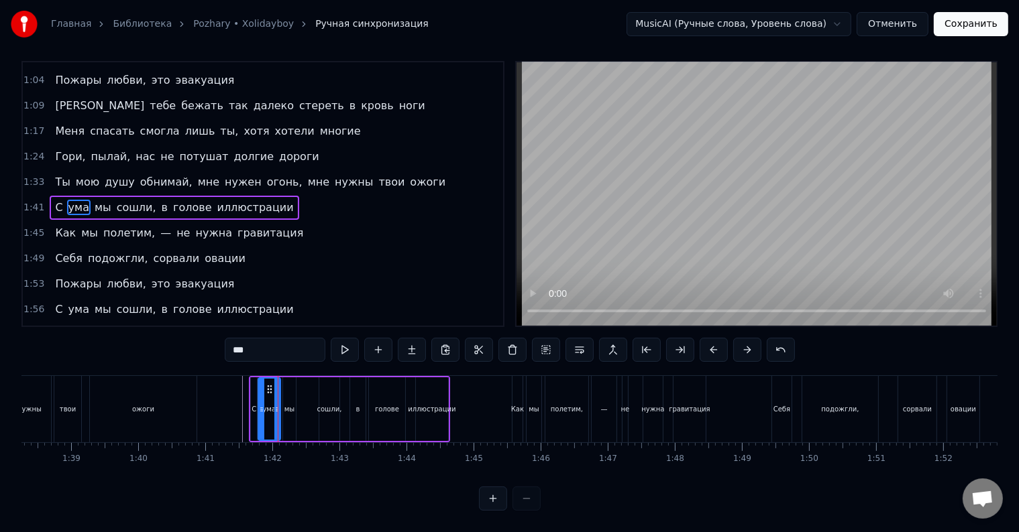
scroll to position [20, 0]
click at [284, 410] on div "мы" at bounding box center [289, 410] width 13 height 64
click at [327, 402] on div "сошли," at bounding box center [329, 410] width 20 height 64
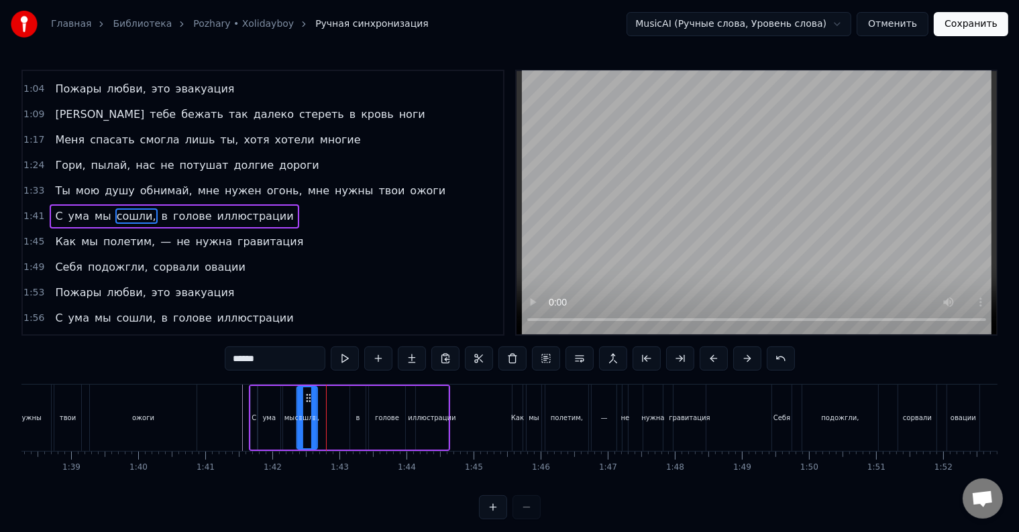
drag, startPoint x: 329, startPoint y: 397, endPoint x: 307, endPoint y: 402, distance: 22.6
click at [307, 402] on icon at bounding box center [308, 398] width 11 height 11
drag, startPoint x: 315, startPoint y: 422, endPoint x: 339, endPoint y: 426, distance: 24.5
click at [339, 425] on div at bounding box center [337, 418] width 5 height 61
click at [345, 426] on div at bounding box center [343, 418] width 5 height 61
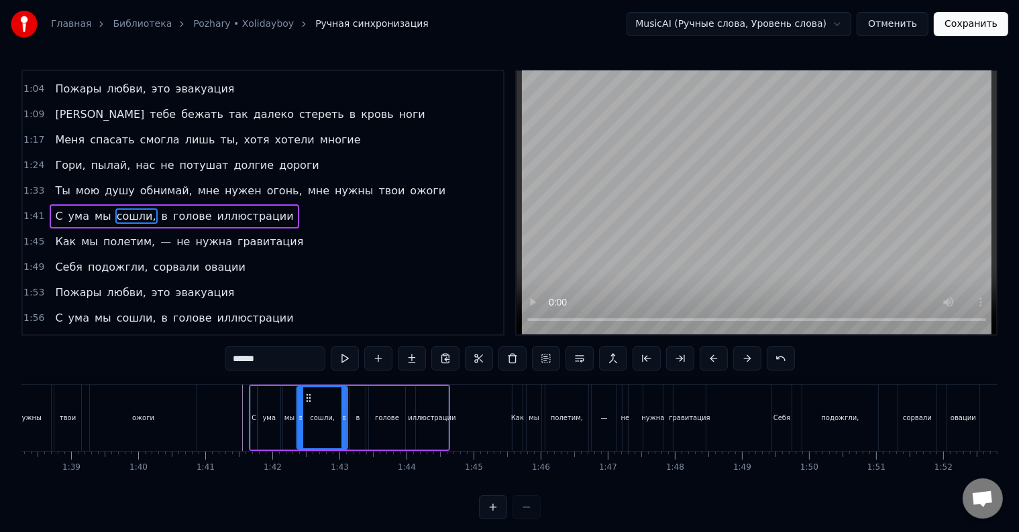
click at [355, 425] on div "в" at bounding box center [357, 418] width 15 height 64
click at [360, 428] on div at bounding box center [360, 418] width 5 height 61
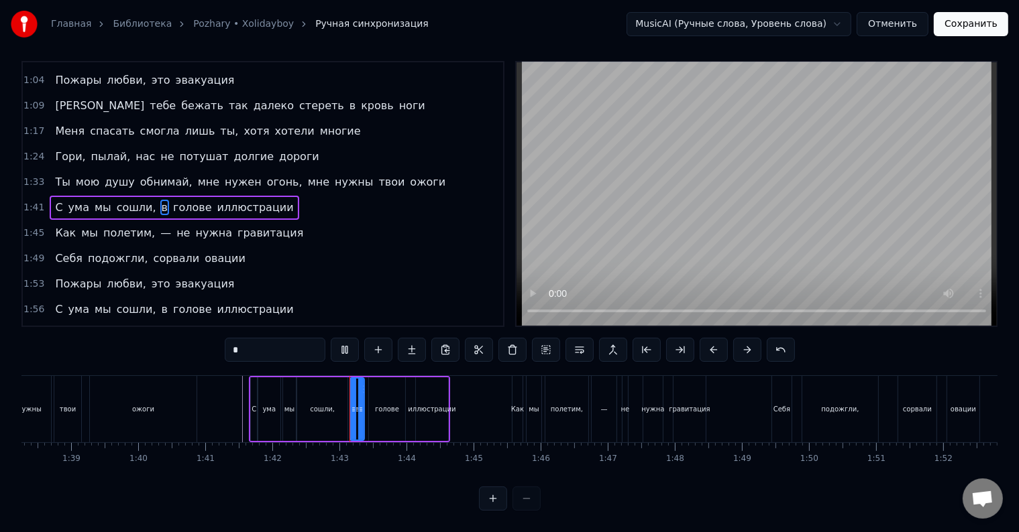
scroll to position [20, 0]
click at [355, 410] on div at bounding box center [356, 409] width 5 height 61
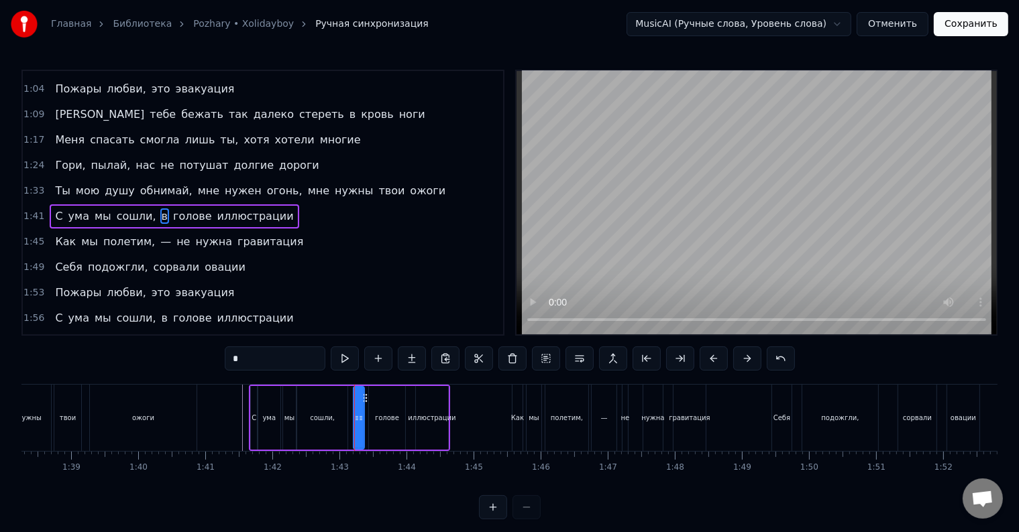
click at [338, 414] on div "сошли," at bounding box center [322, 418] width 50 height 64
type input "******"
click at [347, 419] on icon at bounding box center [347, 418] width 5 height 11
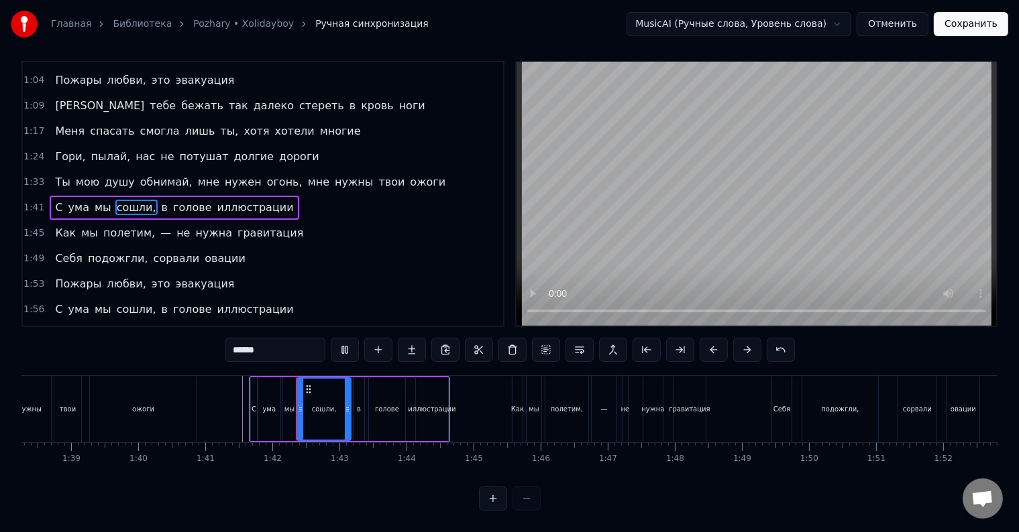
scroll to position [20, 0]
click at [223, 396] on div at bounding box center [65, 409] width 13266 height 66
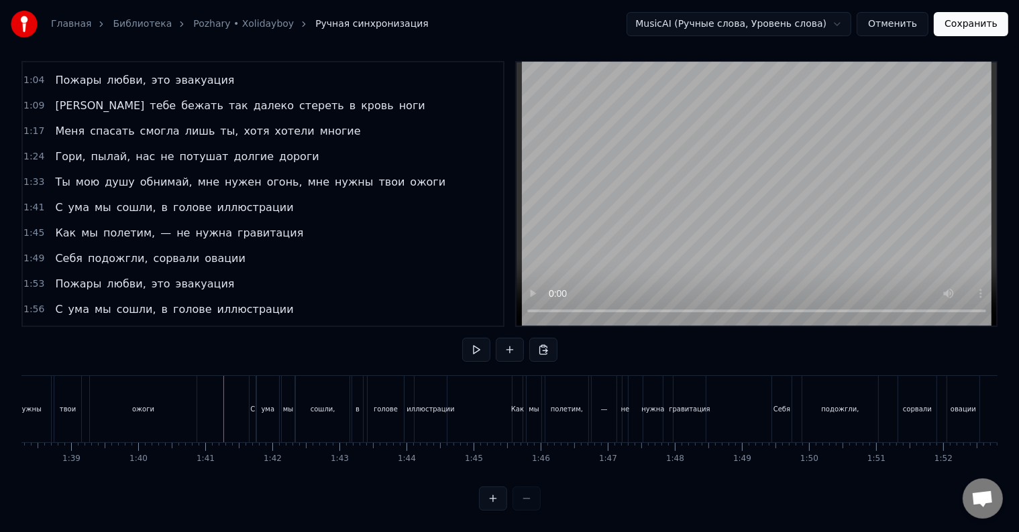
click at [223, 396] on div at bounding box center [223, 409] width 1 height 66
click at [437, 410] on div "иллюстрации" at bounding box center [430, 409] width 32 height 66
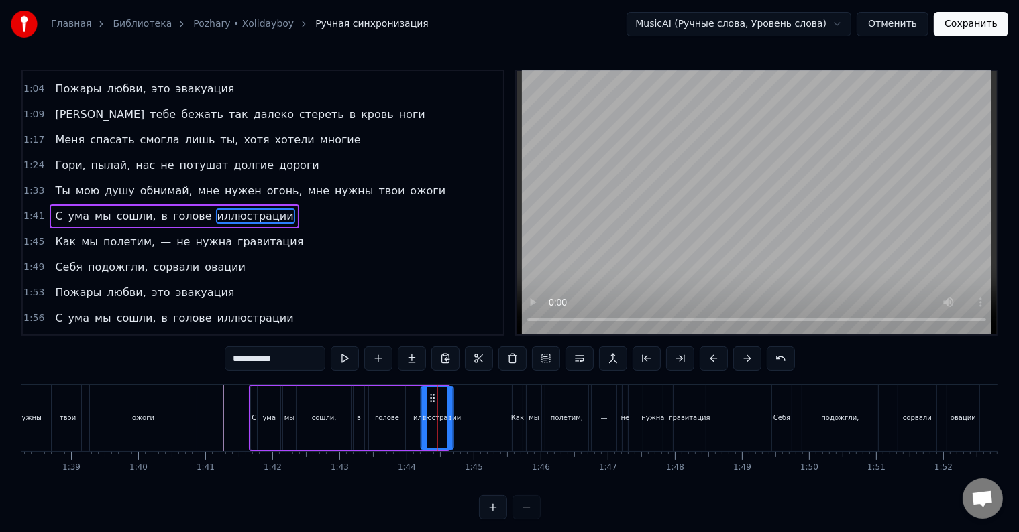
click at [430, 398] on icon at bounding box center [432, 398] width 11 height 11
click at [383, 418] on div "голове" at bounding box center [387, 418] width 24 height 10
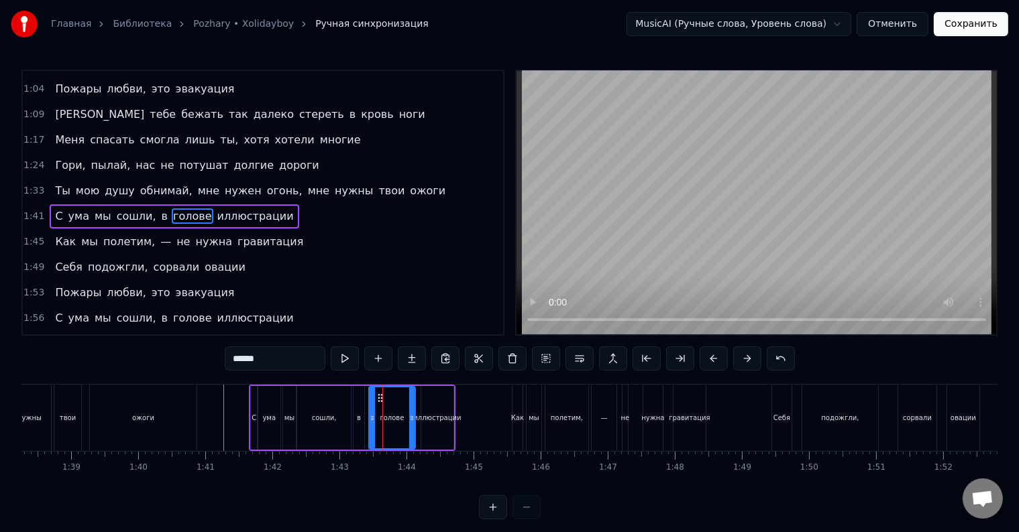
drag, startPoint x: 401, startPoint y: 418, endPoint x: 410, endPoint y: 422, distance: 10.0
click at [410, 422] on icon at bounding box center [411, 418] width 5 height 11
click at [434, 415] on div "иллюстрации" at bounding box center [437, 418] width 48 height 10
type input "**********"
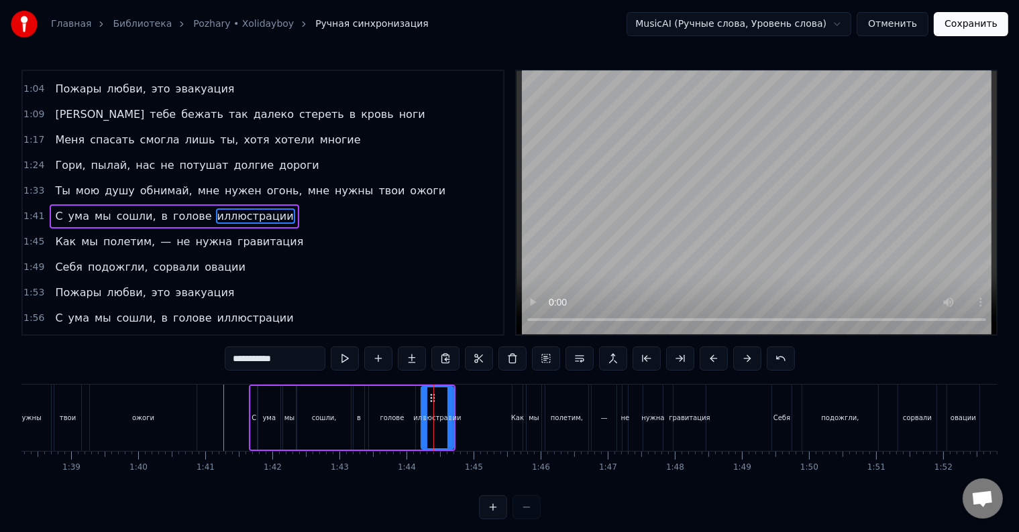
click at [428, 400] on div "А мы снова танцуем, поём под Нирвану-у-у Твои поцелуи залечат все раны-ы-ы Нужн…" at bounding box center [65, 417] width 13266 height 67
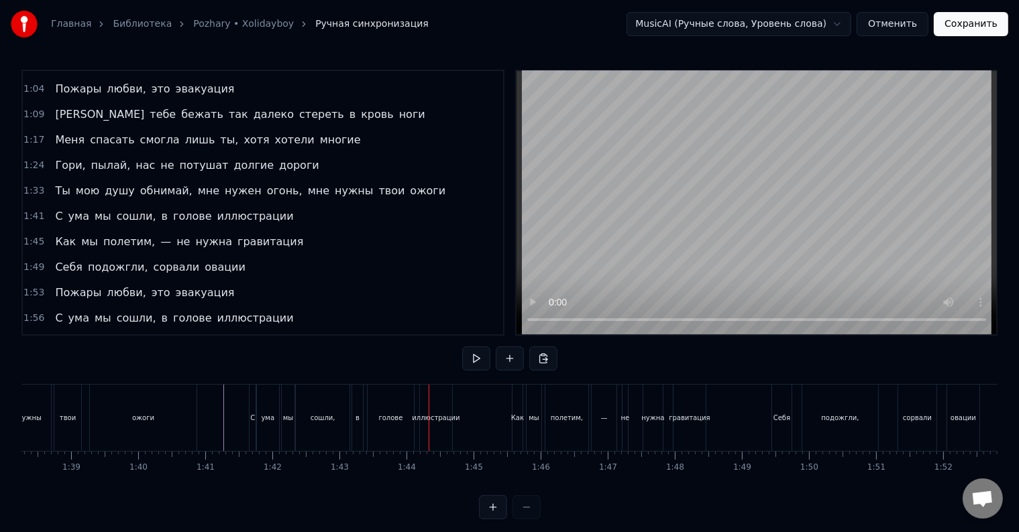
click at [435, 410] on div "иллюстрации" at bounding box center [436, 418] width 32 height 66
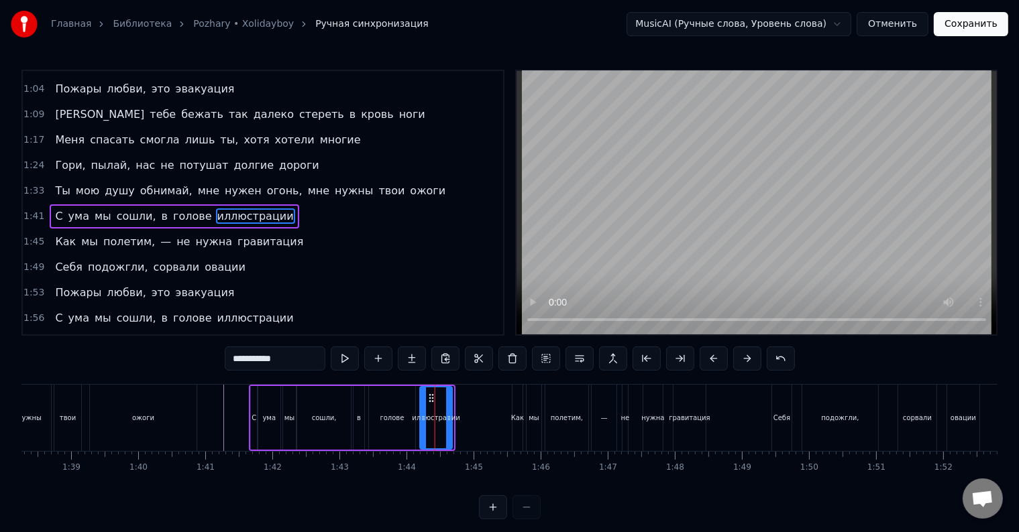
click at [429, 400] on icon at bounding box center [431, 398] width 11 height 11
drag, startPoint x: 449, startPoint y: 417, endPoint x: 506, endPoint y: 421, distance: 57.1
click at [506, 421] on icon at bounding box center [505, 418] width 5 height 11
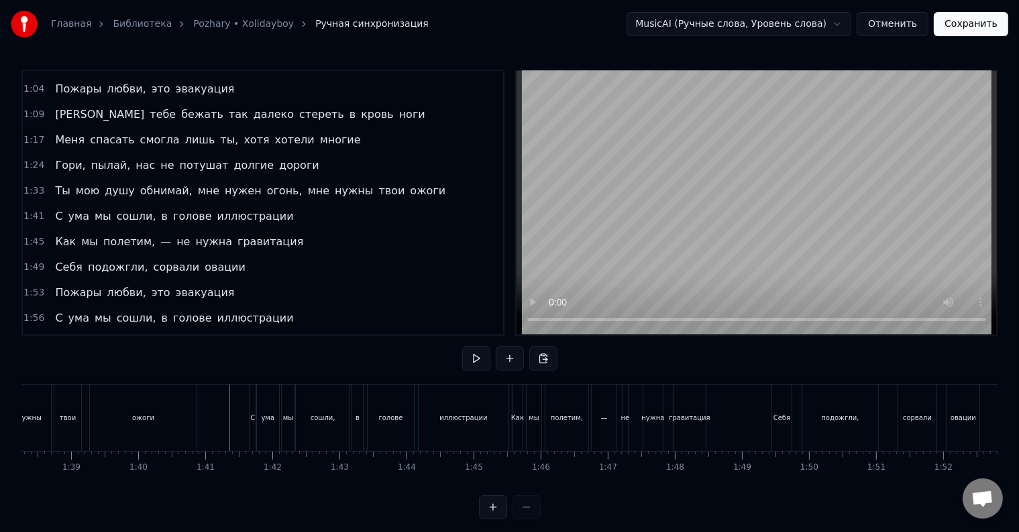
click at [229, 416] on div at bounding box center [229, 418] width 1 height 66
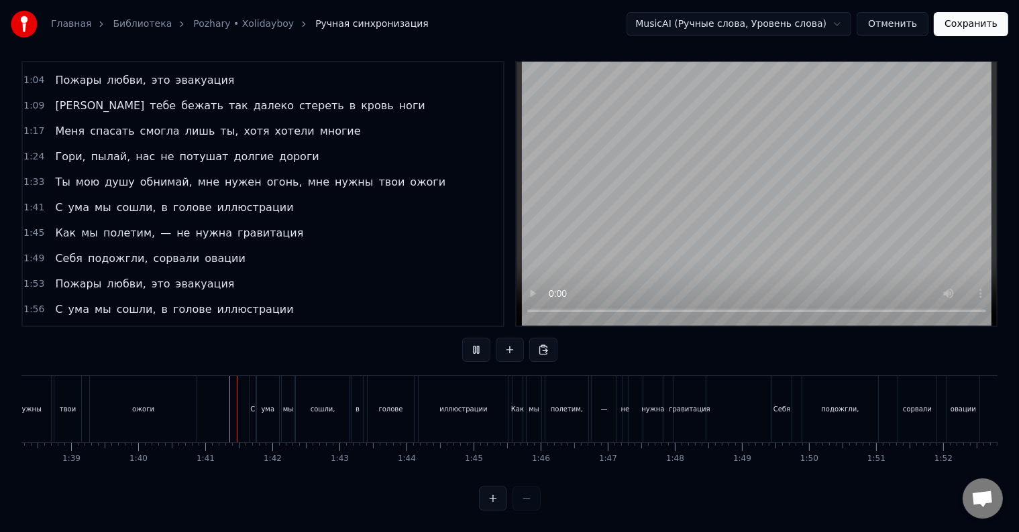
scroll to position [20, 0]
click at [573, 405] on div "полетим," at bounding box center [566, 409] width 43 height 66
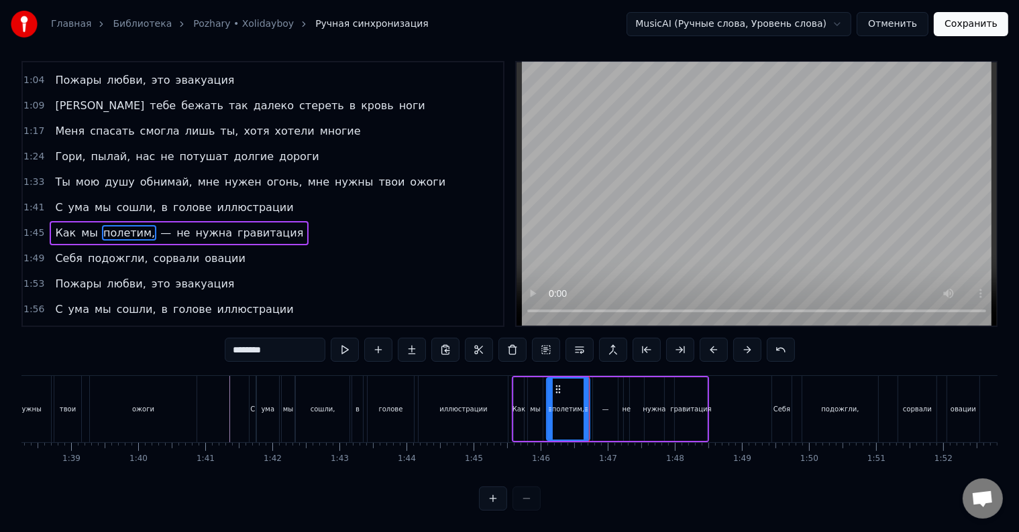
click at [598, 405] on div "—" at bounding box center [605, 410] width 25 height 64
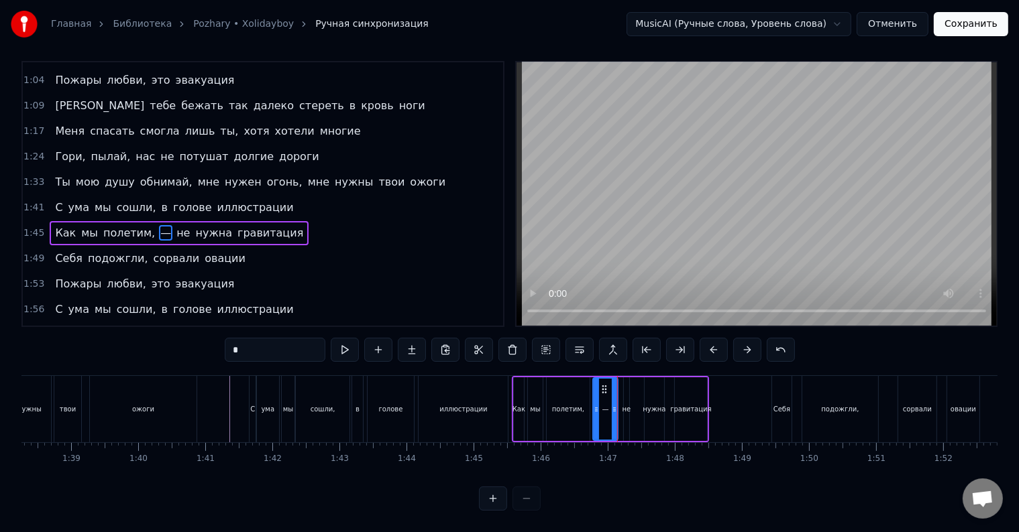
type input "**"
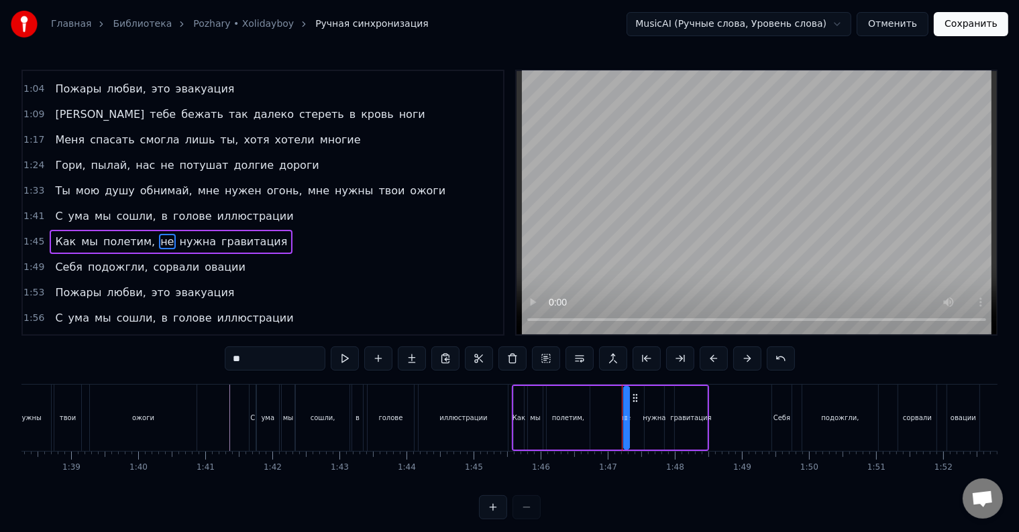
scroll to position [300, 0]
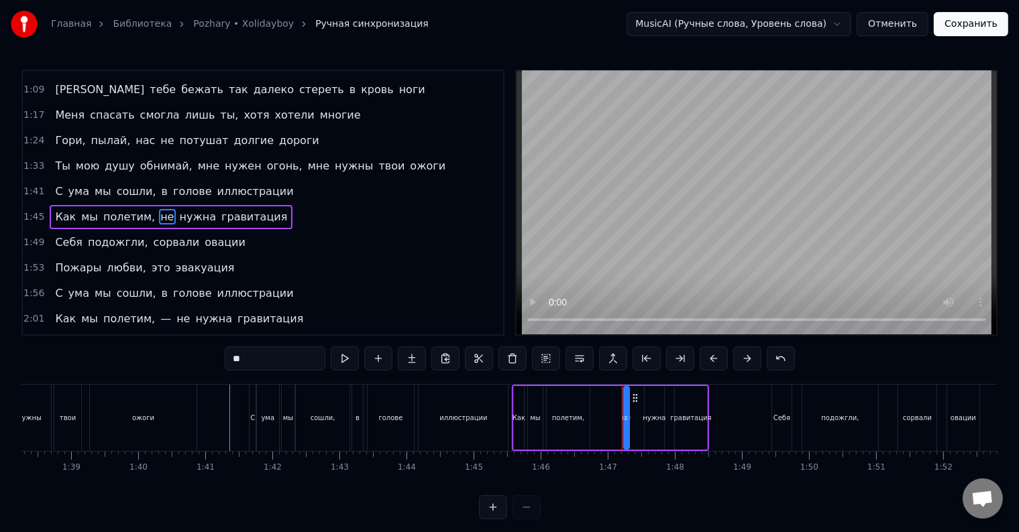
click at [614, 425] on div "Как мы полетим, не нужна гравитация" at bounding box center [610, 418] width 197 height 66
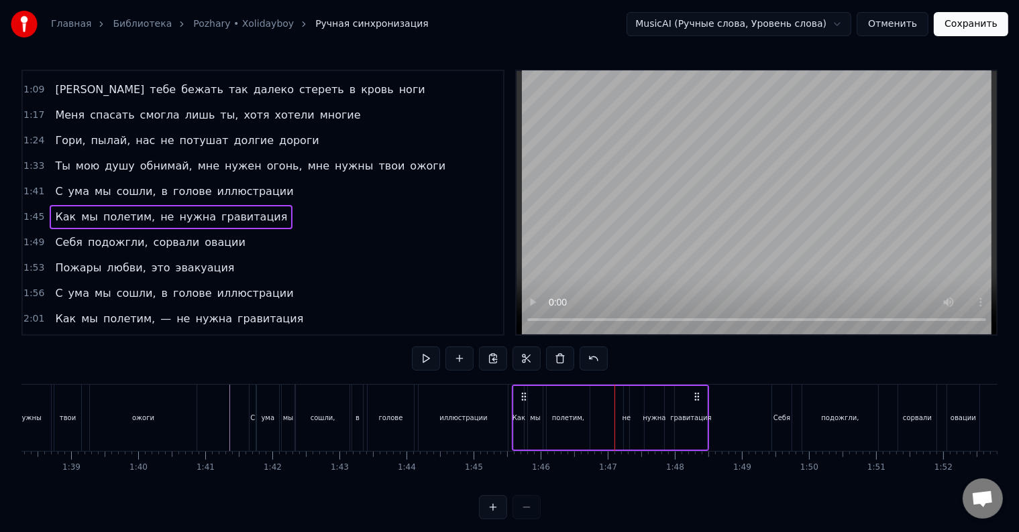
click at [580, 431] on div "полетим," at bounding box center [568, 418] width 43 height 64
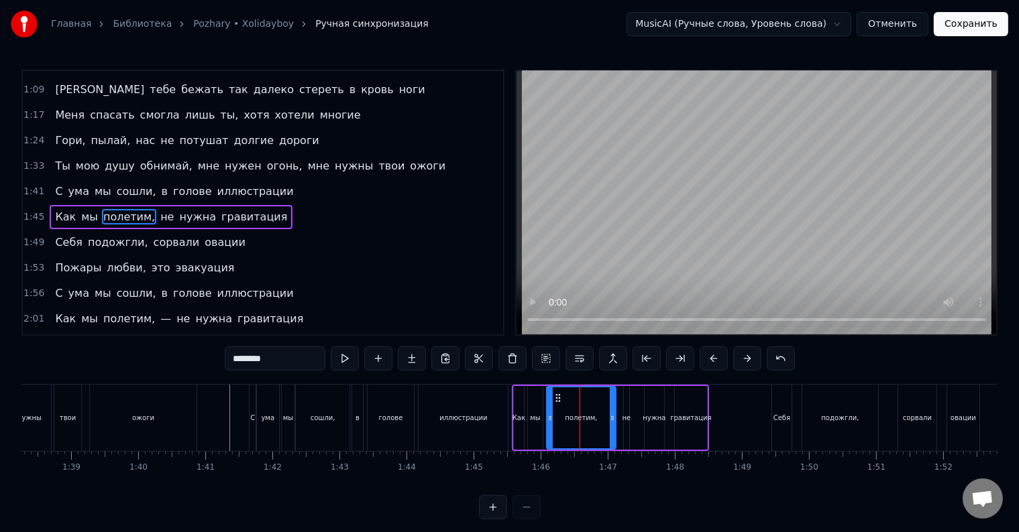
click at [614, 433] on div at bounding box center [612, 418] width 5 height 61
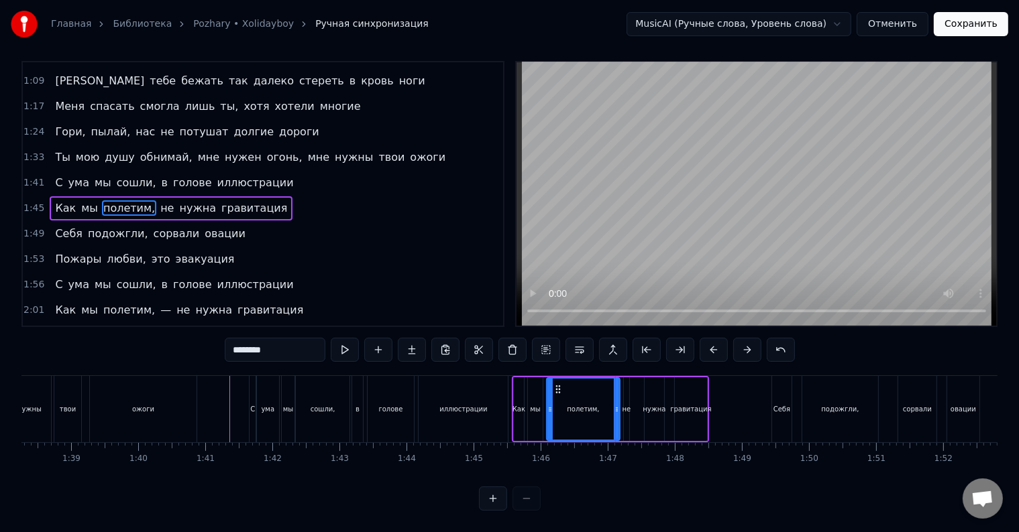
click at [616, 416] on div at bounding box center [616, 409] width 5 height 61
click at [617, 418] on div at bounding box center [617, 409] width 5 height 61
click at [625, 413] on div "не" at bounding box center [626, 410] width 5 height 64
type input "**"
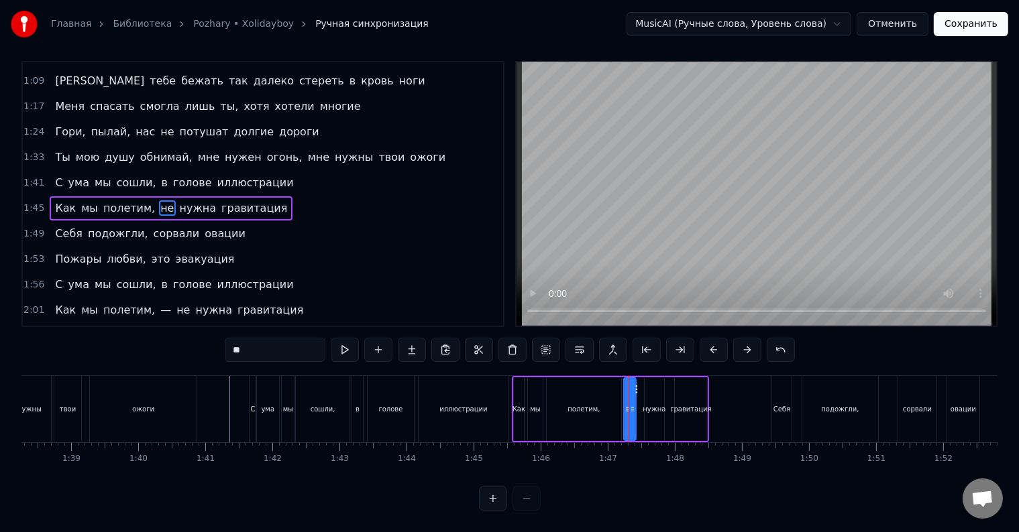
drag, startPoint x: 626, startPoint y: 414, endPoint x: 633, endPoint y: 418, distance: 8.2
click at [633, 418] on div at bounding box center [632, 409] width 5 height 61
click at [634, 419] on div "А мы снова танцуем, поём под Нирвану-у-у Твои поцелуи залечат все раны-ы-ы Нужн…" at bounding box center [65, 409] width 13266 height 67
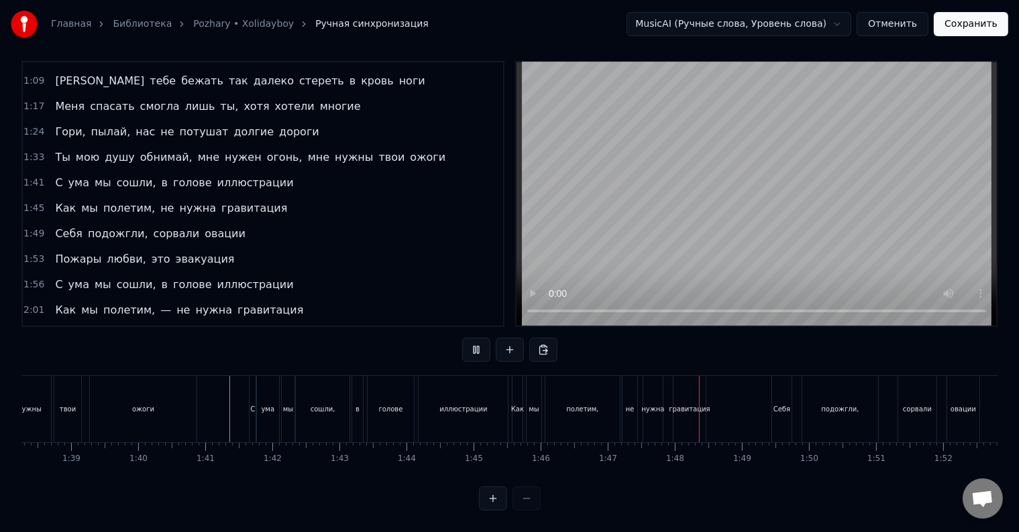
click at [630, 419] on div "не" at bounding box center [629, 409] width 15 height 66
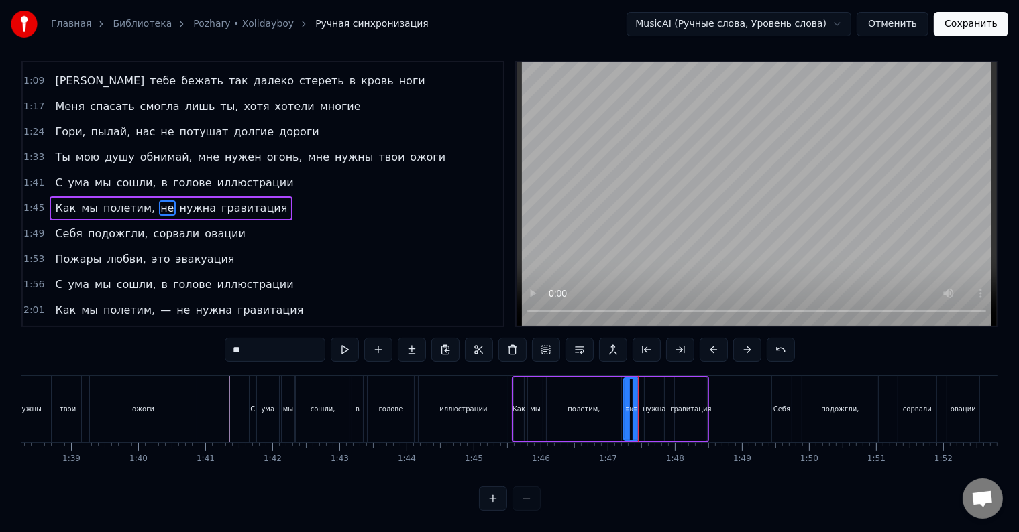
click at [630, 419] on div "не" at bounding box center [630, 409] width 13 height 61
click at [625, 417] on div at bounding box center [624, 409] width 5 height 61
click at [508, 407] on div "С ума мы сошли, в голове иллюстрации" at bounding box center [380, 409] width 262 height 66
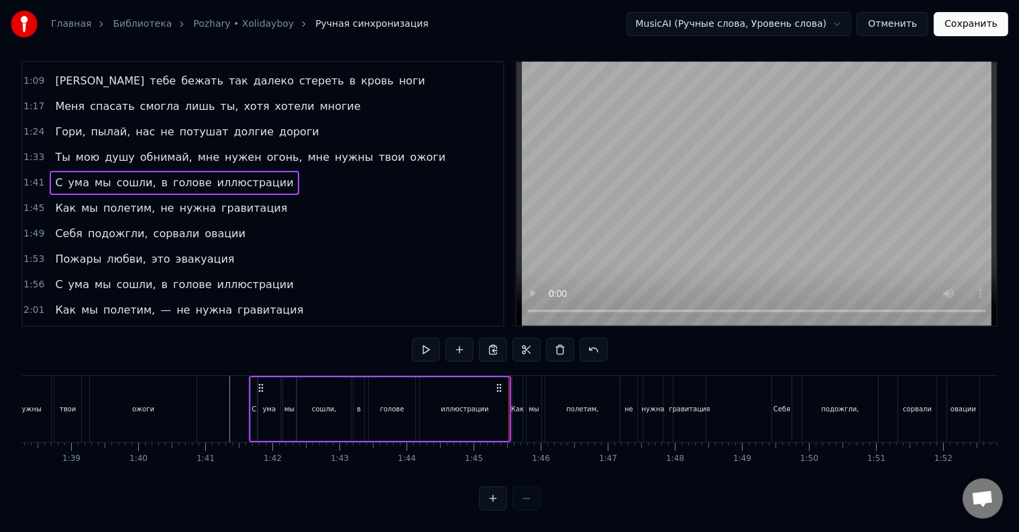
click at [508, 407] on div at bounding box center [508, 409] width 1 height 66
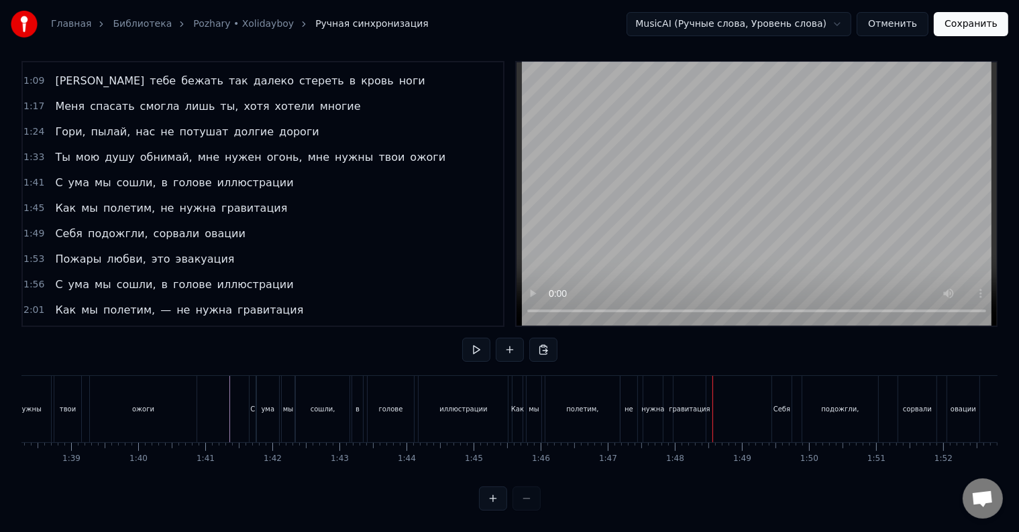
click at [626, 404] on div "не" at bounding box center [628, 409] width 9 height 10
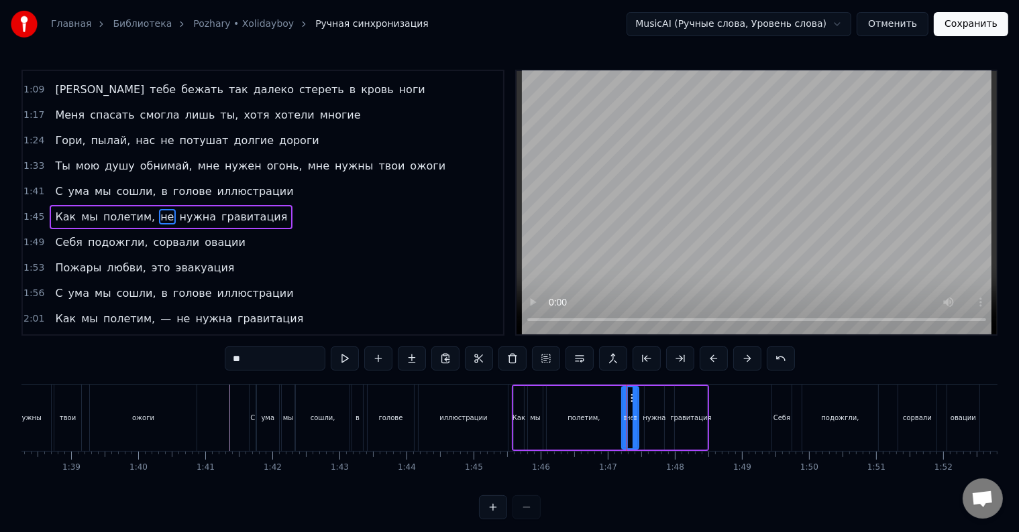
click at [159, 209] on span "не" at bounding box center [167, 216] width 16 height 15
click at [240, 359] on input "**" at bounding box center [275, 359] width 101 height 24
click at [235, 359] on input "**" at bounding box center [275, 359] width 101 height 24
click at [507, 424] on div "иллюстрации" at bounding box center [463, 418] width 91 height 66
type input "**********"
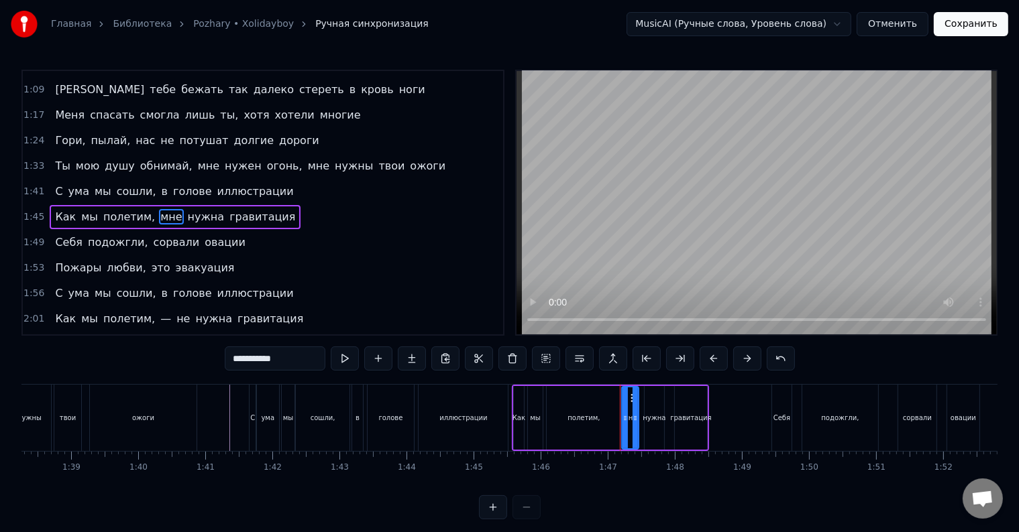
scroll to position [275, 0]
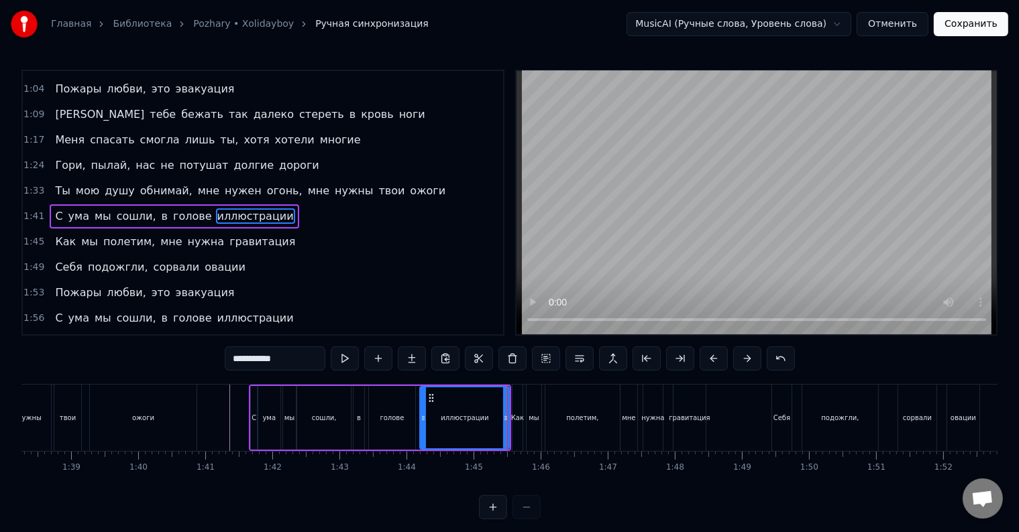
click at [509, 425] on div "иллюстрации" at bounding box center [464, 418] width 91 height 64
click at [221, 413] on div at bounding box center [65, 418] width 13266 height 66
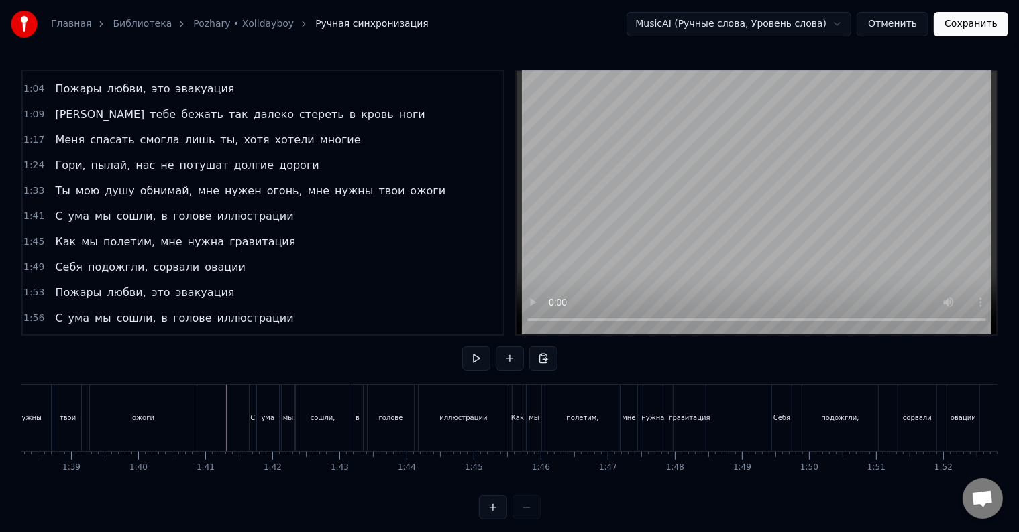
click at [226, 413] on div at bounding box center [226, 418] width 1 height 66
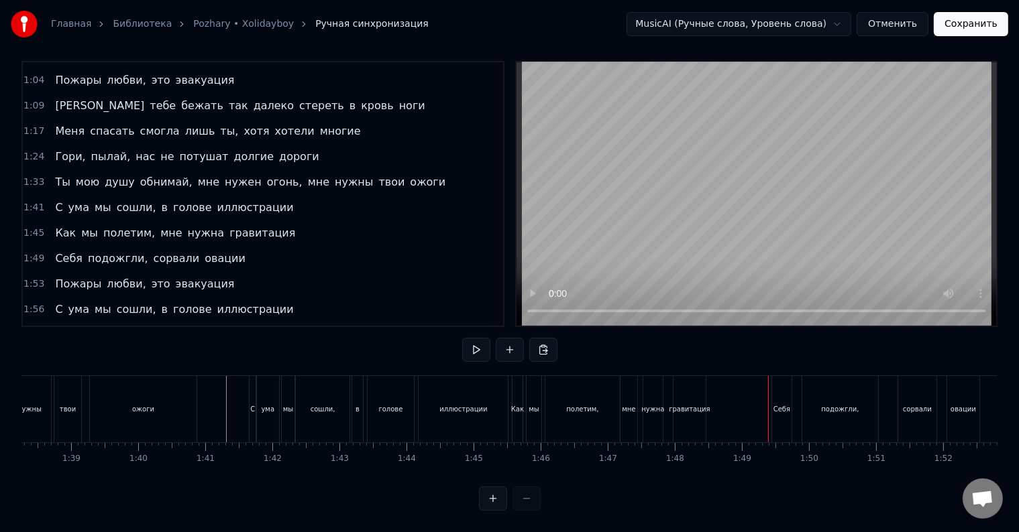
click at [585, 407] on div "полетим," at bounding box center [582, 409] width 74 height 66
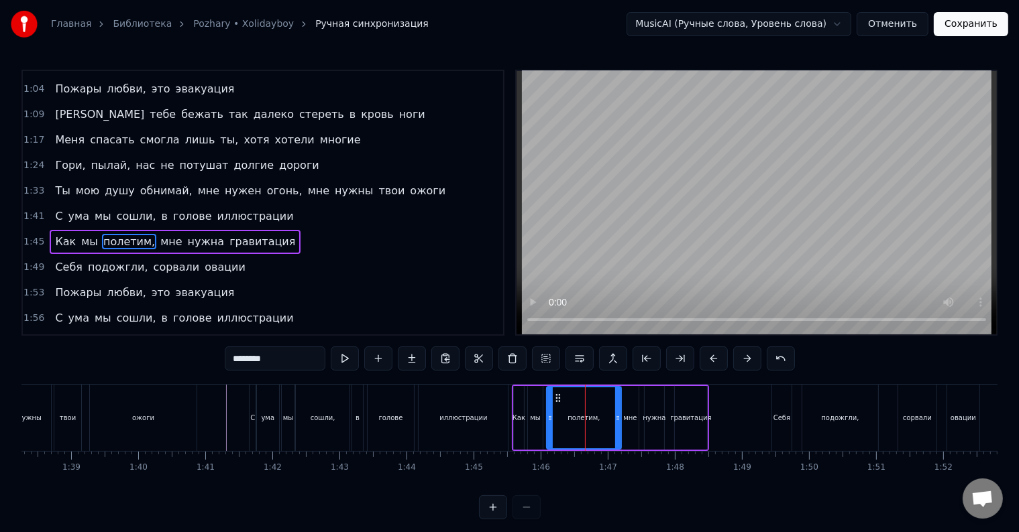
scroll to position [300, 0]
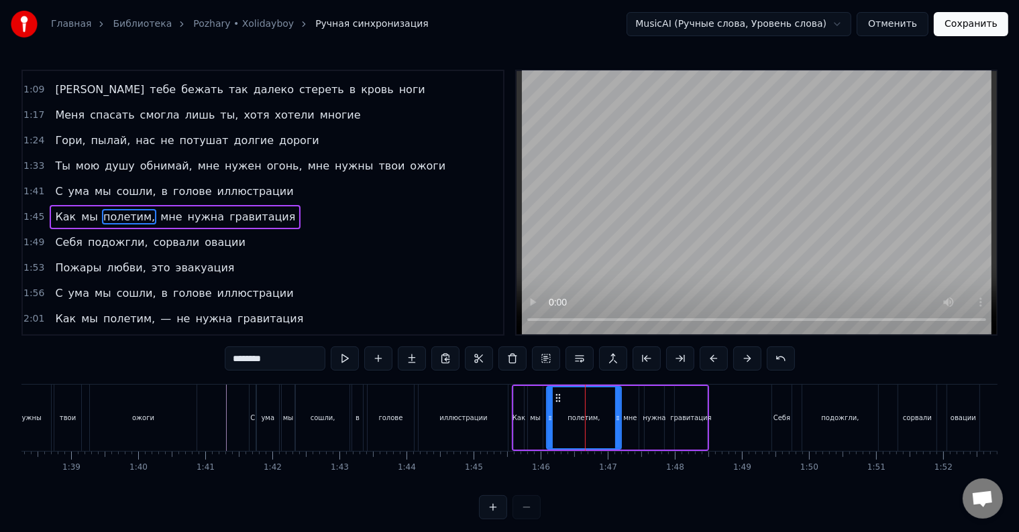
click at [695, 424] on div "гравитация" at bounding box center [691, 418] width 32 height 64
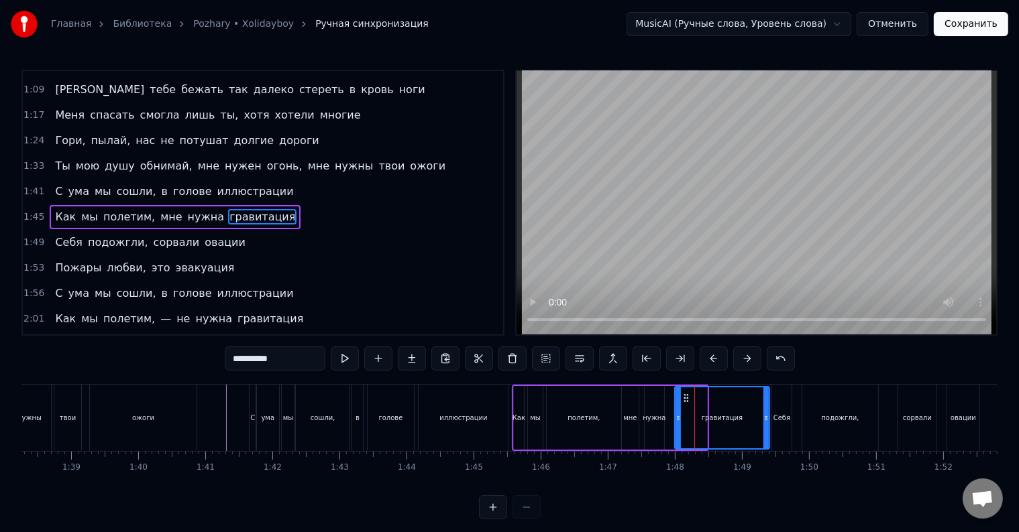
drag, startPoint x: 705, startPoint y: 430, endPoint x: 768, endPoint y: 426, distance: 62.5
click at [768, 426] on div "гравитация" at bounding box center [722, 418] width 96 height 64
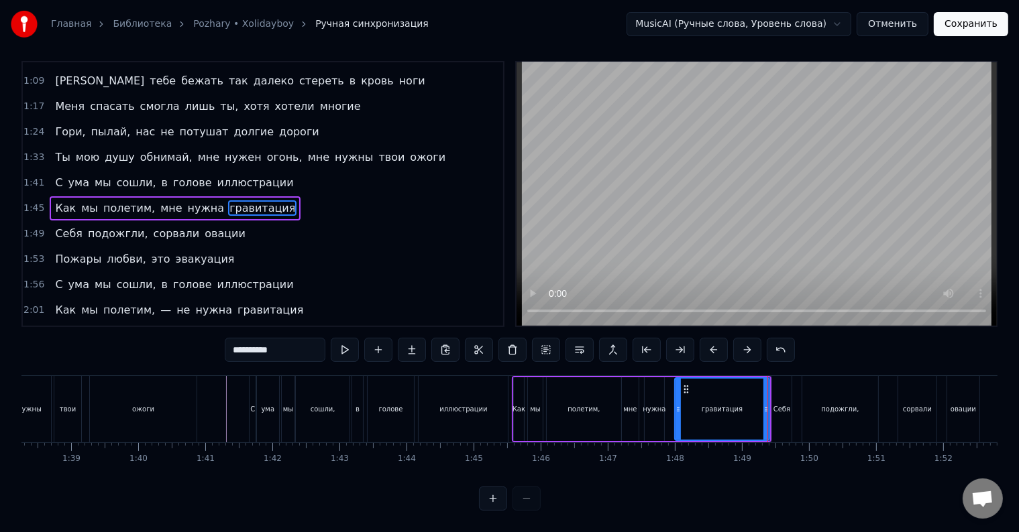
scroll to position [20, 0]
click at [783, 413] on div "Себя" at bounding box center [781, 409] width 19 height 66
type input "****"
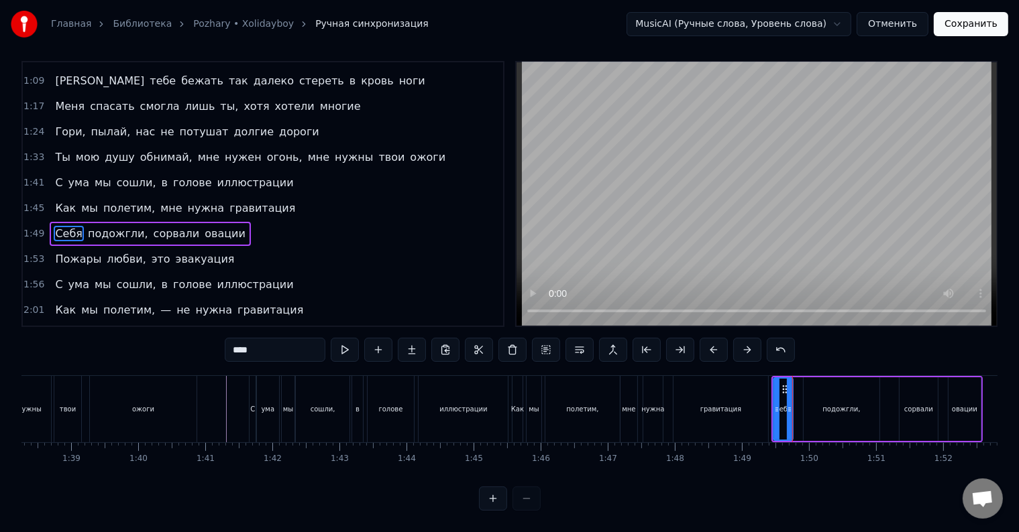
click at [797, 411] on div "Себя подожгли, сорвали овации" at bounding box center [876, 409] width 211 height 66
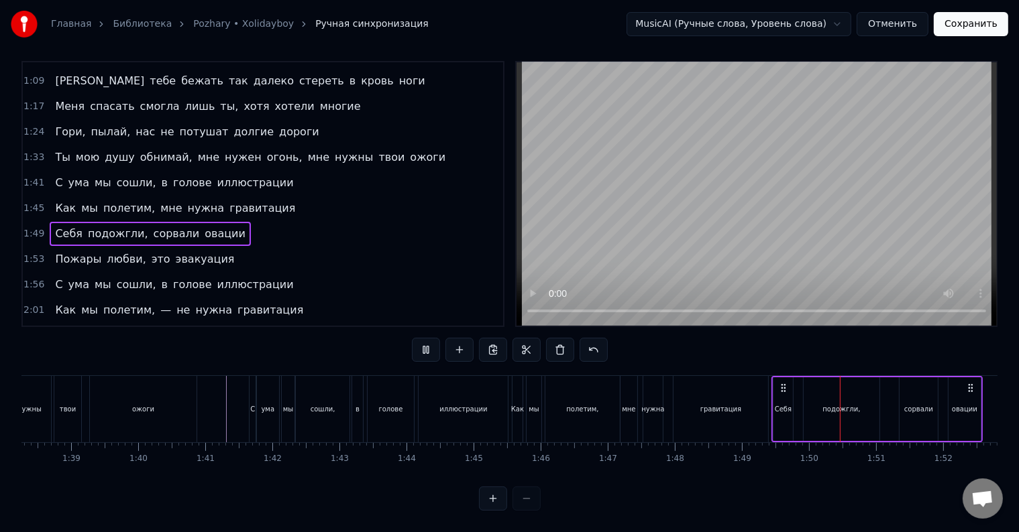
click at [797, 411] on div "Себя подожгли, сорвали овации" at bounding box center [876, 409] width 211 height 66
click at [797, 411] on div at bounding box center [797, 409] width 1 height 66
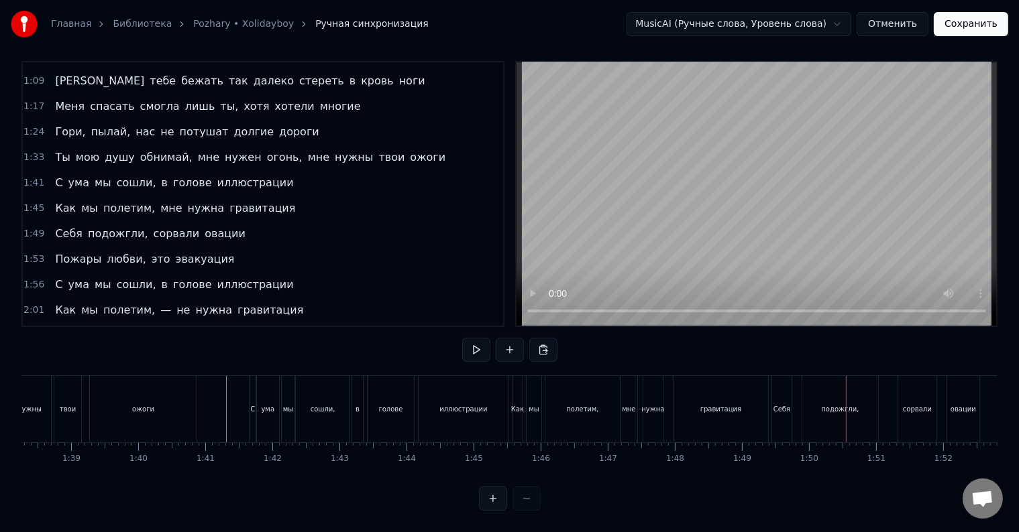
click at [779, 411] on div "Себя" at bounding box center [781, 409] width 19 height 66
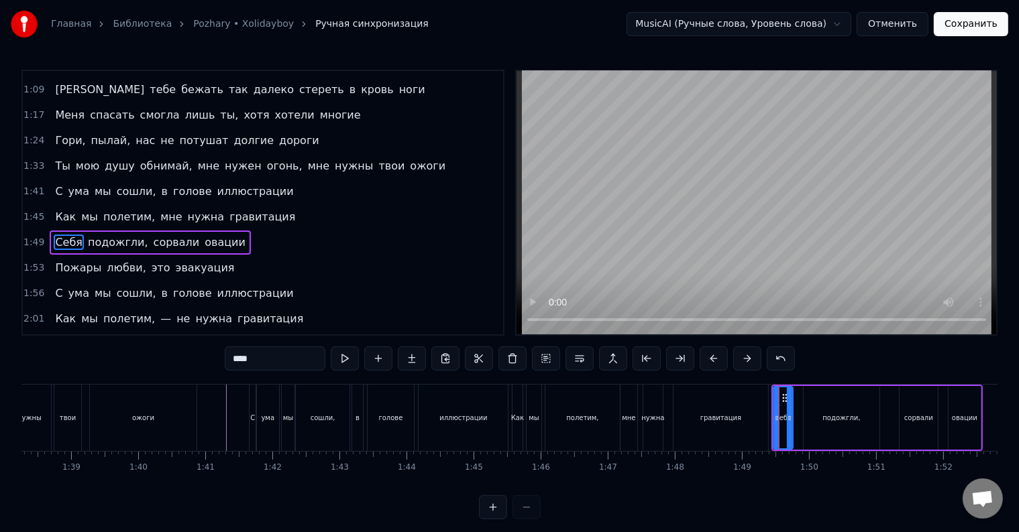
scroll to position [325, 0]
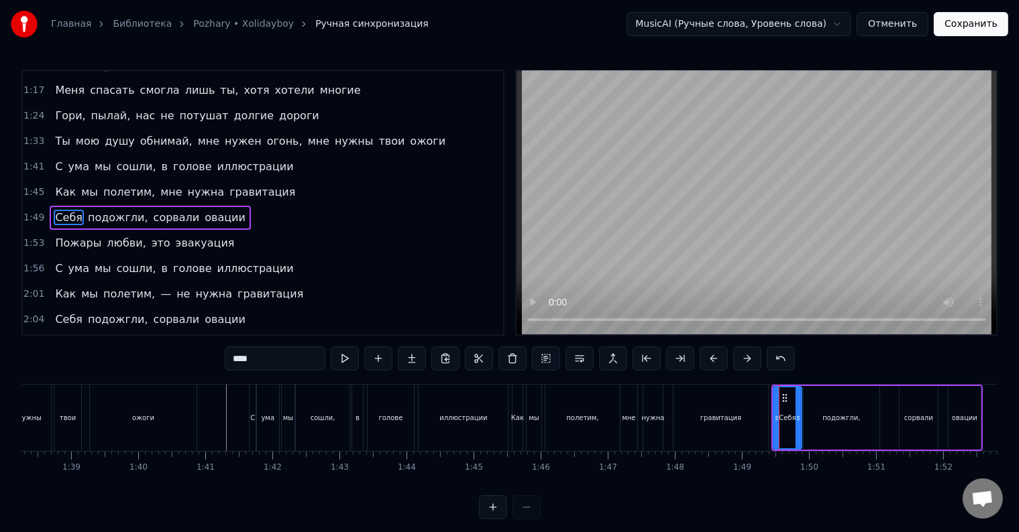
drag, startPoint x: 789, startPoint y: 413, endPoint x: 797, endPoint y: 416, distance: 9.3
click at [797, 416] on icon at bounding box center [797, 418] width 5 height 11
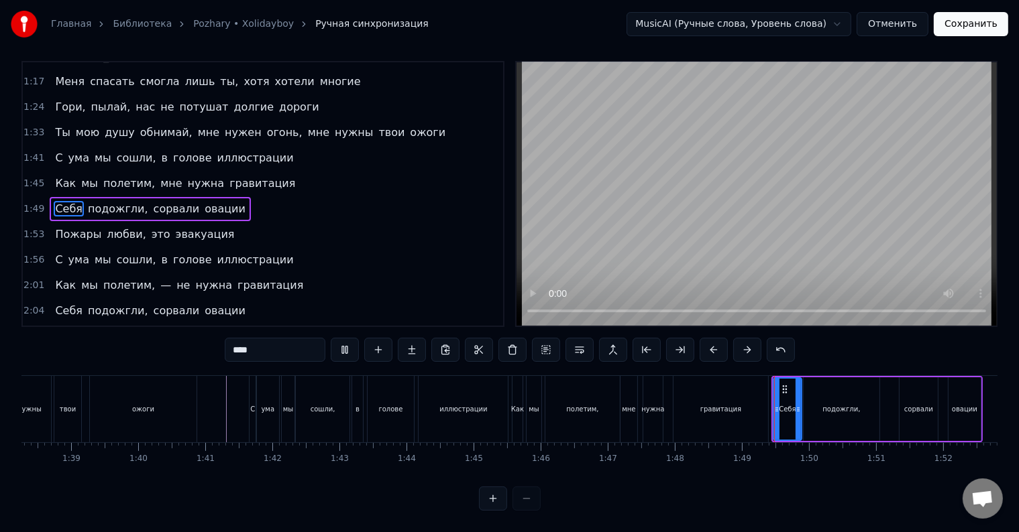
scroll to position [20, 0]
click at [807, 411] on div "подожгли," at bounding box center [841, 410] width 76 height 64
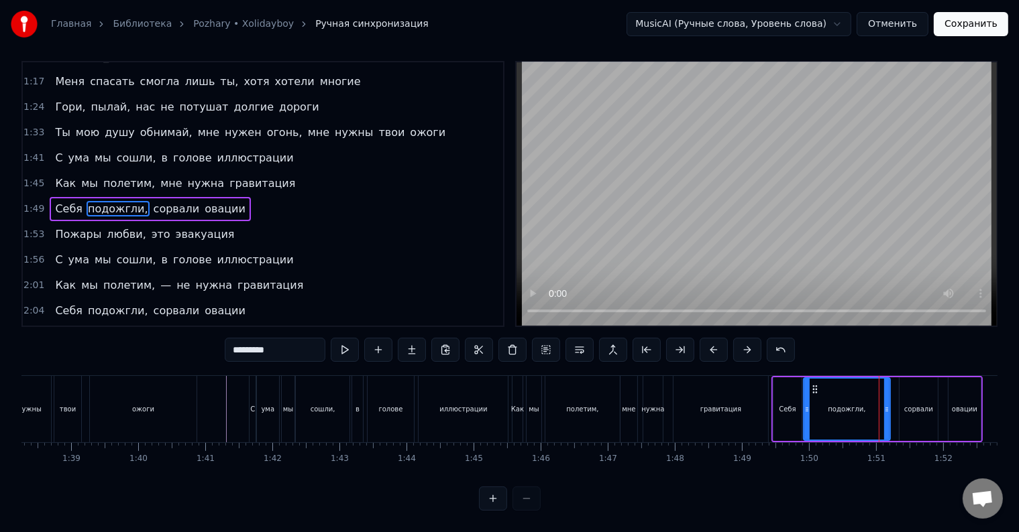
drag, startPoint x: 874, startPoint y: 408, endPoint x: 885, endPoint y: 411, distance: 11.1
click at [885, 411] on div at bounding box center [886, 409] width 5 height 61
click at [917, 404] on div "сорвали" at bounding box center [918, 410] width 38 height 64
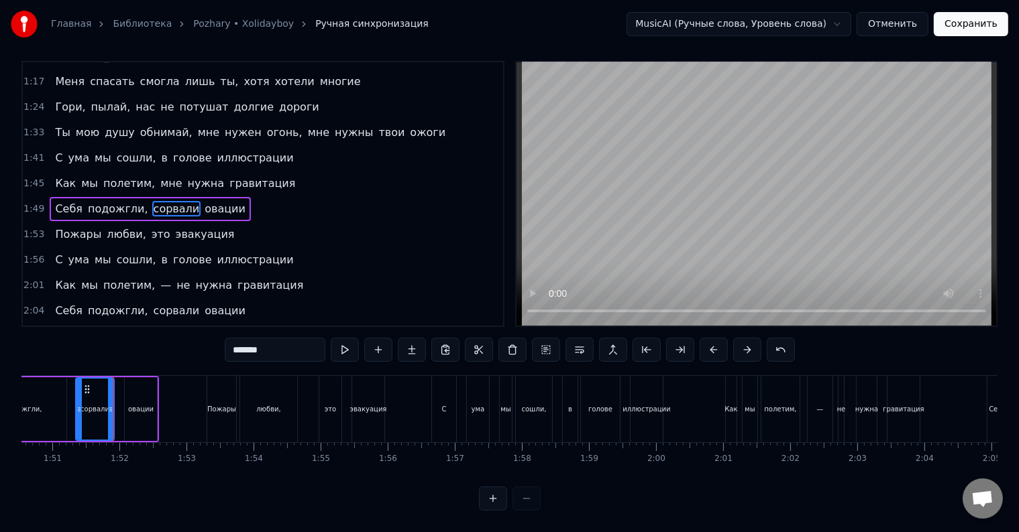
scroll to position [0, 7437]
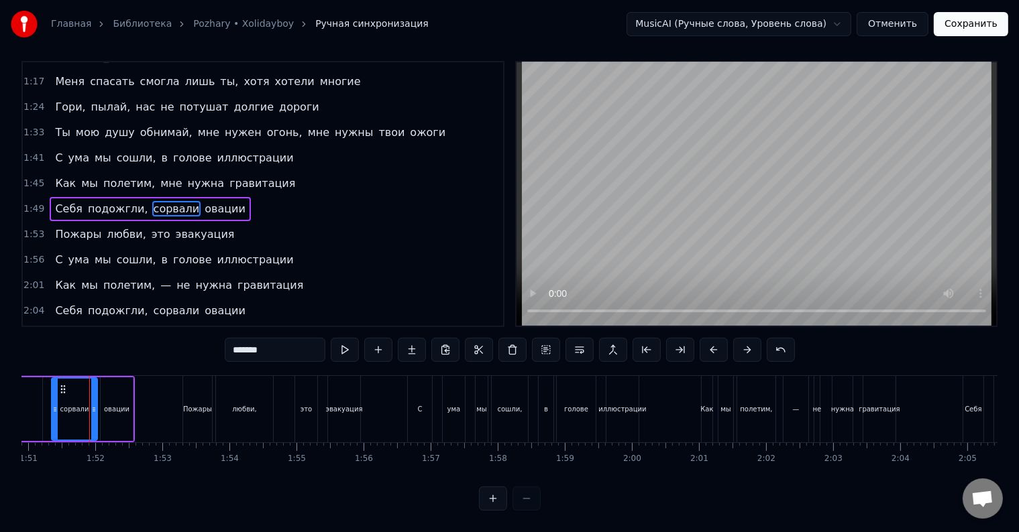
drag, startPoint x: 87, startPoint y: 401, endPoint x: 95, endPoint y: 405, distance: 8.4
click at [95, 405] on div at bounding box center [93, 409] width 5 height 61
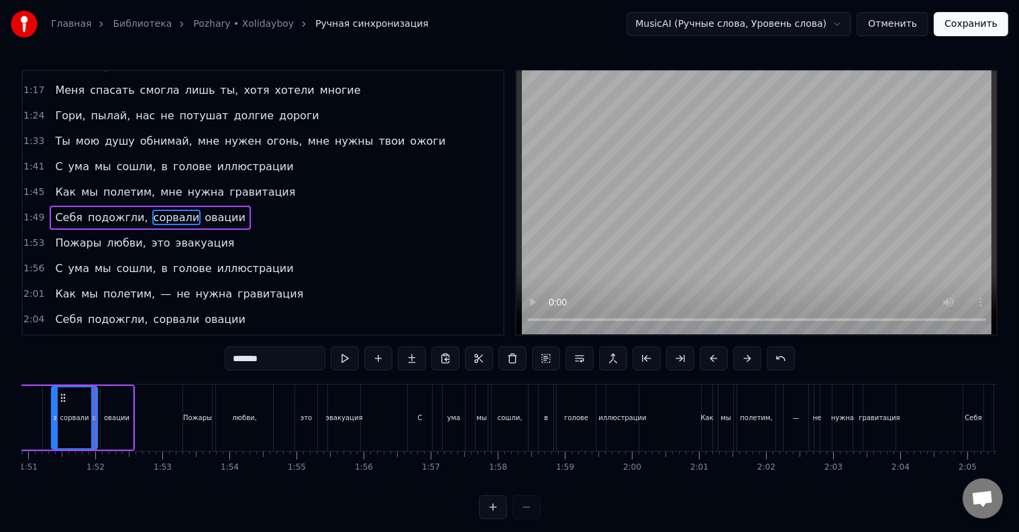
click at [101, 405] on div "овации" at bounding box center [117, 418] width 32 height 64
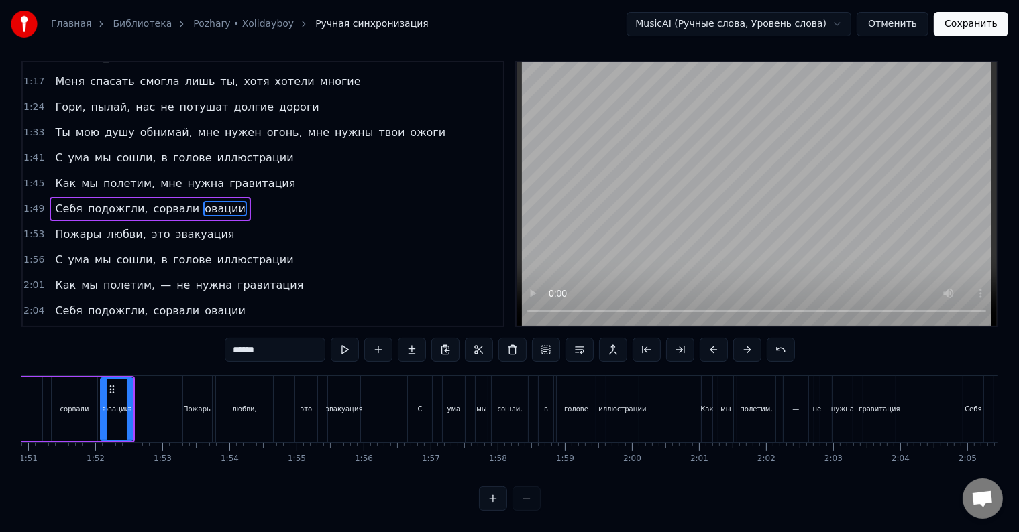
scroll to position [20, 0]
click at [65, 408] on div "сорвали" at bounding box center [75, 410] width 46 height 64
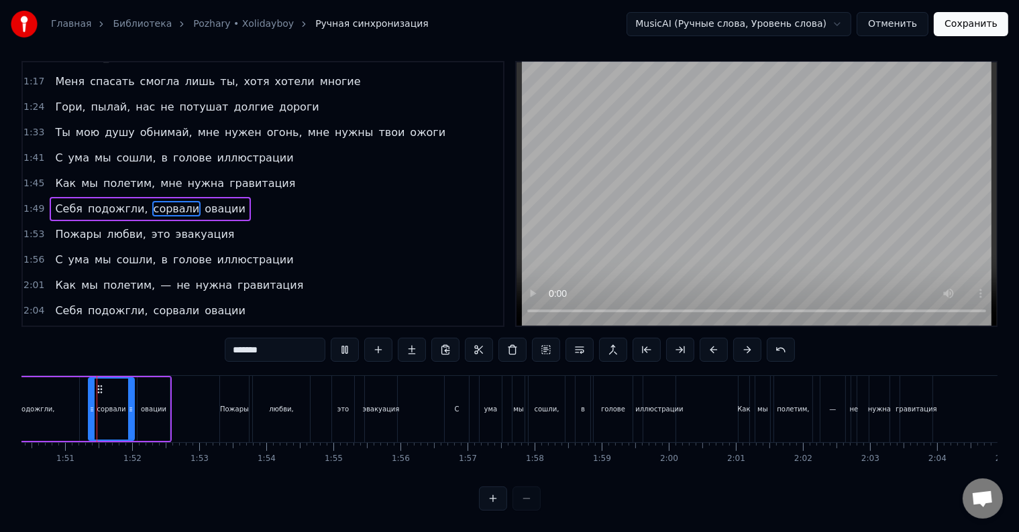
scroll to position [0, 7398]
click at [129, 406] on div at bounding box center [130, 409] width 5 height 61
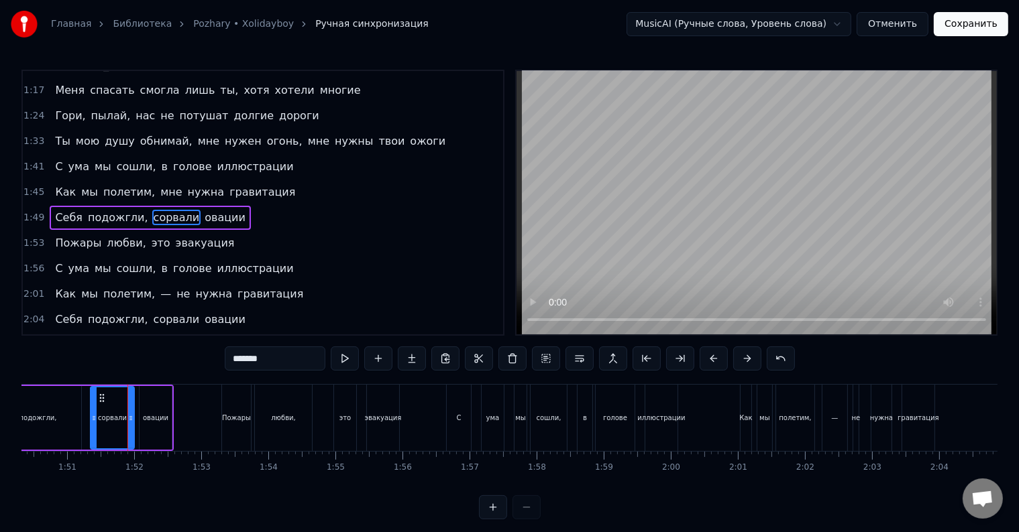
click at [145, 402] on div "овации" at bounding box center [155, 418] width 32 height 64
type input "******"
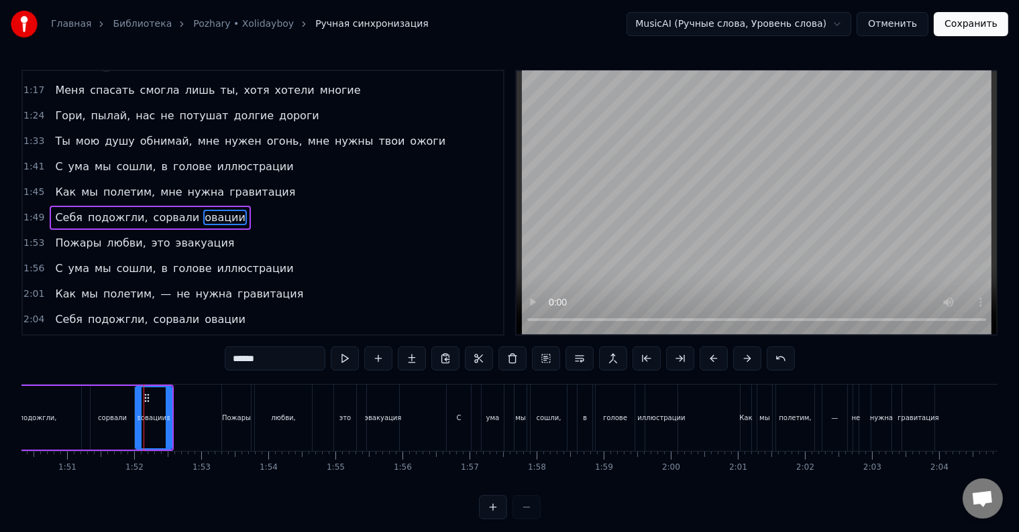
click at [137, 414] on icon at bounding box center [138, 418] width 5 height 11
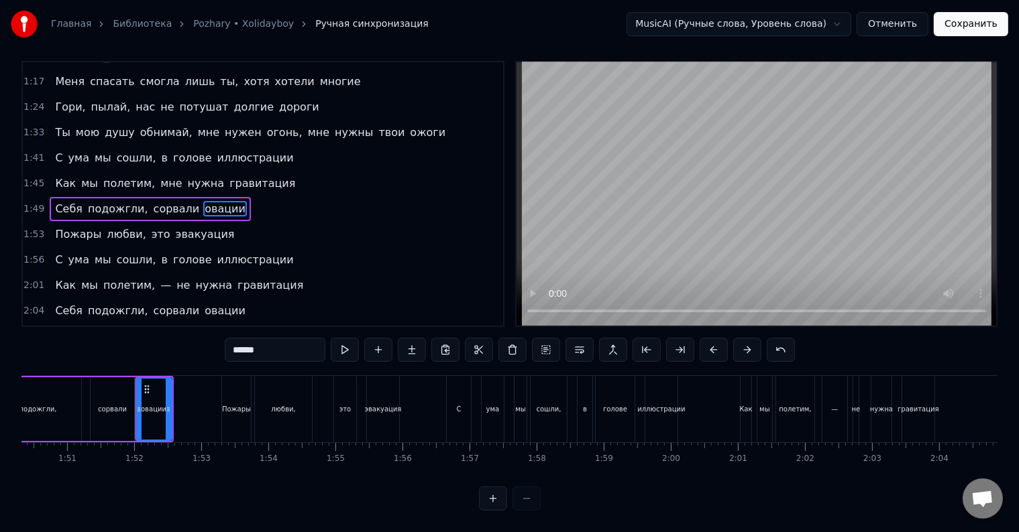
scroll to position [20, 0]
drag, startPoint x: 167, startPoint y: 414, endPoint x: 215, endPoint y: 416, distance: 48.3
click at [215, 416] on div at bounding box center [216, 409] width 5 height 61
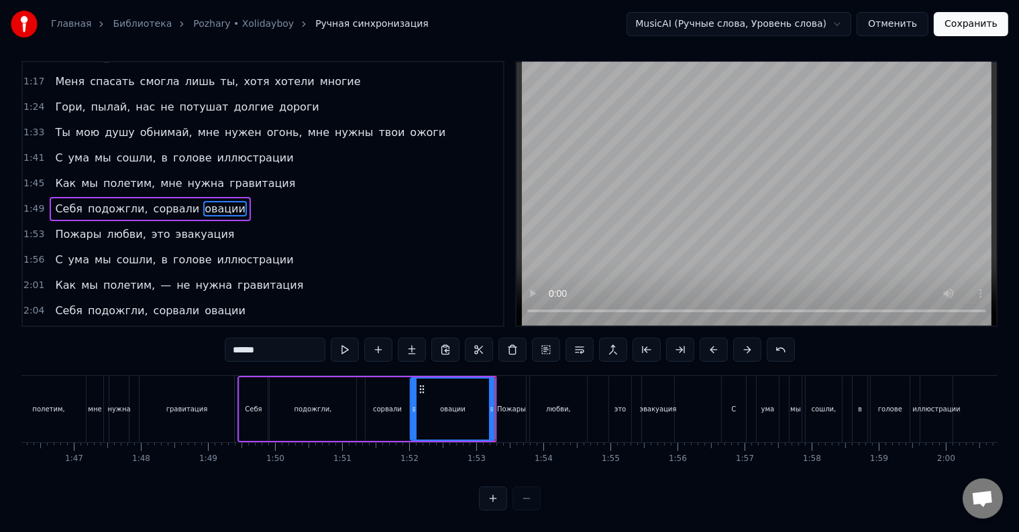
scroll to position [0, 6936]
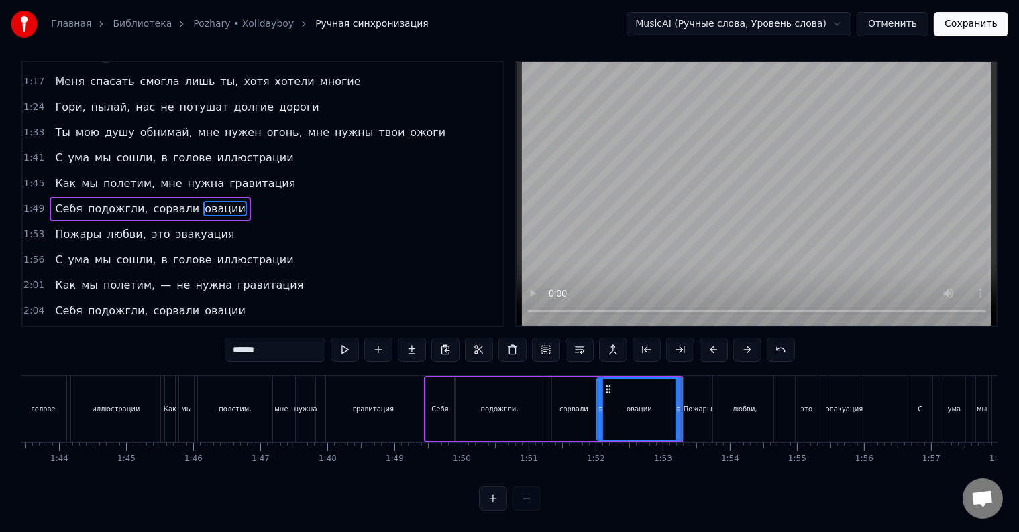
click at [319, 405] on div "Как мы полетим, мне нужна гравитация" at bounding box center [294, 409] width 260 height 66
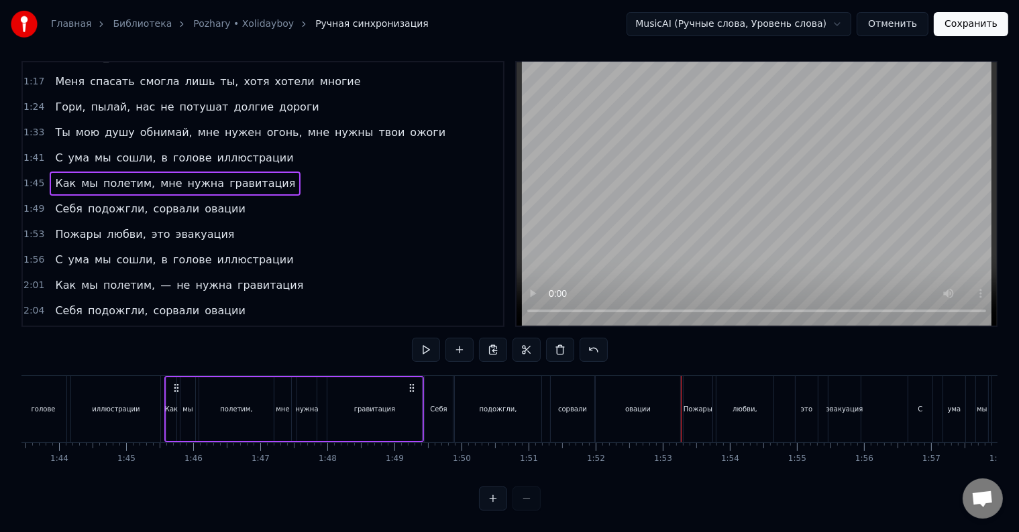
click at [319, 405] on div "Как мы полетим, мне нужна гравитация" at bounding box center [294, 409] width 260 height 66
click at [681, 405] on div at bounding box center [681, 409] width 1 height 66
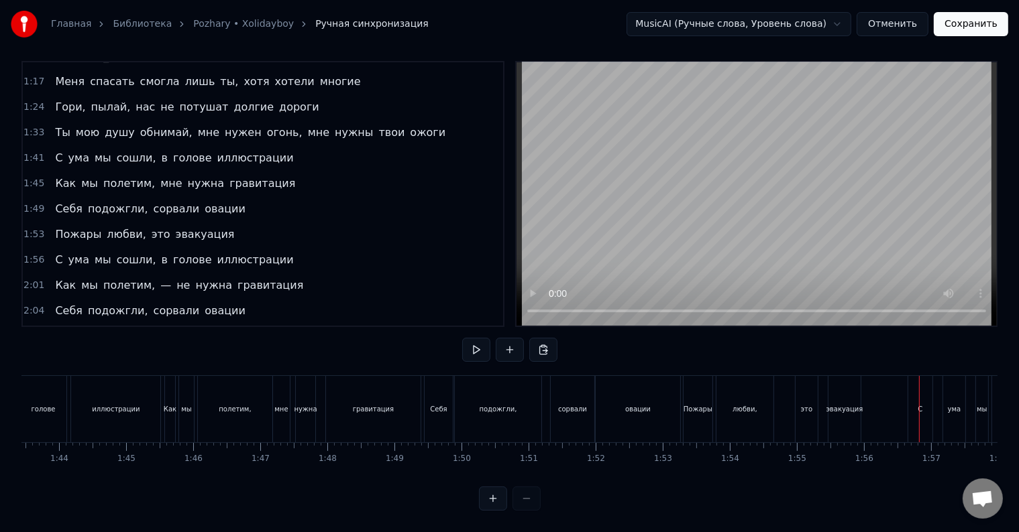
click at [845, 404] on div "эвакуация" at bounding box center [844, 409] width 37 height 10
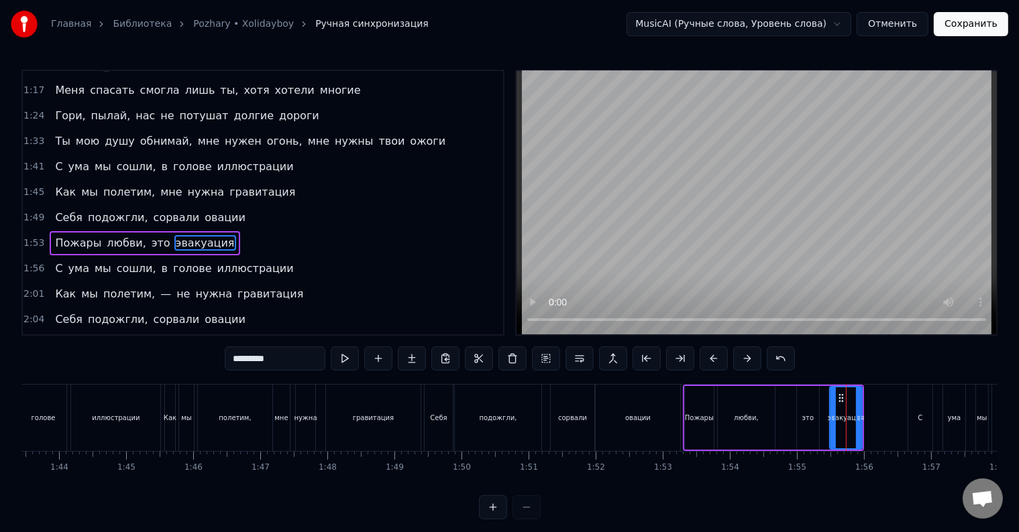
scroll to position [349, 0]
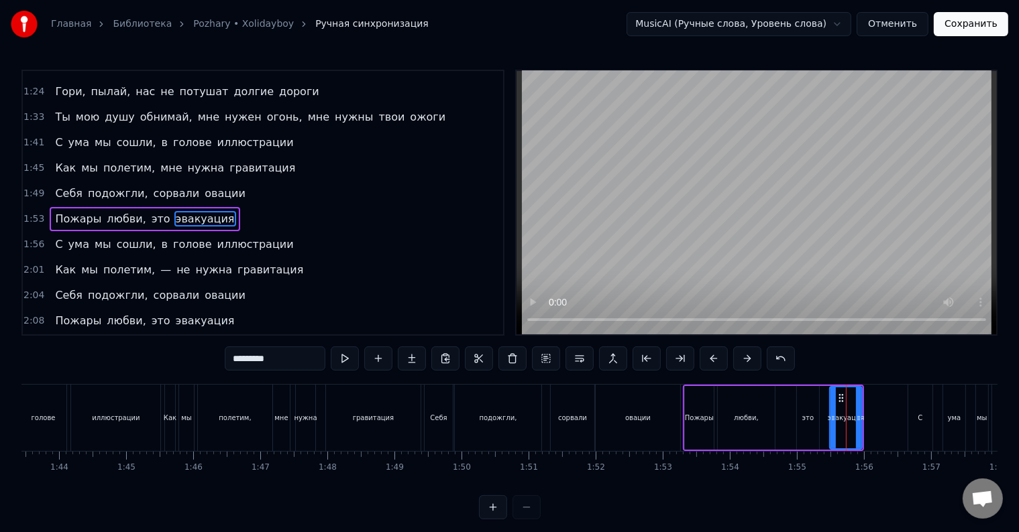
click at [809, 430] on div "это" at bounding box center [808, 418] width 22 height 64
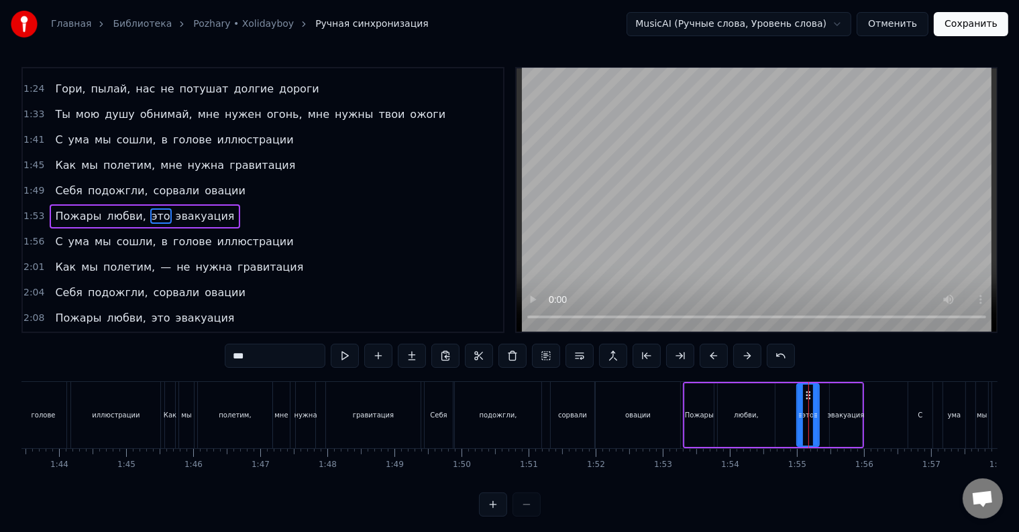
scroll to position [20, 0]
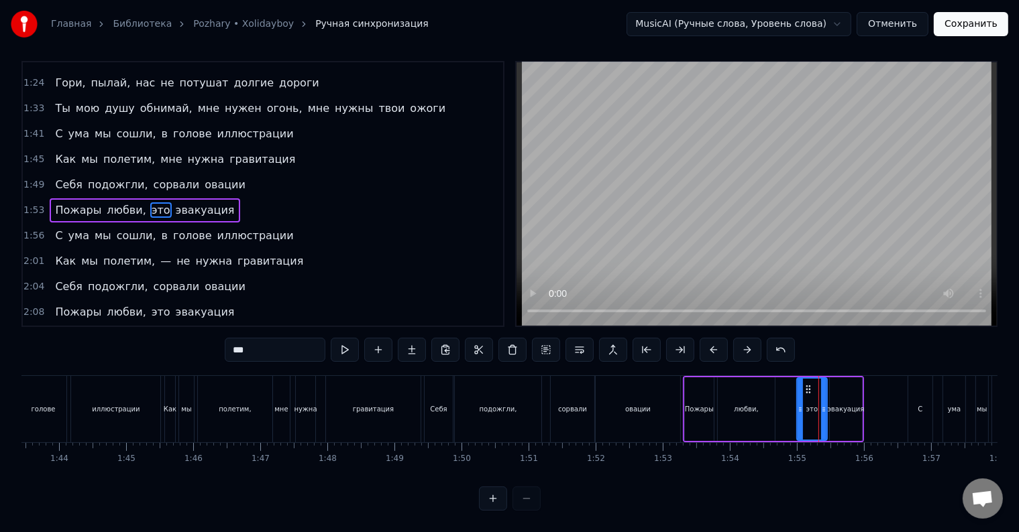
drag, startPoint x: 815, startPoint y: 417, endPoint x: 823, endPoint y: 418, distance: 8.1
click at [823, 418] on div at bounding box center [823, 409] width 5 height 61
click at [840, 416] on div "эвакуация" at bounding box center [846, 410] width 32 height 64
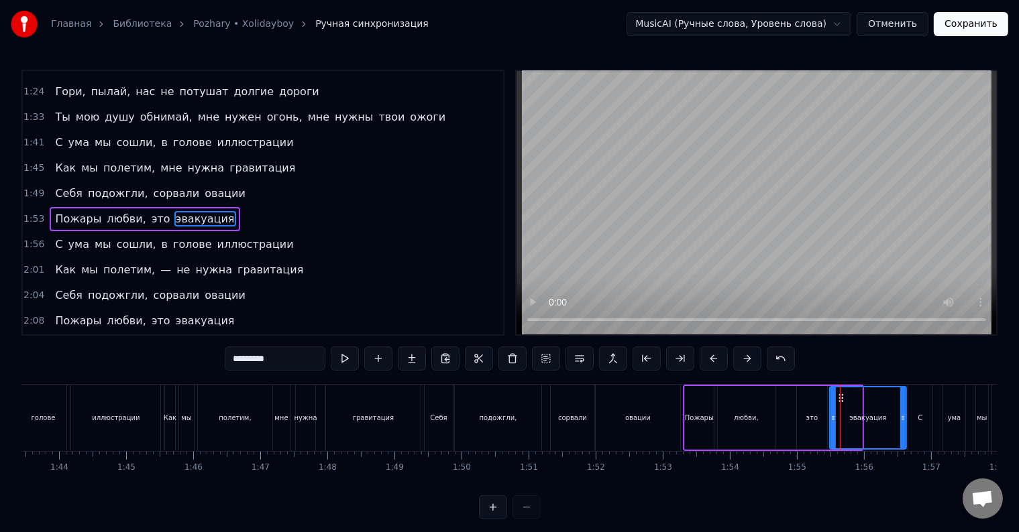
drag, startPoint x: 858, startPoint y: 420, endPoint x: 903, endPoint y: 423, distance: 44.4
click at [903, 423] on div at bounding box center [902, 418] width 5 height 61
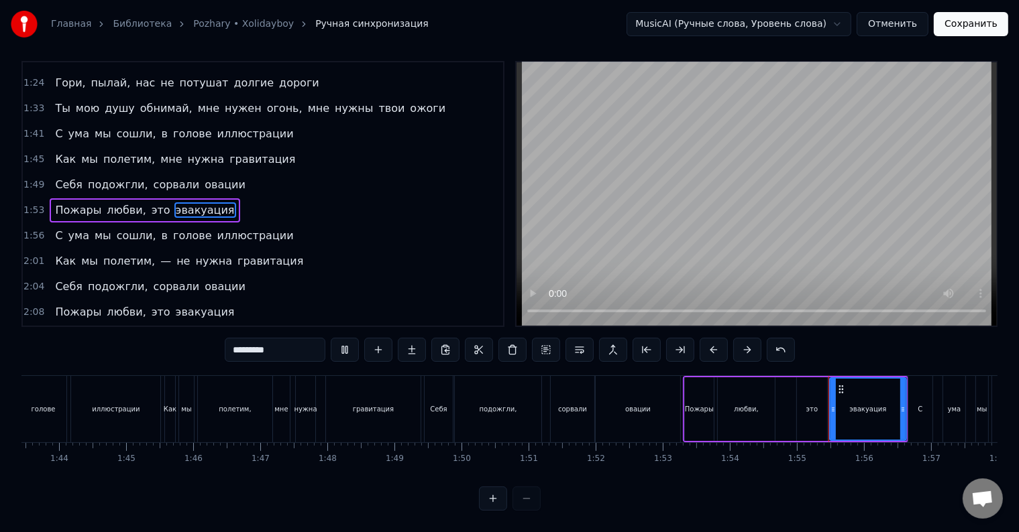
scroll to position [20, 0]
click at [919, 408] on div "С" at bounding box center [920, 409] width 24 height 66
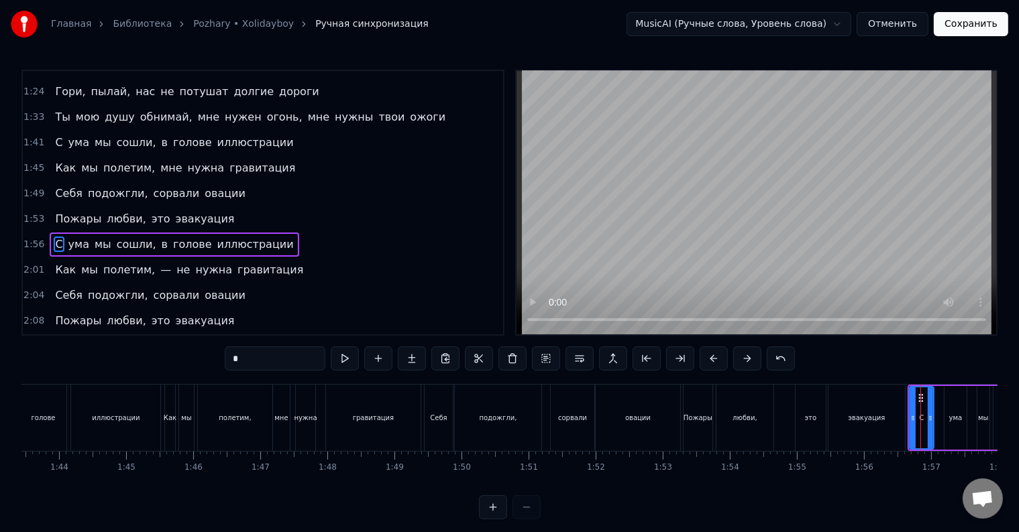
scroll to position [374, 0]
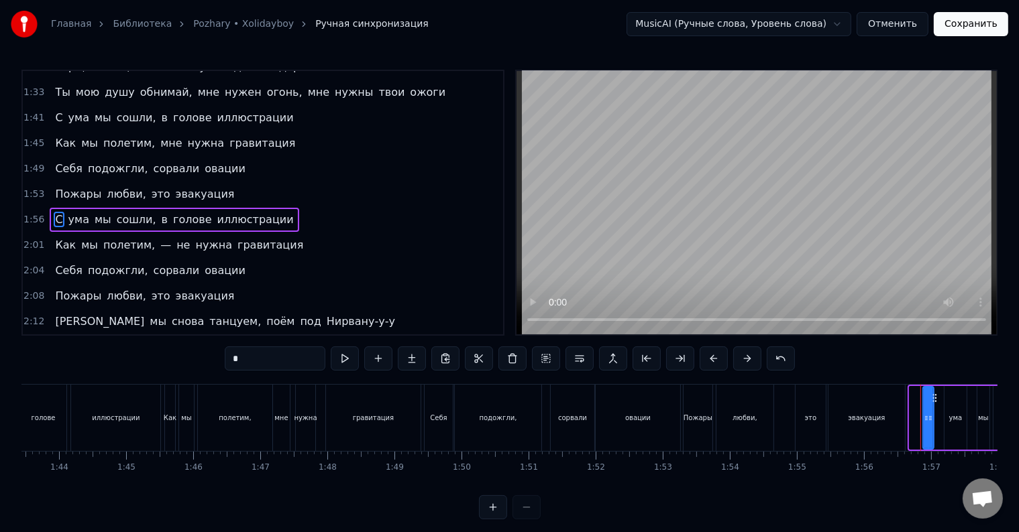
drag, startPoint x: 909, startPoint y: 418, endPoint x: 924, endPoint y: 418, distance: 14.8
click at [924, 418] on icon at bounding box center [925, 418] width 5 height 11
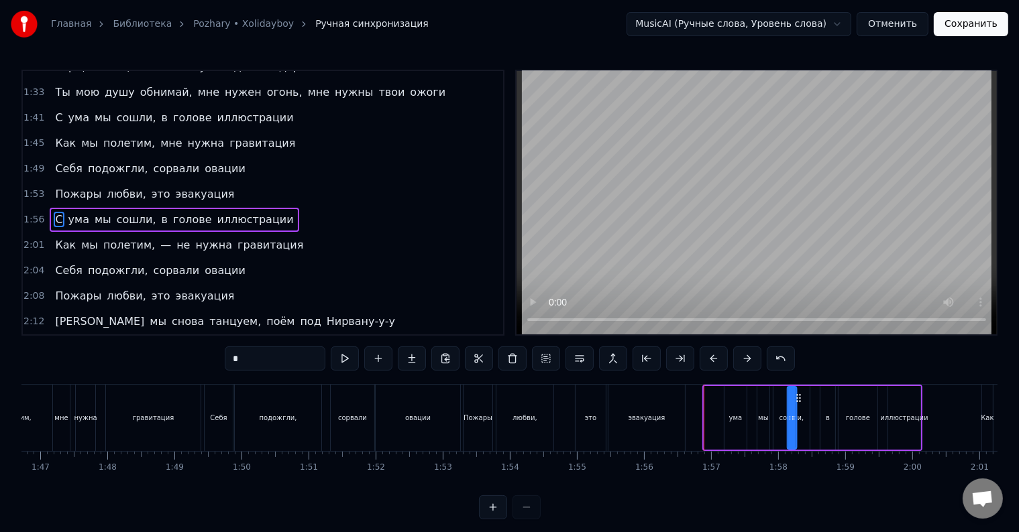
scroll to position [0, 7156]
drag, startPoint x: 936, startPoint y: 398, endPoint x: 726, endPoint y: 411, distance: 210.3
click at [726, 411] on div "С ума мы сошли, в голове иллюстрации" at bounding box center [812, 418] width 220 height 66
click at [671, 422] on div "эвакуация" at bounding box center [646, 418] width 76 height 66
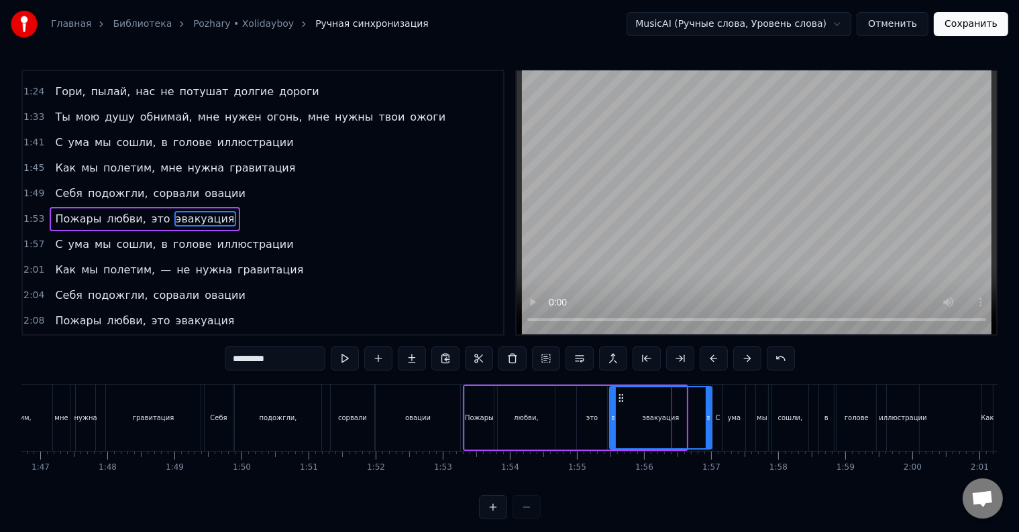
drag, startPoint x: 684, startPoint y: 420, endPoint x: 709, endPoint y: 420, distance: 25.5
click at [709, 420] on icon at bounding box center [707, 418] width 5 height 11
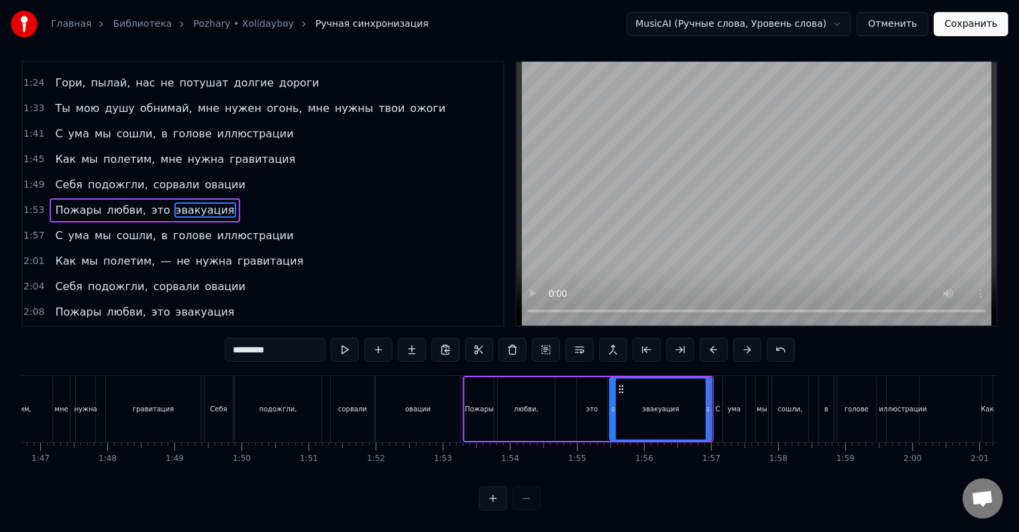
scroll to position [20, 0]
click at [730, 404] on div "ума" at bounding box center [734, 409] width 13 height 10
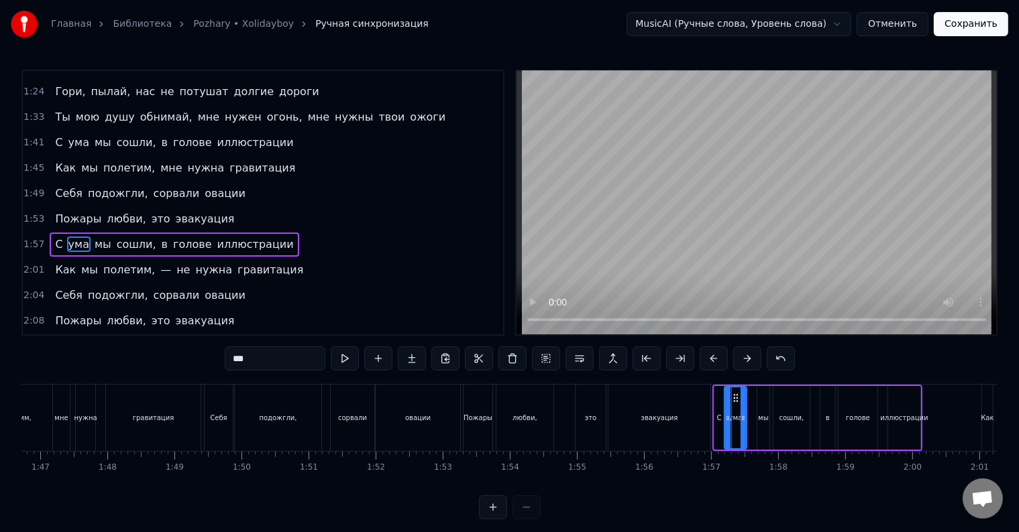
scroll to position [374, 0]
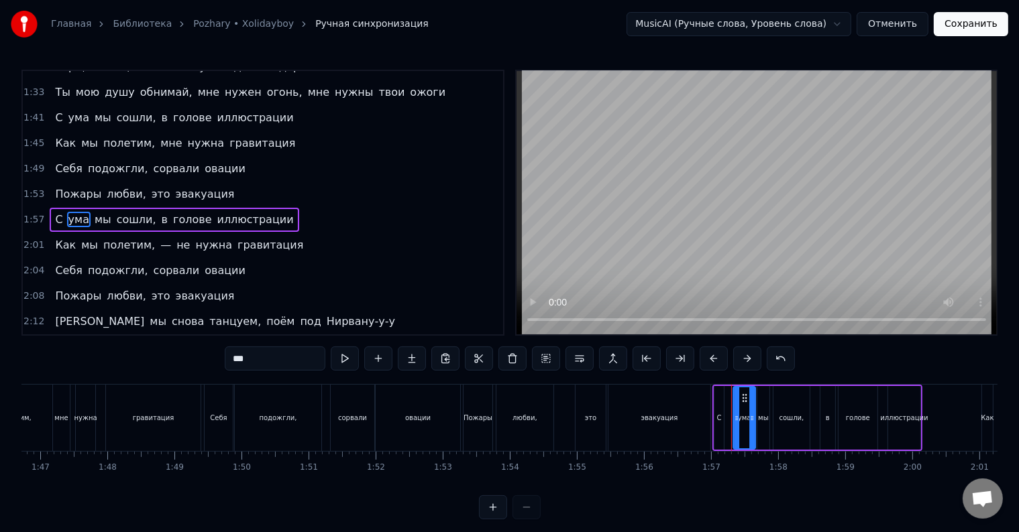
drag, startPoint x: 735, startPoint y: 397, endPoint x: 744, endPoint y: 399, distance: 8.9
click at [744, 399] on icon at bounding box center [745, 398] width 11 height 11
click at [719, 400] on div "С" at bounding box center [718, 418] width 9 height 64
click at [732, 399] on icon at bounding box center [733, 398] width 11 height 11
click at [685, 413] on div "эвакуация" at bounding box center [659, 418] width 102 height 66
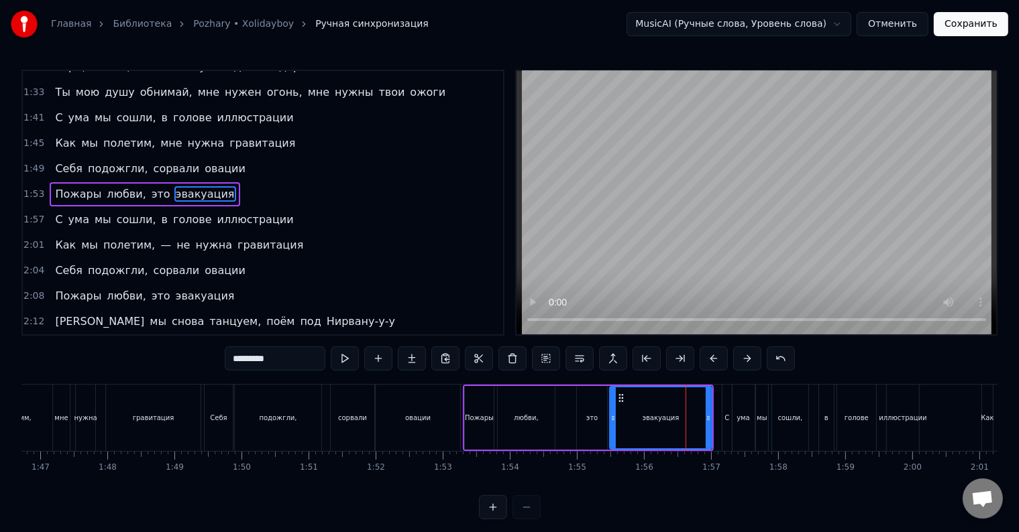
scroll to position [349, 0]
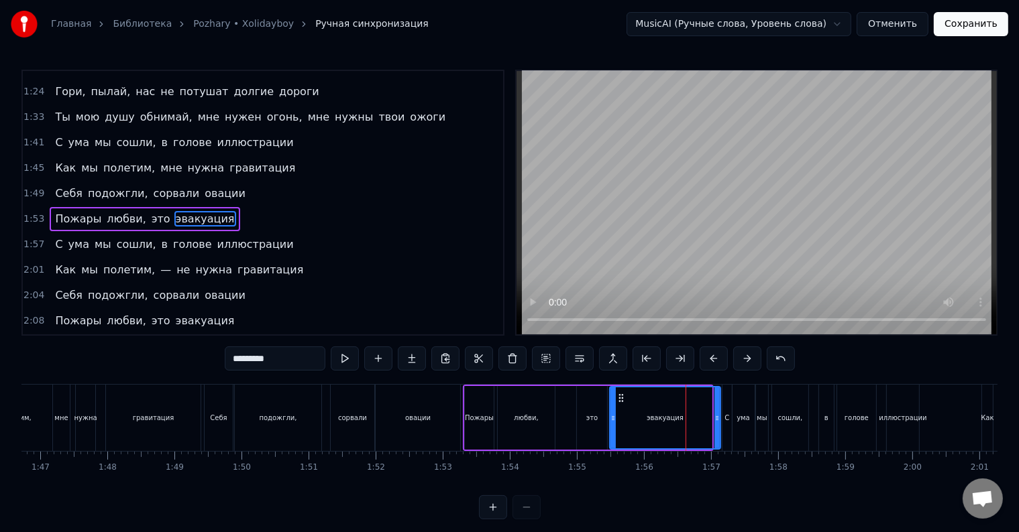
drag, startPoint x: 707, startPoint y: 414, endPoint x: 716, endPoint y: 416, distance: 8.8
click at [716, 416] on icon at bounding box center [716, 418] width 5 height 11
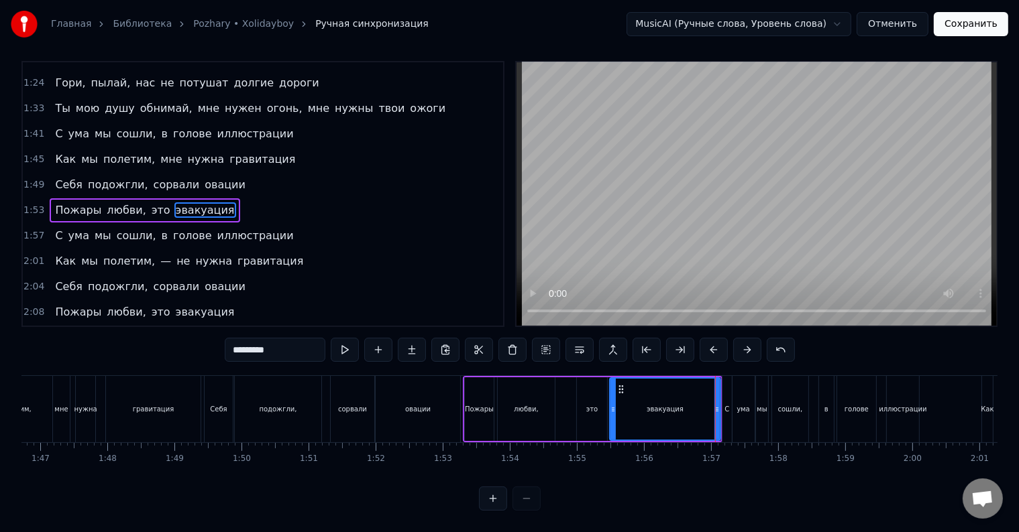
scroll to position [20, 0]
click at [722, 404] on div "С" at bounding box center [726, 409] width 9 height 66
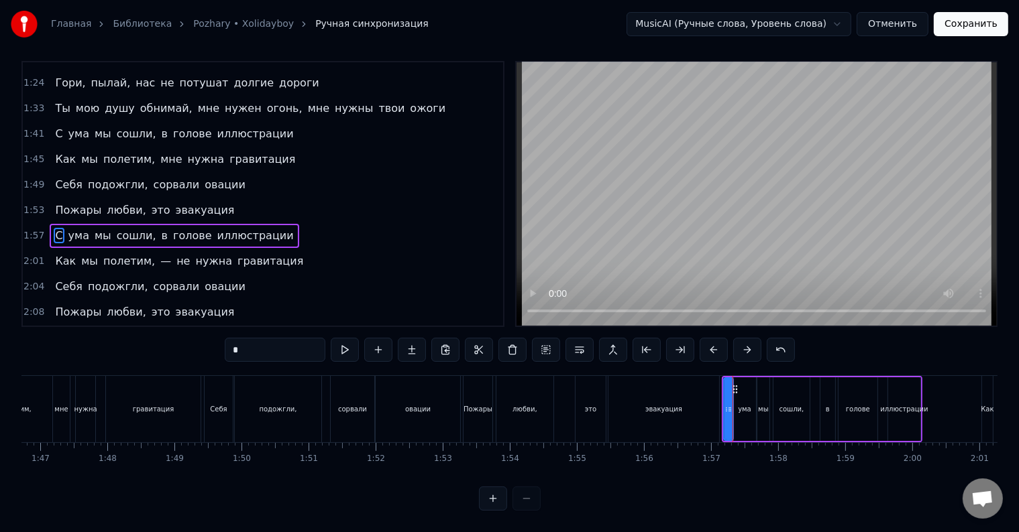
click at [738, 403] on div "ума" at bounding box center [745, 410] width 22 height 64
type input "***"
click at [569, 412] on div "Пожары любви, это эвакуация" at bounding box center [593, 409] width 260 height 66
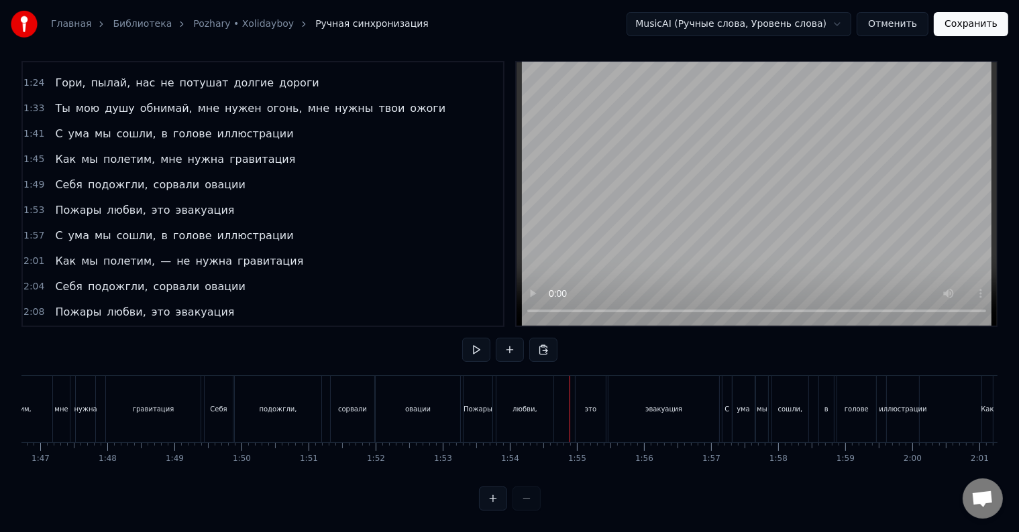
click at [569, 412] on div at bounding box center [569, 409] width 1 height 66
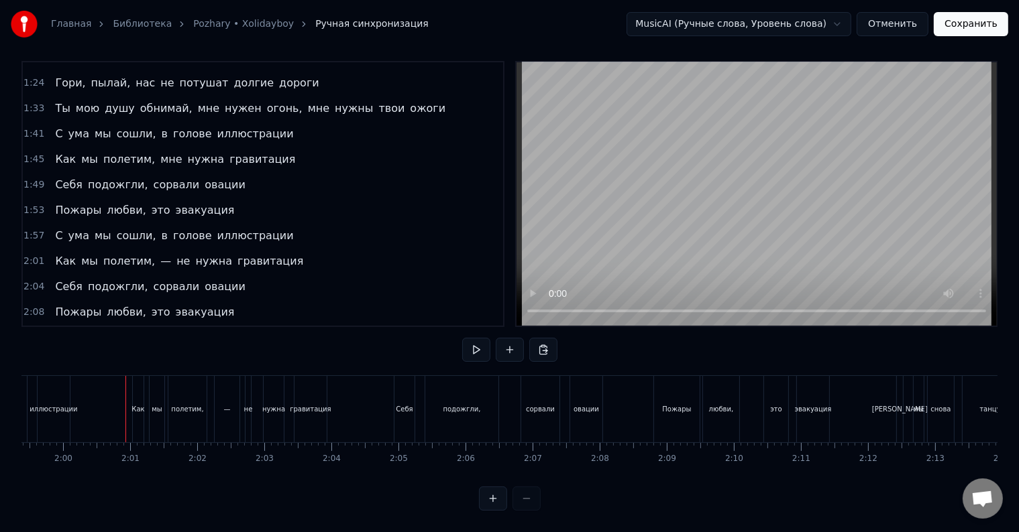
click at [59, 404] on div "иллюстрации" at bounding box center [54, 409] width 48 height 10
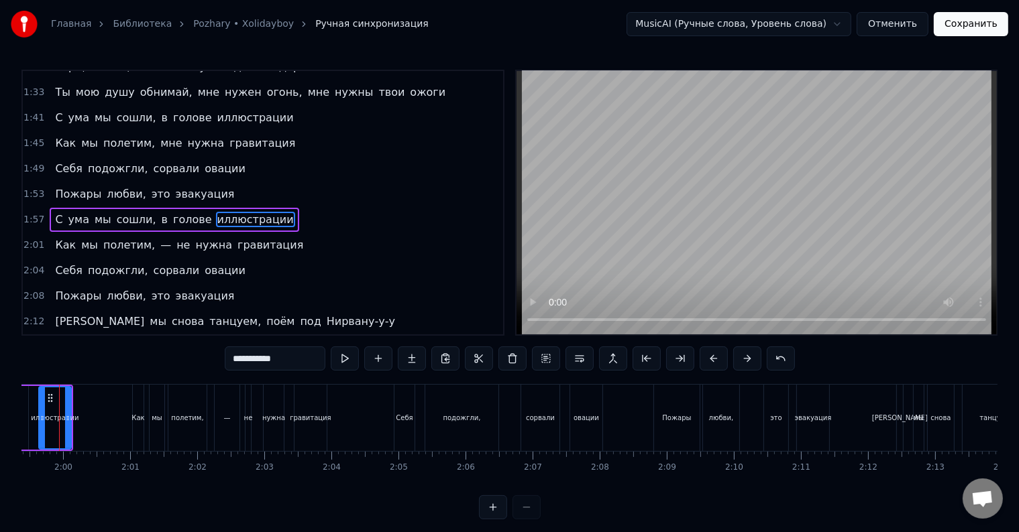
scroll to position [0, 7976]
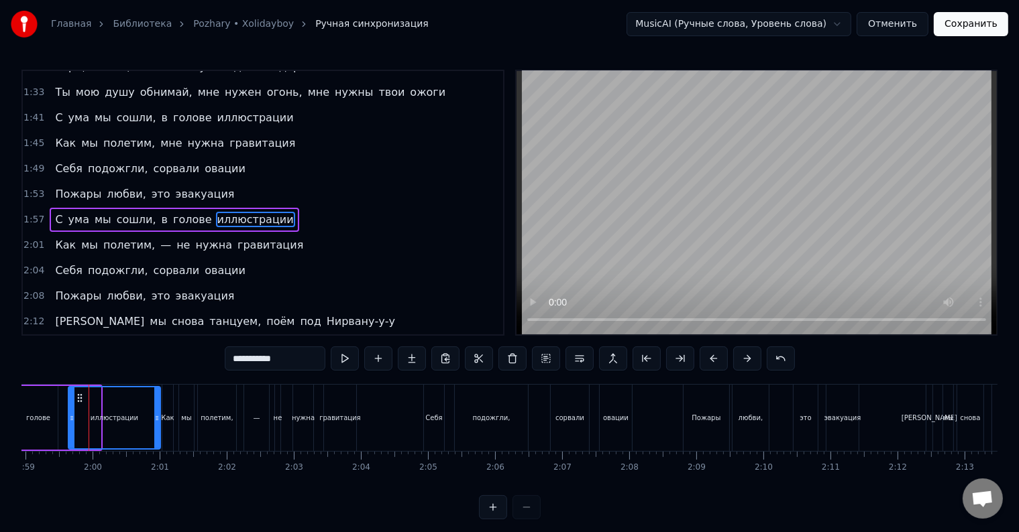
drag, startPoint x: 97, startPoint y: 420, endPoint x: 157, endPoint y: 420, distance: 59.7
click at [157, 420] on icon at bounding box center [156, 418] width 5 height 11
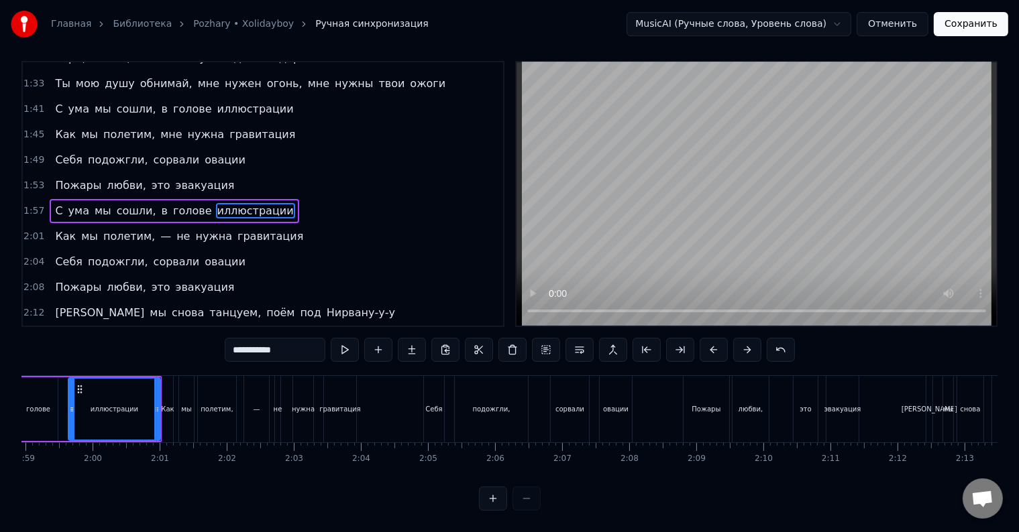
scroll to position [0, 7953]
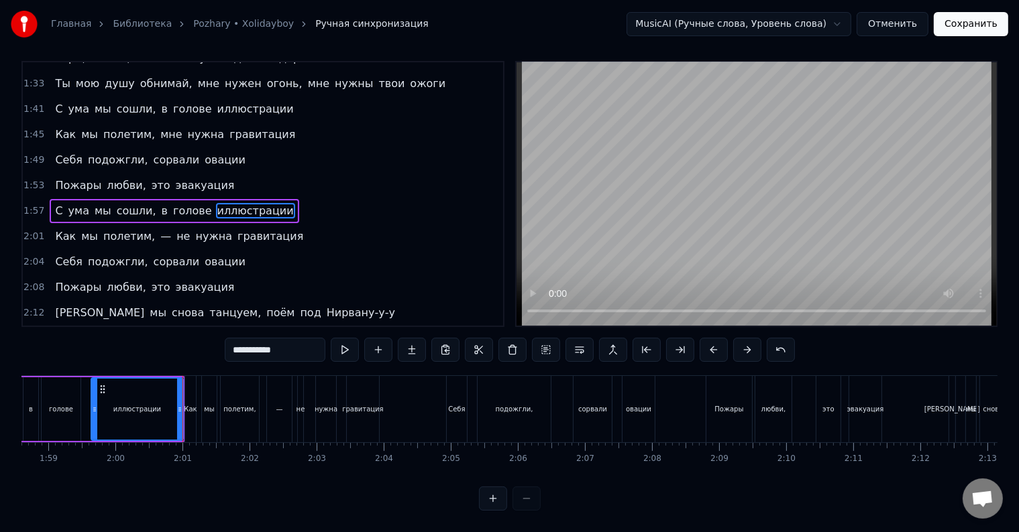
click at [83, 403] on div "С ума мы сошли, в голове иллюстрации" at bounding box center [55, 409] width 260 height 66
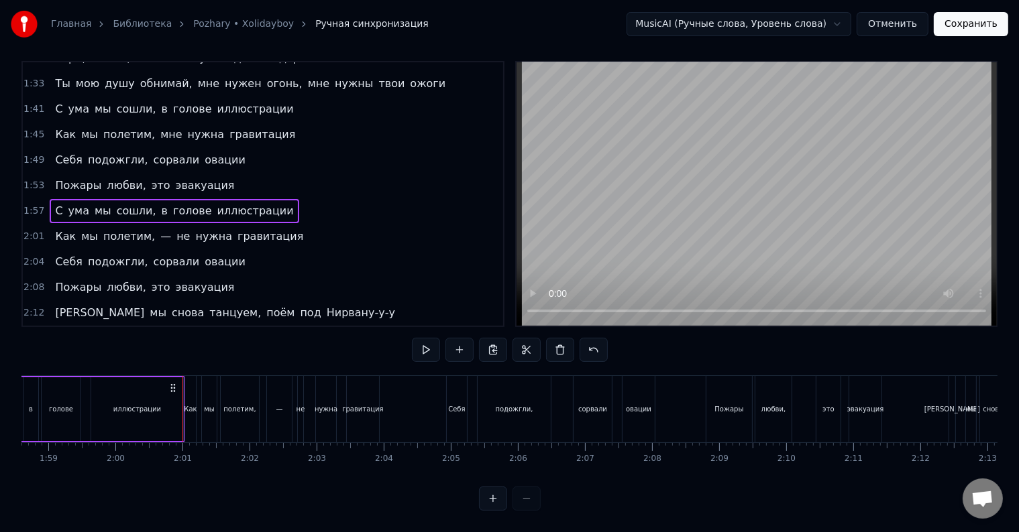
scroll to position [0, 7948]
click at [83, 403] on div "голове" at bounding box center [66, 410] width 39 height 64
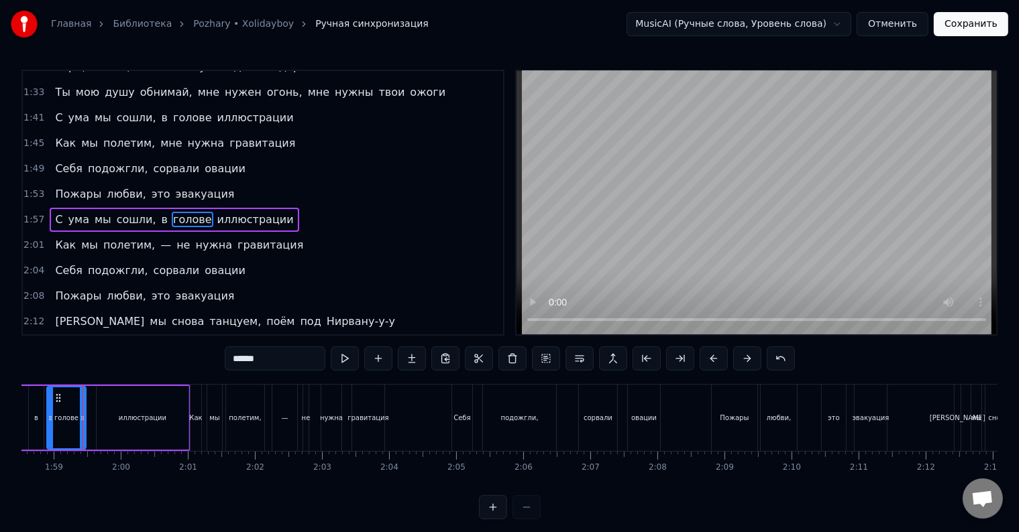
scroll to position [0, 7942]
click at [95, 410] on div "С ума мы сошли, в голове иллюстрации" at bounding box center [66, 418] width 260 height 66
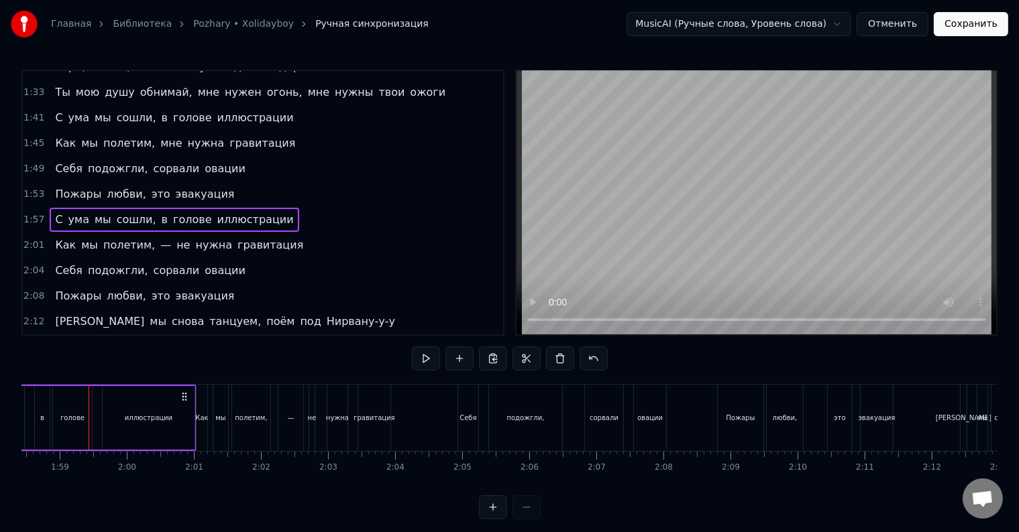
click at [95, 412] on div "С ума мы сошли, в голове иллюстрации" at bounding box center [66, 418] width 260 height 66
click at [96, 412] on div "С ума мы сошли, в голове иллюстрации" at bounding box center [66, 418] width 260 height 66
click at [97, 417] on div "С ума мы сошли, в голове иллюстрации" at bounding box center [66, 418] width 260 height 66
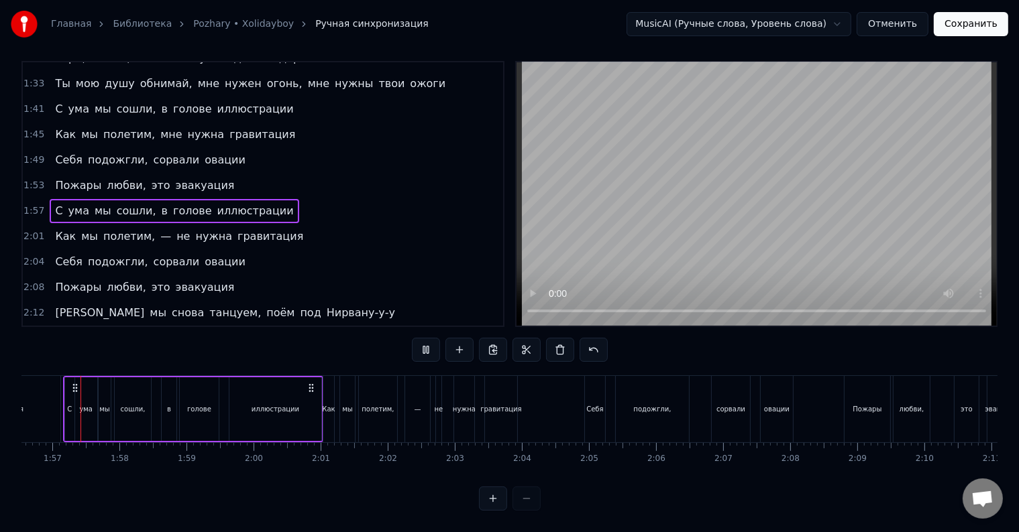
scroll to position [0, 0]
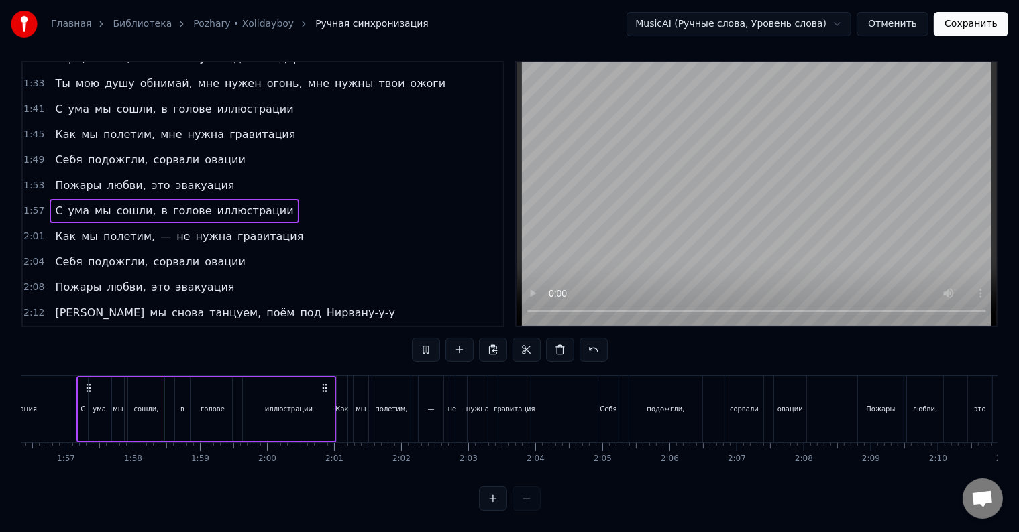
click at [72, 410] on div "эвакуация" at bounding box center [18, 409] width 111 height 66
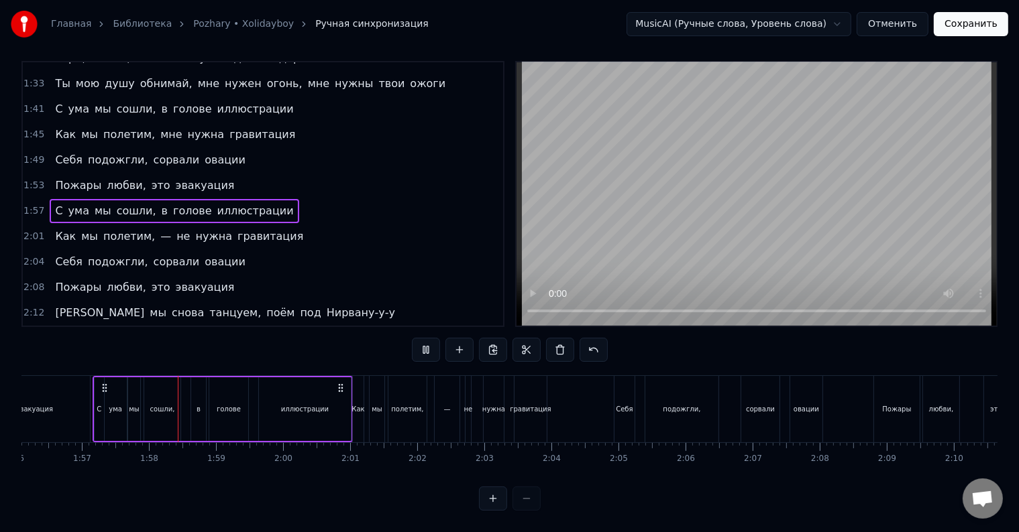
click at [72, 410] on div "эвакуация" at bounding box center [34, 409] width 111 height 66
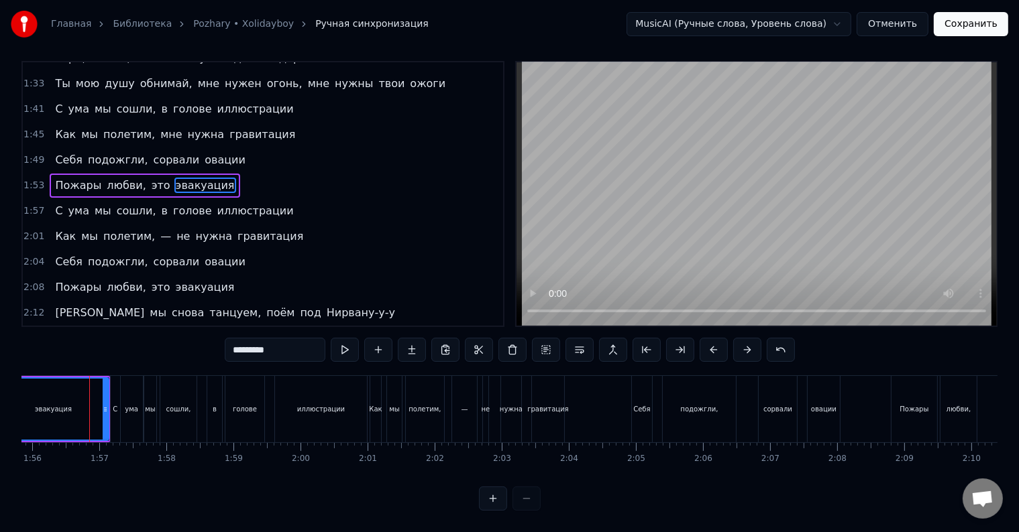
click at [72, 410] on div "эвакуация" at bounding box center [53, 409] width 109 height 61
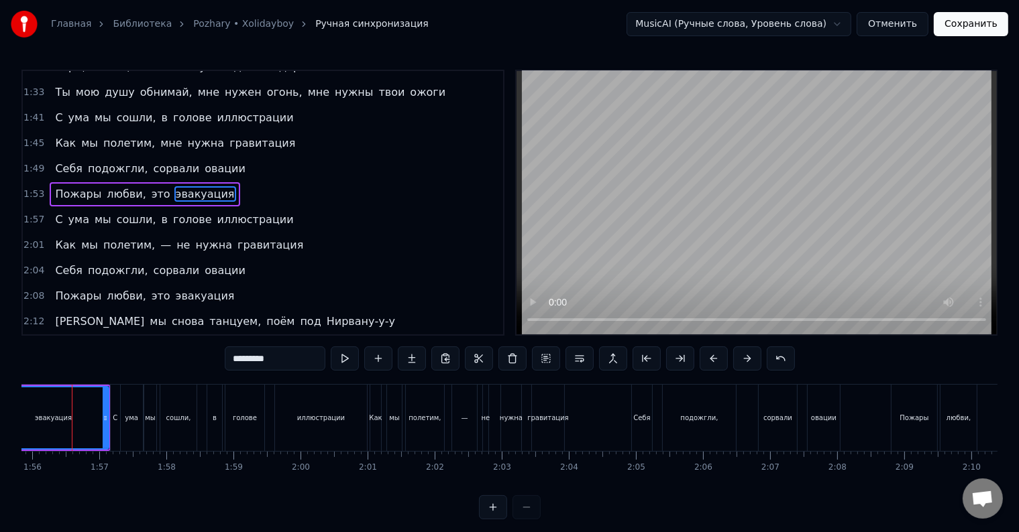
click at [72, 410] on div "эвакуация" at bounding box center [53, 418] width 109 height 61
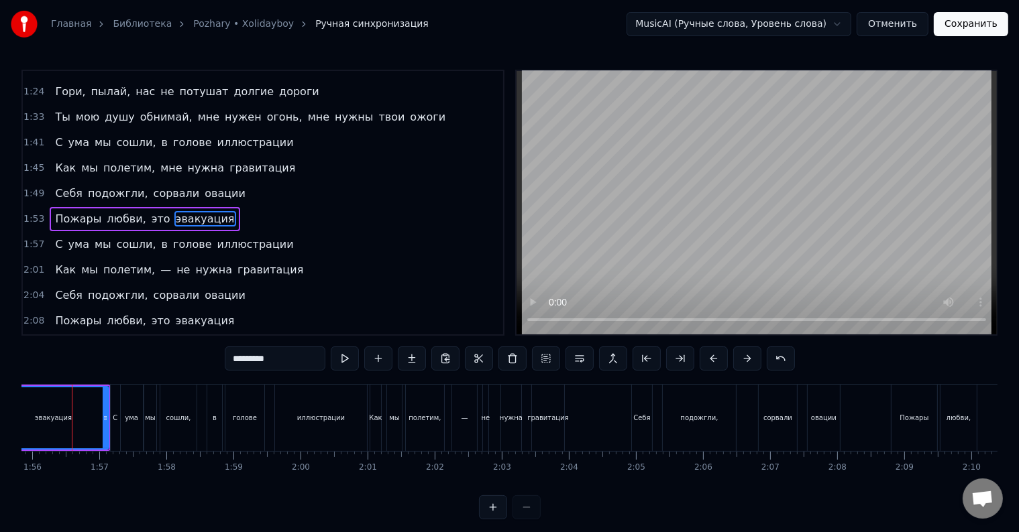
click at [72, 410] on div "эвакуация" at bounding box center [53, 418] width 109 height 61
click at [73, 412] on div "эвакуация" at bounding box center [53, 418] width 109 height 61
drag, startPoint x: 75, startPoint y: 412, endPoint x: 89, endPoint y: 413, distance: 13.5
click at [75, 412] on div "эвакуация" at bounding box center [53, 418] width 109 height 61
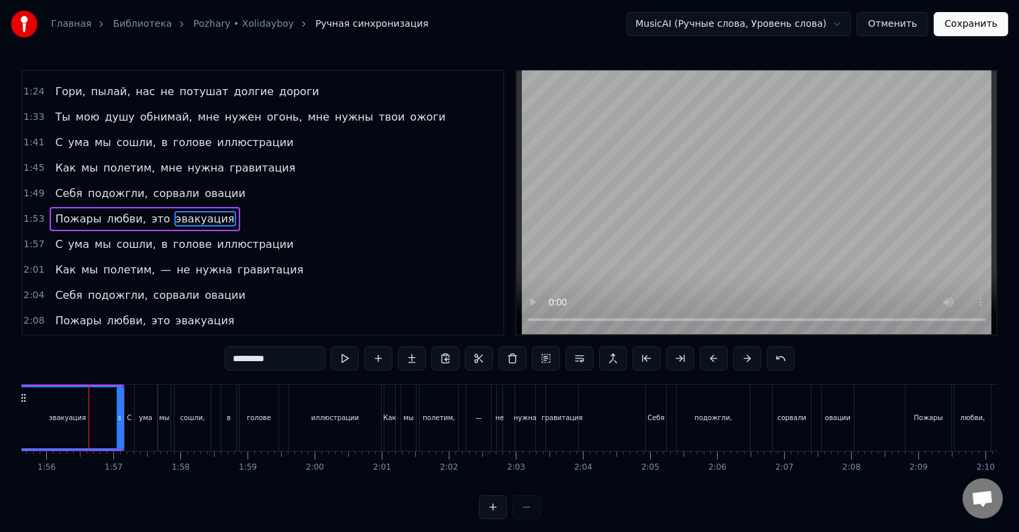
click at [213, 414] on div "С ума мы сошли, в голове иллюстрации" at bounding box center [254, 418] width 260 height 66
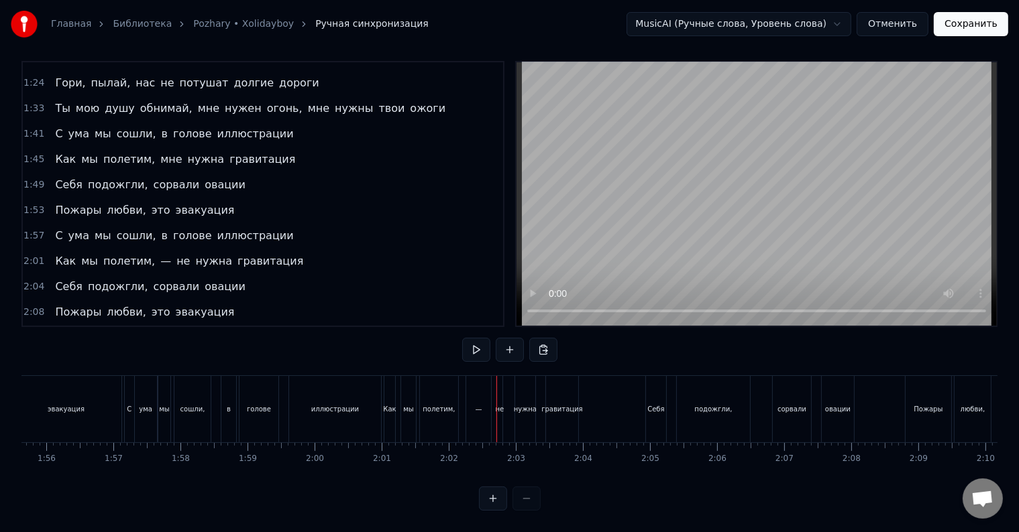
click at [484, 398] on div "—" at bounding box center [478, 409] width 25 height 66
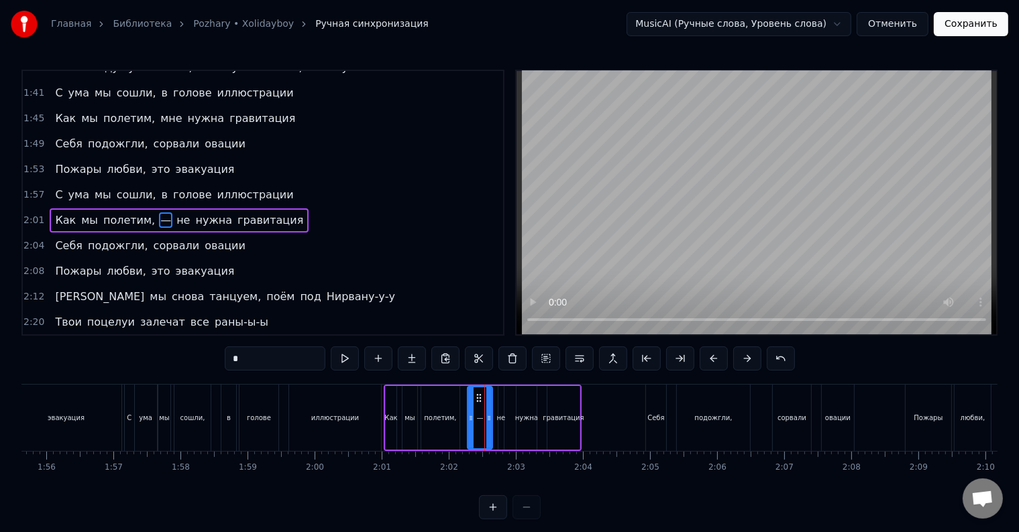
type input "**"
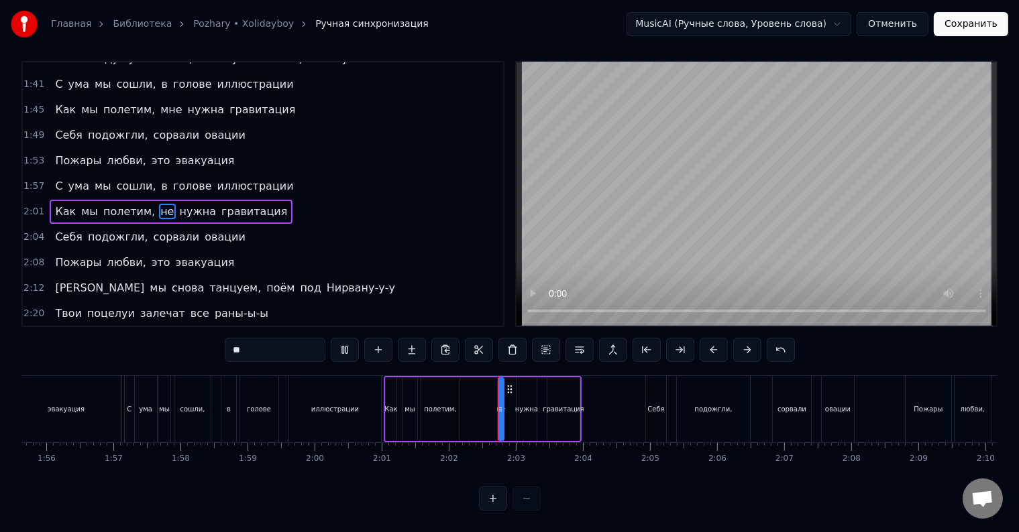
click at [465, 417] on div "Как мы полетим, не нужна гравитация" at bounding box center [483, 409] width 198 height 66
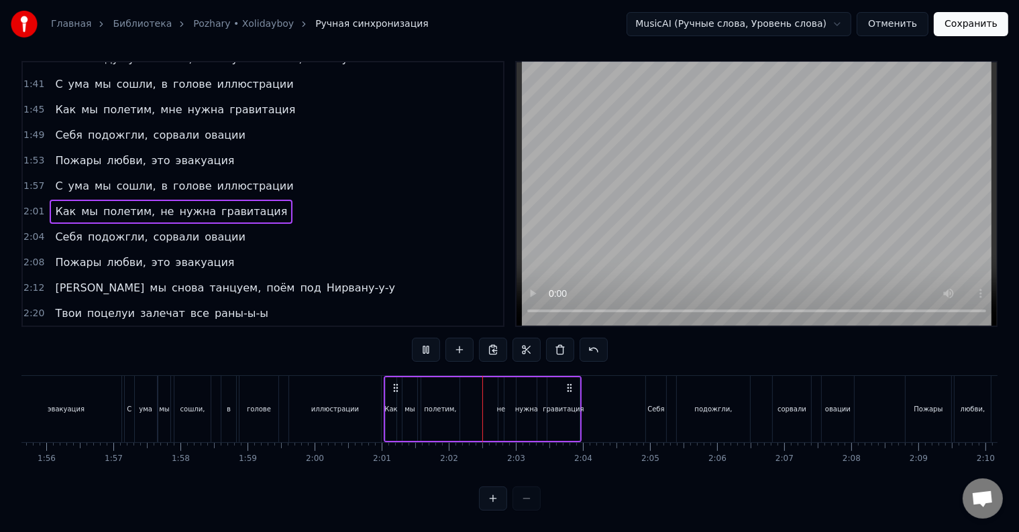
click at [451, 410] on div "полетим," at bounding box center [440, 410] width 38 height 64
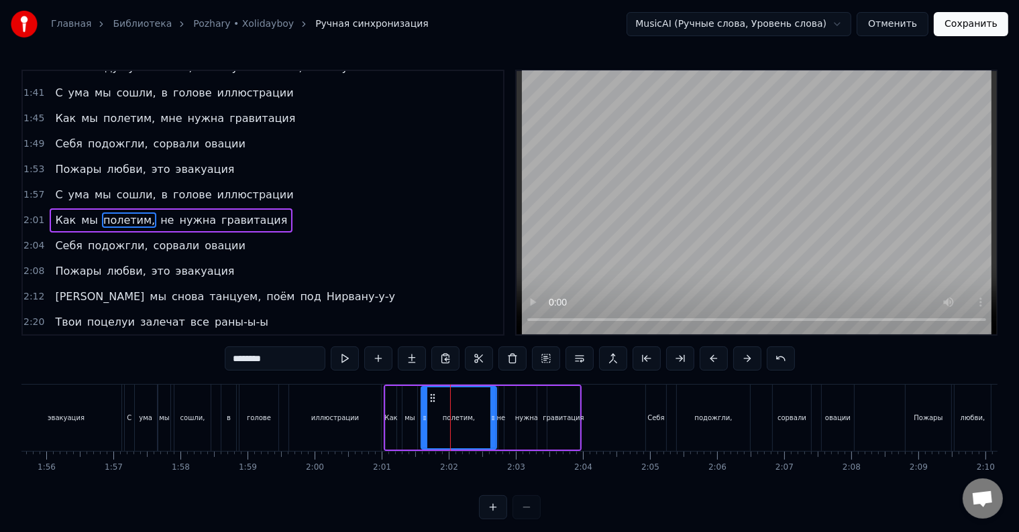
drag, startPoint x: 457, startPoint y: 416, endPoint x: 491, endPoint y: 421, distance: 34.6
click at [491, 421] on icon at bounding box center [492, 418] width 5 height 11
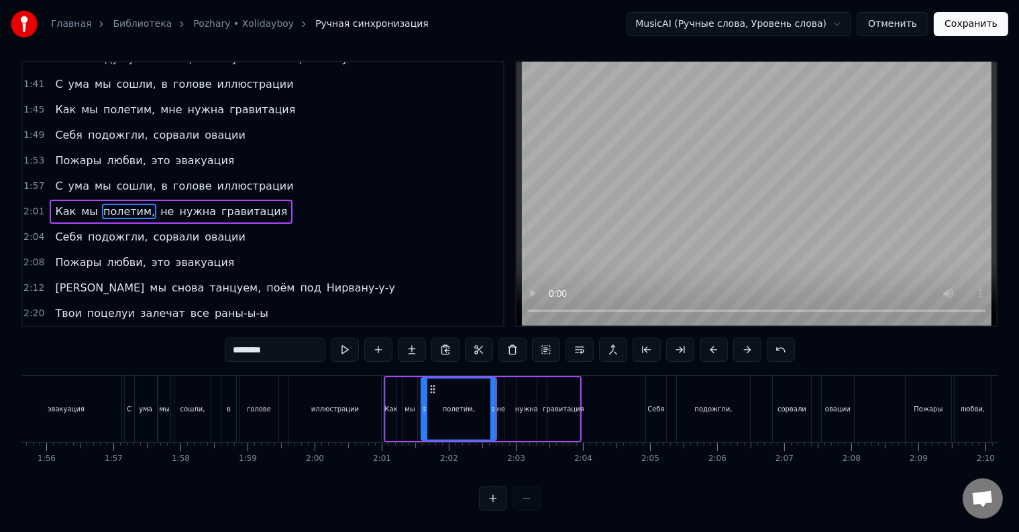
click at [500, 408] on div "не" at bounding box center [500, 410] width 5 height 64
type input "**"
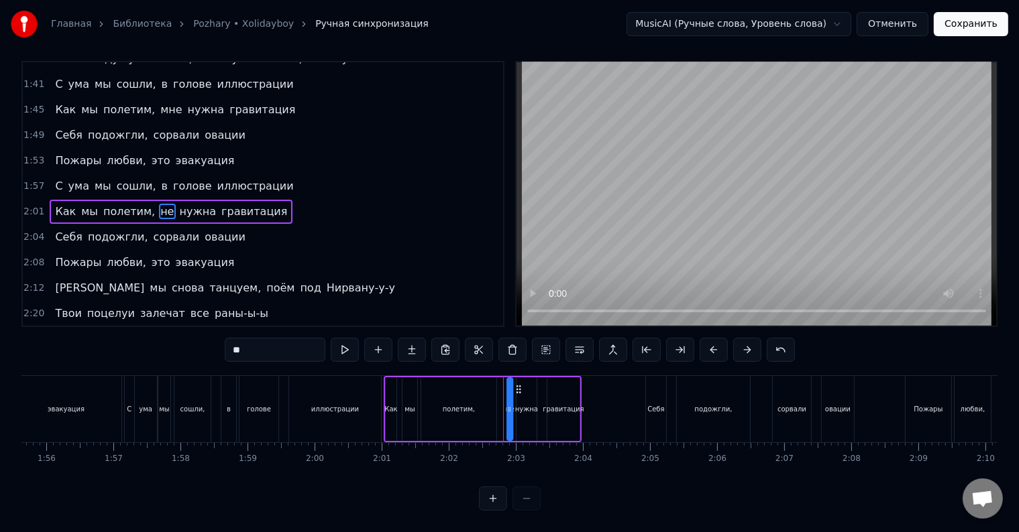
drag, startPoint x: 508, startPoint y: 376, endPoint x: 517, endPoint y: 378, distance: 8.9
click at [517, 384] on icon at bounding box center [518, 389] width 11 height 11
click at [502, 402] on div at bounding box center [504, 409] width 5 height 61
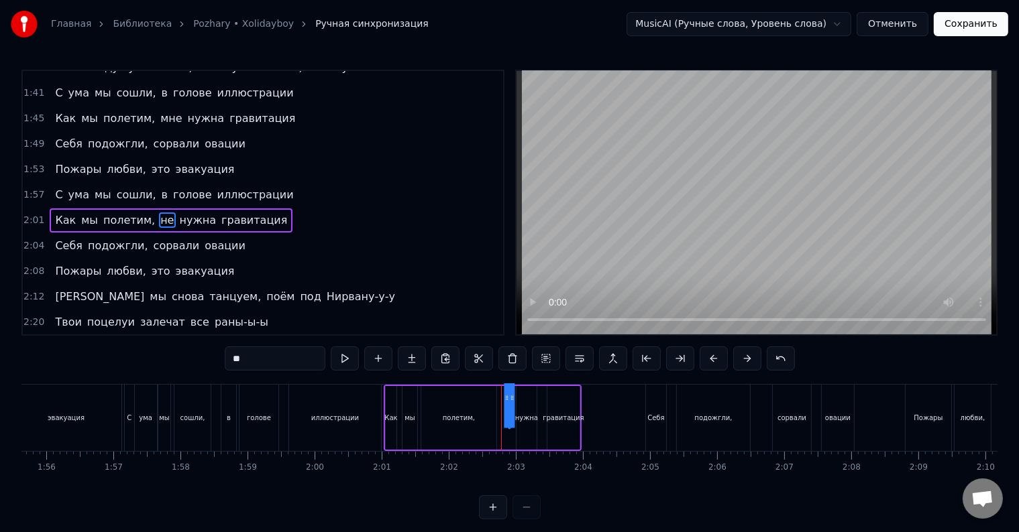
click at [512, 409] on div at bounding box center [511, 397] width 5 height 61
click at [500, 408] on div "Как мы полетим, не нужна гравитация" at bounding box center [483, 418] width 198 height 66
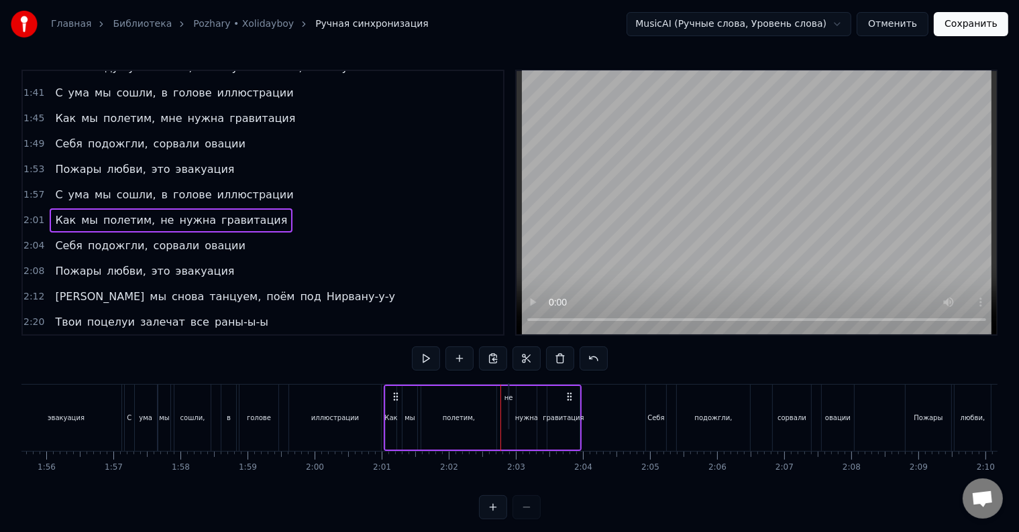
click at [507, 398] on div "не" at bounding box center [508, 398] width 9 height 10
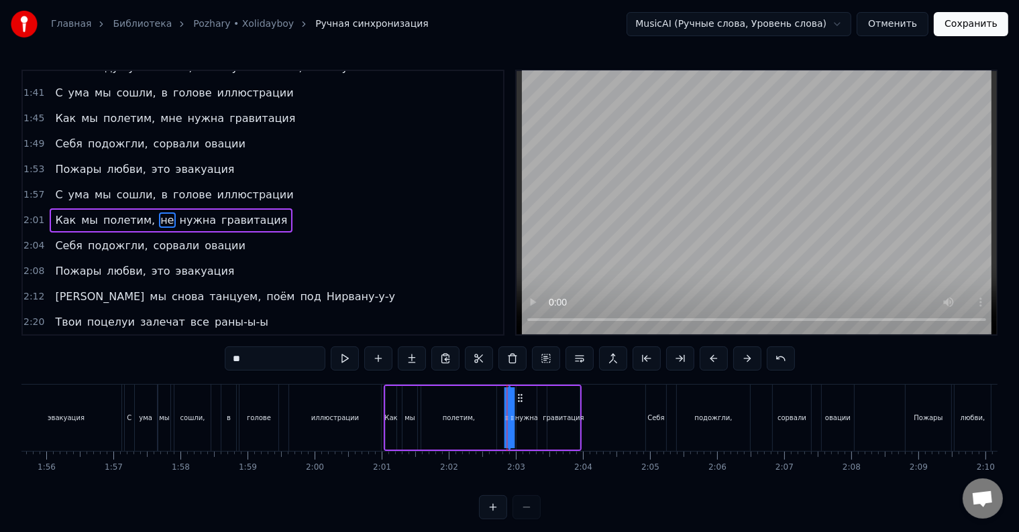
click at [499, 410] on div "Как мы полетим, не нужна гравитация" at bounding box center [483, 418] width 198 height 66
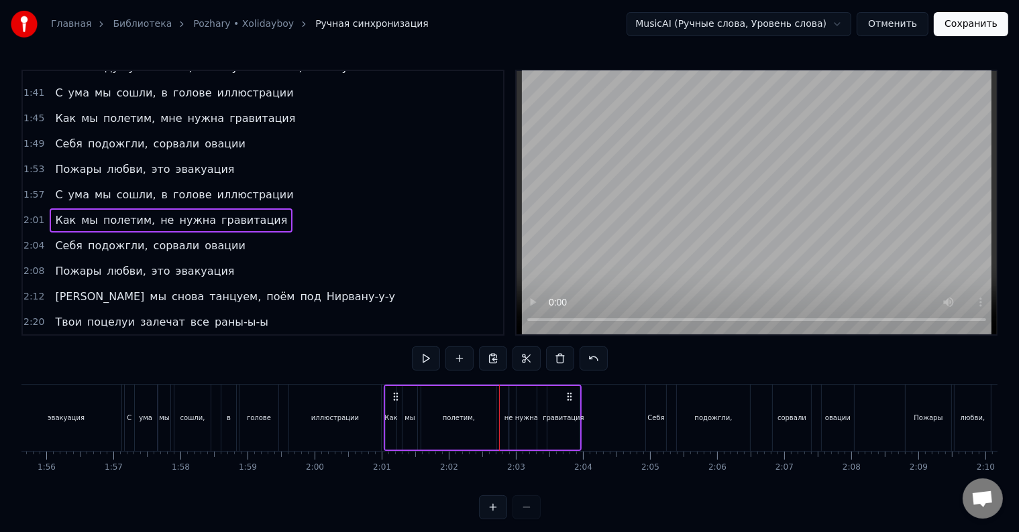
click at [507, 413] on div "не" at bounding box center [508, 418] width 9 height 10
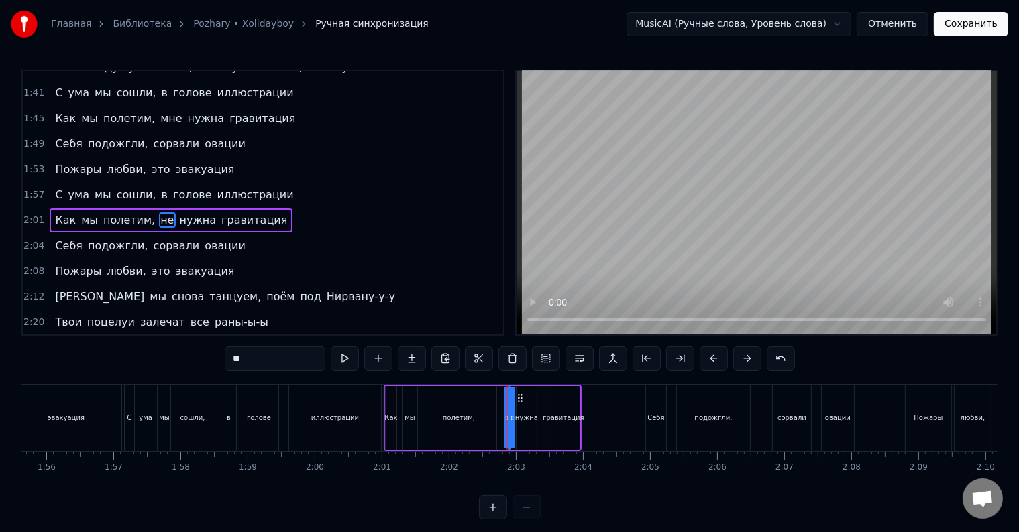
drag, startPoint x: 506, startPoint y: 418, endPoint x: 523, endPoint y: 416, distance: 17.5
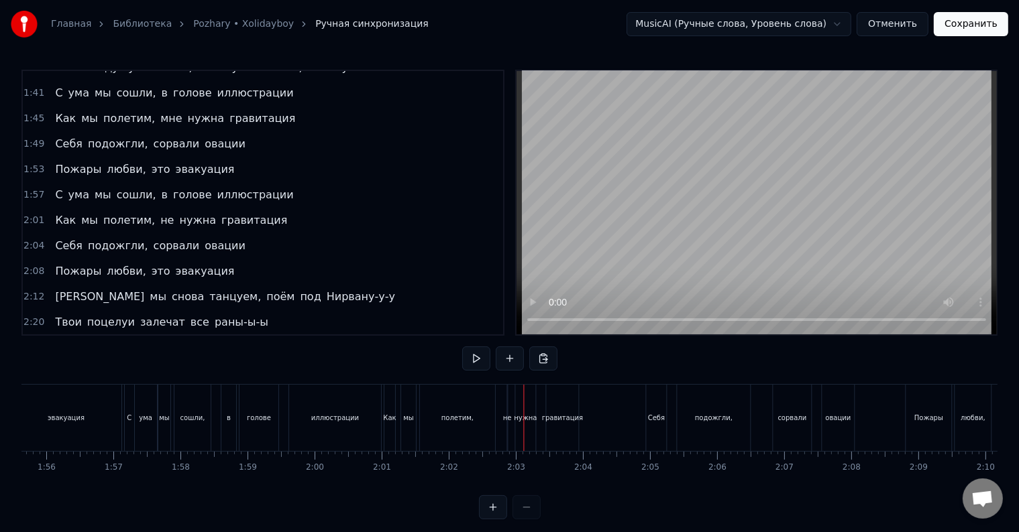
click at [506, 416] on div "не" at bounding box center [506, 418] width 9 height 10
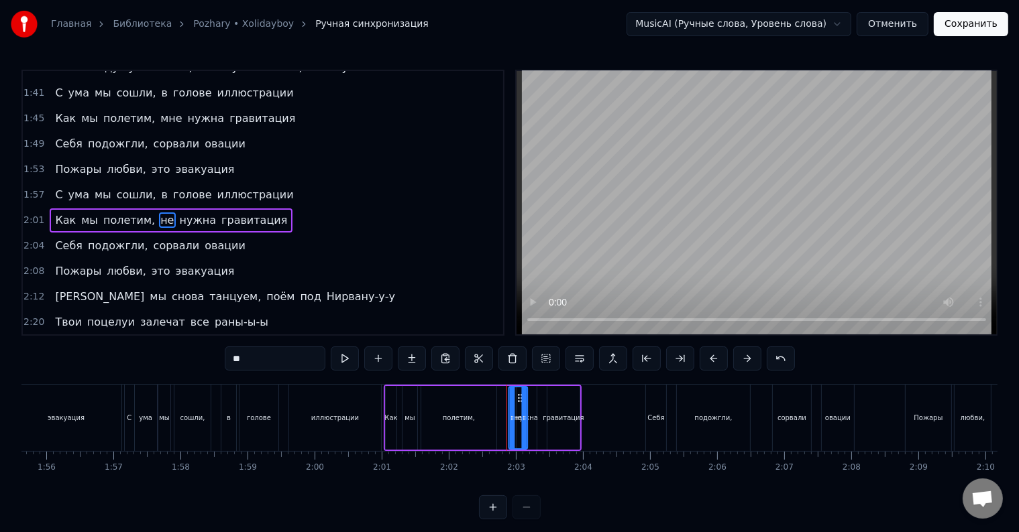
drag, startPoint x: 504, startPoint y: 416, endPoint x: 524, endPoint y: 416, distance: 20.1
click at [524, 416] on icon at bounding box center [523, 418] width 5 height 11
drag, startPoint x: 510, startPoint y: 397, endPoint x: 502, endPoint y: 399, distance: 8.9
click
drag, startPoint x: 522, startPoint y: 409, endPoint x: 510, endPoint y: 410, distance: 12.1
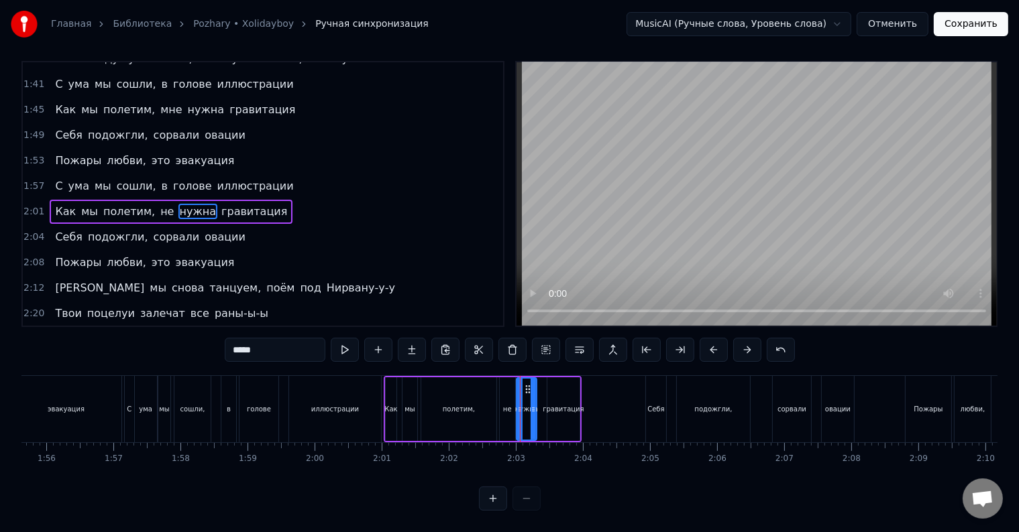
scroll to position [20, 0]
drag, startPoint x: 534, startPoint y: 405, endPoint x: 542, endPoint y: 406, distance: 8.2
type input "**********"
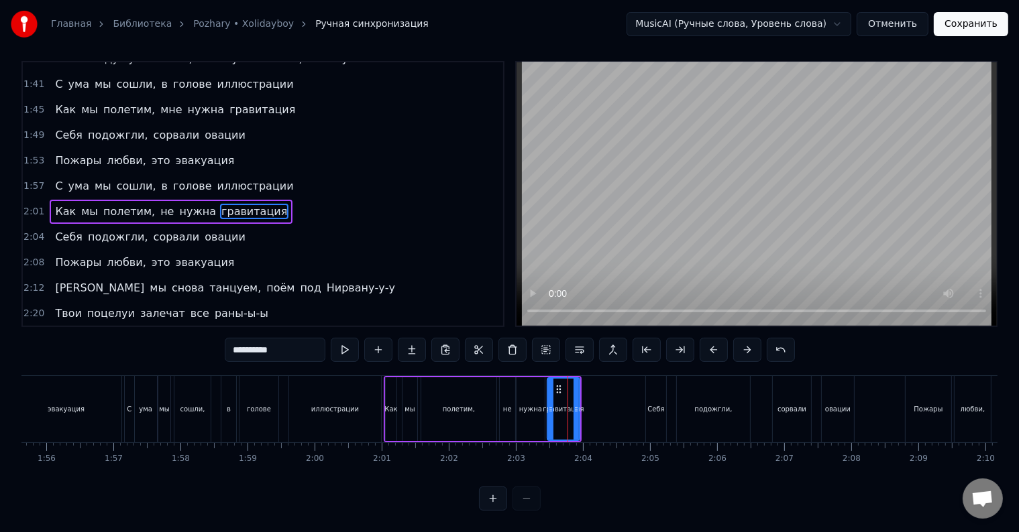
scroll to position [0, 0]
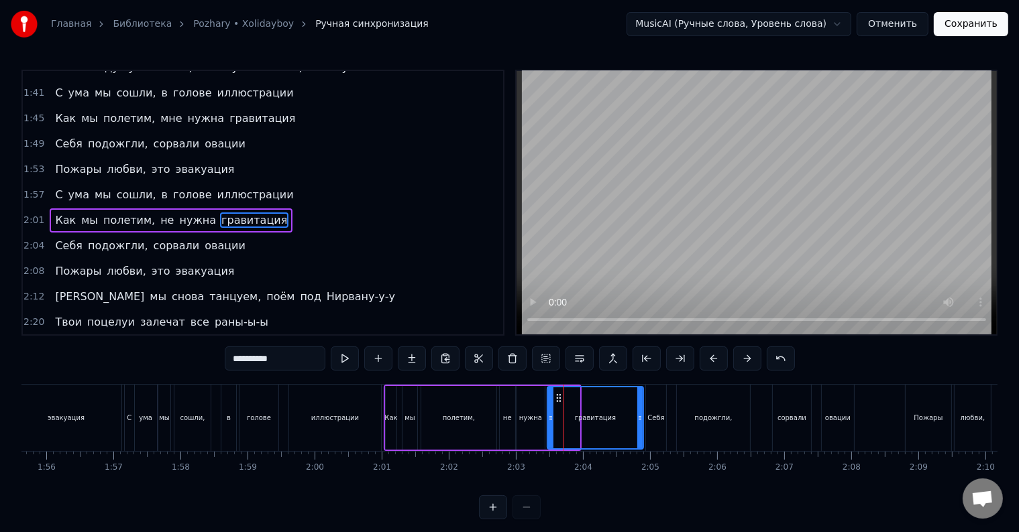
drag, startPoint x: 577, startPoint y: 416, endPoint x: 641, endPoint y: 413, distance: 64.5
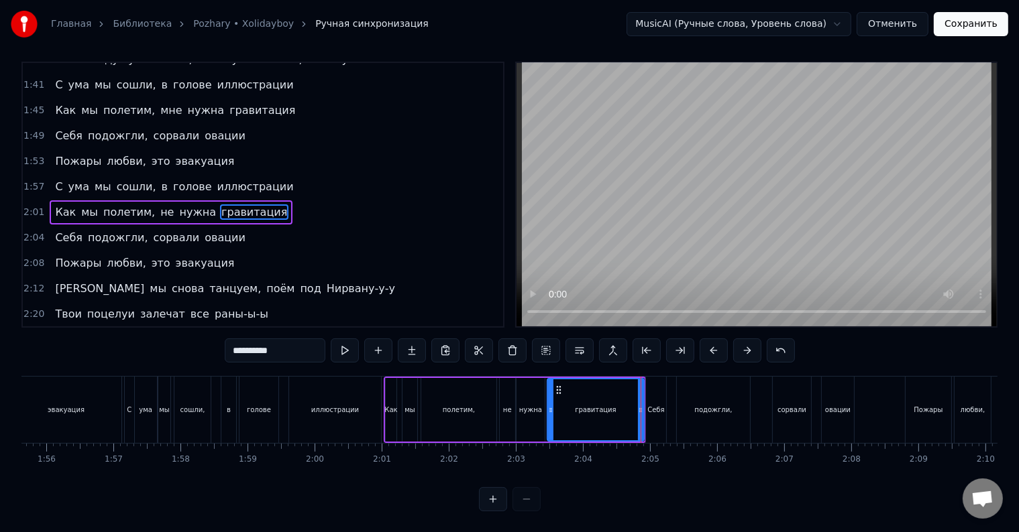
scroll to position [20, 0]
type input "**********"
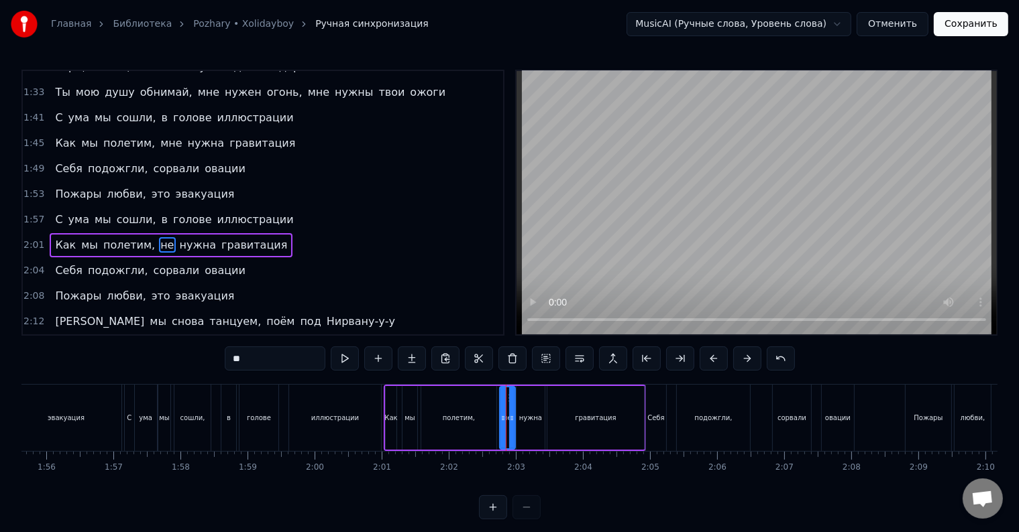
scroll to position [398, 0]
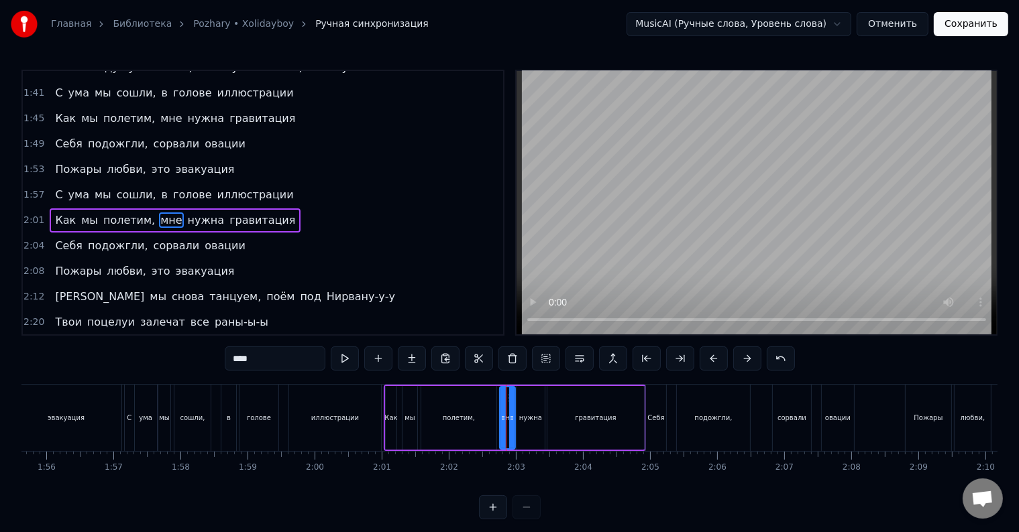
type input "***"
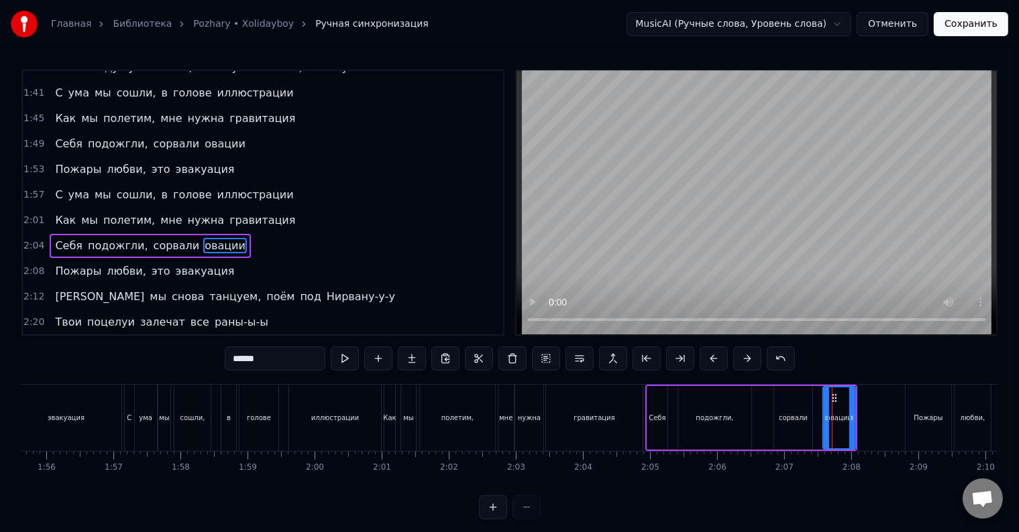
scroll to position [423, 0]
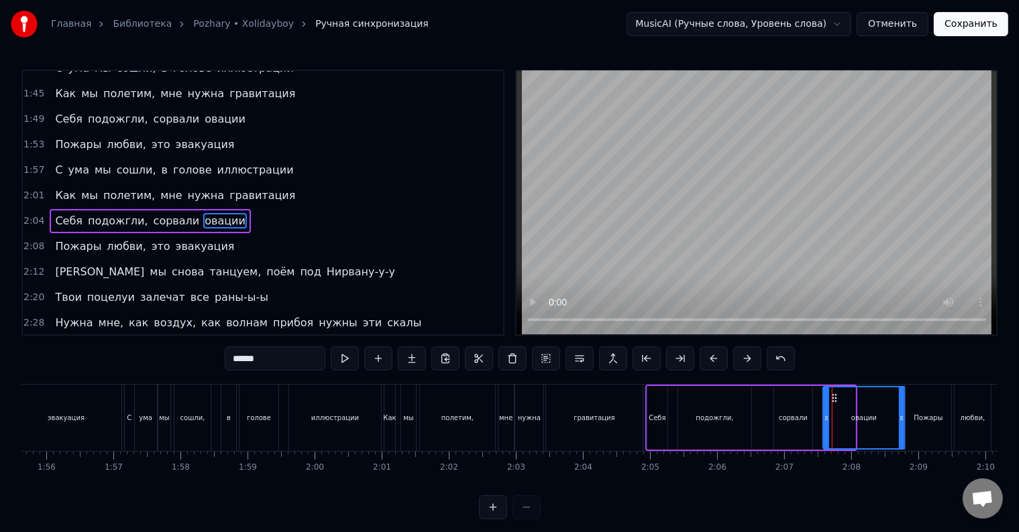
drag, startPoint x: 853, startPoint y: 416, endPoint x: 903, endPoint y: 418, distance: 49.7
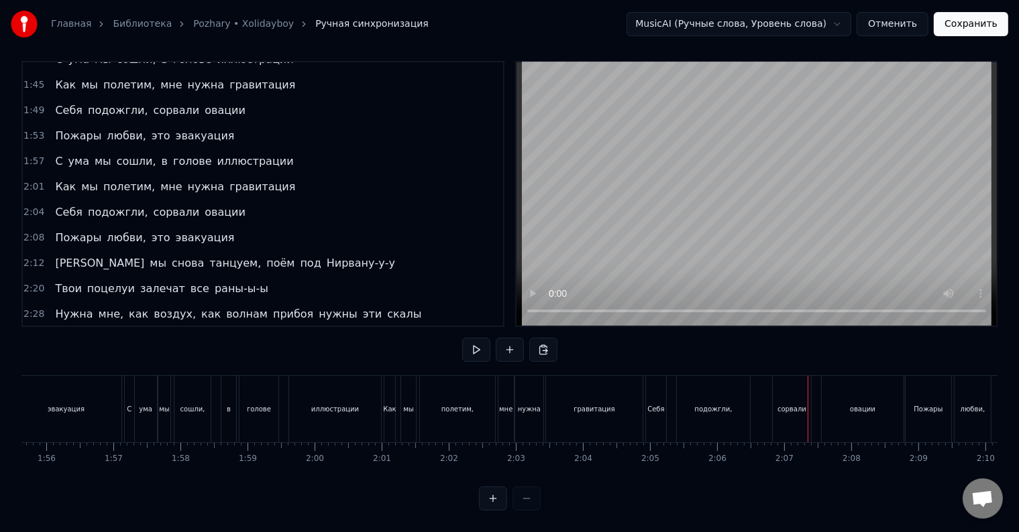
scroll to position [0, 0]
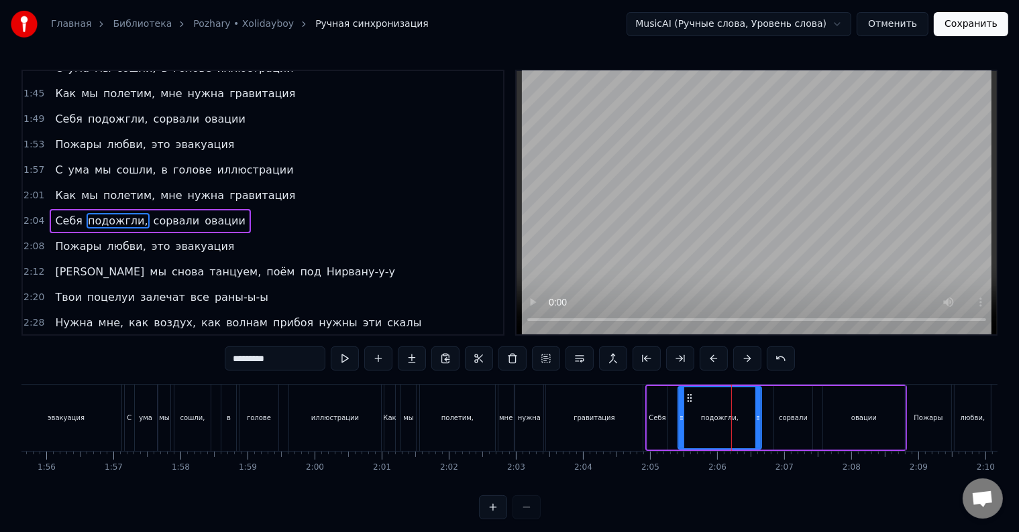
drag, startPoint x: 748, startPoint y: 417, endPoint x: 758, endPoint y: 419, distance: 10.3
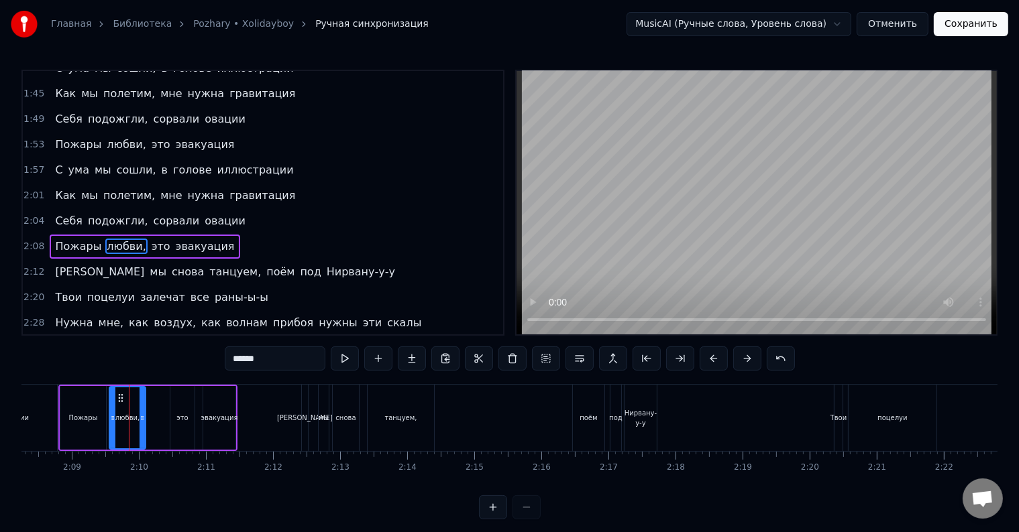
scroll to position [448, 0]
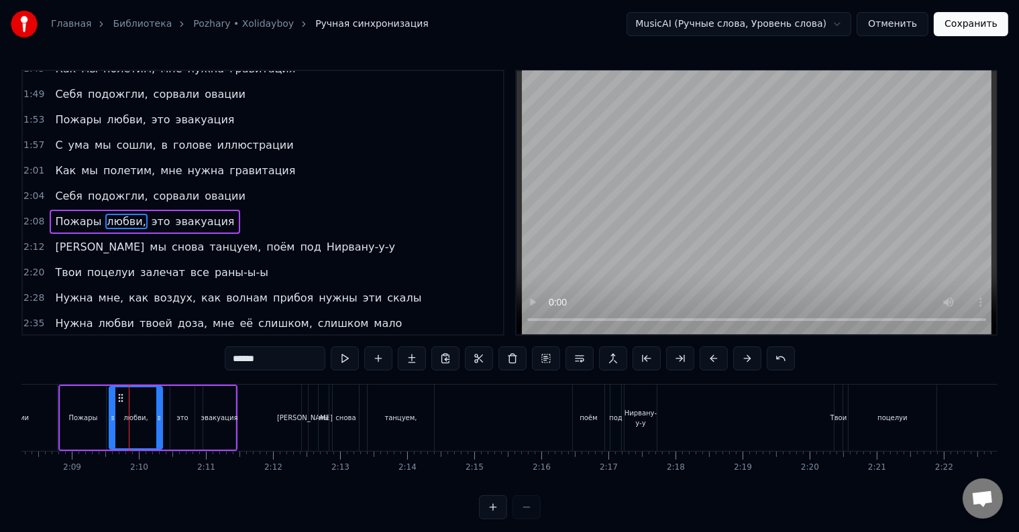
drag, startPoint x: 141, startPoint y: 420, endPoint x: 159, endPoint y: 429, distance: 20.1
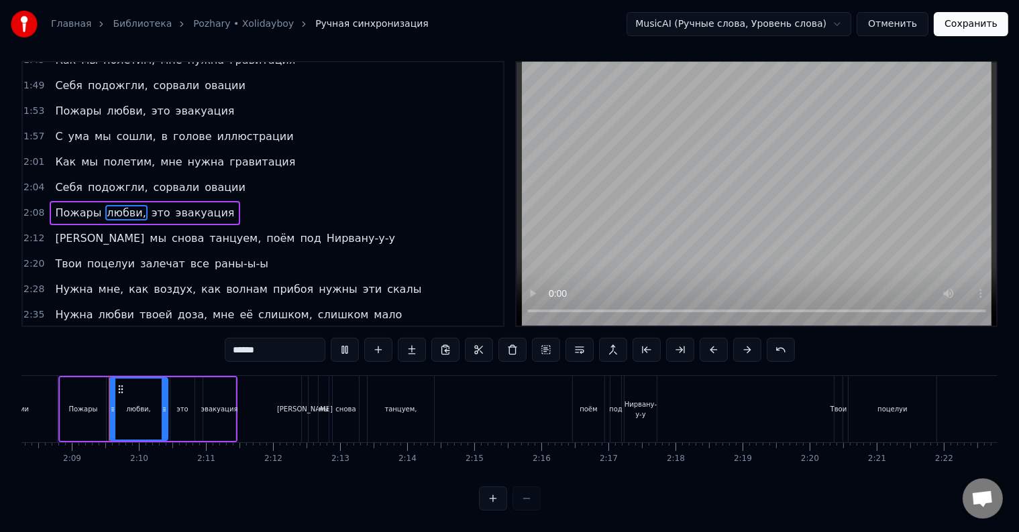
scroll to position [20, 0]
drag, startPoint x: 165, startPoint y: 419, endPoint x: 172, endPoint y: 418, distance: 6.8
type input "******"
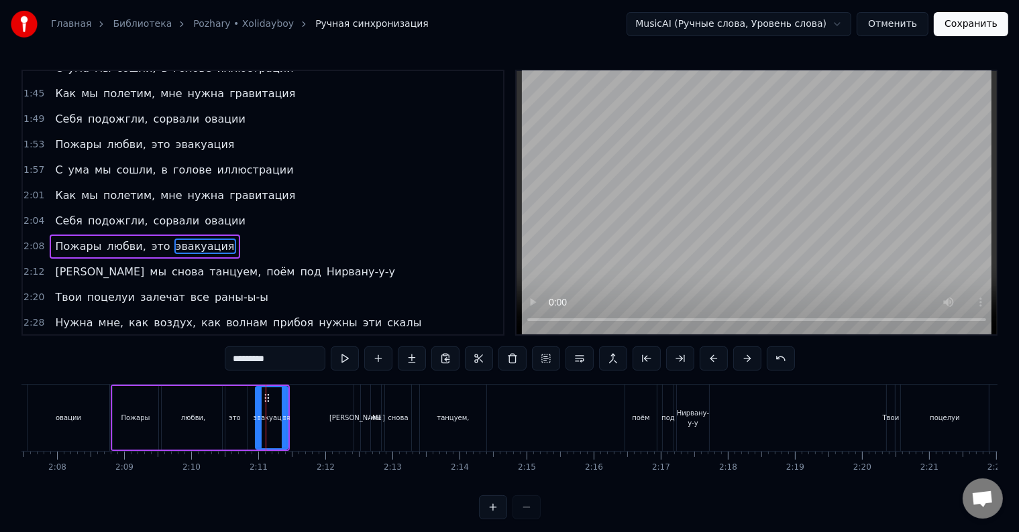
scroll to position [448, 0]
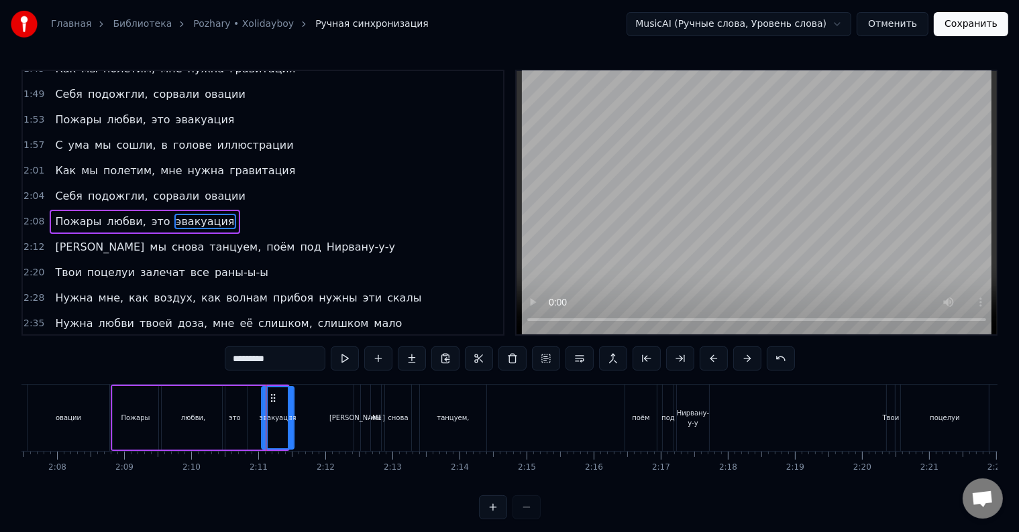
drag, startPoint x: 266, startPoint y: 395, endPoint x: 272, endPoint y: 400, distance: 7.6
drag, startPoint x: 291, startPoint y: 422, endPoint x: 351, endPoint y: 422, distance: 59.7
type input "*"
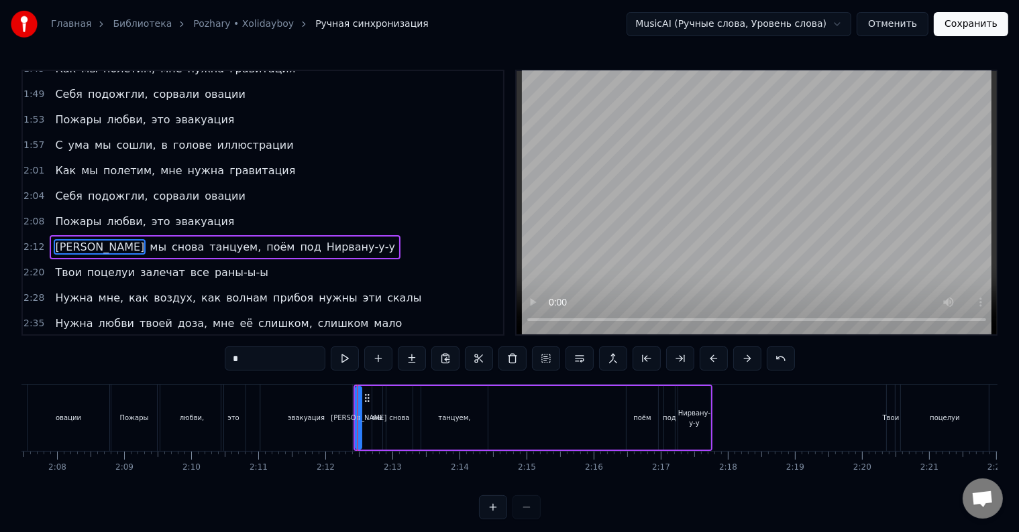
scroll to position [472, 0]
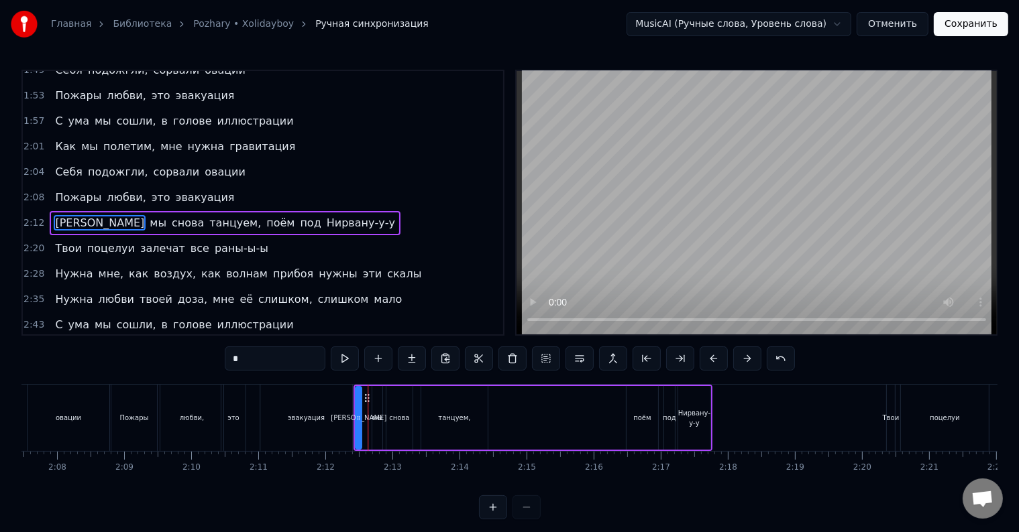
drag, startPoint x: 366, startPoint y: 397, endPoint x: 373, endPoint y: 398, distance: 6.7
drag, startPoint x: 363, startPoint y: 395, endPoint x: 373, endPoint y: 397, distance: 9.6
drag, startPoint x: 365, startPoint y: 396, endPoint x: 372, endPoint y: 398, distance: 6.8
drag, startPoint x: 360, startPoint y: 414, endPoint x: 369, endPoint y: 414, distance: 8.7
type input "*********"
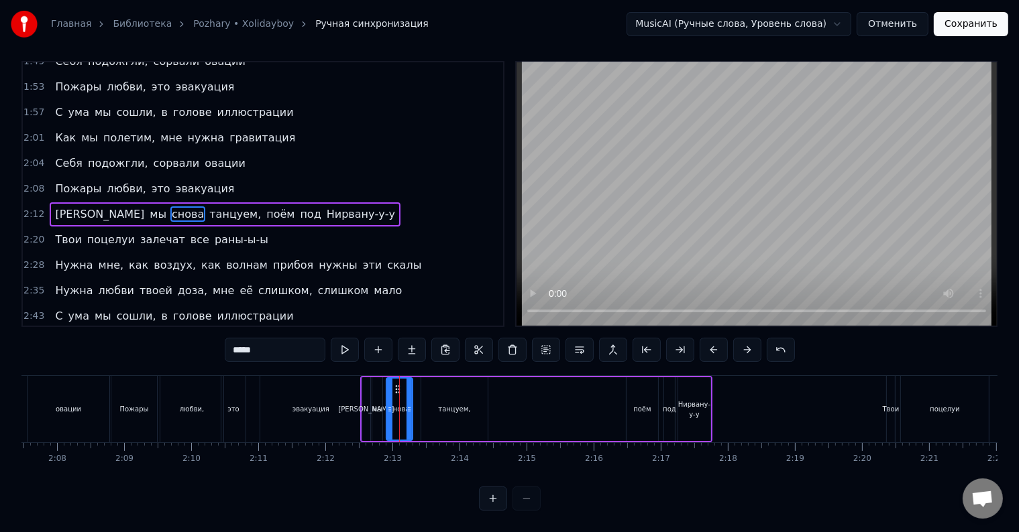
scroll to position [20, 0]
drag, startPoint x: 386, startPoint y: 404, endPoint x: 392, endPoint y: 408, distance: 6.9
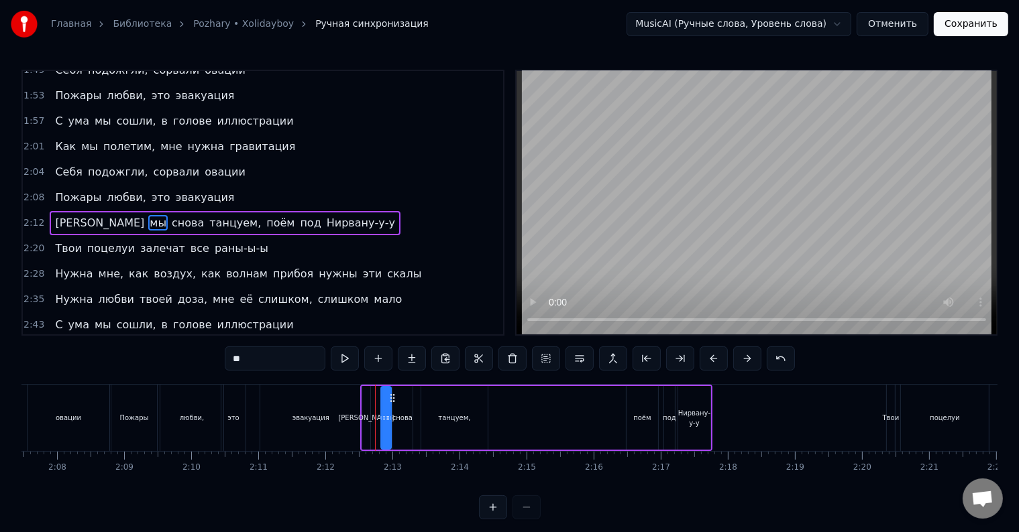
drag, startPoint x: 382, startPoint y: 394, endPoint x: 391, endPoint y: 396, distance: 8.9
drag, startPoint x: 373, startPoint y: 397, endPoint x: 382, endPoint y: 399, distance: 8.9
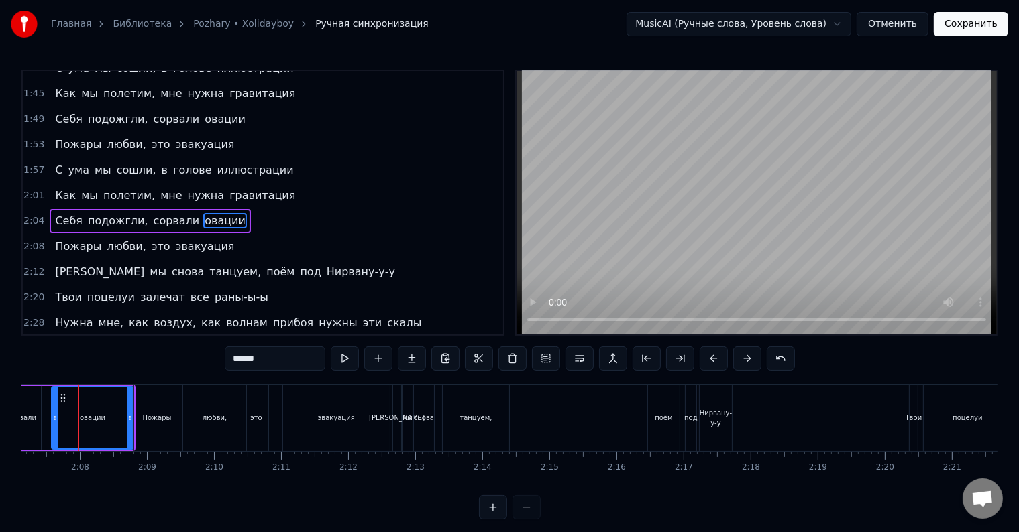
scroll to position [0, 8514]
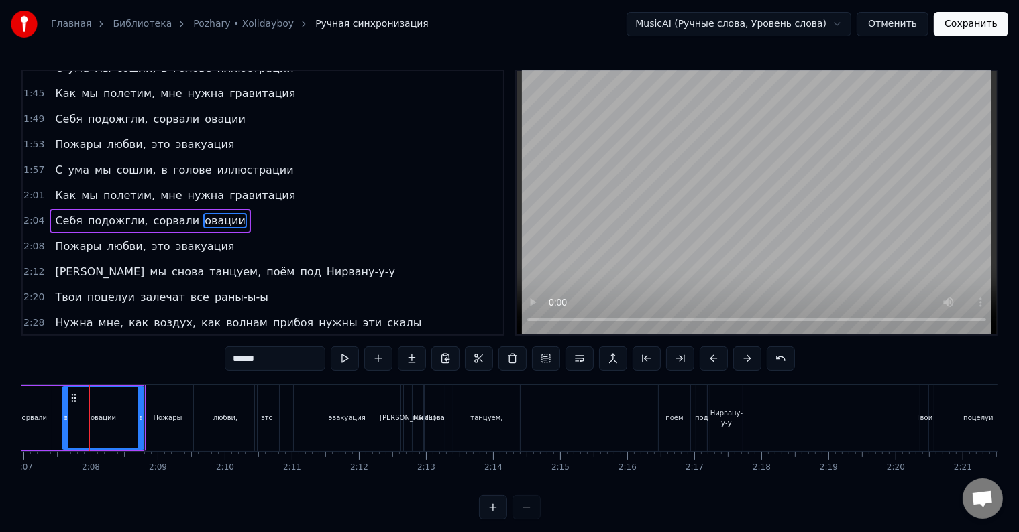
type input "***"
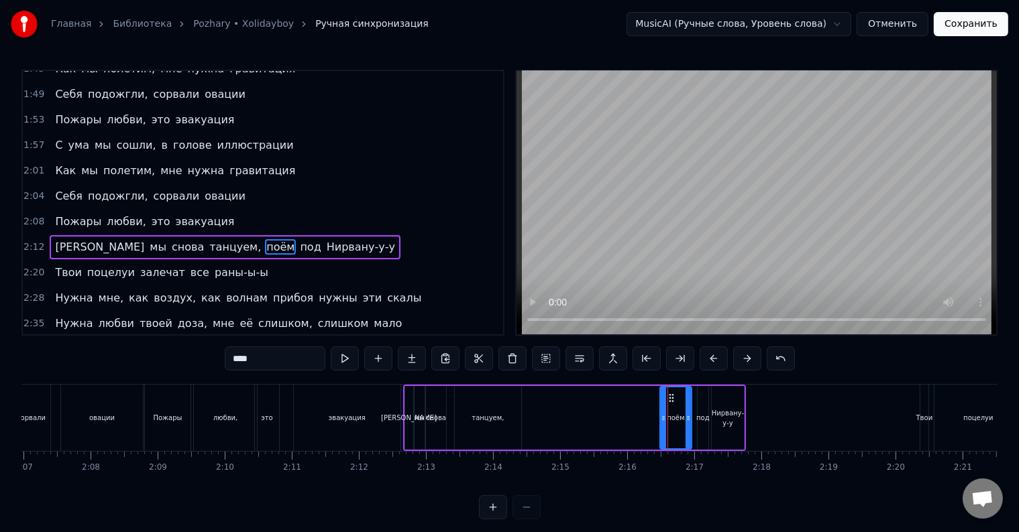
scroll to position [472, 0]
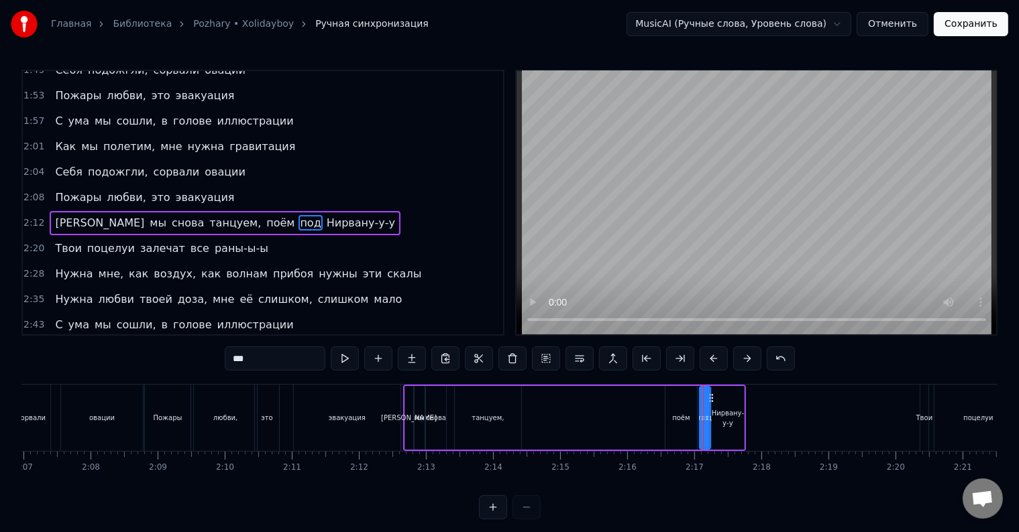
type input "**********"
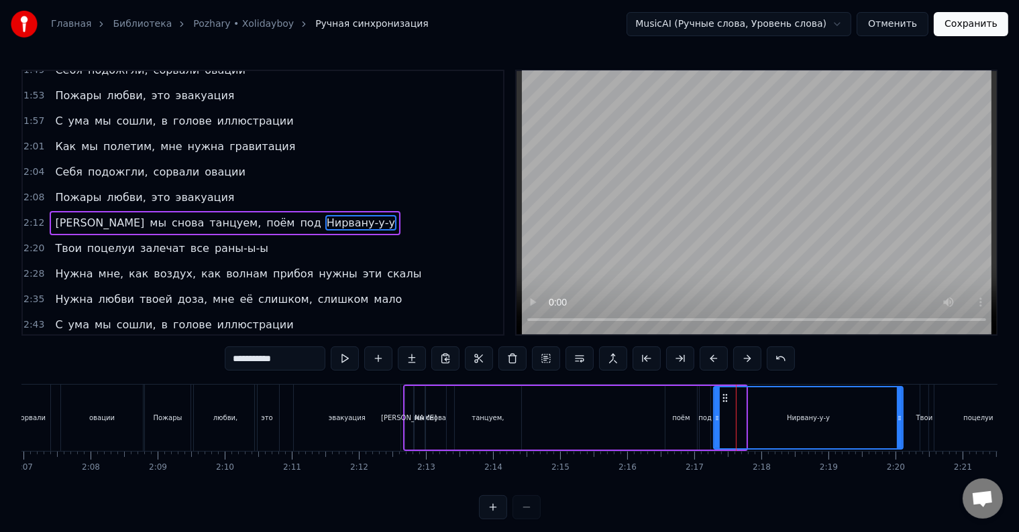
drag, startPoint x: 742, startPoint y: 414, endPoint x: 899, endPoint y: 412, distance: 156.9
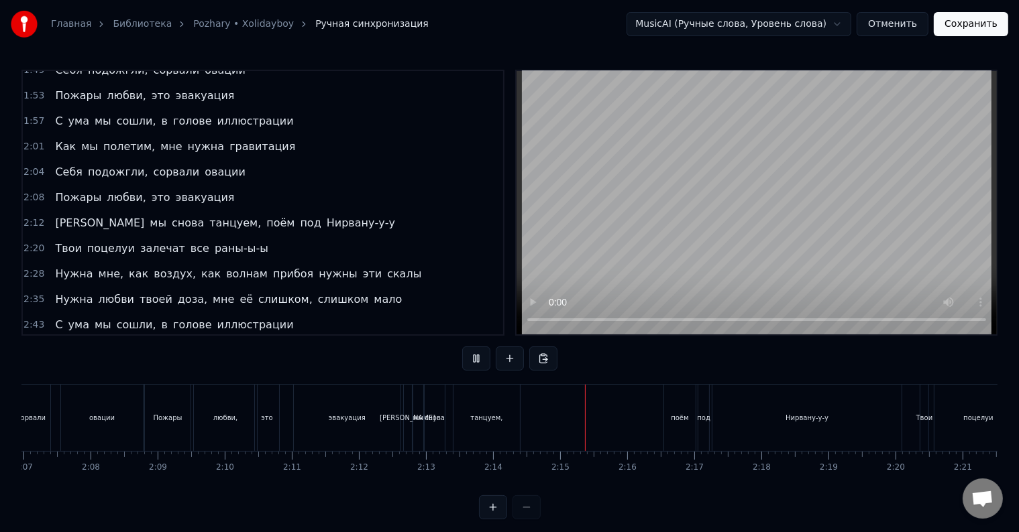
scroll to position [20, 0]
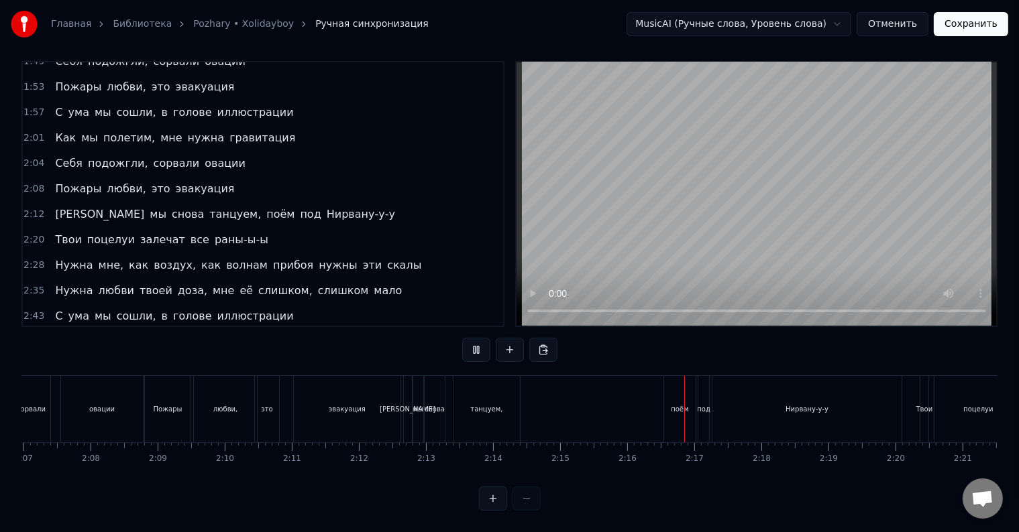
drag, startPoint x: 515, startPoint y: 416, endPoint x: 443, endPoint y: 400, distance: 74.0
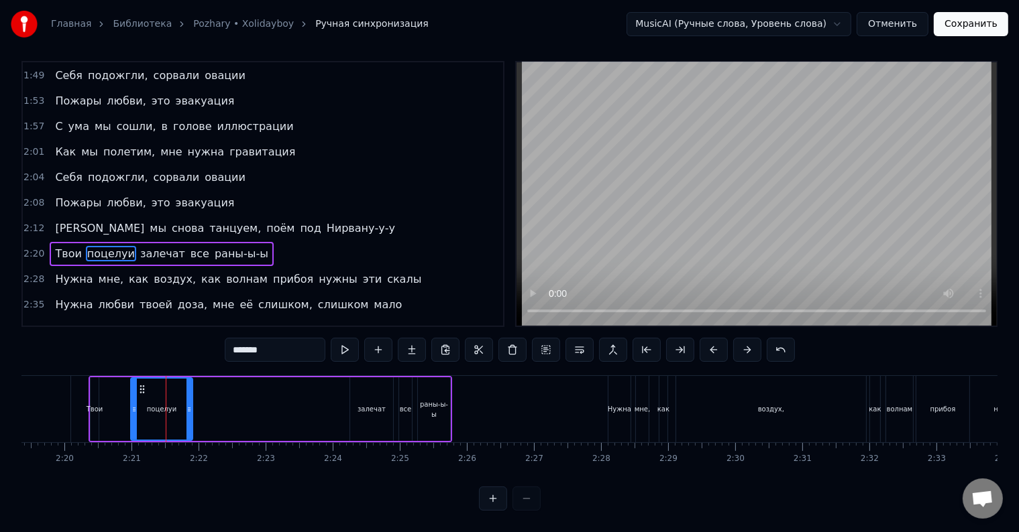
drag, startPoint x: 107, startPoint y: 404, endPoint x: 133, endPoint y: 406, distance: 26.2
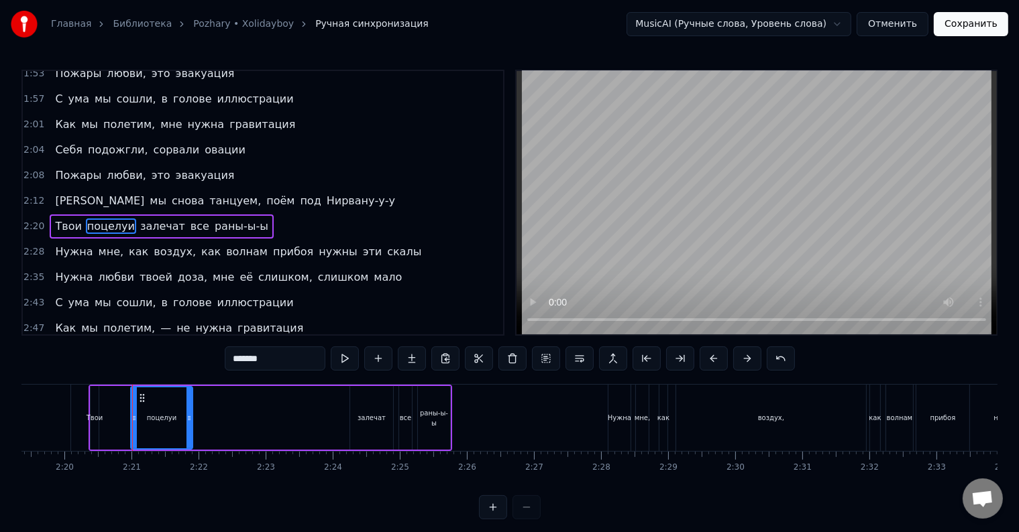
scroll to position [497, 0]
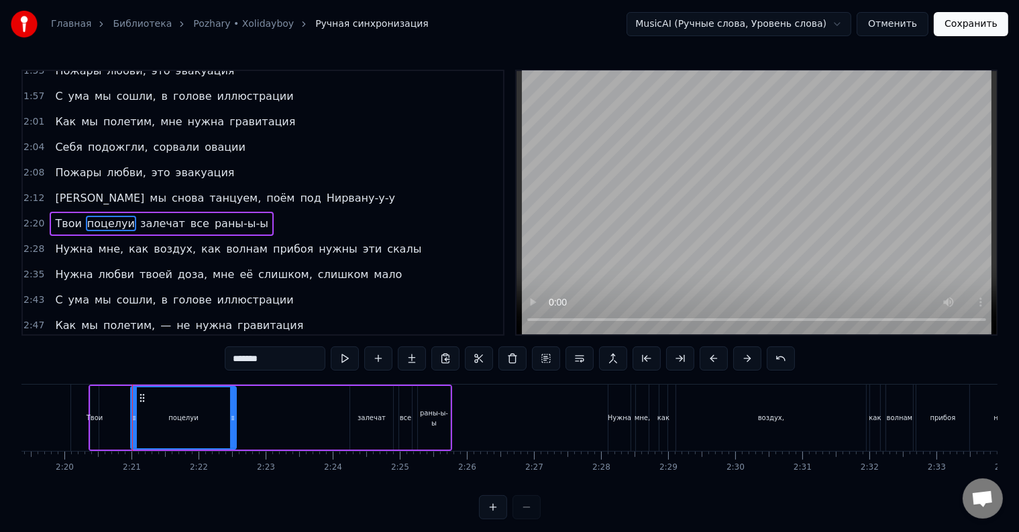
drag, startPoint x: 192, startPoint y: 416, endPoint x: 235, endPoint y: 417, distance: 42.3
type input "****"
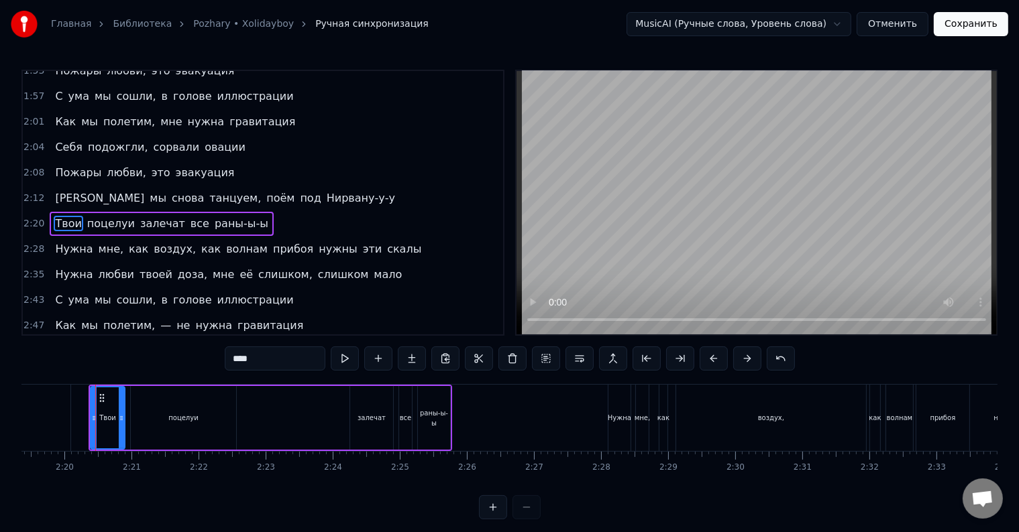
drag, startPoint x: 97, startPoint y: 418, endPoint x: 123, endPoint y: 418, distance: 26.2
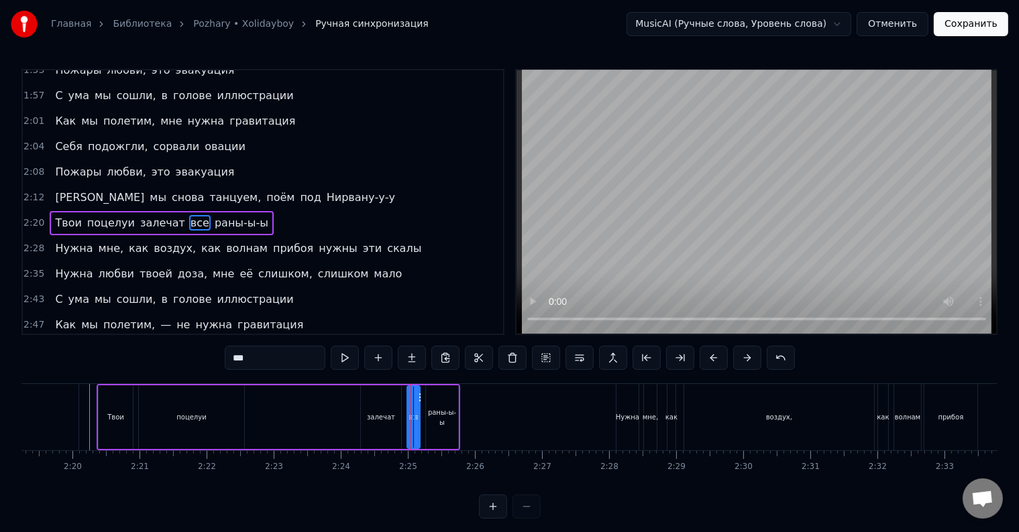
scroll to position [20, 0]
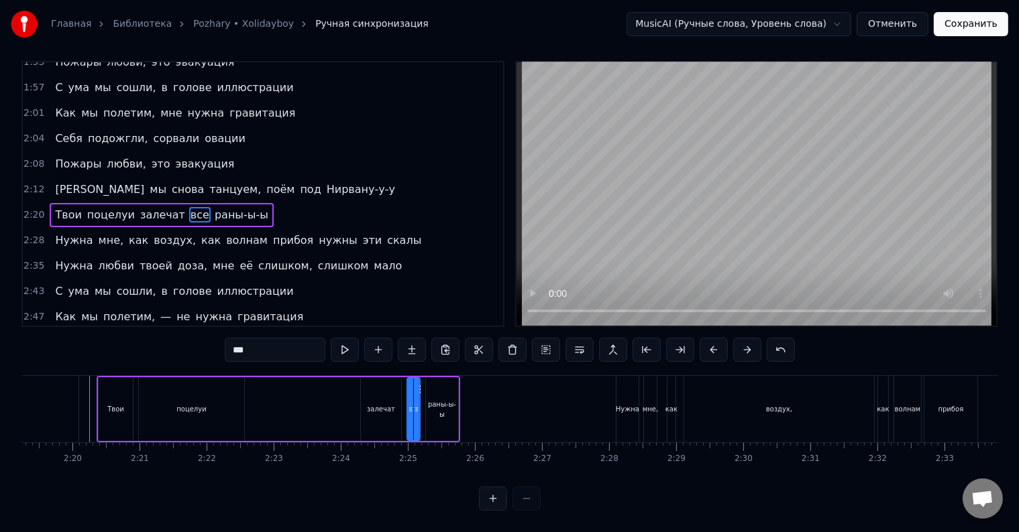
type input "********"
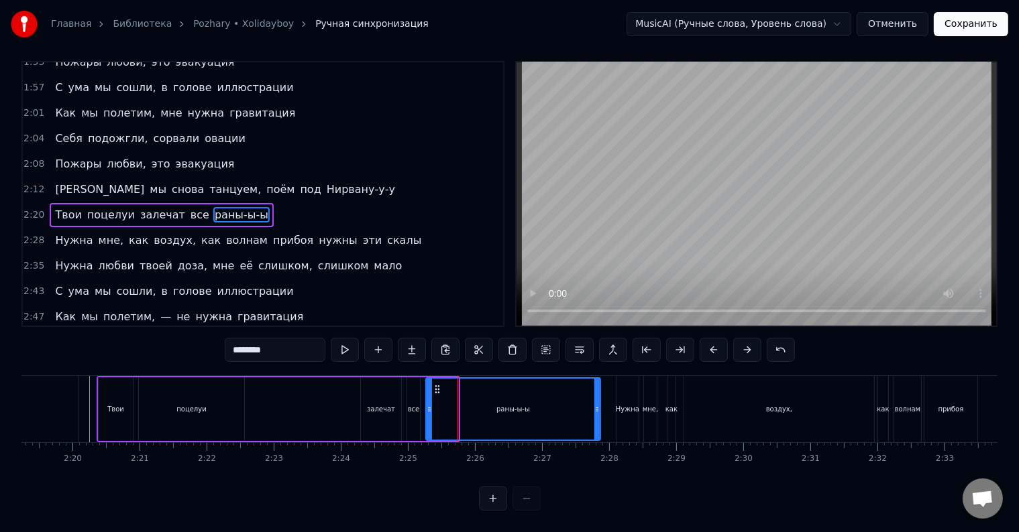
drag, startPoint x: 455, startPoint y: 405, endPoint x: 599, endPoint y: 402, distance: 143.5
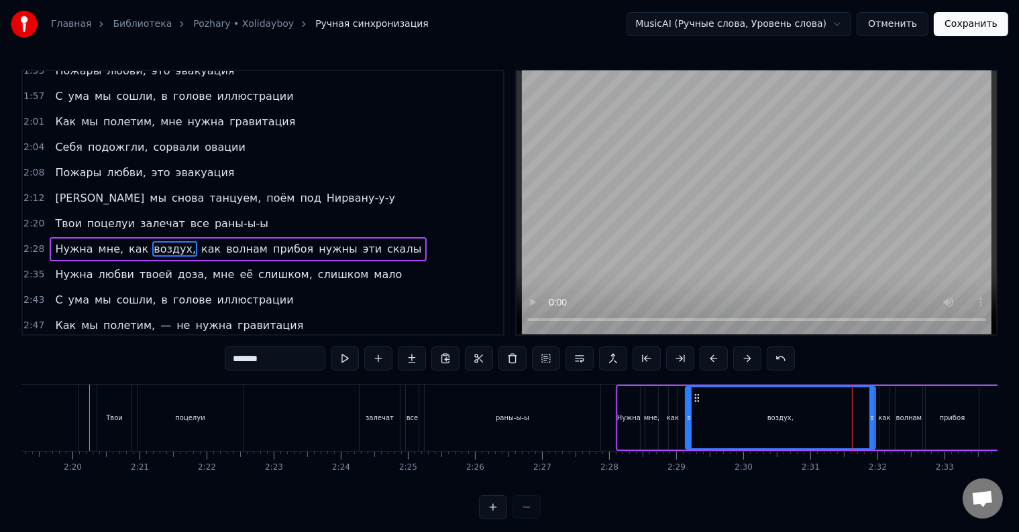
scroll to position [522, 0]
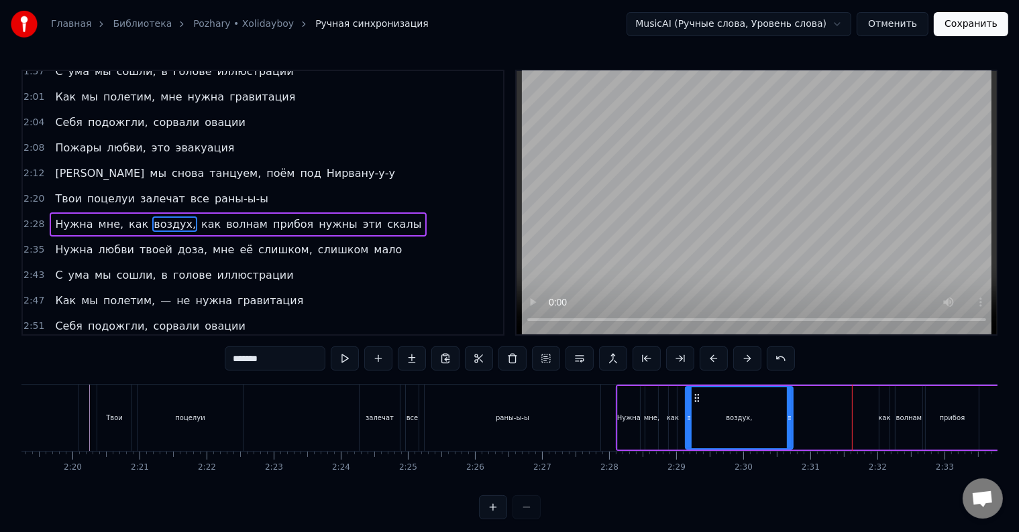
drag, startPoint x: 870, startPoint y: 416, endPoint x: 787, endPoint y: 418, distance: 82.5
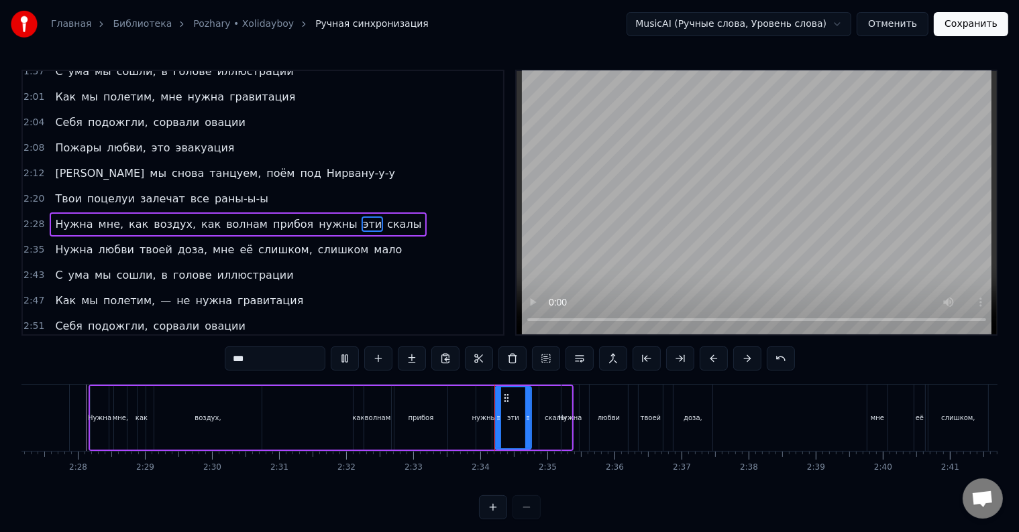
scroll to position [20, 0]
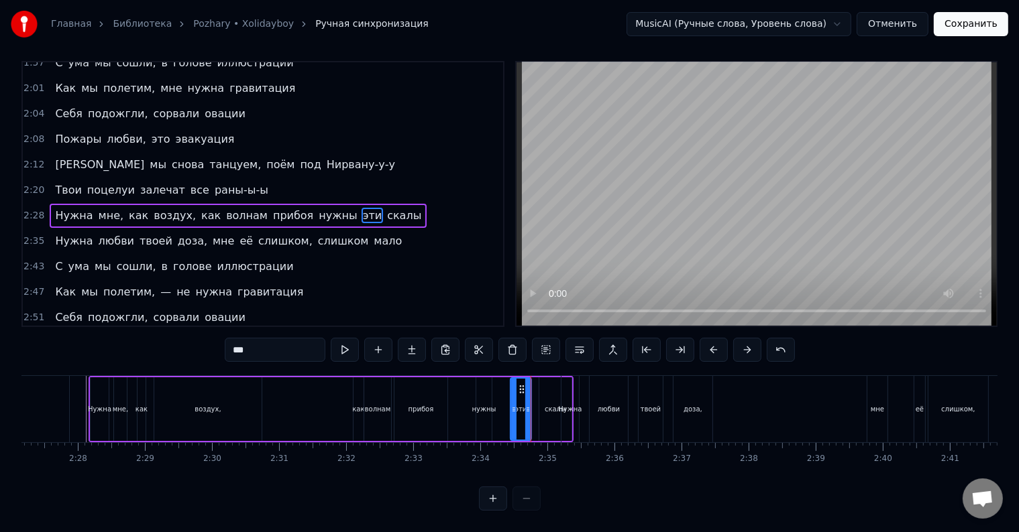
drag, startPoint x: 498, startPoint y: 406, endPoint x: 514, endPoint y: 410, distance: 16.1
type input "*****"
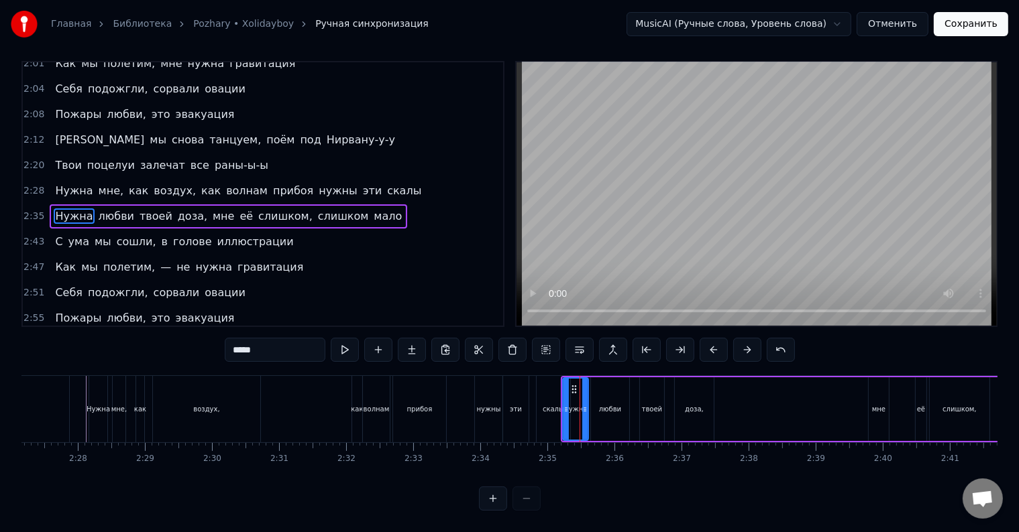
drag, startPoint x: 576, startPoint y: 408, endPoint x: 584, endPoint y: 410, distance: 8.3
drag, startPoint x: 567, startPoint y: 415, endPoint x: 577, endPoint y: 416, distance: 10.1
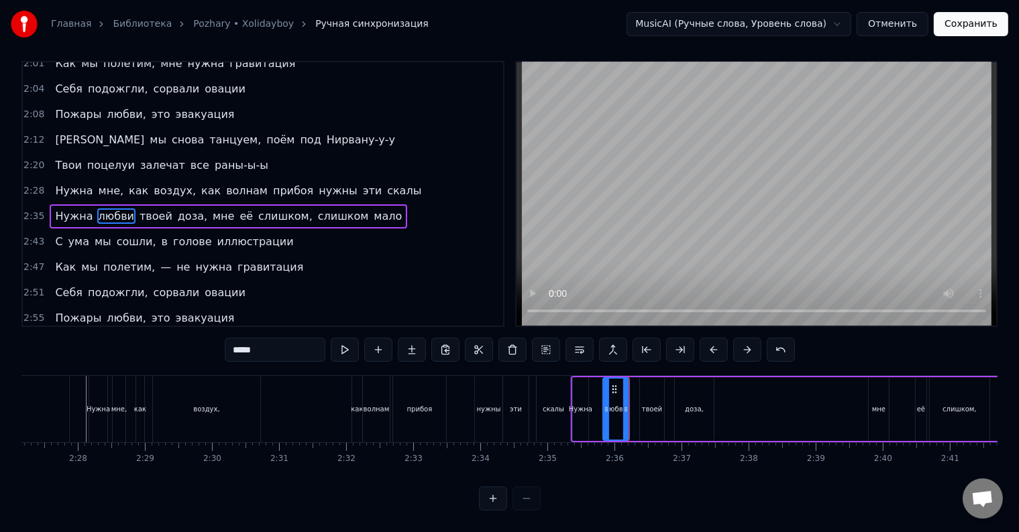
drag, startPoint x: 592, startPoint y: 415, endPoint x: 604, endPoint y: 418, distance: 12.5
drag, startPoint x: 625, startPoint y: 416, endPoint x: 634, endPoint y: 416, distance: 8.7
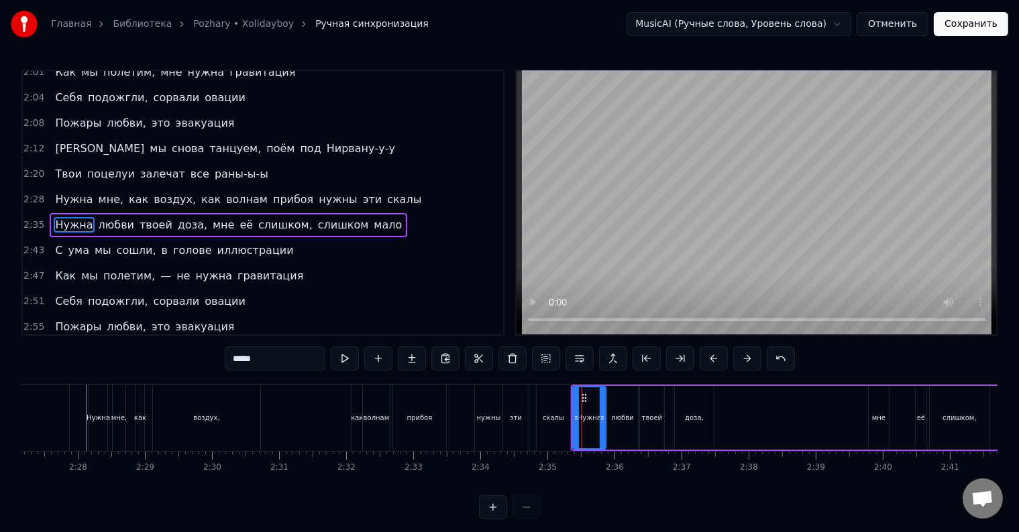
drag, startPoint x: 585, startPoint y: 418, endPoint x: 602, endPoint y: 418, distance: 17.4
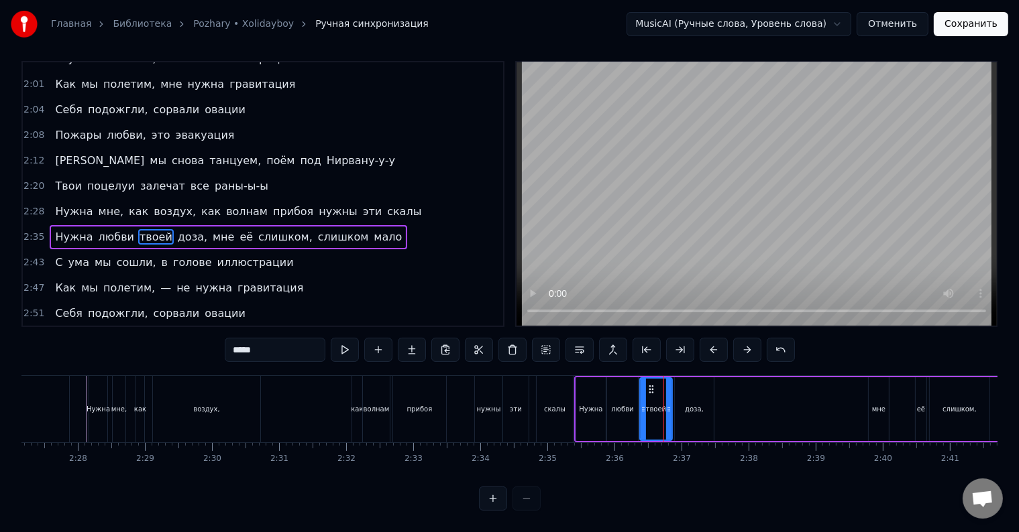
drag, startPoint x: 660, startPoint y: 410, endPoint x: 669, endPoint y: 411, distance: 8.7
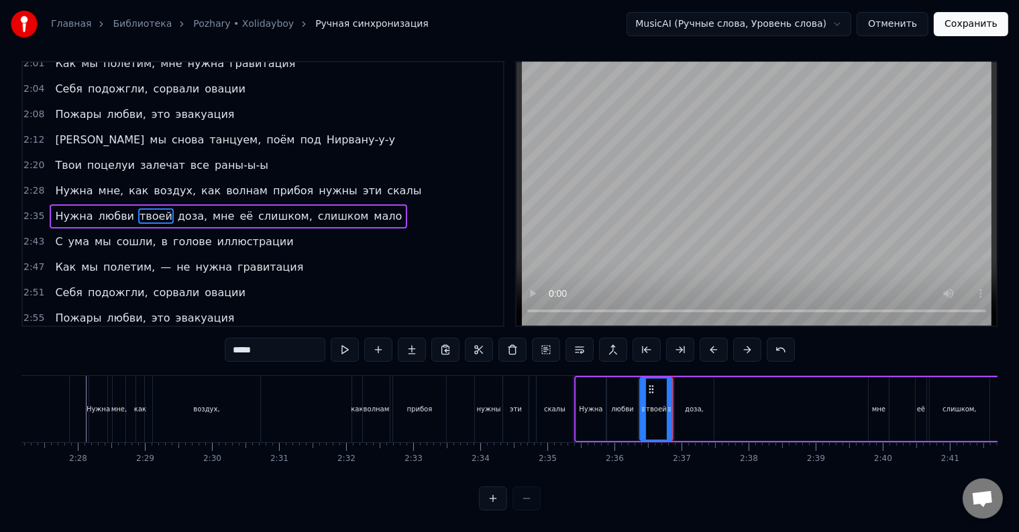
type input "*****"
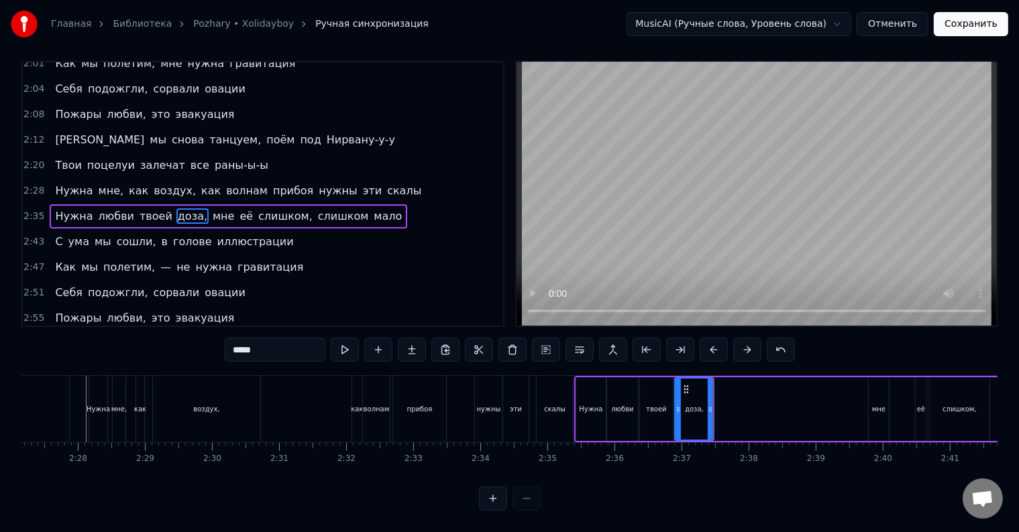
drag, startPoint x: 713, startPoint y: 410, endPoint x: 740, endPoint y: 410, distance: 26.8
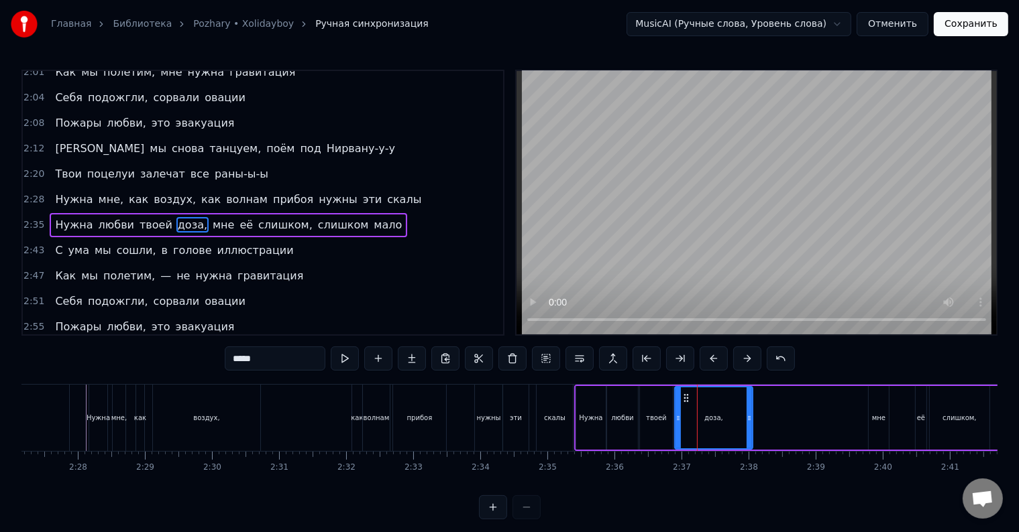
drag, startPoint x: 711, startPoint y: 412, endPoint x: 750, endPoint y: 413, distance: 38.9
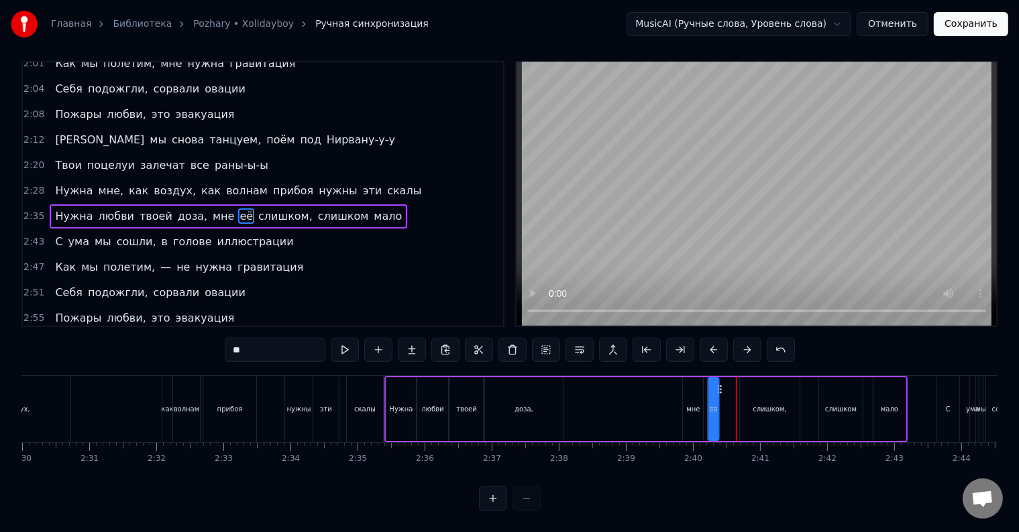
drag, startPoint x: 737, startPoint y: 380, endPoint x: 719, endPoint y: 380, distance: 18.1
drag, startPoint x: 716, startPoint y: 395, endPoint x: 728, endPoint y: 399, distance: 12.1
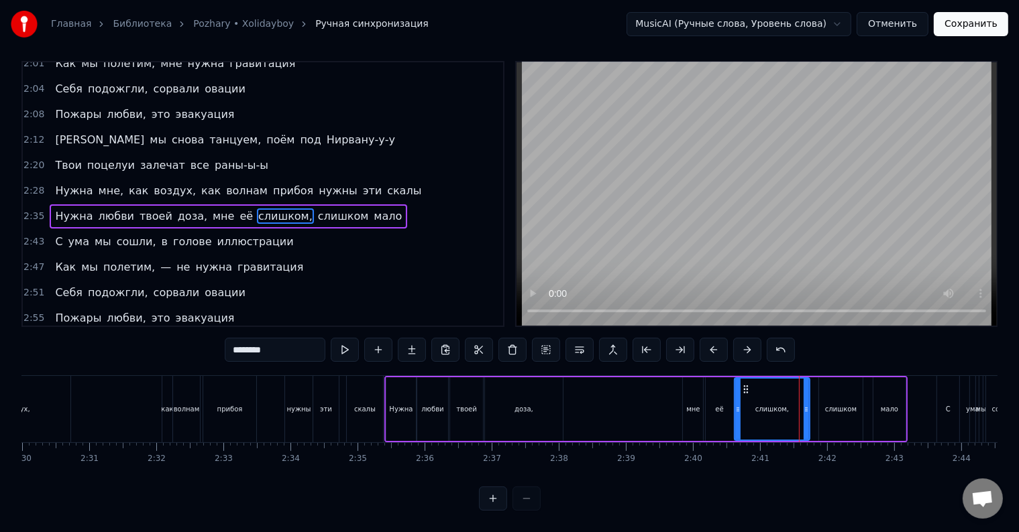
drag, startPoint x: 797, startPoint y: 408, endPoint x: 808, endPoint y: 412, distance: 12.1
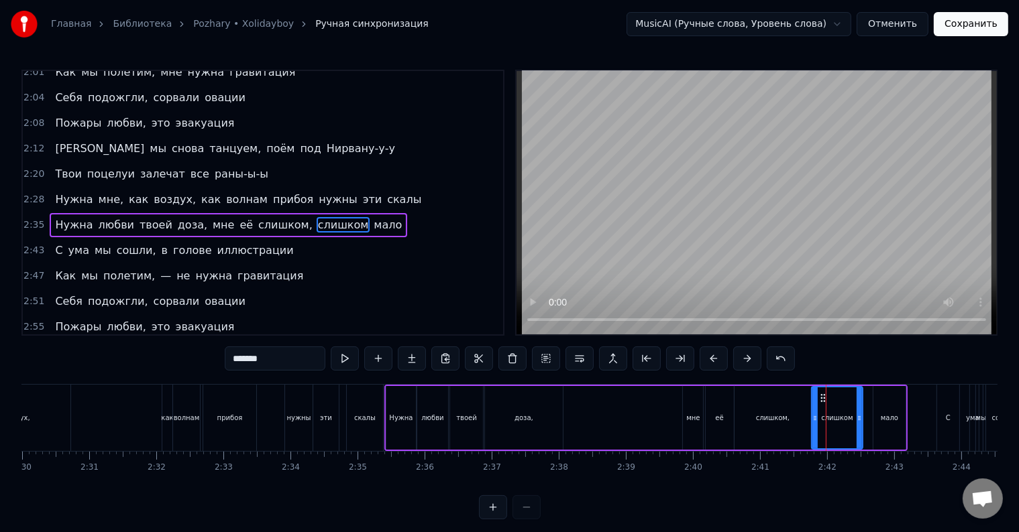
drag, startPoint x: 818, startPoint y: 411, endPoint x: 811, endPoint y: 413, distance: 7.6
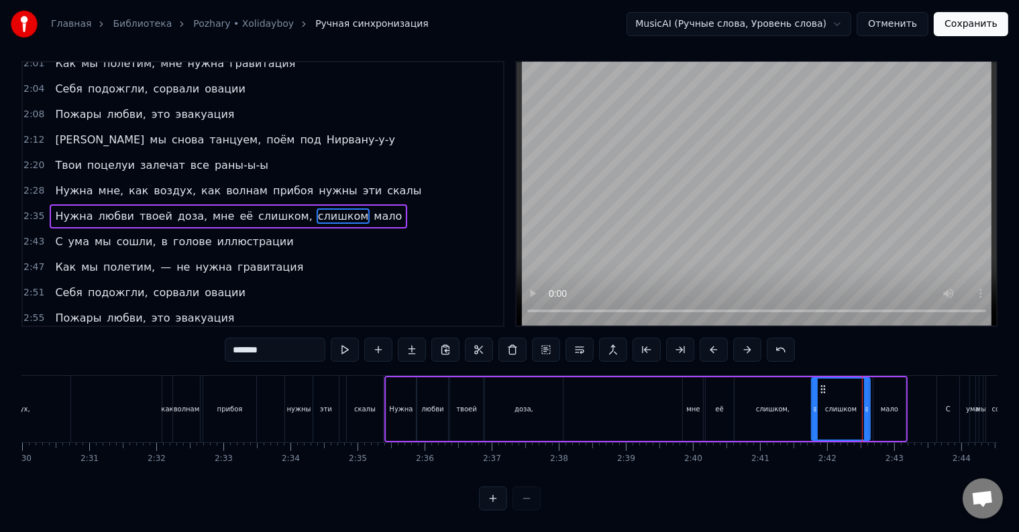
drag, startPoint x: 859, startPoint y: 407, endPoint x: 866, endPoint y: 409, distance: 7.0
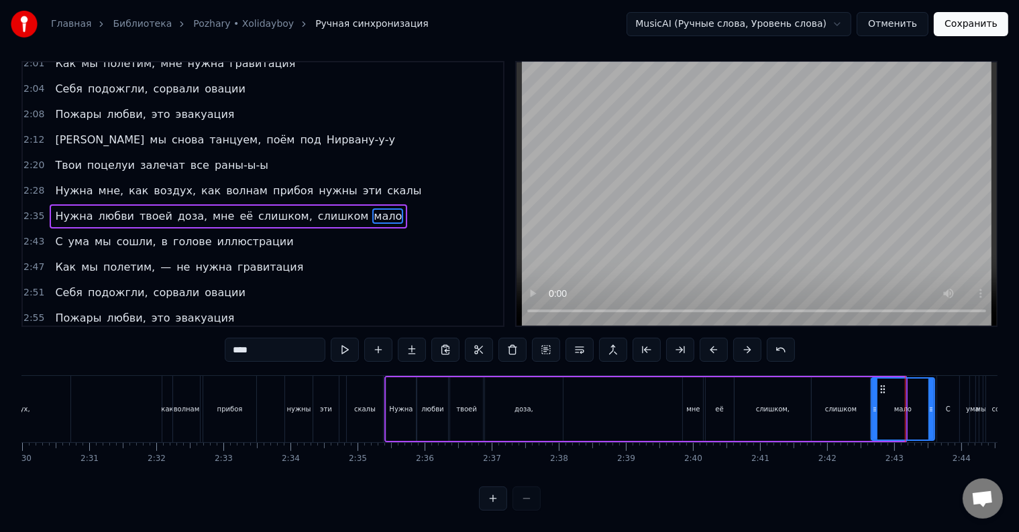
drag, startPoint x: 901, startPoint y: 410, endPoint x: 929, endPoint y: 410, distance: 28.8
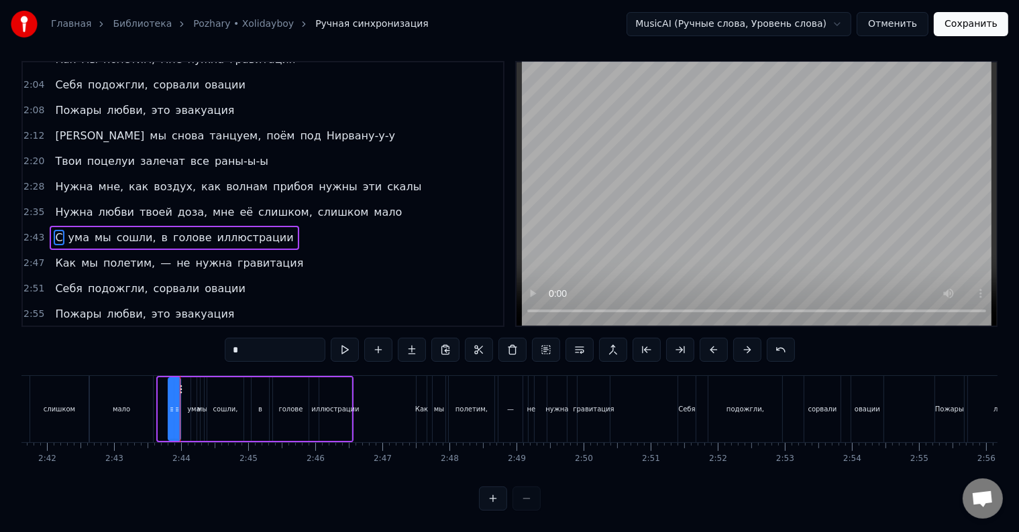
drag, startPoint x: 160, startPoint y: 406, endPoint x: 171, endPoint y: 410, distance: 11.7
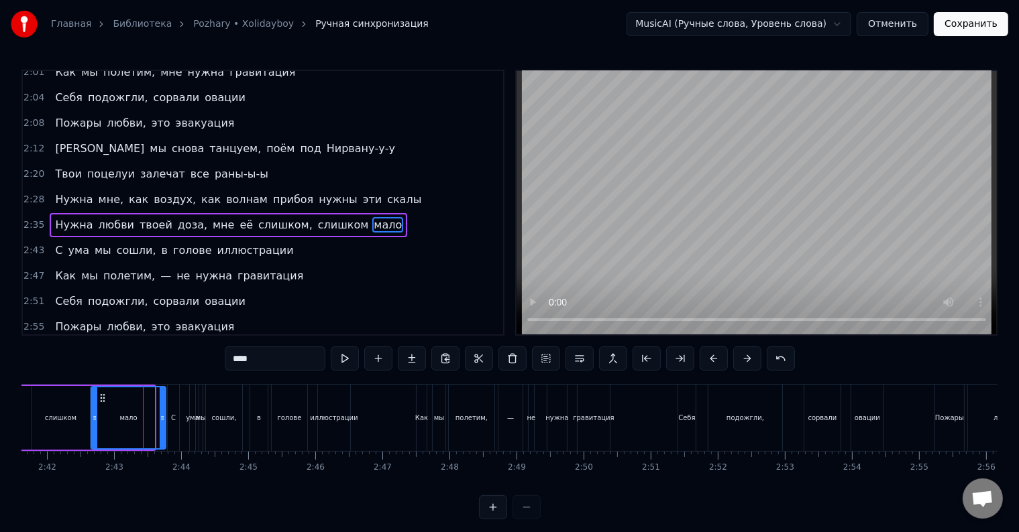
drag, startPoint x: 152, startPoint y: 420, endPoint x: 164, endPoint y: 421, distance: 11.4
type input "*"
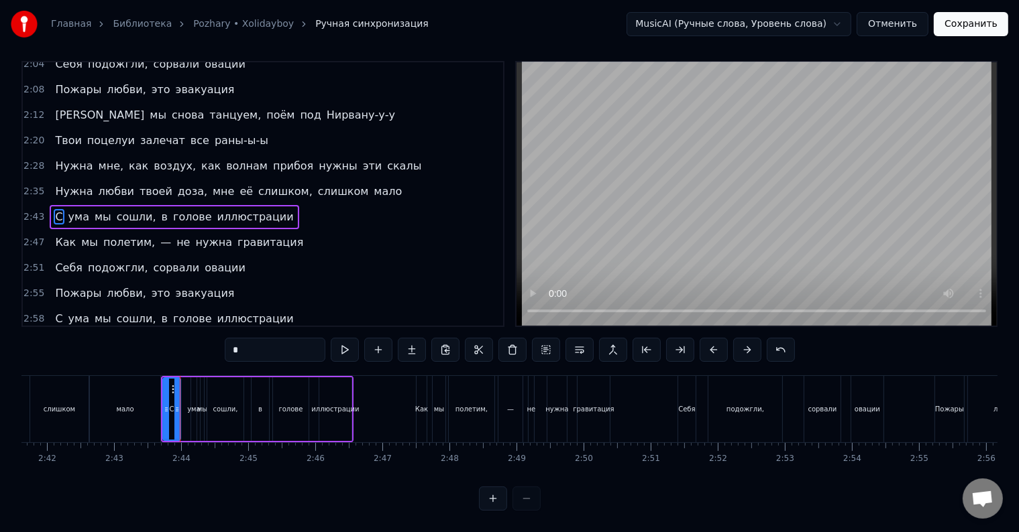
type input "****"
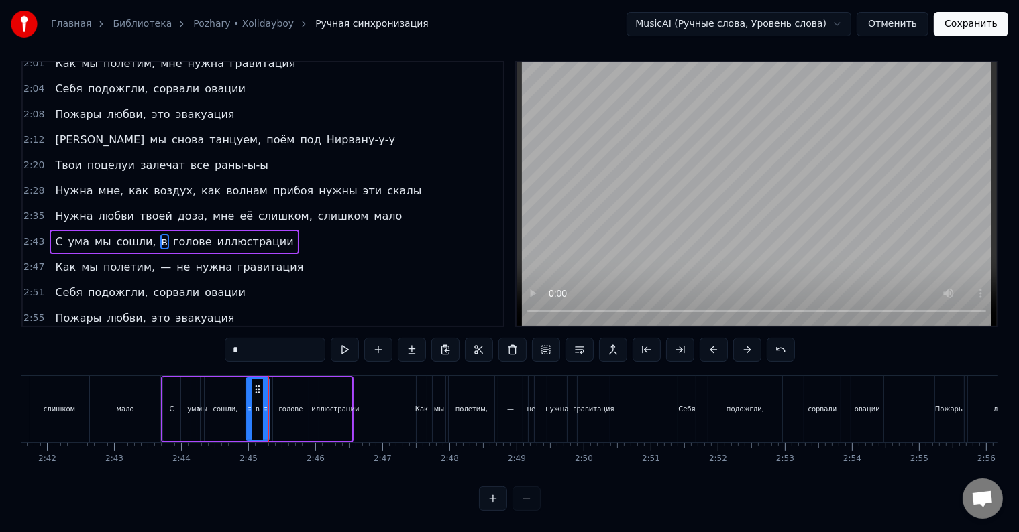
drag, startPoint x: 252, startPoint y: 412, endPoint x: 245, endPoint y: 413, distance: 7.4
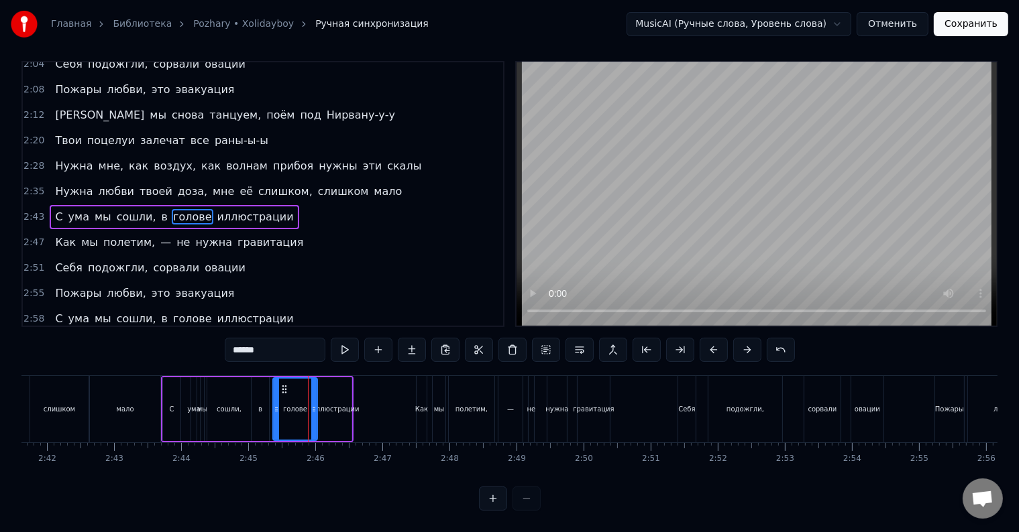
drag, startPoint x: 304, startPoint y: 409, endPoint x: 312, endPoint y: 410, distance: 8.8
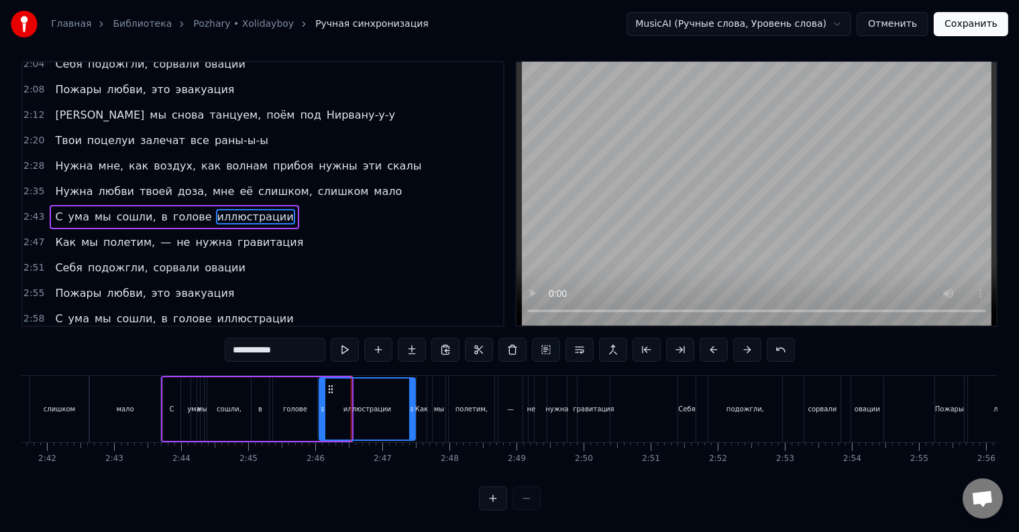
drag, startPoint x: 346, startPoint y: 408, endPoint x: 410, endPoint y: 408, distance: 63.7
type input "****"
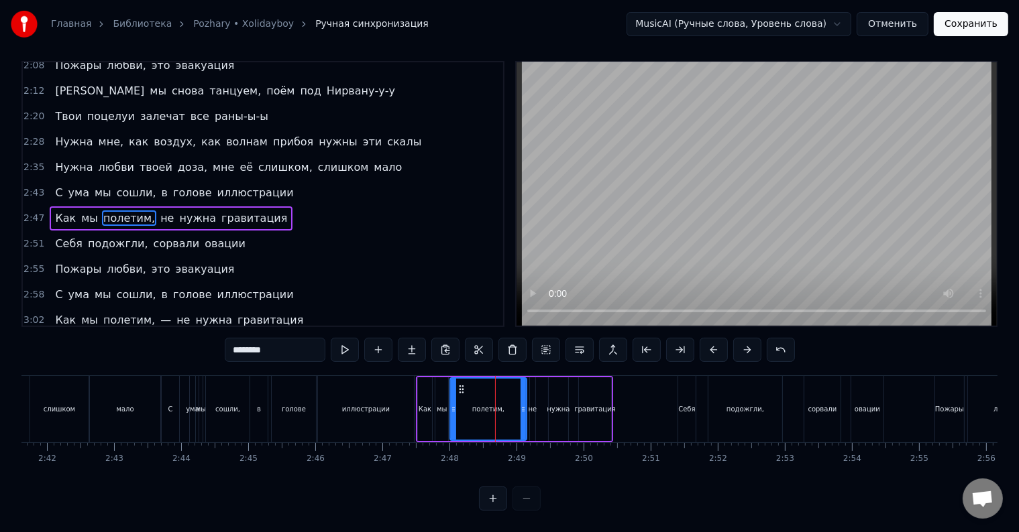
drag, startPoint x: 492, startPoint y: 403, endPoint x: 522, endPoint y: 405, distance: 30.9
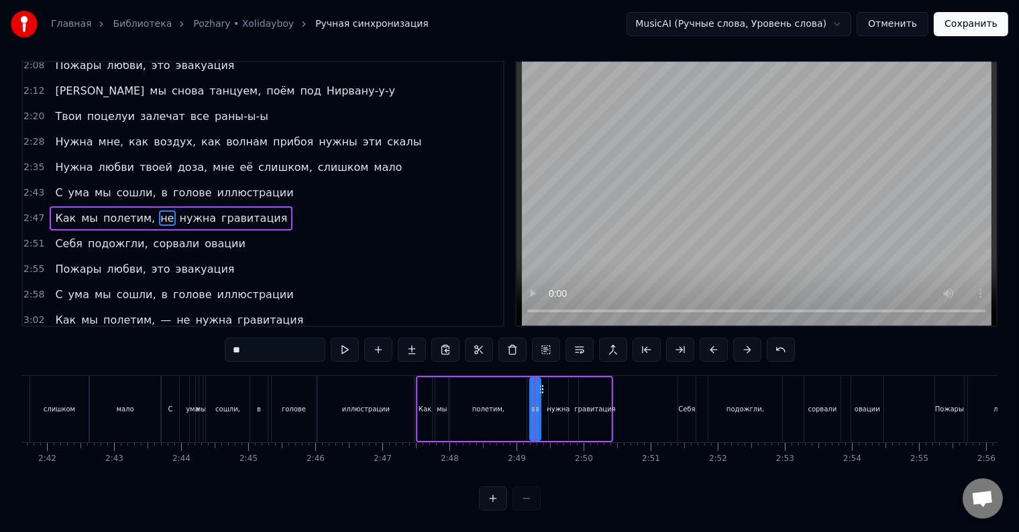
drag, startPoint x: 532, startPoint y: 410, endPoint x: 539, endPoint y: 410, distance: 6.7
drag, startPoint x: 563, startPoint y: 408, endPoint x: 571, endPoint y: 411, distance: 8.7
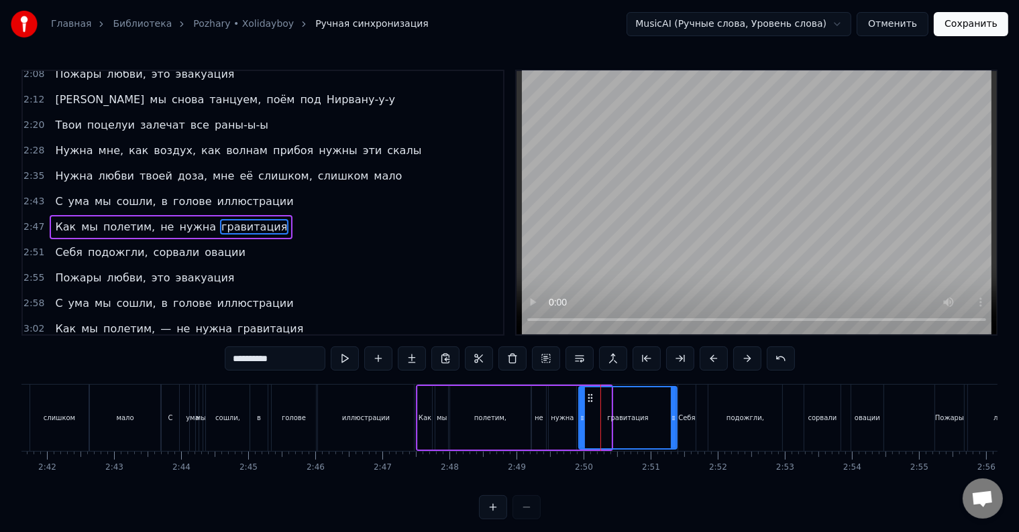
drag, startPoint x: 606, startPoint y: 422, endPoint x: 672, endPoint y: 421, distance: 66.4
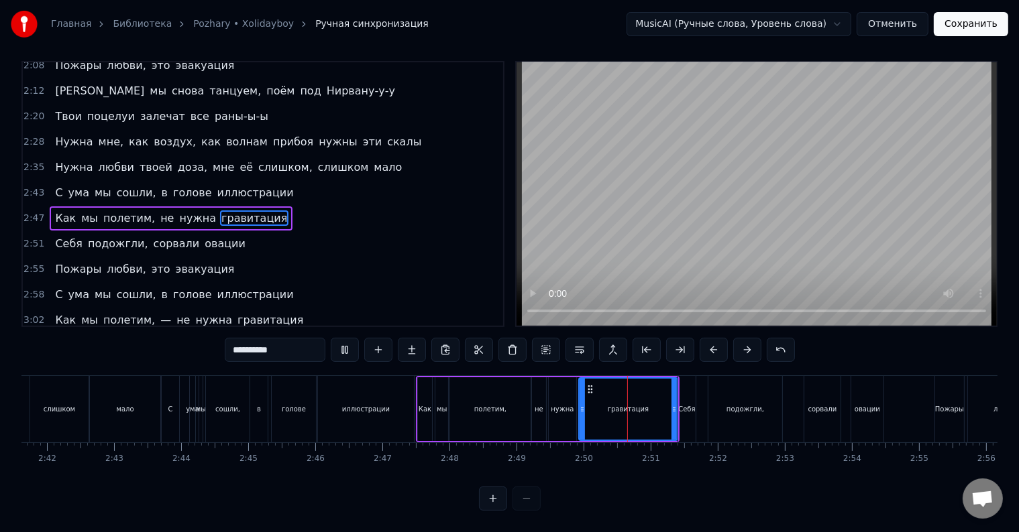
type input "******"
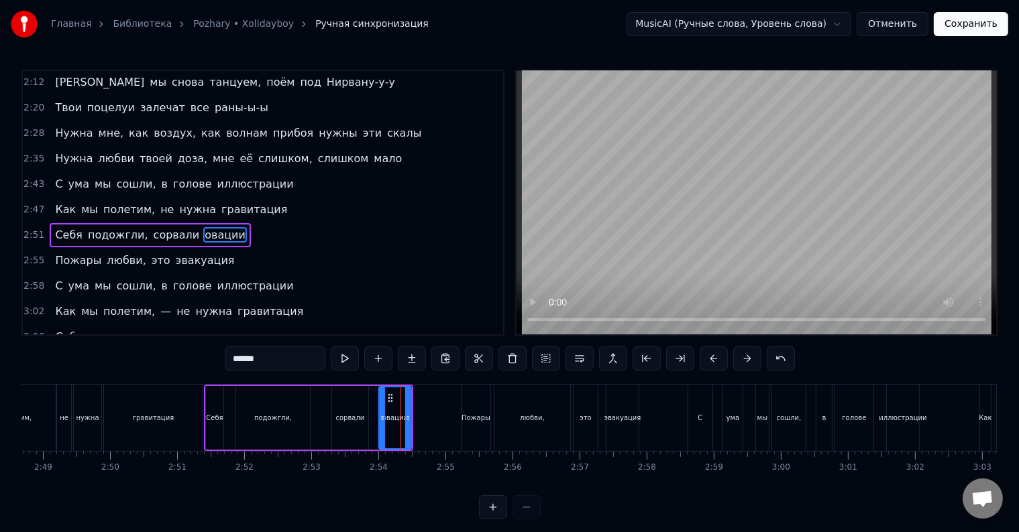
scroll to position [620, 0]
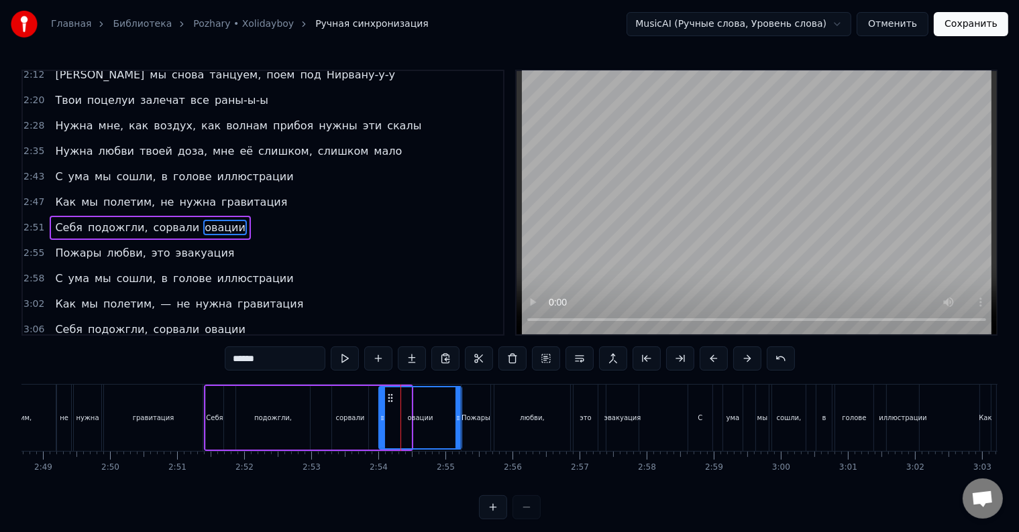
drag, startPoint x: 408, startPoint y: 414, endPoint x: 459, endPoint y: 415, distance: 50.3
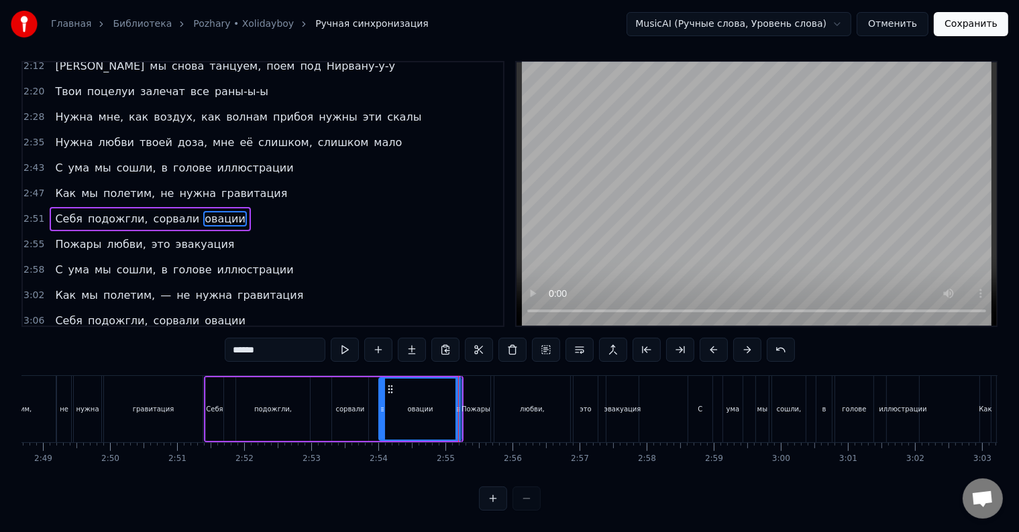
scroll to position [20, 0]
type input "**********"
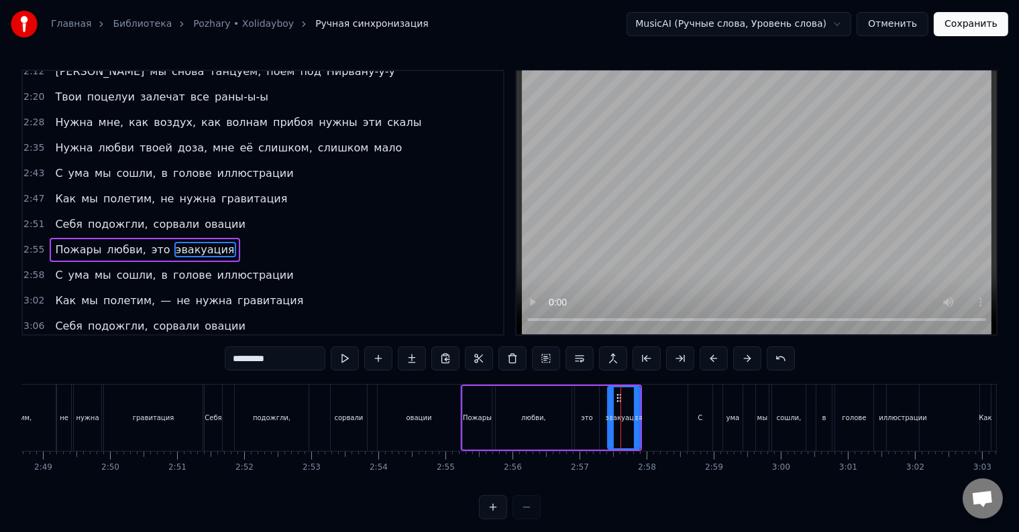
scroll to position [624, 0]
type input "***"
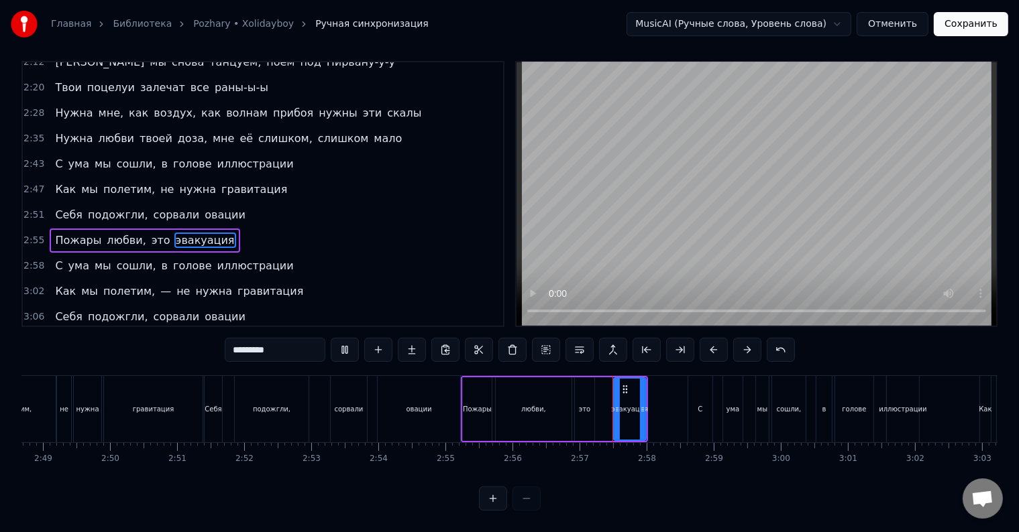
scroll to position [20, 0]
drag, startPoint x: 617, startPoint y: 410, endPoint x: 602, endPoint y: 413, distance: 15.0
drag, startPoint x: 640, startPoint y: 412, endPoint x: 680, endPoint y: 412, distance: 39.6
type input "*"
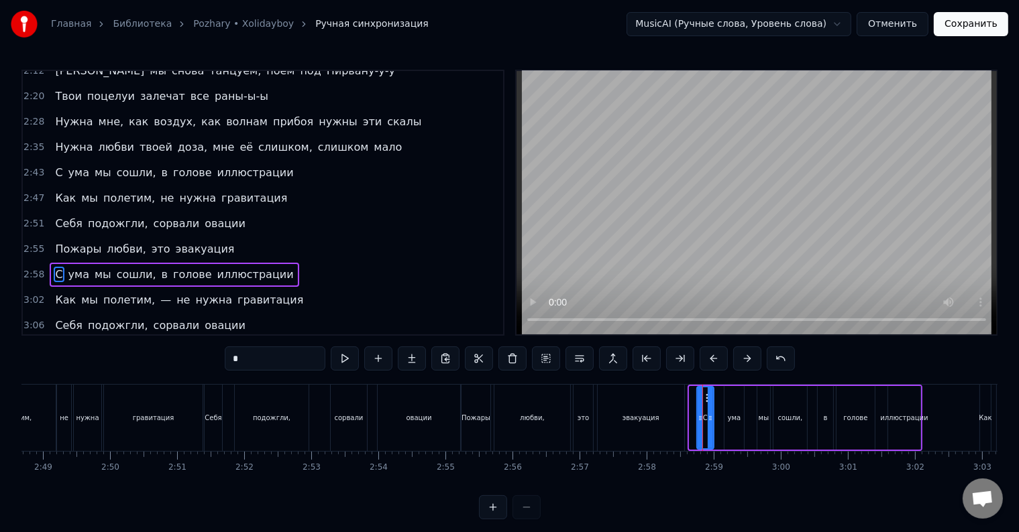
drag, startPoint x: 692, startPoint y: 404, endPoint x: 700, endPoint y: 406, distance: 8.2
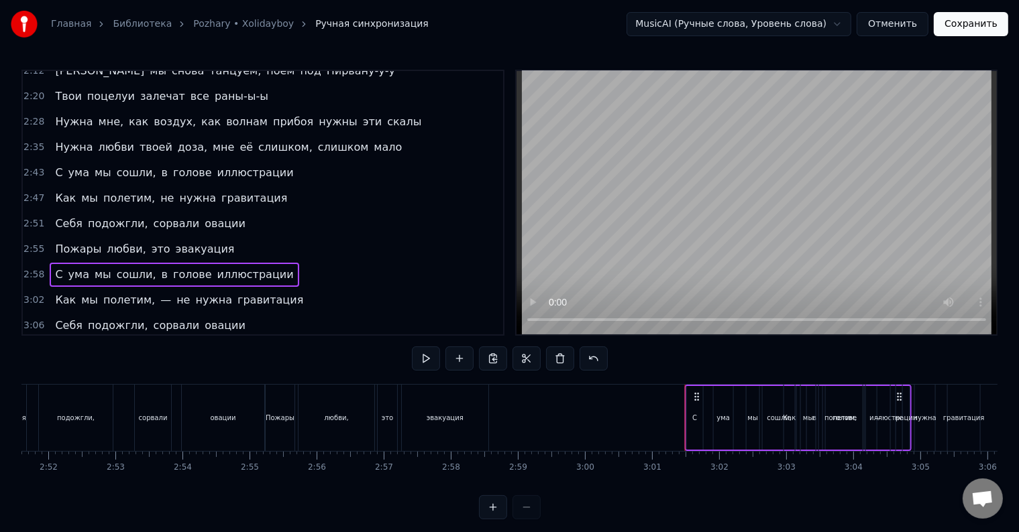
scroll to position [0, 11521]
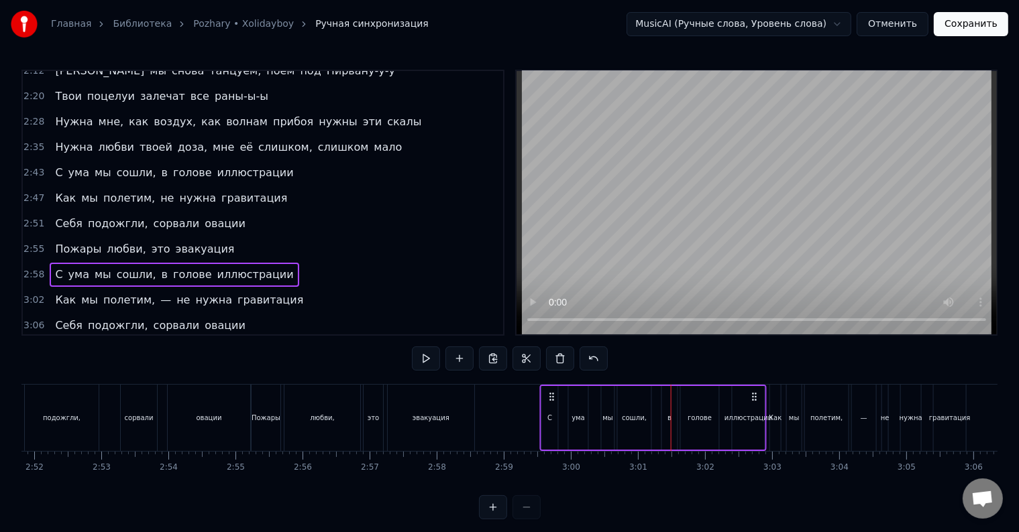
drag, startPoint x: 909, startPoint y: 394, endPoint x: 754, endPoint y: 397, distance: 155.6
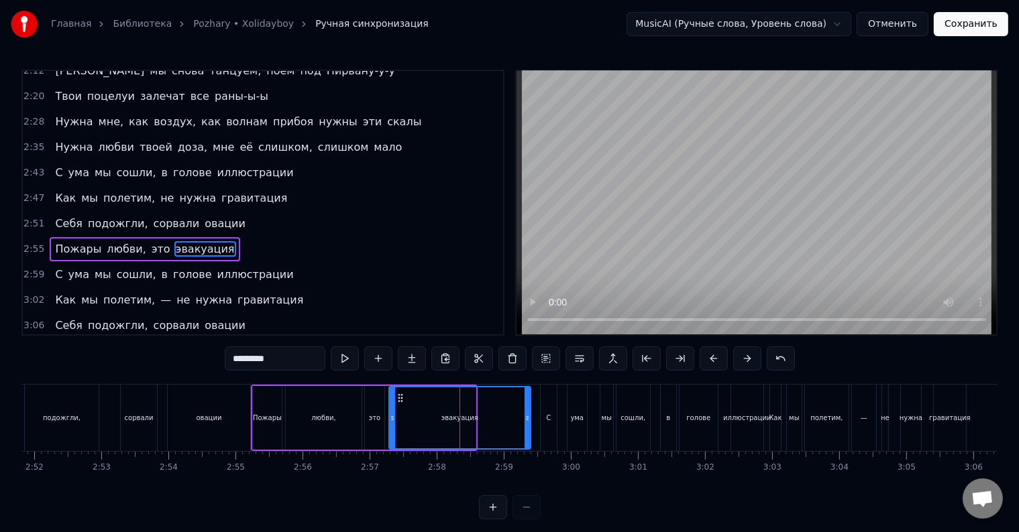
drag, startPoint x: 473, startPoint y: 420, endPoint x: 524, endPoint y: 418, distance: 51.0
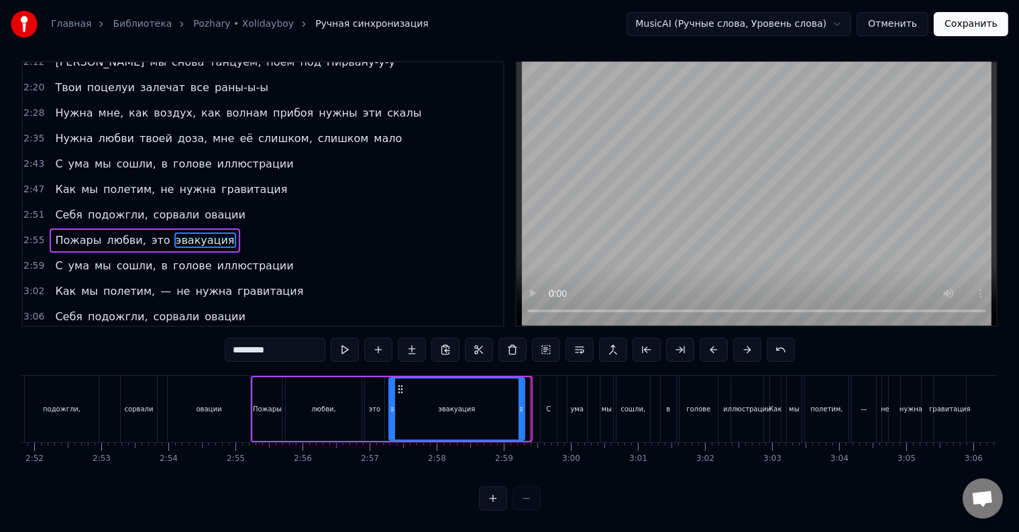
scroll to position [0, 0]
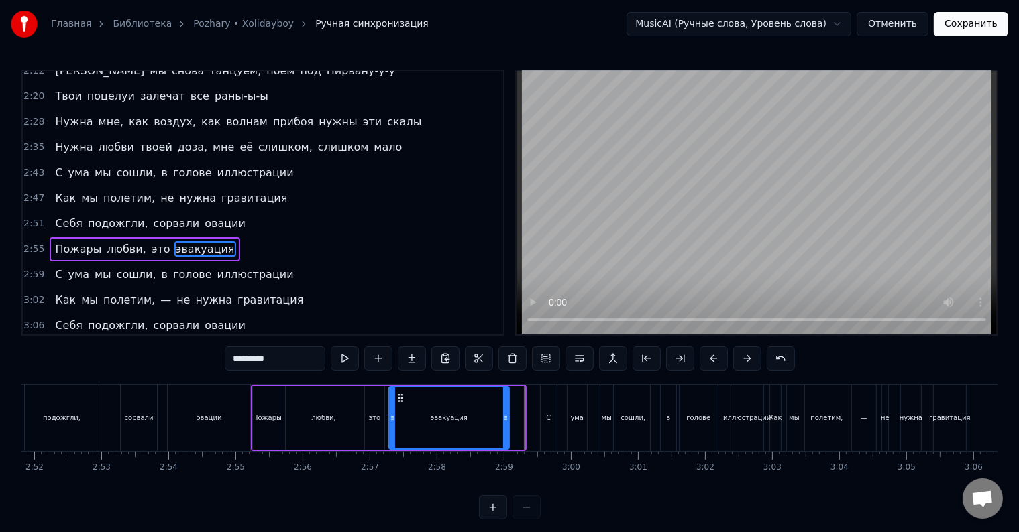
drag, startPoint x: 520, startPoint y: 429, endPoint x: 505, endPoint y: 429, distance: 15.4
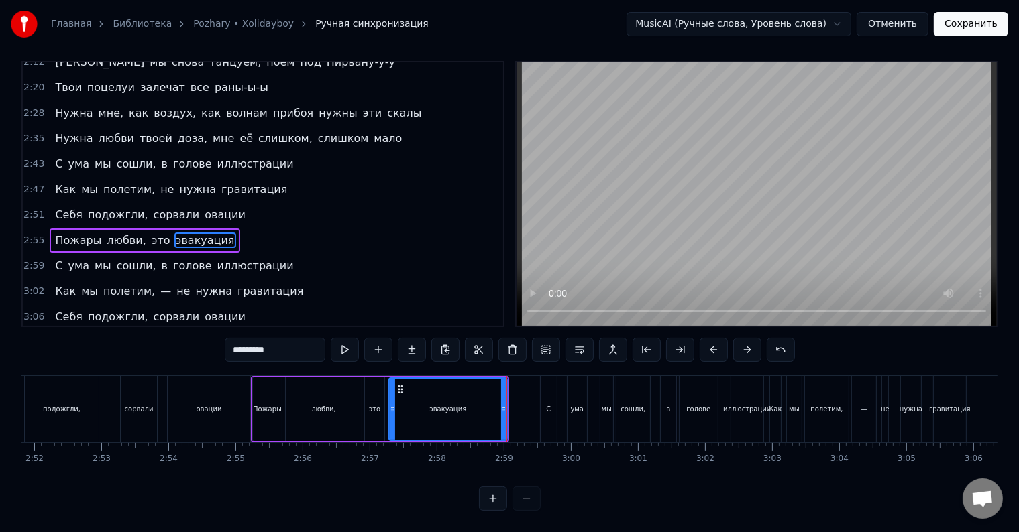
type input "*"
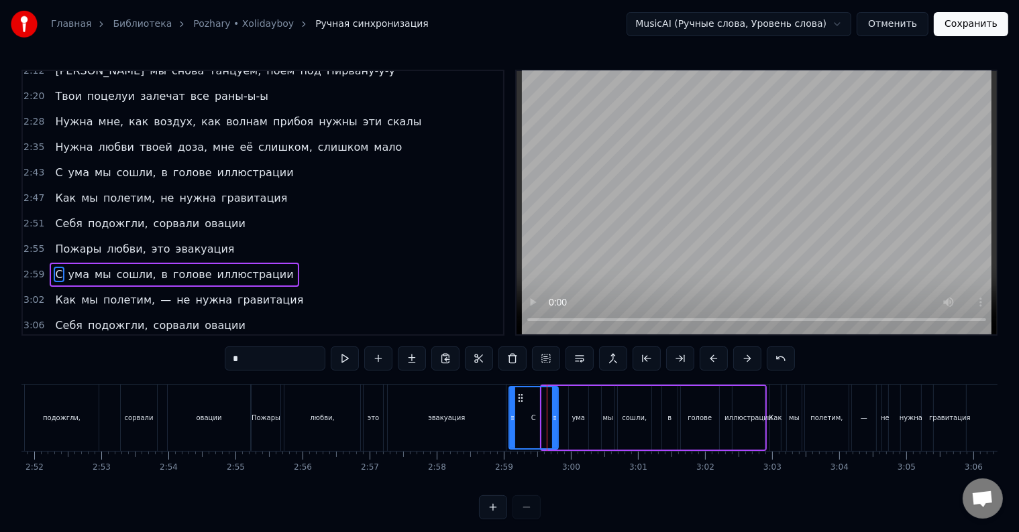
drag, startPoint x: 542, startPoint y: 419, endPoint x: 509, endPoint y: 420, distance: 32.9
drag, startPoint x: 554, startPoint y: 420, endPoint x: 520, endPoint y: 423, distance: 33.6
drag, startPoint x: 579, startPoint y: 398, endPoint x: 536, endPoint y: 405, distance: 42.9
drag, startPoint x: 614, startPoint y: 397, endPoint x: 559, endPoint y: 408, distance: 56.0
type input "******"
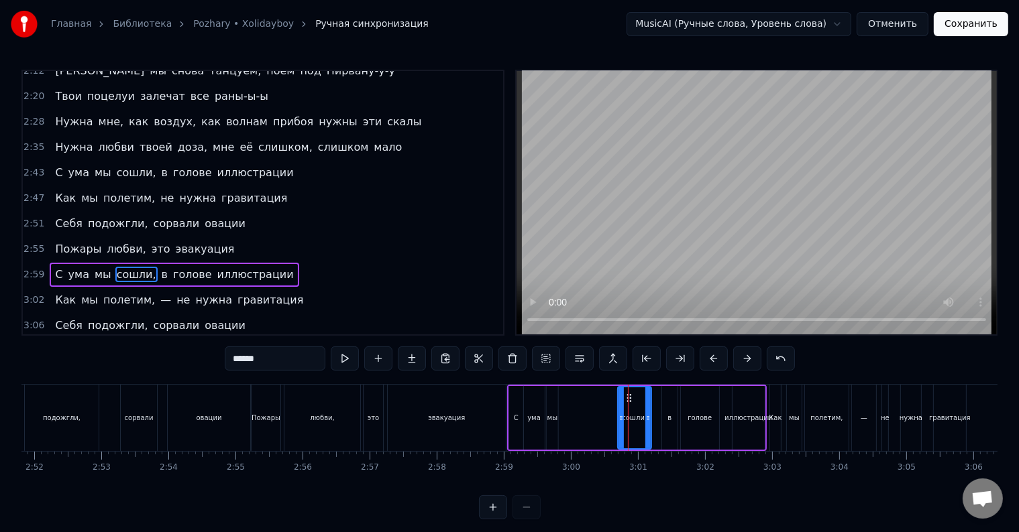
drag, startPoint x: 625, startPoint y: 397, endPoint x: 579, endPoint y: 402, distance: 45.9
drag, startPoint x: 625, startPoint y: 402, endPoint x: 593, endPoint y: 402, distance: 32.2
drag, startPoint x: 628, startPoint y: 397, endPoint x: 610, endPoint y: 400, distance: 17.6
drag, startPoint x: 642, startPoint y: 398, endPoint x: 622, endPoint y: 400, distance: 20.3
drag, startPoint x: 618, startPoint y: 404, endPoint x: 563, endPoint y: 406, distance: 55.7
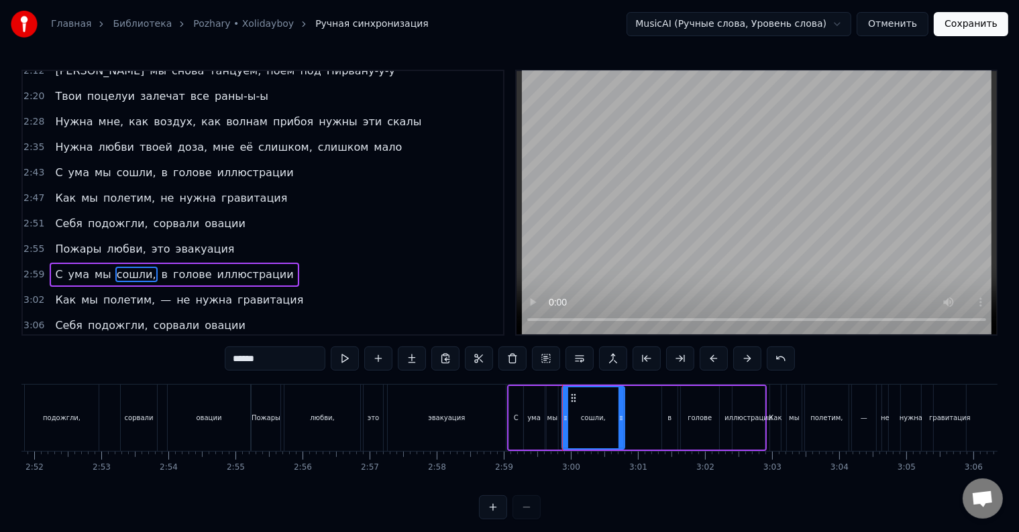
drag, startPoint x: 646, startPoint y: 413, endPoint x: 618, endPoint y: 414, distance: 28.9
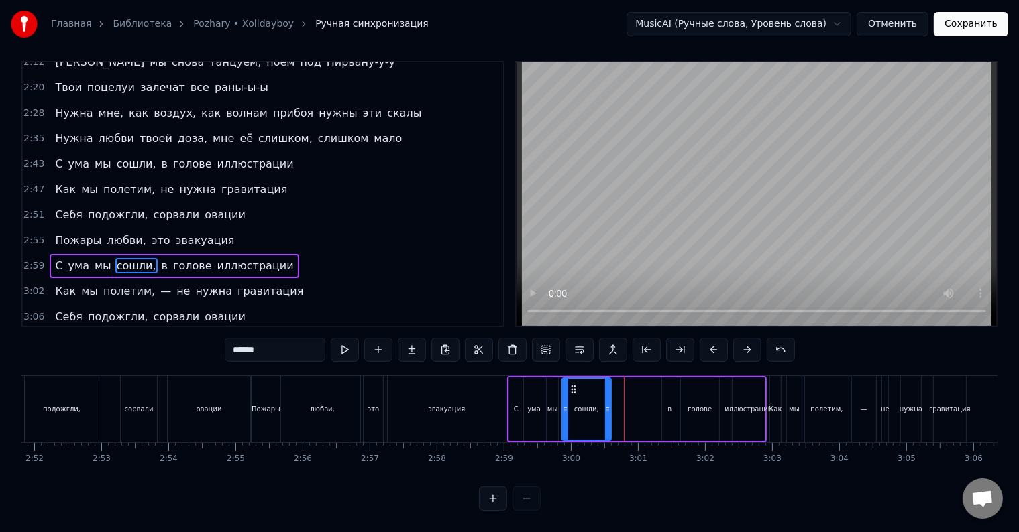
drag, startPoint x: 620, startPoint y: 413, endPoint x: 607, endPoint y: 414, distance: 13.4
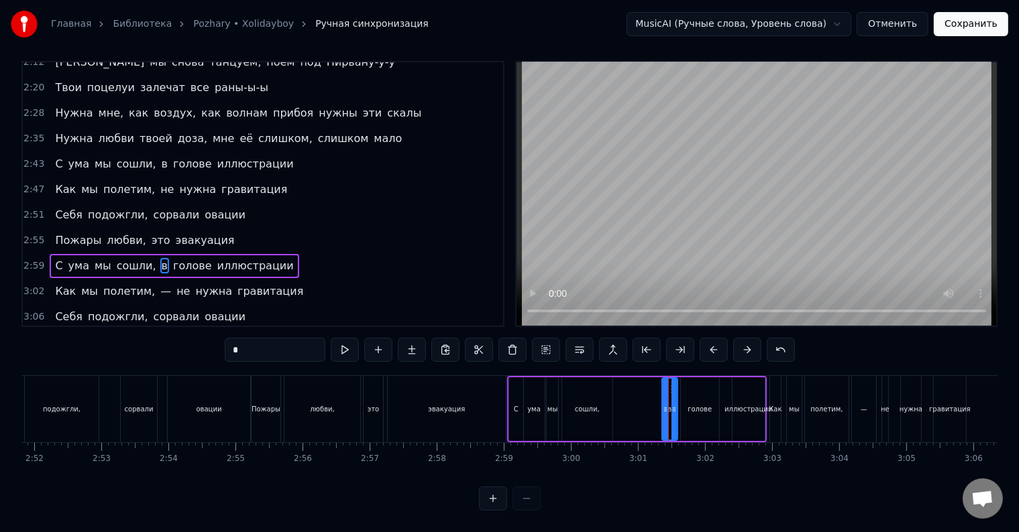
scroll to position [0, 0]
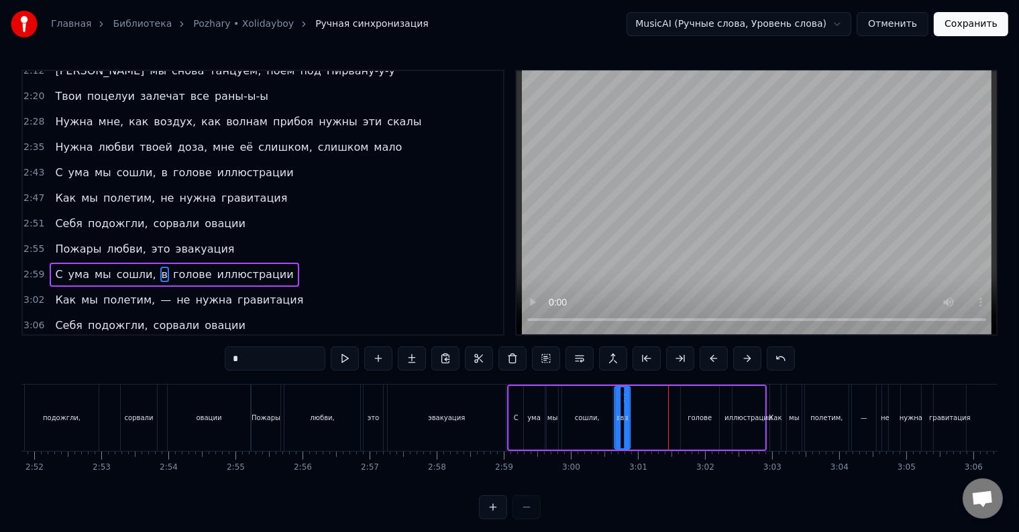
drag, startPoint x: 670, startPoint y: 394, endPoint x: 622, endPoint y: 398, distance: 47.7
type input "******"
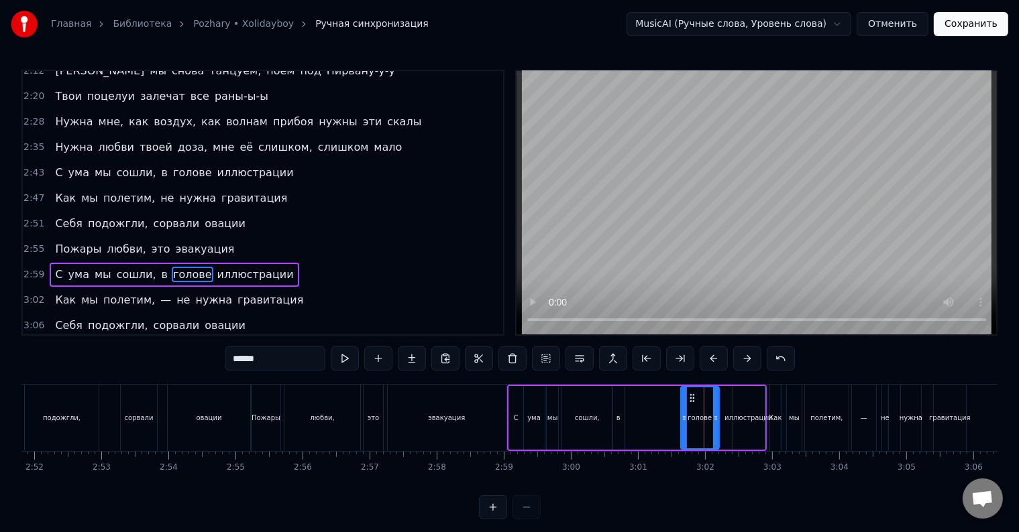
drag, startPoint x: 692, startPoint y: 396, endPoint x: 659, endPoint y: 401, distance: 33.2
drag, startPoint x: 693, startPoint y: 396, endPoint x: 673, endPoint y: 400, distance: 20.5
drag, startPoint x: 684, startPoint y: 416, endPoint x: 633, endPoint y: 418, distance: 51.0
drag, startPoint x: 713, startPoint y: 414, endPoint x: 669, endPoint y: 417, distance: 44.3
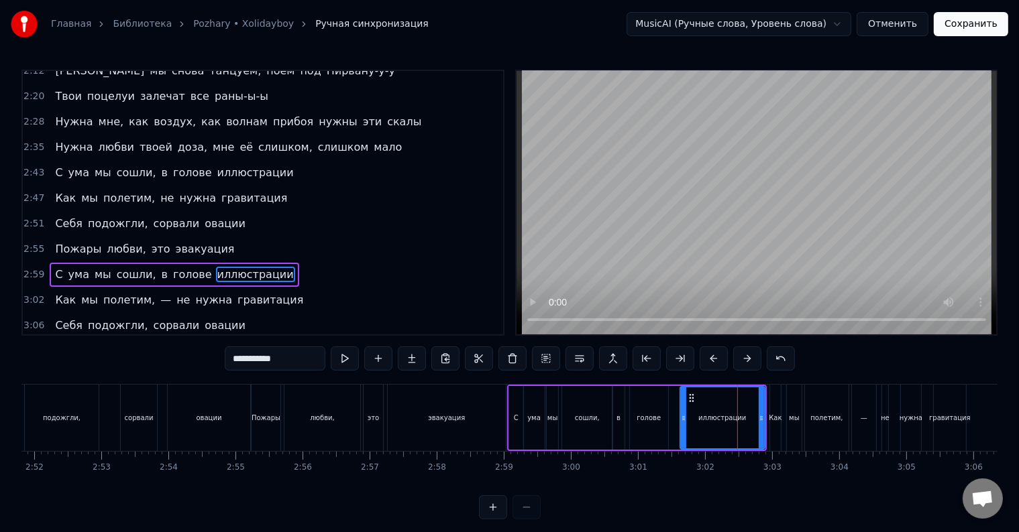
drag, startPoint x: 733, startPoint y: 411, endPoint x: 681, endPoint y: 417, distance: 52.7
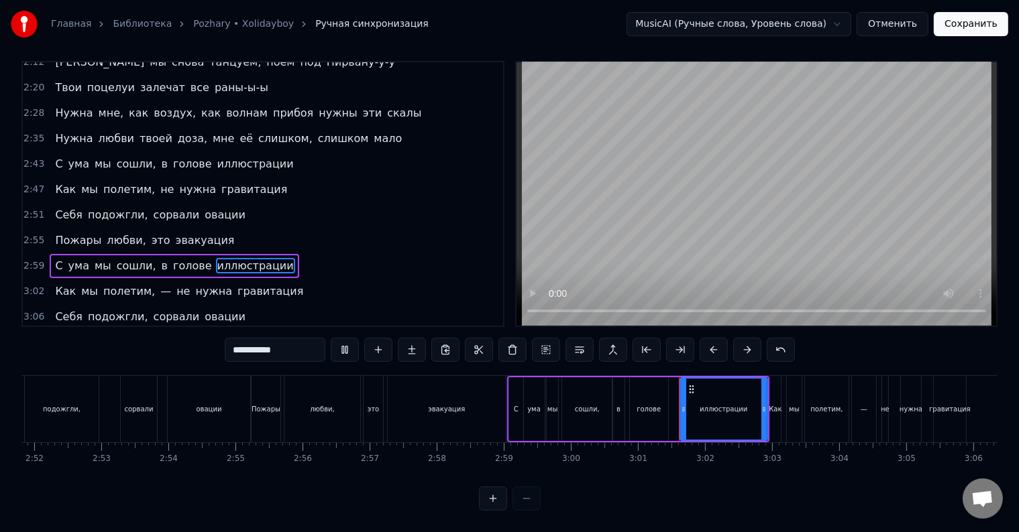
scroll to position [20, 0]
type input "*********"
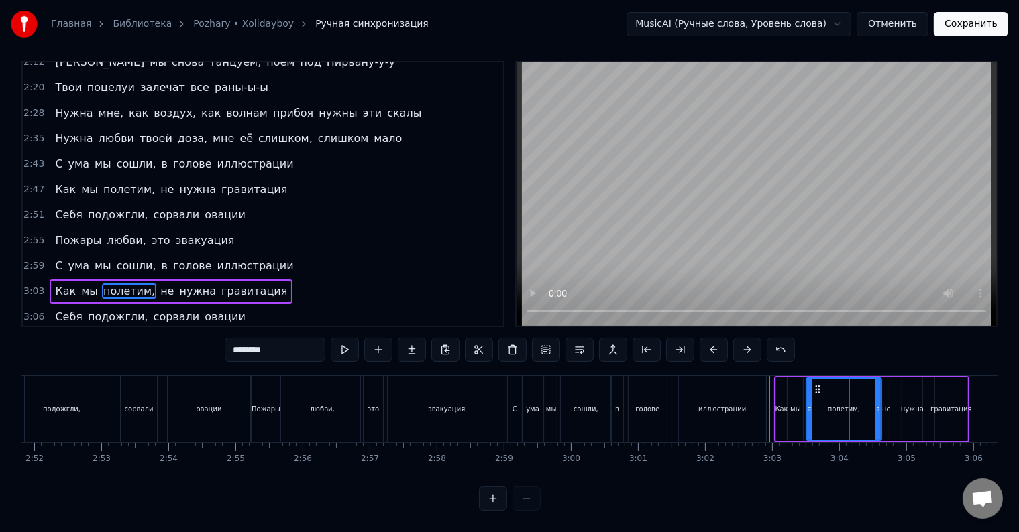
drag, startPoint x: 846, startPoint y: 414, endPoint x: 877, endPoint y: 416, distance: 31.6
type input "**"
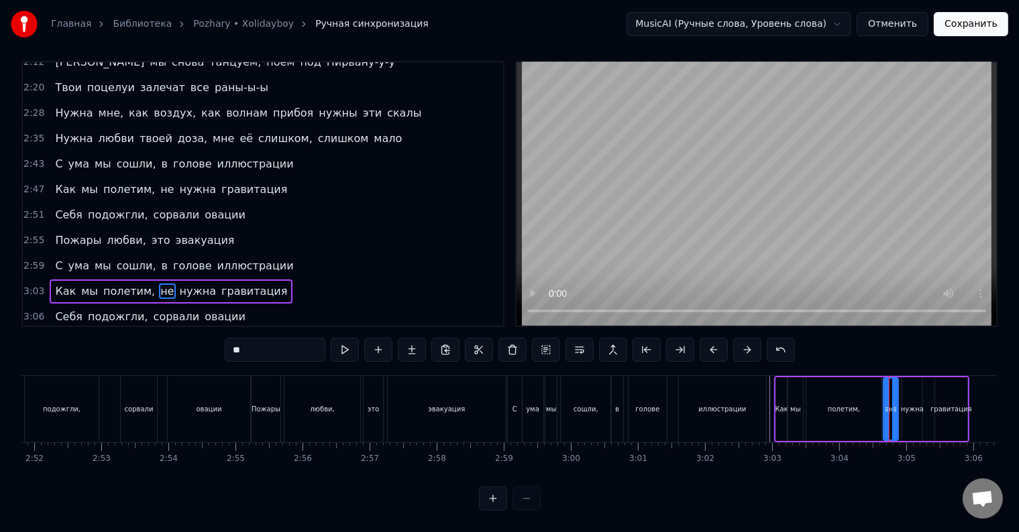
drag, startPoint x: 887, startPoint y: 412, endPoint x: 896, endPoint y: 414, distance: 8.9
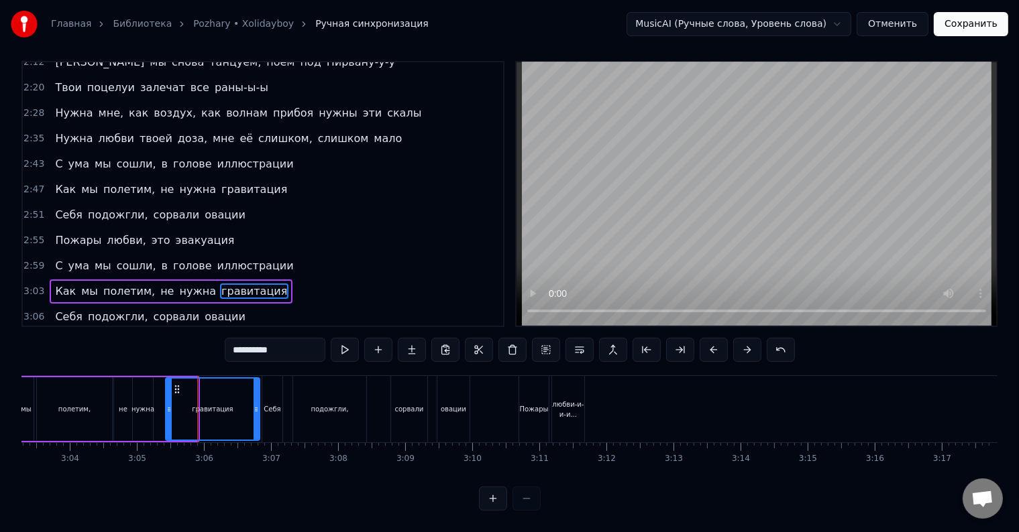
drag, startPoint x: 209, startPoint y: 404, endPoint x: 256, endPoint y: 402, distance: 47.6
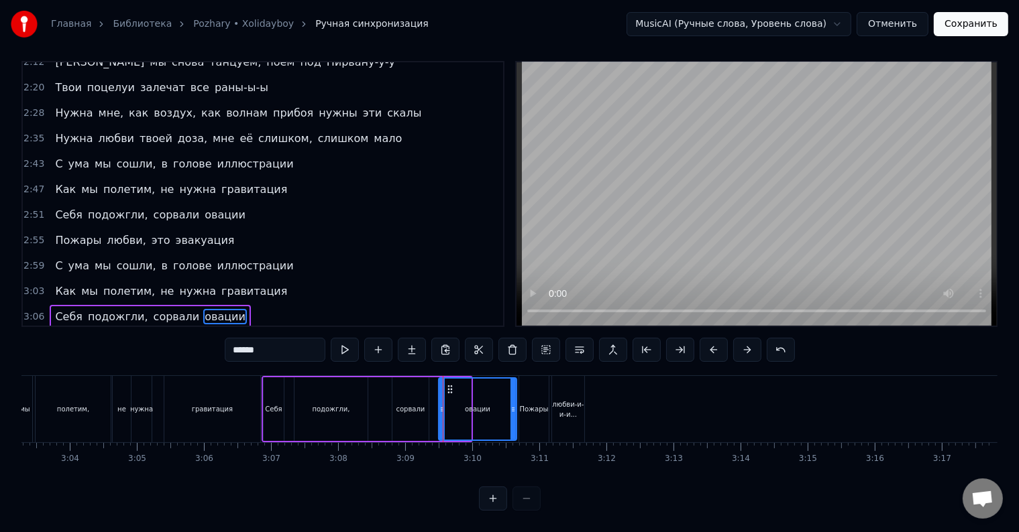
drag, startPoint x: 469, startPoint y: 412, endPoint x: 515, endPoint y: 410, distance: 45.6
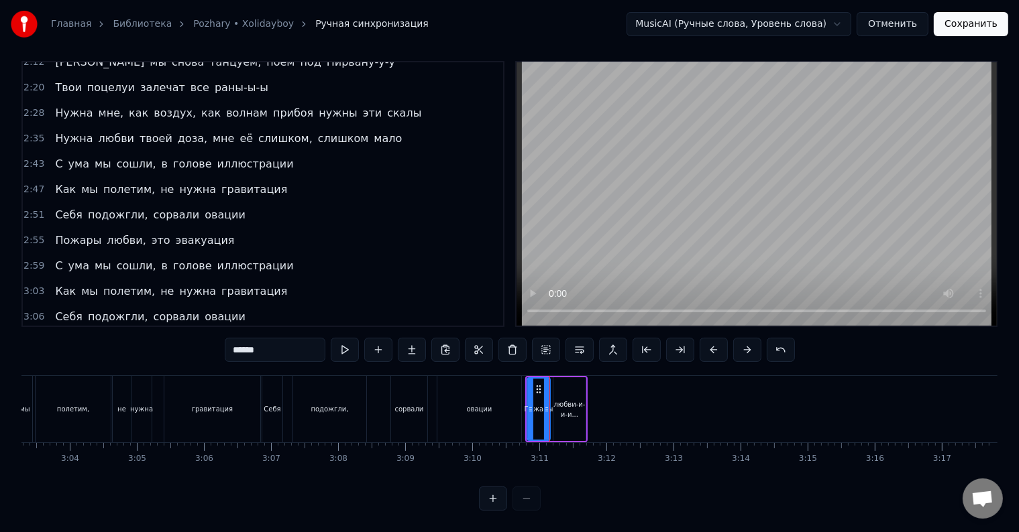
type input "**********"
drag, startPoint x: 565, startPoint y: 375, endPoint x: 580, endPoint y: 375, distance: 14.8
drag, startPoint x: 563, startPoint y: 376, endPoint x: 577, endPoint y: 381, distance: 15.1
drag, startPoint x: 547, startPoint y: 400, endPoint x: 559, endPoint y: 400, distance: 12.7
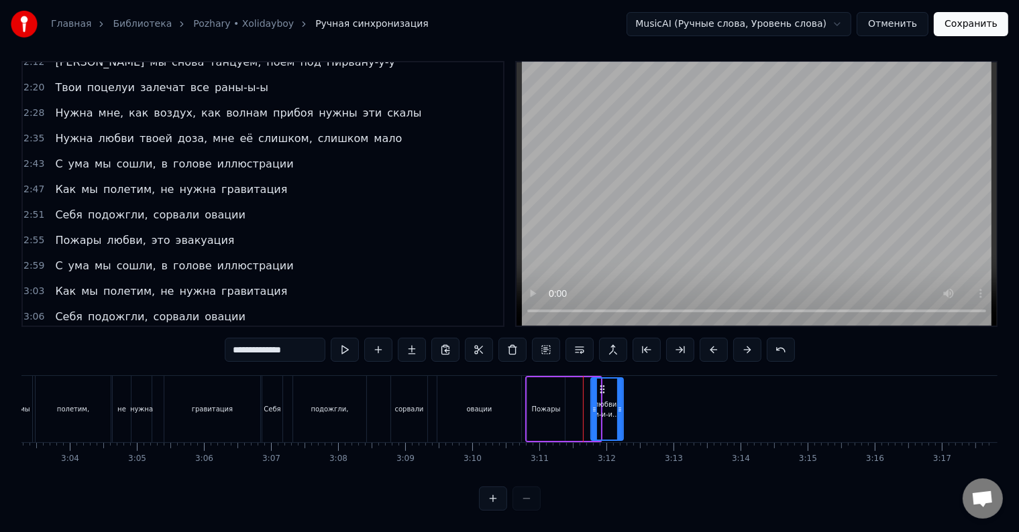
drag, startPoint x: 577, startPoint y: 378, endPoint x: 587, endPoint y: 384, distance: 12.3
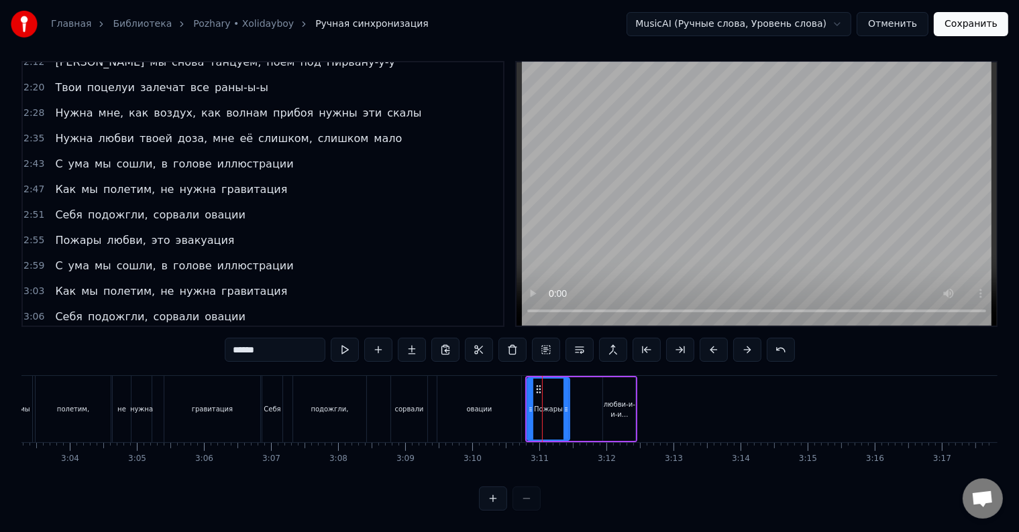
drag, startPoint x: 543, startPoint y: 396, endPoint x: 565, endPoint y: 398, distance: 22.2
drag, startPoint x: 613, startPoint y: 377, endPoint x: 579, endPoint y: 382, distance: 33.9
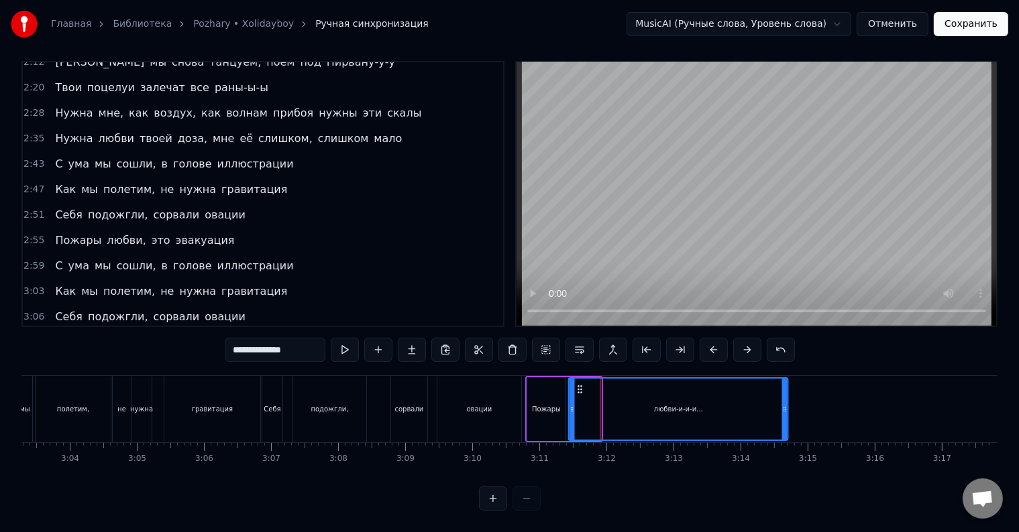
drag, startPoint x: 598, startPoint y: 394, endPoint x: 785, endPoint y: 397, distance: 187.1
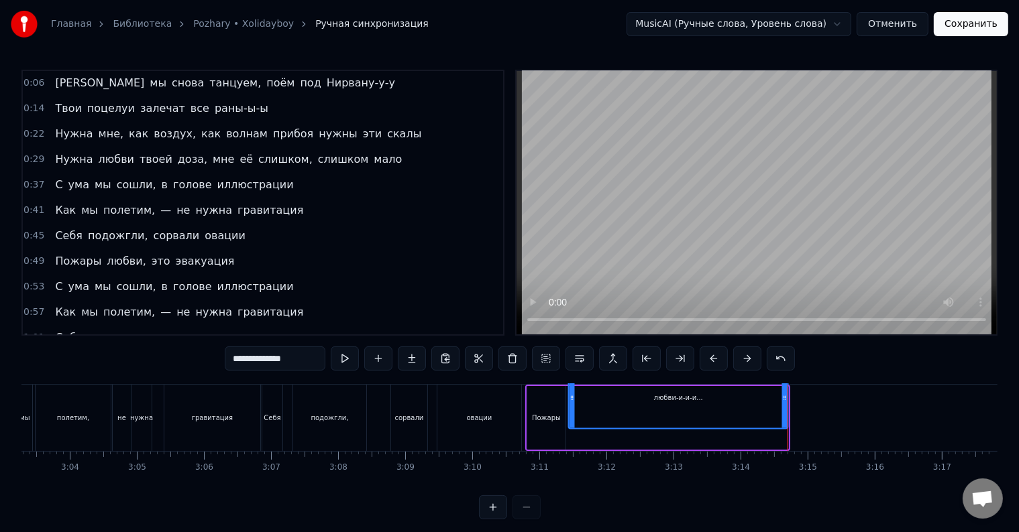
scroll to position [0, 0]
type input "********"
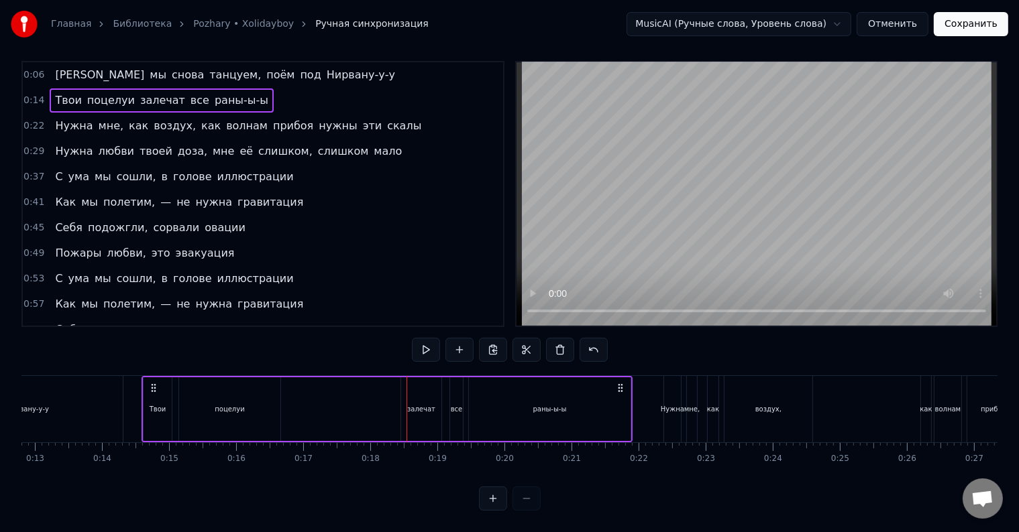
scroll to position [20, 0]
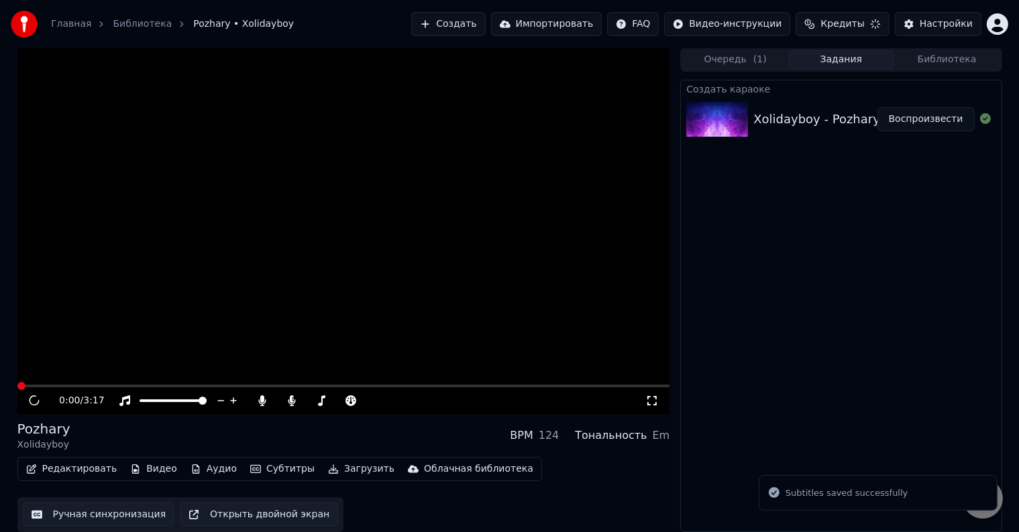
scroll to position [1, 0]
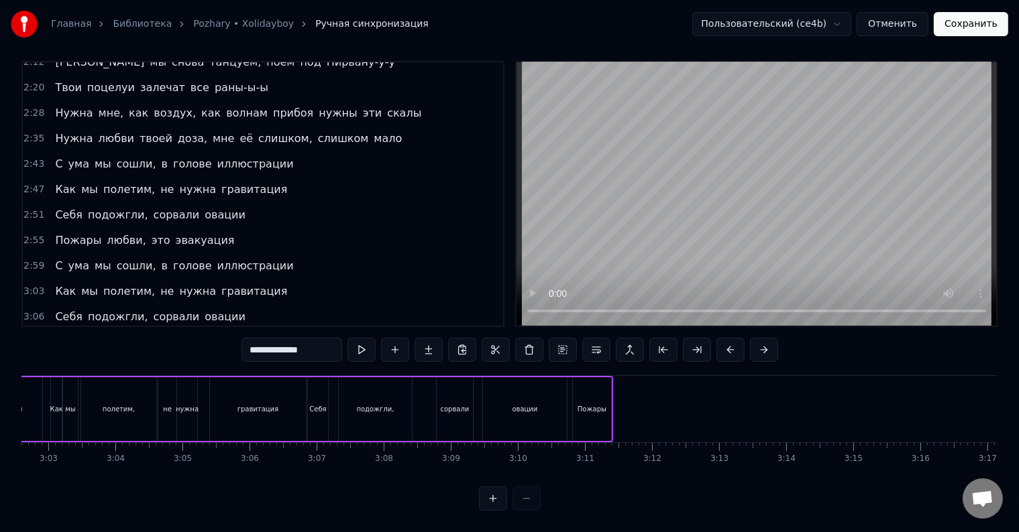
scroll to position [0, 12290]
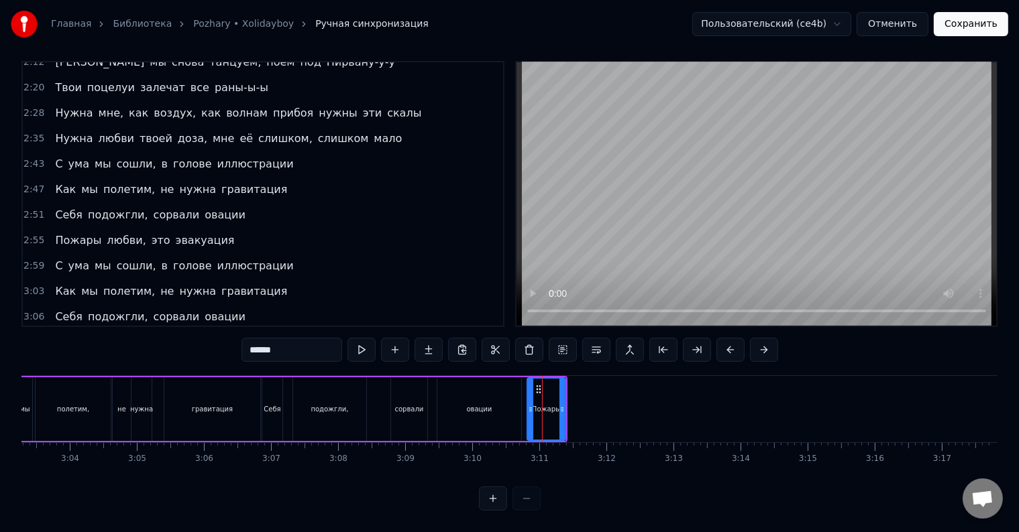
type input "**********"
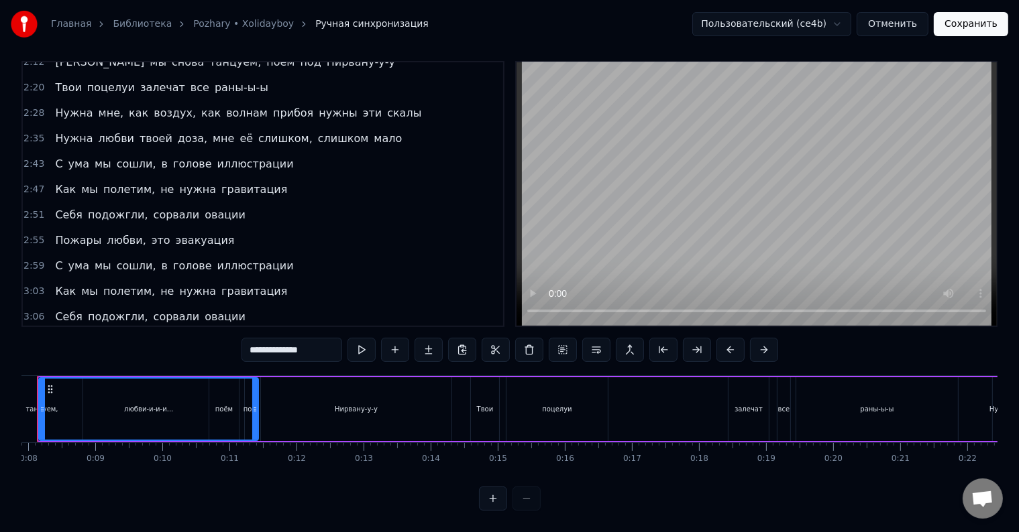
scroll to position [0, 477]
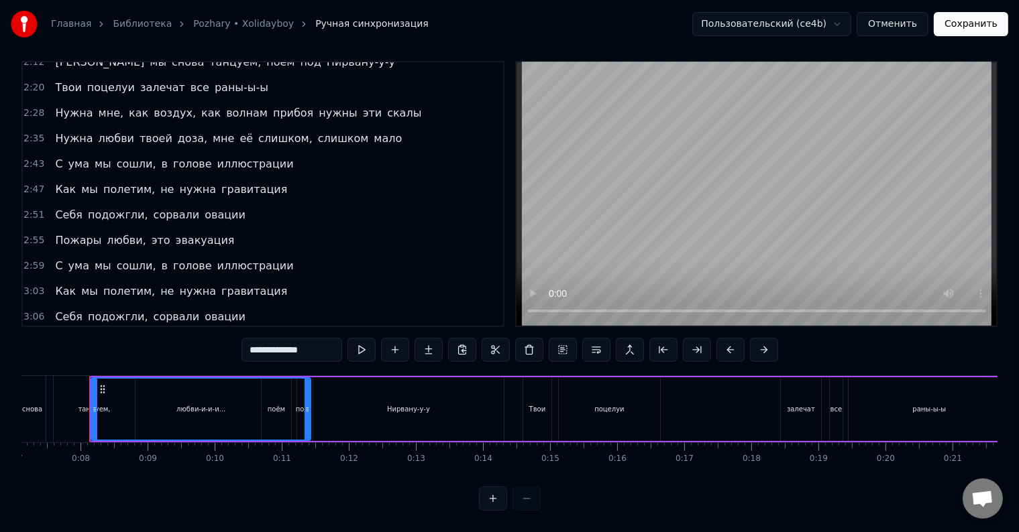
drag, startPoint x: 76, startPoint y: 302, endPoint x: 170, endPoint y: 304, distance: 93.9
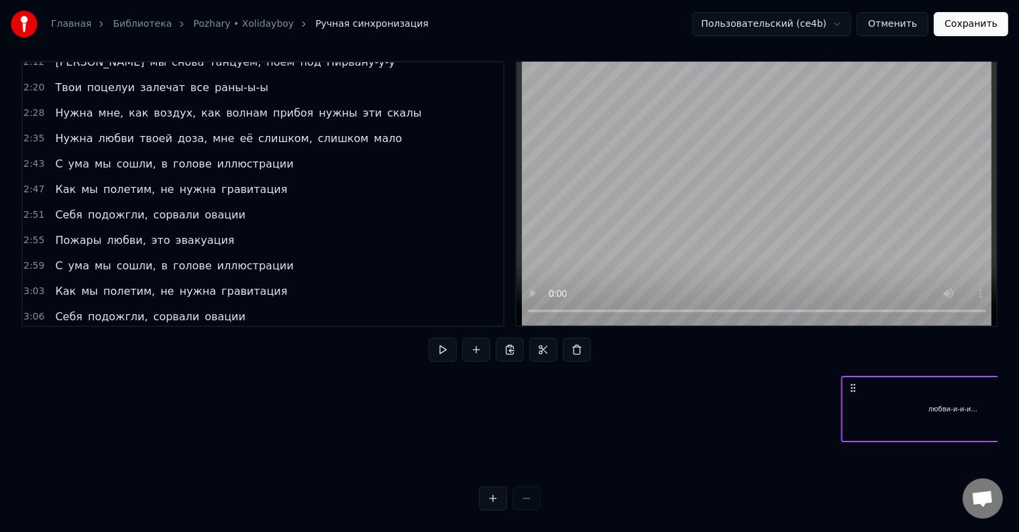
scroll to position [0, 14333]
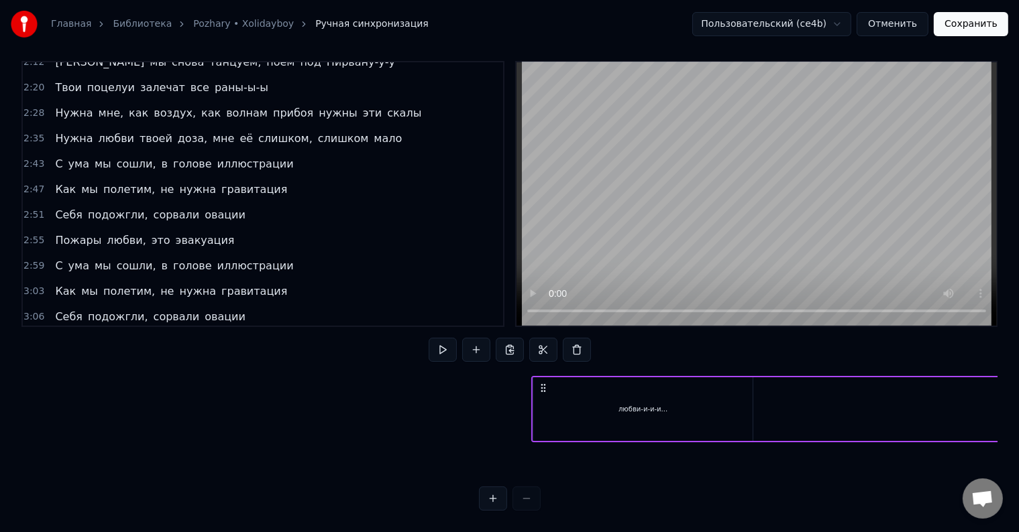
drag, startPoint x: 101, startPoint y: 374, endPoint x: 461, endPoint y: 456, distance: 370.1
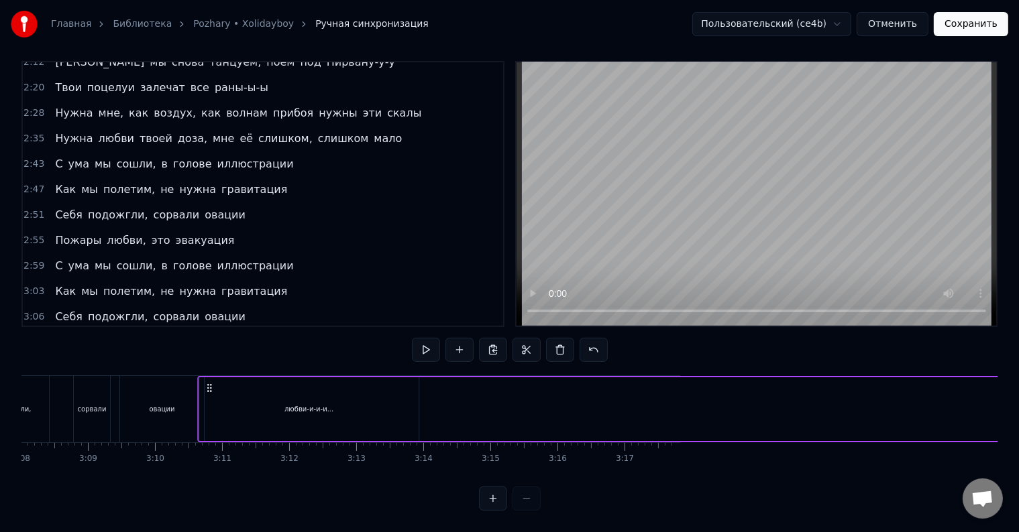
scroll to position [0, 12606]
drag, startPoint x: 654, startPoint y: 378, endPoint x: 220, endPoint y: 424, distance: 437.0
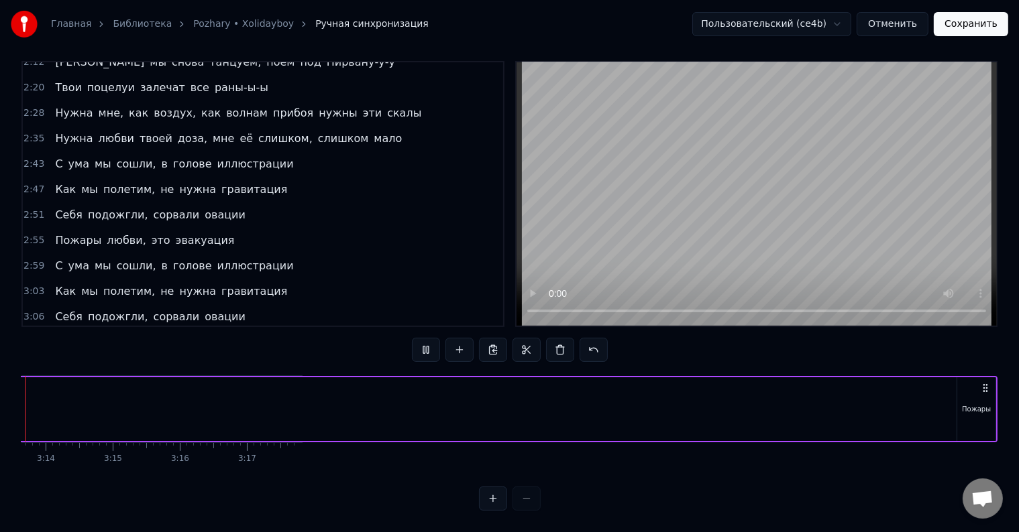
scroll to position [0, 12912]
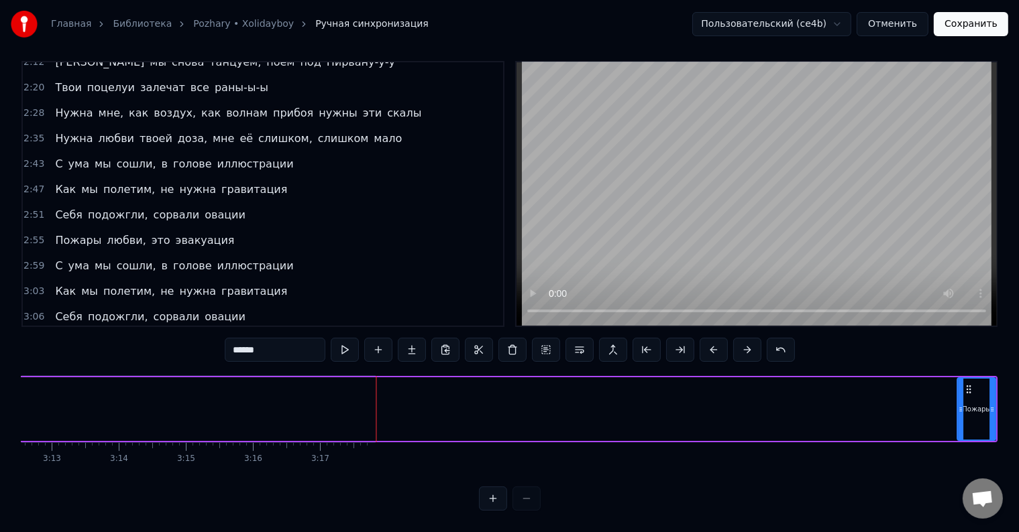
drag, startPoint x: 969, startPoint y: 378, endPoint x: 250, endPoint y: 399, distance: 719.2
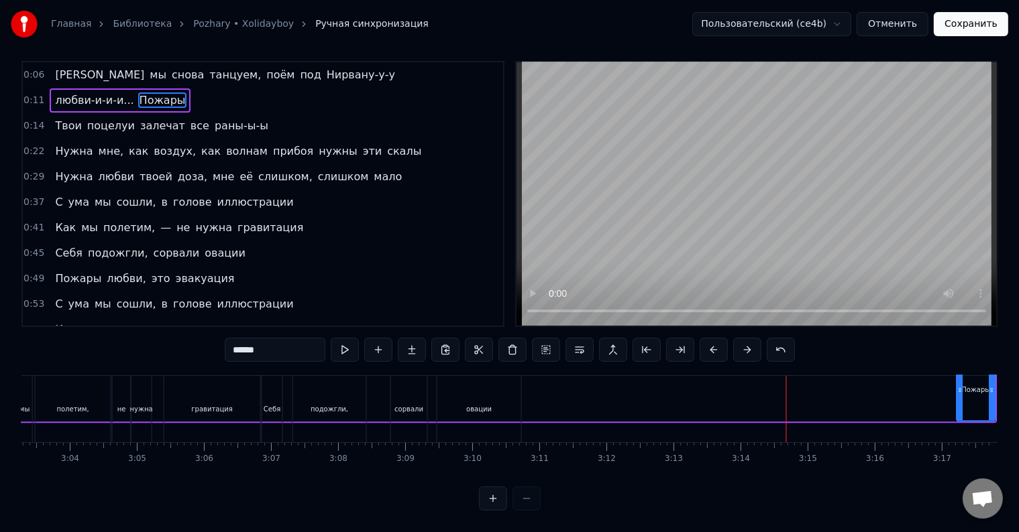
scroll to position [0, 0]
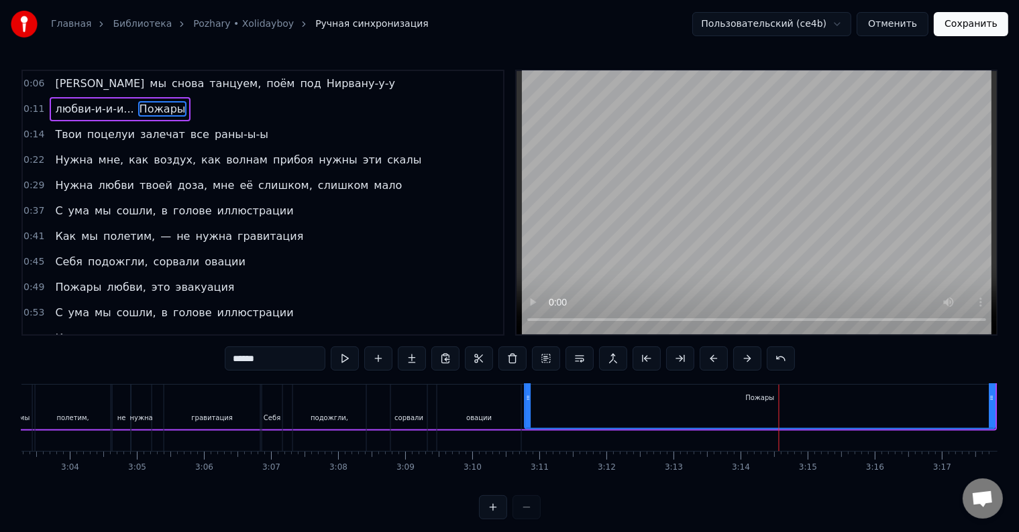
drag, startPoint x: 958, startPoint y: 415, endPoint x: 529, endPoint y: 422, distance: 428.6
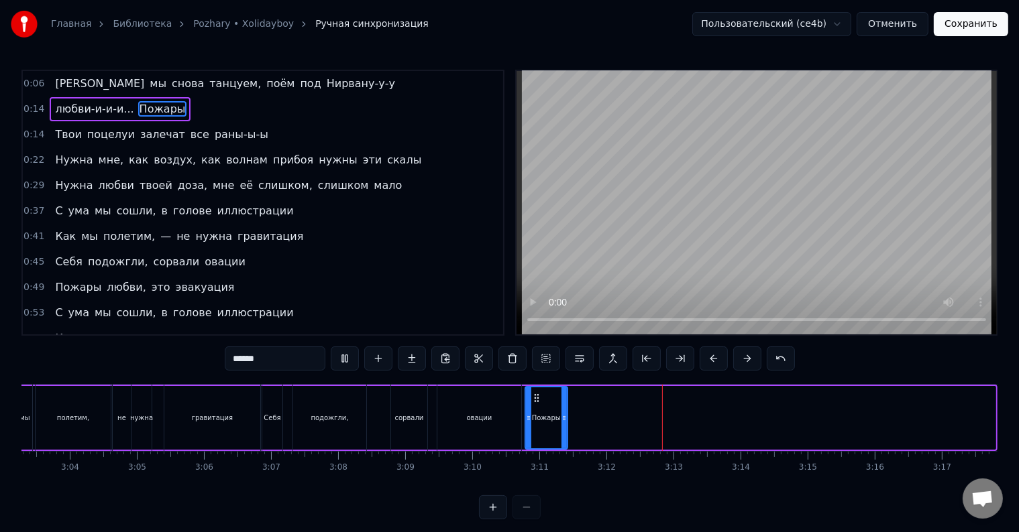
drag, startPoint x: 992, startPoint y: 420, endPoint x: 565, endPoint y: 430, distance: 427.9
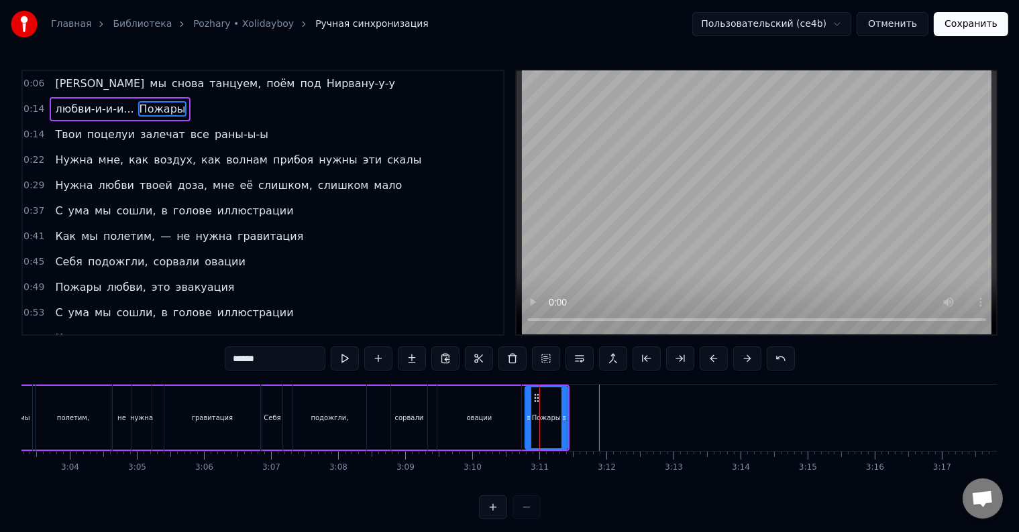
type input "**********"
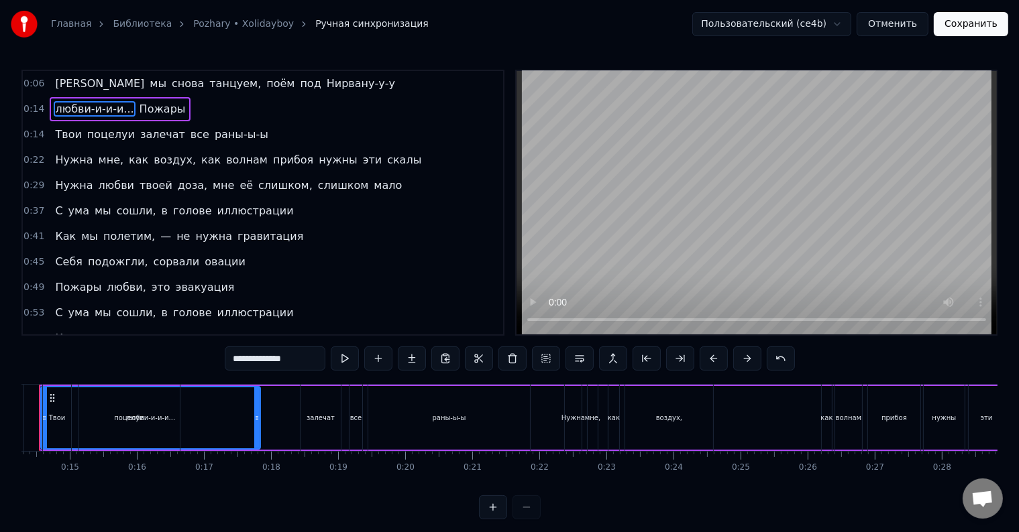
scroll to position [0, 907]
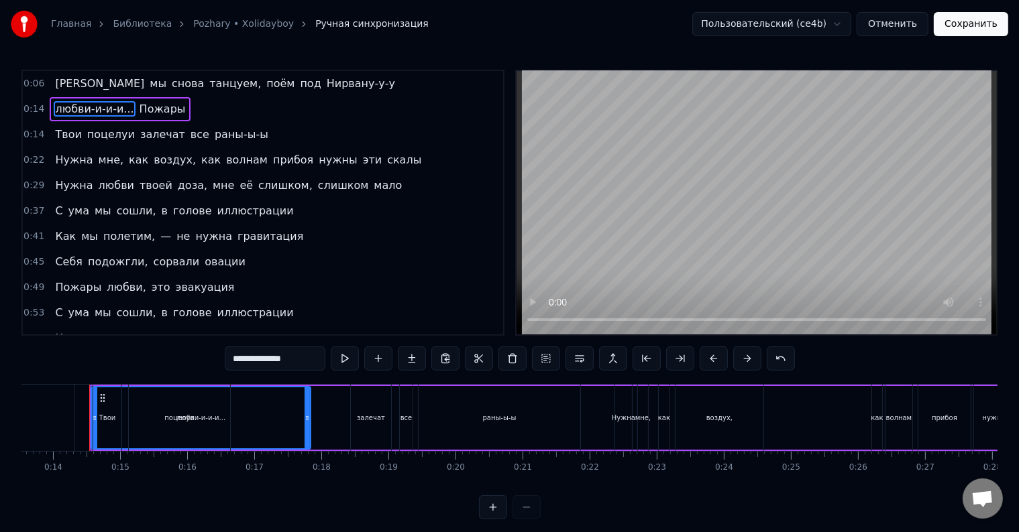
drag, startPoint x: 101, startPoint y: 396, endPoint x: 123, endPoint y: 399, distance: 22.4
drag, startPoint x: 249, startPoint y: 400, endPoint x: 289, endPoint y: 400, distance: 39.6
drag, startPoint x: 100, startPoint y: 394, endPoint x: 113, endPoint y: 393, distance: 12.8
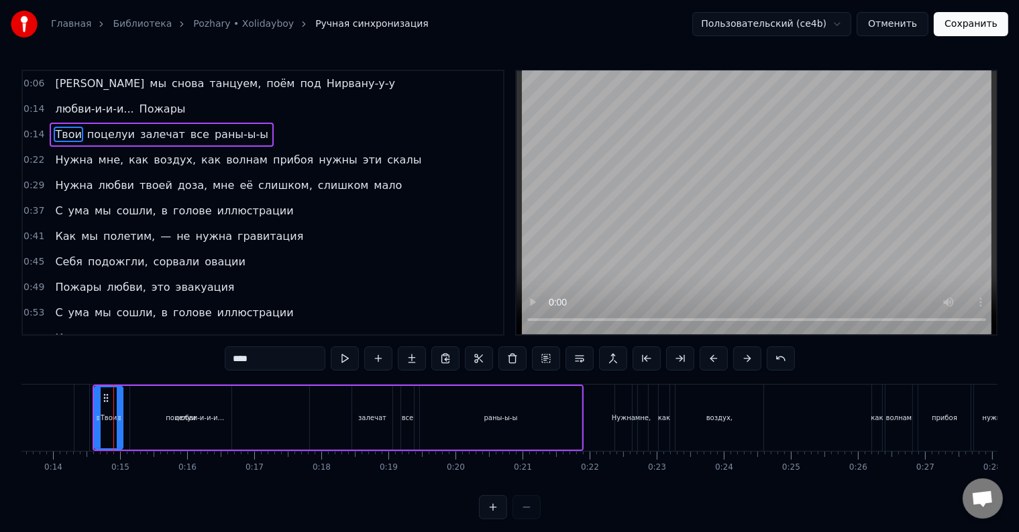
type input "**********"
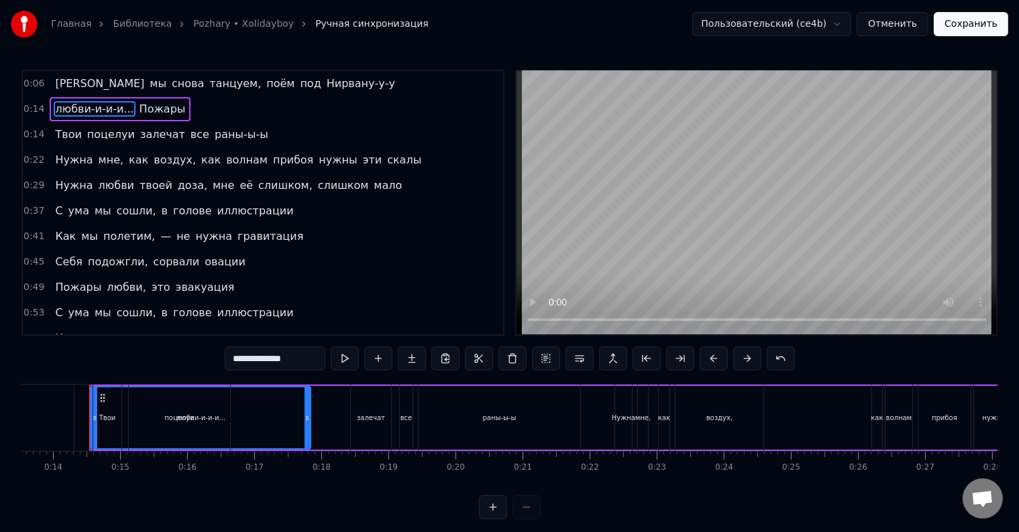
drag, startPoint x: 308, startPoint y: 409, endPoint x: 332, endPoint y: 410, distance: 23.5
drag, startPoint x: 93, startPoint y: 413, endPoint x: 78, endPoint y: 411, distance: 14.9
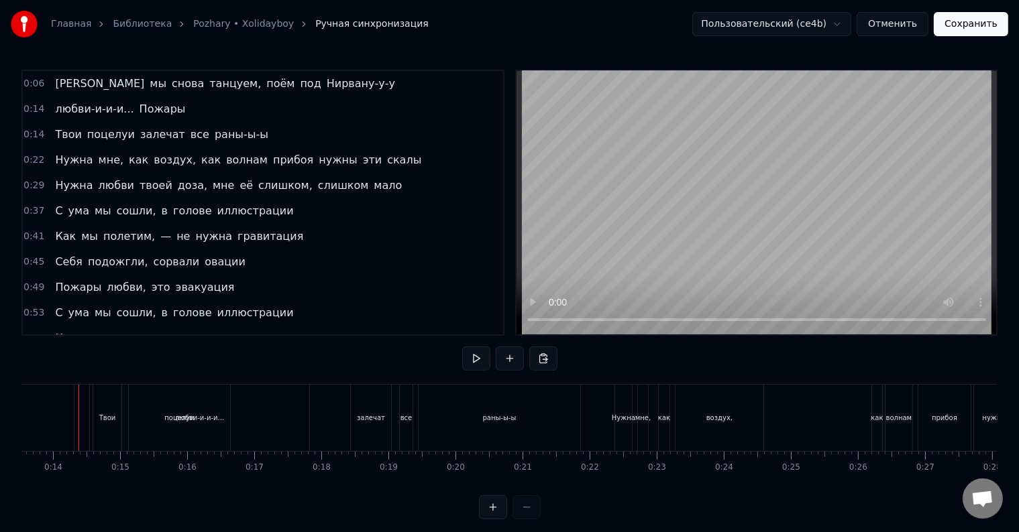
scroll to position [0, 896]
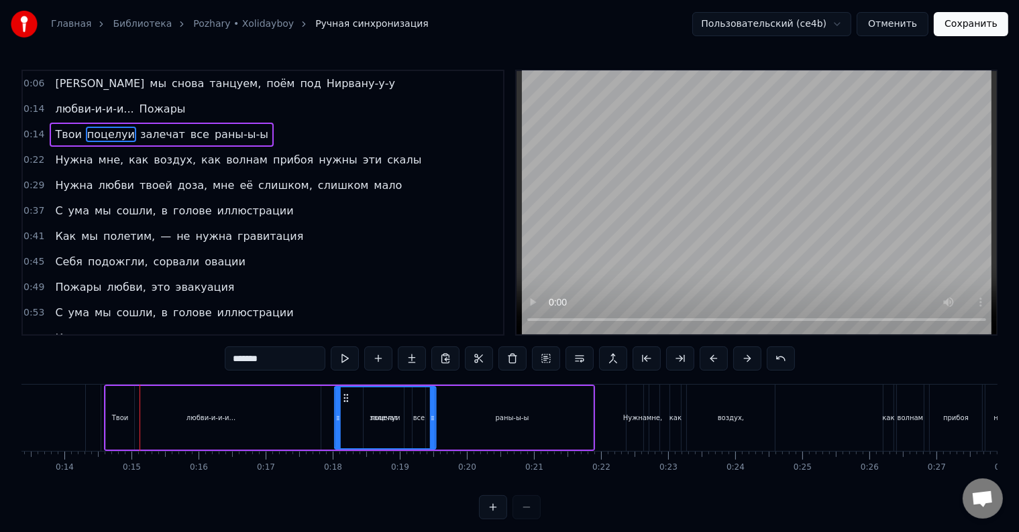
drag, startPoint x: 150, startPoint y: 396, endPoint x: 343, endPoint y: 401, distance: 193.2
type input "**********"
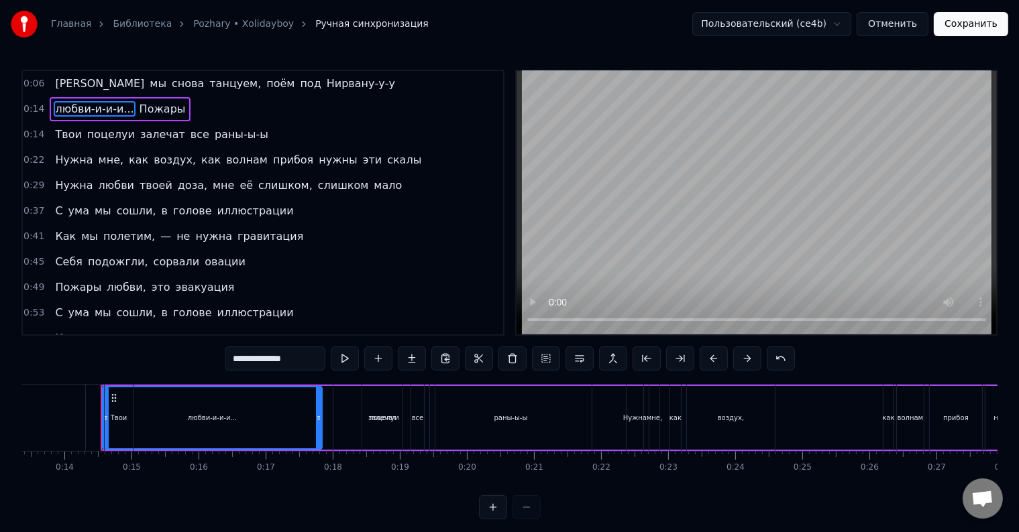
drag, startPoint x: 319, startPoint y: 411, endPoint x: 274, endPoint y: 410, distance: 44.9
type input "****"
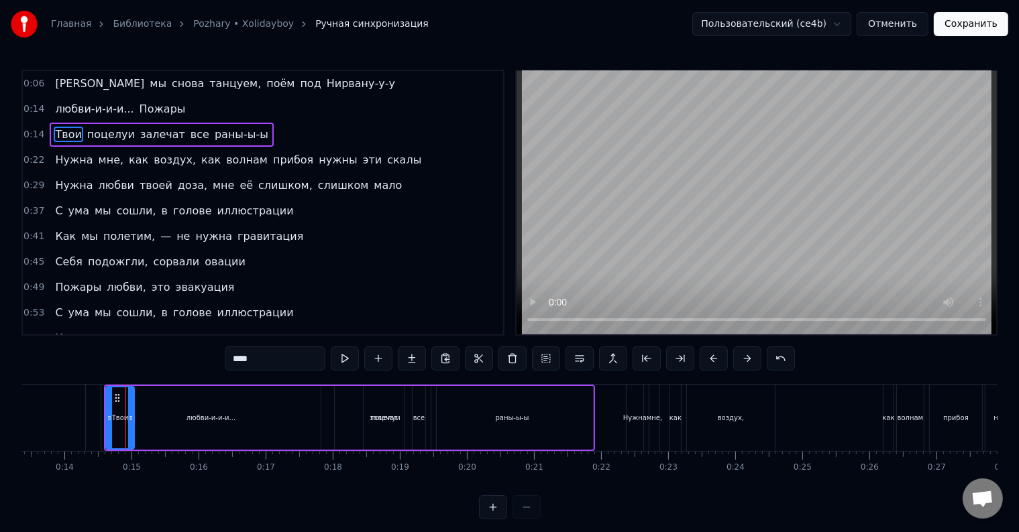
drag, startPoint x: 121, startPoint y: 421, endPoint x: 126, endPoint y: 411, distance: 11.1
drag, startPoint x: 115, startPoint y: 397, endPoint x: 365, endPoint y: 400, distance: 249.5
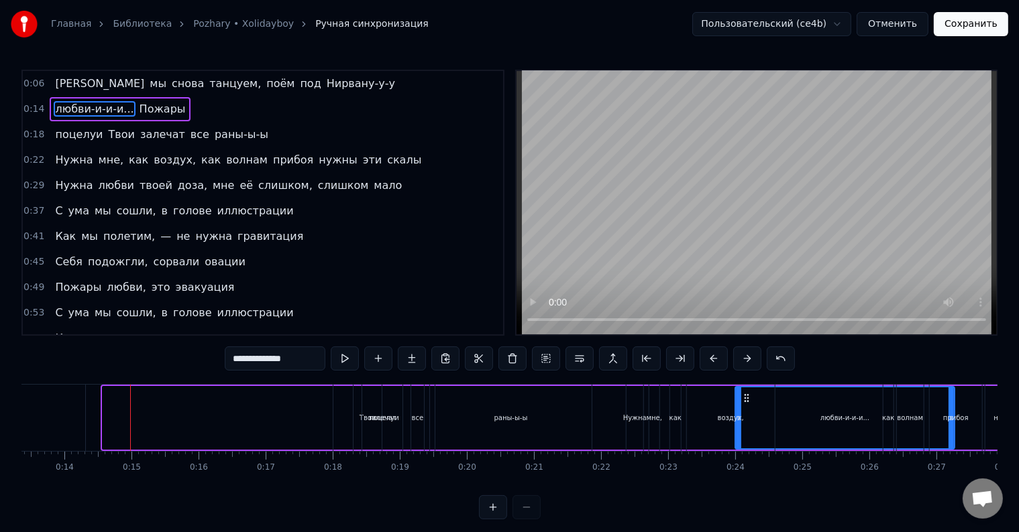
drag, startPoint x: 115, startPoint y: 397, endPoint x: 742, endPoint y: 426, distance: 628.4
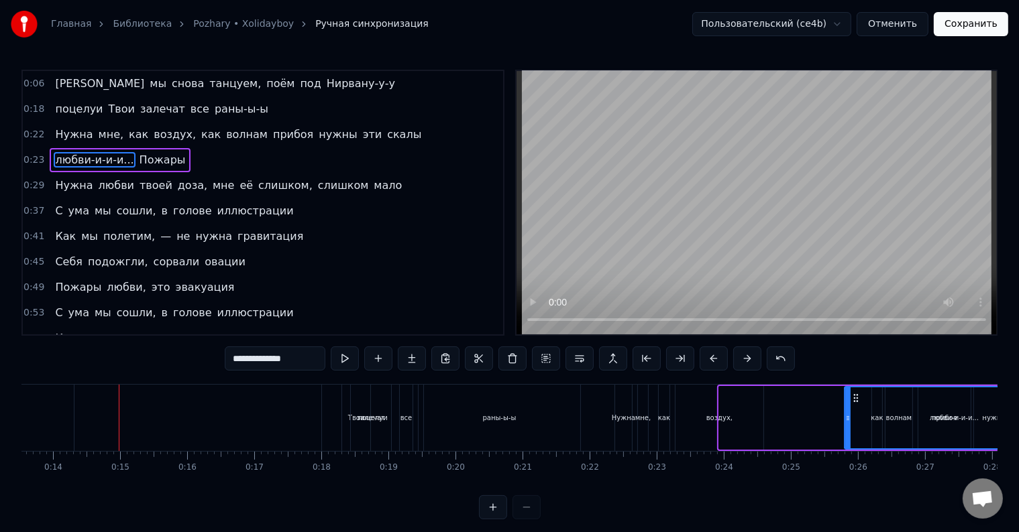
scroll to position [0, 931]
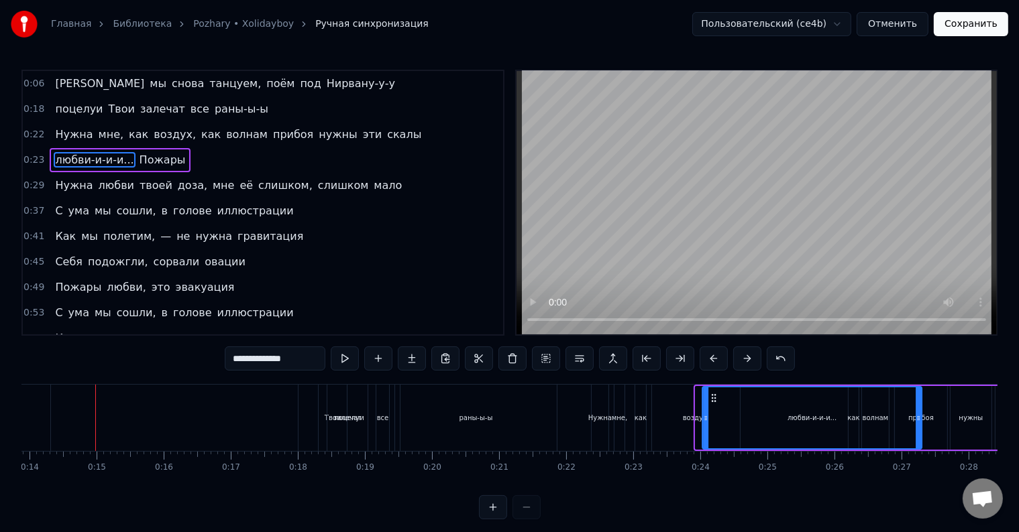
drag, startPoint x: 739, startPoint y: 398, endPoint x: 711, endPoint y: 420, distance: 34.9
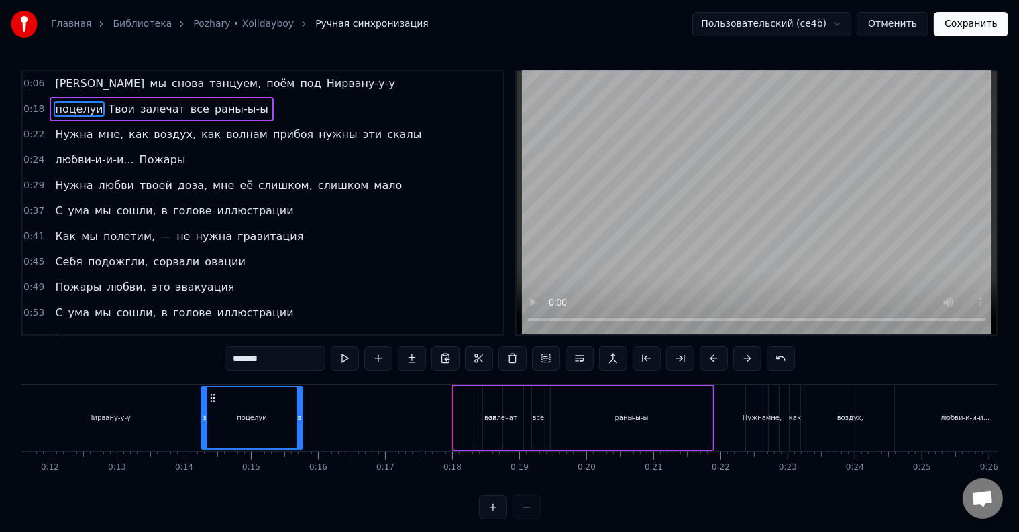
scroll to position [0, 772]
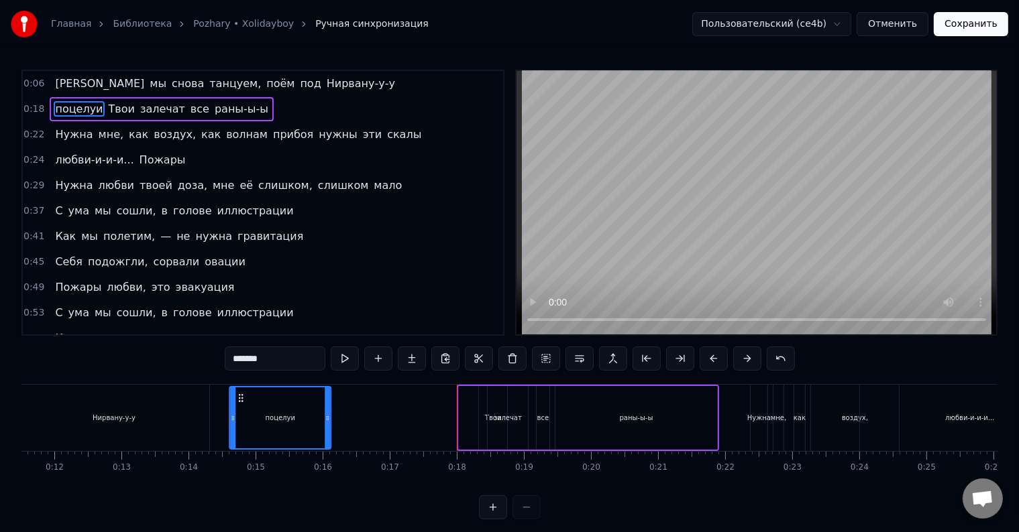
drag, startPoint x: 450, startPoint y: 397, endPoint x: 240, endPoint y: 417, distance: 210.9
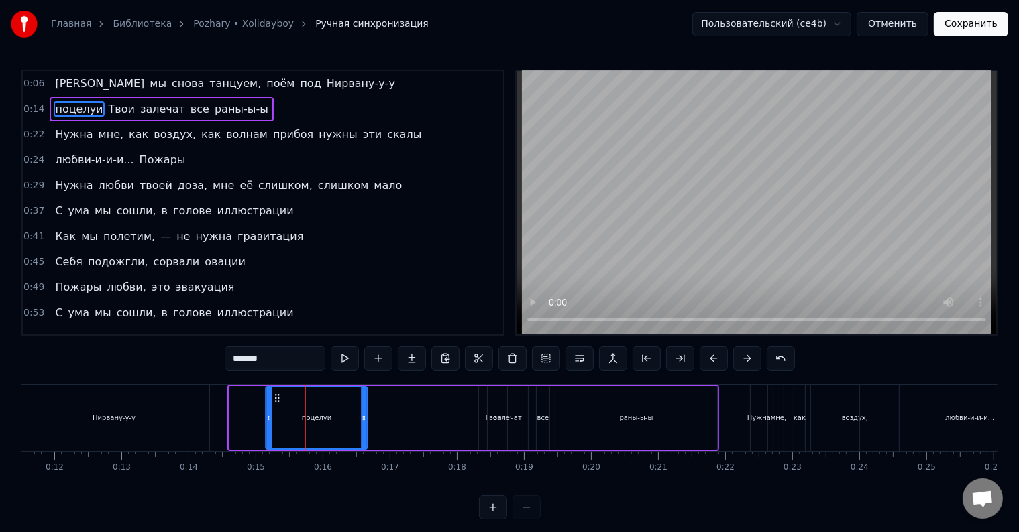
drag, startPoint x: 241, startPoint y: 397, endPoint x: 277, endPoint y: 404, distance: 36.8
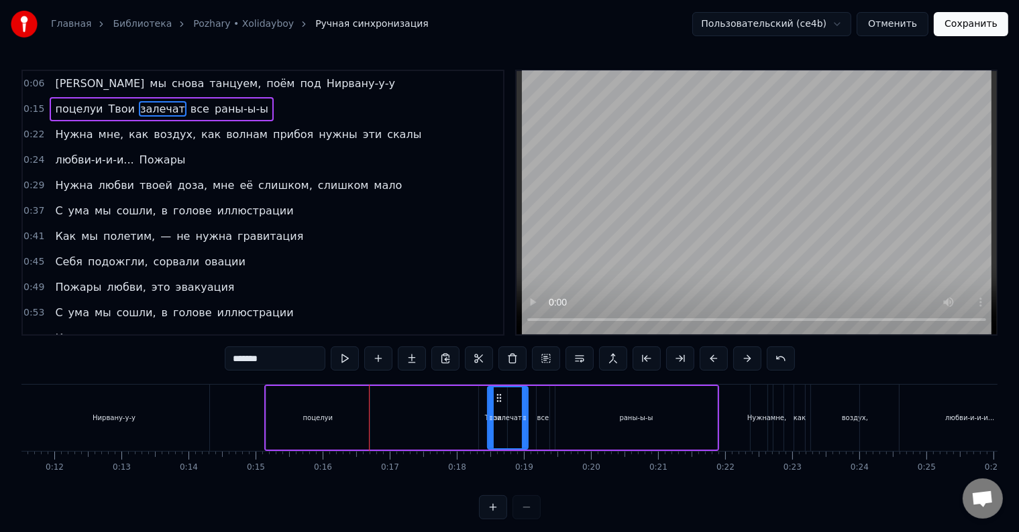
type input "****"
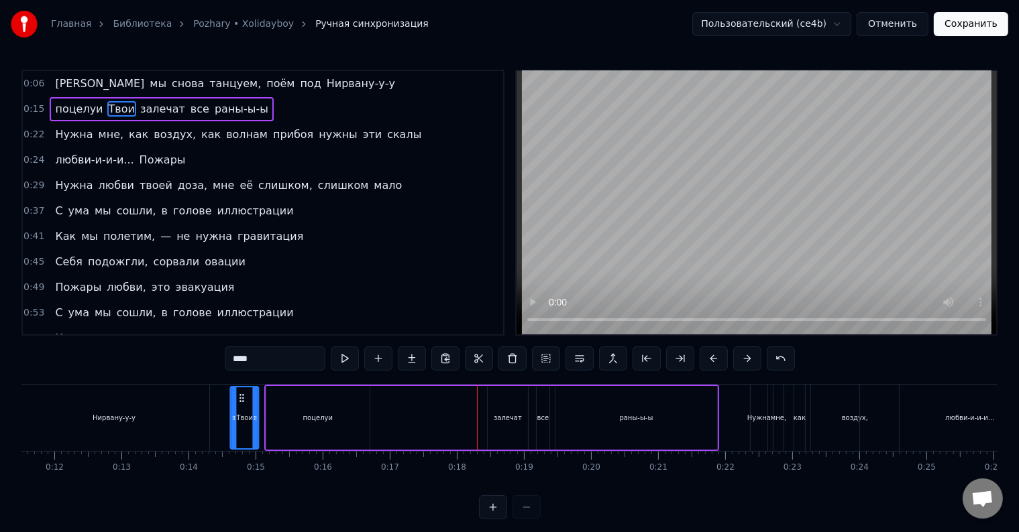
drag, startPoint x: 490, startPoint y: 398, endPoint x: 241, endPoint y: 409, distance: 249.0
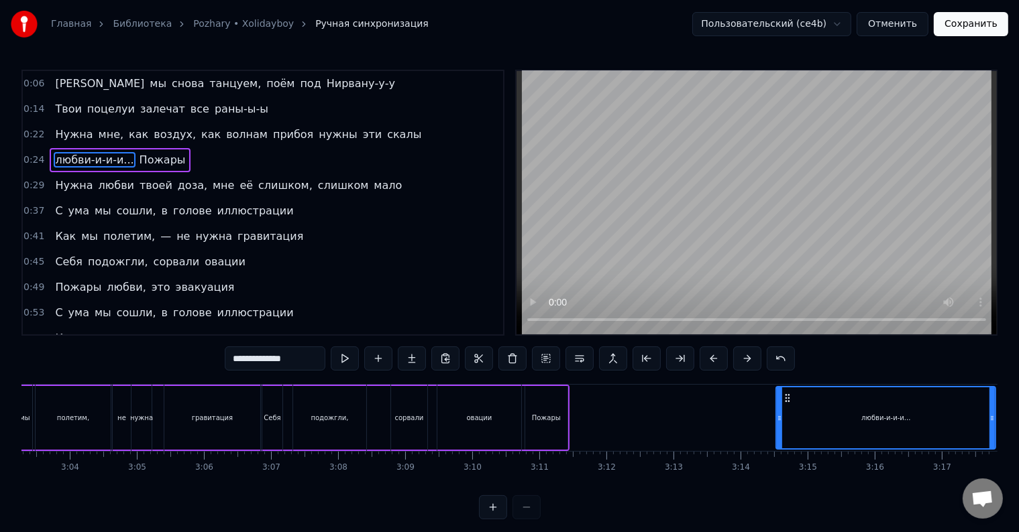
scroll to position [0, 12290]
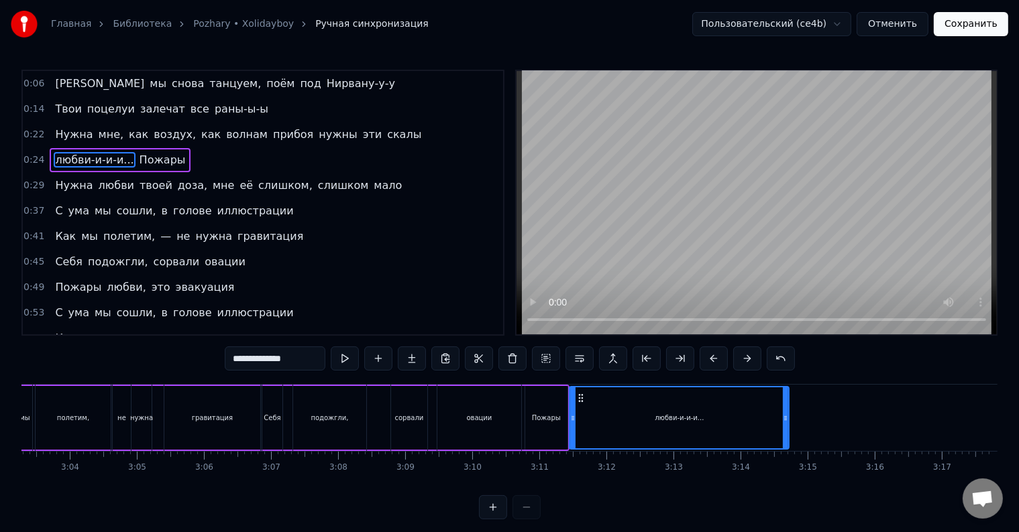
drag, startPoint x: 872, startPoint y: 398, endPoint x: 581, endPoint y: 427, distance: 292.5
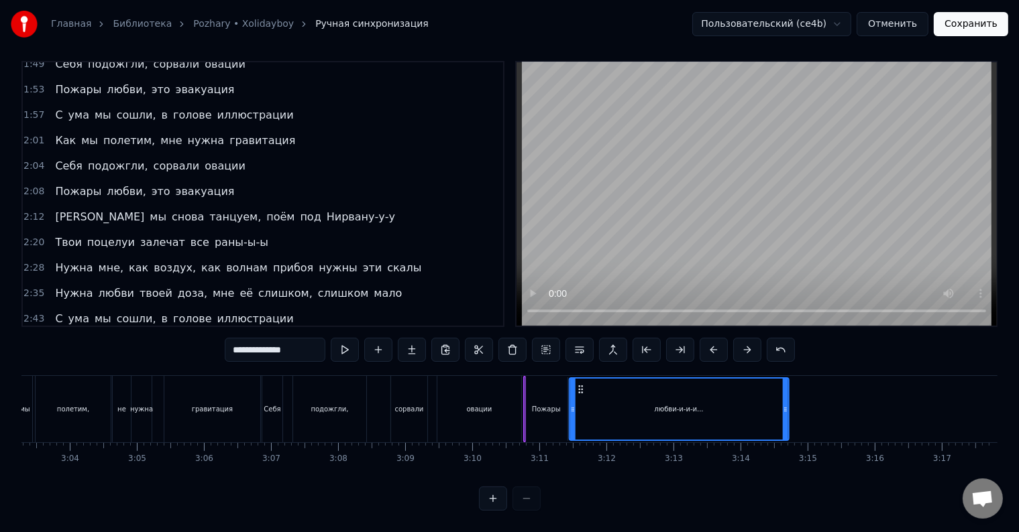
drag, startPoint x: 580, startPoint y: 400, endPoint x: 571, endPoint y: 357, distance: 43.8
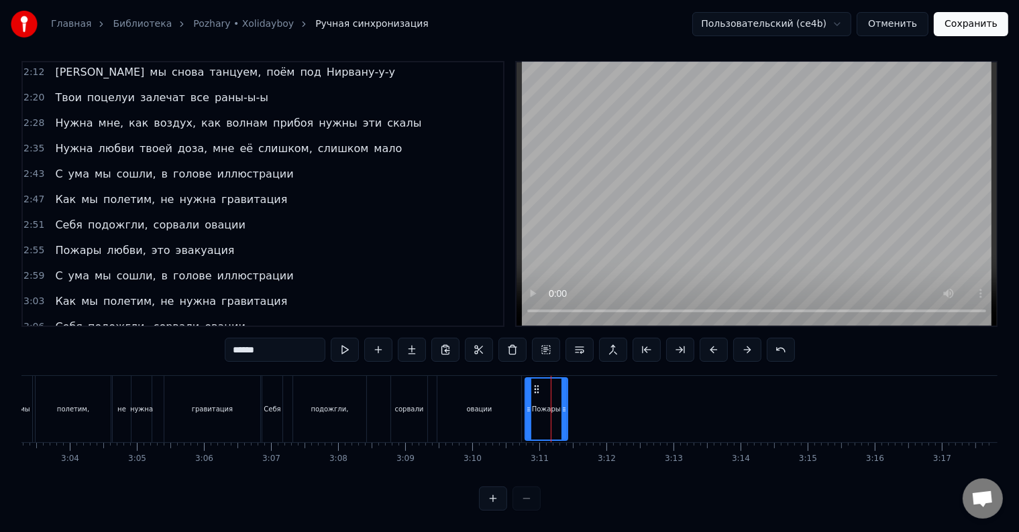
scroll to position [624, 0]
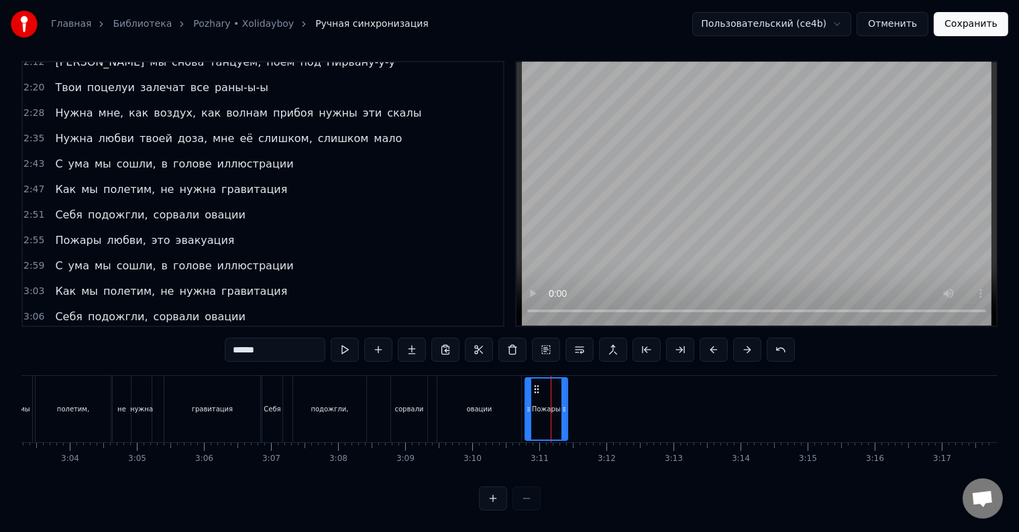
type input "**********"
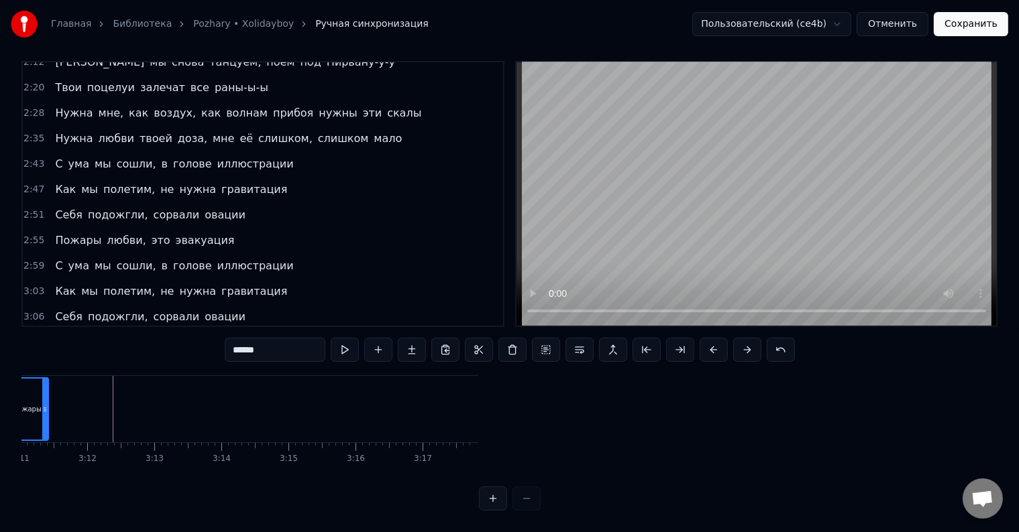
scroll to position [0, 12724]
type input "**********"
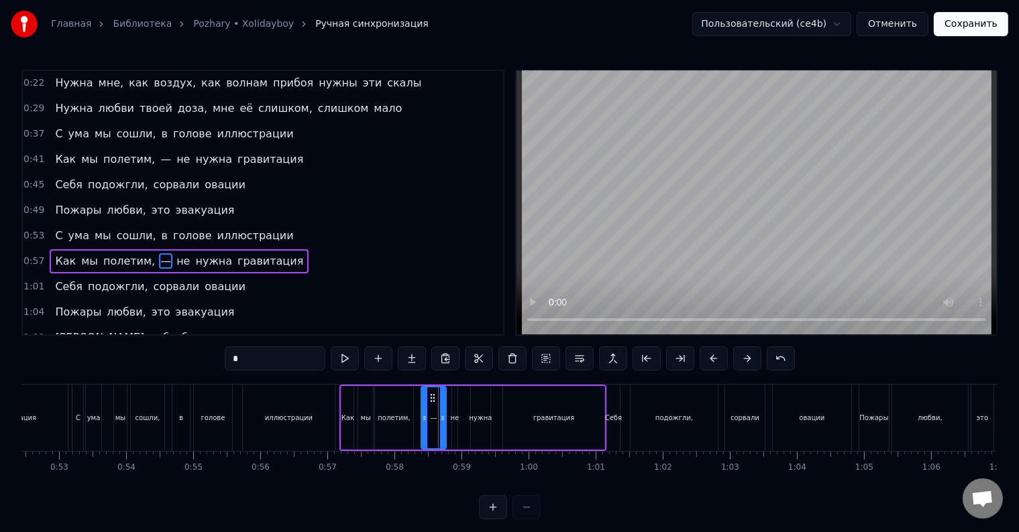
scroll to position [102, 0]
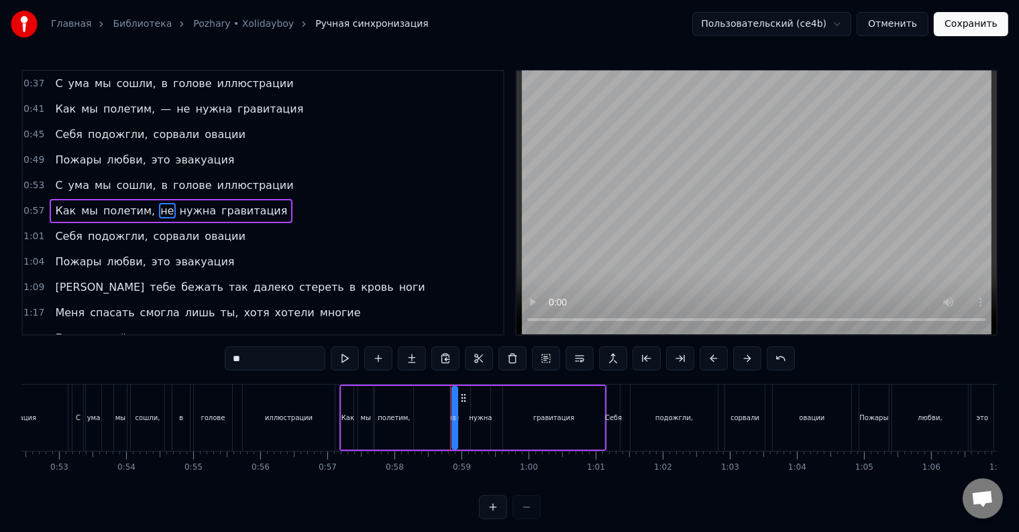
type input "********"
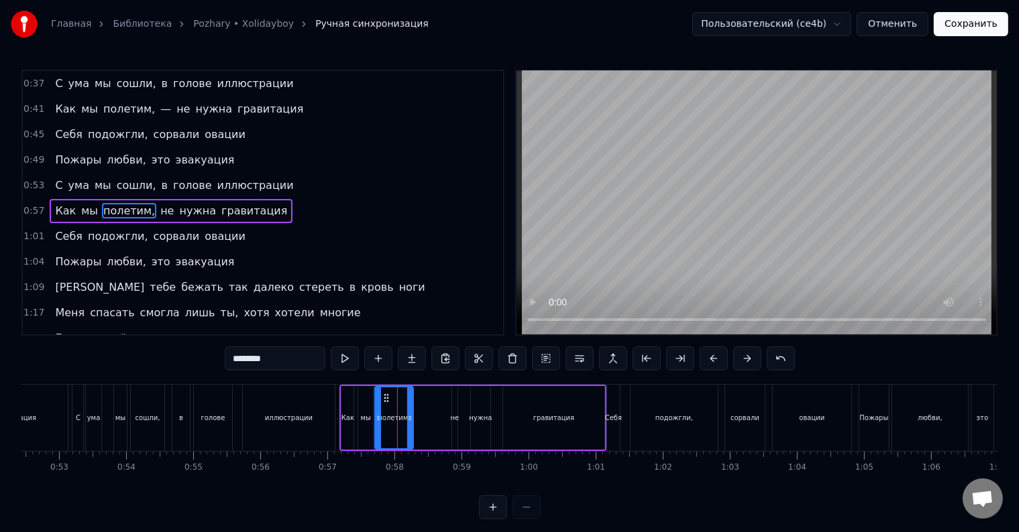
scroll to position [20, 0]
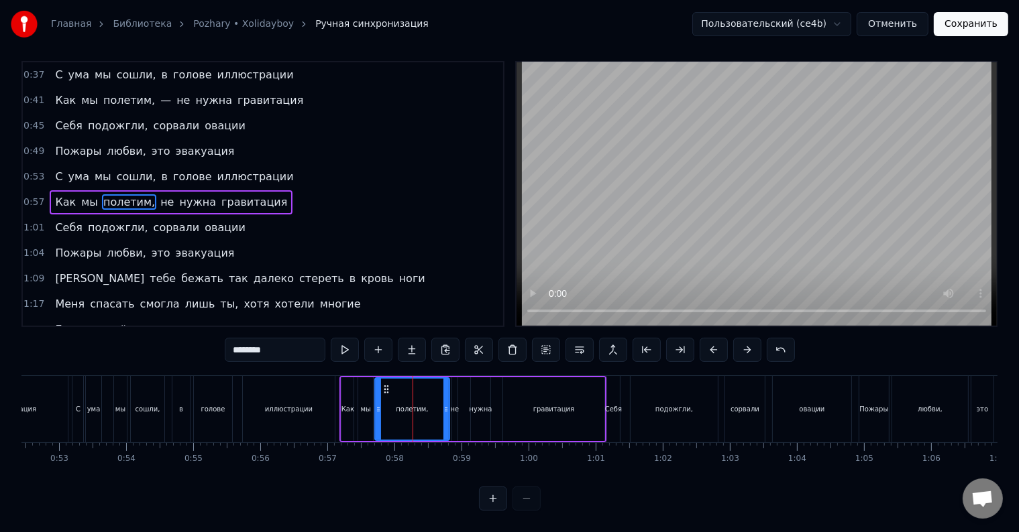
drag, startPoint x: 408, startPoint y: 416, endPoint x: 445, endPoint y: 416, distance: 36.9
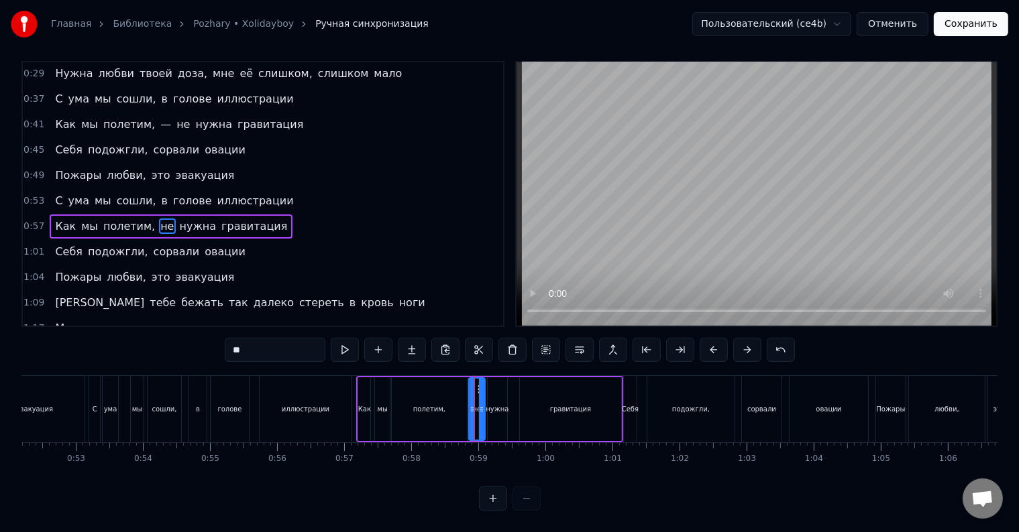
drag, startPoint x: 472, startPoint y: 400, endPoint x: 483, endPoint y: 405, distance: 12.0
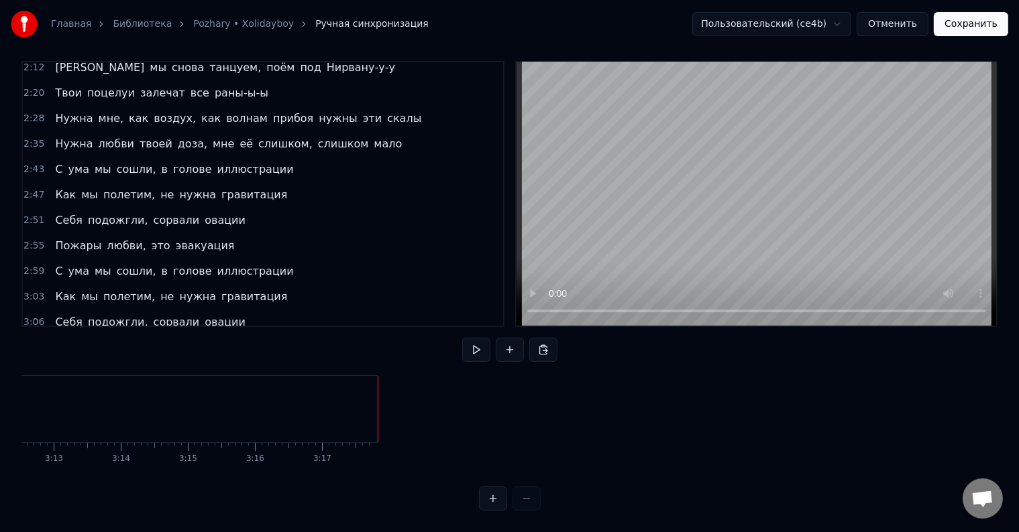
scroll to position [624, 0]
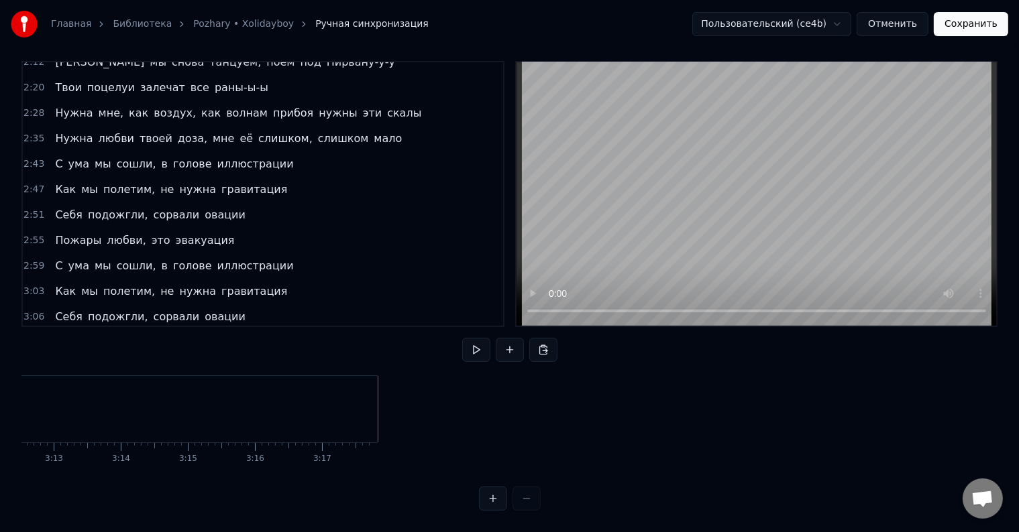
click at [146, 335] on span "любви-и-и-и..." at bounding box center [145, 342] width 81 height 15
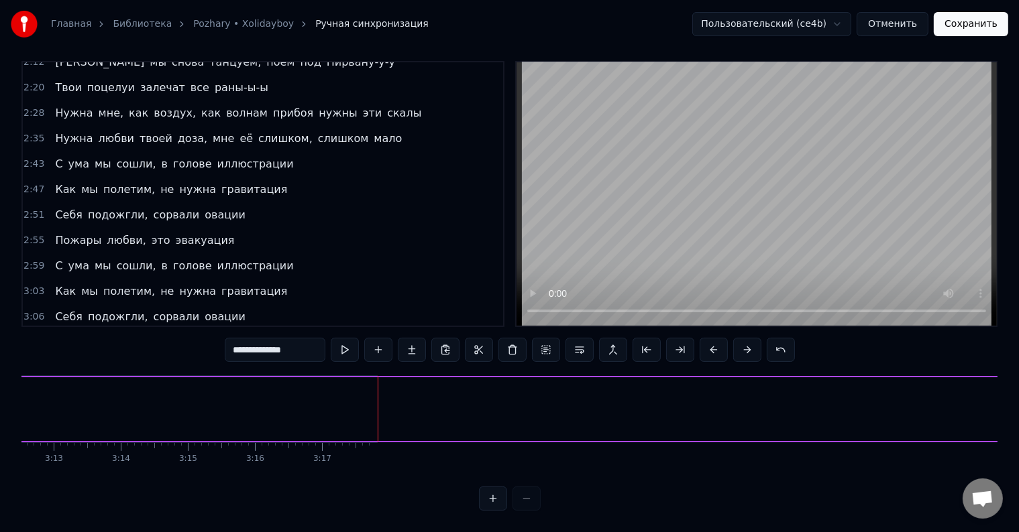
click at [150, 335] on span "любви-и-и-и..." at bounding box center [145, 342] width 81 height 15
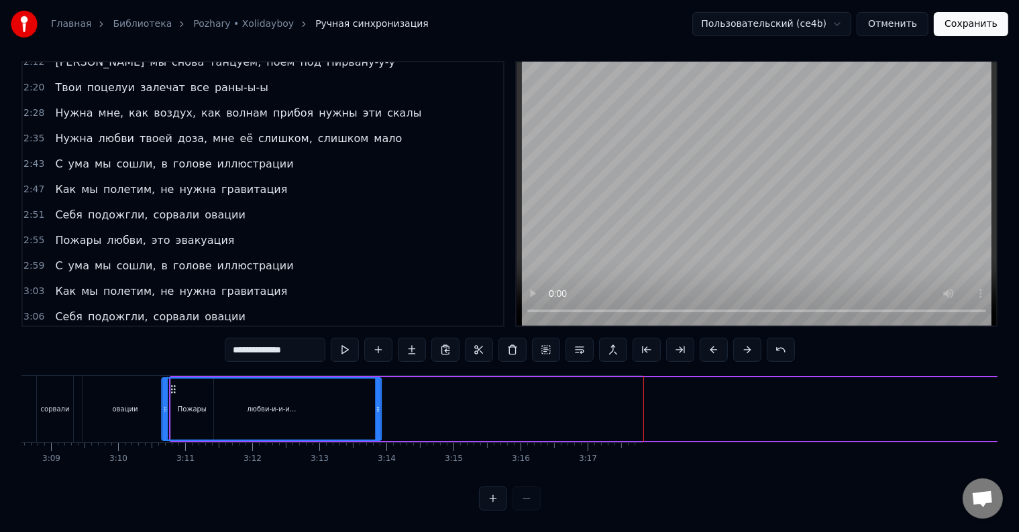
scroll to position [0, 12632]
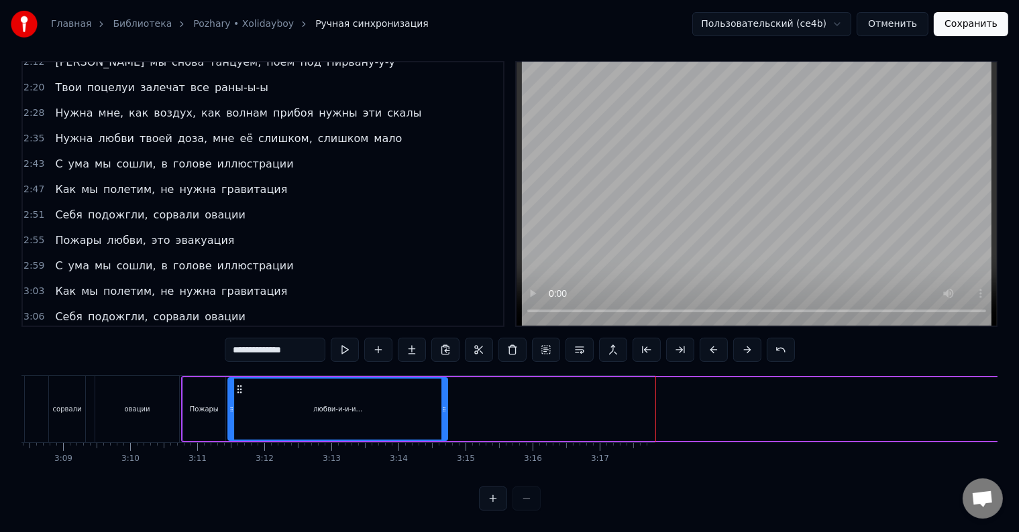
drag, startPoint x: 787, startPoint y: 377, endPoint x: 239, endPoint y: 394, distance: 548.1
click at [239, 394] on div "любви-и-и-и..." at bounding box center [338, 409] width 218 height 61
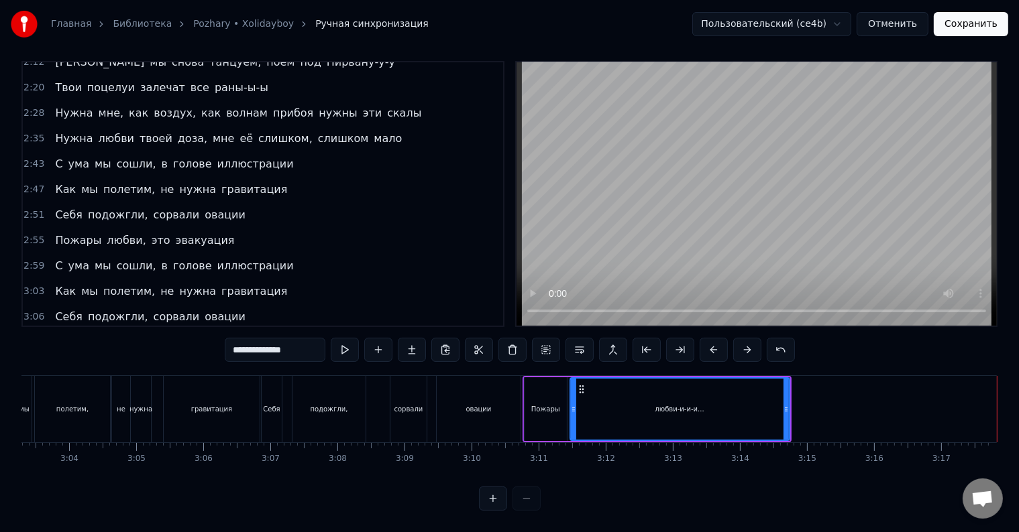
scroll to position [0, 12290]
click at [492, 376] on div "овации" at bounding box center [479, 409] width 84 height 66
type input "******"
click at [997, 376] on div at bounding box center [997, 409] width 1 height 66
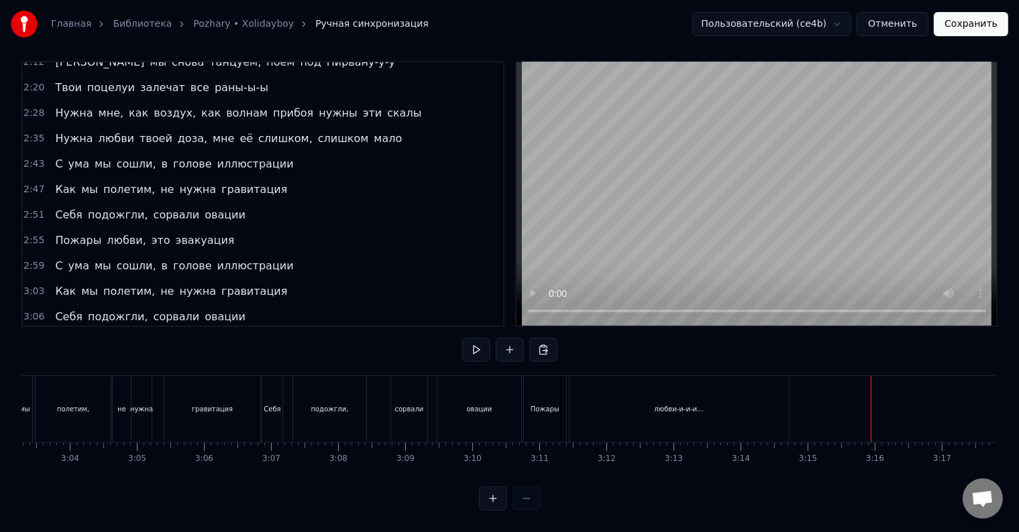
click at [780, 396] on div "любви-и-и-и..." at bounding box center [678, 409] width 219 height 66
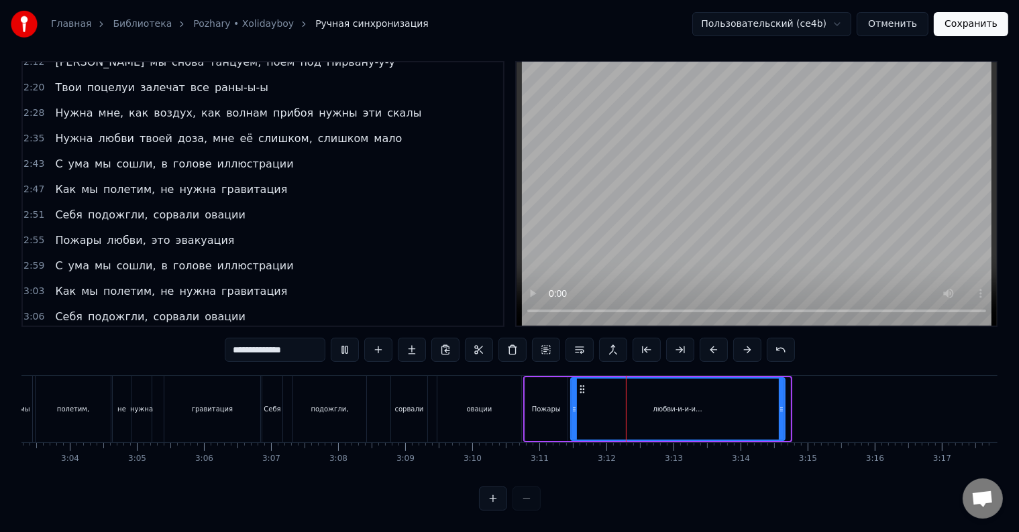
click at [779, 404] on icon at bounding box center [781, 409] width 5 height 11
click at [59, 335] on span "Пожары" at bounding box center [78, 342] width 49 height 15
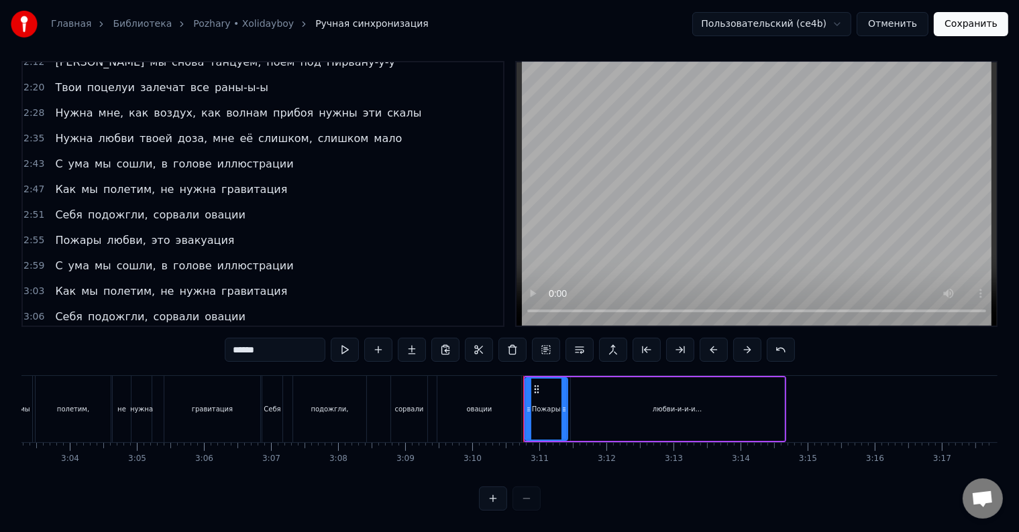
click at [233, 339] on input "******" at bounding box center [275, 350] width 101 height 24
click at [54, 309] on span "Себя" at bounding box center [69, 316] width 30 height 15
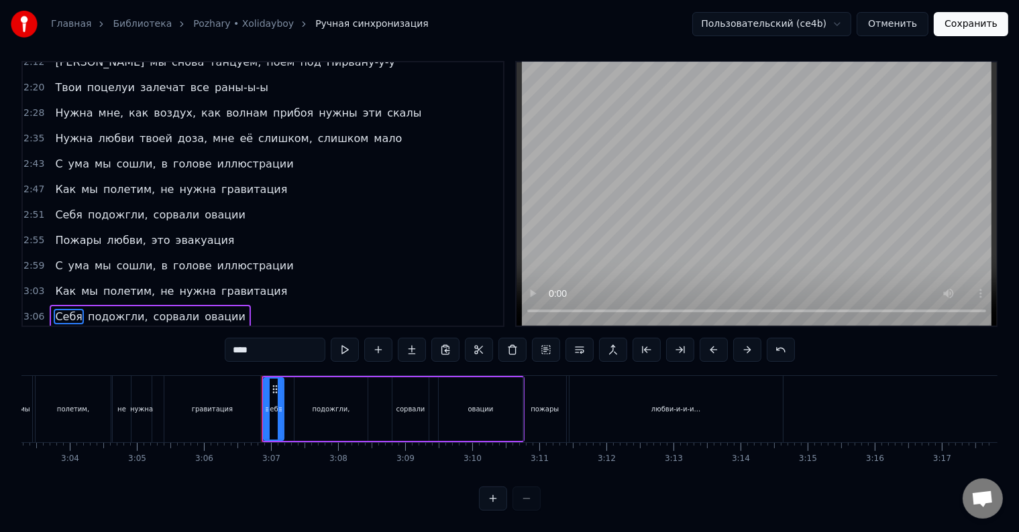
click at [236, 338] on input "****" at bounding box center [275, 350] width 101 height 24
click at [54, 284] on span "Как" at bounding box center [65, 291] width 23 height 15
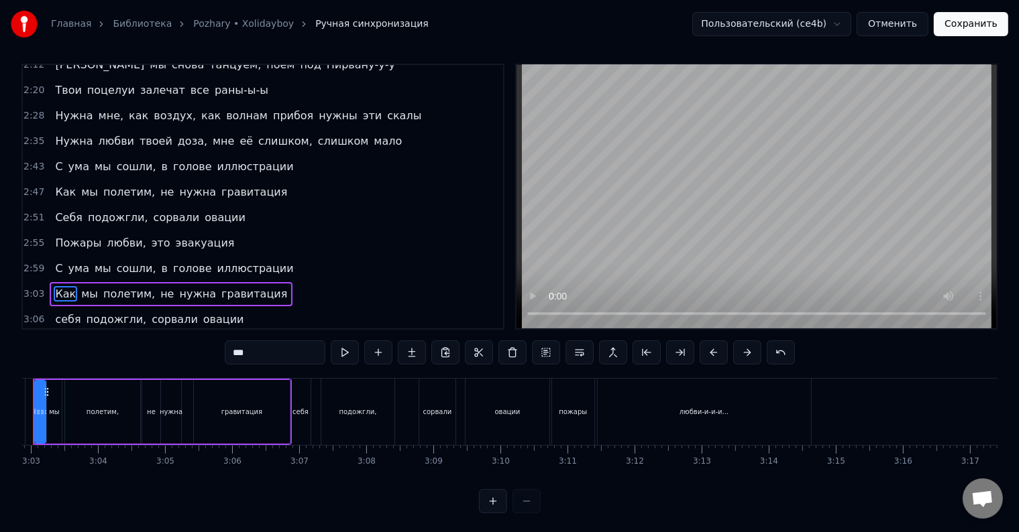
scroll to position [0, 12207]
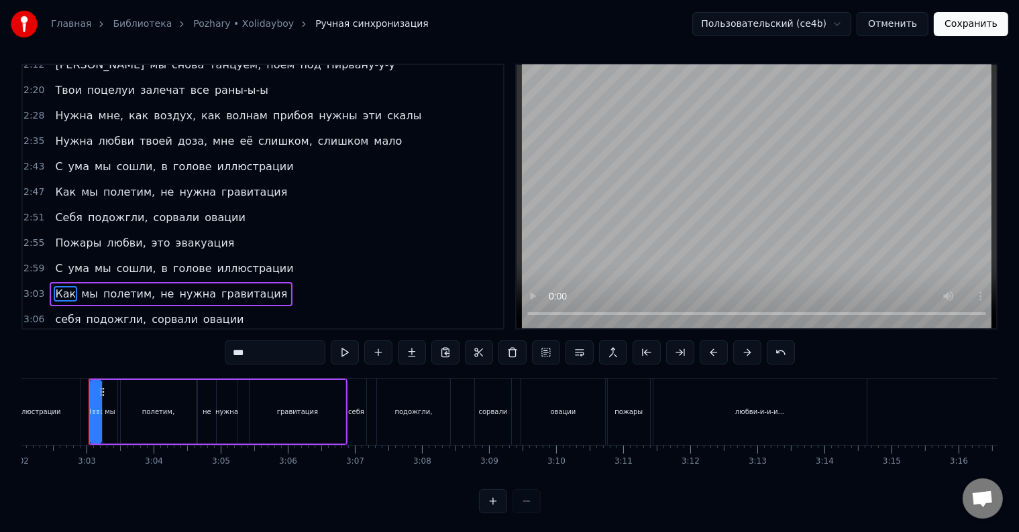
click at [235, 350] on input "***" at bounding box center [275, 353] width 101 height 24
click at [67, 261] on span "ума" at bounding box center [78, 269] width 23 height 16
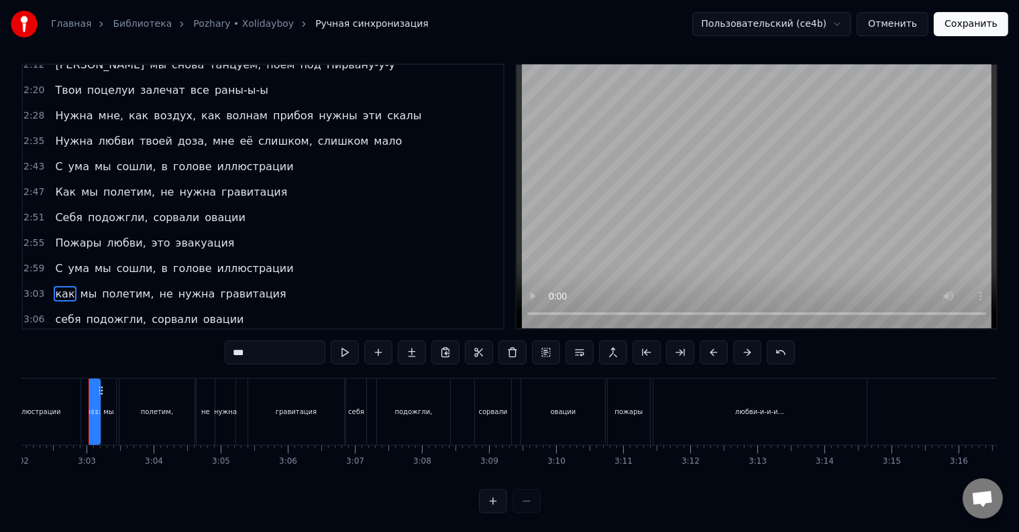
click at [54, 261] on span "С" at bounding box center [59, 268] width 10 height 15
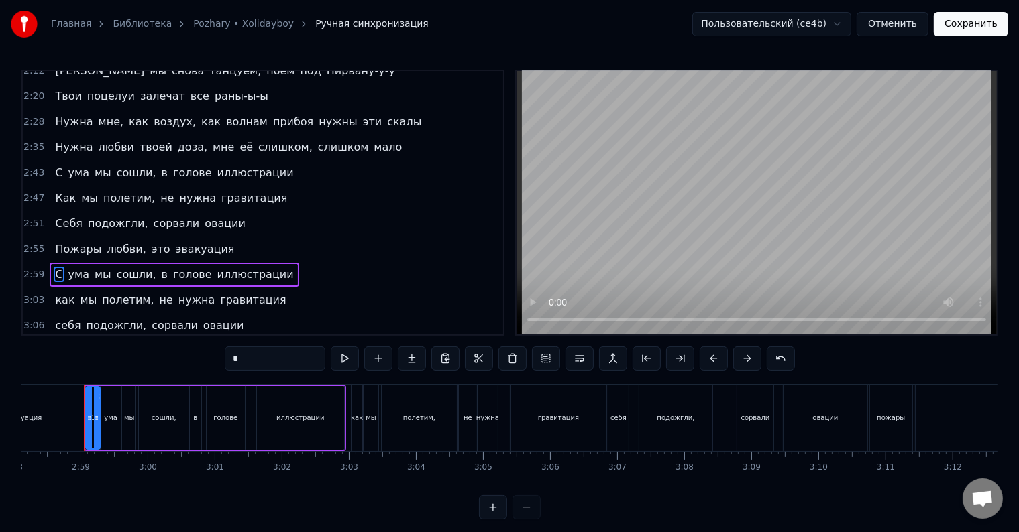
scroll to position [0, 11939]
drag, startPoint x: 241, startPoint y: 362, endPoint x: 232, endPoint y: 361, distance: 9.4
click at [232, 361] on input "*" at bounding box center [275, 359] width 101 height 24
click at [54, 241] on span "Пожары" at bounding box center [78, 248] width 49 height 15
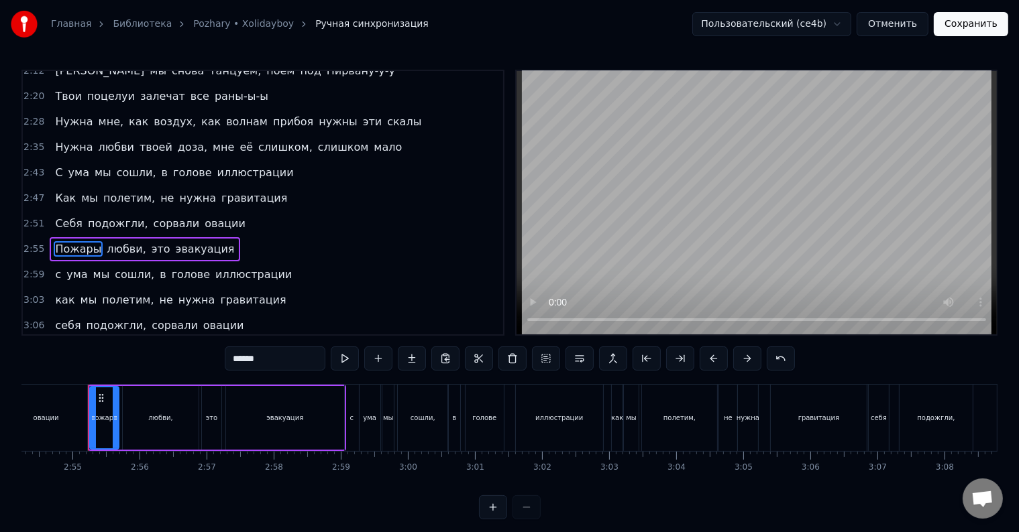
scroll to position [0, 11683]
click at [236, 359] on input "******" at bounding box center [275, 359] width 101 height 24
click at [58, 216] on span "Себя" at bounding box center [69, 223] width 30 height 15
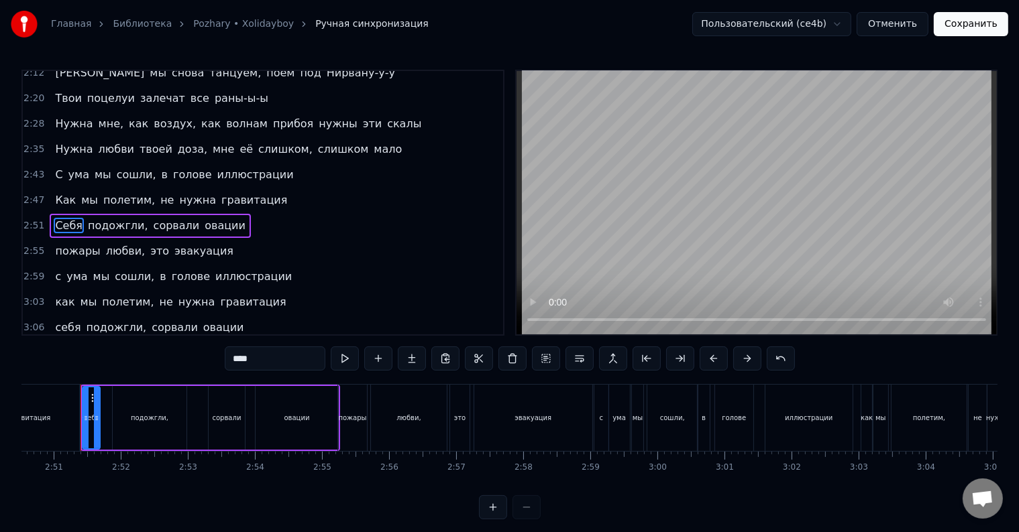
scroll to position [0, 11427]
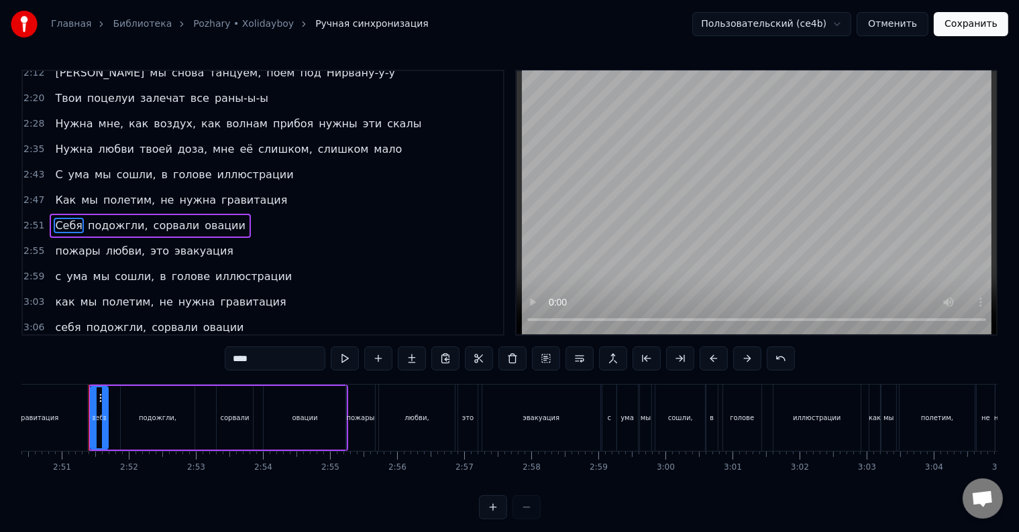
click at [236, 362] on input "****" at bounding box center [275, 359] width 101 height 24
click at [54, 192] on span "Как" at bounding box center [65, 199] width 23 height 15
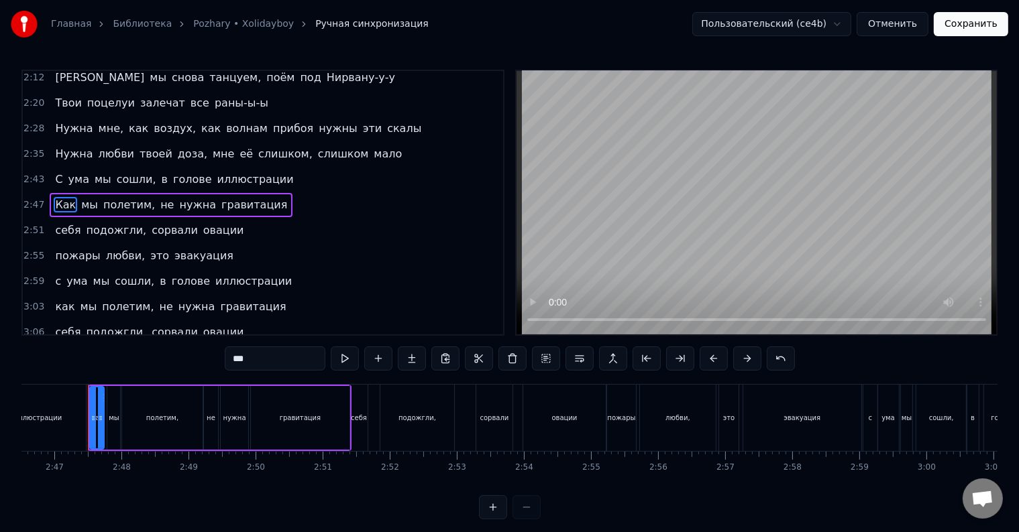
scroll to position [0, 11164]
click at [237, 358] on input "***" at bounding box center [275, 359] width 101 height 24
click at [233, 360] on input "***" at bounding box center [275, 359] width 101 height 24
click at [54, 172] on span "С" at bounding box center [59, 179] width 10 height 15
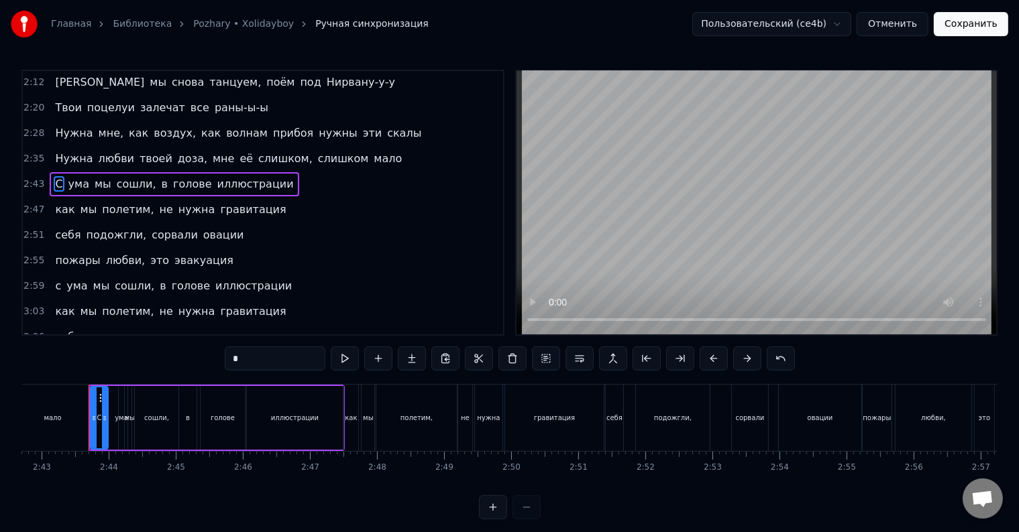
scroll to position [0, 10910]
drag, startPoint x: 247, startPoint y: 359, endPoint x: 224, endPoint y: 359, distance: 22.8
click at [224, 359] on div "0:06 А мы снова танцуем, поём под Нирвану-у-у 0:14 Твои поцелуи залечат все ран…" at bounding box center [509, 295] width 976 height 450
click at [59, 151] on span "Нужна" at bounding box center [74, 158] width 40 height 15
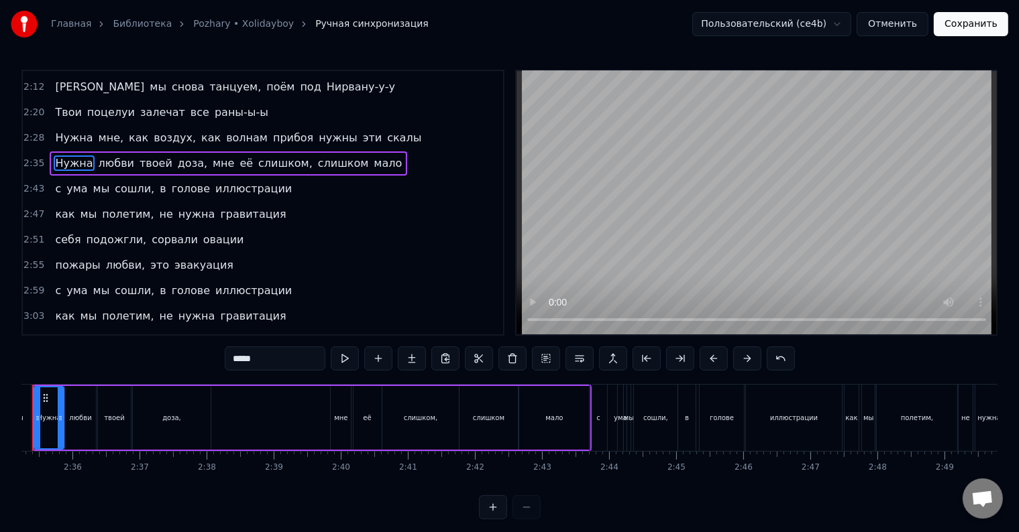
scroll to position [0, 10354]
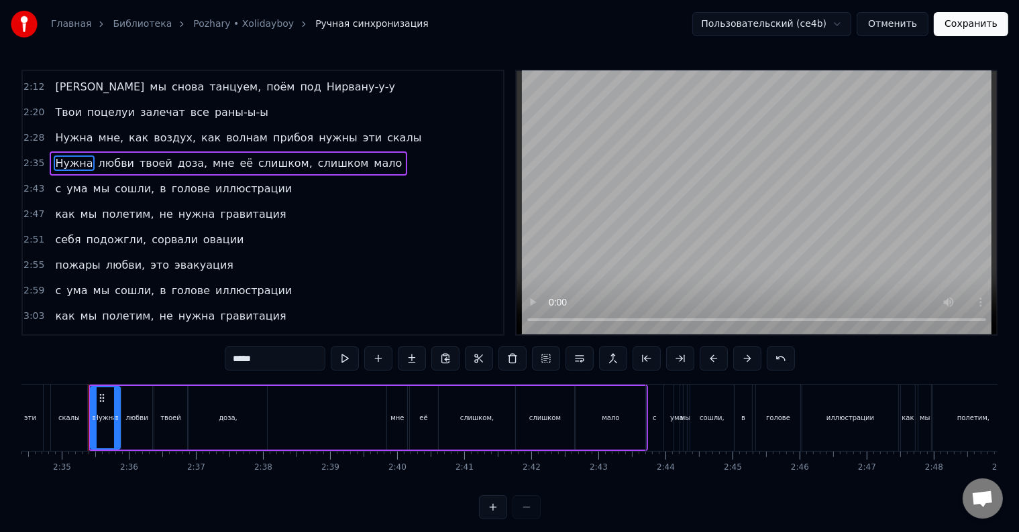
click at [233, 361] on input "*****" at bounding box center [275, 359] width 101 height 24
click at [56, 130] on span "Нужна" at bounding box center [74, 137] width 40 height 15
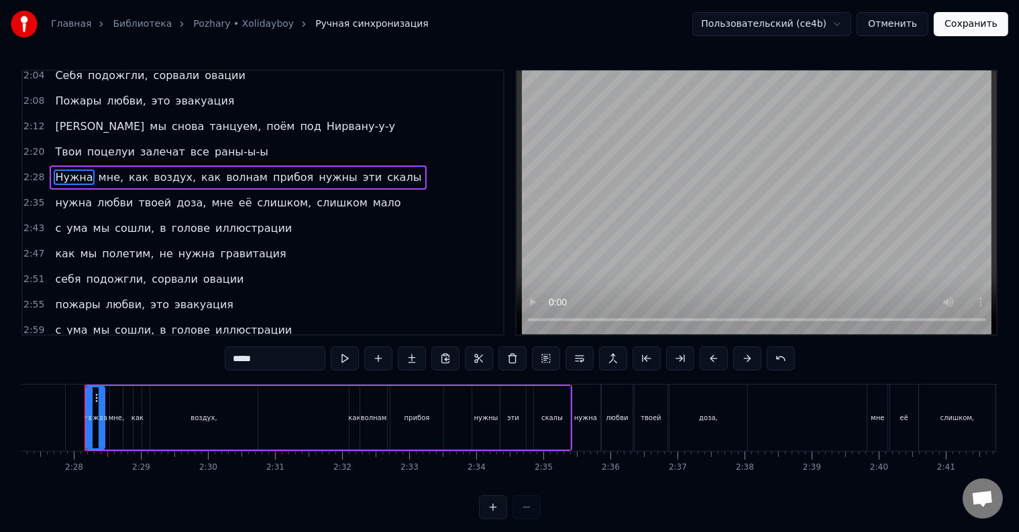
scroll to position [0, 9868]
click at [235, 361] on input "*****" at bounding box center [275, 359] width 101 height 24
click at [58, 144] on span "Твои" at bounding box center [68, 151] width 29 height 15
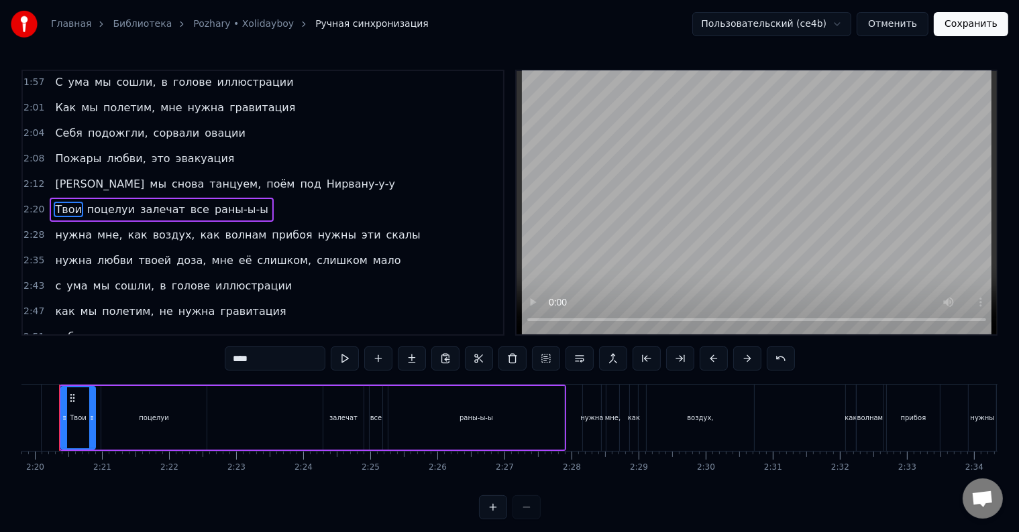
scroll to position [0, 9345]
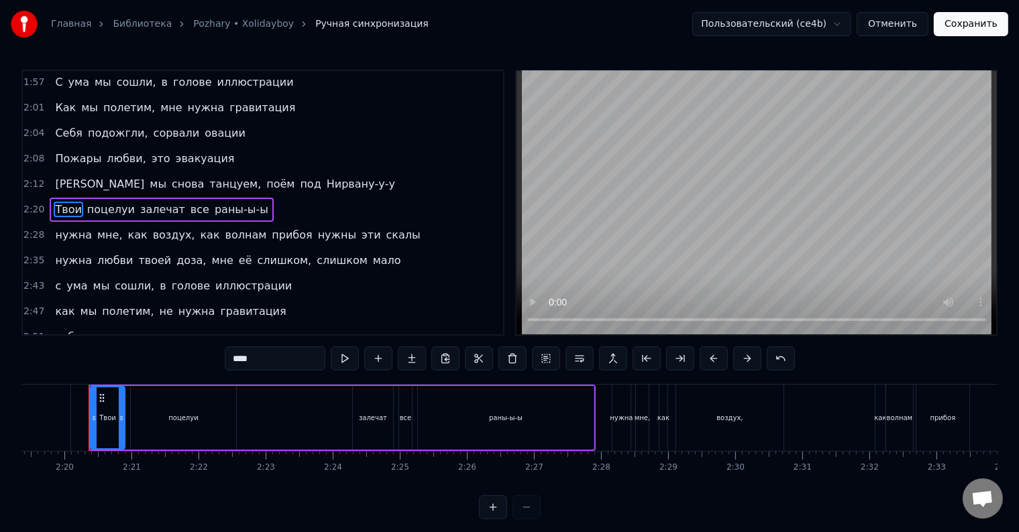
drag, startPoint x: 241, startPoint y: 356, endPoint x: 231, endPoint y: 356, distance: 10.1
click at [231, 356] on input "****" at bounding box center [275, 359] width 101 height 24
type input "****"
click at [59, 172] on div "А мы снова танцуем, поём под Нирвану-у-у" at bounding box center [225, 184] width 351 height 24
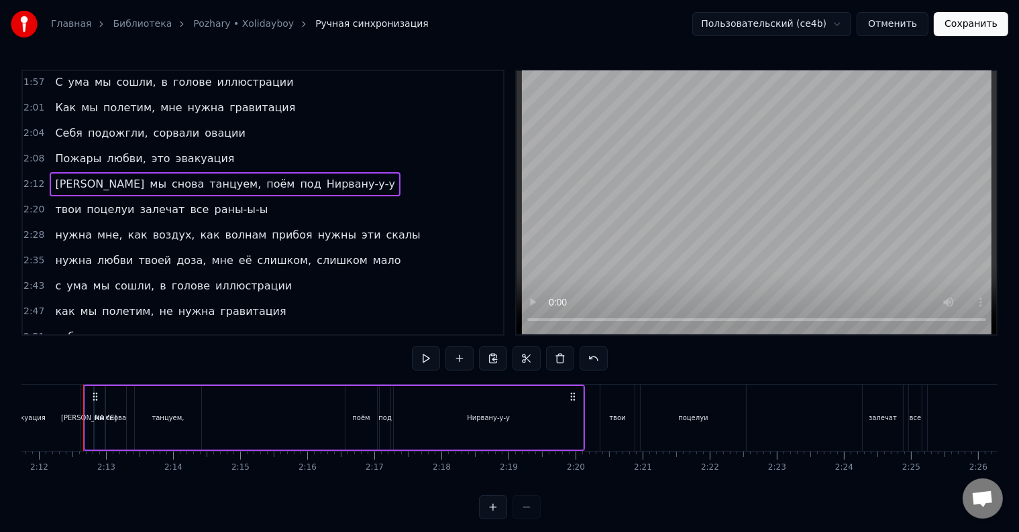
scroll to position [0, 8828]
click at [56, 176] on span "[PERSON_NAME]" at bounding box center [100, 183] width 92 height 15
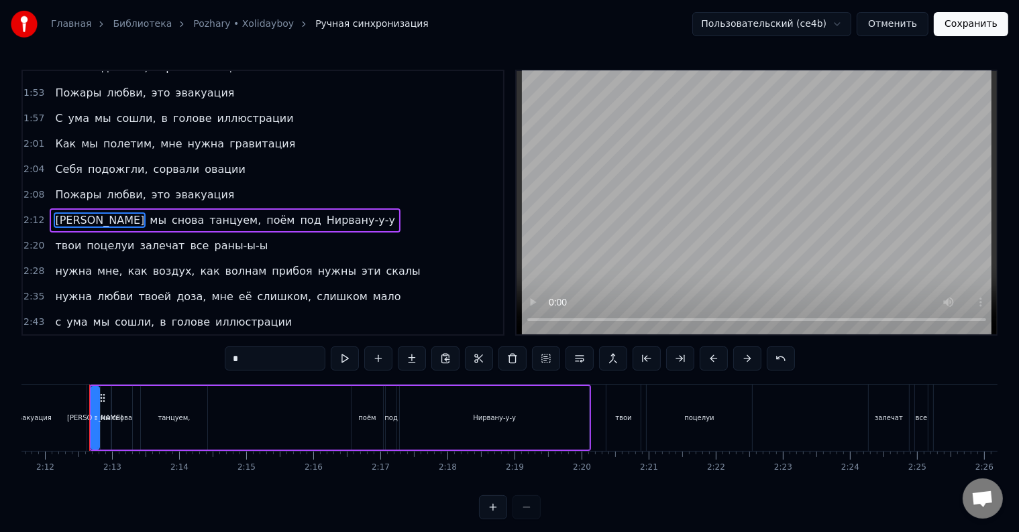
scroll to position [472, 0]
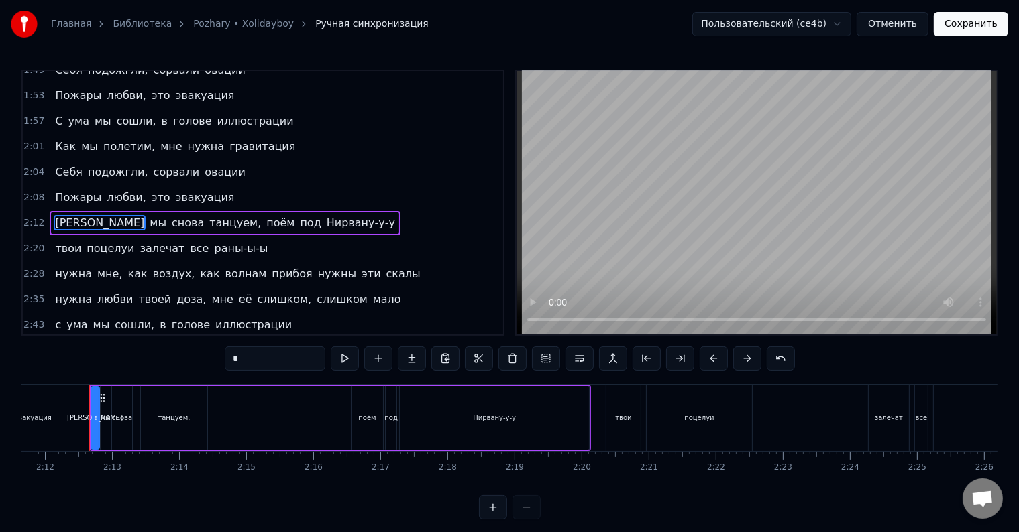
drag, startPoint x: 245, startPoint y: 359, endPoint x: 224, endPoint y: 360, distance: 20.8
click at [224, 360] on div "0:06 А мы снова танцуем, поём под Нирвану-у-у 0:14 Твои поцелуи залечат все ран…" at bounding box center [509, 295] width 976 height 450
click at [57, 190] on span "Пожары" at bounding box center [78, 197] width 49 height 15
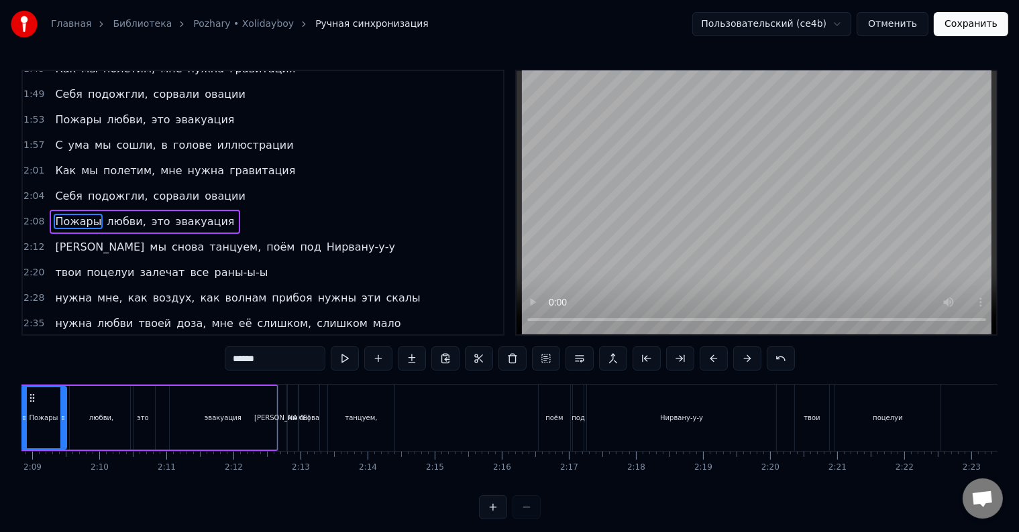
scroll to position [0, 8570]
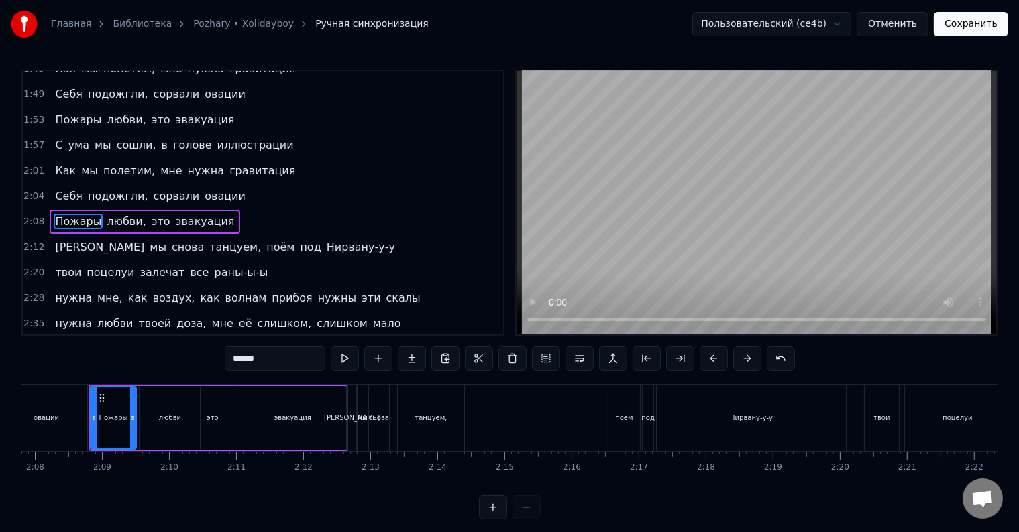
click at [235, 357] on input "******" at bounding box center [275, 359] width 101 height 24
click at [54, 188] on span "Себя" at bounding box center [69, 195] width 30 height 15
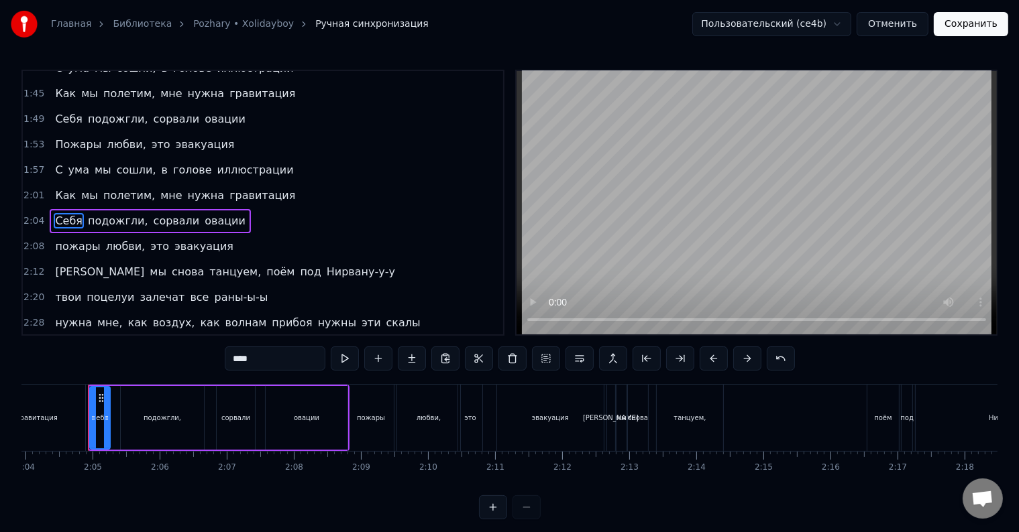
scroll to position [0, 8310]
click at [233, 359] on input "****" at bounding box center [275, 359] width 101 height 24
click at [56, 188] on span "Как" at bounding box center [65, 195] width 23 height 15
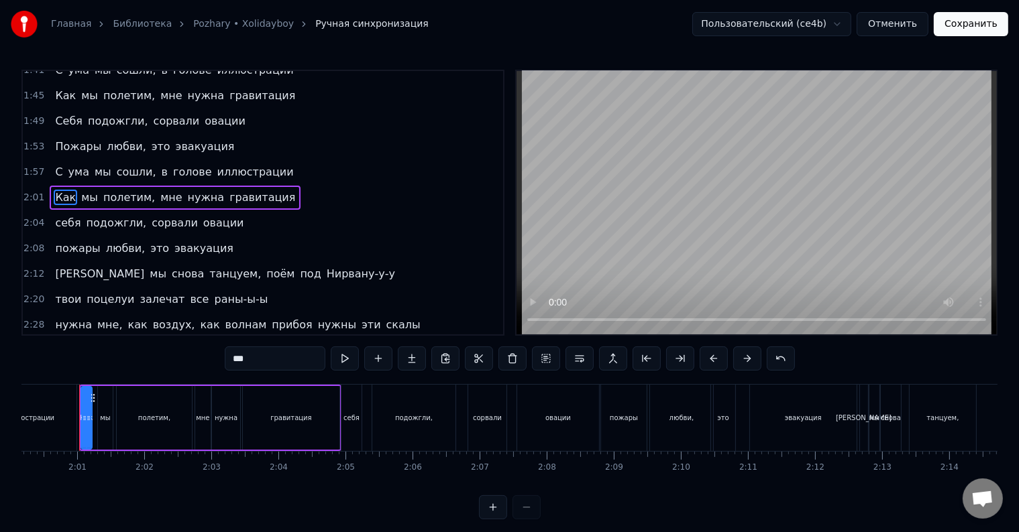
scroll to position [0, 8048]
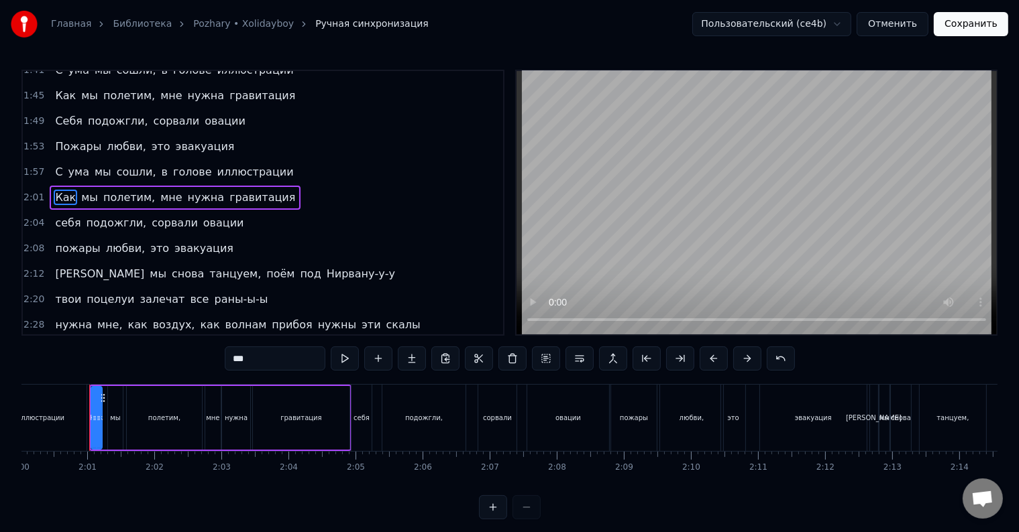
drag, startPoint x: 240, startPoint y: 356, endPoint x: 223, endPoint y: 357, distance: 16.8
click at [227, 357] on input "***" at bounding box center [275, 359] width 101 height 24
click at [67, 164] on span "ума" at bounding box center [78, 172] width 23 height 16
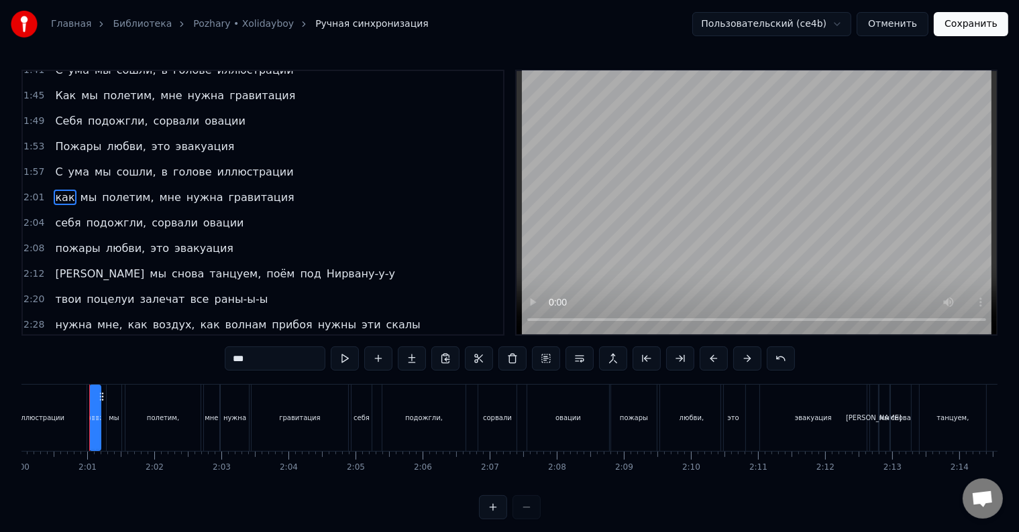
click at [54, 164] on span "С" at bounding box center [59, 171] width 10 height 15
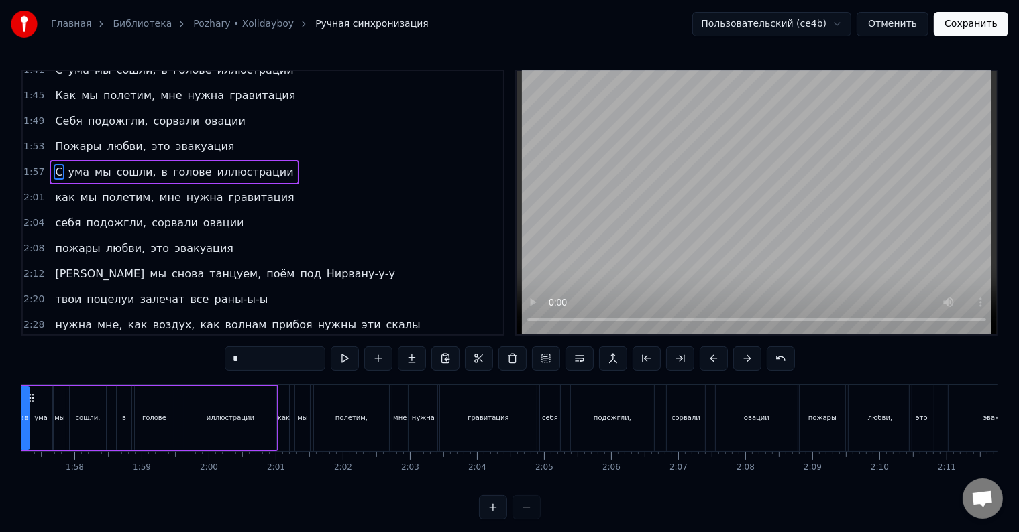
scroll to position [0, 7789]
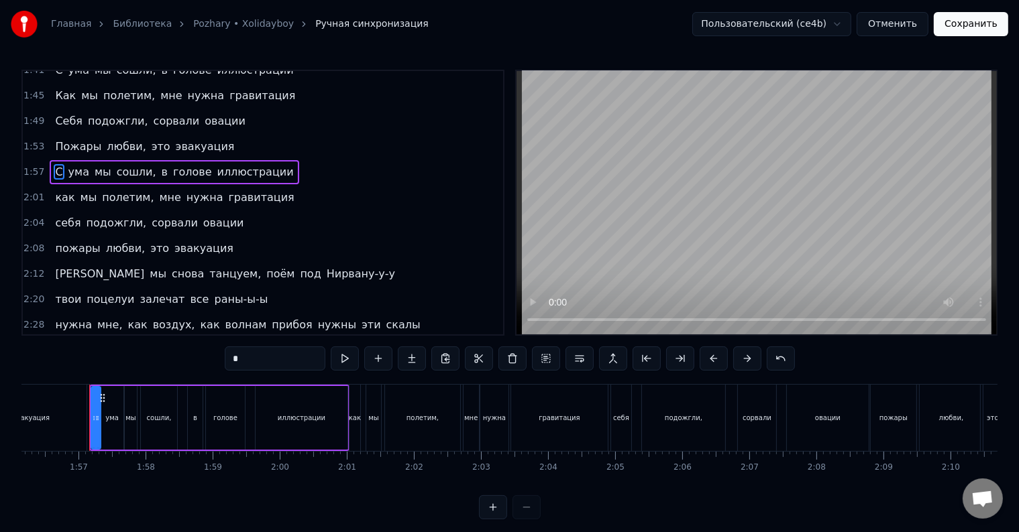
drag, startPoint x: 241, startPoint y: 359, endPoint x: 229, endPoint y: 358, distance: 12.1
click at [229, 358] on input "*" at bounding box center [275, 359] width 101 height 24
click at [58, 139] on span "Пожары" at bounding box center [78, 146] width 49 height 15
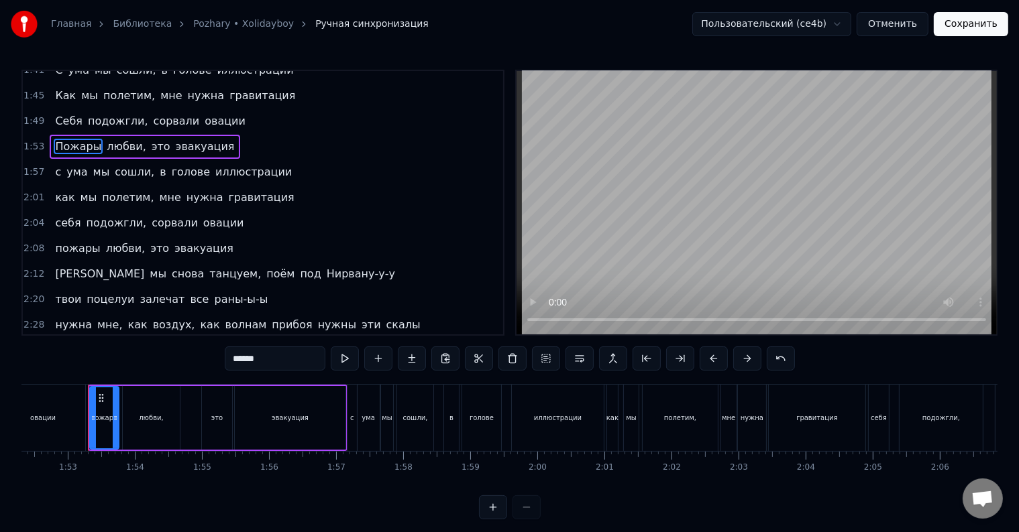
scroll to position [0, 7530]
drag, startPoint x: 239, startPoint y: 357, endPoint x: 232, endPoint y: 357, distance: 7.4
click at [232, 357] on input "******" at bounding box center [275, 359] width 101 height 24
click at [54, 113] on span "Себя" at bounding box center [69, 120] width 30 height 15
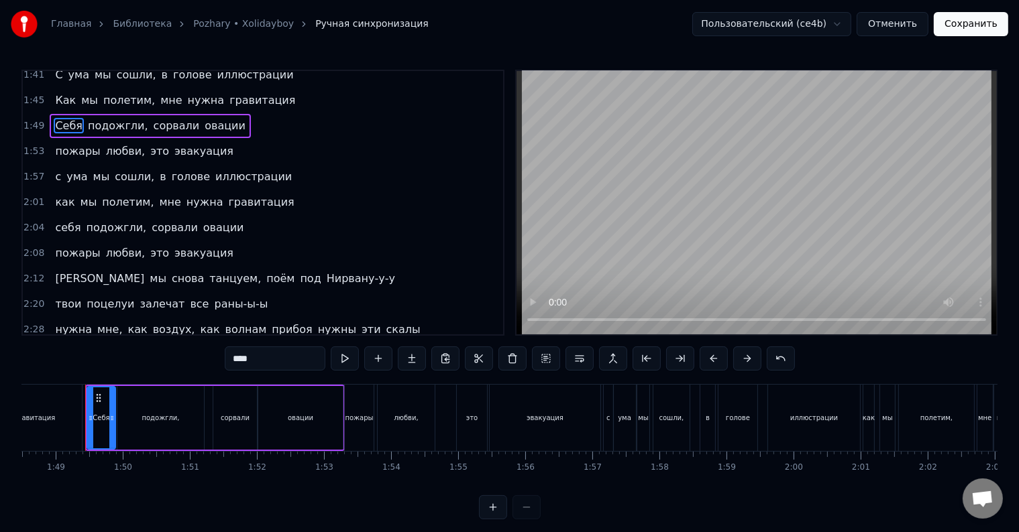
scroll to position [0, 7272]
drag, startPoint x: 241, startPoint y: 360, endPoint x: 233, endPoint y: 360, distance: 8.0
click at [233, 360] on input "****" at bounding box center [275, 359] width 101 height 24
click at [54, 93] on span "Как" at bounding box center [65, 100] width 23 height 15
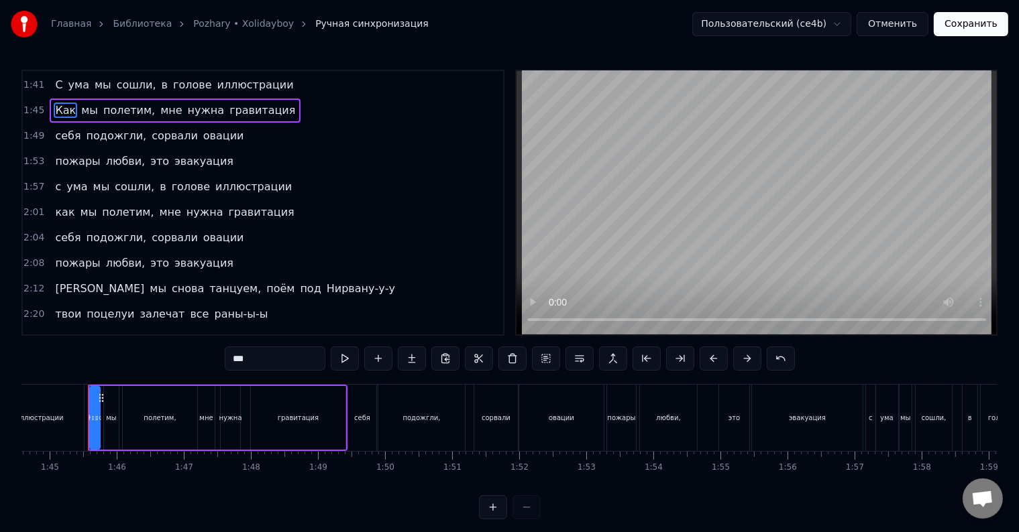
scroll to position [0, 7012]
click at [238, 358] on input "***" at bounding box center [275, 359] width 101 height 24
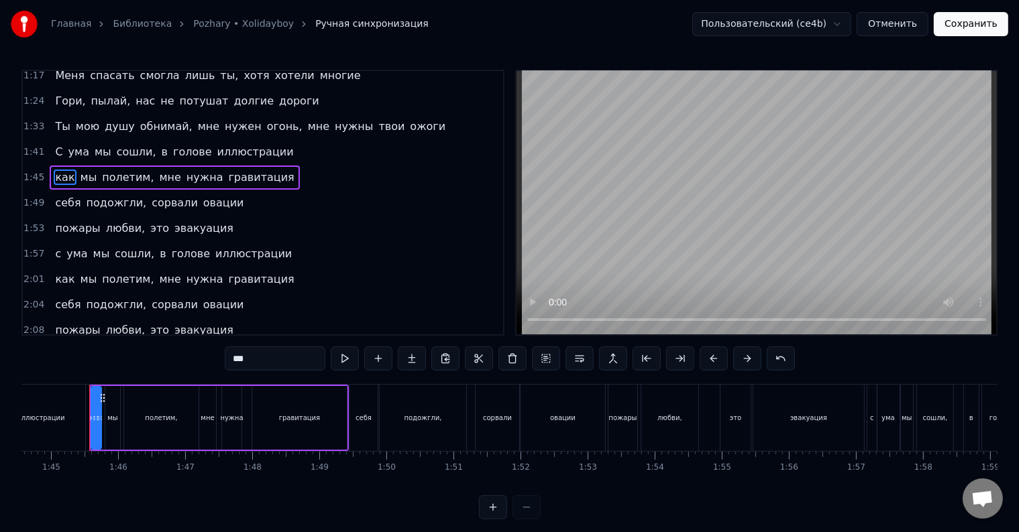
click at [56, 144] on span "С" at bounding box center [59, 151] width 10 height 15
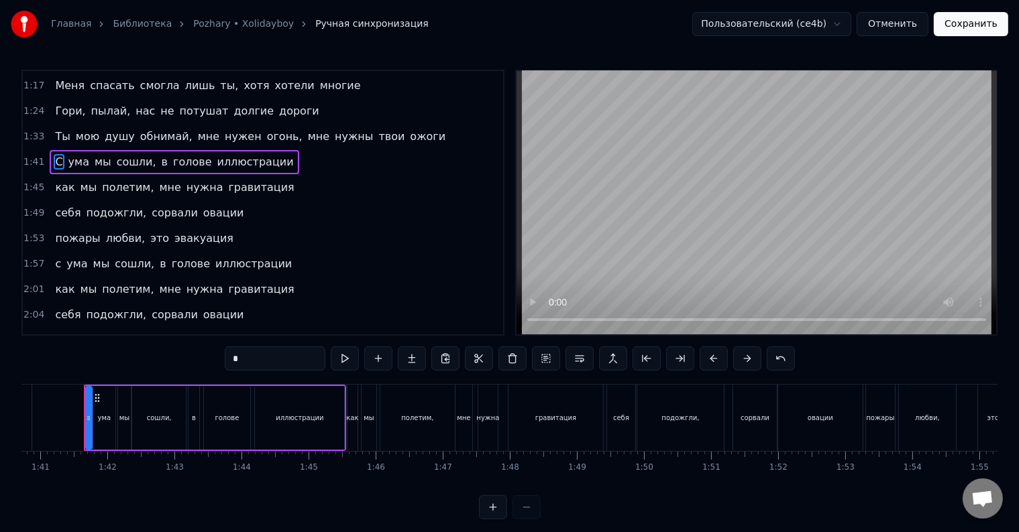
scroll to position [0, 6749]
click at [233, 359] on input "*" at bounding box center [275, 359] width 101 height 24
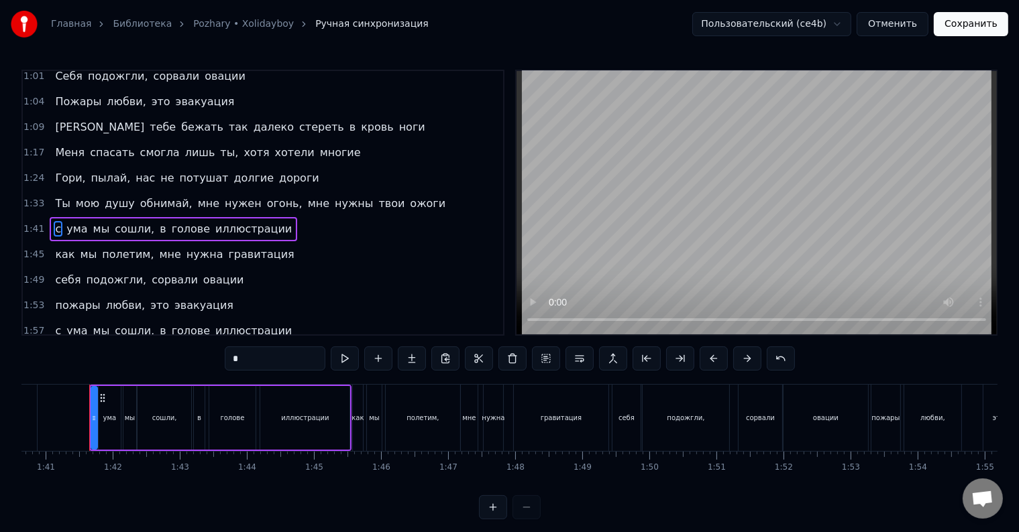
click at [60, 196] on span "Ты" at bounding box center [62, 203] width 17 height 15
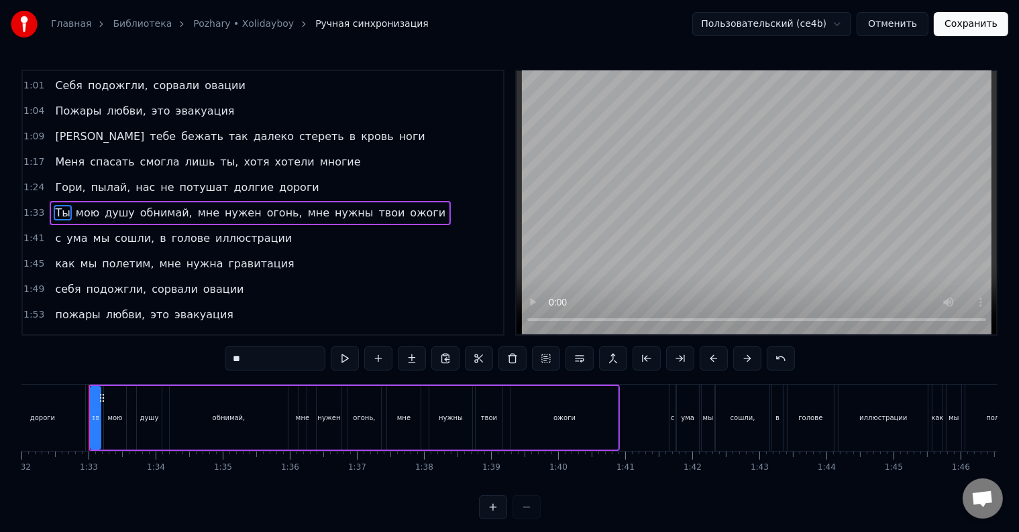
click at [236, 359] on input "**" at bounding box center [275, 359] width 101 height 24
click at [59, 180] on span "Гори," at bounding box center [70, 187] width 33 height 15
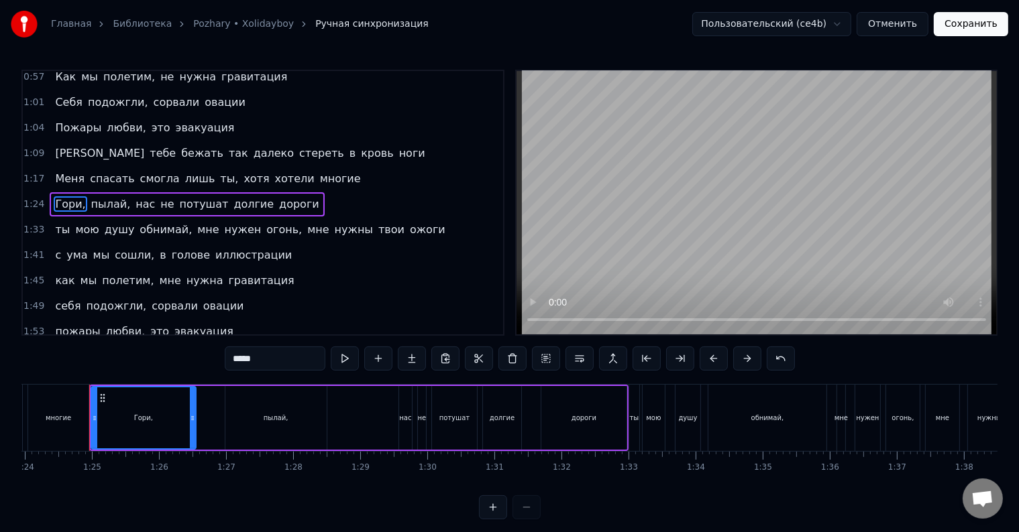
drag, startPoint x: 239, startPoint y: 359, endPoint x: 231, endPoint y: 359, distance: 8.1
click at [231, 359] on input "*****" at bounding box center [275, 359] width 101 height 24
click at [62, 172] on span "Меня" at bounding box center [70, 178] width 32 height 15
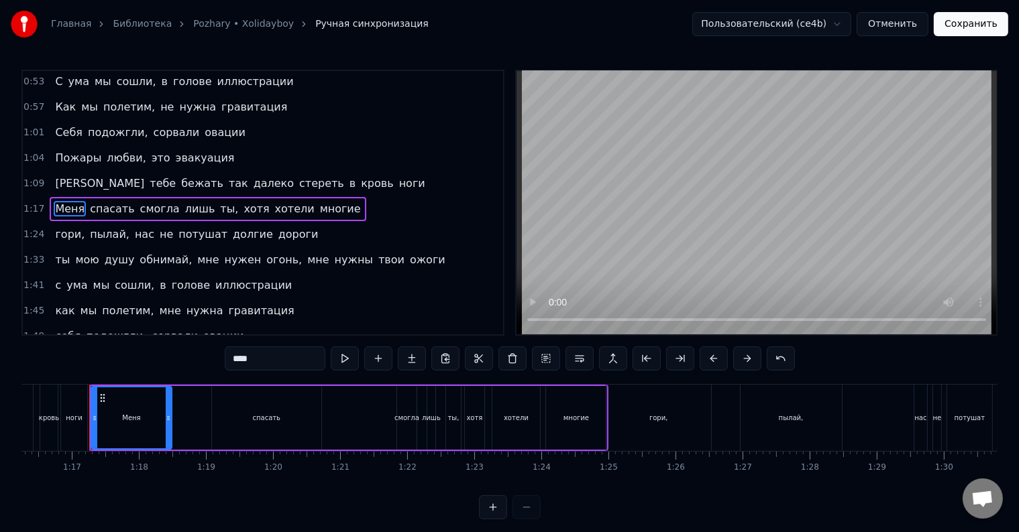
click at [233, 360] on input "****" at bounding box center [275, 359] width 101 height 24
click at [55, 176] on span "[PERSON_NAME]" at bounding box center [100, 183] width 92 height 15
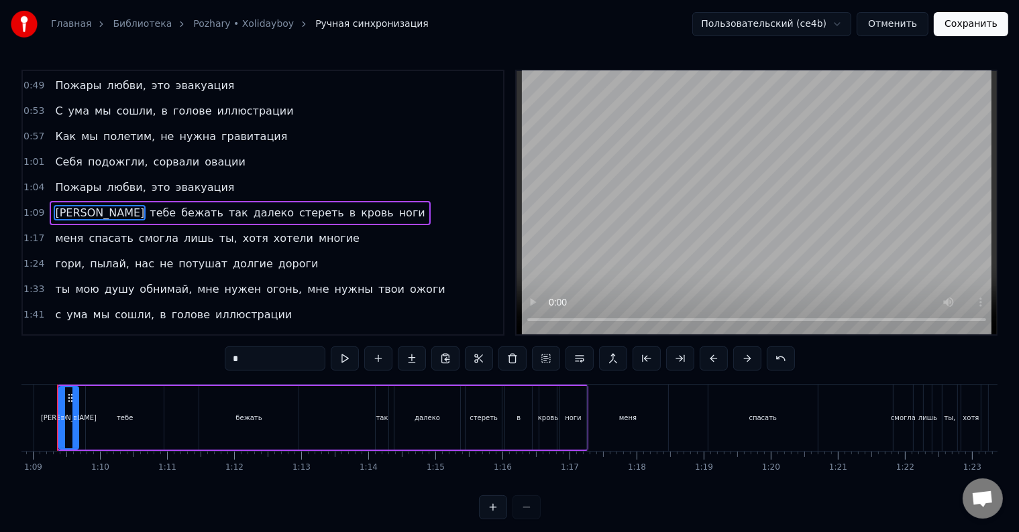
scroll to position [0, 4584]
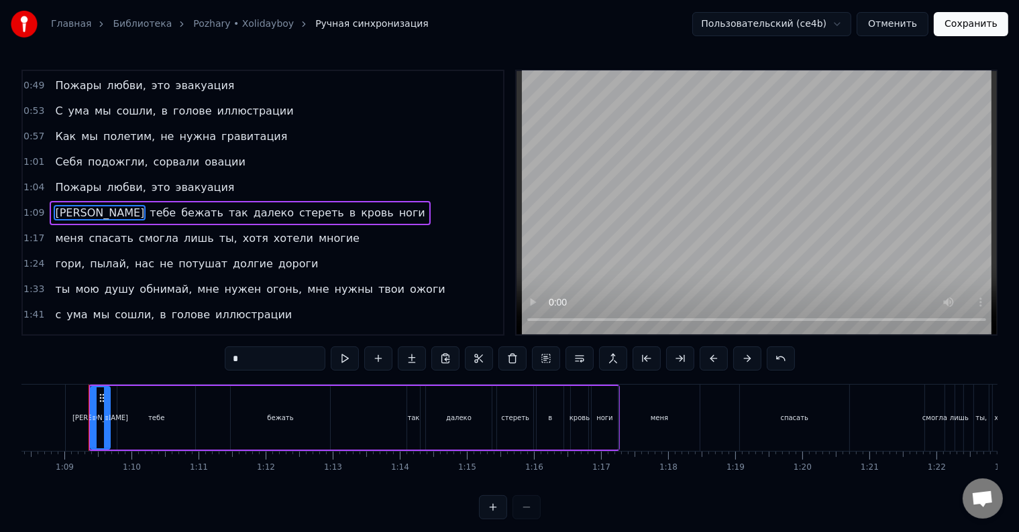
drag, startPoint x: 242, startPoint y: 362, endPoint x: 231, endPoint y: 362, distance: 11.4
click at [231, 362] on input "*" at bounding box center [275, 359] width 101 height 24
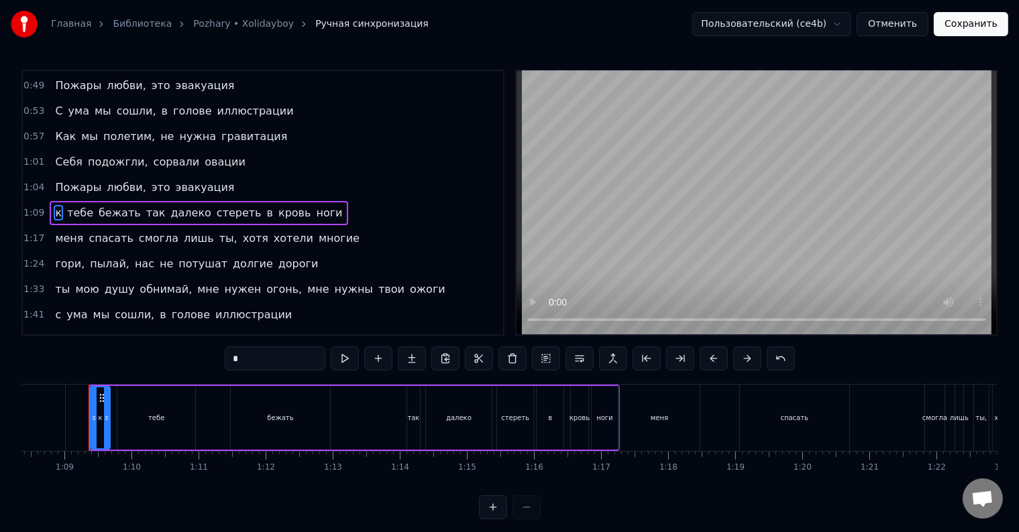
click at [58, 180] on span "Пожары" at bounding box center [78, 187] width 49 height 15
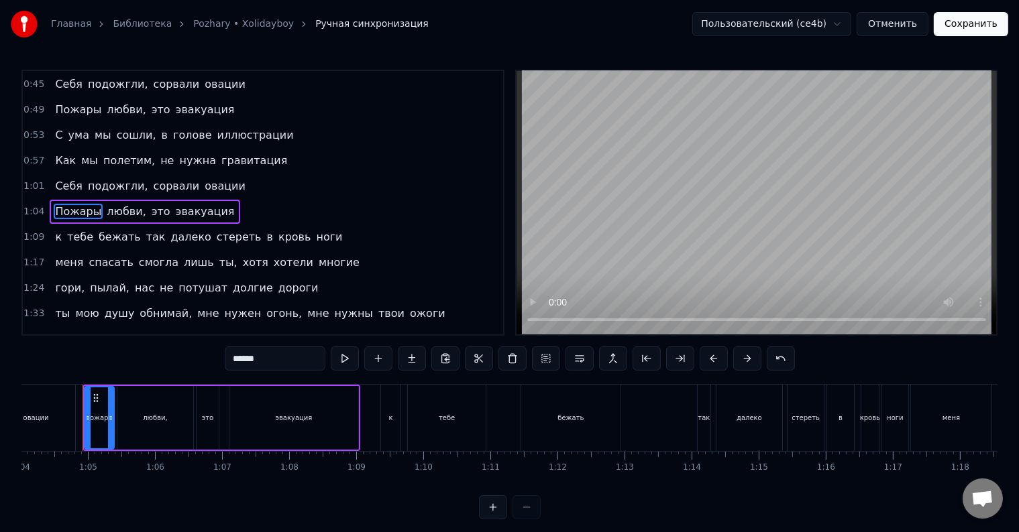
scroll to position [0, 4286]
drag, startPoint x: 241, startPoint y: 359, endPoint x: 232, endPoint y: 359, distance: 8.7
click at [232, 359] on input "******" at bounding box center [275, 359] width 101 height 24
click at [54, 178] on span "Себя" at bounding box center [69, 185] width 30 height 15
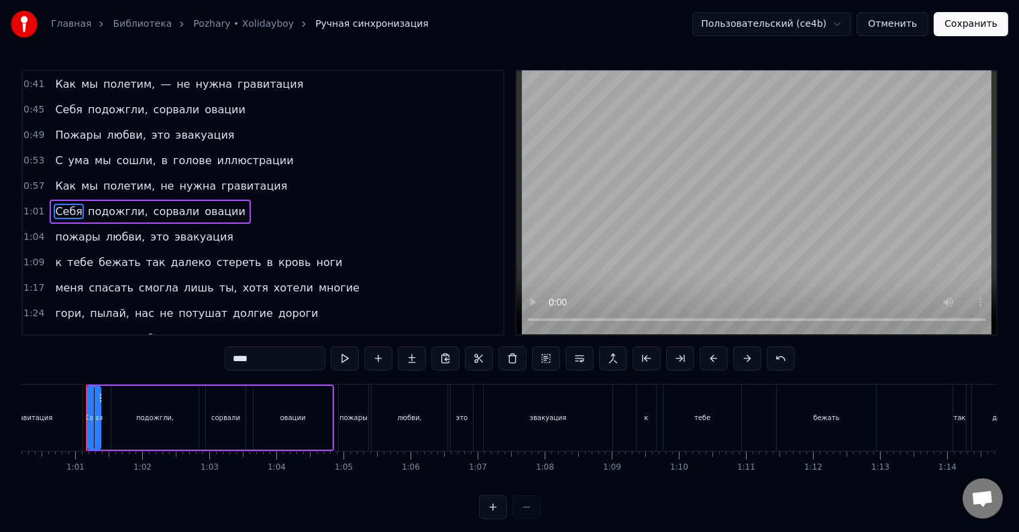
scroll to position [0, 4034]
click at [235, 361] on input "****" at bounding box center [275, 359] width 101 height 24
click at [54, 178] on span "Как" at bounding box center [65, 185] width 23 height 15
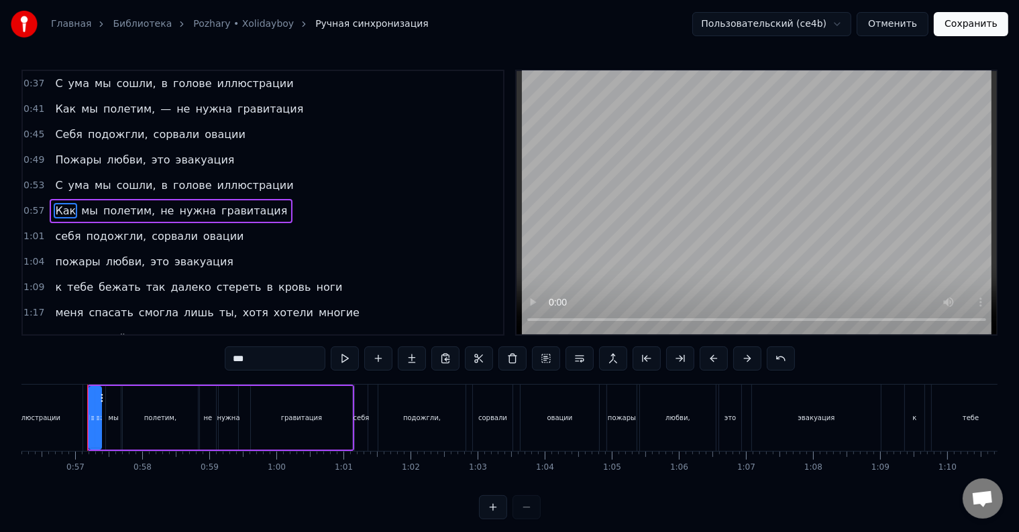
scroll to position [0, 3767]
drag, startPoint x: 238, startPoint y: 359, endPoint x: 231, endPoint y: 359, distance: 7.4
click at [231, 359] on input "***" at bounding box center [275, 359] width 101 height 24
click at [54, 178] on span "С" at bounding box center [59, 185] width 10 height 15
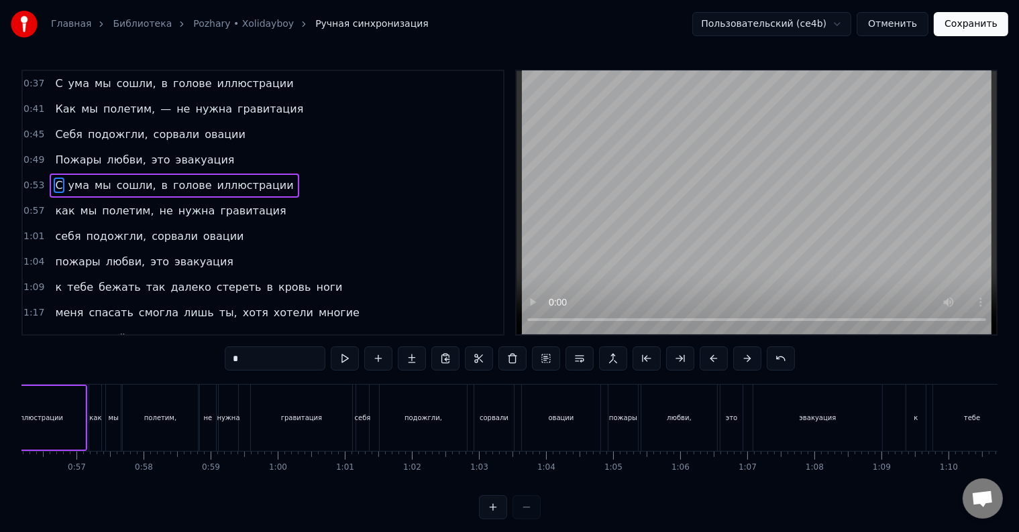
scroll to position [78, 0]
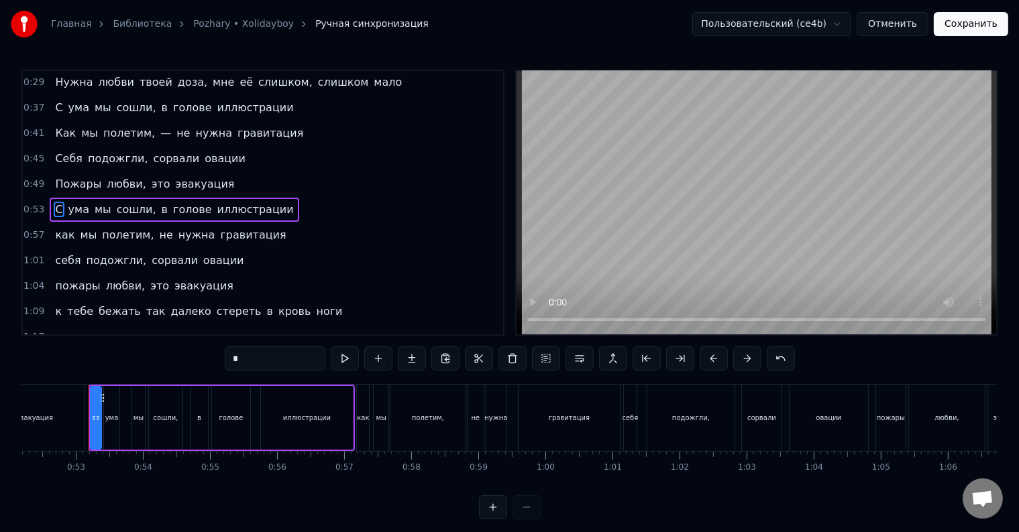
drag, startPoint x: 241, startPoint y: 359, endPoint x: 230, endPoint y: 359, distance: 11.4
click at [230, 359] on input "*" at bounding box center [275, 359] width 101 height 24
click at [56, 183] on span "Пожары" at bounding box center [78, 183] width 49 height 15
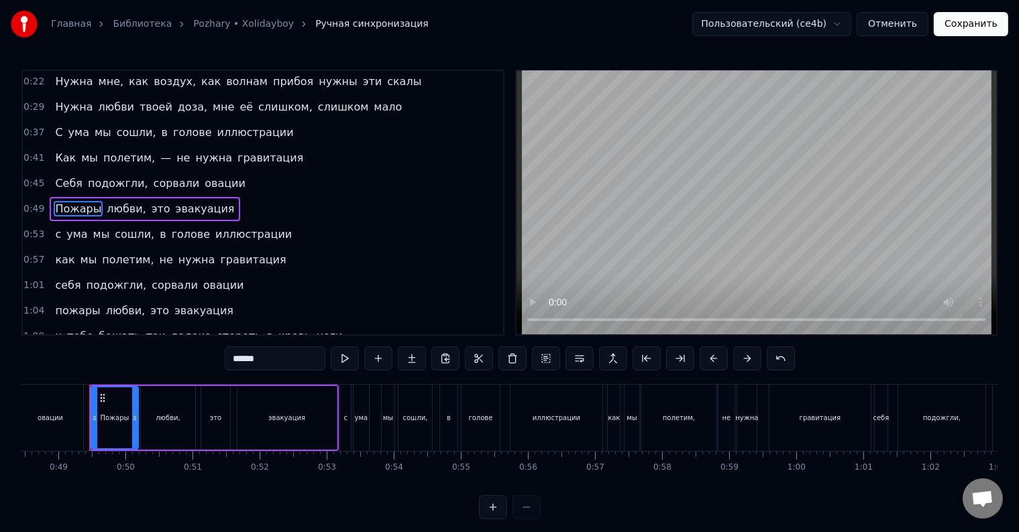
drag, startPoint x: 240, startPoint y: 357, endPoint x: 231, endPoint y: 360, distance: 9.8
click at [231, 360] on input "******" at bounding box center [275, 359] width 101 height 24
click at [59, 179] on span "Себя" at bounding box center [69, 183] width 30 height 15
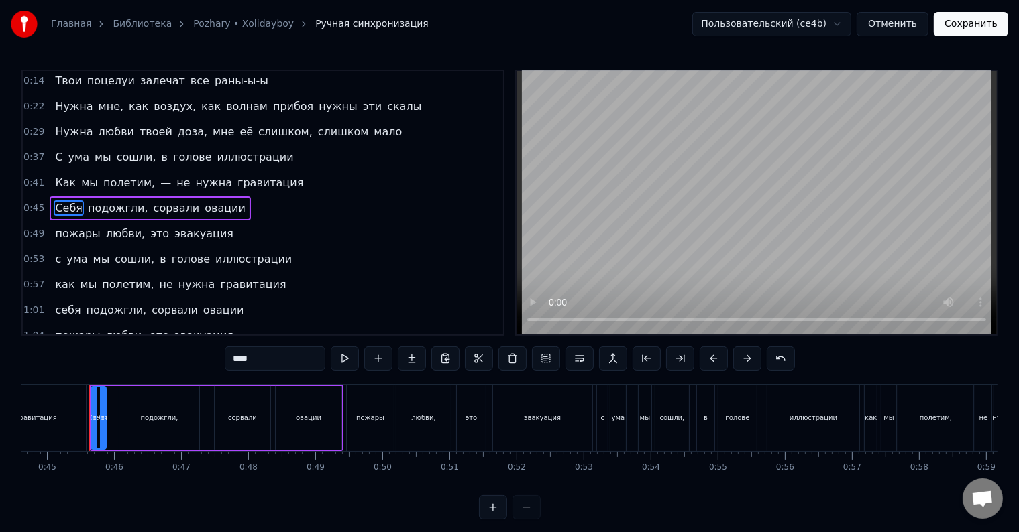
drag, startPoint x: 238, startPoint y: 359, endPoint x: 231, endPoint y: 360, distance: 6.8
click at [231, 360] on input "****" at bounding box center [275, 359] width 101 height 24
click at [56, 177] on span "Как" at bounding box center [65, 182] width 23 height 15
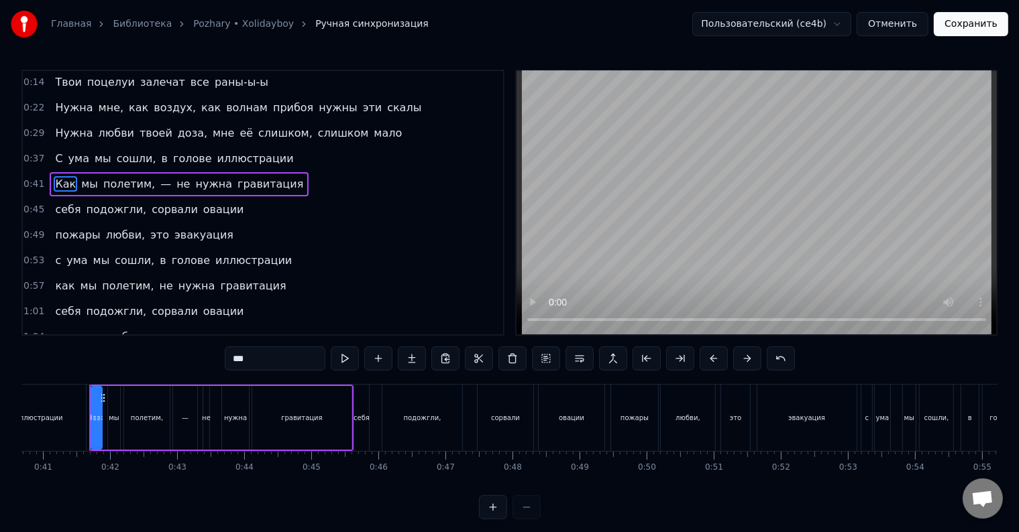
click at [236, 363] on input "***" at bounding box center [275, 359] width 101 height 24
type input "***"
click at [58, 160] on div "С ума мы сошли, в голове иллюстрации" at bounding box center [174, 159] width 249 height 24
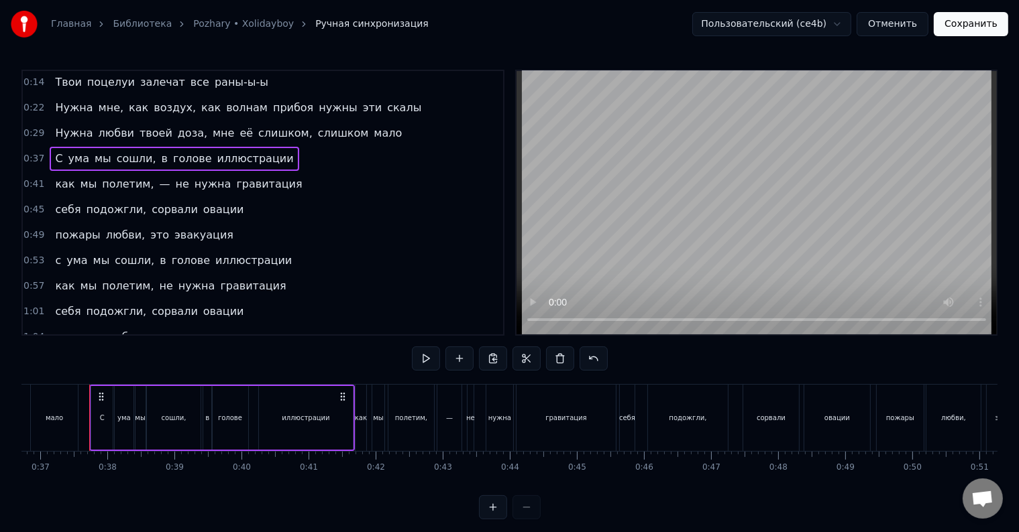
click at [56, 156] on span "С" at bounding box center [59, 158] width 10 height 15
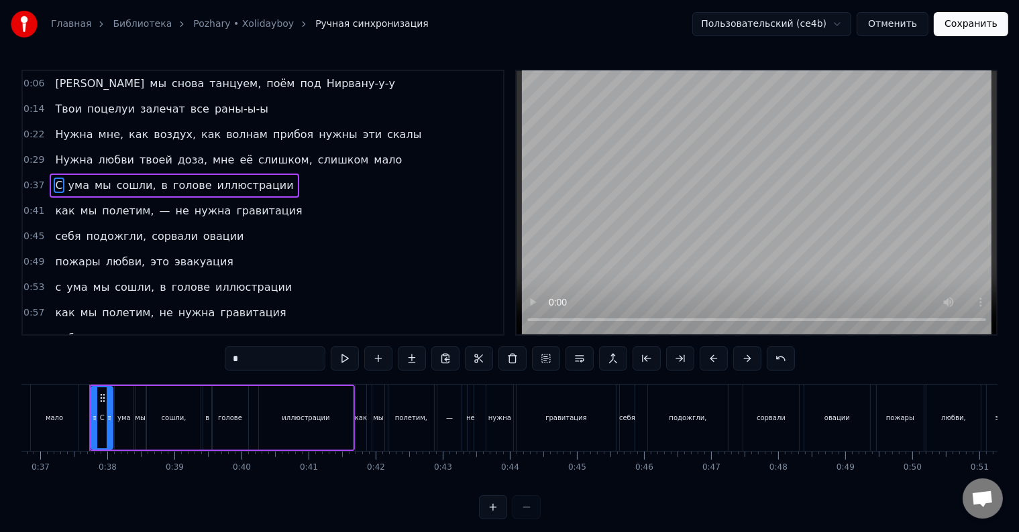
drag, startPoint x: 241, startPoint y: 362, endPoint x: 217, endPoint y: 362, distance: 24.1
click at [217, 362] on div "0:06 А мы снова танцуем, поём под Нирвану-у-у 0:14 Твои поцелуи залечат все ран…" at bounding box center [509, 295] width 976 height 450
click at [54, 162] on span "Нужна" at bounding box center [74, 159] width 40 height 15
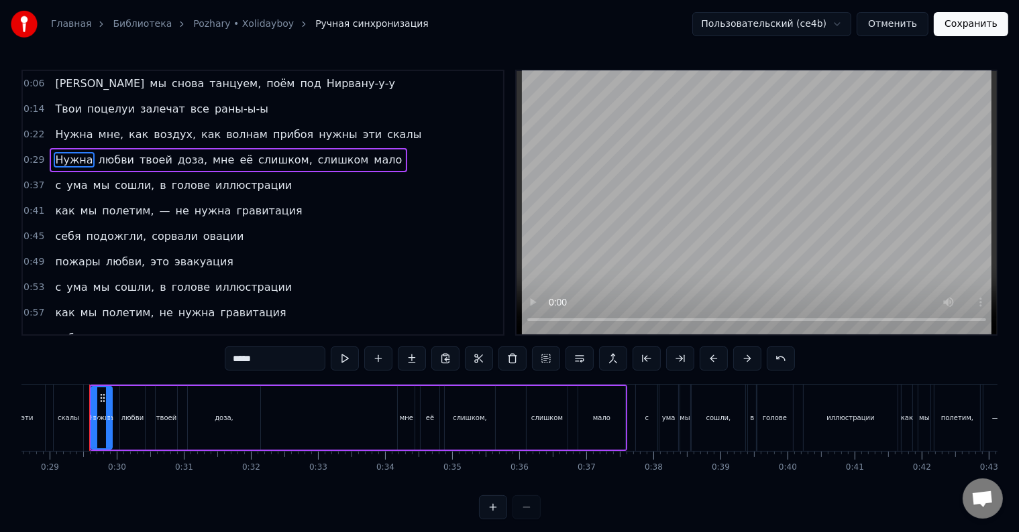
drag, startPoint x: 241, startPoint y: 359, endPoint x: 232, endPoint y: 359, distance: 9.4
click at [232, 359] on input "*****" at bounding box center [275, 359] width 101 height 24
click at [54, 137] on span "Нужна" at bounding box center [74, 134] width 40 height 15
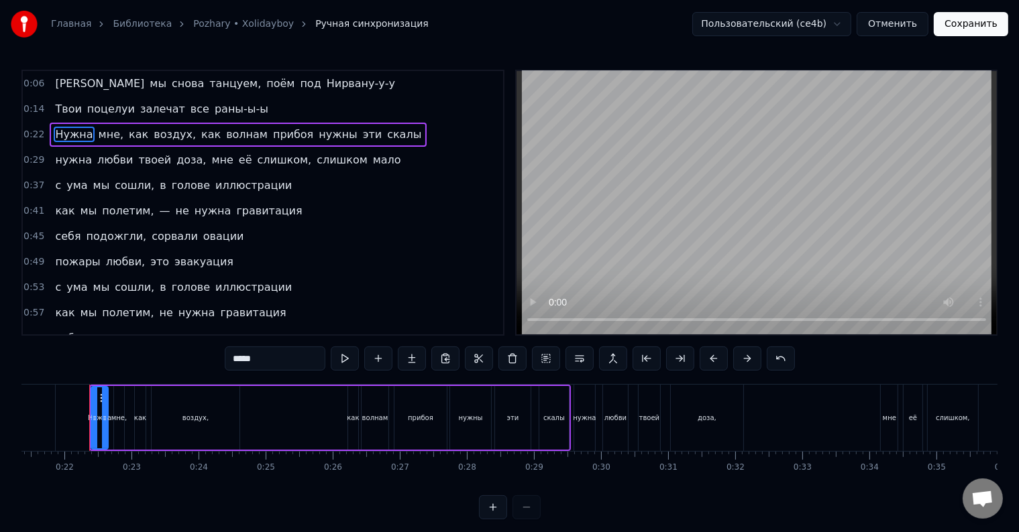
click at [235, 363] on input "*****" at bounding box center [275, 359] width 101 height 24
click at [56, 105] on span "Твои" at bounding box center [68, 108] width 29 height 15
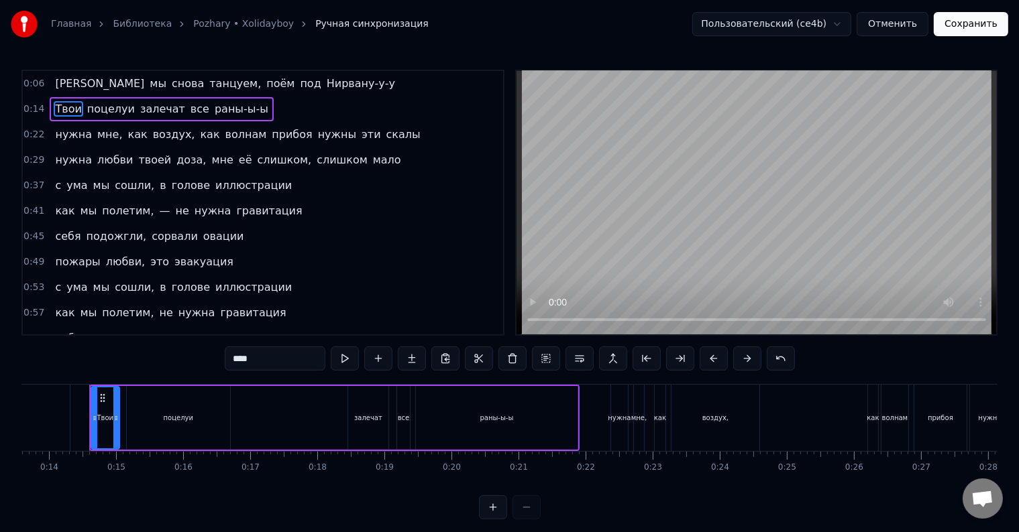
drag, startPoint x: 241, startPoint y: 357, endPoint x: 232, endPoint y: 358, distance: 8.8
click at [232, 358] on input "****" at bounding box center [275, 359] width 101 height 24
click at [56, 83] on span "[PERSON_NAME]" at bounding box center [100, 83] width 92 height 15
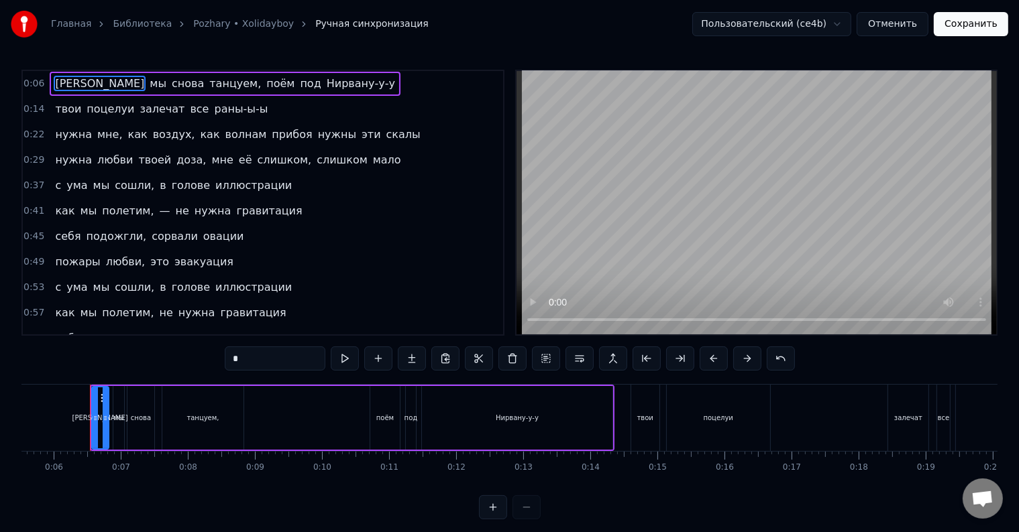
click at [231, 362] on input "*" at bounding box center [275, 359] width 101 height 24
click at [63, 113] on span "твои" at bounding box center [68, 108] width 29 height 15
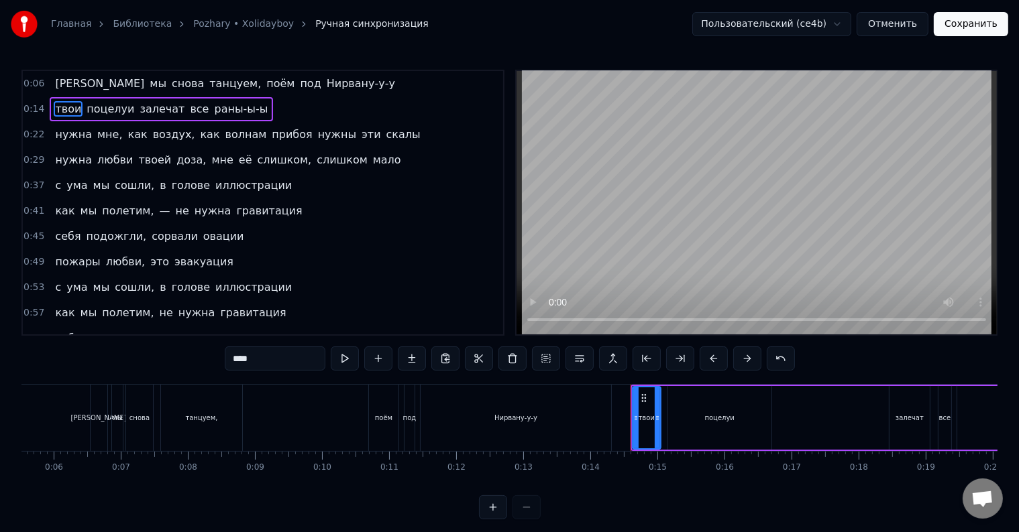
click at [56, 83] on span "[PERSON_NAME]" at bounding box center [100, 83] width 92 height 15
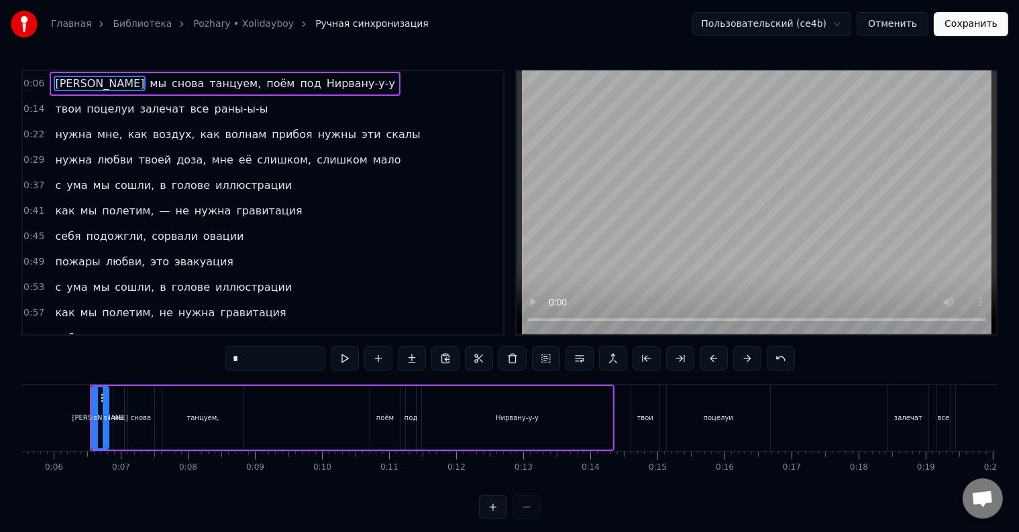
drag, startPoint x: 245, startPoint y: 362, endPoint x: 228, endPoint y: 362, distance: 17.4
click at [228, 362] on input "*" at bounding box center [275, 359] width 101 height 24
type input "*"
click at [268, 326] on div "1:01 себя подожгли, сорвали овации" at bounding box center [263, 338] width 480 height 25
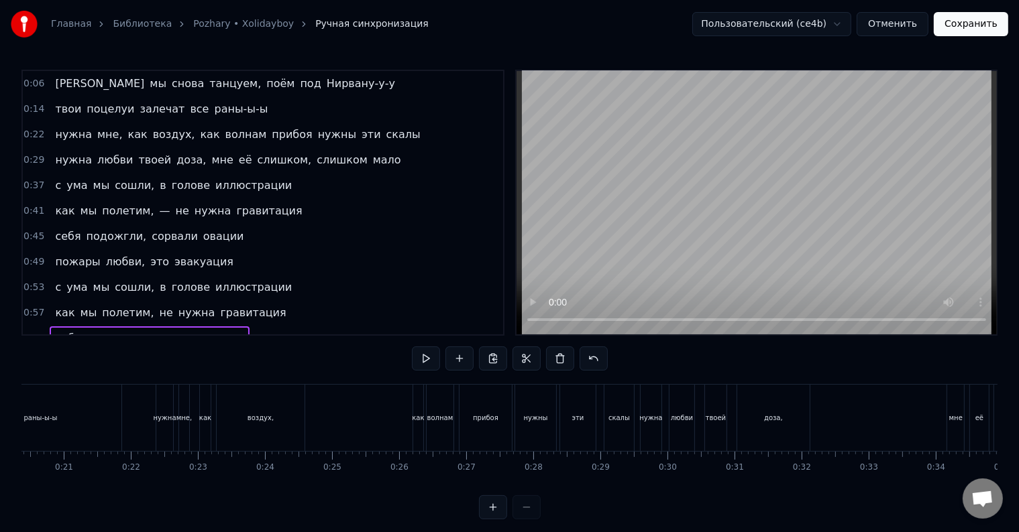
scroll to position [0, 0]
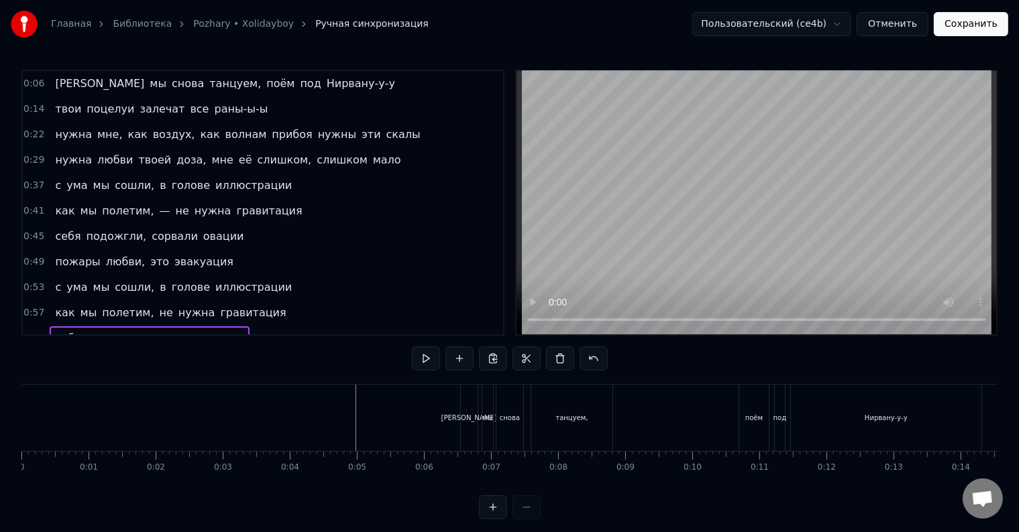
click at [958, 24] on button "Сохранить" at bounding box center [970, 24] width 74 height 24
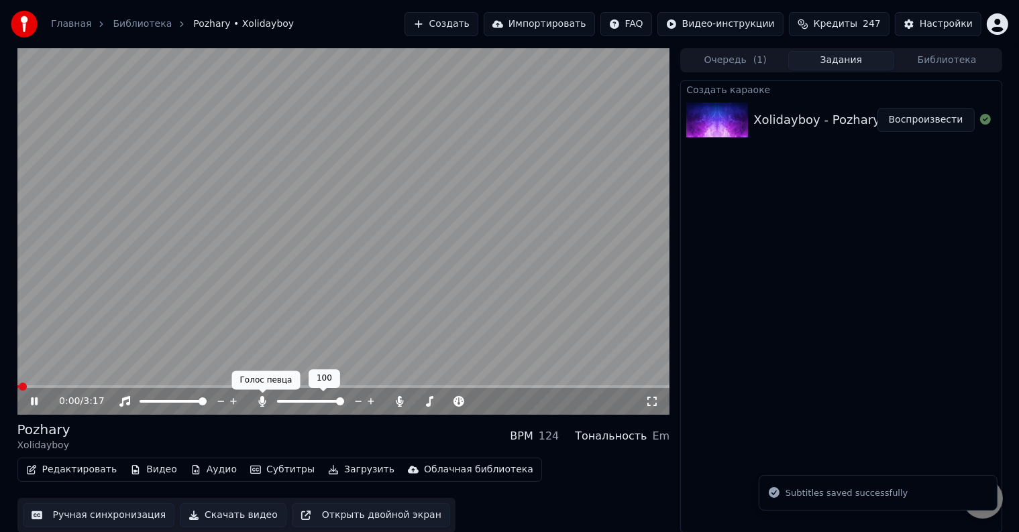
click at [255, 403] on icon at bounding box center [261, 401] width 13 height 11
click at [260, 404] on icon at bounding box center [261, 401] width 13 height 11
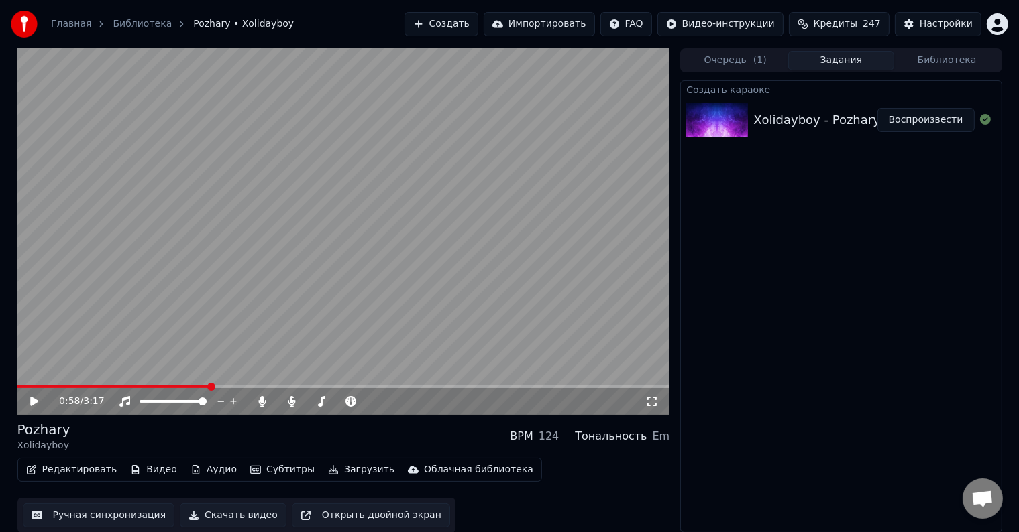
scroll to position [1, 0]
click at [192, 388] on div "0:58 / 3:17" at bounding box center [343, 401] width 652 height 27
click at [192, 385] on span at bounding box center [113, 386] width 192 height 3
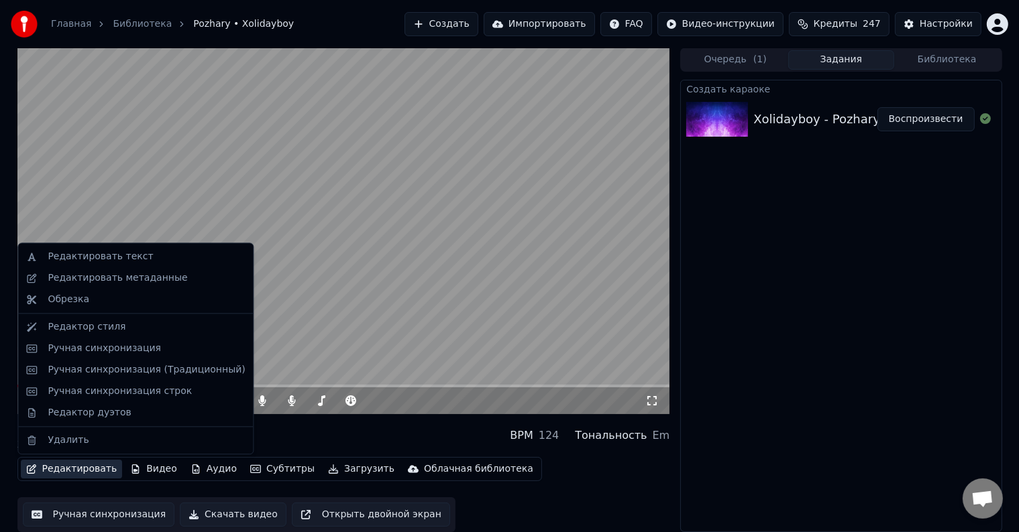
click at [56, 477] on button "Редактировать" at bounding box center [72, 469] width 102 height 19
click at [87, 351] on div "Ручная синхронизация" at bounding box center [104, 348] width 113 height 13
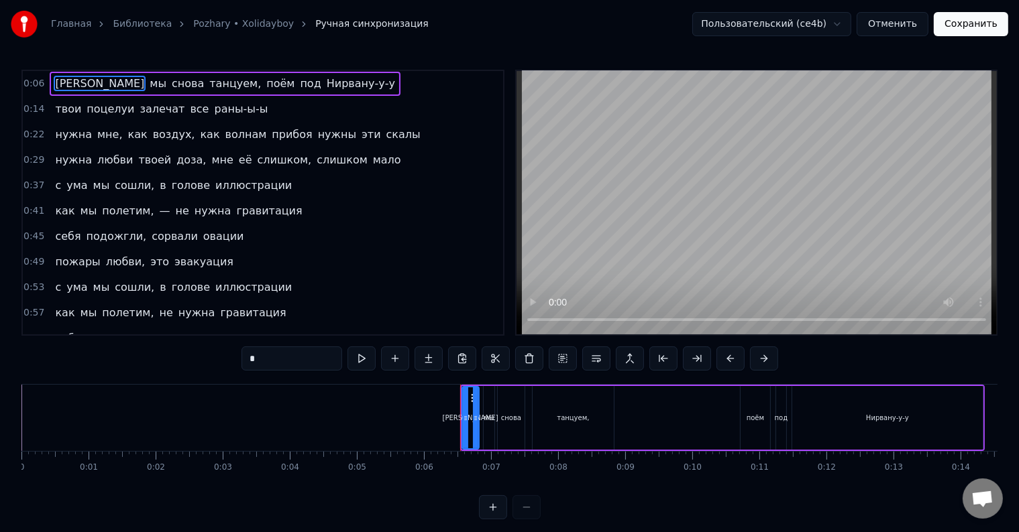
click at [99, 180] on span "мы" at bounding box center [101, 185] width 19 height 15
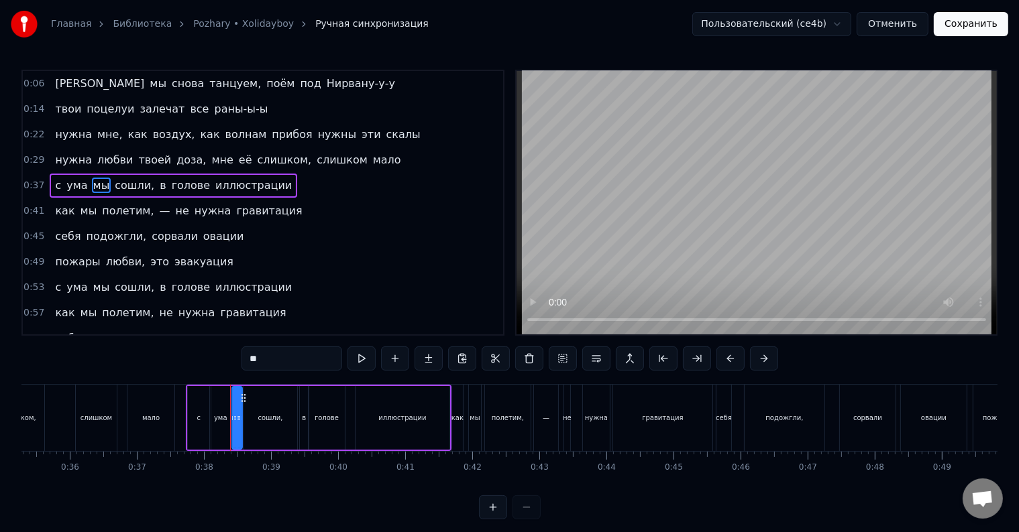
scroll to position [0, 2507]
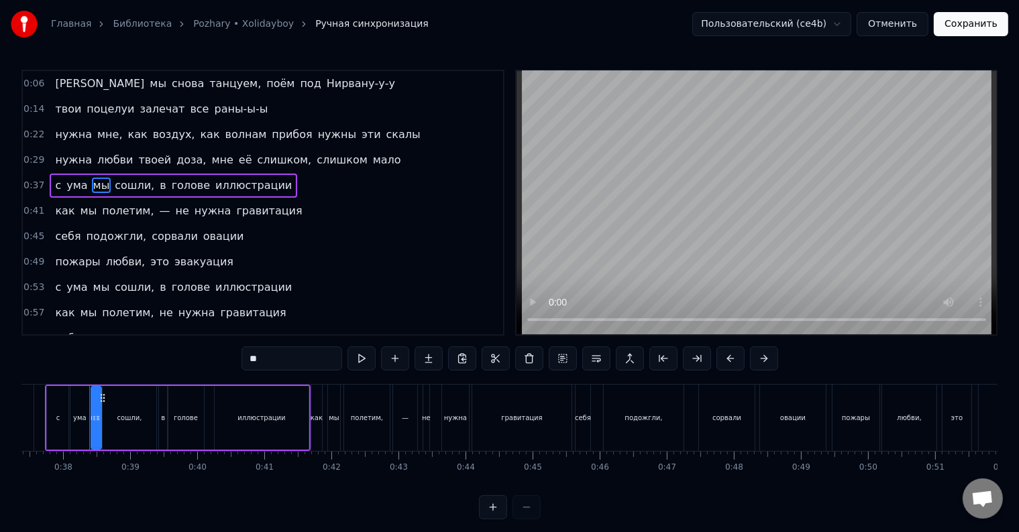
click at [158, 416] on div "в" at bounding box center [163, 418] width 10 height 64
type input "*"
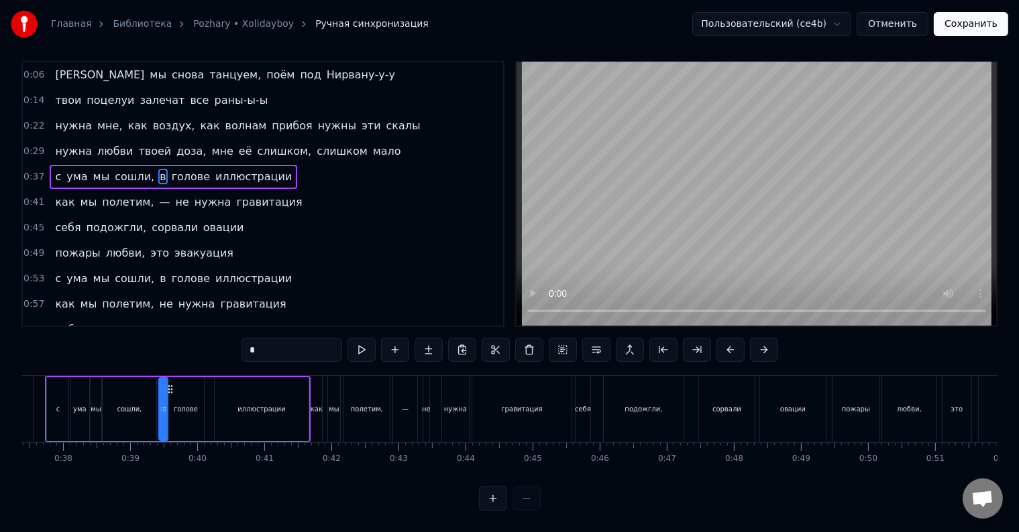
click at [158, 416] on div "в" at bounding box center [163, 410] width 10 height 64
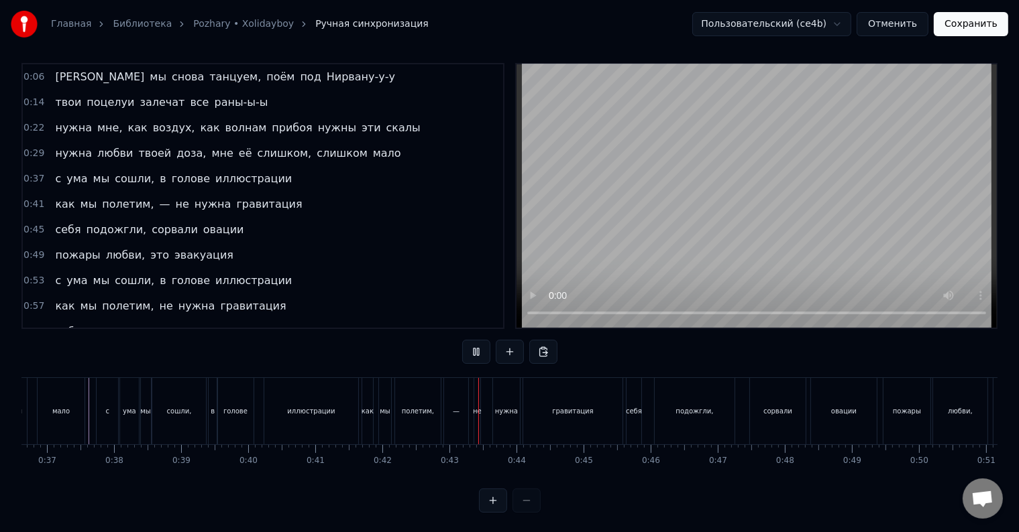
scroll to position [0, 0]
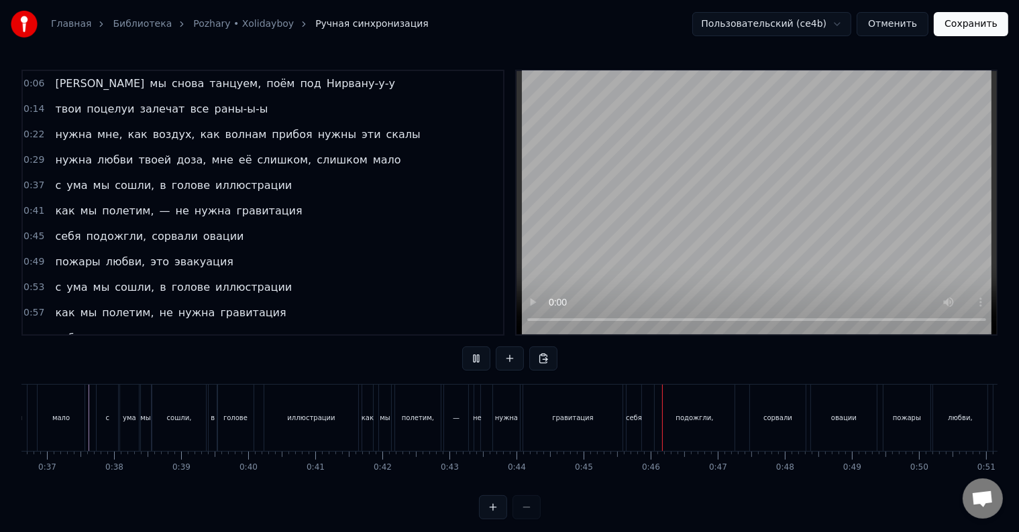
click at [451, 420] on div "—" at bounding box center [456, 418] width 24 height 66
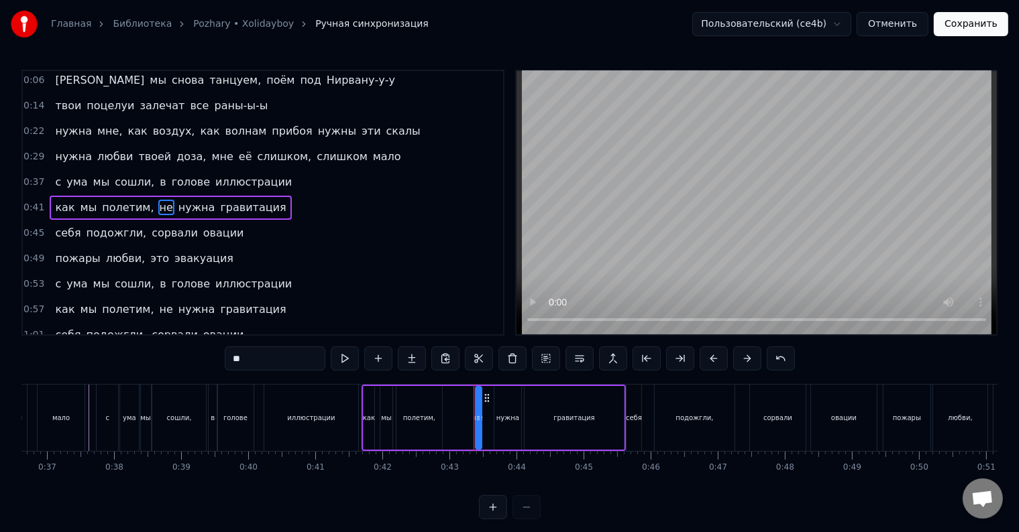
click at [400, 429] on div "полетим," at bounding box center [419, 418] width 46 height 64
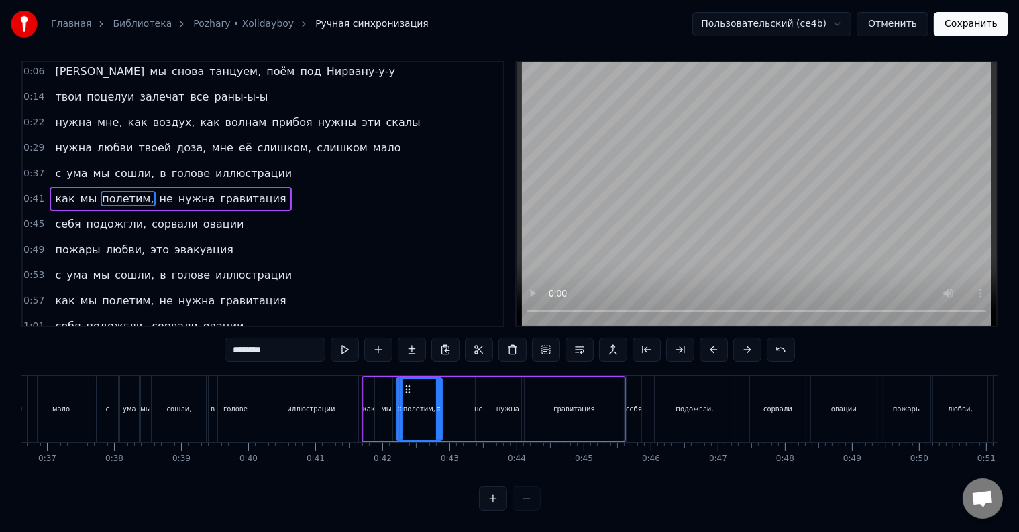
scroll to position [20, 0]
drag, startPoint x: 439, startPoint y: 411, endPoint x: 470, endPoint y: 416, distance: 31.9
click at [470, 416] on div at bounding box center [469, 409] width 5 height 61
